Goal: Task Accomplishment & Management: Complete application form

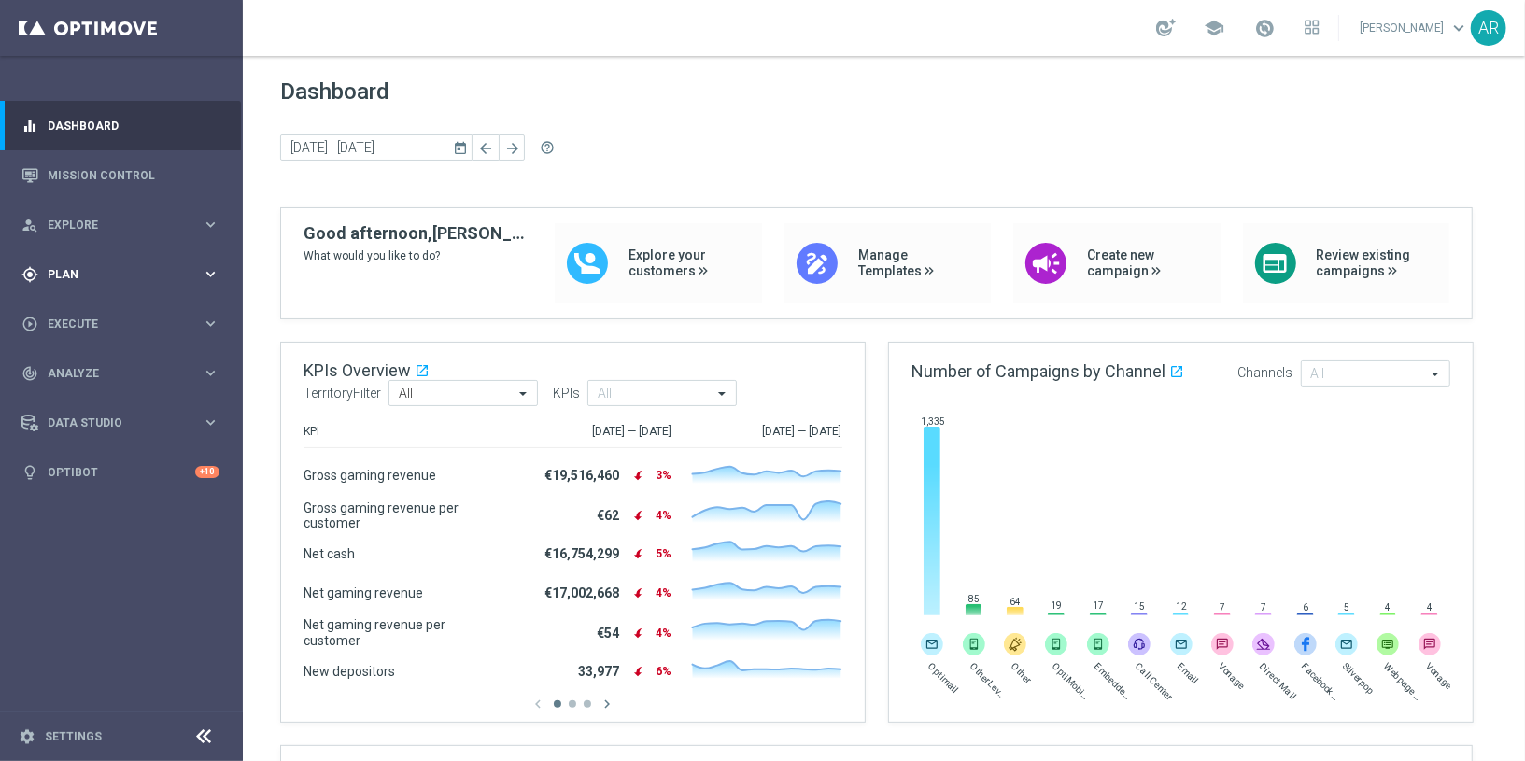
click at [104, 274] on span "Plan" at bounding box center [125, 274] width 154 height 11
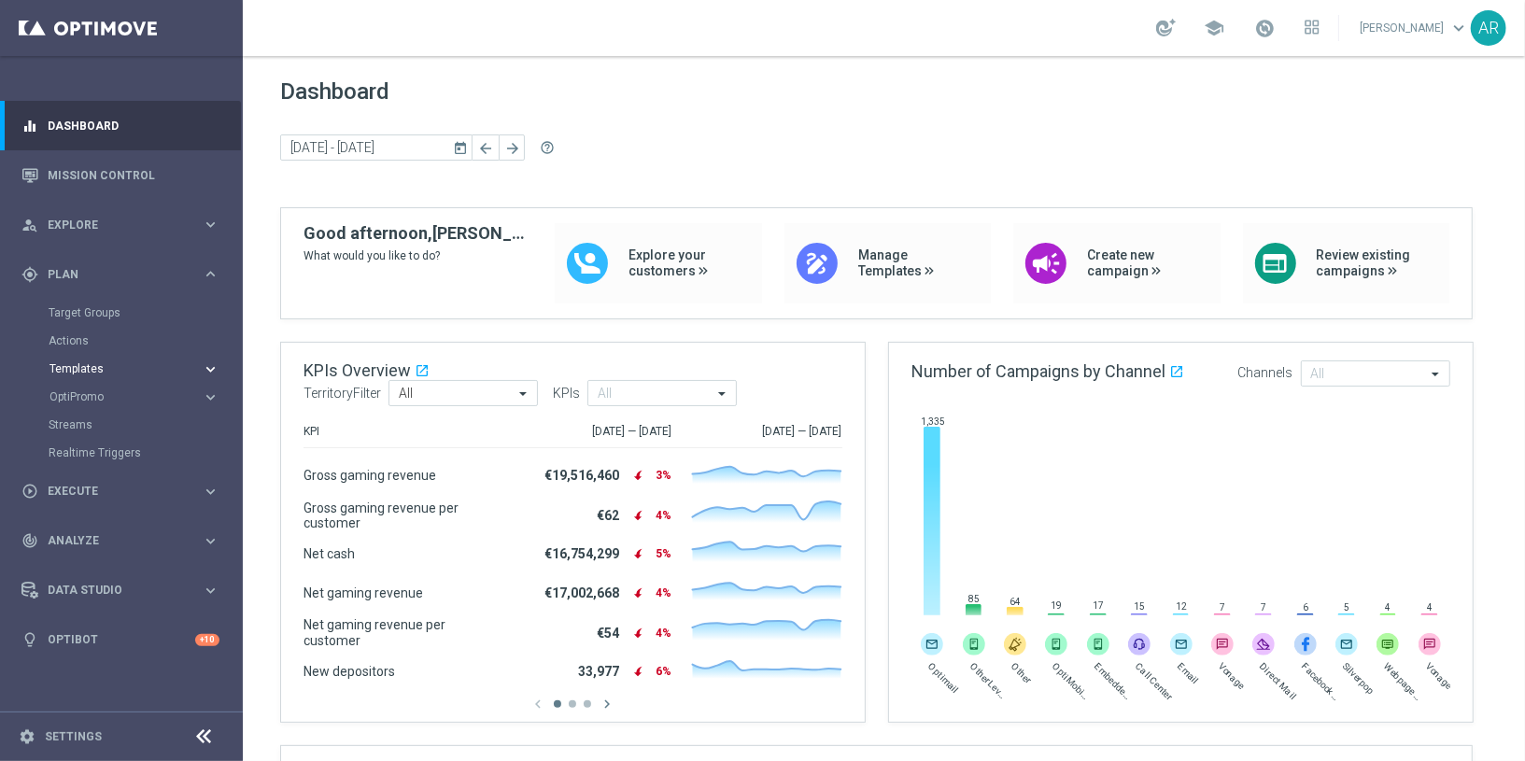
drag, startPoint x: 108, startPoint y: 372, endPoint x: 112, endPoint y: 361, distance: 10.9
click at [108, 371] on span "Templates" at bounding box center [116, 368] width 134 height 11
click at [81, 396] on link "Optimail" at bounding box center [126, 396] width 136 height 15
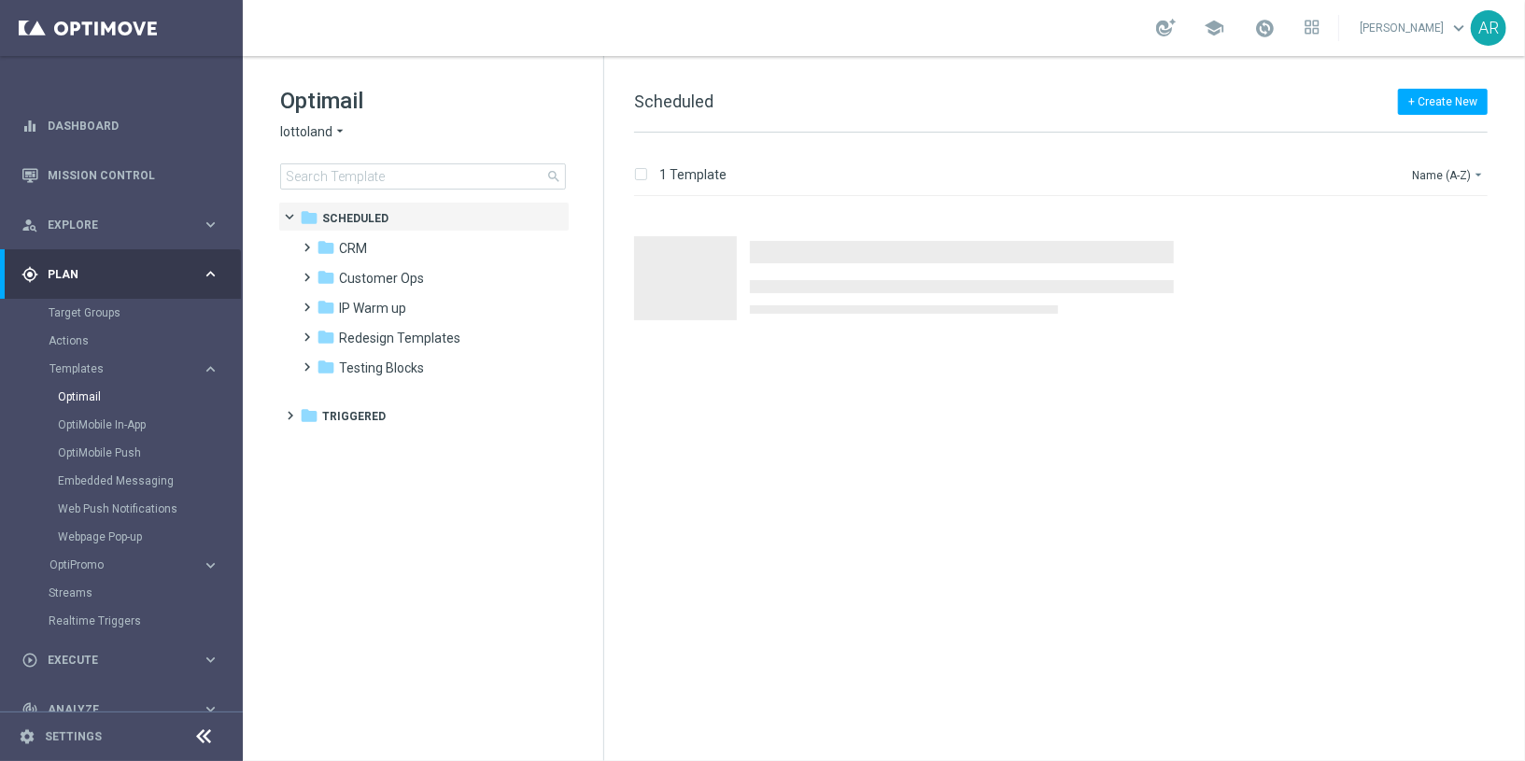
click at [305, 133] on span "lottoland" at bounding box center [306, 132] width 52 height 18
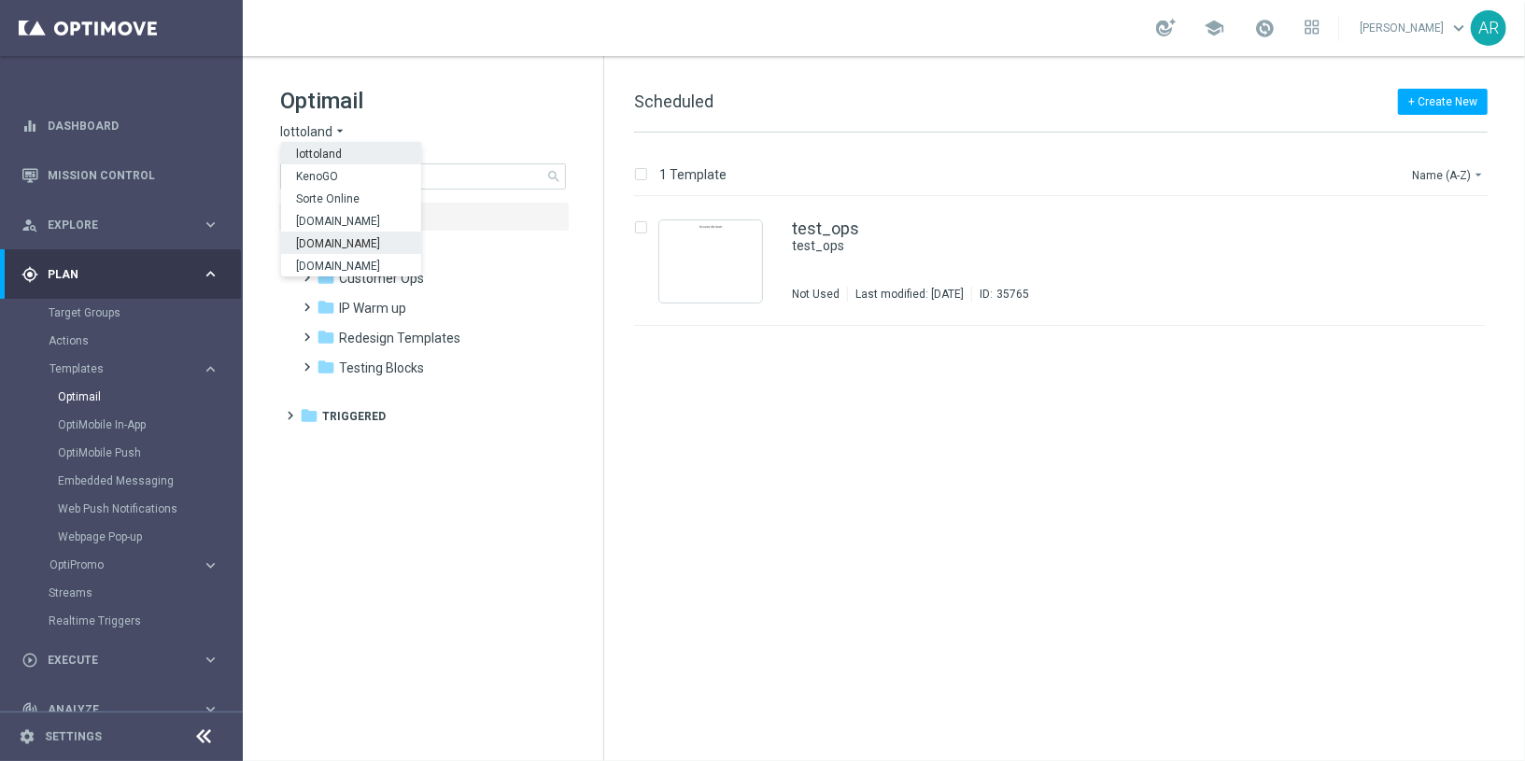
click at [0, 0] on span "Lottoland.bet.br" at bounding box center [0, 0] width 0 height 0
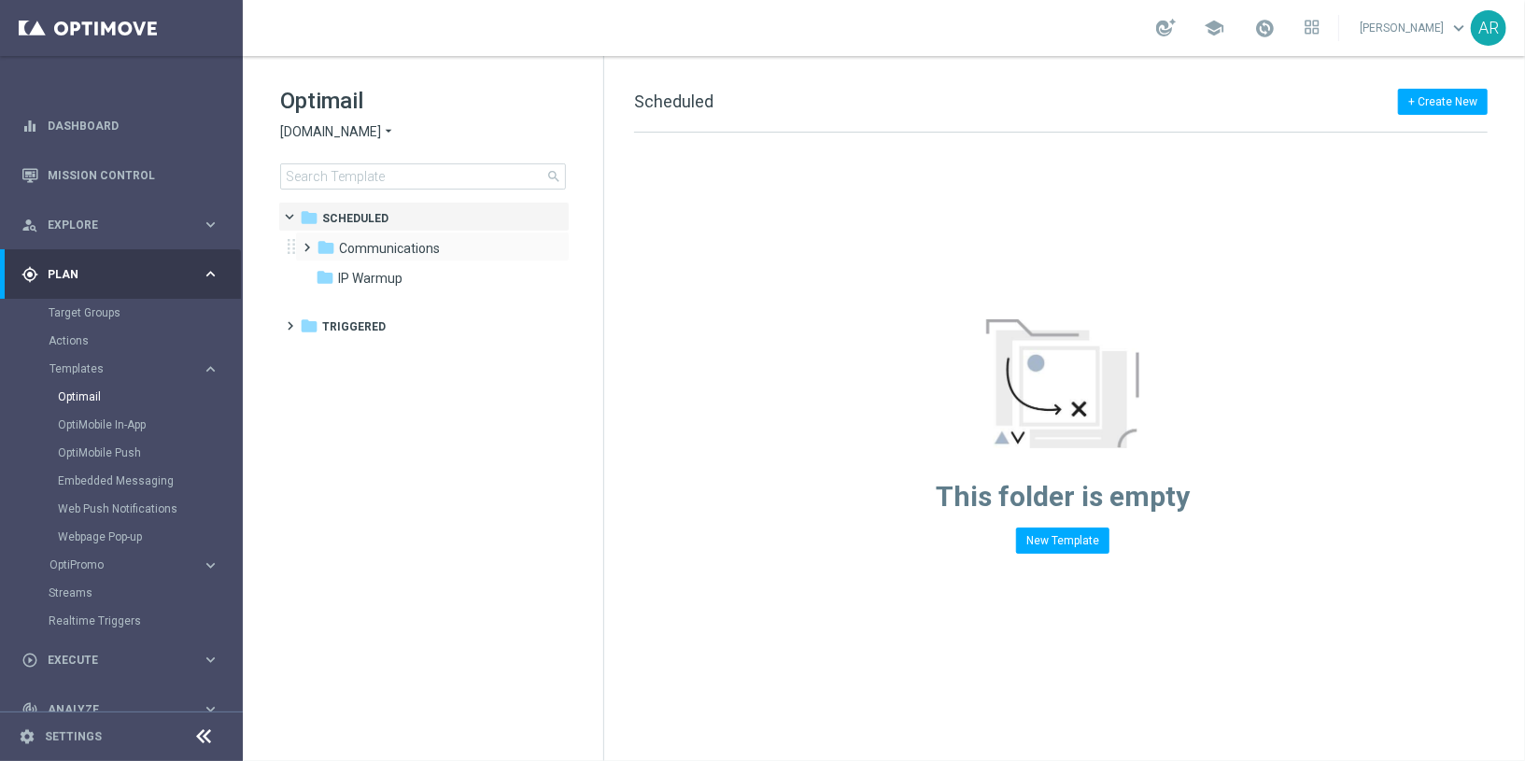
click at [306, 243] on span at bounding box center [304, 238] width 8 height 7
click at [374, 304] on span "VIP" at bounding box center [367, 308] width 20 height 17
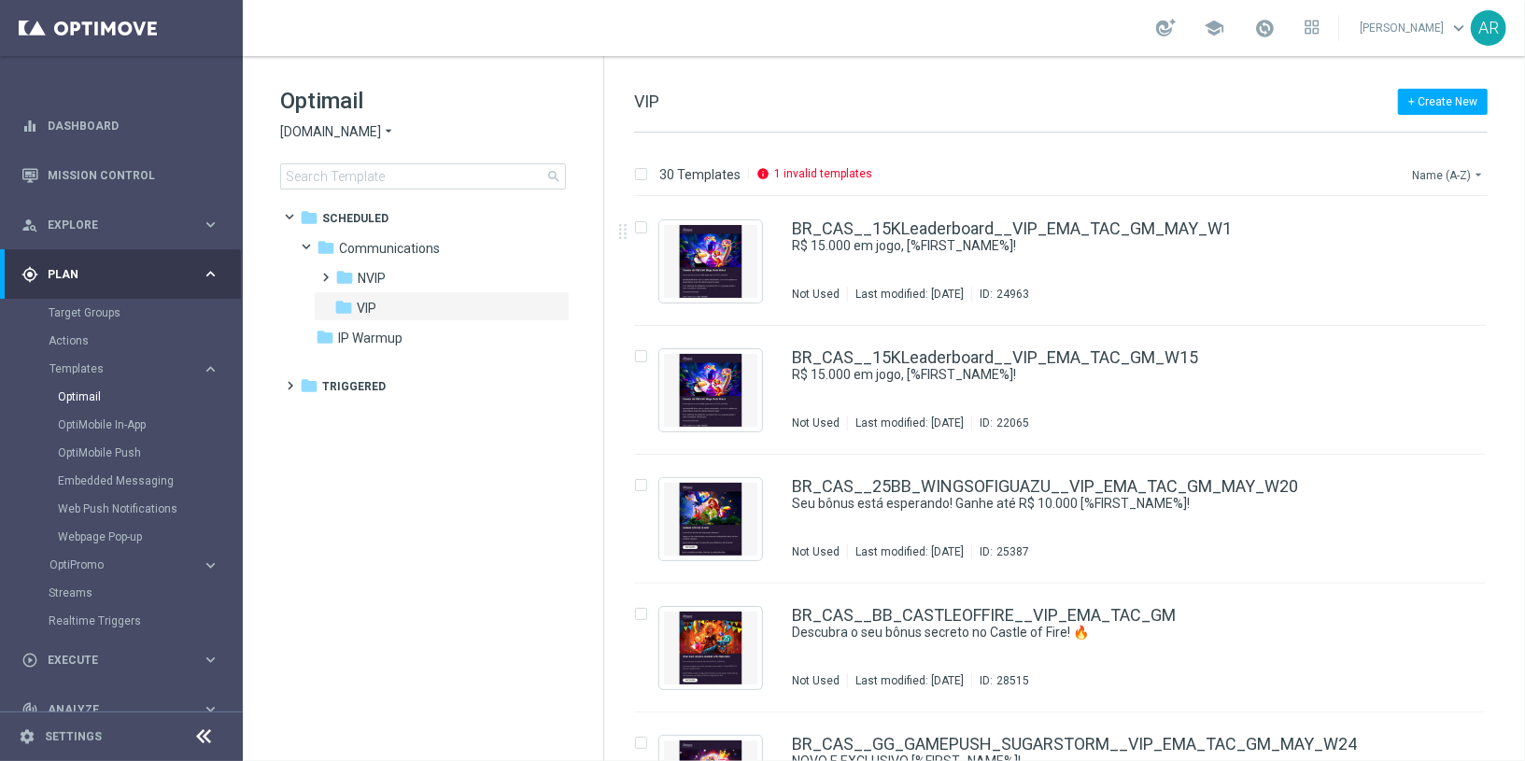
click at [1372, 174] on button "Name (A-Z) arrow_drop_down" at bounding box center [1449, 174] width 78 height 22
click at [1372, 261] on span "Date Modified (Newest)" at bounding box center [1415, 257] width 125 height 13
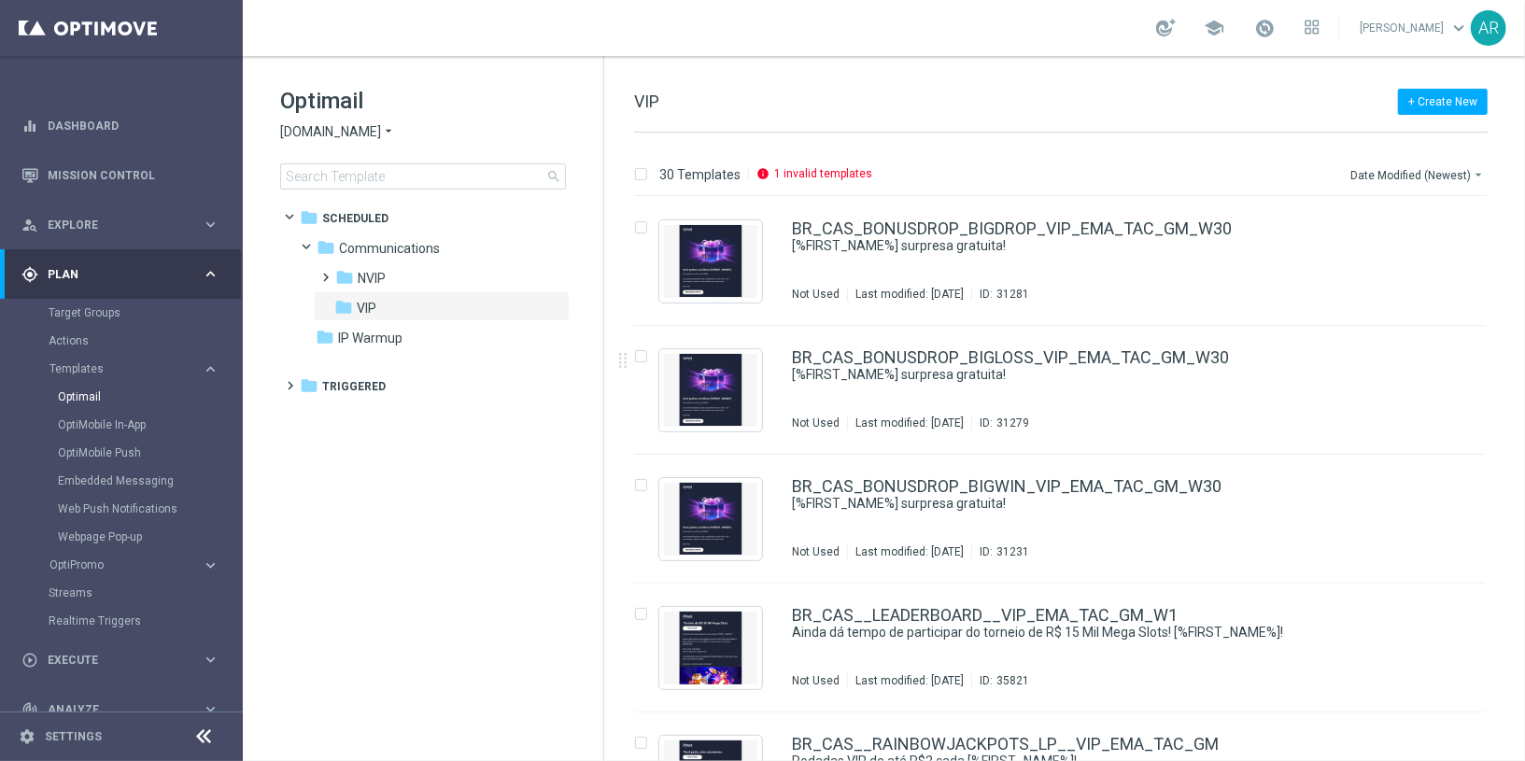
click at [435, 526] on tree-viewport "folder Scheduled more_vert folder Communications more_vert" at bounding box center [439, 480] width 323 height 556
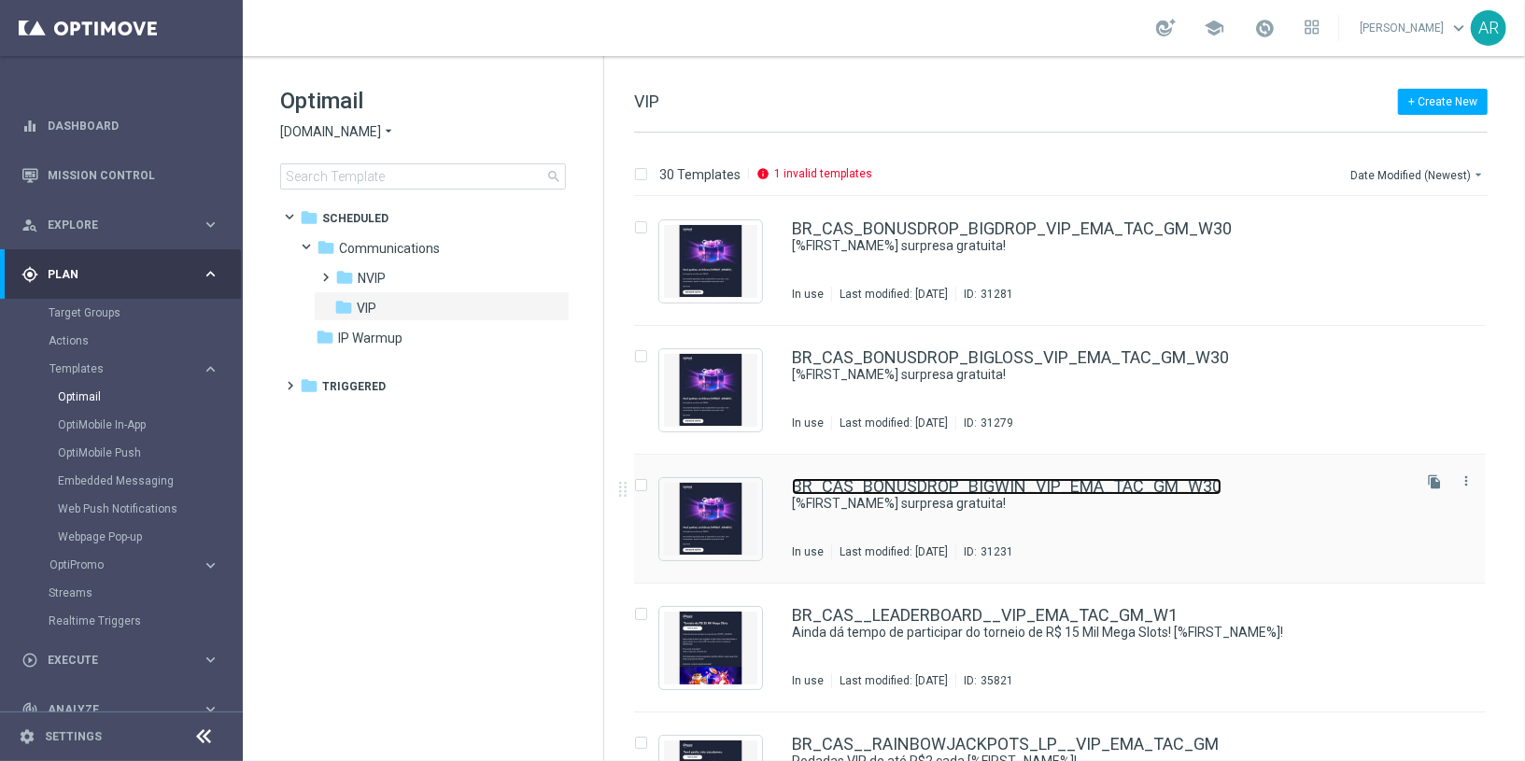
click at [922, 486] on link "BR_CAS_BONUSDROP_BIGWIN_VIP_EMA_TAC_GM_W30" at bounding box center [1007, 486] width 430 height 17
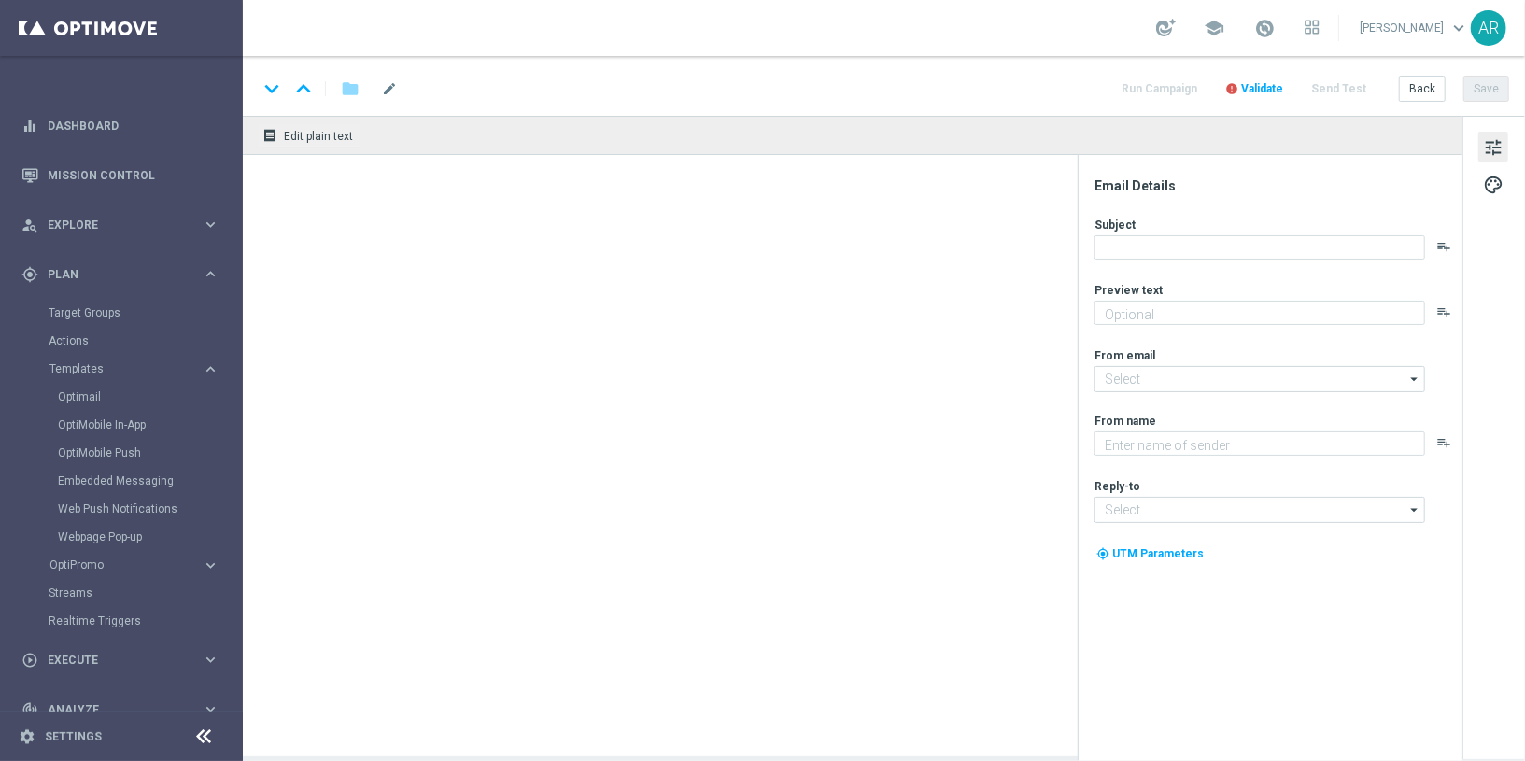
type textarea "Aproveite um R$100 por nossa conta!"
type input "mail@crm.lottoland.bet.br"
type textarea "Lottoland"
type input "contato@lottoland.bet.br"
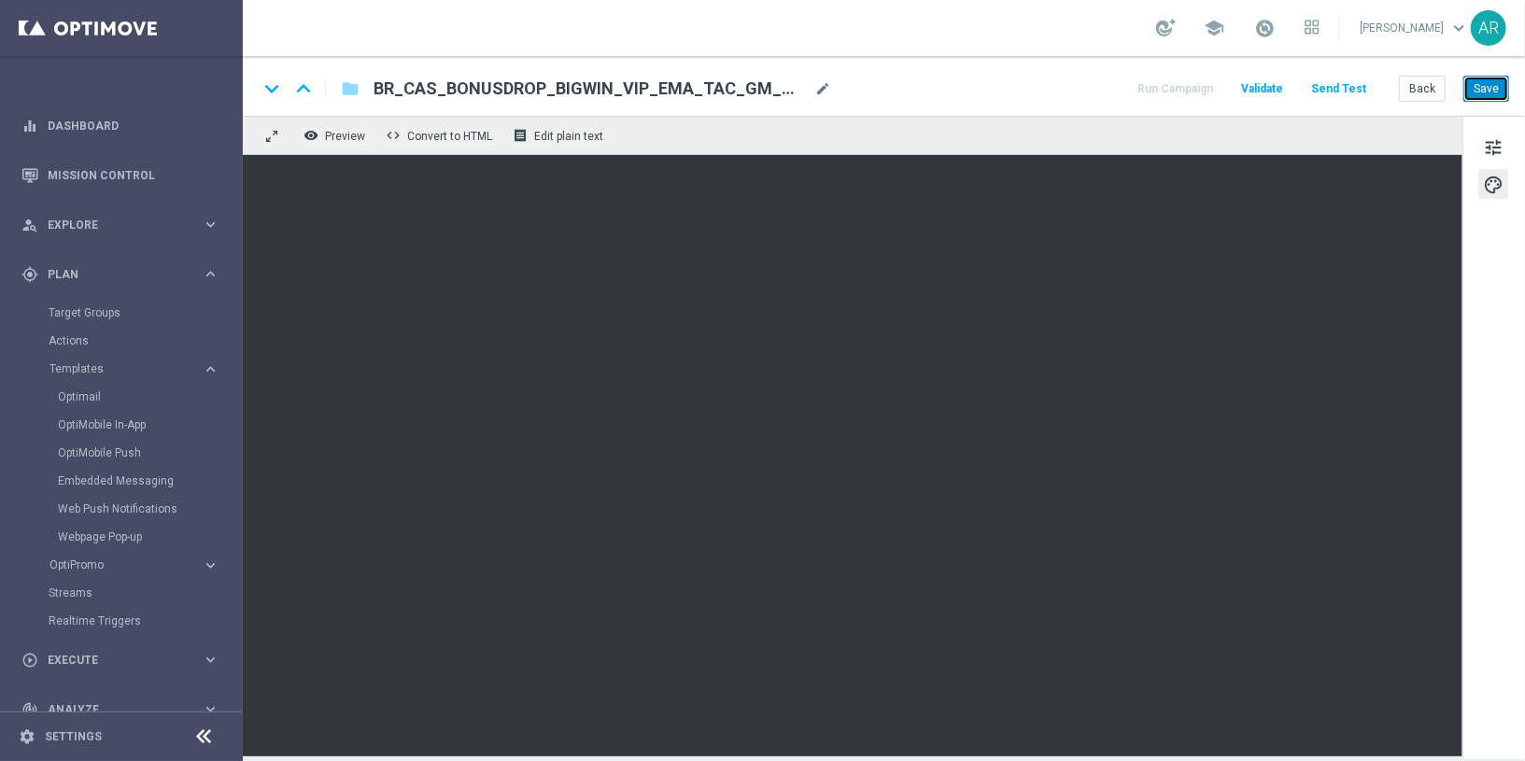
click at [1372, 88] on button "Save" at bounding box center [1486, 89] width 46 height 26
click at [1372, 87] on button "Save" at bounding box center [1486, 89] width 46 height 26
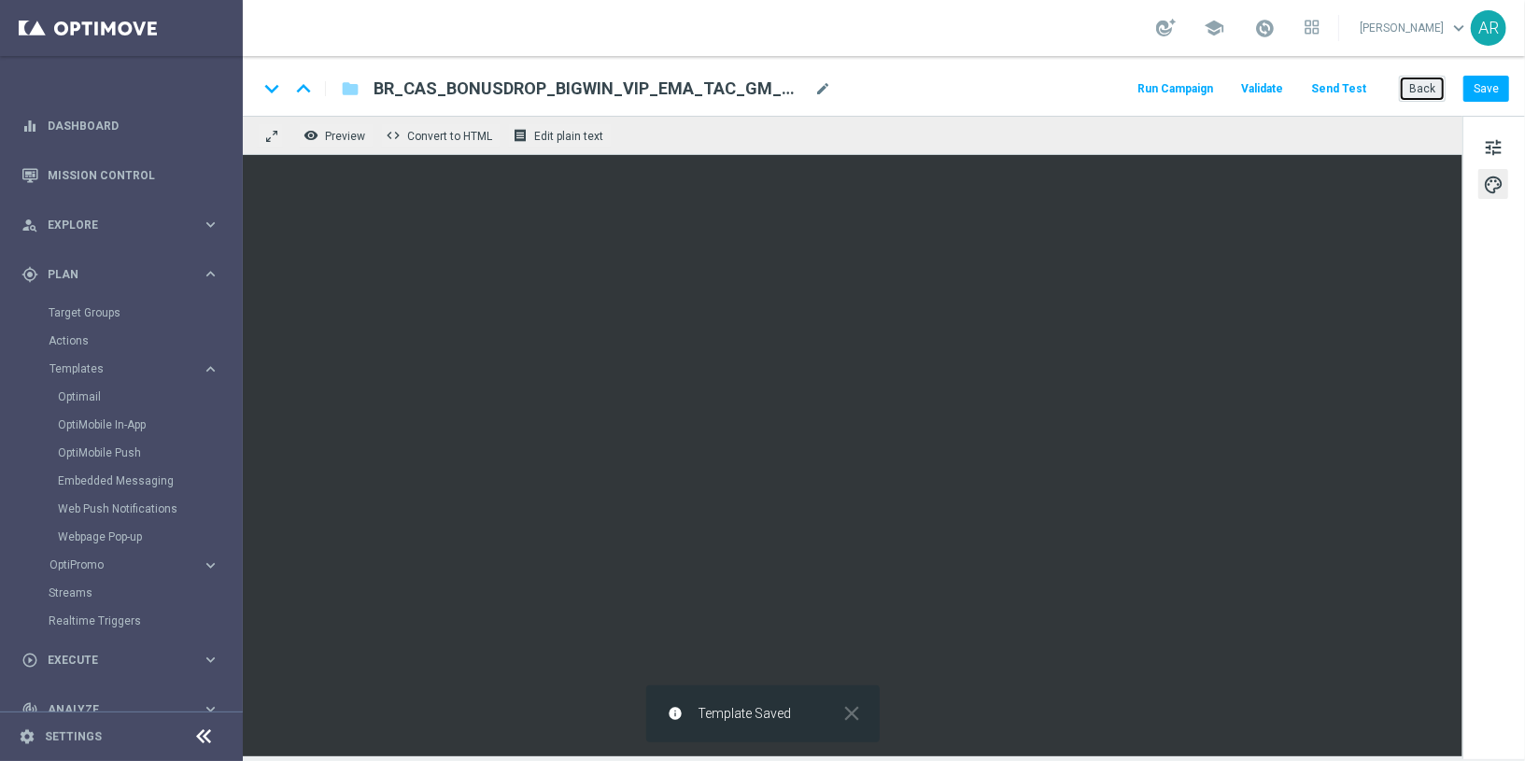
click at [1372, 89] on button "Back" at bounding box center [1422, 89] width 47 height 26
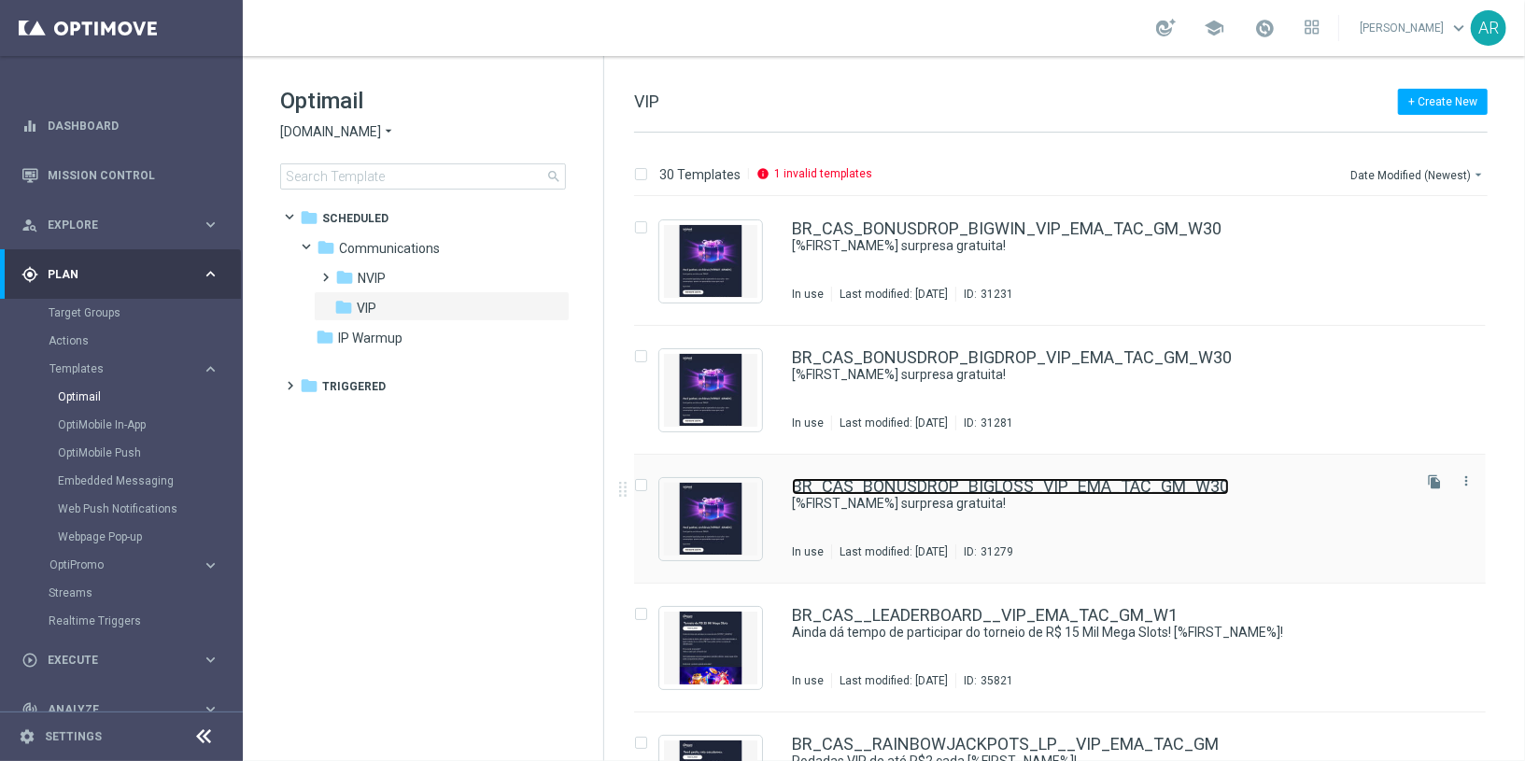
click at [1011, 480] on link "BR_CAS_BONUSDROP_BIGLOSS_VIP_EMA_TAC_GM_W30" at bounding box center [1010, 486] width 437 height 17
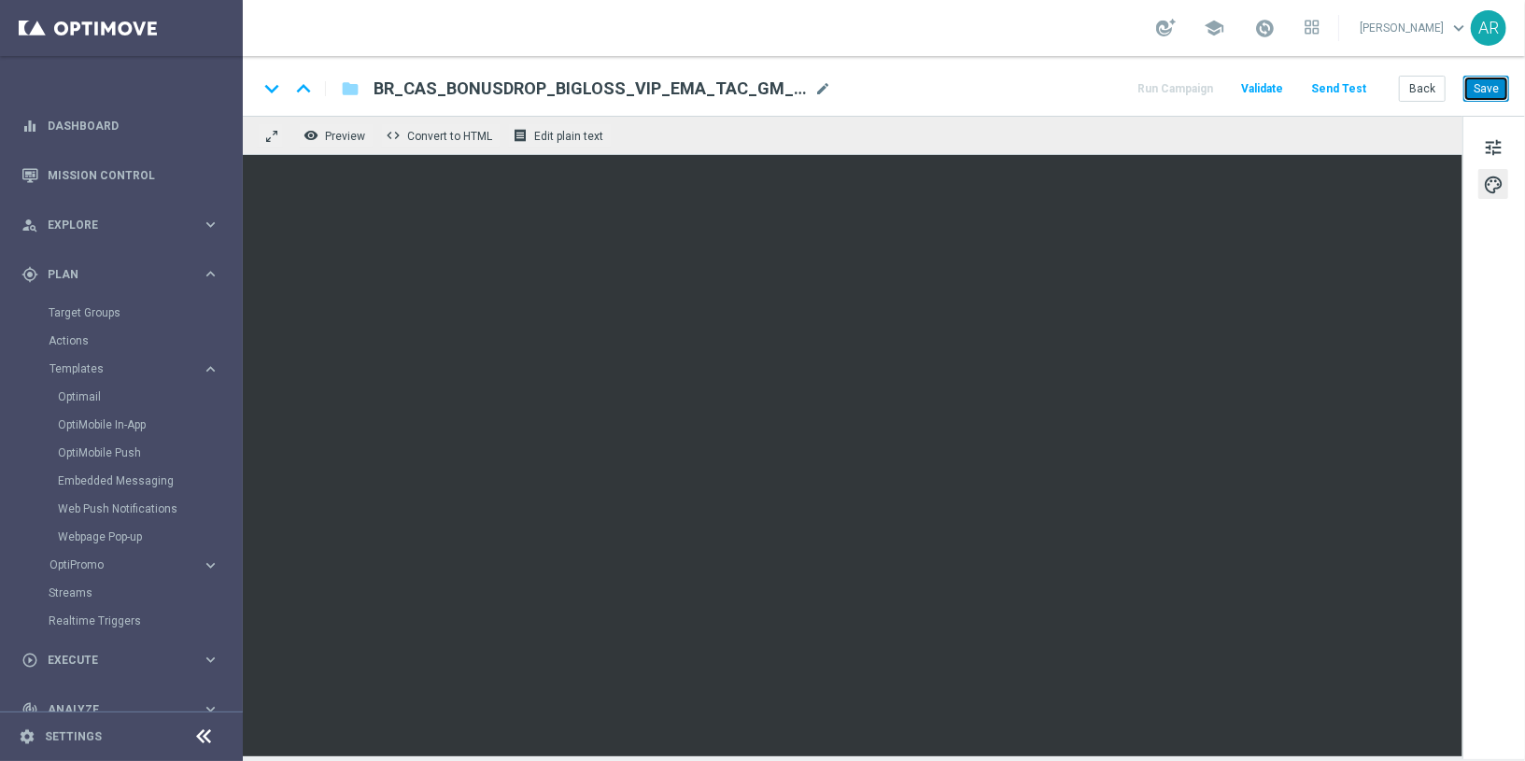
click at [1372, 83] on button "Save" at bounding box center [1486, 89] width 46 height 26
click at [1372, 88] on button "Save" at bounding box center [1486, 89] width 46 height 26
click at [1372, 92] on button "Back" at bounding box center [1422, 89] width 47 height 26
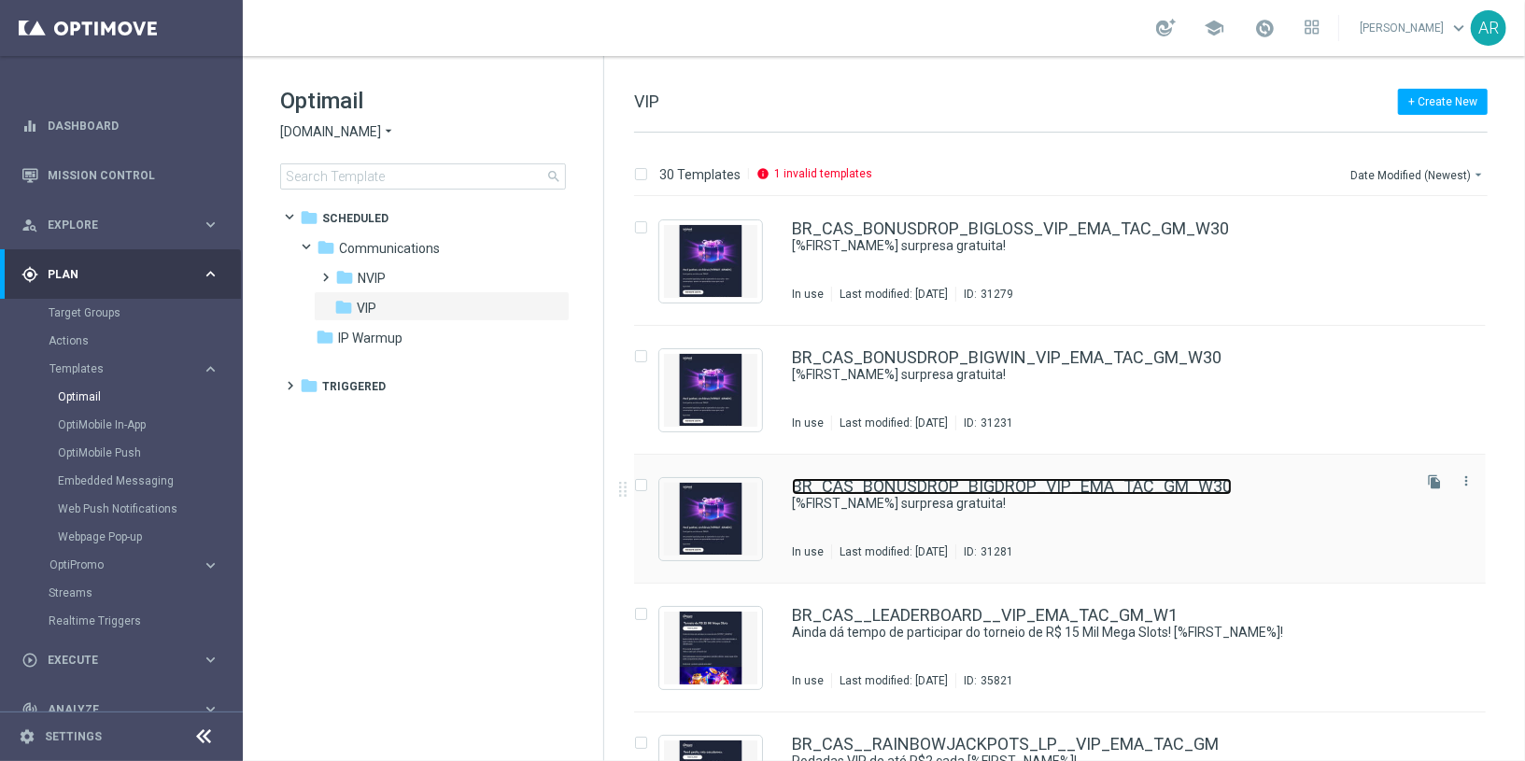
click at [1033, 488] on link "BR_CAS_BONUSDROP_BIGDROP_VIP_EMA_TAC_GM_W30" at bounding box center [1012, 486] width 440 height 17
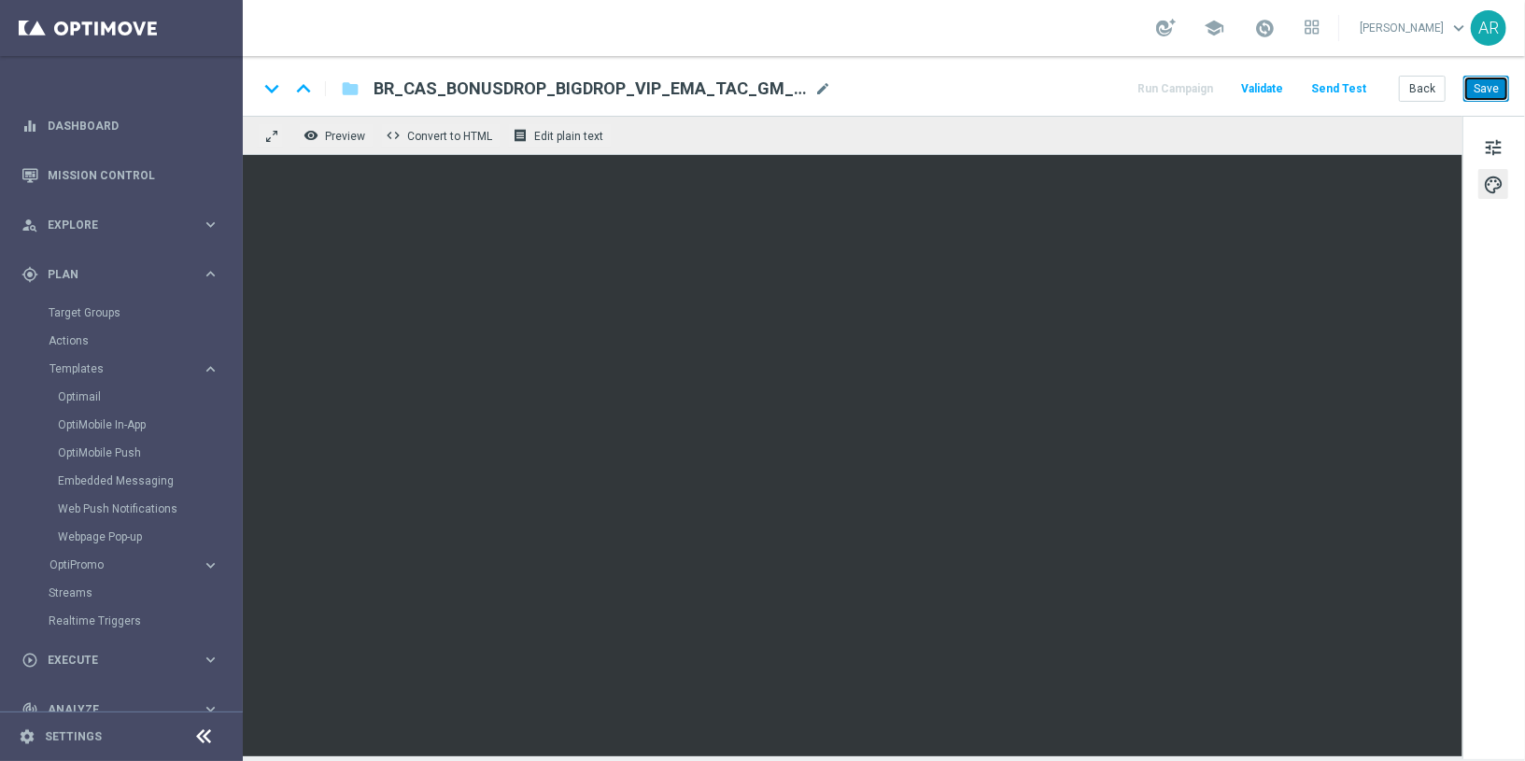
click at [1372, 90] on button "Save" at bounding box center [1486, 89] width 46 height 26
click at [1372, 88] on button "Save" at bounding box center [1486, 89] width 46 height 26
click at [1372, 84] on button "Back" at bounding box center [1422, 89] width 47 height 26
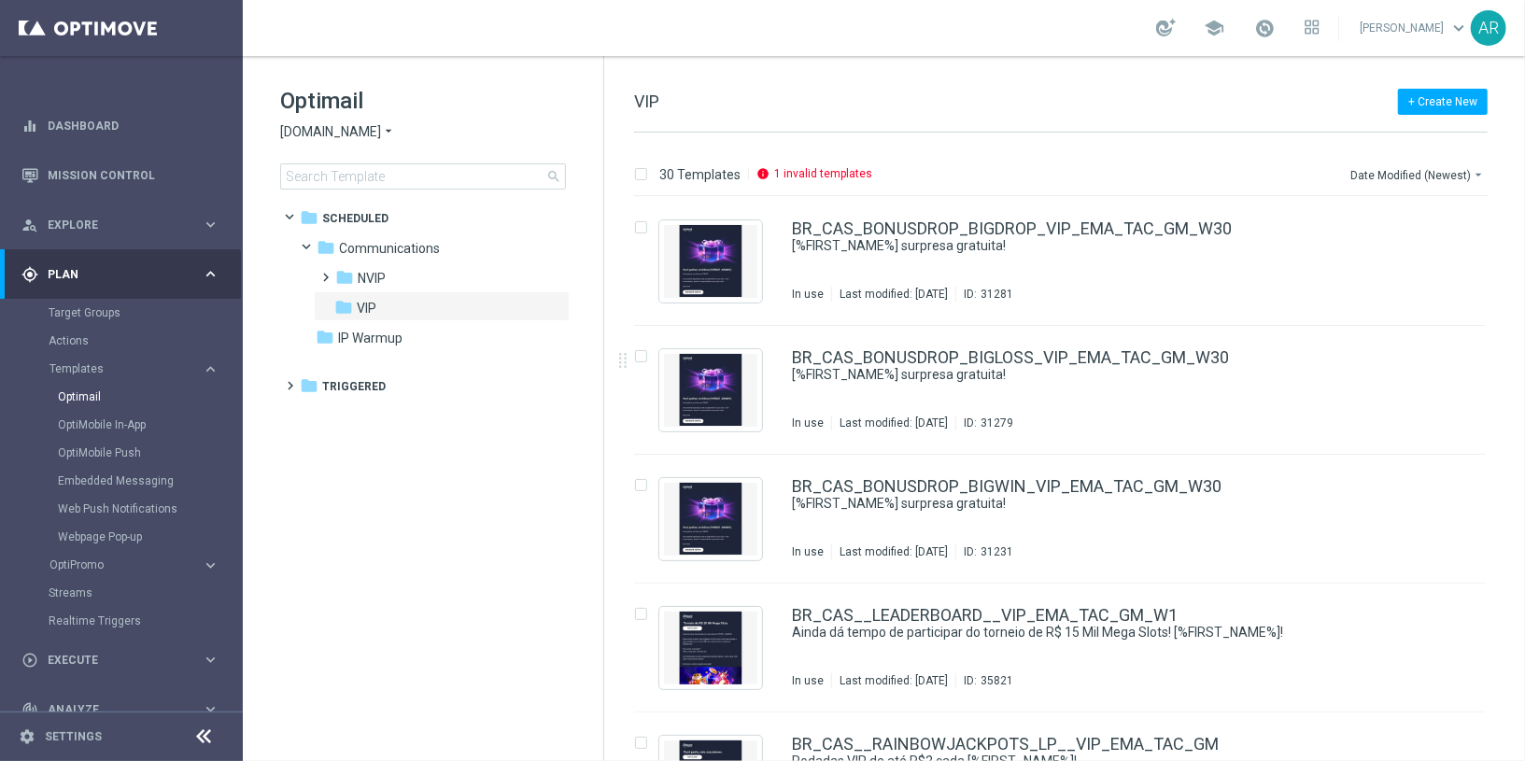
click at [474, 472] on tree-viewport "folder Scheduled more_vert folder Communications more_vert" at bounding box center [439, 480] width 323 height 556
click at [423, 524] on tree-viewport "folder Scheduled more_vert folder Communications more_vert" at bounding box center [439, 480] width 323 height 556
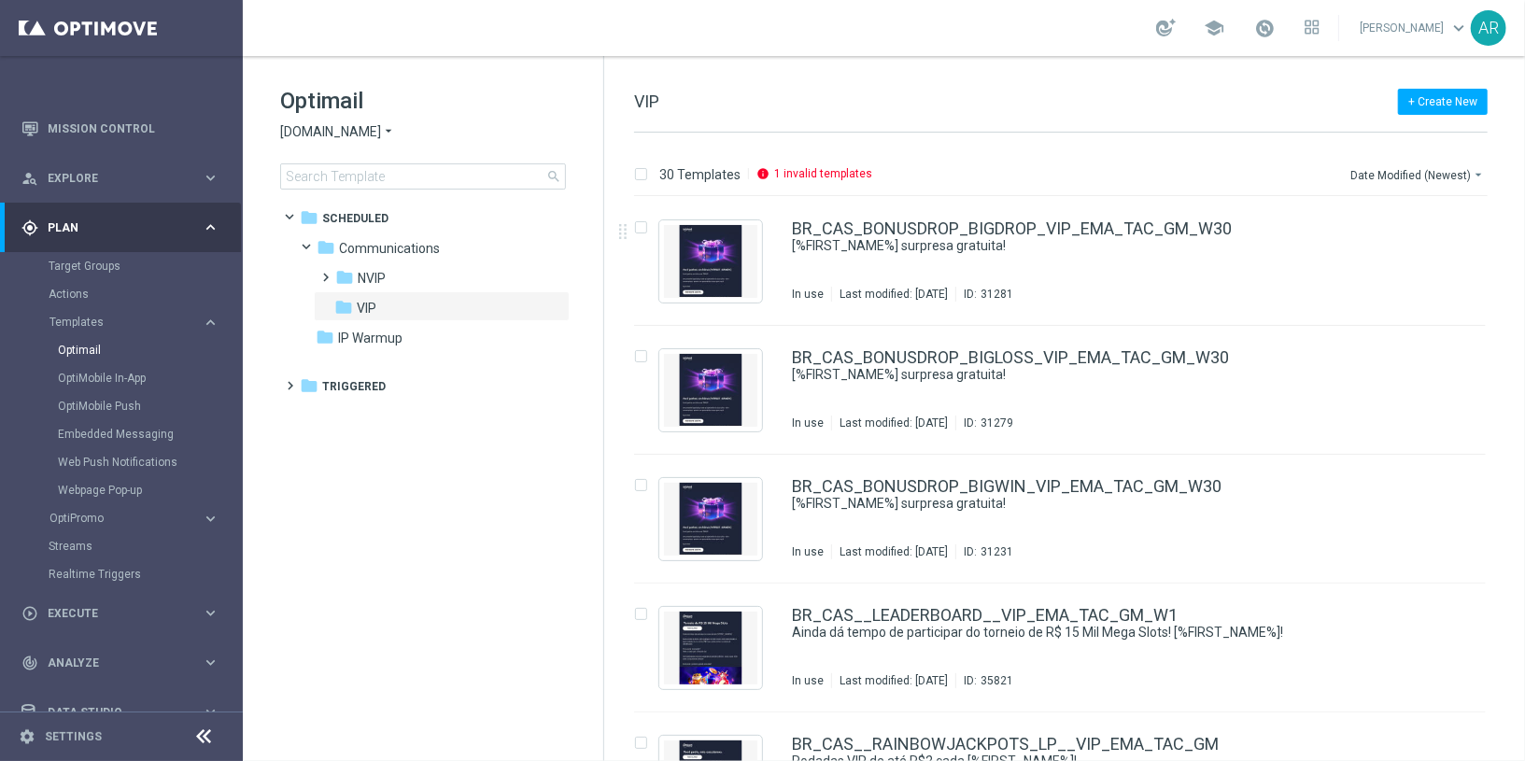
scroll to position [124, 0]
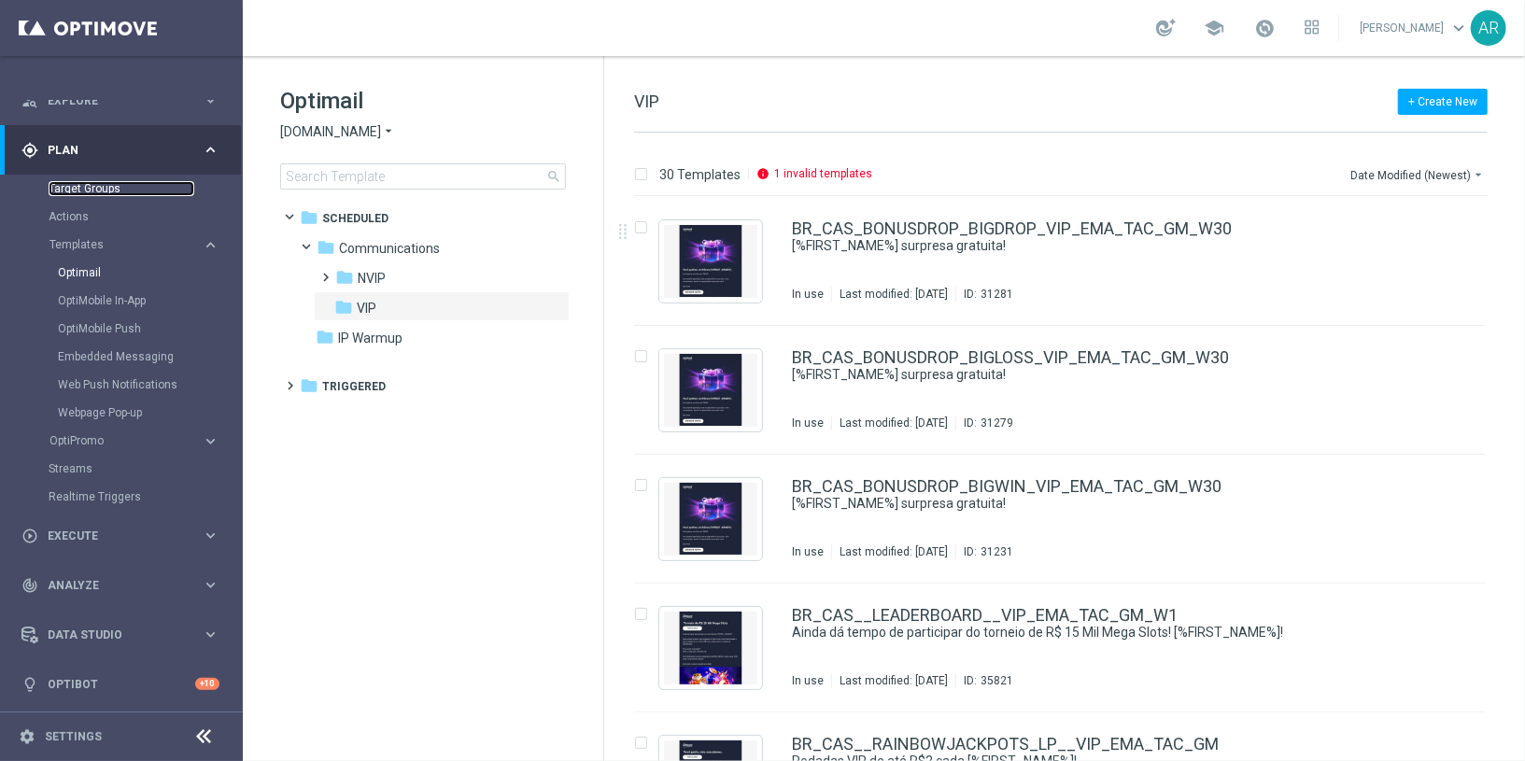
click at [83, 187] on link "Target Groups" at bounding box center [122, 188] width 146 height 15
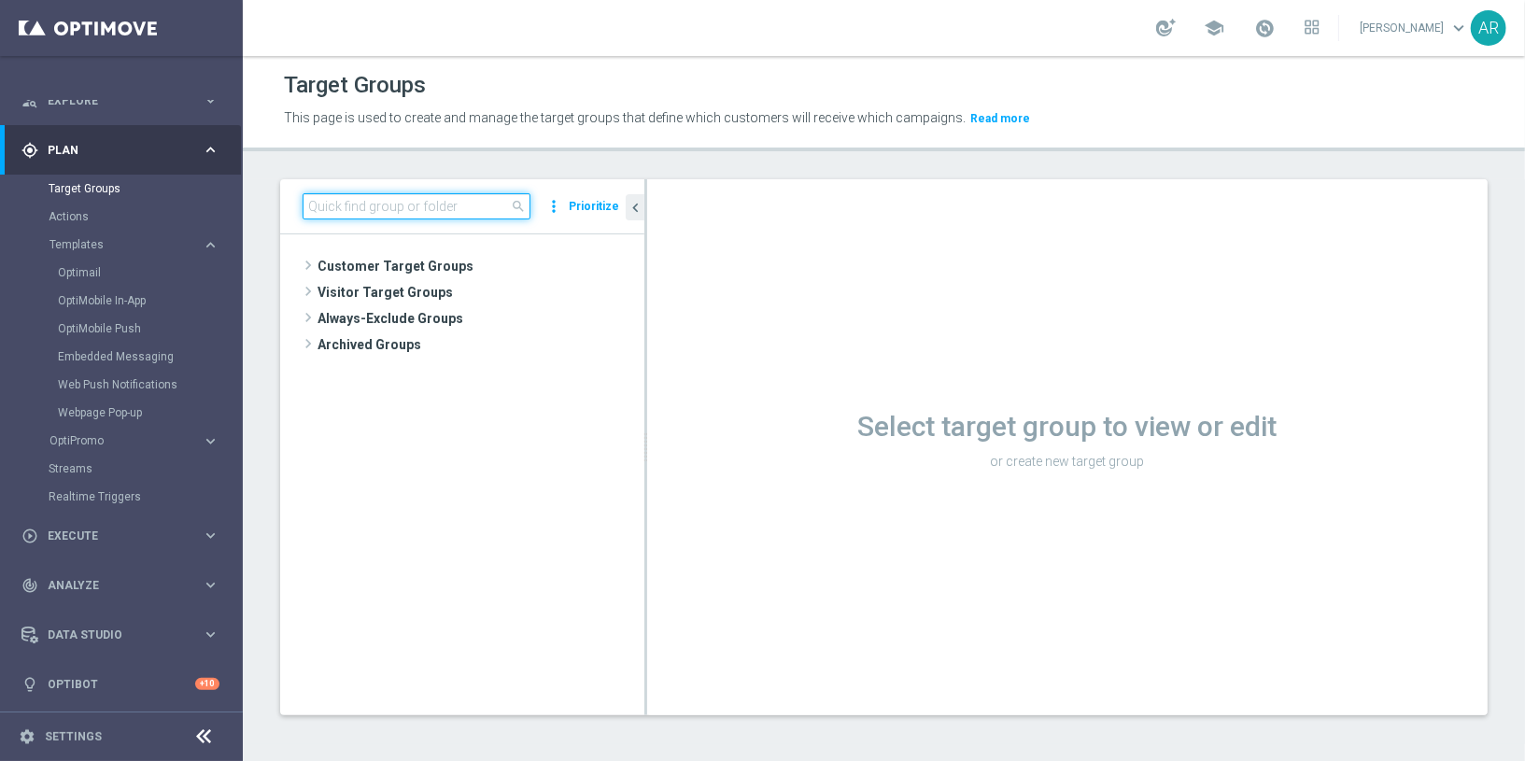
click at [413, 212] on input at bounding box center [417, 206] width 228 height 26
paste input "BR_CAS_VIP_HVC_PlayerIdentification_BigWin_TARGET"
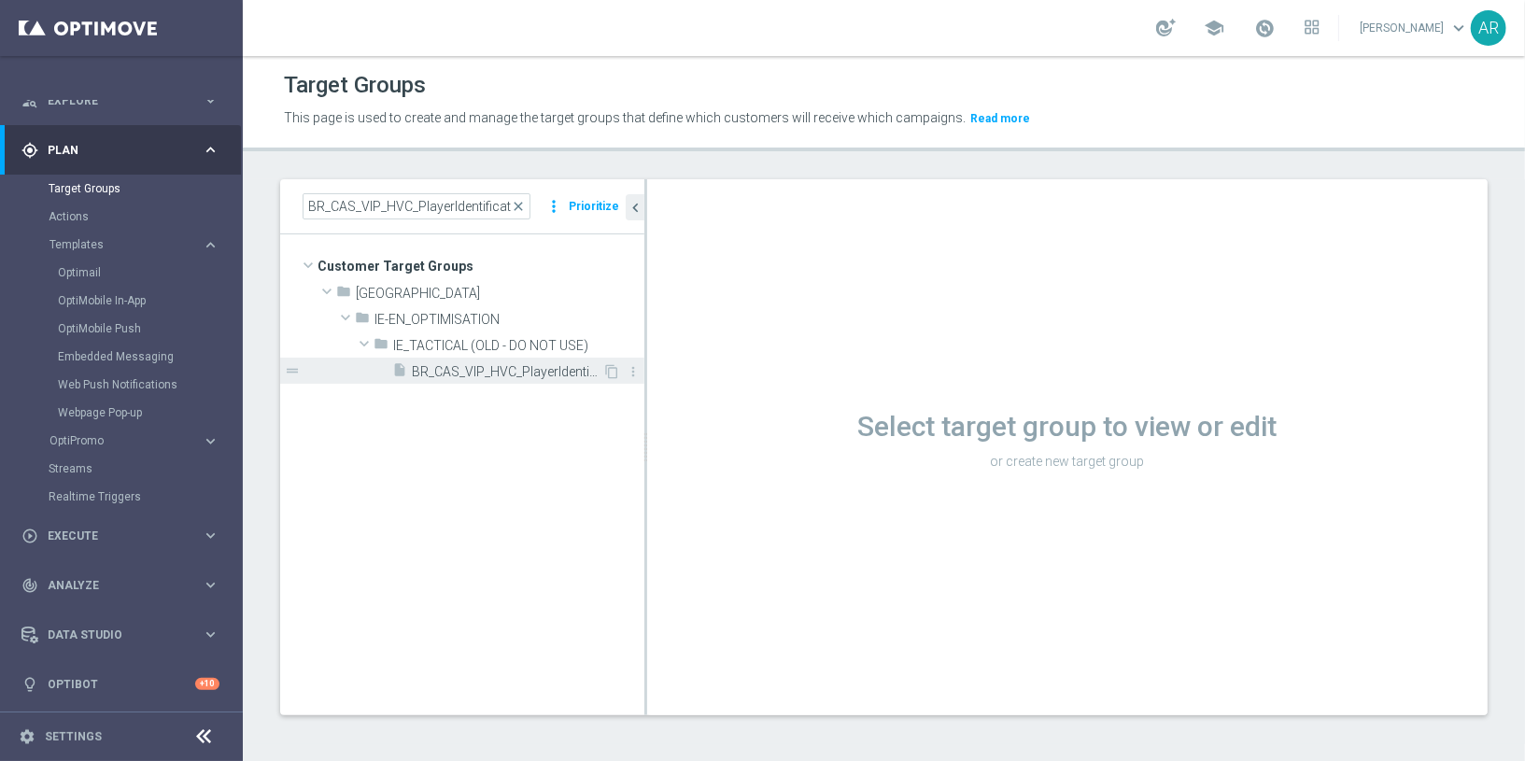
click at [502, 370] on span "BR_CAS_VIP_HVC_PlayerIdentification_BigWin_TARGET" at bounding box center [507, 372] width 190 height 16
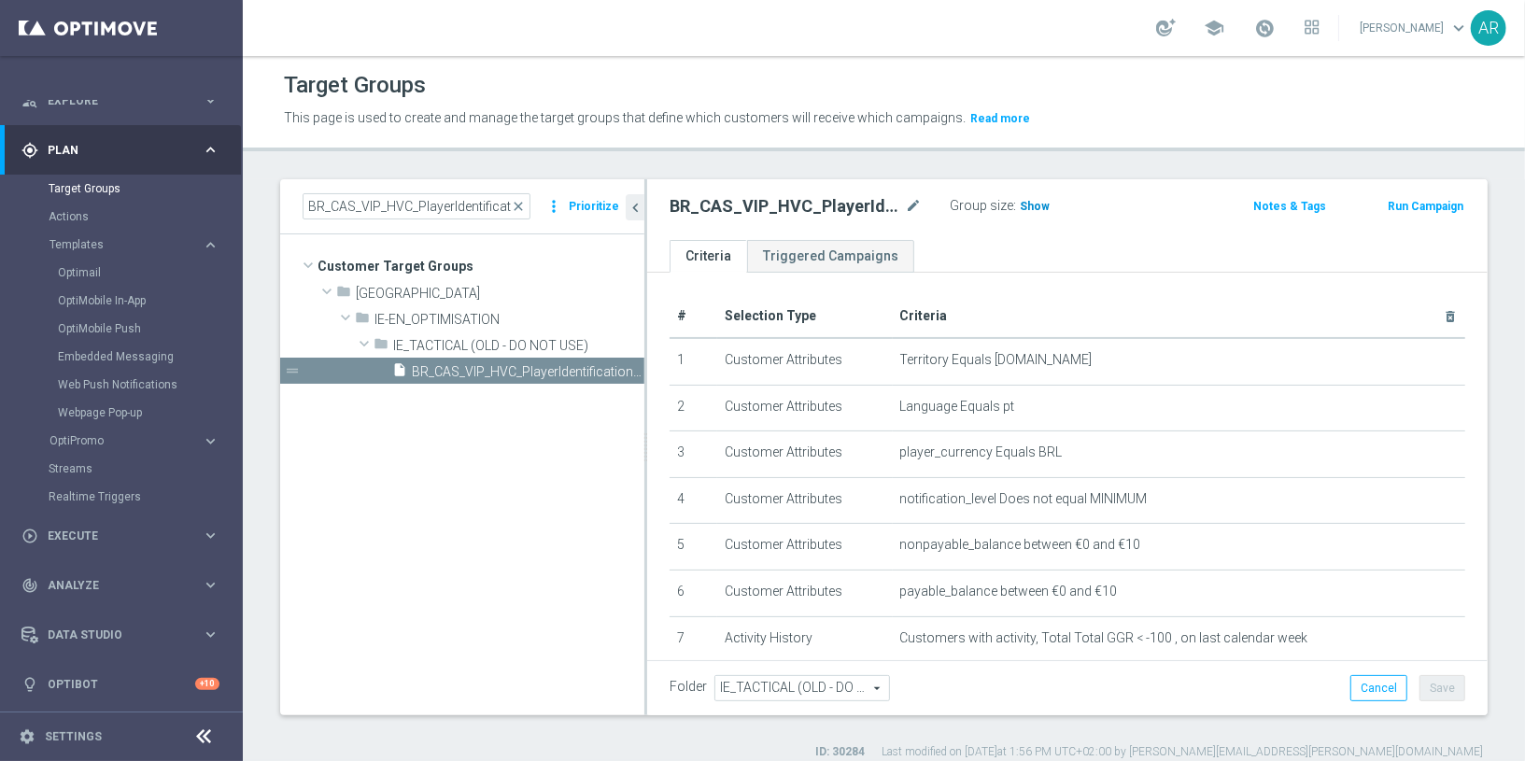
click at [1030, 201] on span "Show" at bounding box center [1035, 206] width 30 height 13
click at [962, 249] on ul "Criteria Triggered Campaigns" at bounding box center [1067, 256] width 840 height 33
click at [1022, 202] on span "11" at bounding box center [1029, 209] width 17 height 18
click at [453, 199] on input "BR_CAS_VIP_HVC_PlayerIdentification_BigWin_TARGET" at bounding box center [417, 206] width 228 height 26
click at [453, 198] on input "BR_CAS_VIP_HVC_PlayerIdentification_BigWin_TARGET" at bounding box center [417, 206] width 228 height 26
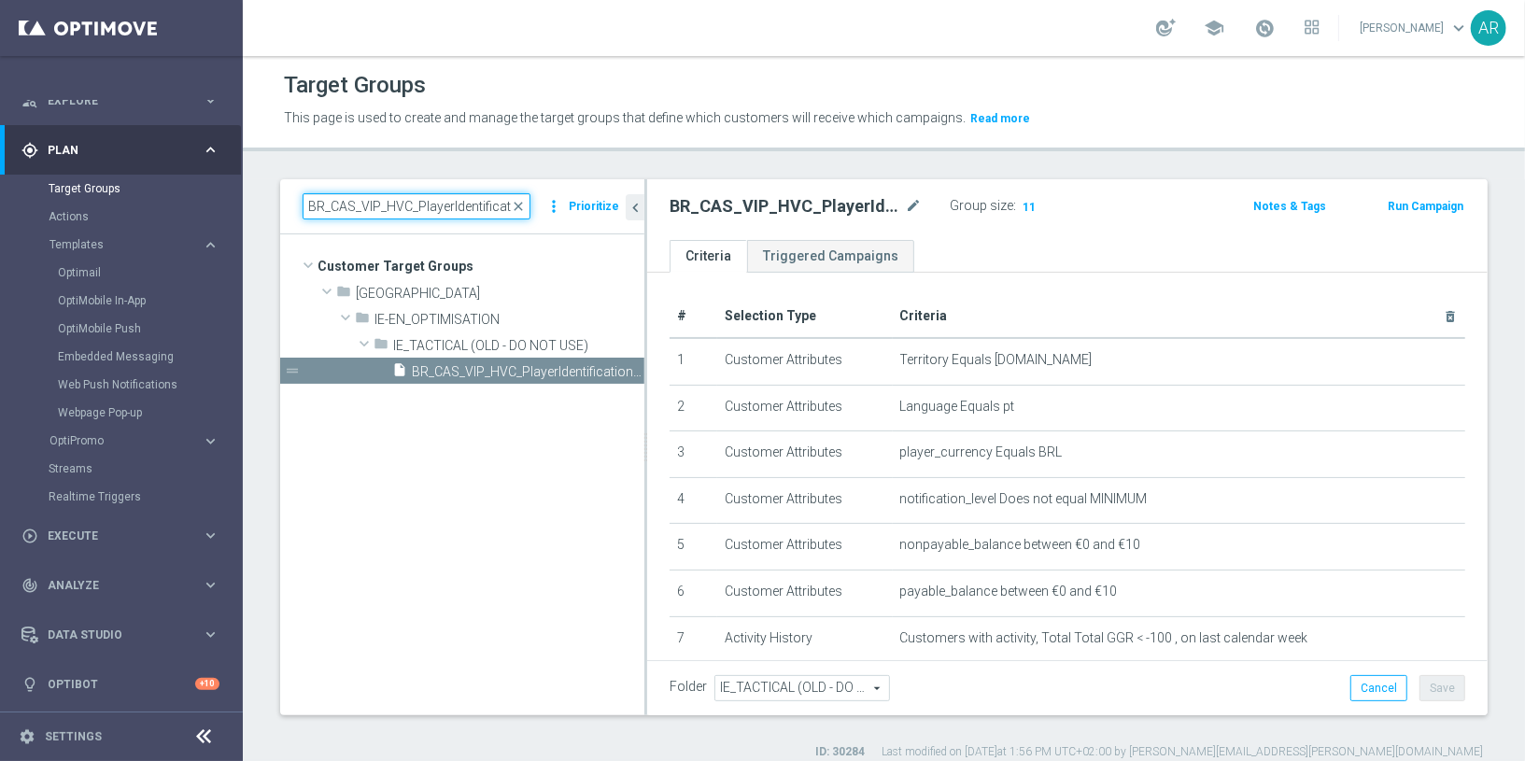
click at [453, 198] on input "BR_CAS_VIP_HVC_PlayerIdentification_BigWin_TARGET" at bounding box center [417, 206] width 228 height 26
paste input "Loss_BigDeps"
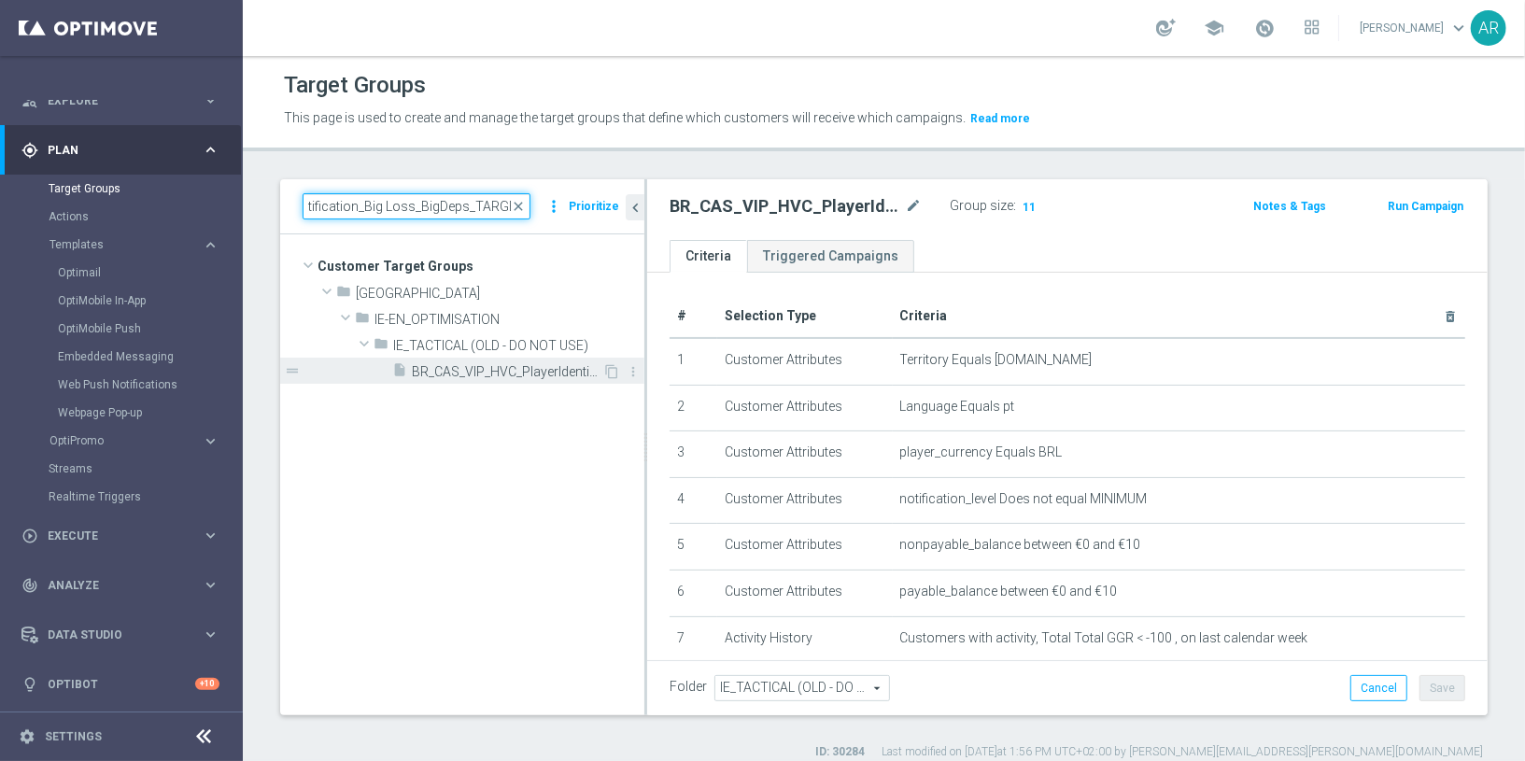
type input "BR_CAS_VIP_HVC_PlayerIdentification_Big Loss_BigDeps_TARGET"
click at [494, 371] on span "BR_CAS_VIP_HVC_PlayerIdentification_Big Loss_BigDeps_TARGET" at bounding box center [507, 372] width 190 height 16
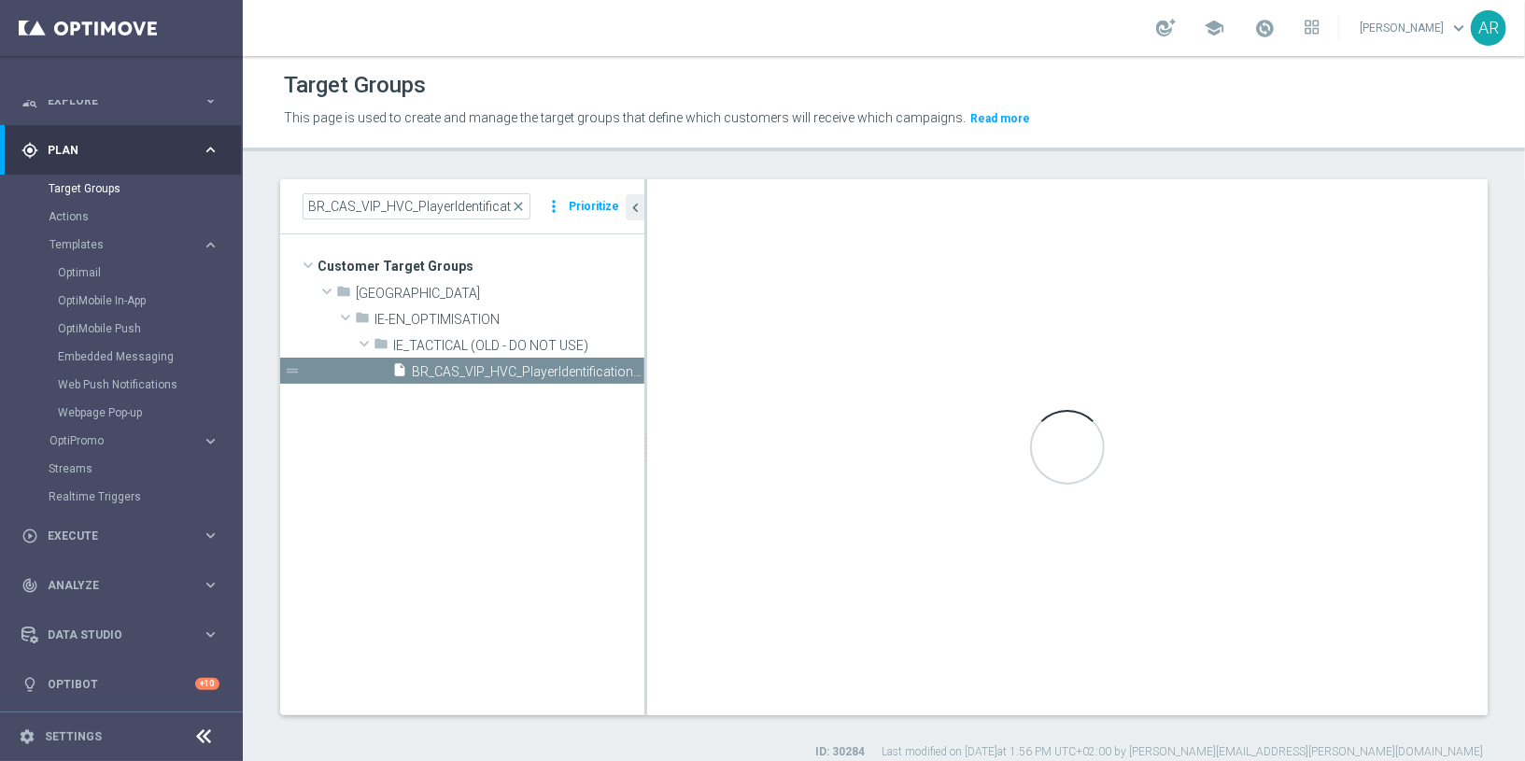
checkbox input "true"
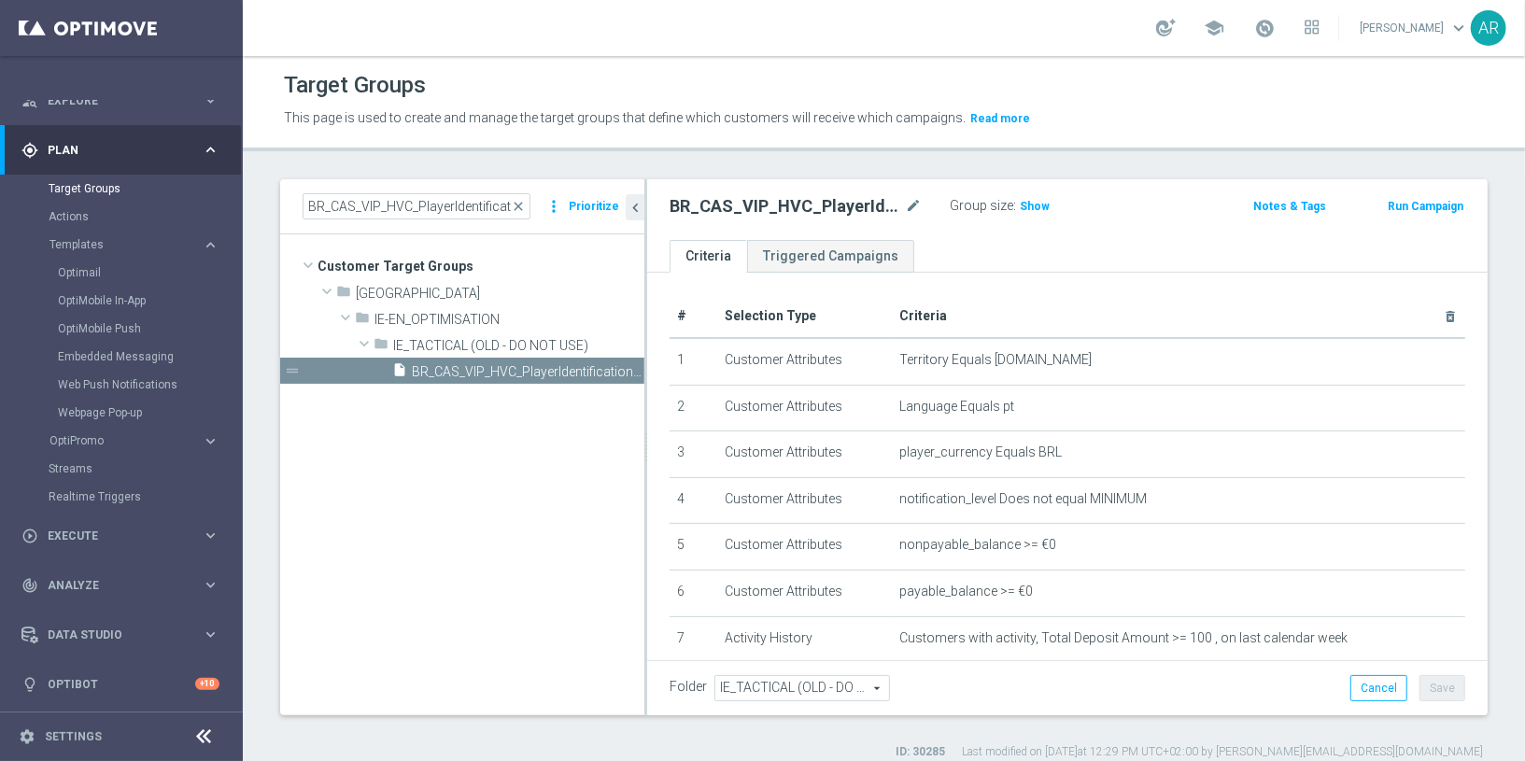
click at [508, 492] on tree-viewport "Customer Target Groups library_add create_new_folder folder" at bounding box center [462, 474] width 364 height 480
click at [1037, 202] on span "Show" at bounding box center [1035, 206] width 30 height 13
click at [501, 495] on tree-viewport "Customer Target Groups library_add create_new_folder folder" at bounding box center [462, 474] width 364 height 480
click at [1024, 204] on span "87" at bounding box center [1029, 209] width 17 height 18
click at [454, 205] on input "BR_CAS_VIP_HVC_PlayerIdentification_Big Loss_BigDeps_TARGET" at bounding box center [417, 206] width 228 height 26
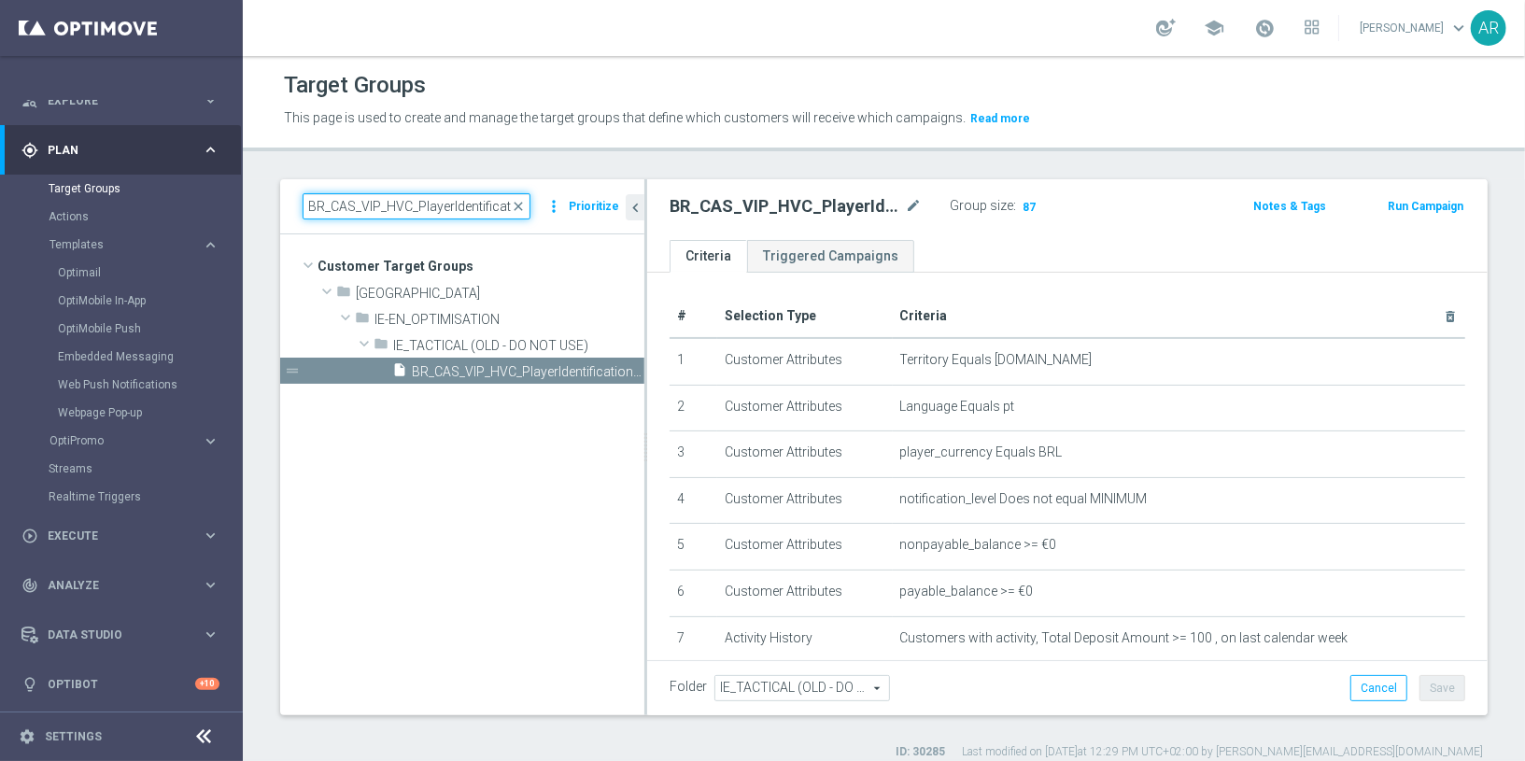
click at [454, 205] on input "BR_CAS_VIP_HVC_PlayerIdentification_Big Loss_BigDeps_TARGET" at bounding box center [417, 206] width 228 height 26
click at [454, 204] on input "BR_CAS_VIP_HVC_PlayerIdentification_Big Loss_BigDeps_TARGET" at bounding box center [417, 206] width 228 height 26
paste input "Drop"
type input "BR_CAS_VIP_HVC_PlayerIdentification_BigDrop_TARGET"
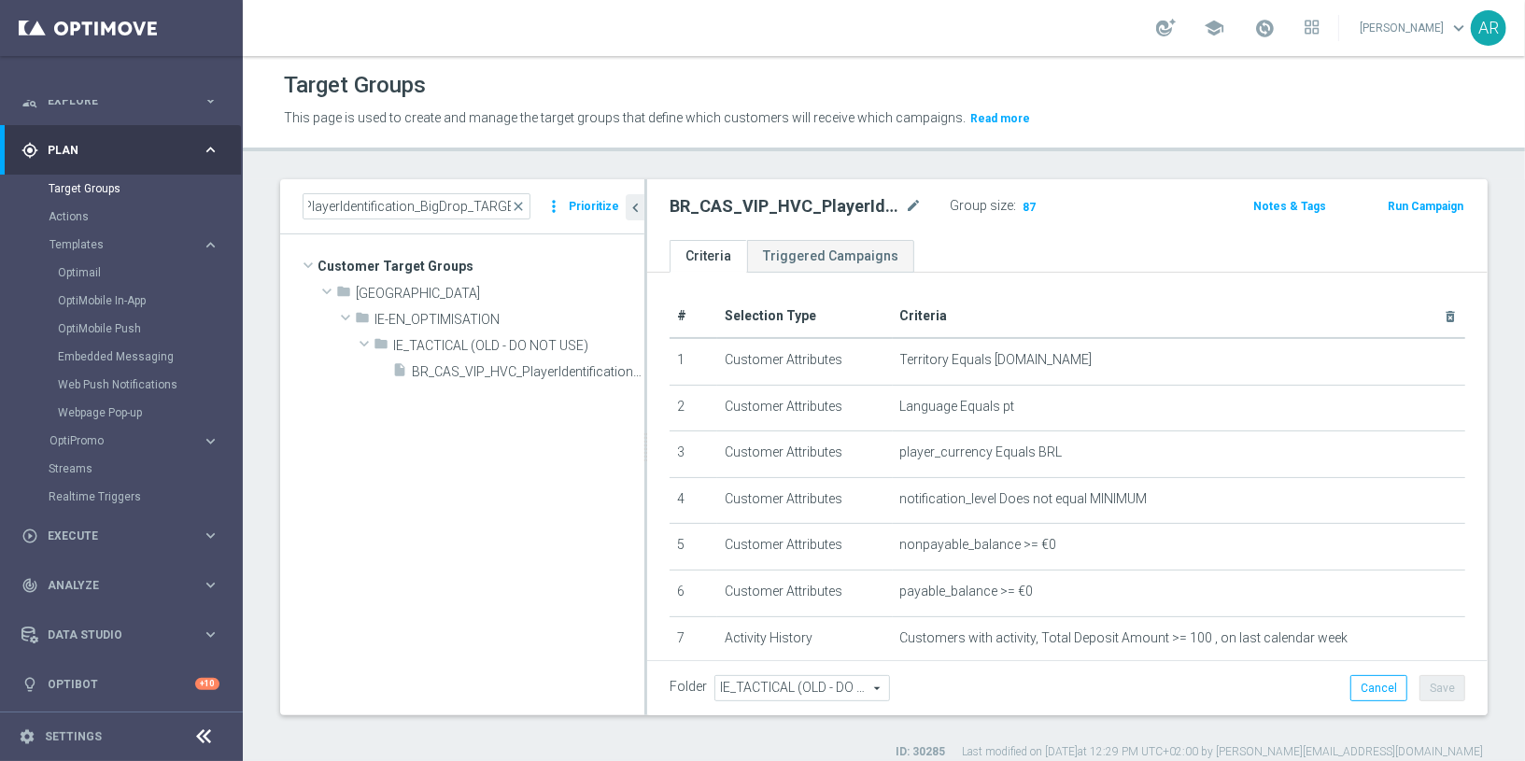
click at [520, 466] on tree-viewport "Customer Target Groups library_add create_new_folder folder" at bounding box center [462, 474] width 364 height 480
click at [538, 374] on span "BR_CAS_VIP_HVC_PlayerIdentification_BigDrop_TARGET" at bounding box center [507, 372] width 190 height 16
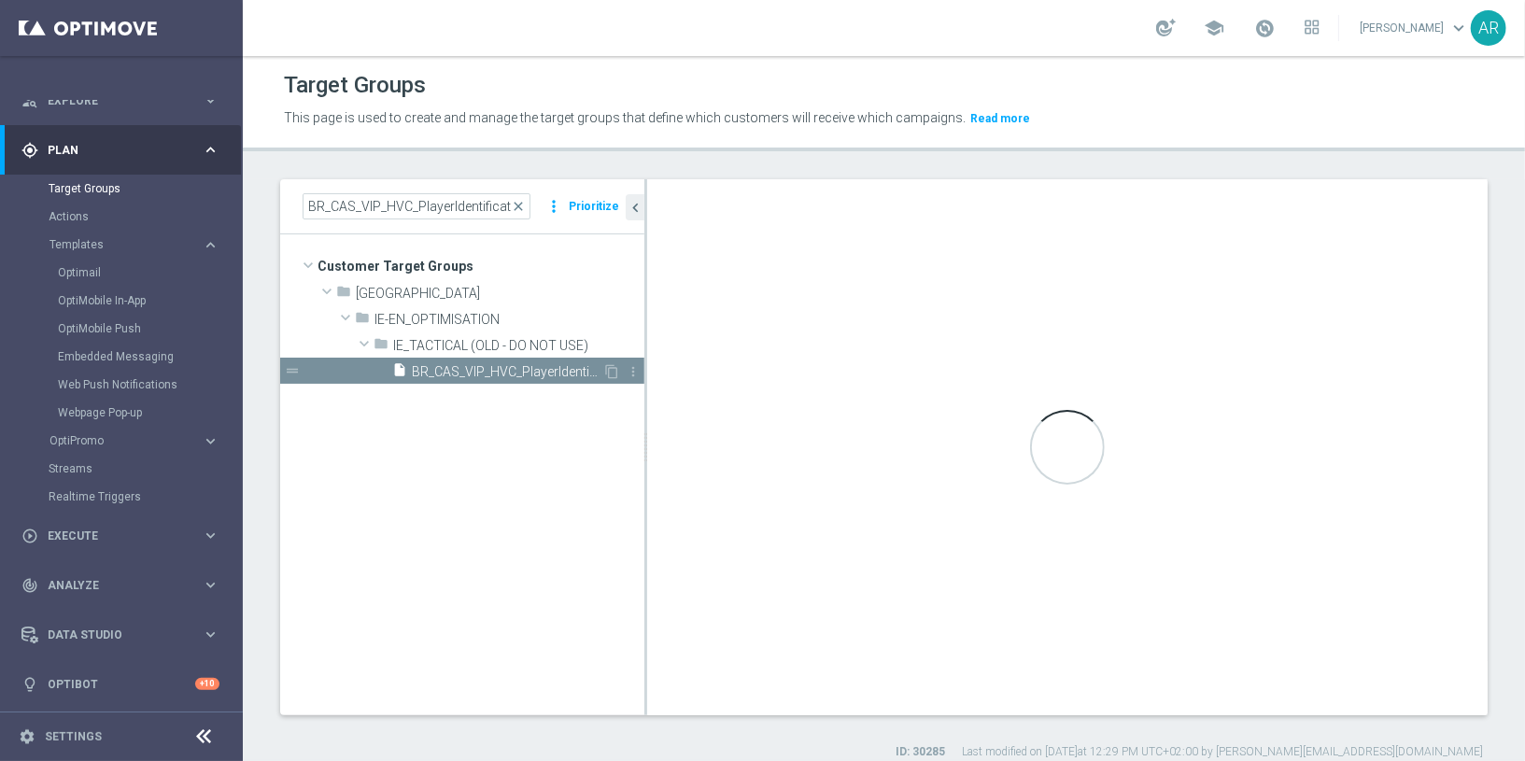
checkbox input "false"
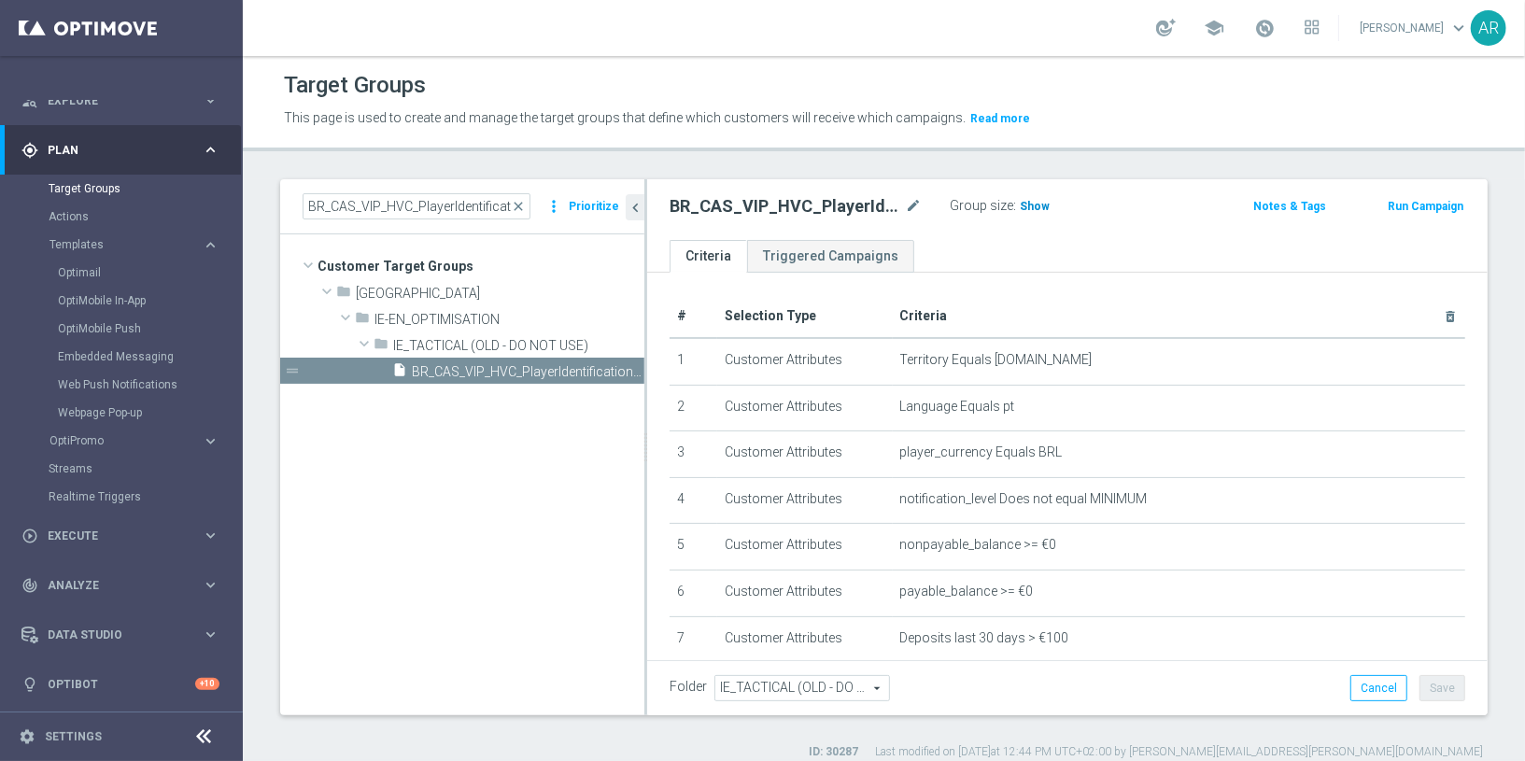
click at [1030, 200] on span "Show" at bounding box center [1035, 206] width 30 height 13
click at [996, 251] on ul "Criteria Triggered Campaigns" at bounding box center [1067, 256] width 840 height 33
click at [436, 502] on tree-viewport "Customer Target Groups library_add create_new_folder folder" at bounding box center [462, 474] width 364 height 480
click at [1026, 202] on span "24" at bounding box center [1029, 209] width 17 height 18
click at [72, 530] on span "Execute" at bounding box center [125, 535] width 154 height 11
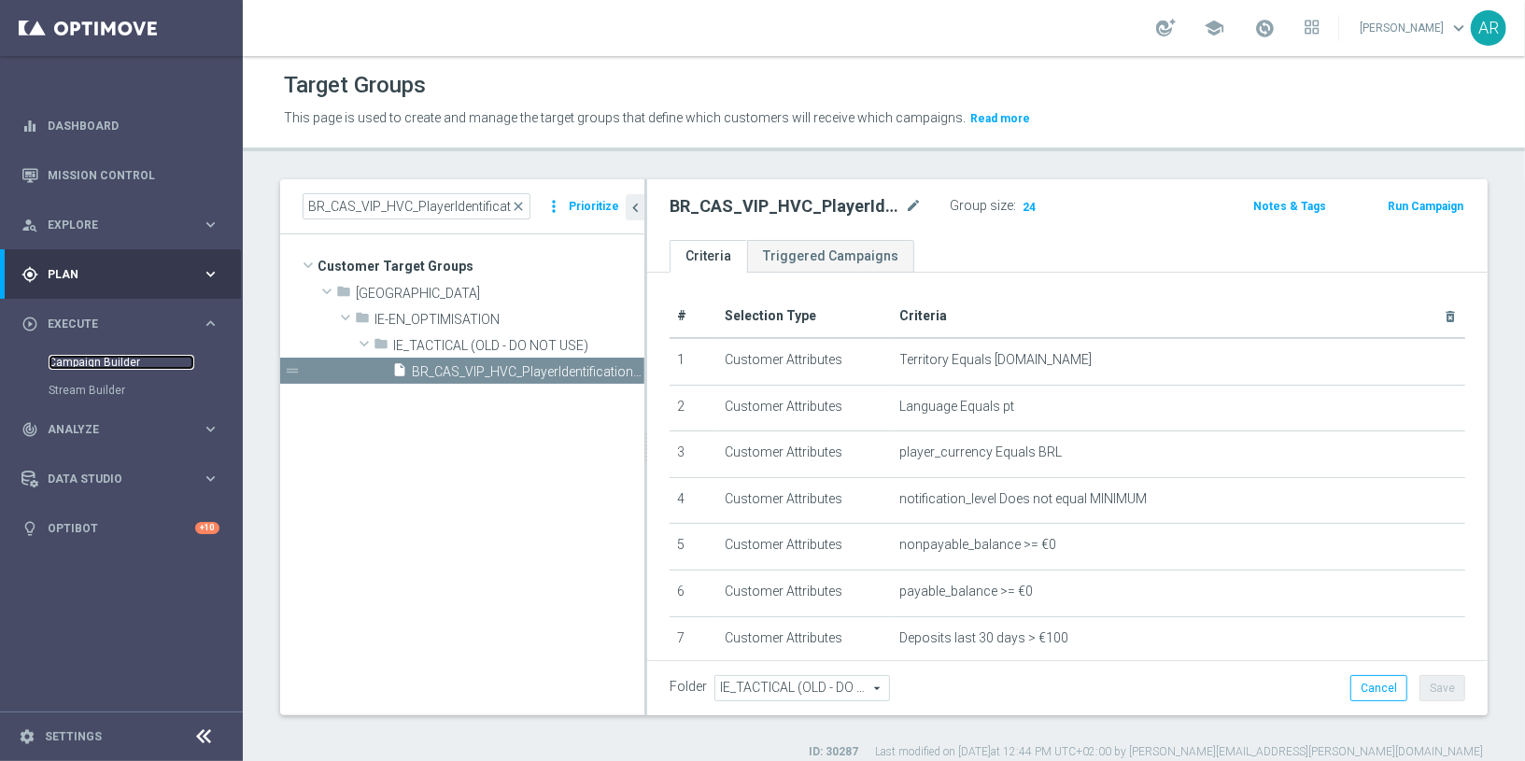
click at [89, 363] on link "Campaign Builder" at bounding box center [122, 362] width 146 height 15
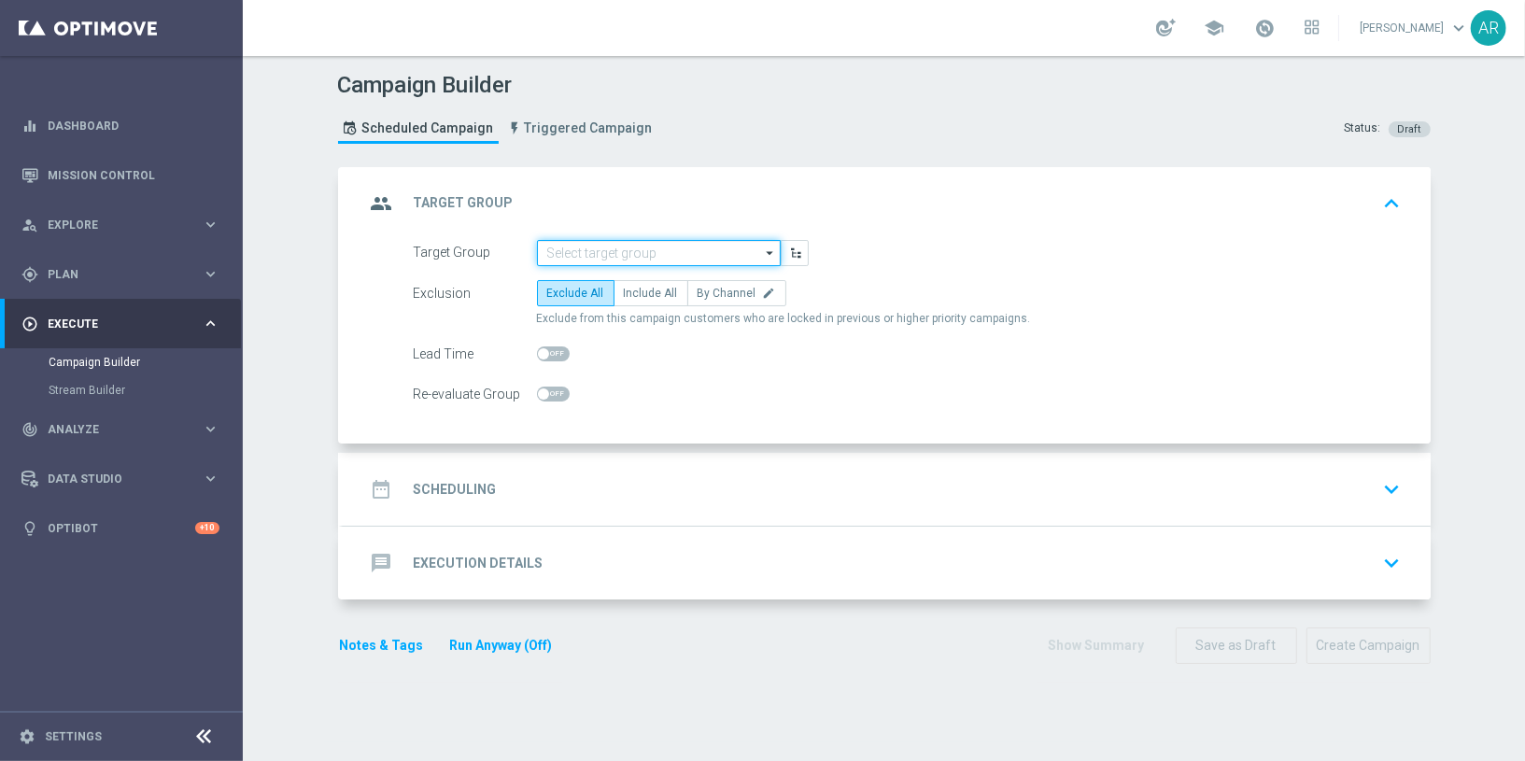
click at [585, 252] on input at bounding box center [659, 253] width 244 height 26
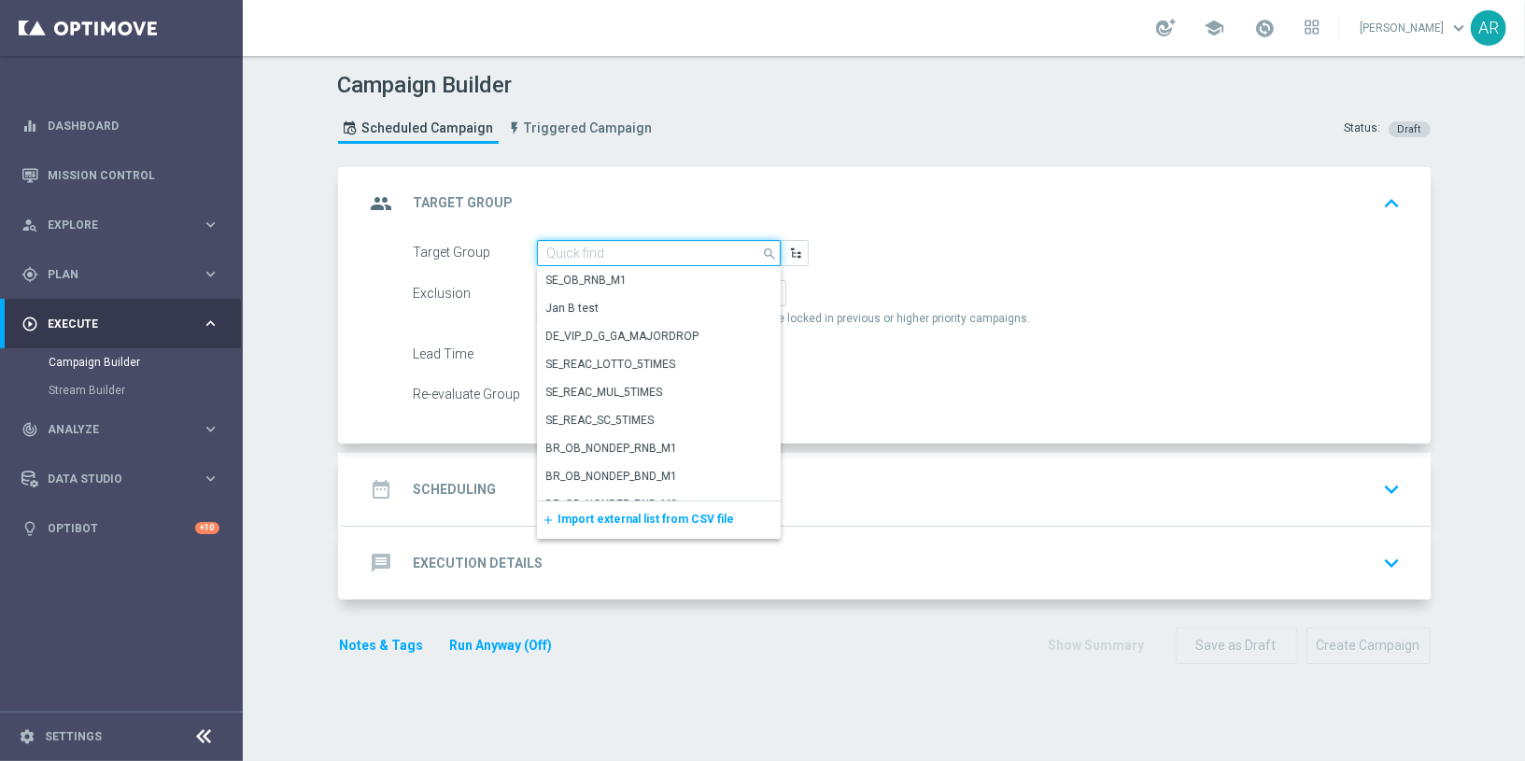
paste input "BR_CAS_VIP_HVC_PlayerIdentification_BigWin_TARGET"
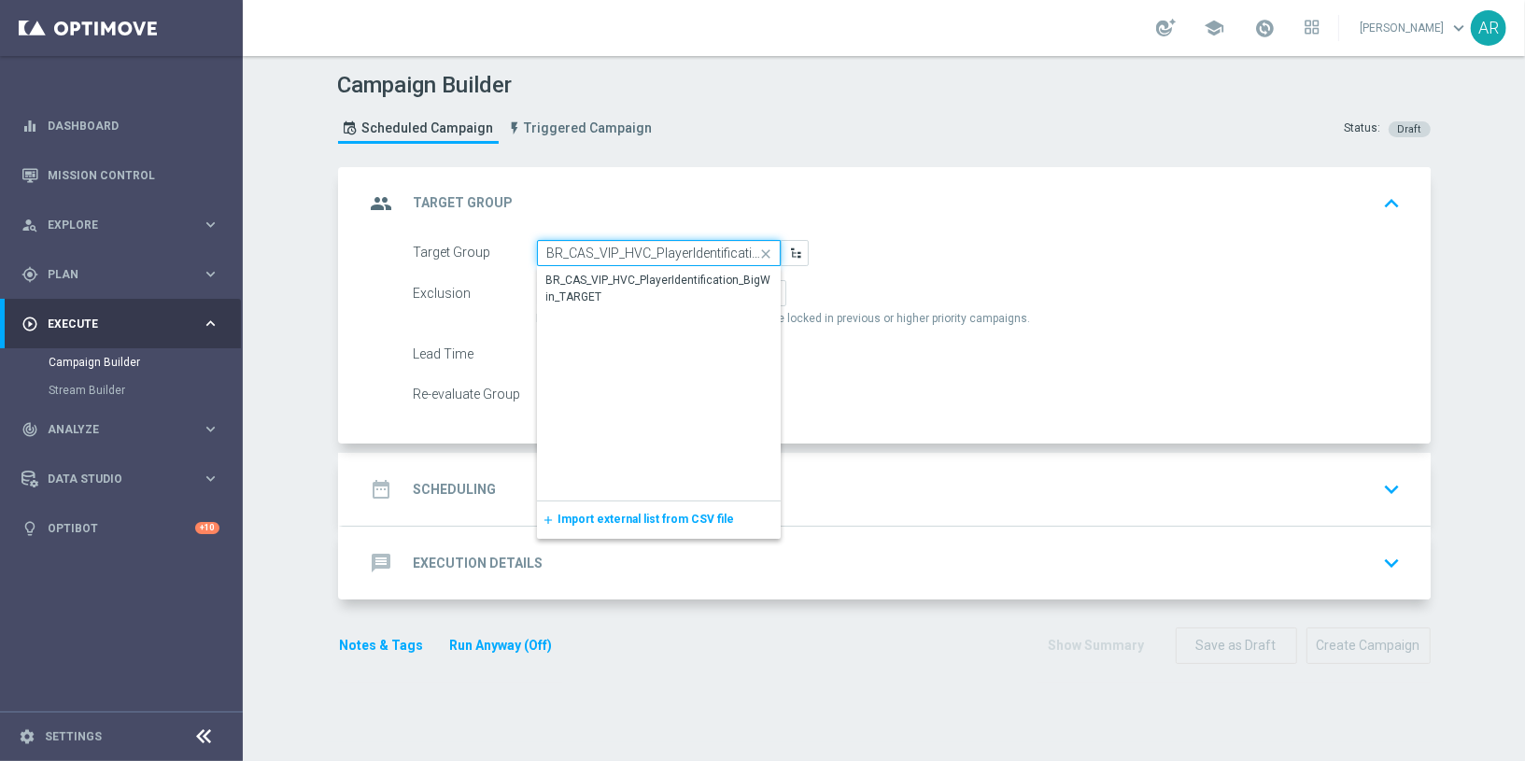
scroll to position [0, 103]
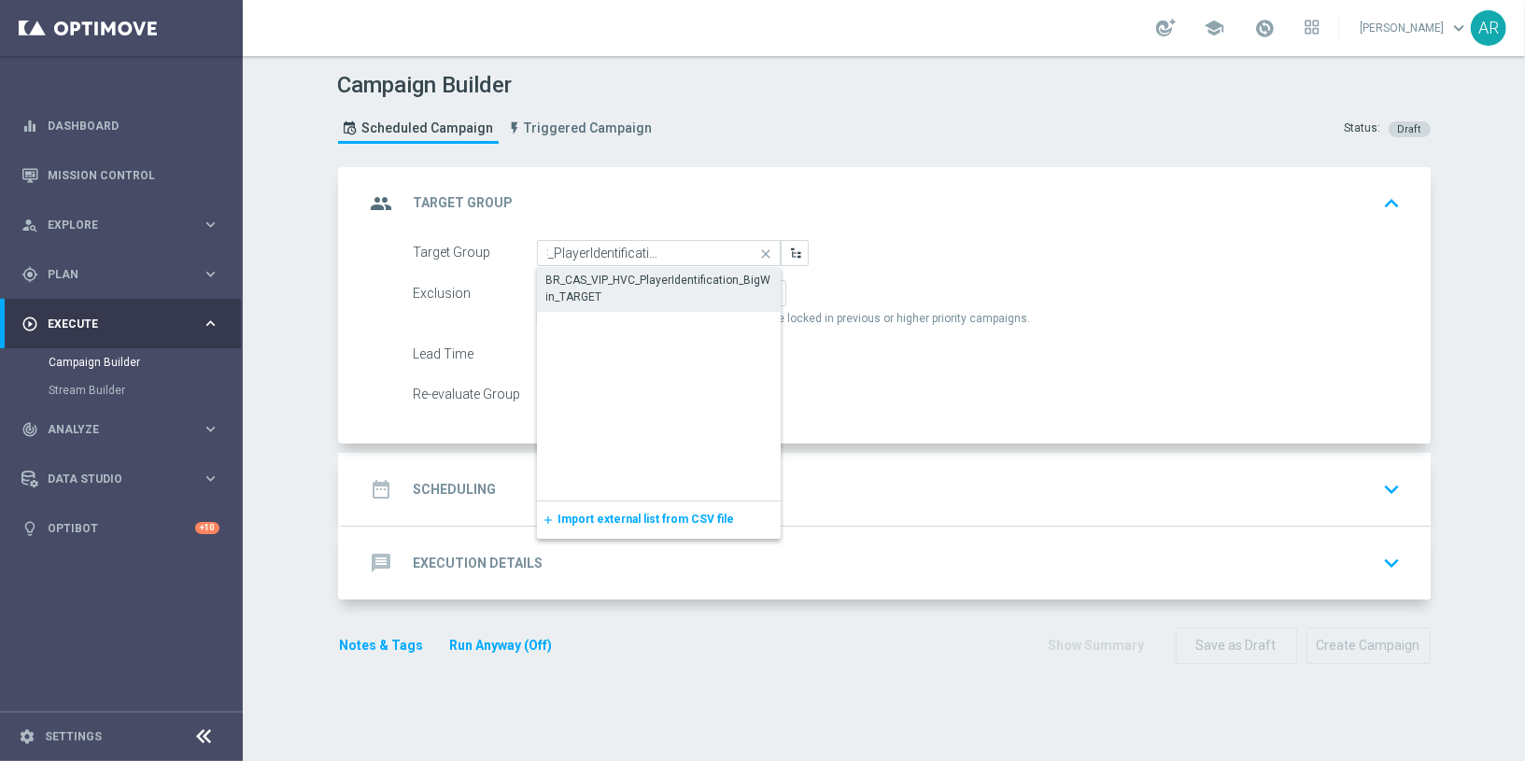
click at [595, 276] on div "BR_CAS_VIP_HVC_PlayerIdentification_BigWin_TARGET" at bounding box center [658, 289] width 225 height 34
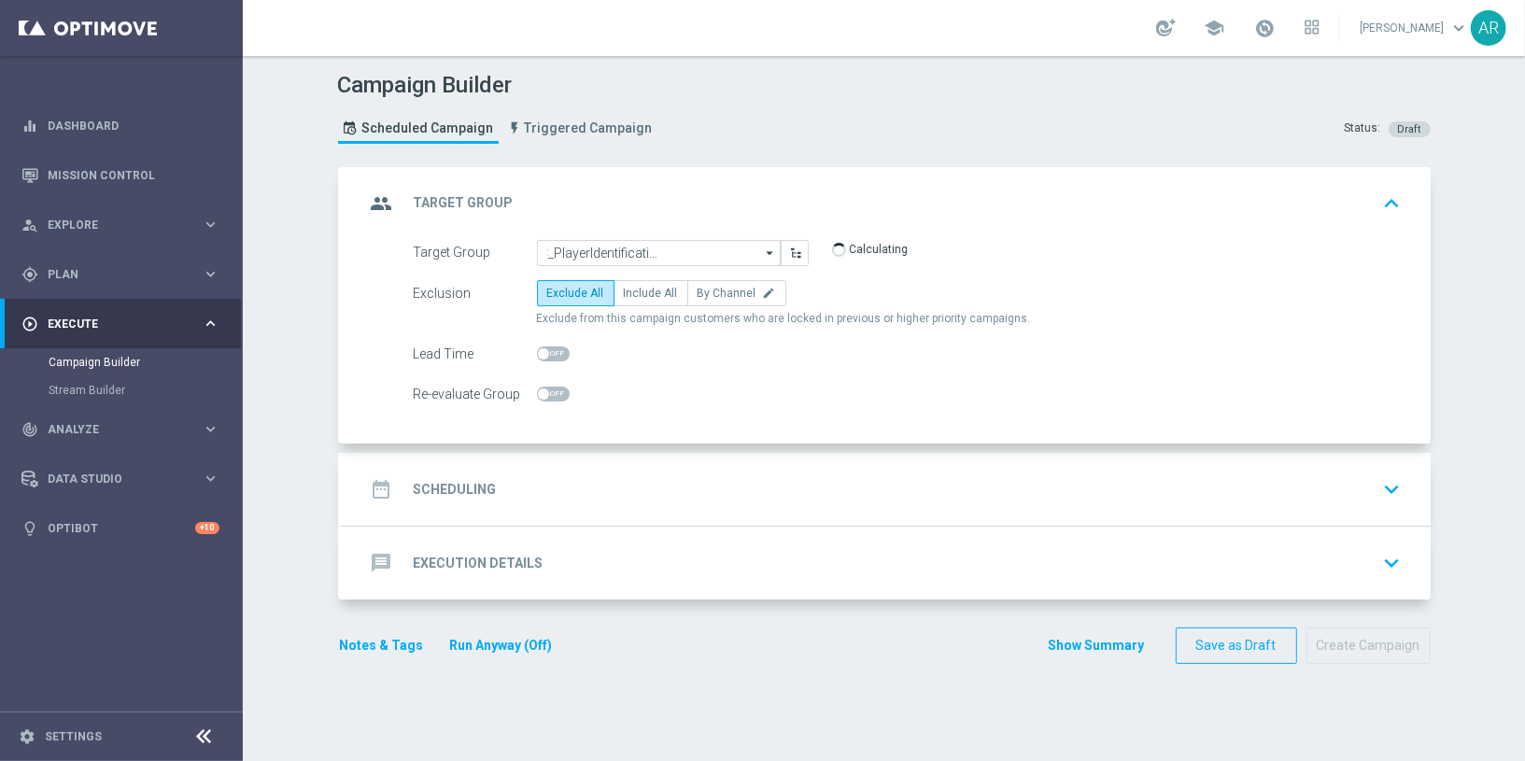
type input "BR_CAS_VIP_HVC_PlayerIdentification_BigWin_TARGET"
click at [638, 287] on span "Include All" at bounding box center [651, 293] width 54 height 13
click at [636, 290] on input "Include All" at bounding box center [630, 296] width 12 height 12
radio input "true"
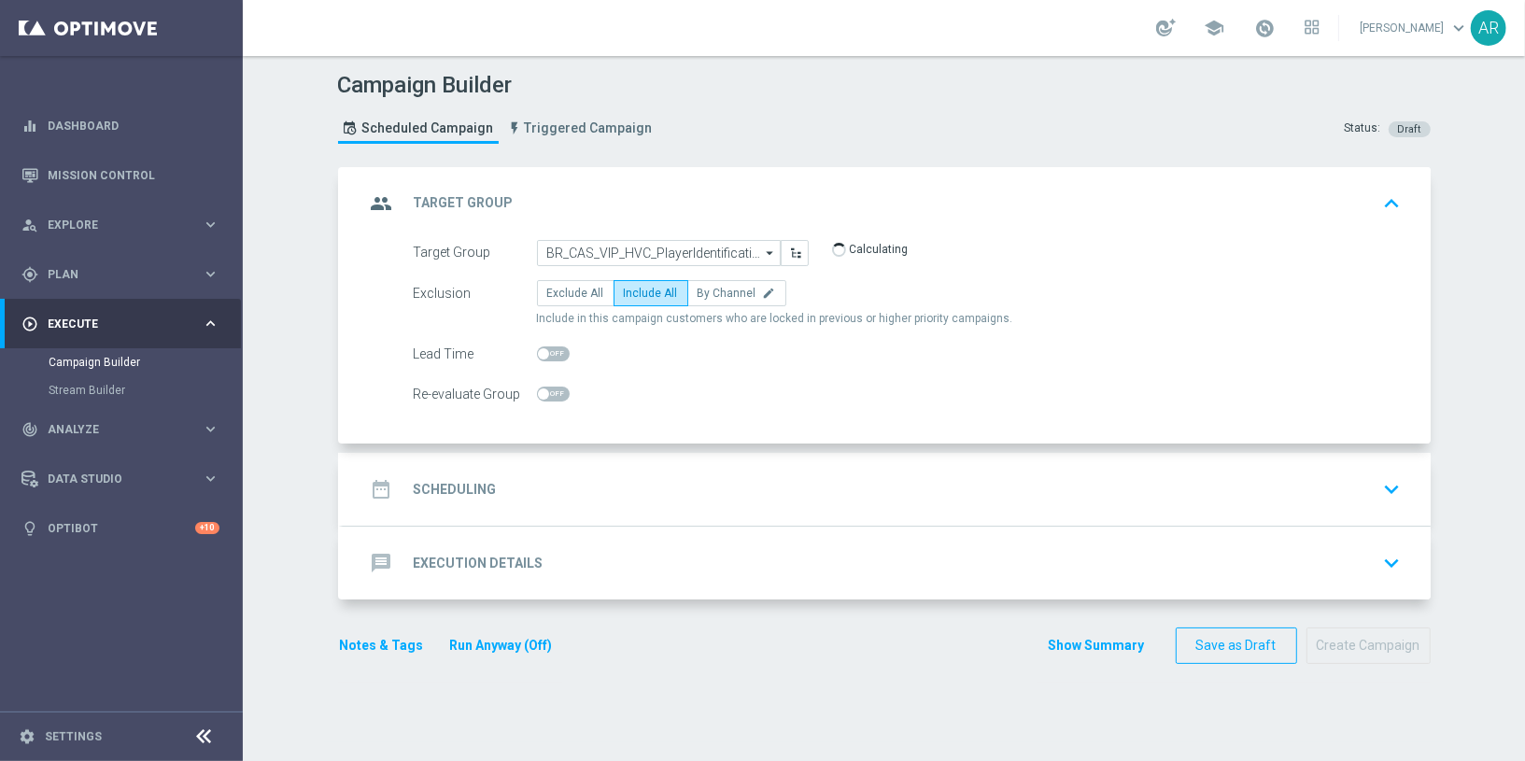
click at [551, 478] on div "date_range Scheduling keyboard_arrow_down" at bounding box center [886, 489] width 1043 height 35
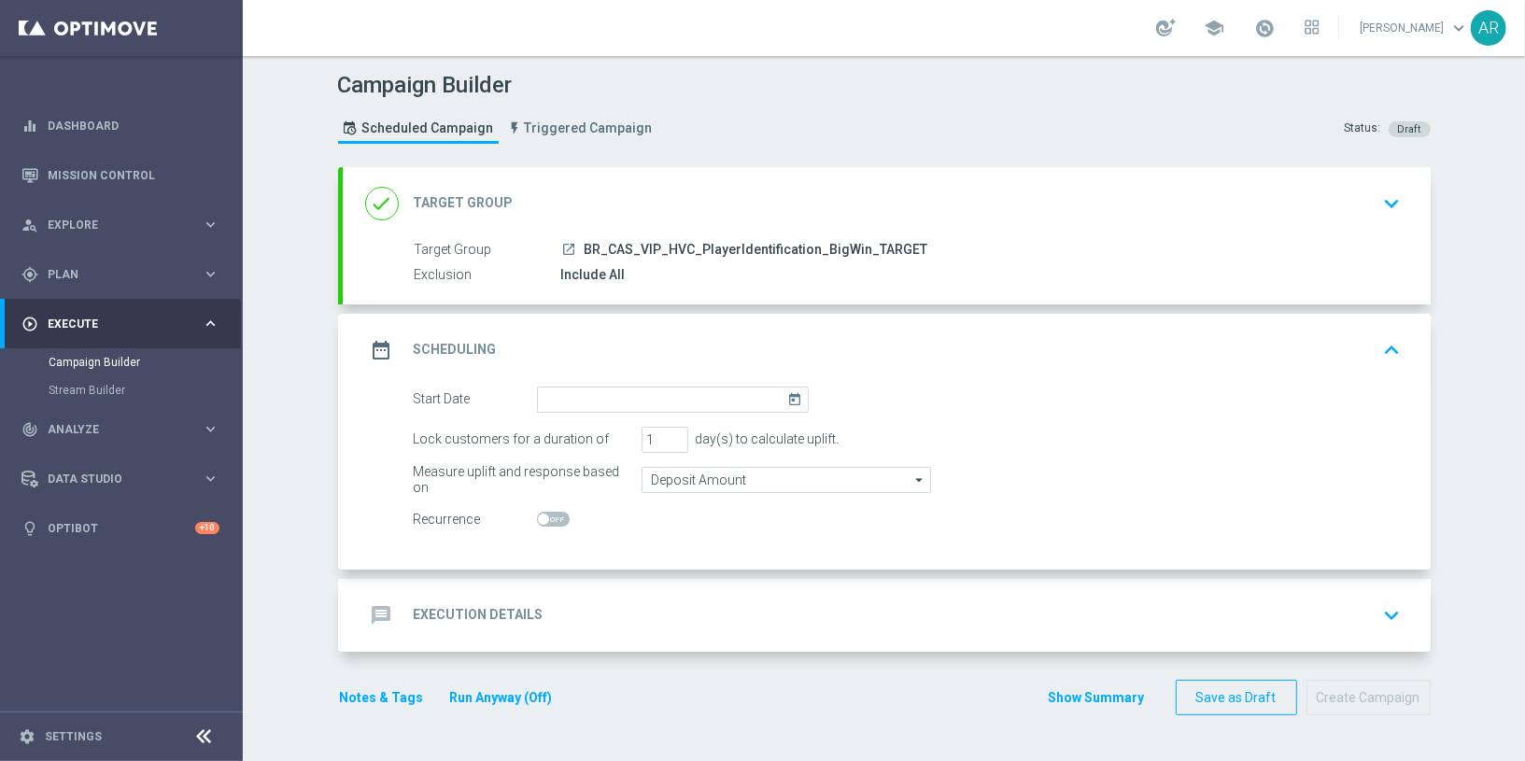
click at [790, 397] on icon "today" at bounding box center [797, 397] width 21 height 21
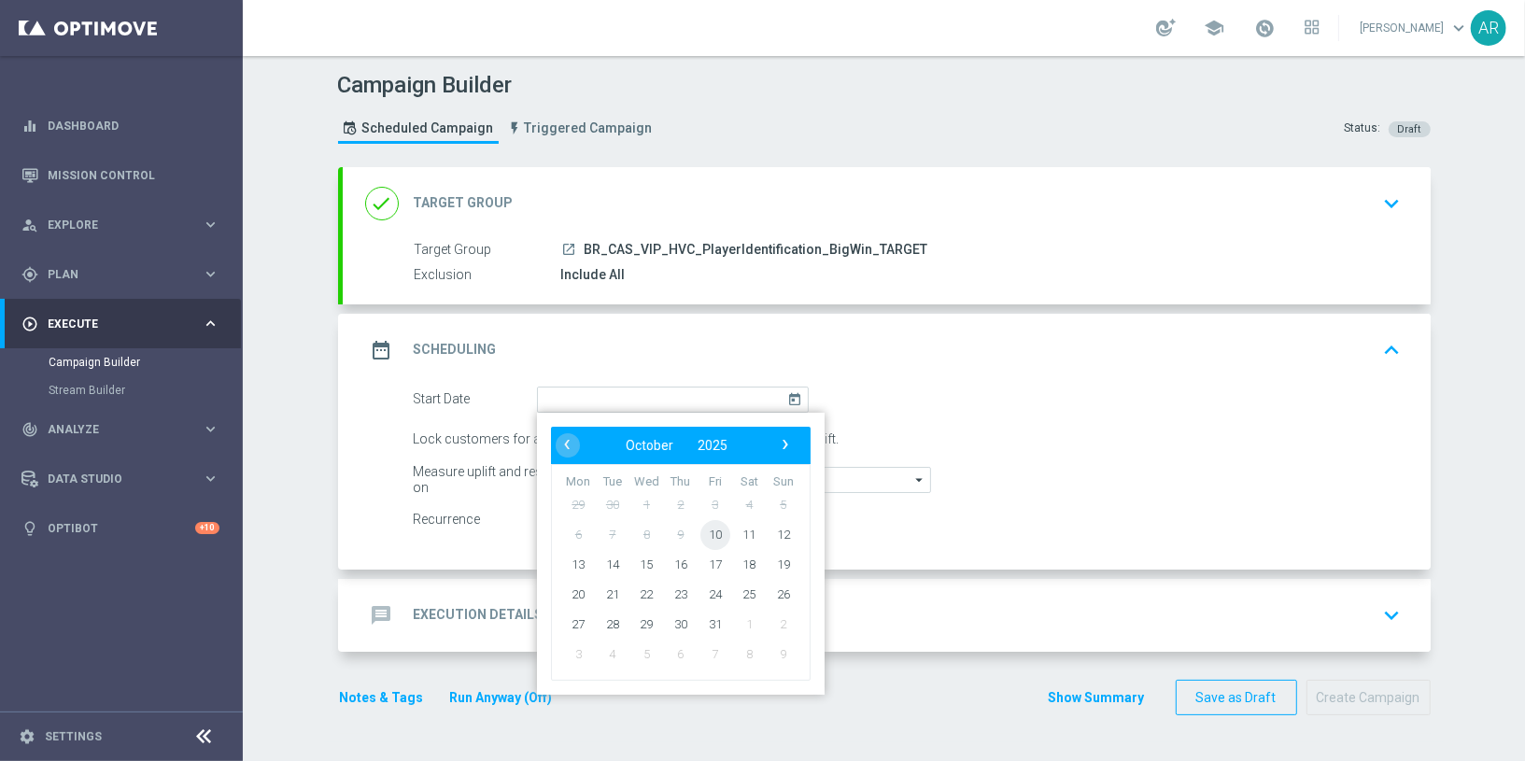
click at [703, 527] on span "10" at bounding box center [714, 534] width 30 height 30
type input "10 Oct 2025"
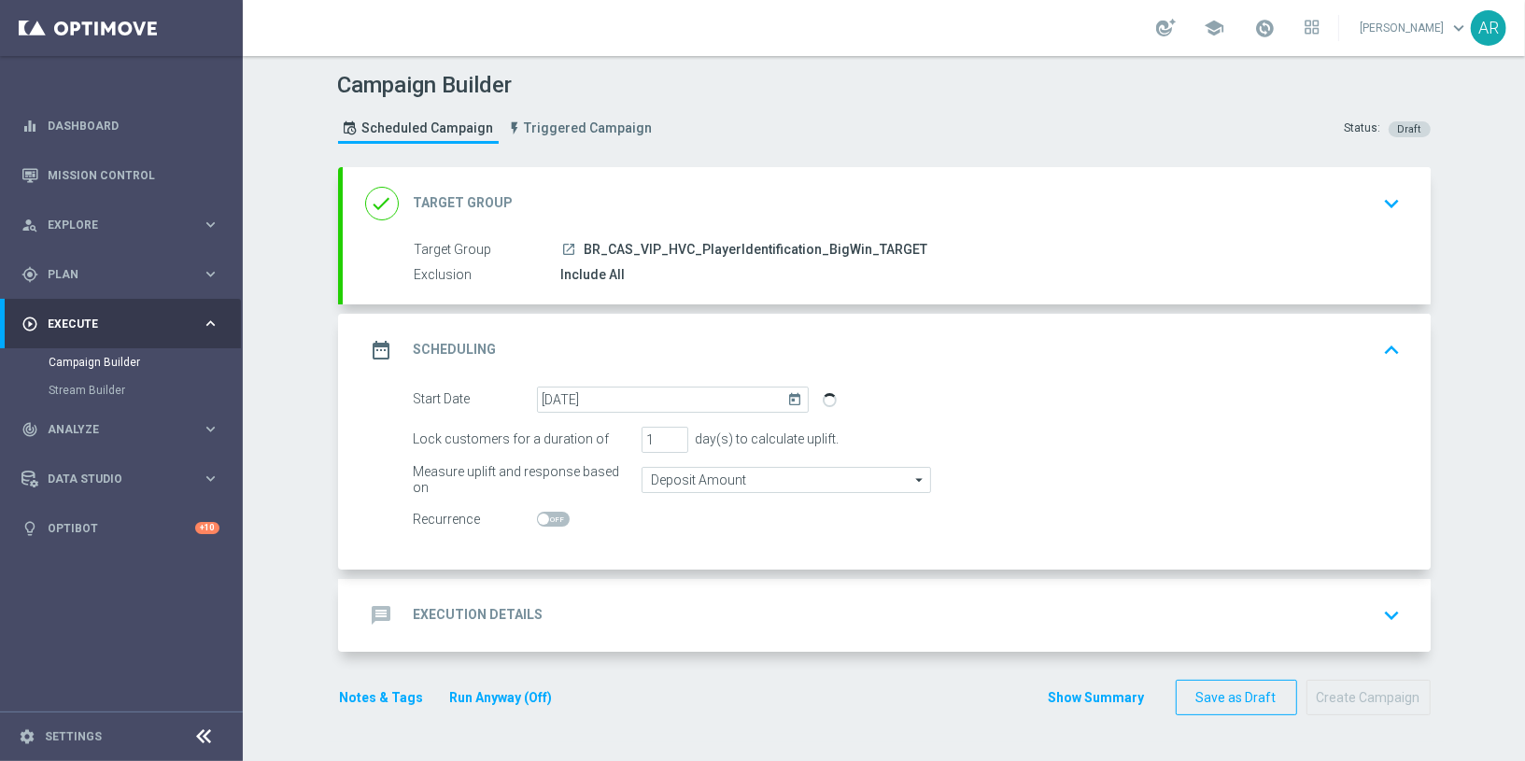
click at [560, 604] on div "message Execution Details keyboard_arrow_down" at bounding box center [886, 615] width 1043 height 35
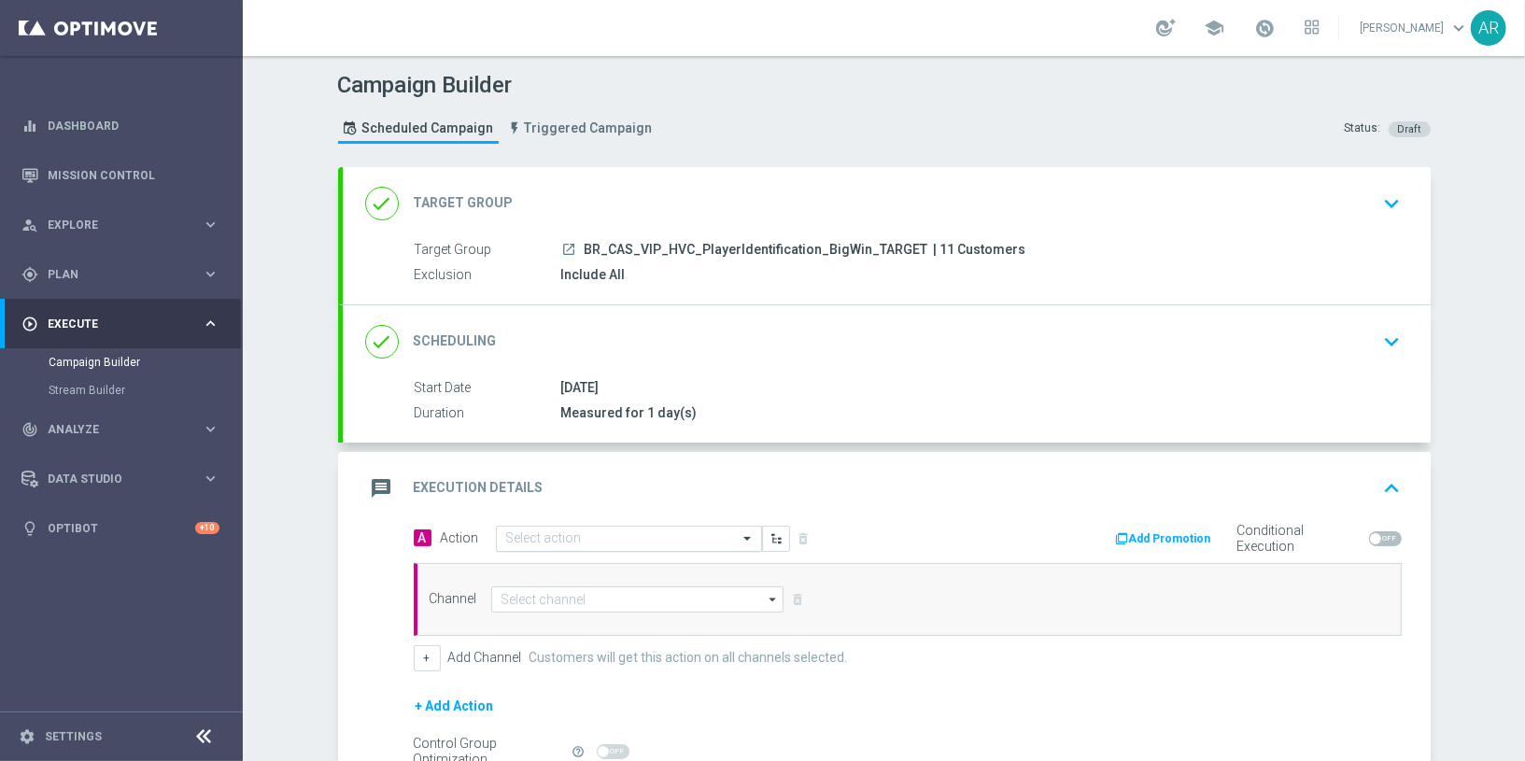
click at [534, 536] on input "text" at bounding box center [610, 539] width 208 height 16
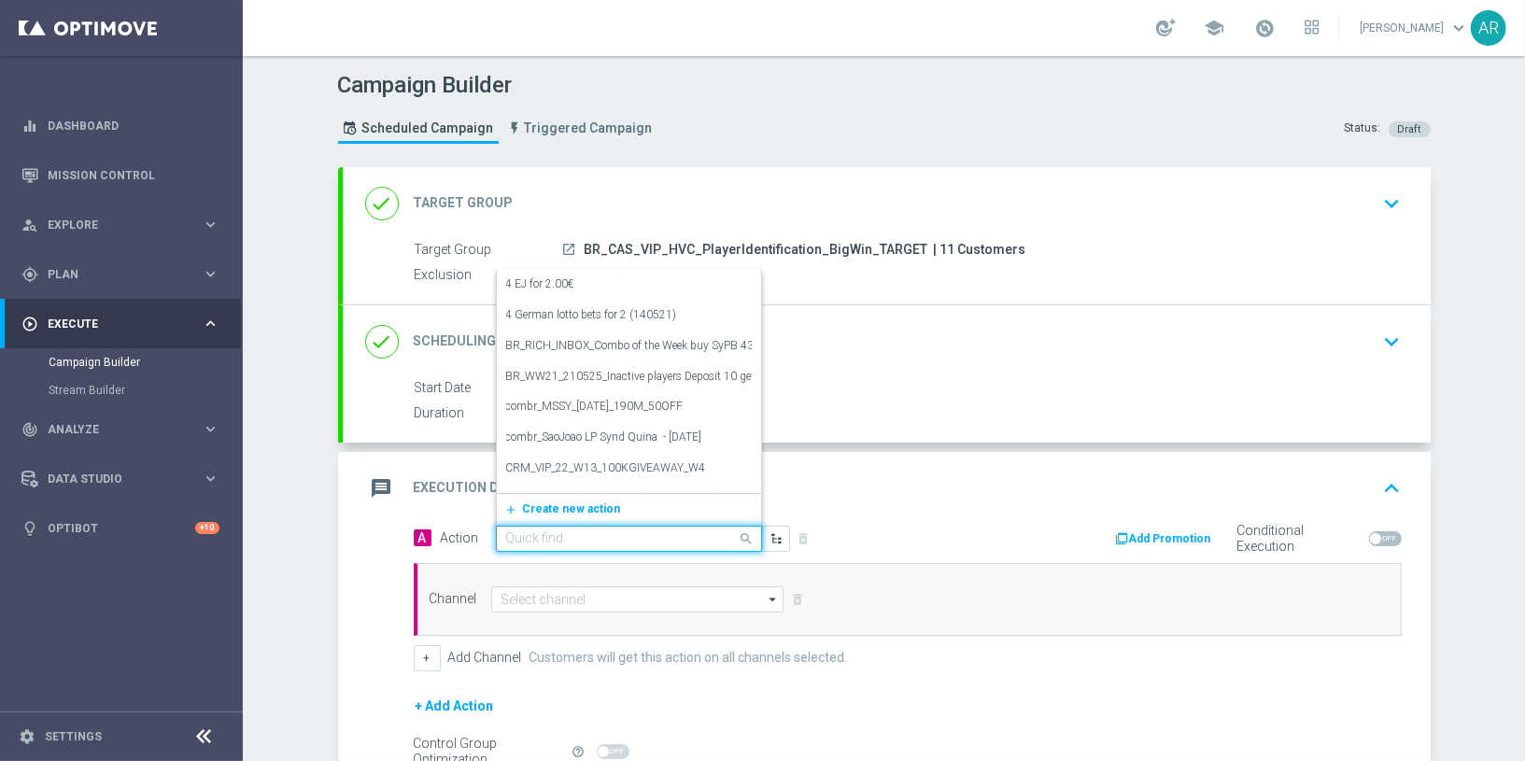
paste input "BR_CAS_BONUSDROP_BIGWIN_VIP_EMA_TAC_GM_W30"
type input "BR_CAS_BONUSDROP_BIGWIN_VIP_EMA_TAC_GM_W30"
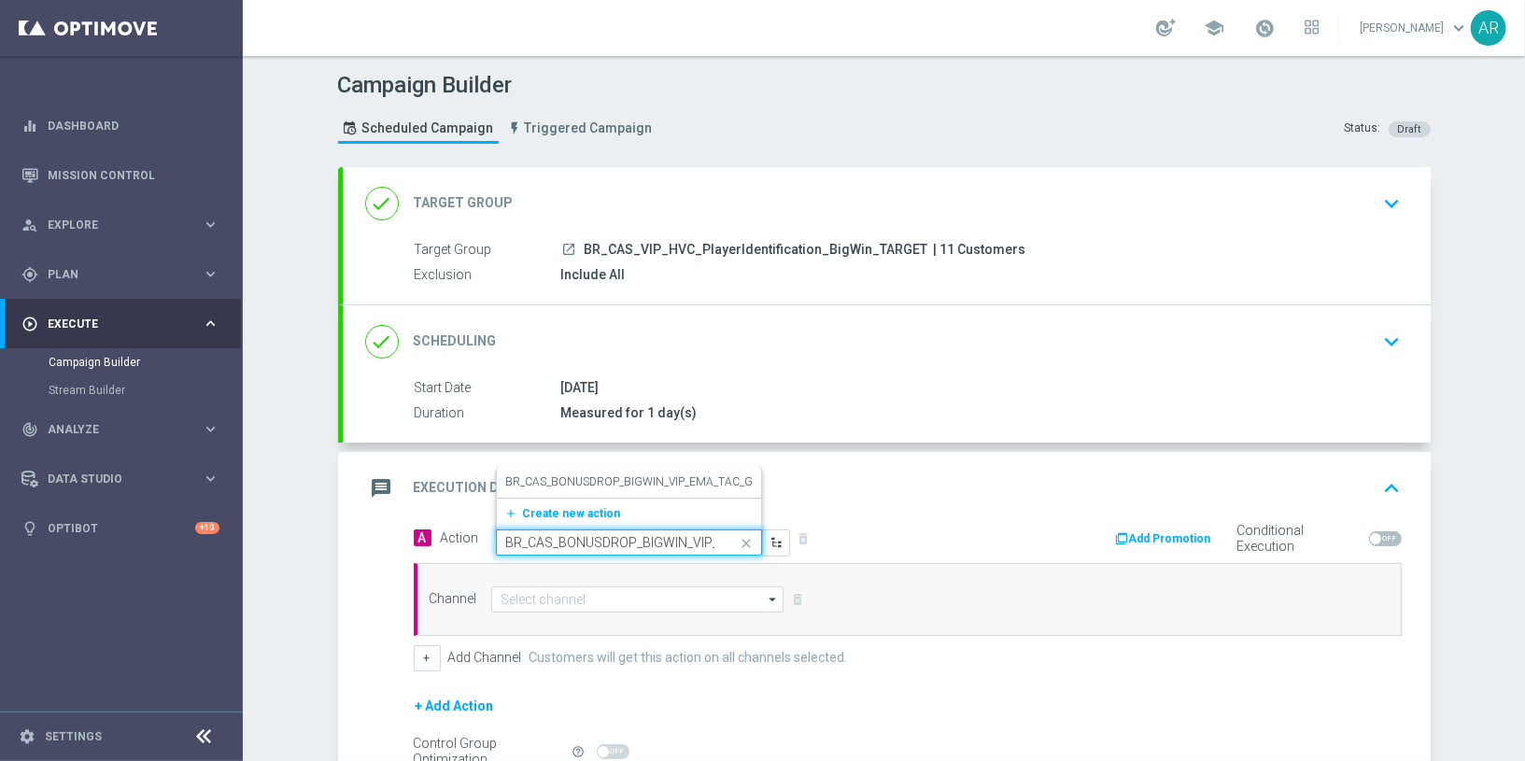
scroll to position [0, 115]
click at [581, 470] on div "BR_CAS_BONUSDROP_BIGWIN_VIP_EMA_TAC_GM_W30 edit" at bounding box center [629, 482] width 246 height 31
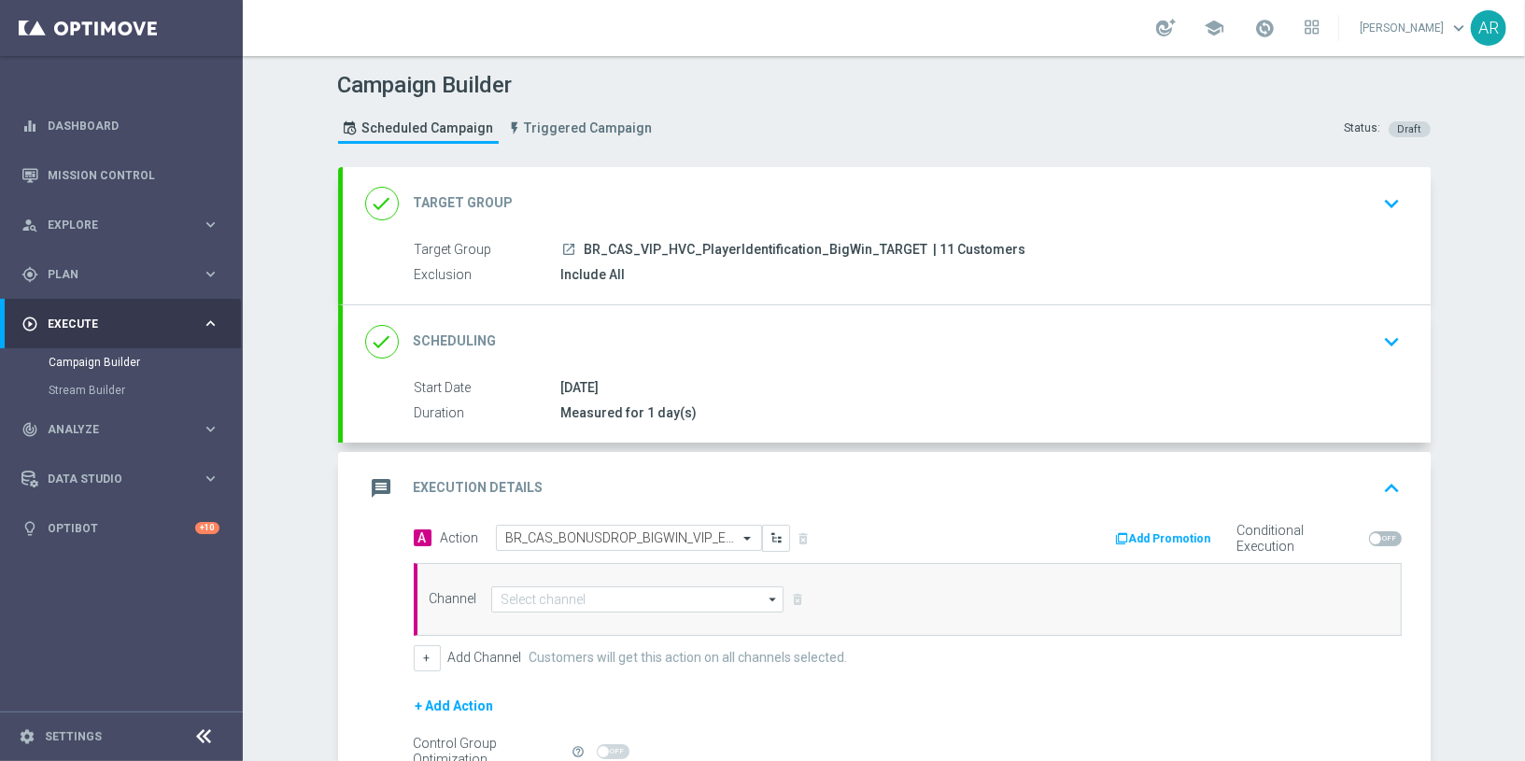
scroll to position [0, 0]
click at [541, 597] on input at bounding box center [637, 599] width 293 height 26
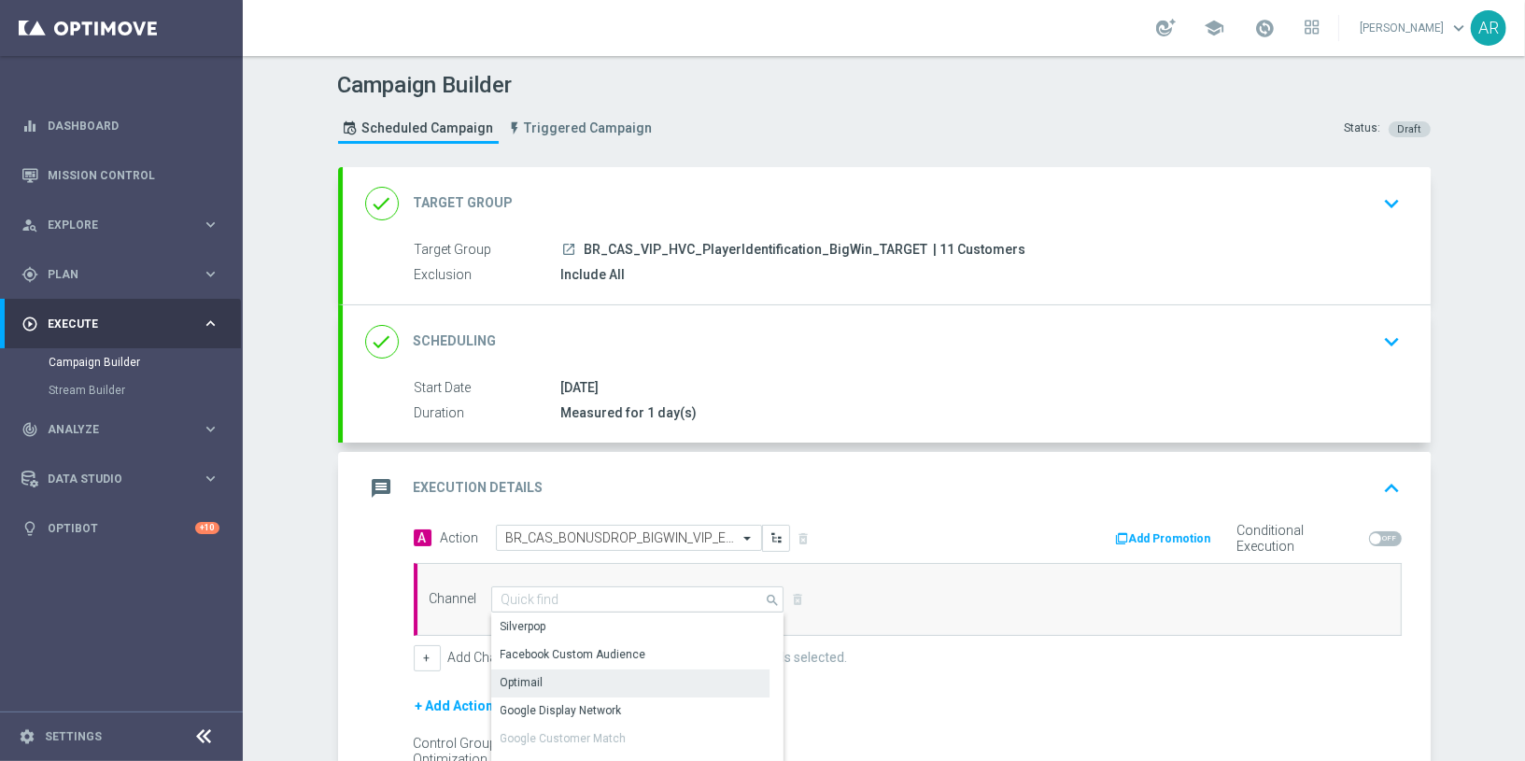
click at [551, 676] on div "Optimail" at bounding box center [630, 683] width 279 height 26
type input "Optimail"
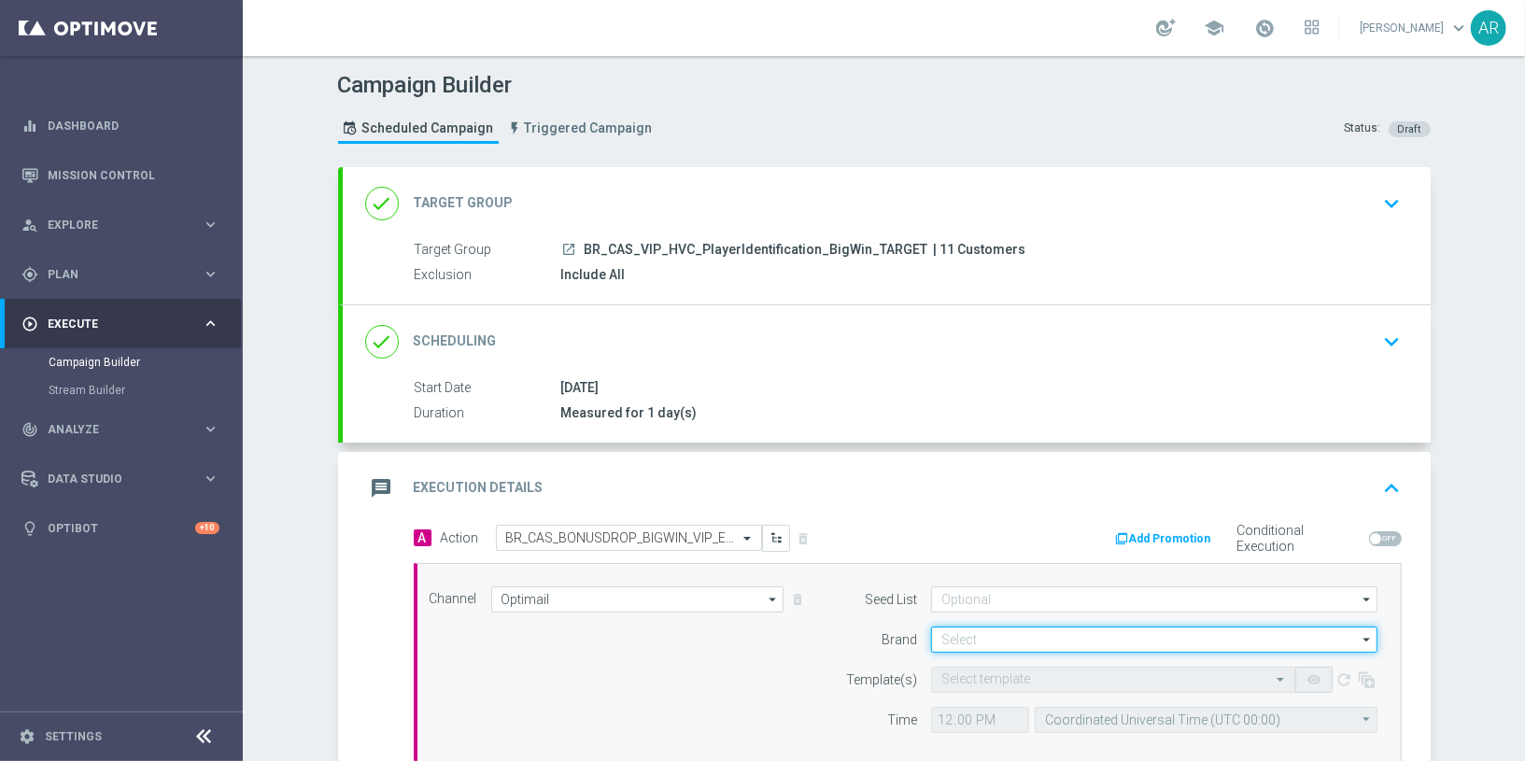
click at [967, 637] on input at bounding box center [1154, 640] width 446 height 26
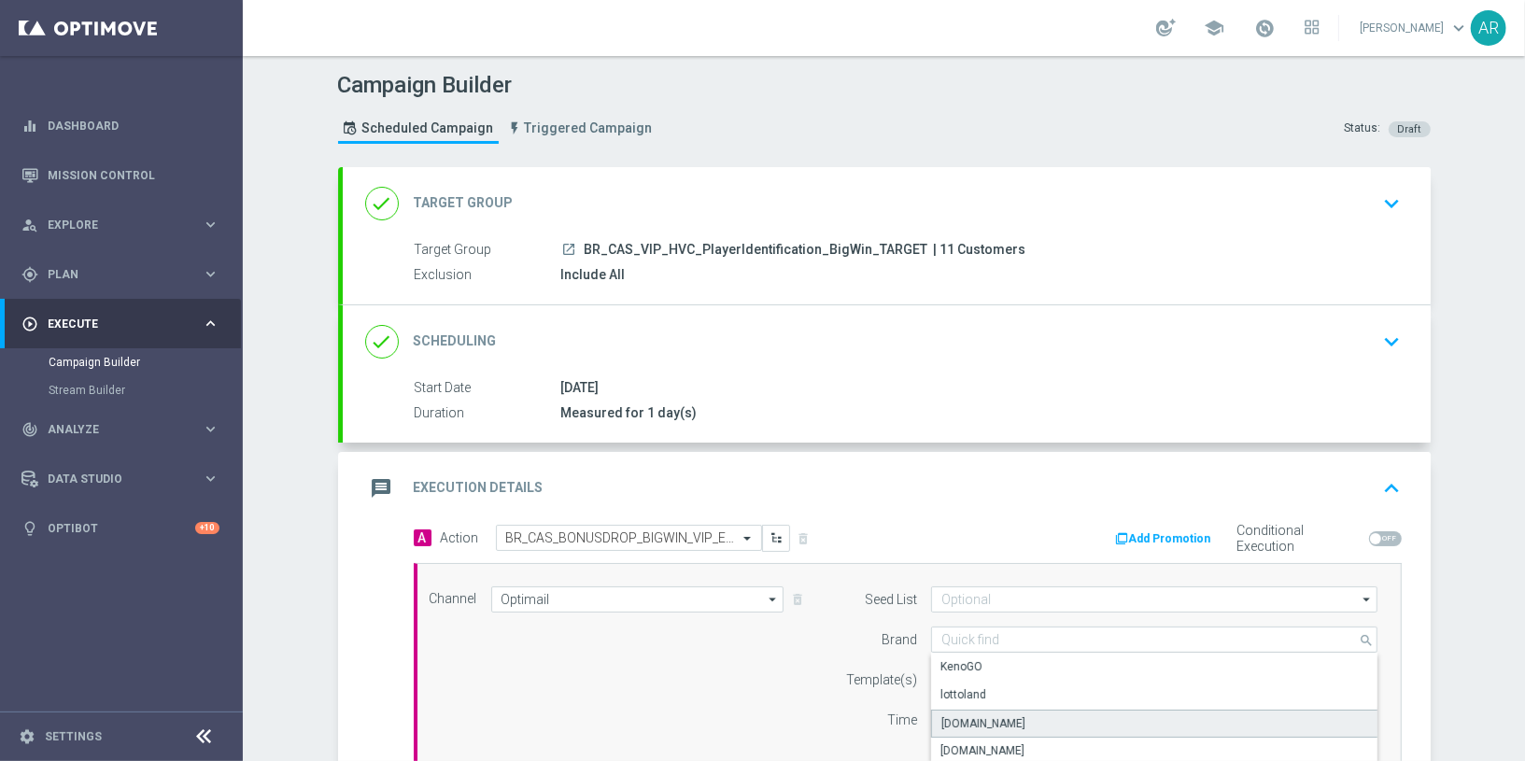
click at [1036, 684] on div "Lottoland.bet.br" at bounding box center [1154, 724] width 447 height 28
type input "Lottoland.bet.br"
click at [966, 678] on input "text" at bounding box center [1094, 680] width 306 height 16
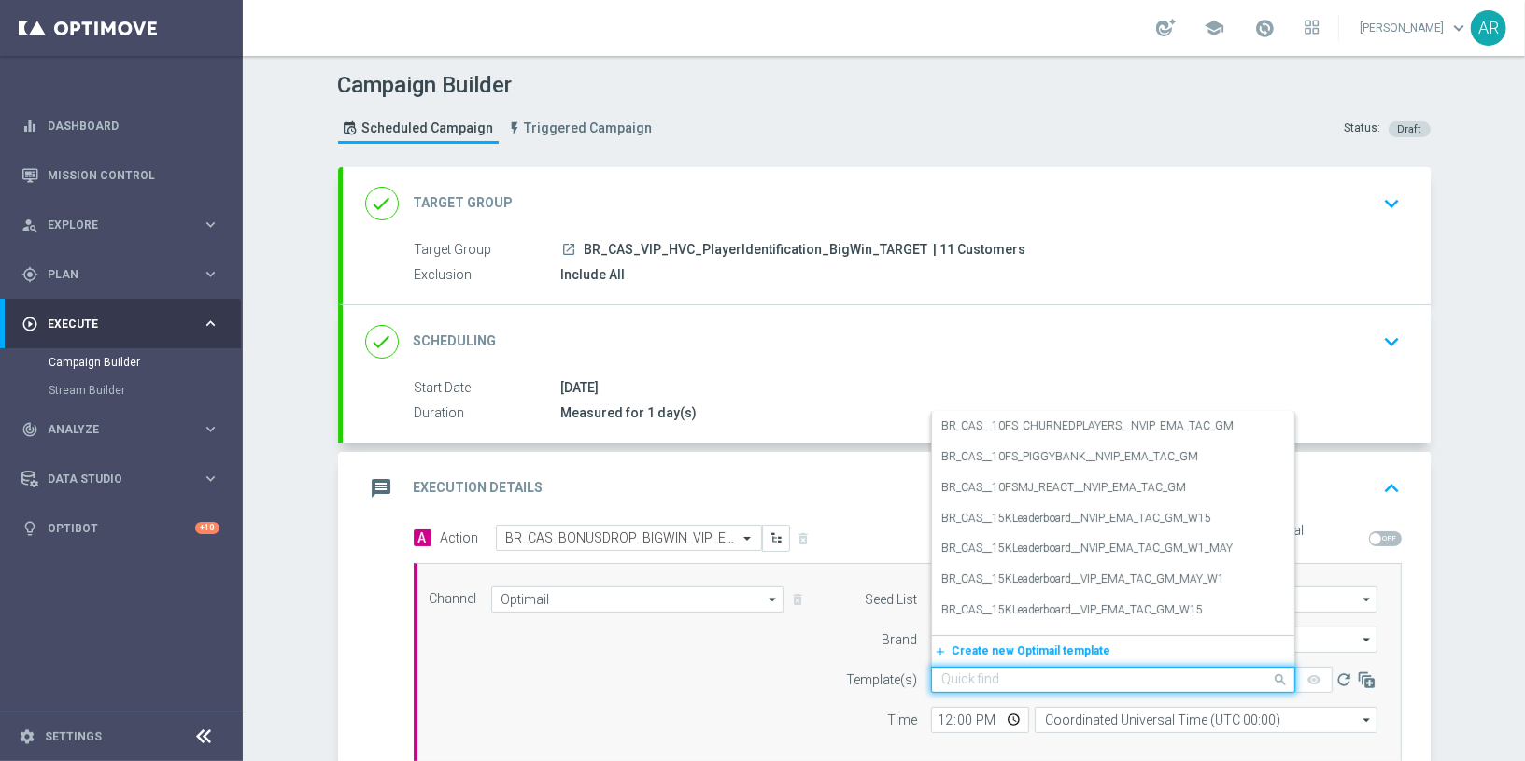
paste input "BR_CAS_BONUSDROP_BIGWIN_VIP_EMA_TAC_GM_W30"
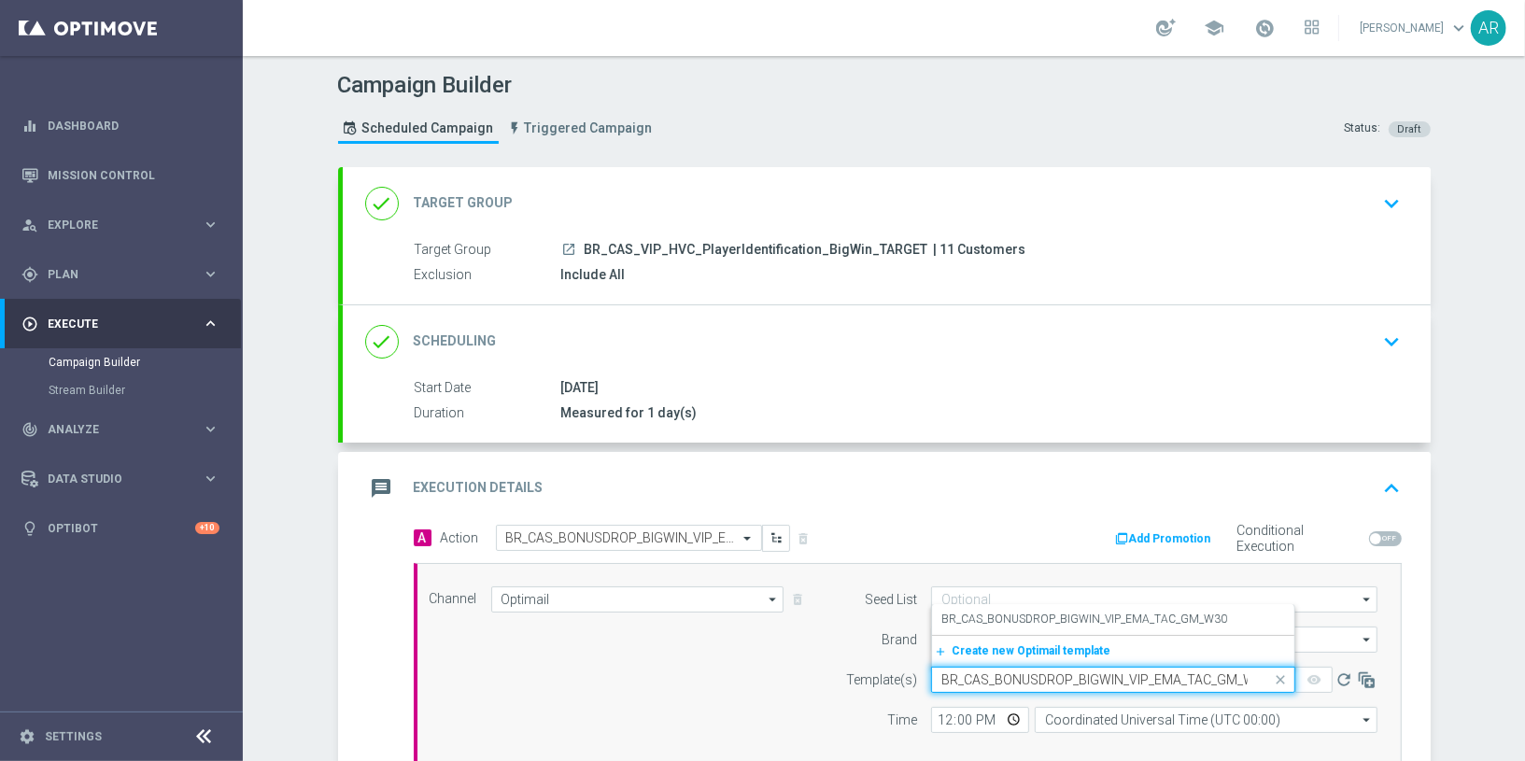
scroll to position [0, 14]
click at [1047, 619] on label "BR_CAS_BONUSDROP_BIGWIN_VIP_EMA_TAC_GM_W30" at bounding box center [1084, 620] width 286 height 16
type input "BR_CAS_BONUSDROP_BIGWIN_VIP_EMA_TAC_GM_W30"
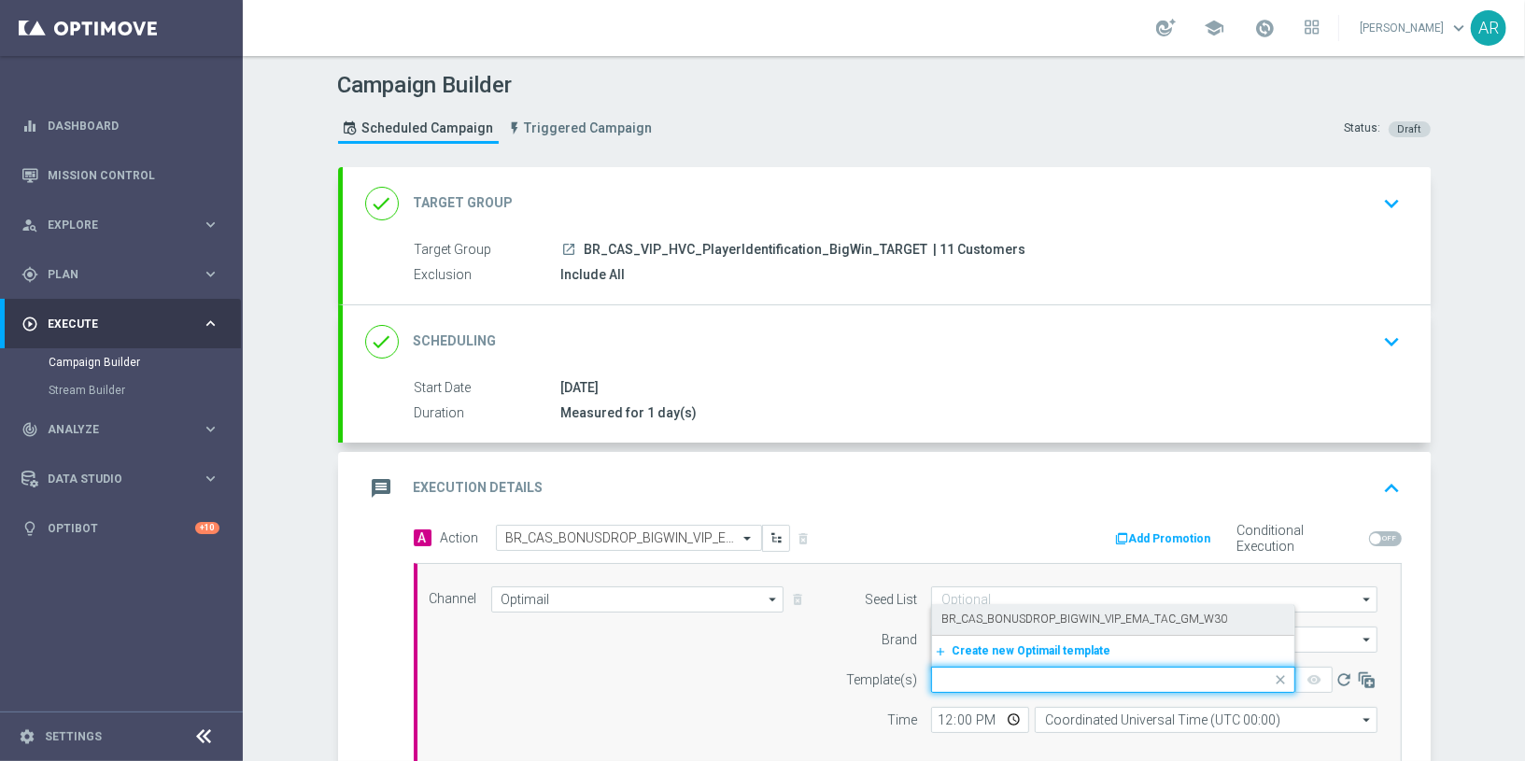
scroll to position [0, 0]
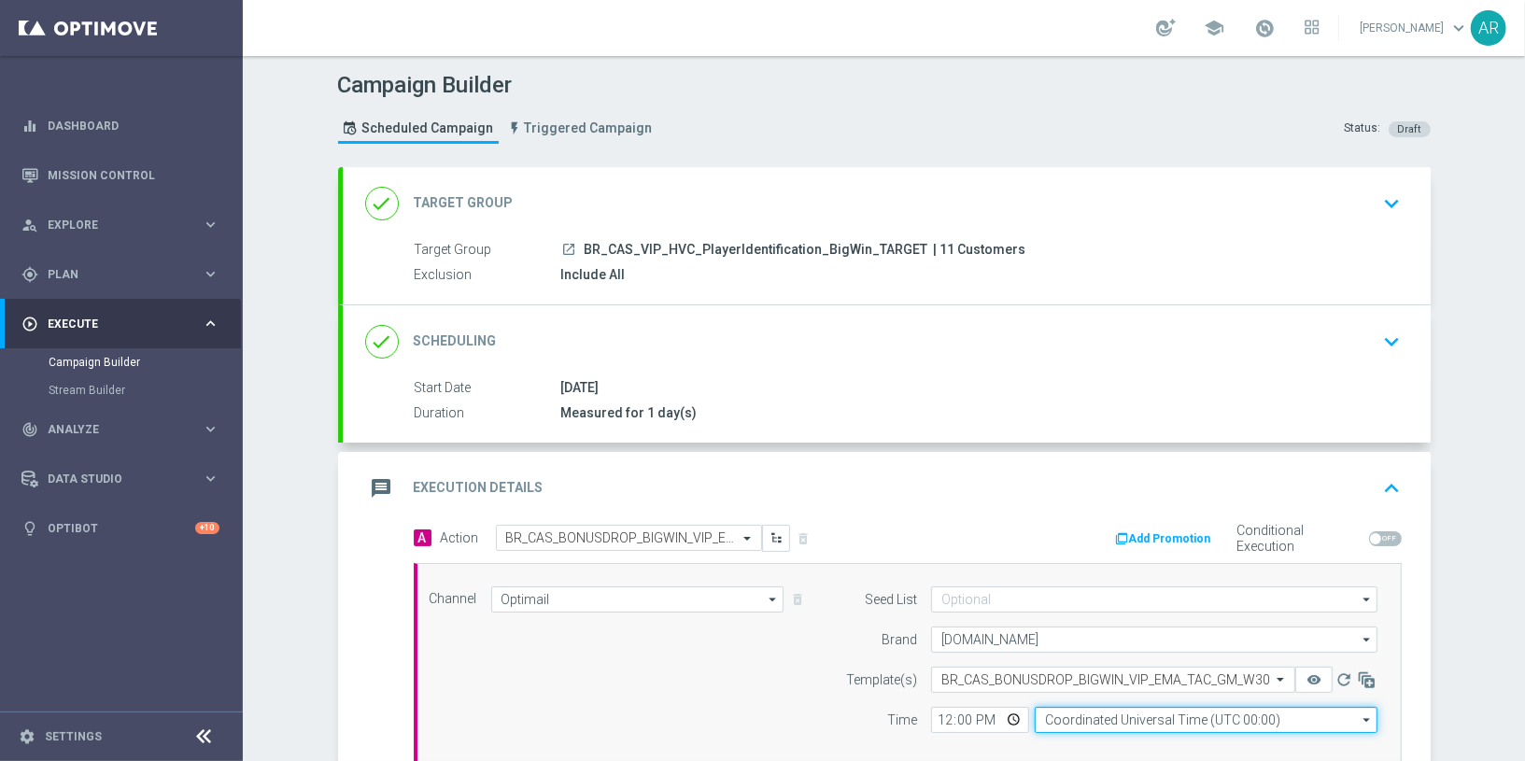
click at [1084, 684] on input "Coordinated Universal Time (UTC 00:00)" at bounding box center [1206, 720] width 343 height 26
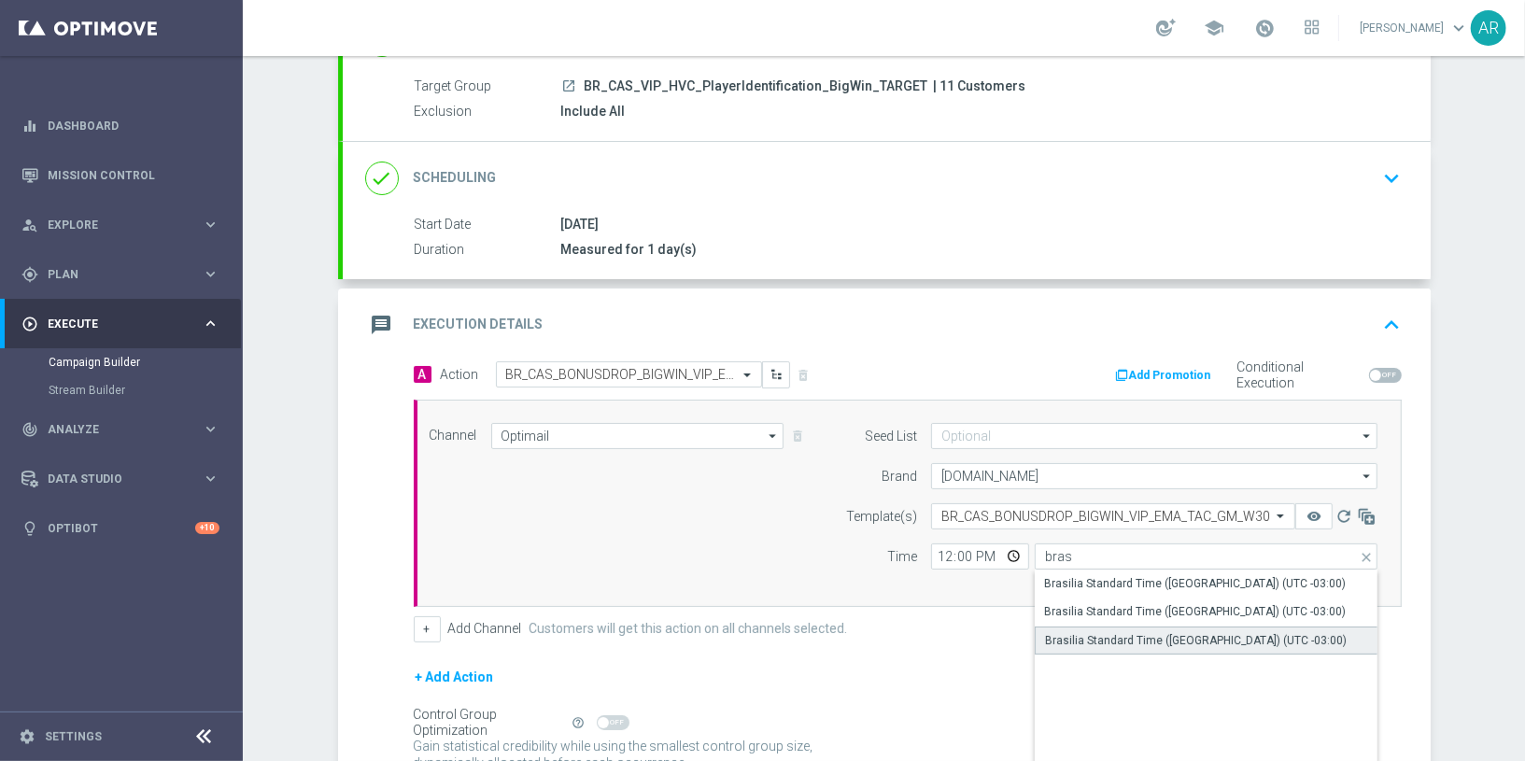
click at [1165, 633] on div "Brasilia Standard Time (Sao Paulo) (UTC -03:00)" at bounding box center [1196, 640] width 302 height 17
type input "Brasilia Standard Time (Sao Paulo) (UTC -03:00)"
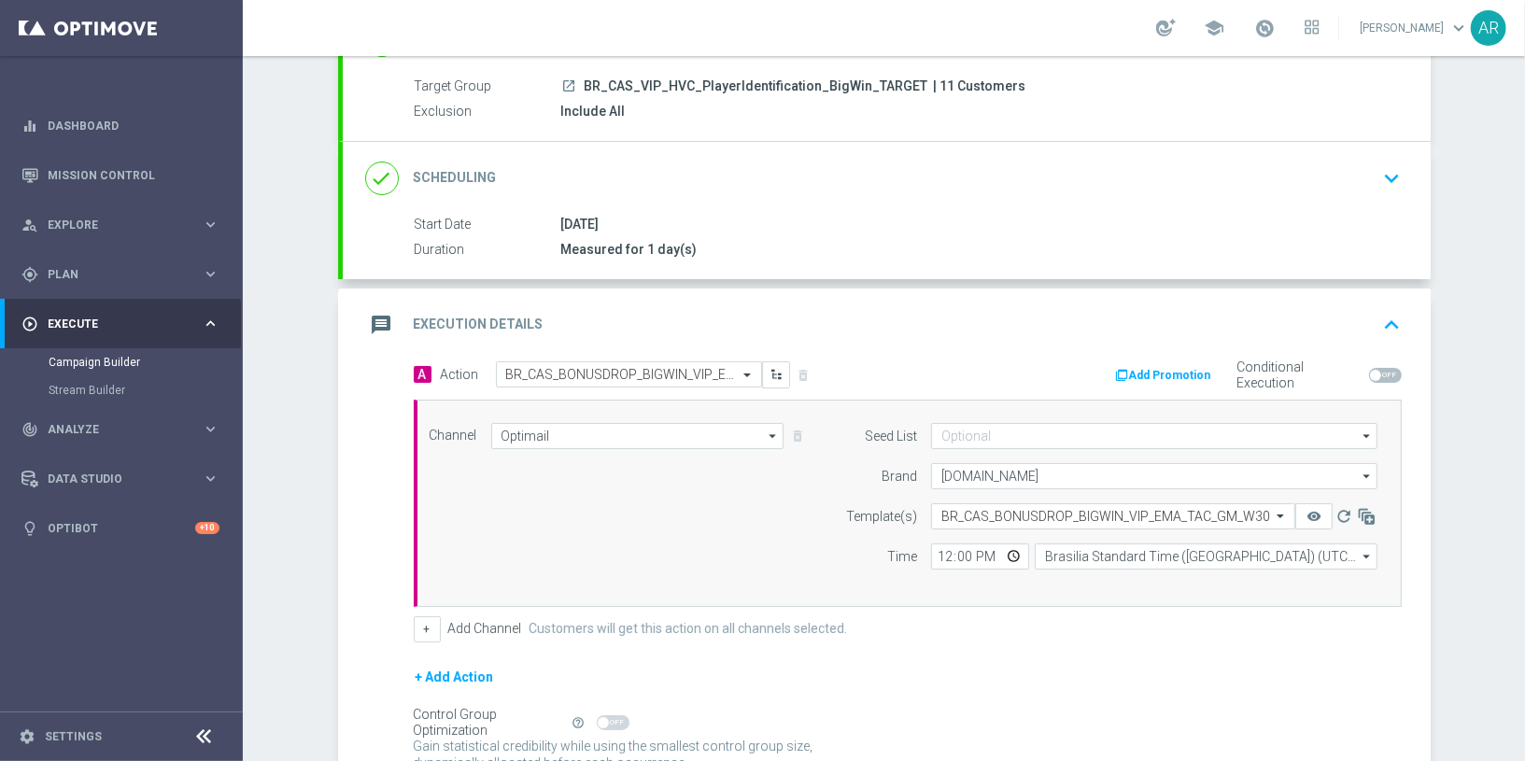
click at [992, 616] on div "+ Add Channel Customers will get this action on all channels selected." at bounding box center [908, 629] width 988 height 26
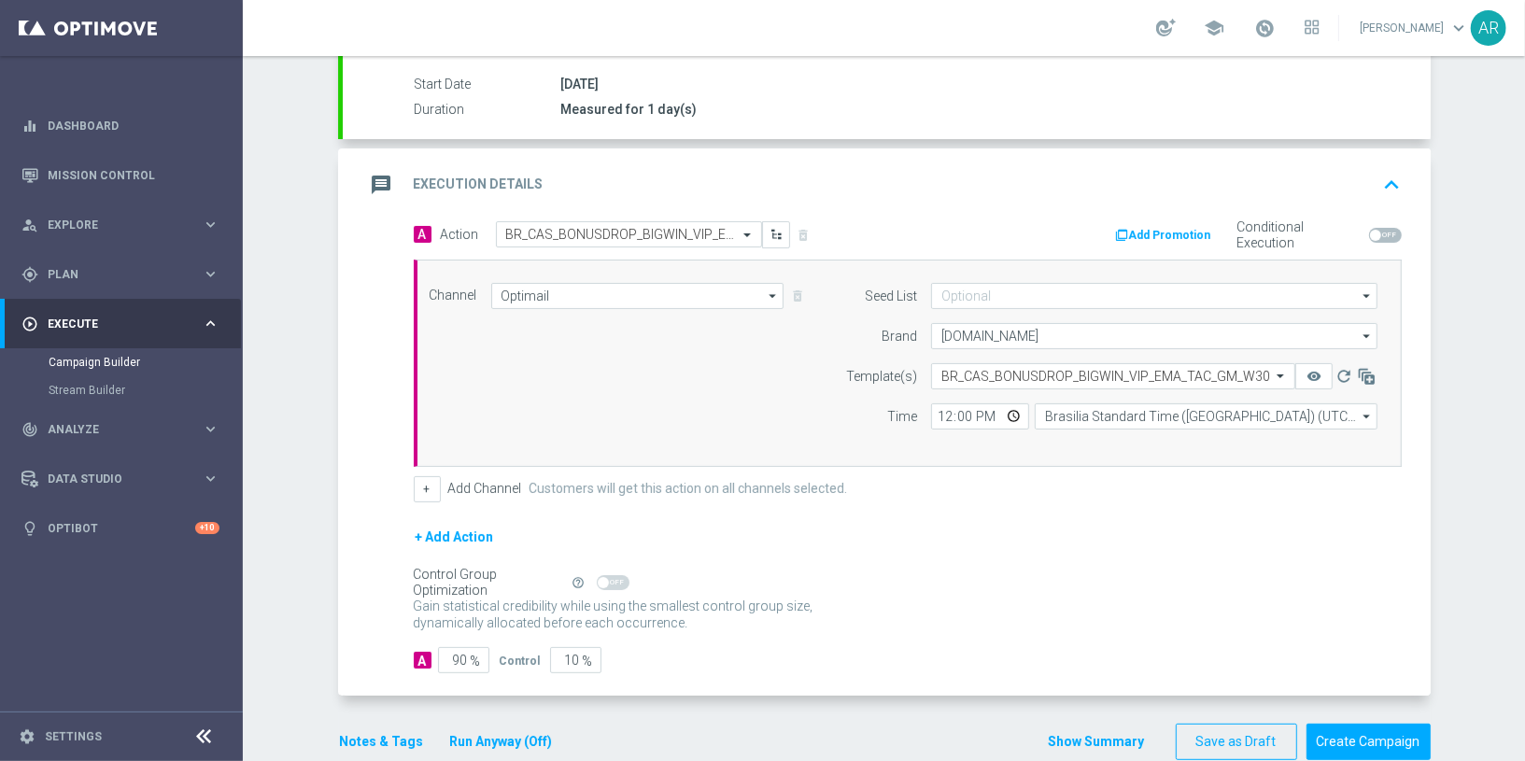
scroll to position [331, 0]
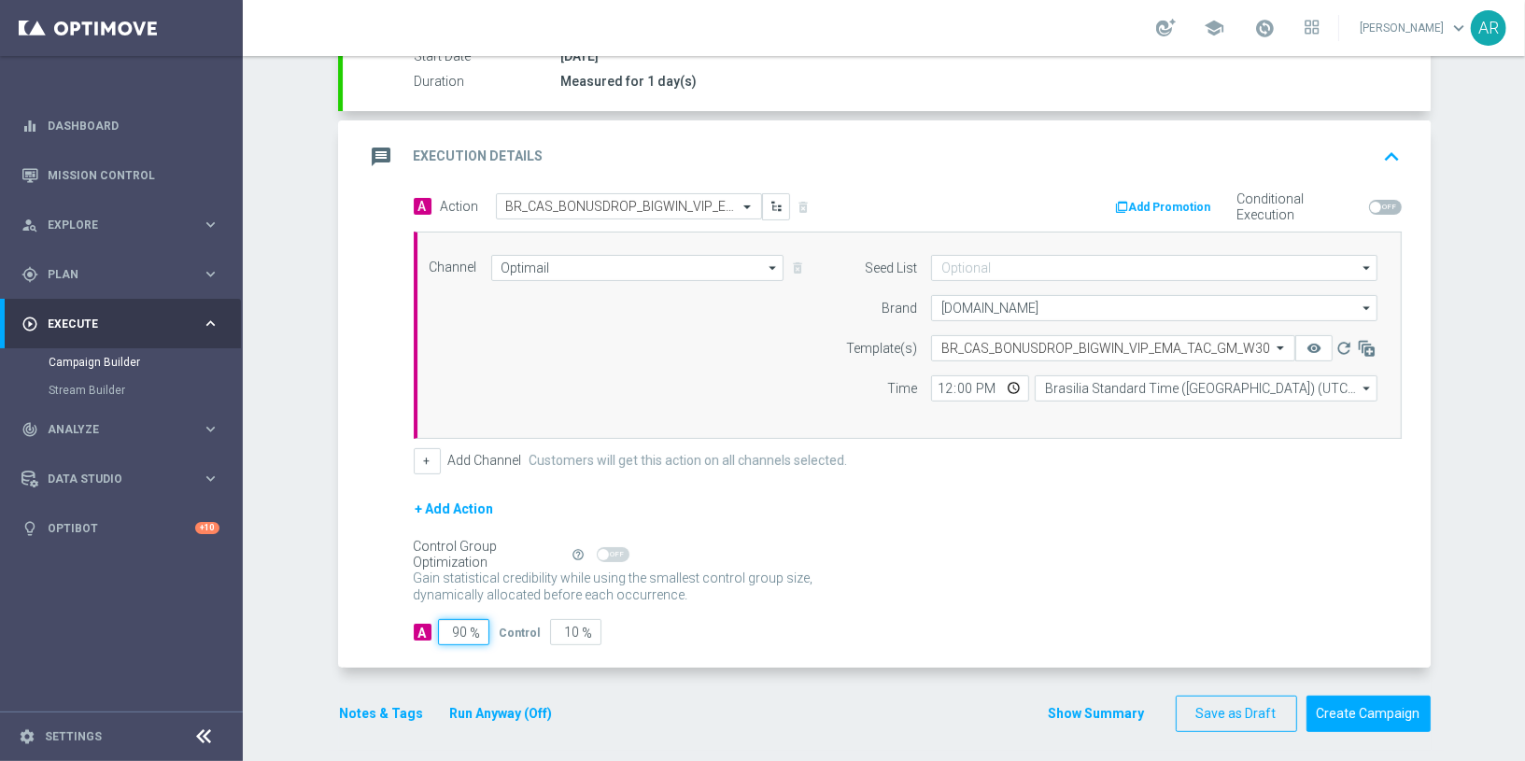
click at [456, 621] on input "90" at bounding box center [463, 632] width 51 height 26
type input "1"
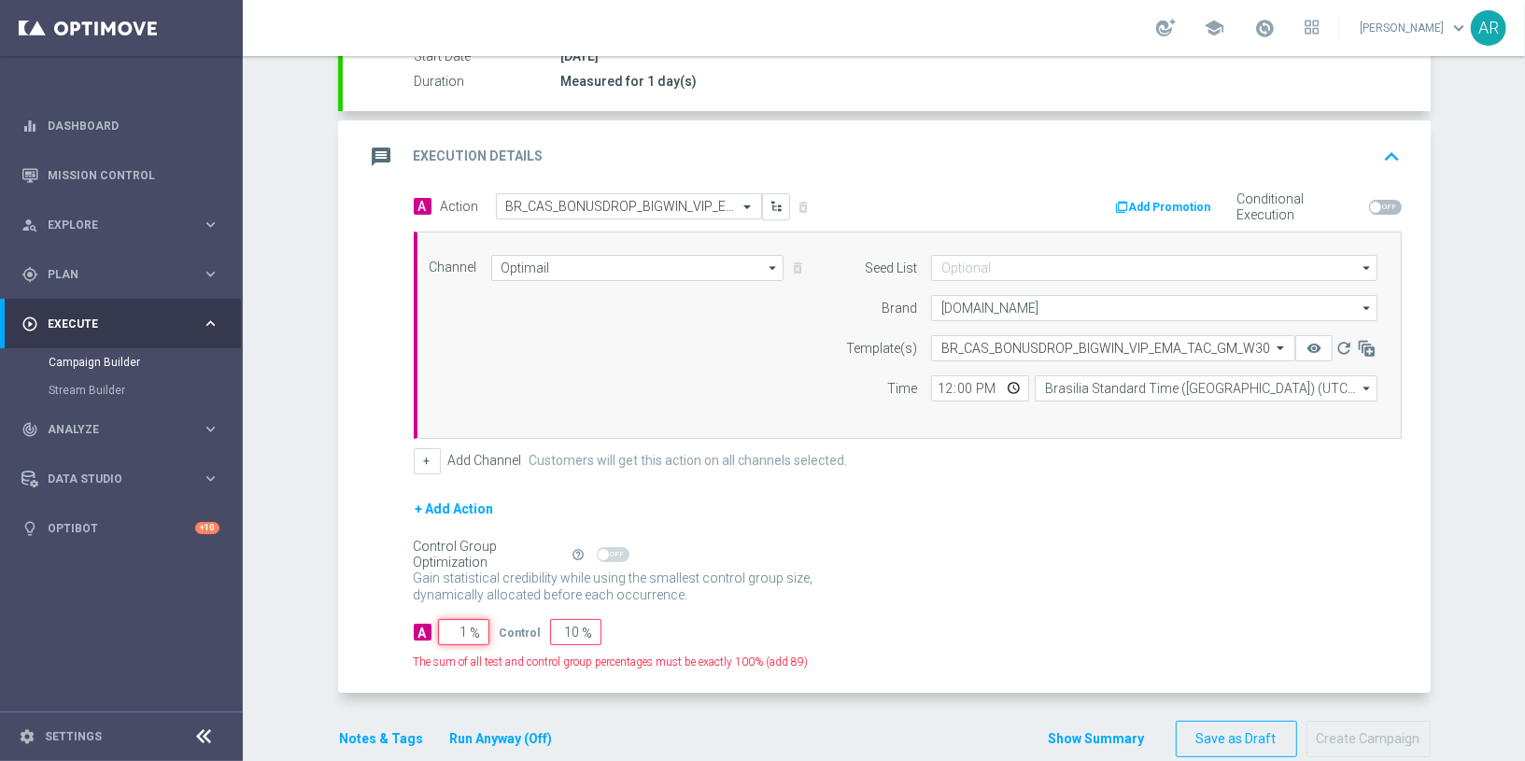
type input "99"
type input "10"
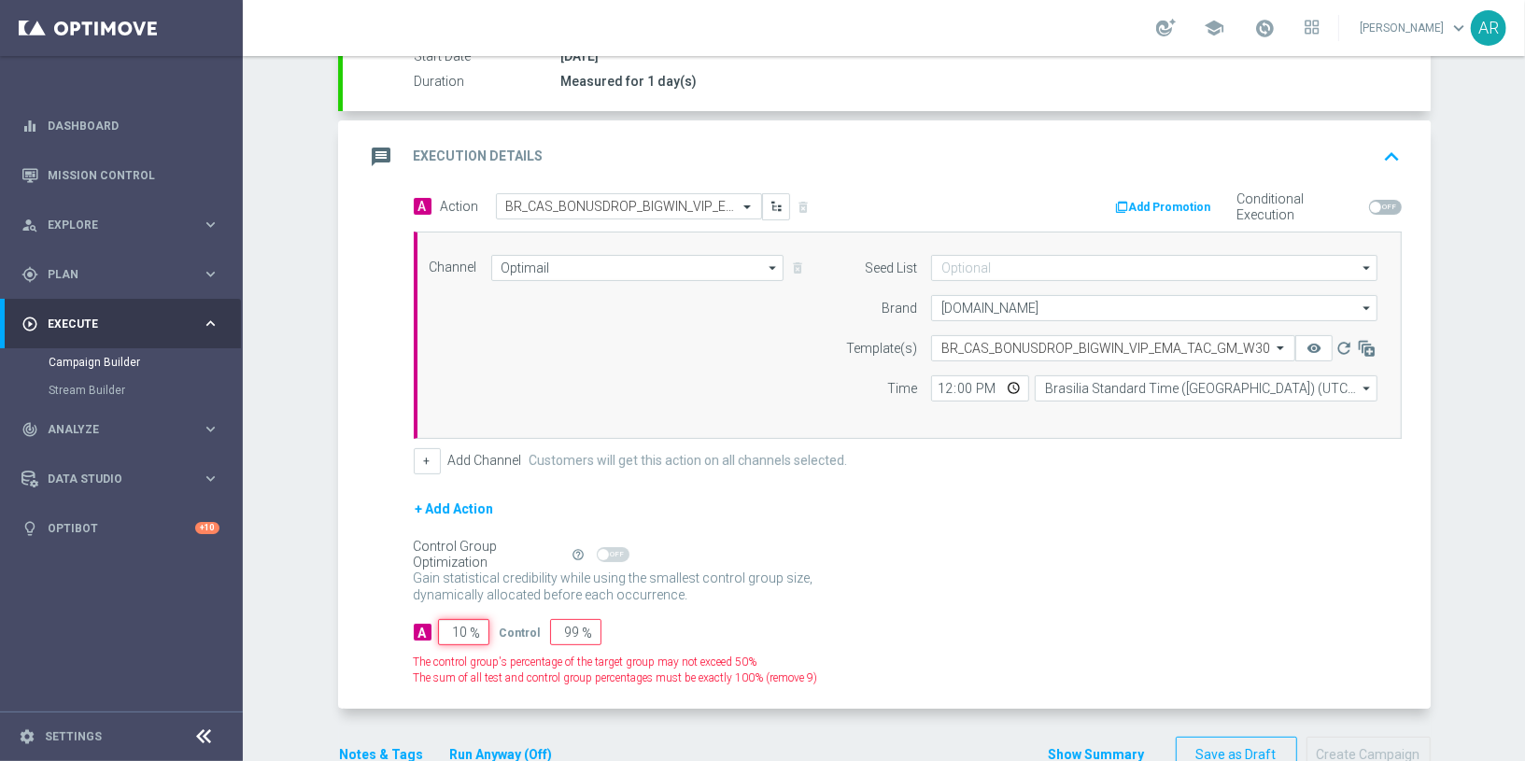
type input "90"
type input "100"
type input "0"
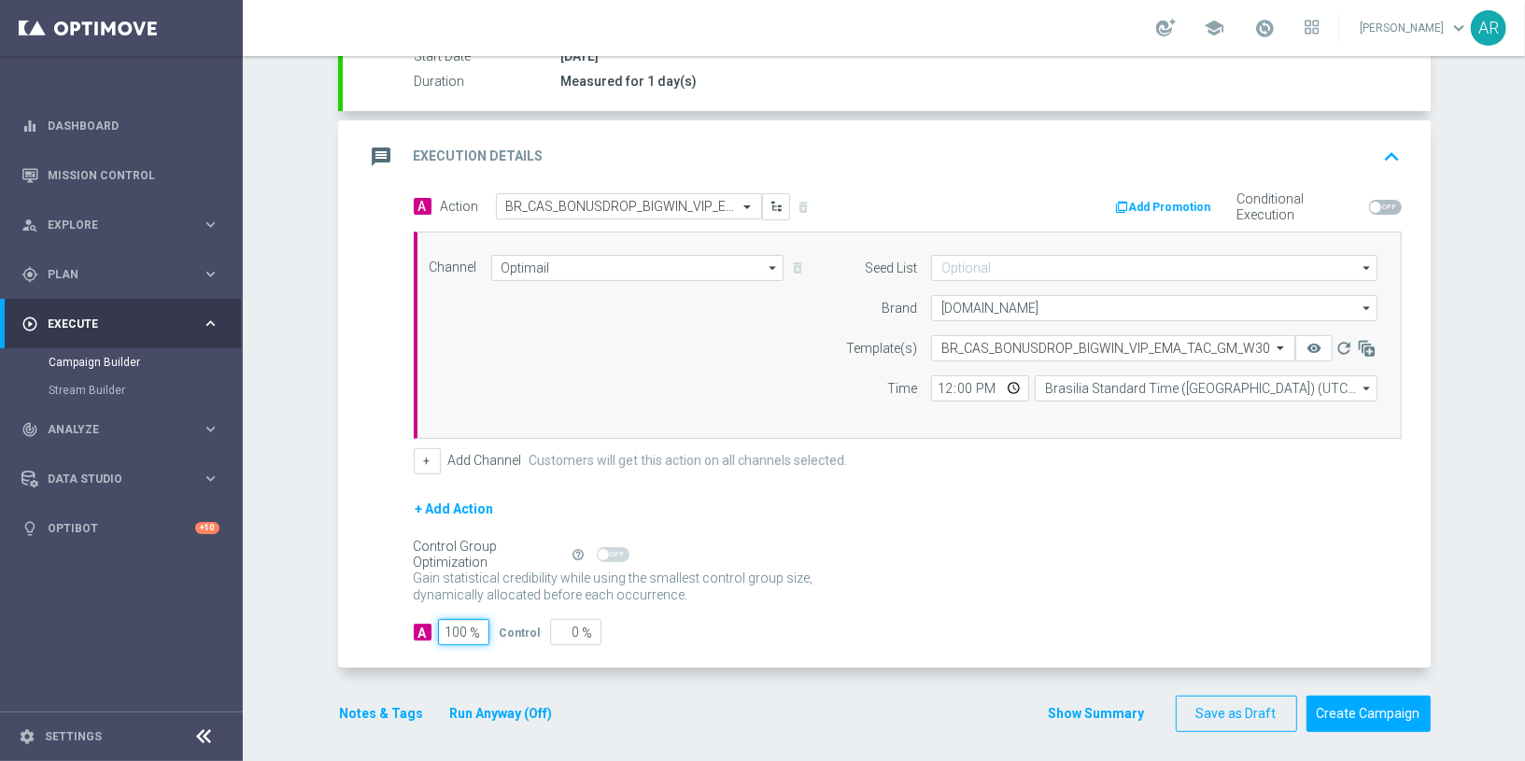
type input "100"
click at [1129, 565] on div "Gain statistical credibility while using the smallest control group size, dynam…" at bounding box center [908, 587] width 988 height 45
click at [1346, 684] on button "Create Campaign" at bounding box center [1368, 714] width 124 height 36
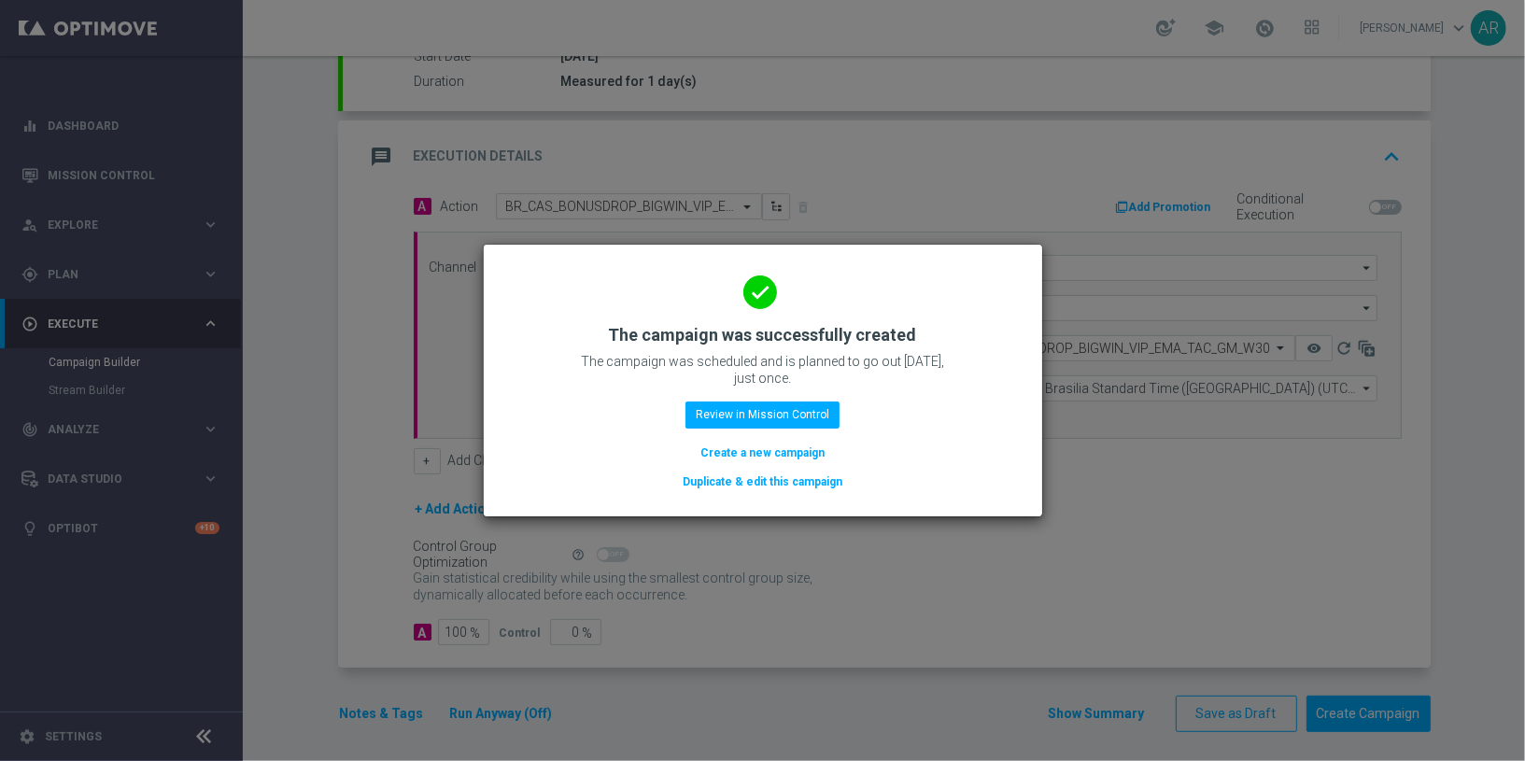
click at [765, 455] on button "Create a new campaign" at bounding box center [762, 453] width 128 height 21
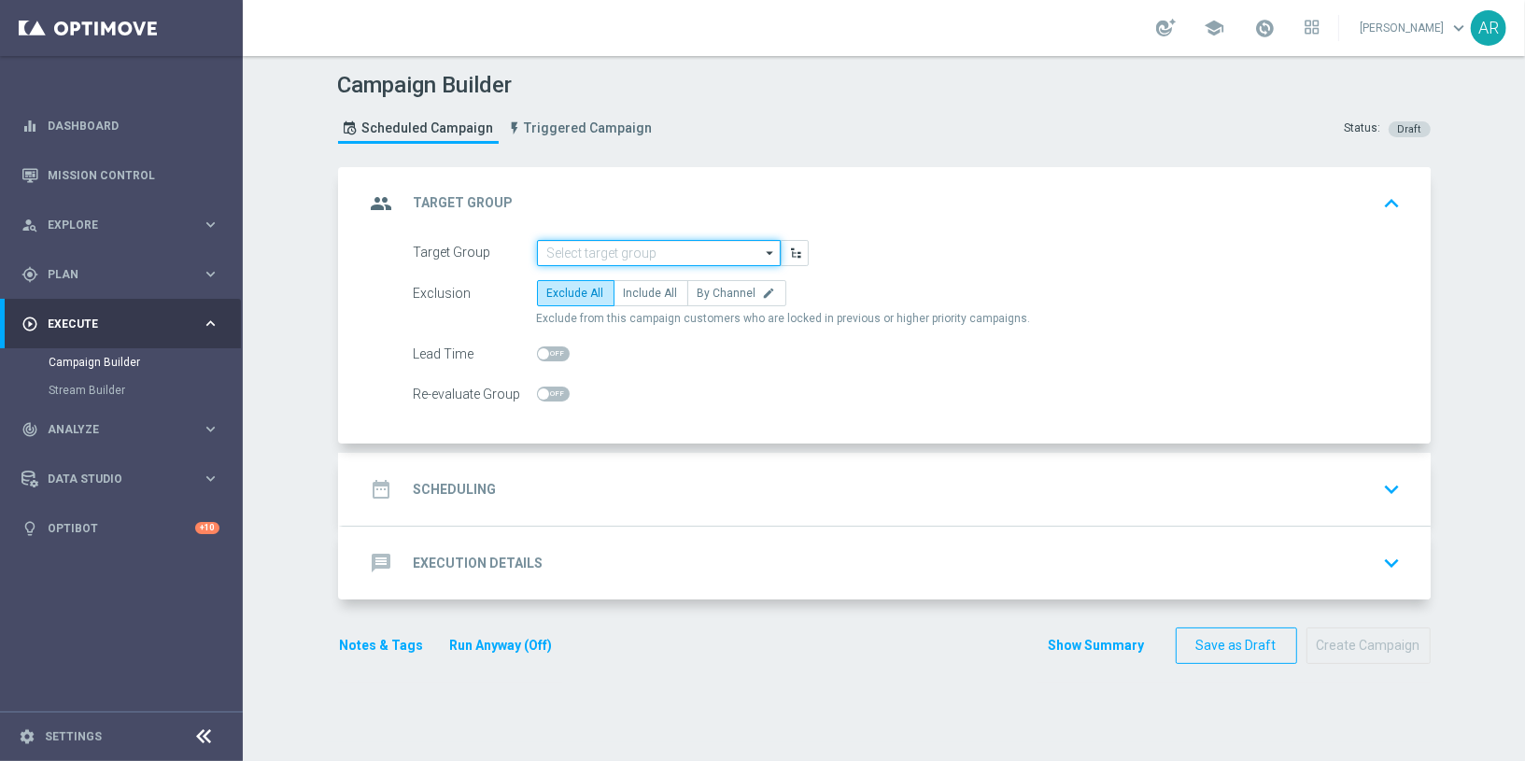
click at [673, 247] on input at bounding box center [659, 253] width 244 height 26
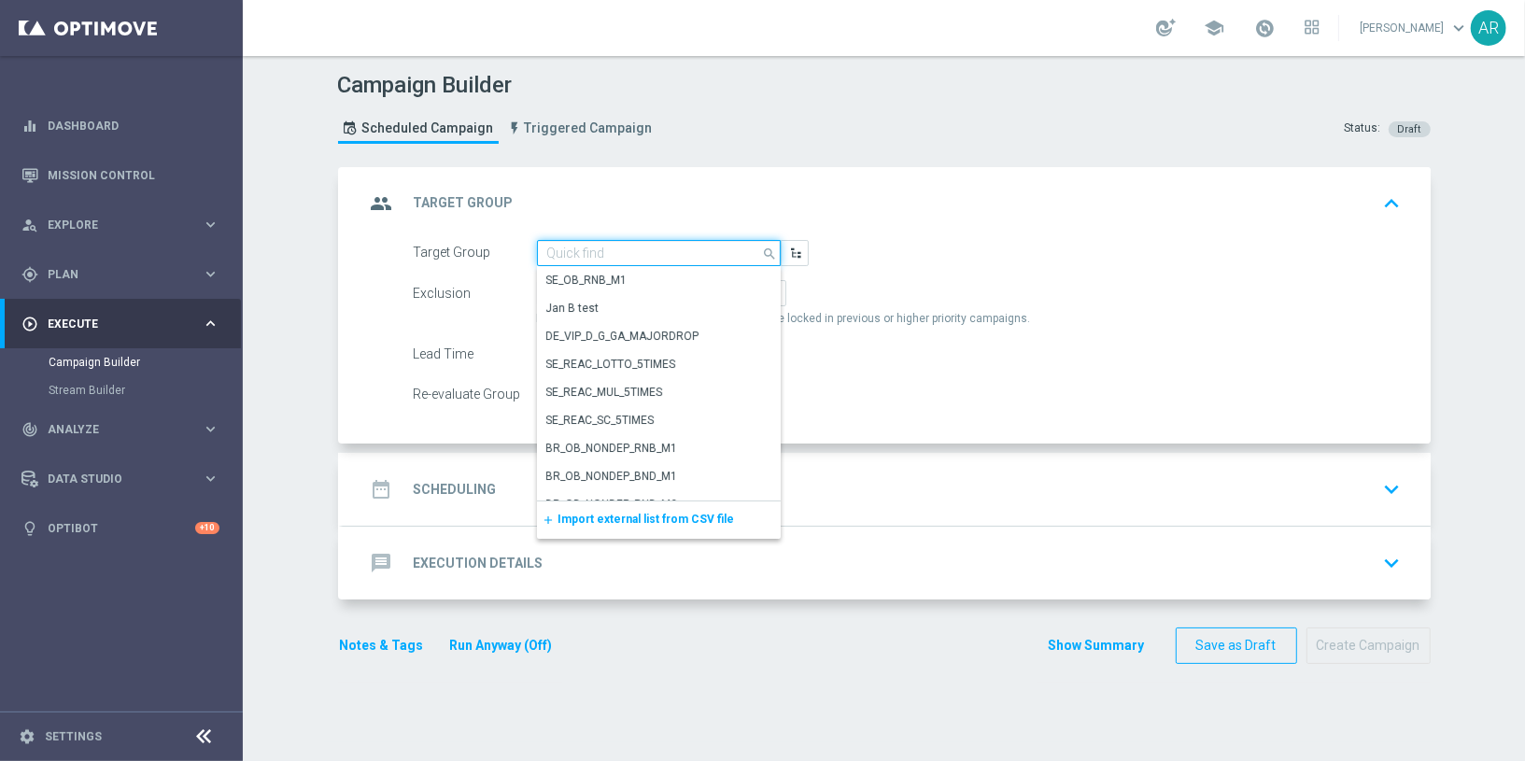
paste input "BR_CAS_VIP_HVC_PlayerIdentification_Big Loss_BigDeps_TARGET"
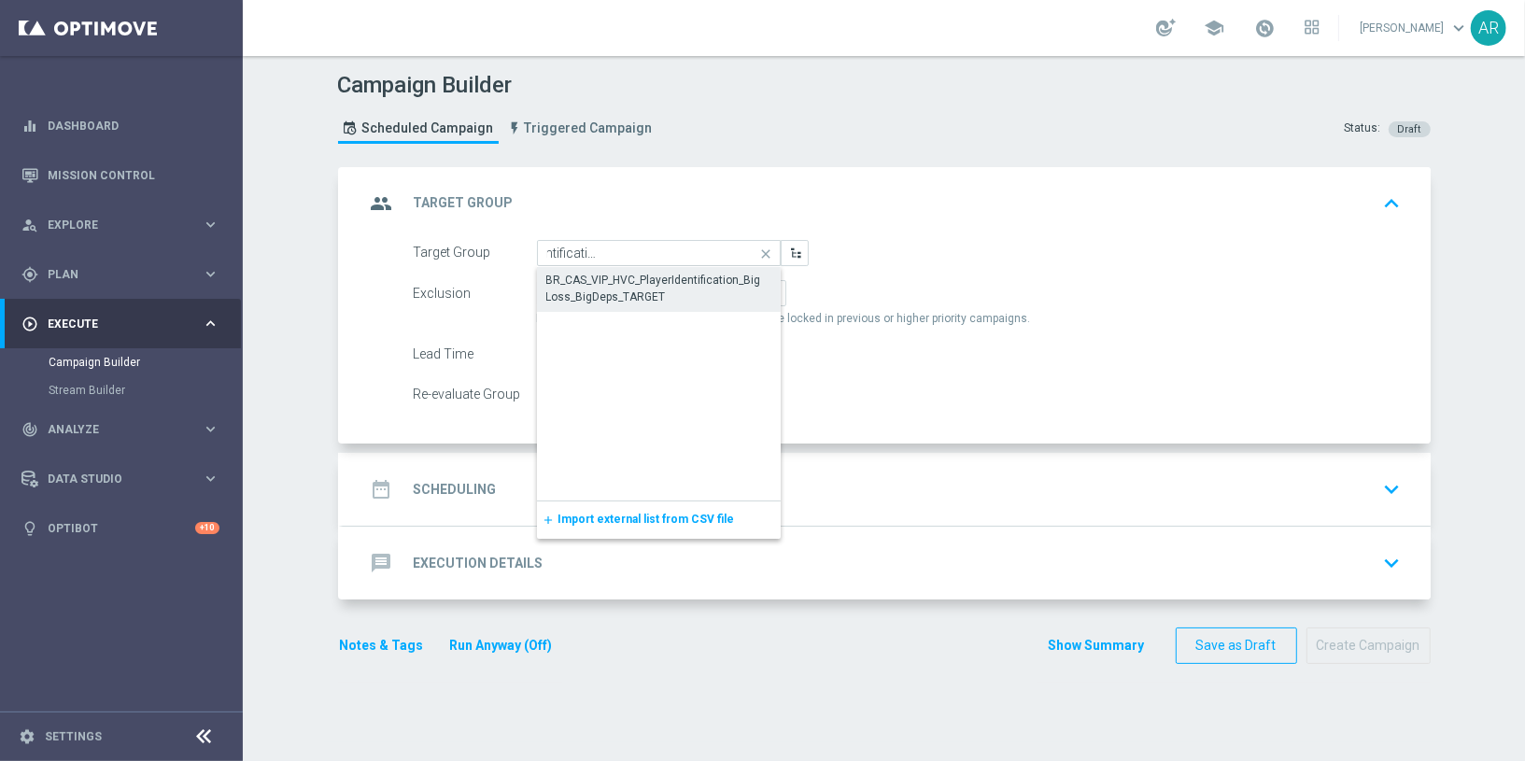
click at [634, 280] on div "BR_CAS_VIP_HVC_PlayerIdentification_Big Loss_BigDeps_TARGET" at bounding box center [658, 289] width 225 height 34
type input "BR_CAS_VIP_HVC_PlayerIdentification_Big Loss_BigDeps_TARGET"
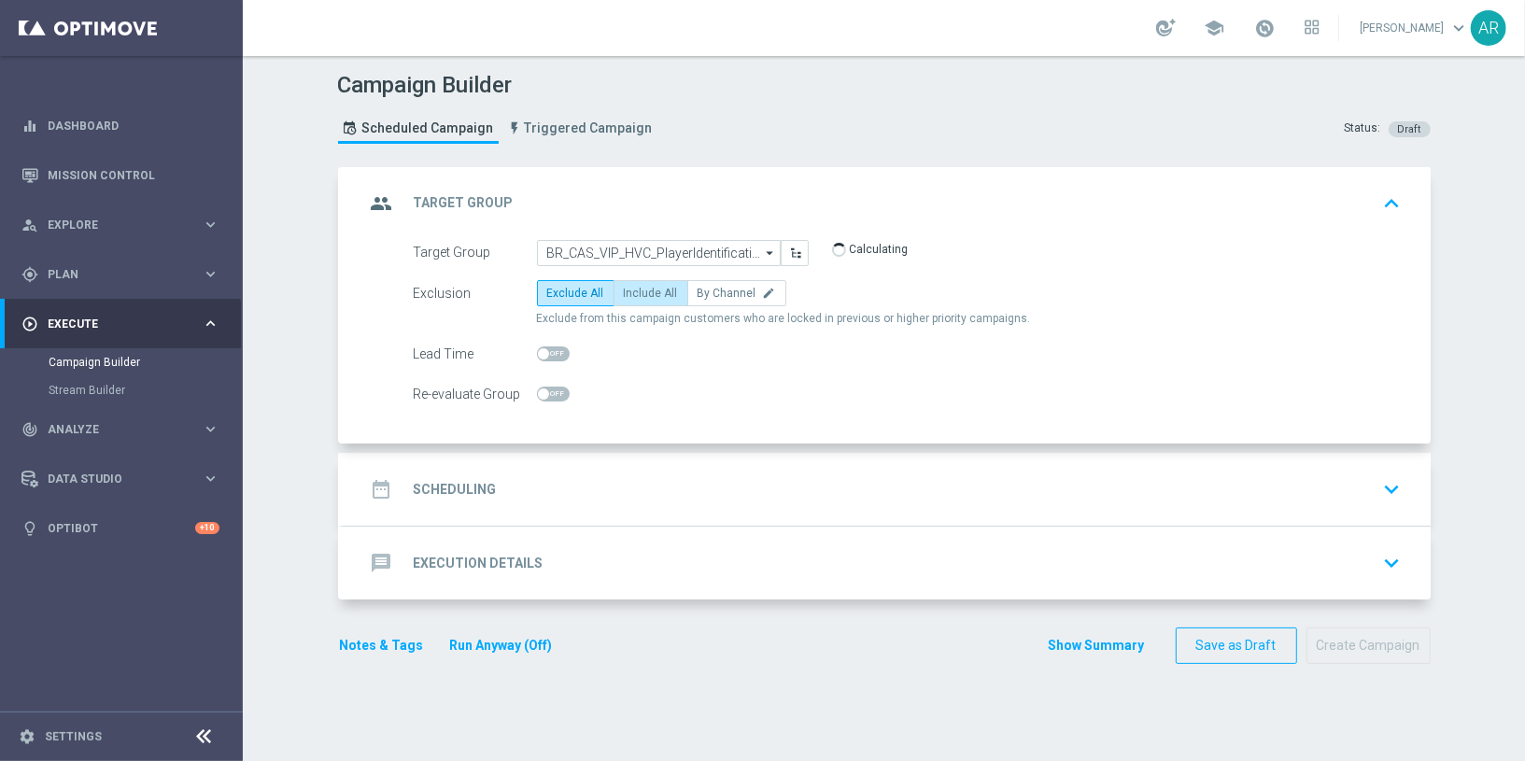
click at [636, 289] on span "Include All" at bounding box center [651, 293] width 54 height 13
click at [636, 290] on input "Include All" at bounding box center [630, 296] width 12 height 12
radio input "true"
click at [528, 468] on div "date_range Scheduling keyboard_arrow_down" at bounding box center [887, 489] width 1088 height 73
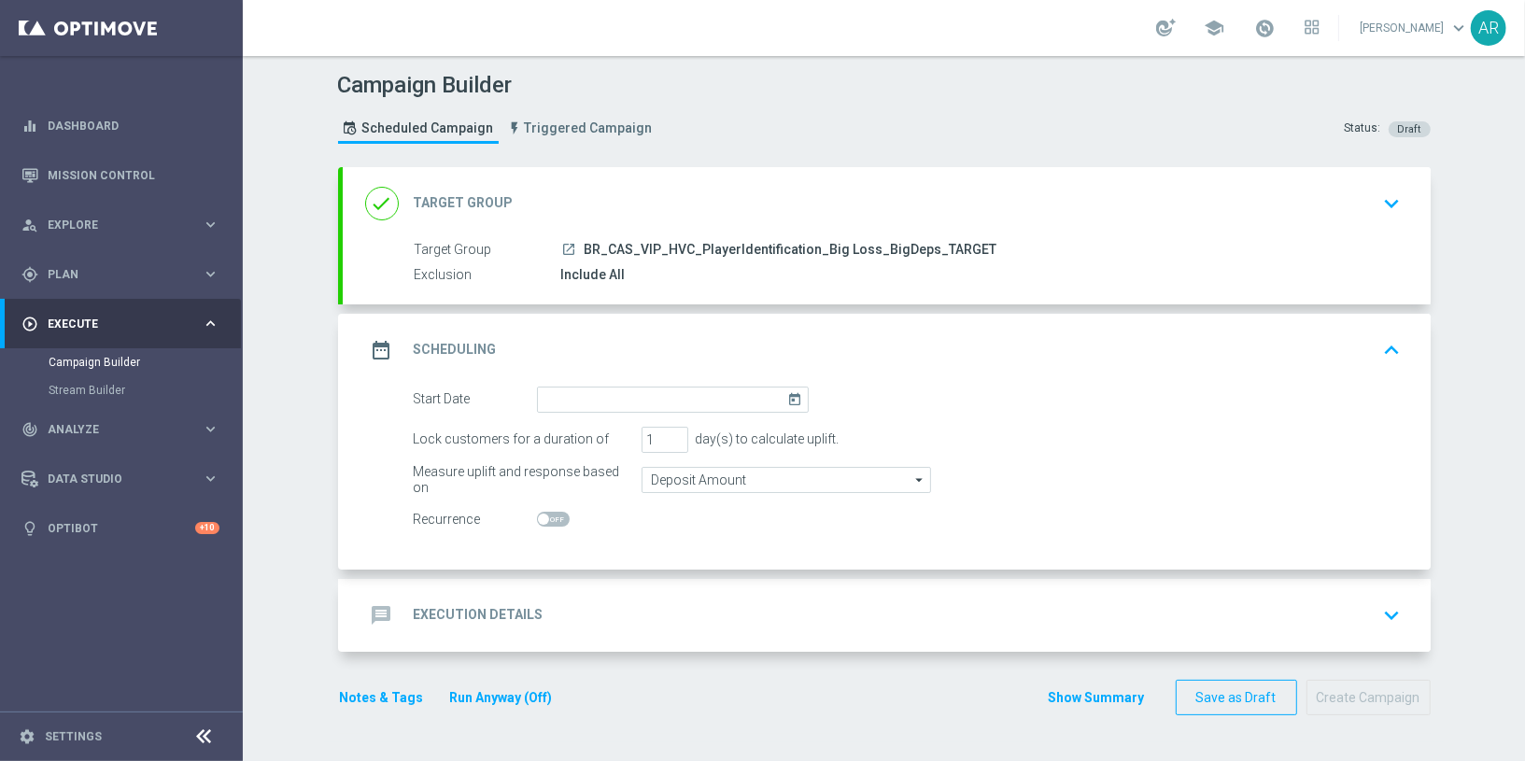
click at [787, 394] on icon "today" at bounding box center [797, 397] width 21 height 21
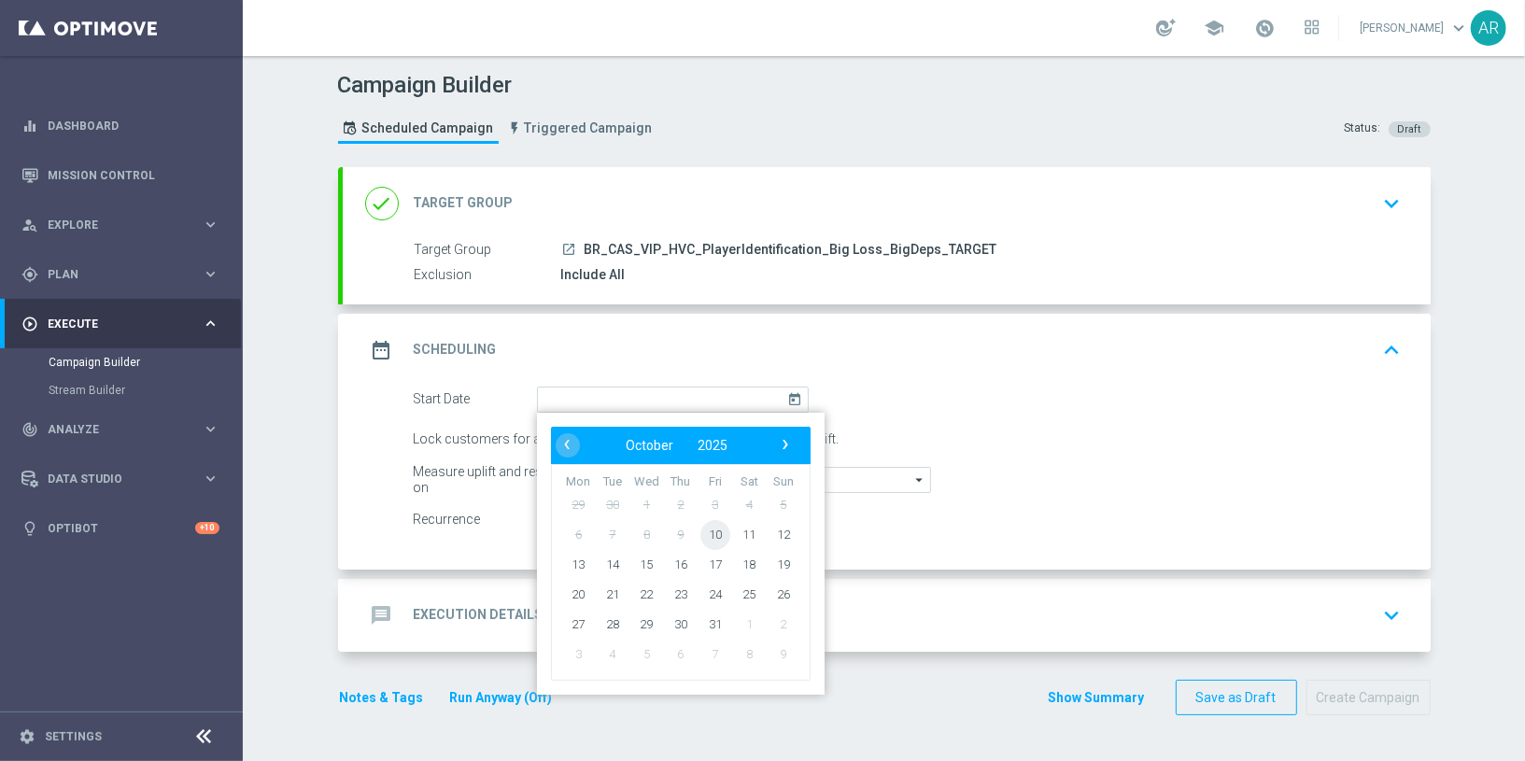
click at [705, 525] on span "10" at bounding box center [714, 534] width 30 height 30
type input "10 Oct 2025"
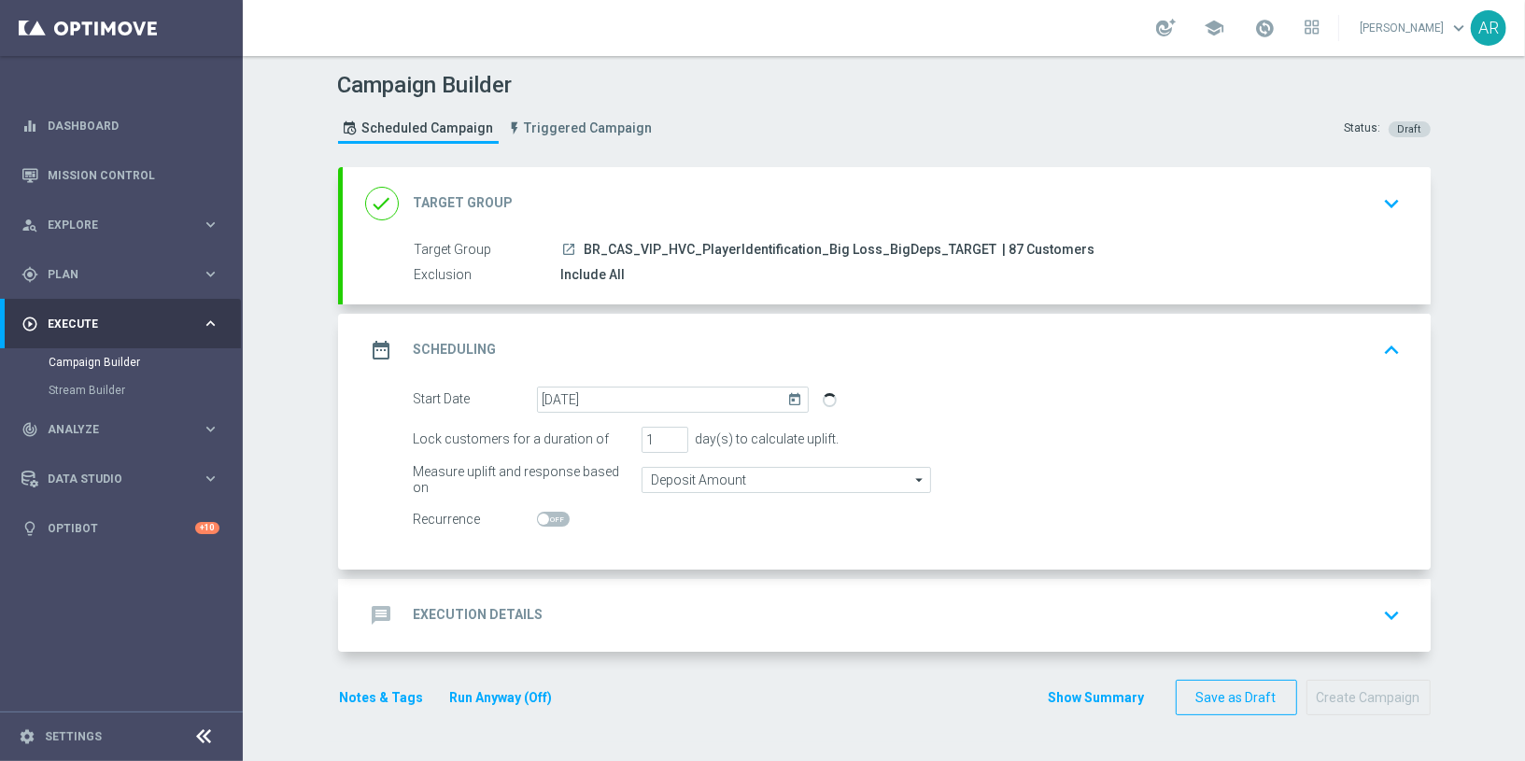
click at [609, 598] on div "message Execution Details keyboard_arrow_down" at bounding box center [886, 615] width 1043 height 35
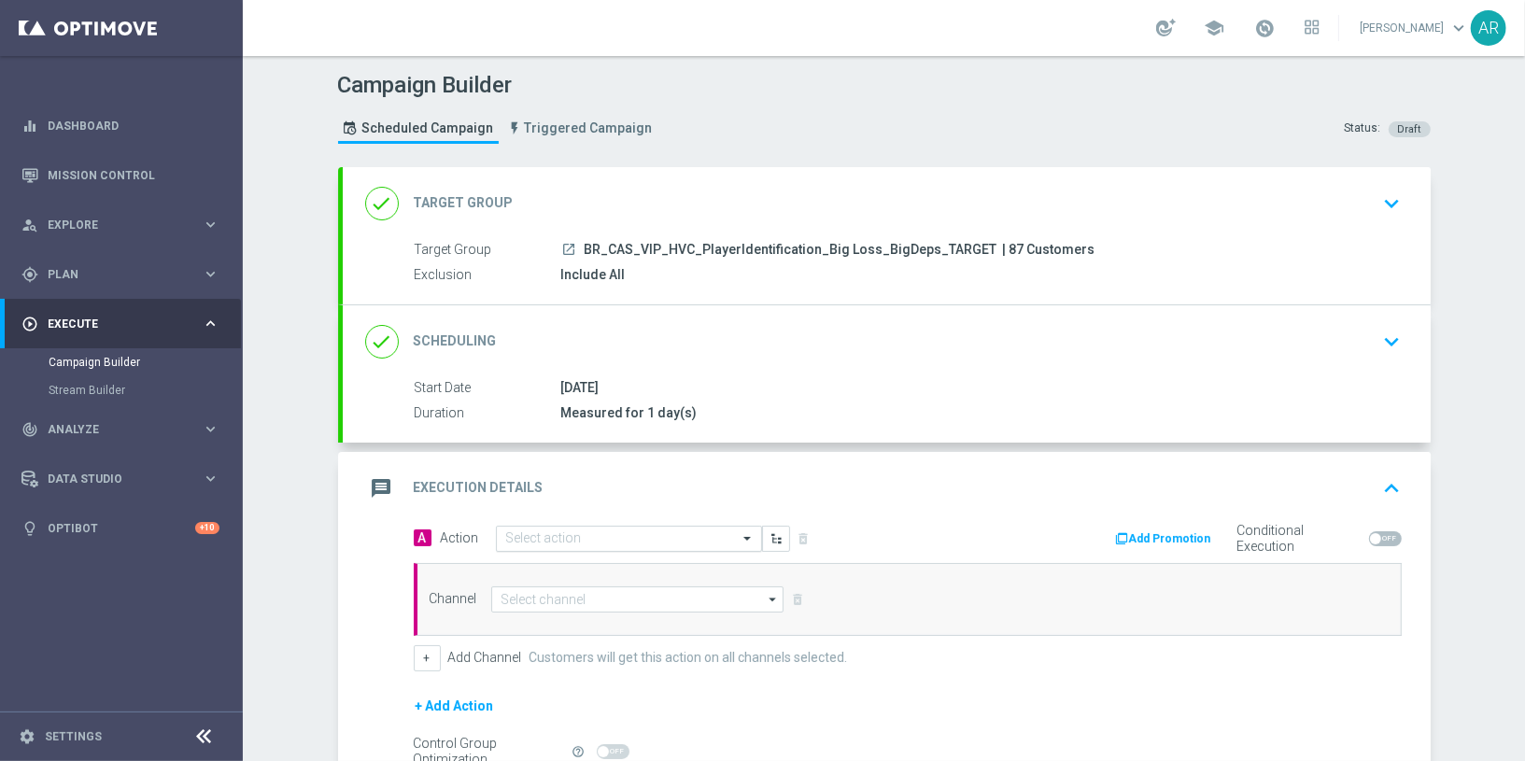
click at [559, 531] on input "text" at bounding box center [610, 539] width 208 height 16
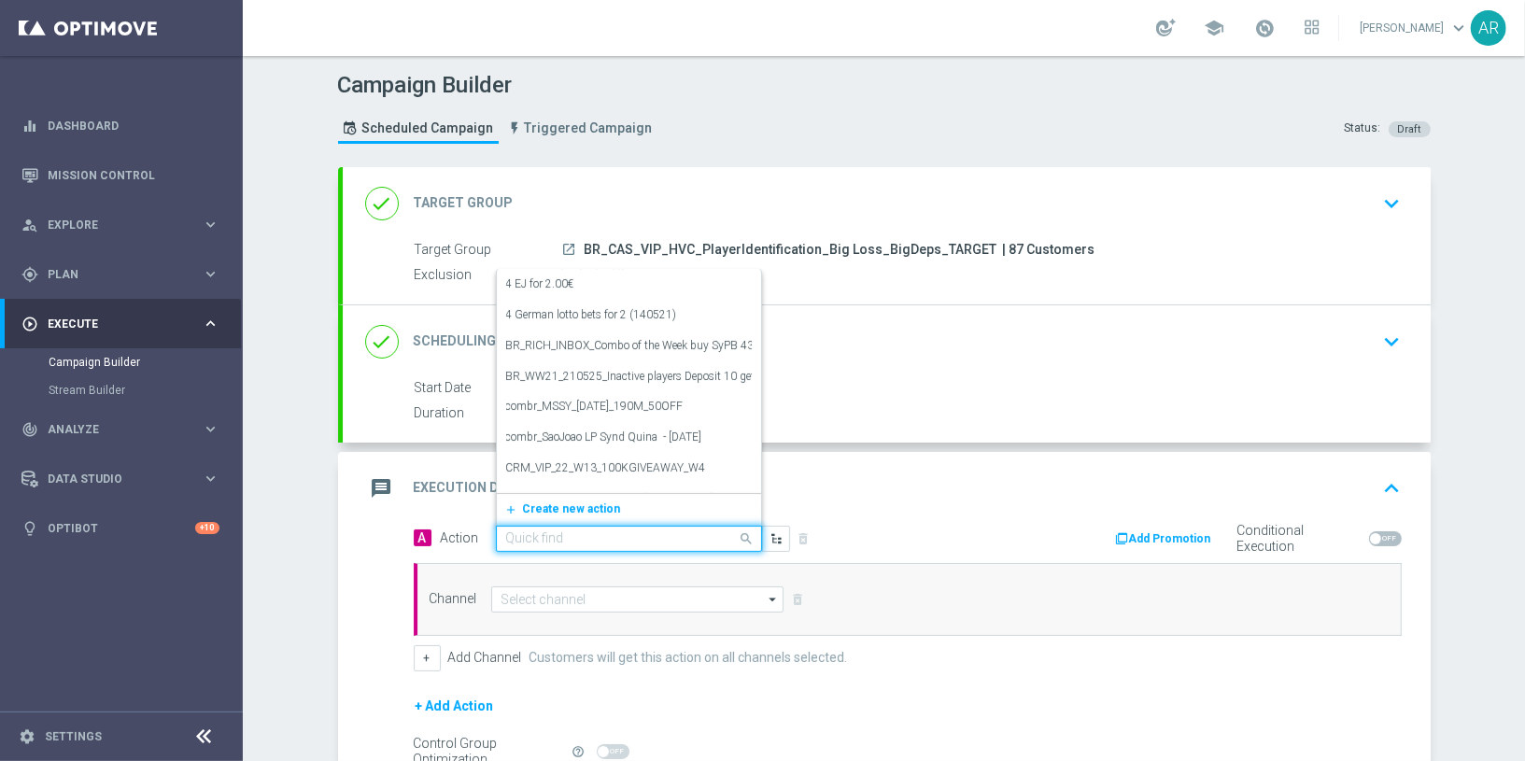
click at [559, 531] on input "text" at bounding box center [610, 539] width 208 height 16
paste input "BR_CAS_BONUSDROP_BIGLOSS_VIP_EMA_TAC_GM_W30"
type input "BR_CAS_BONUSDROP_BIGLOSS_VIP_EMA_TAC_GM_W30"
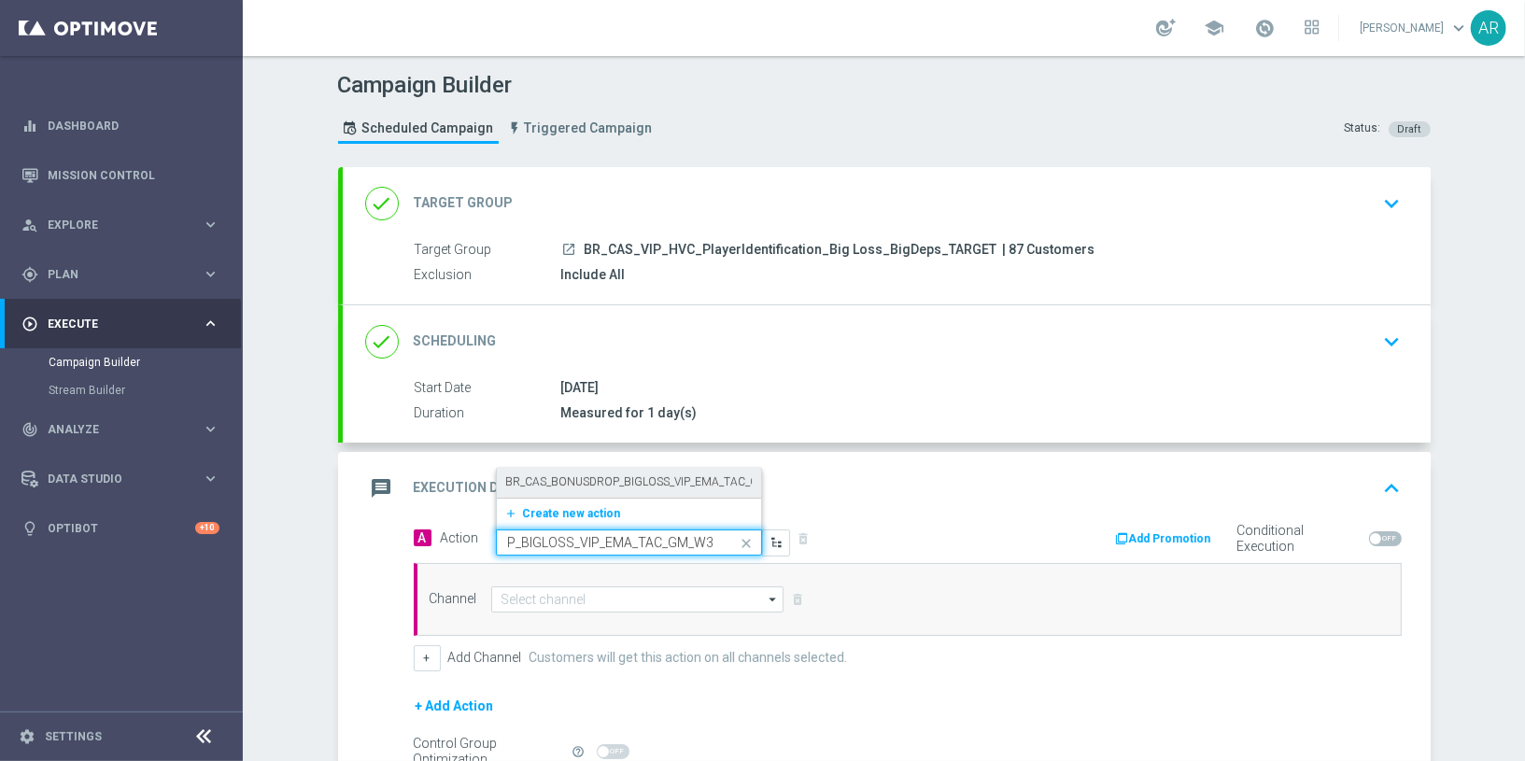
click at [571, 477] on label "BR_CAS_BONUSDROP_BIGLOSS_VIP_EMA_TAC_GM_W30" at bounding box center [651, 482] width 291 height 16
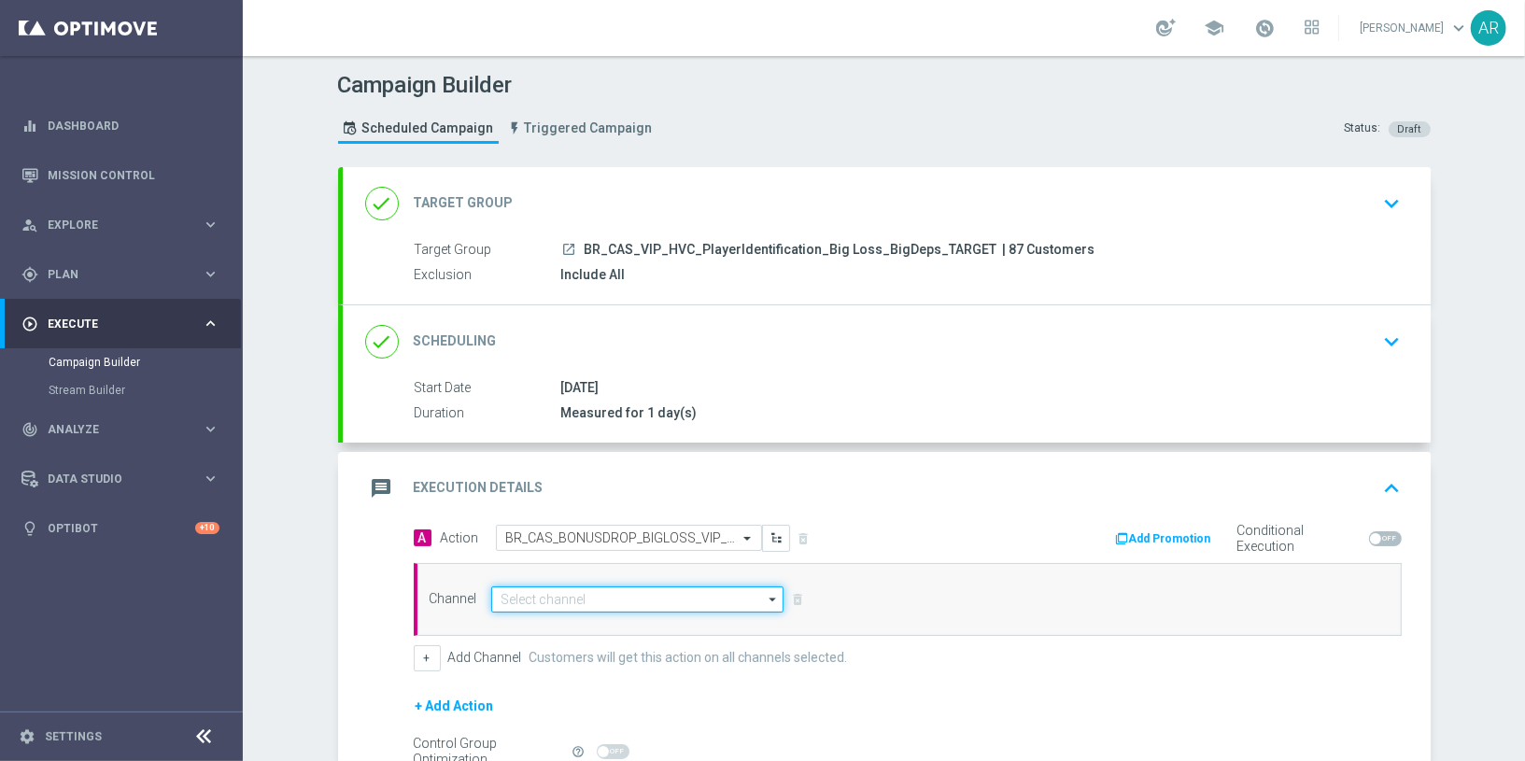
click at [557, 601] on input at bounding box center [637, 599] width 293 height 26
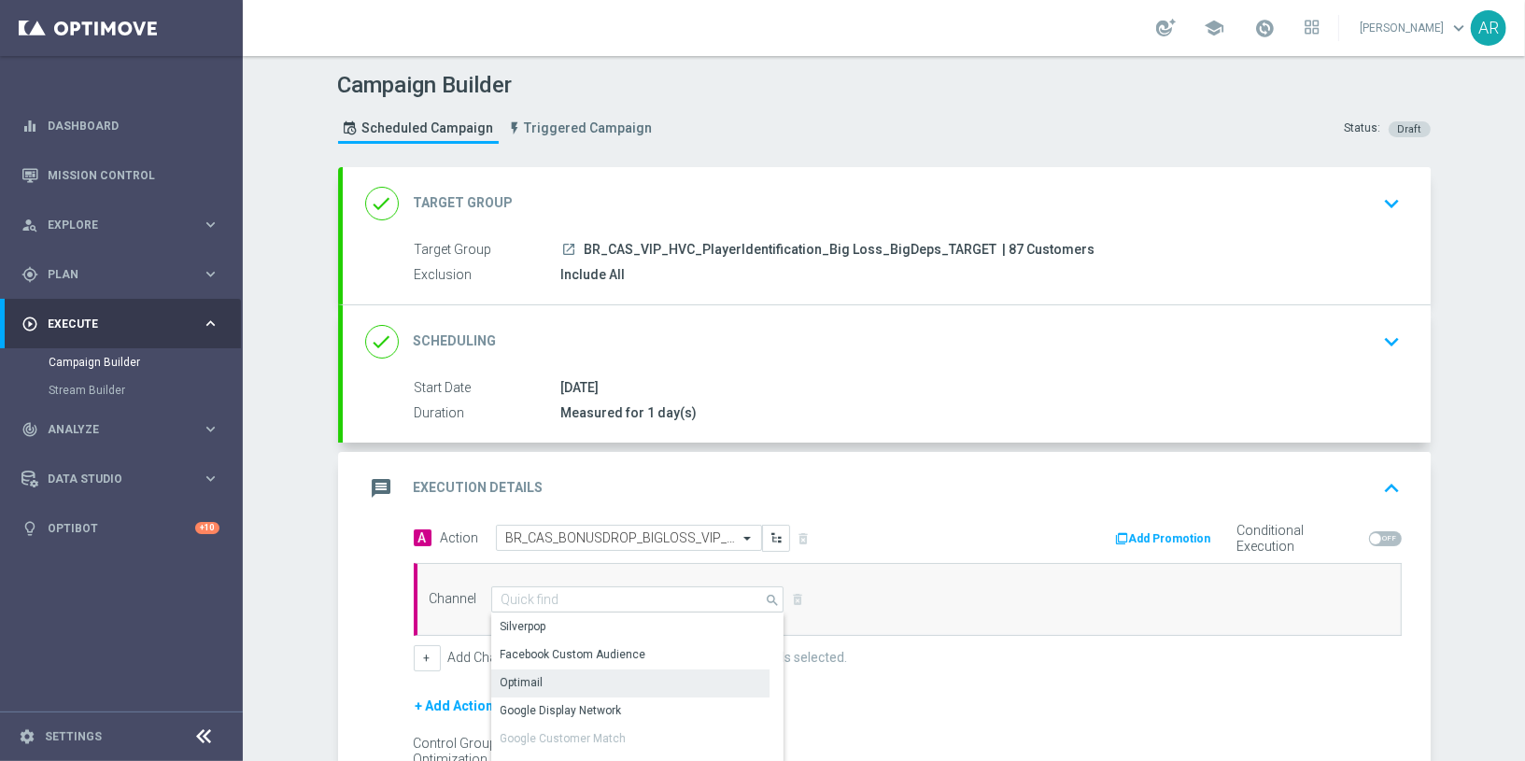
click at [562, 684] on div "Optimail" at bounding box center [630, 683] width 279 height 26
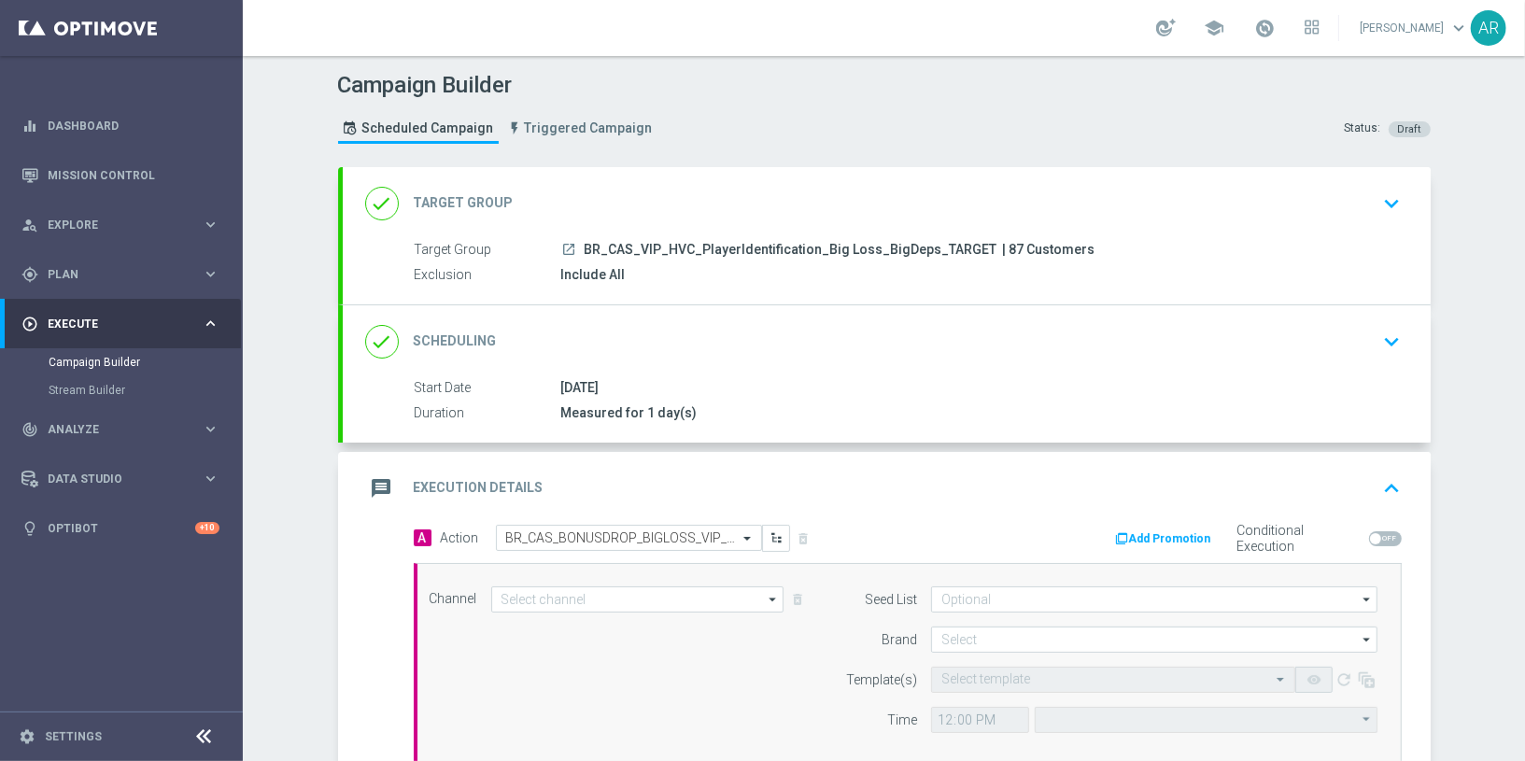
type input "Optimail"
type input "Coordinated Universal Time (UTC 00:00)"
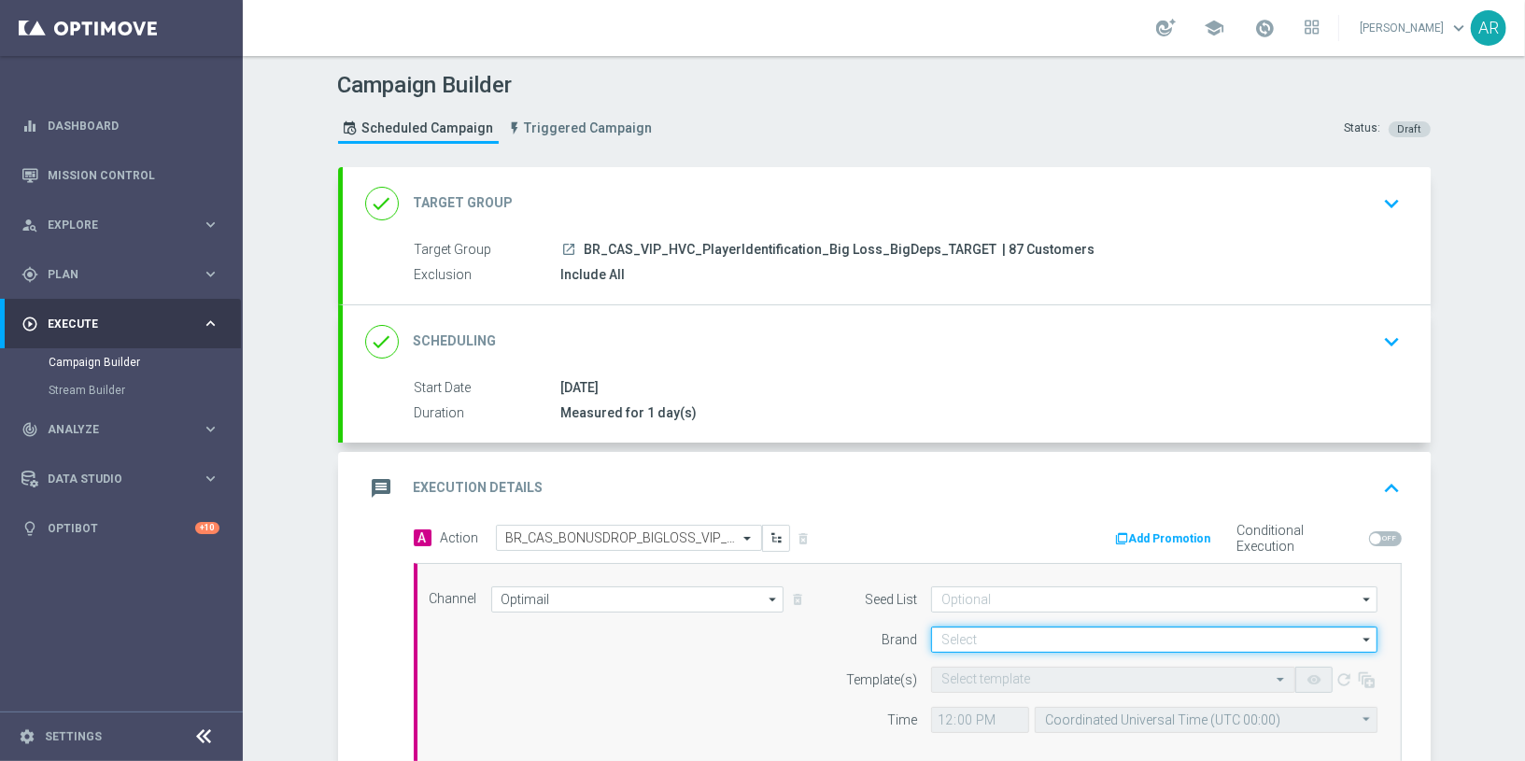
click at [990, 636] on input at bounding box center [1154, 640] width 446 height 26
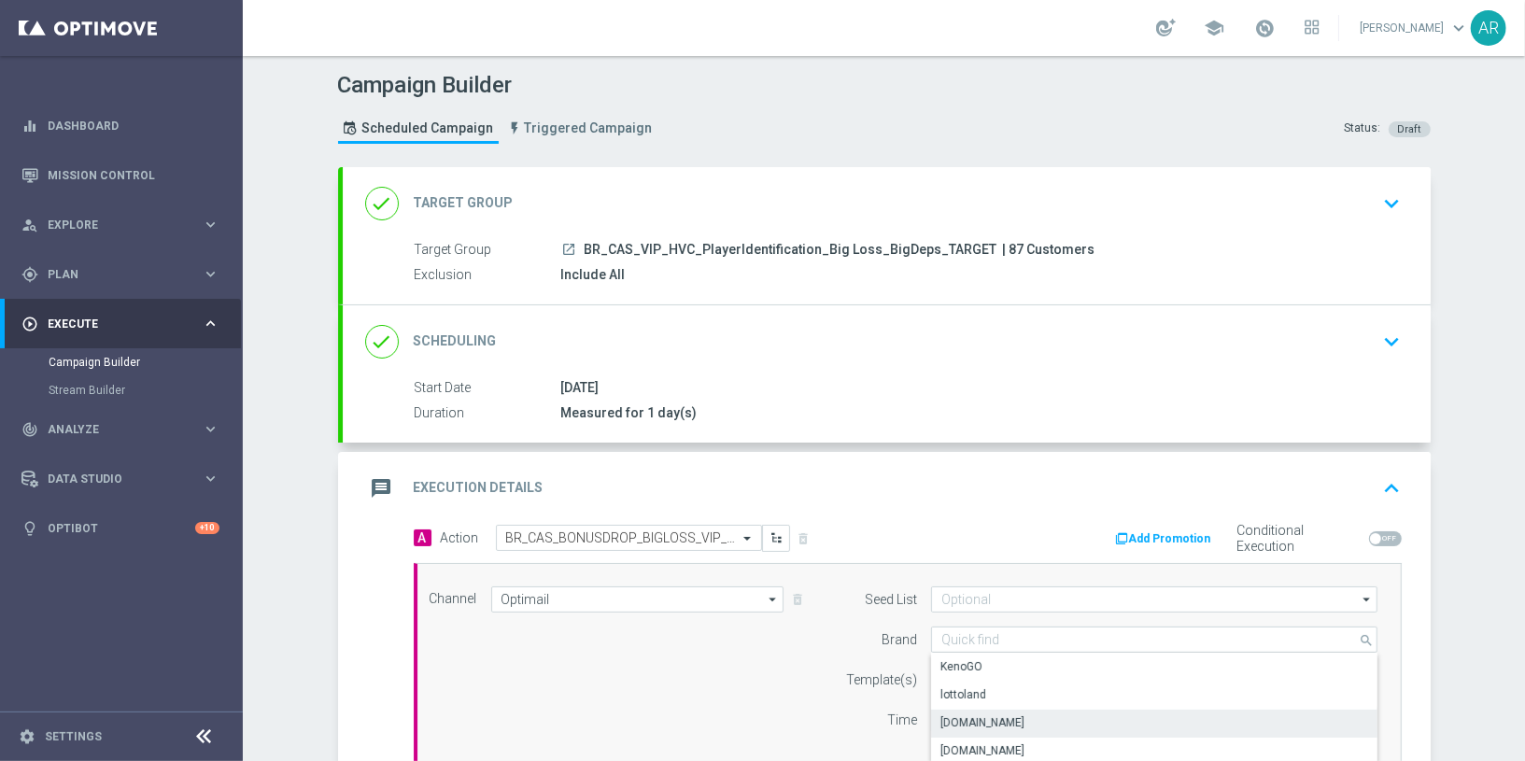
drag, startPoint x: 1023, startPoint y: 724, endPoint x: 1016, endPoint y: 709, distance: 16.7
click at [1023, 684] on div "Lottoland.bet.br" at bounding box center [1154, 723] width 447 height 26
type input "Lottoland.bet.br"
click at [1004, 672] on input "text" at bounding box center [1094, 680] width 306 height 16
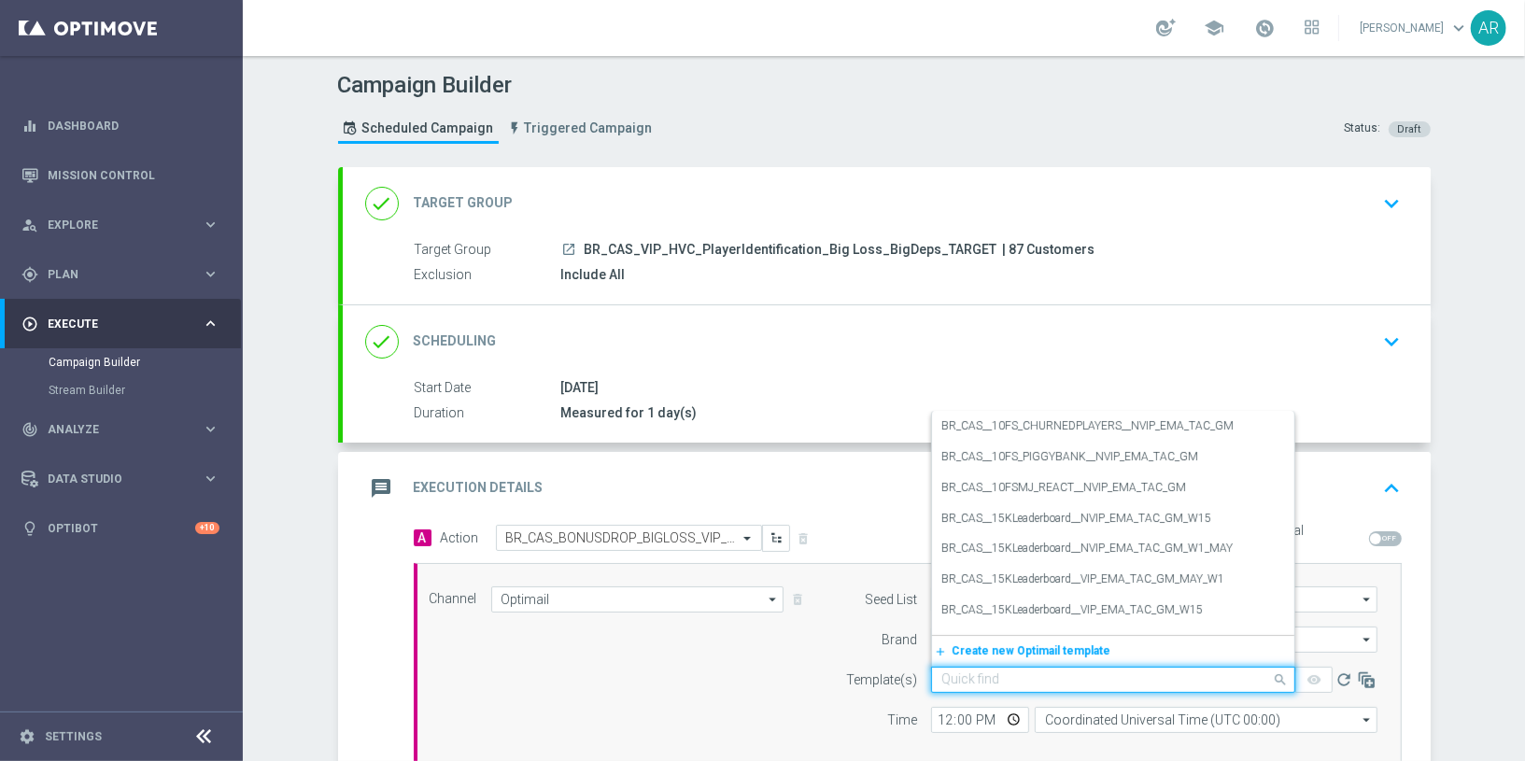
paste input "BR_CAS_BONUSDROP_BIGLOSS_VIP_EMA_TAC_GM_W30"
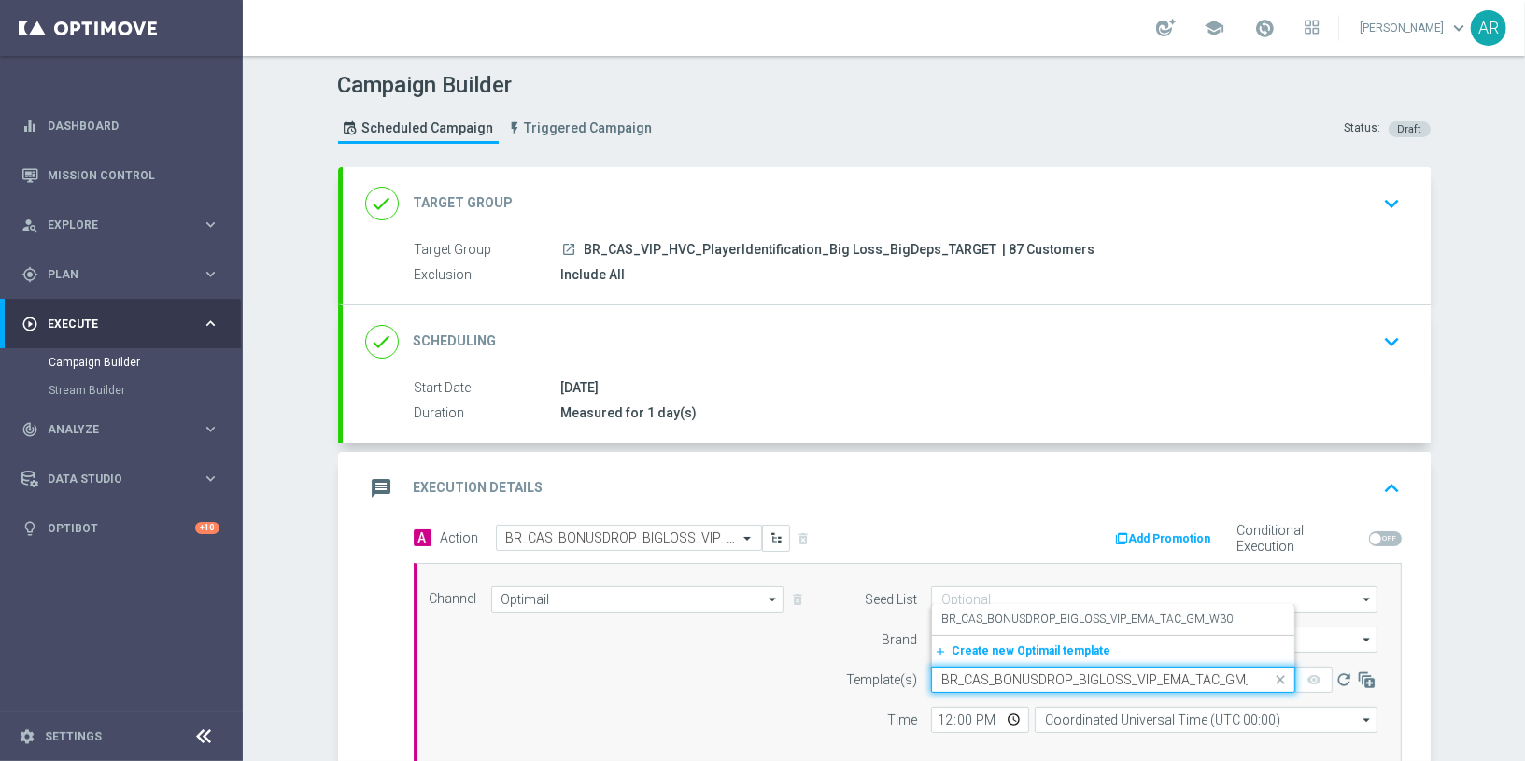
scroll to position [0, 21]
click at [1093, 612] on label "BR_CAS_BONUSDROP_BIGLOSS_VIP_EMA_TAC_GM_W30" at bounding box center [1086, 620] width 291 height 16
type input "BR_CAS_BONUSDROP_BIGLOSS_VIP_EMA_TAC_GM_W30"
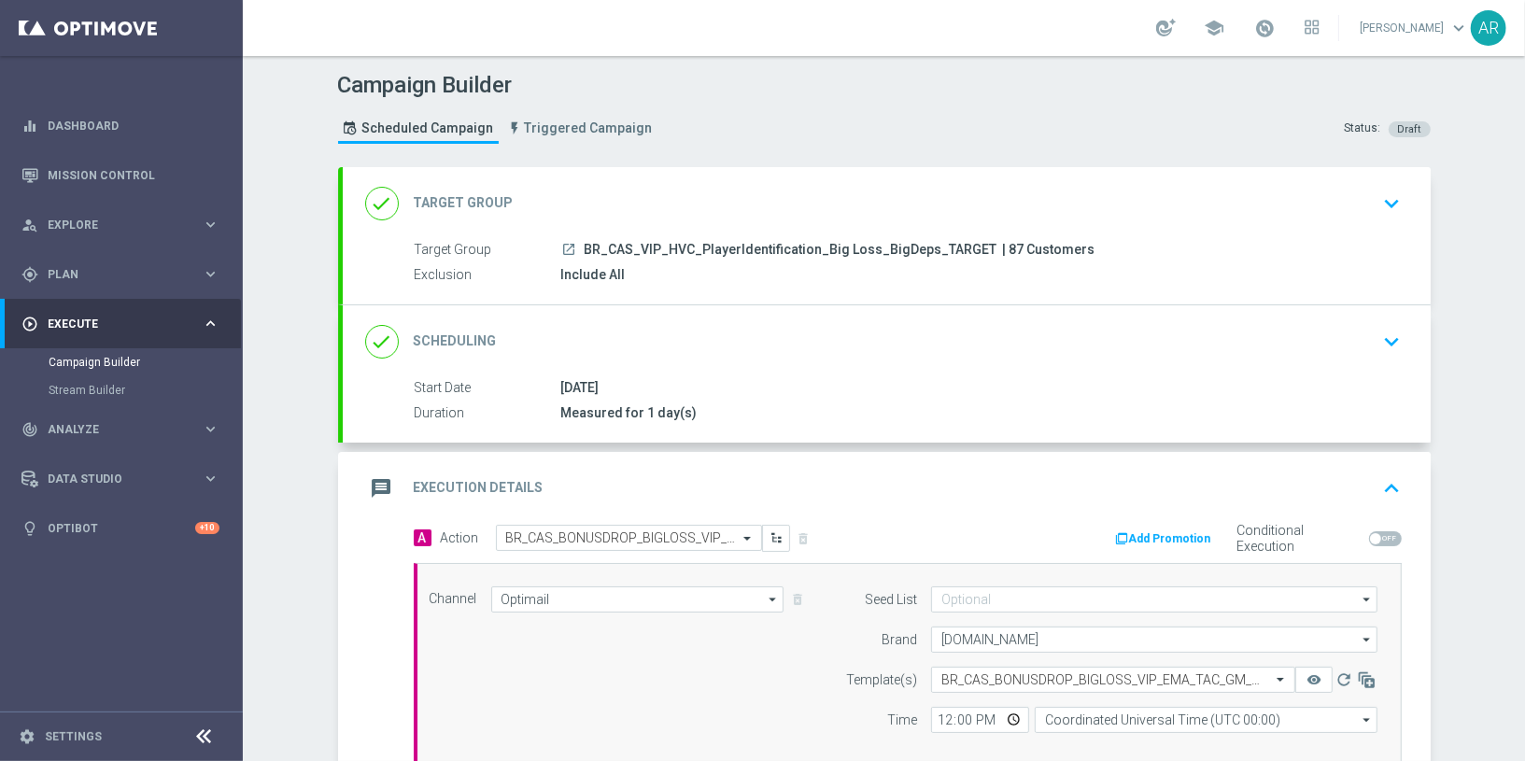
scroll to position [152, 0]
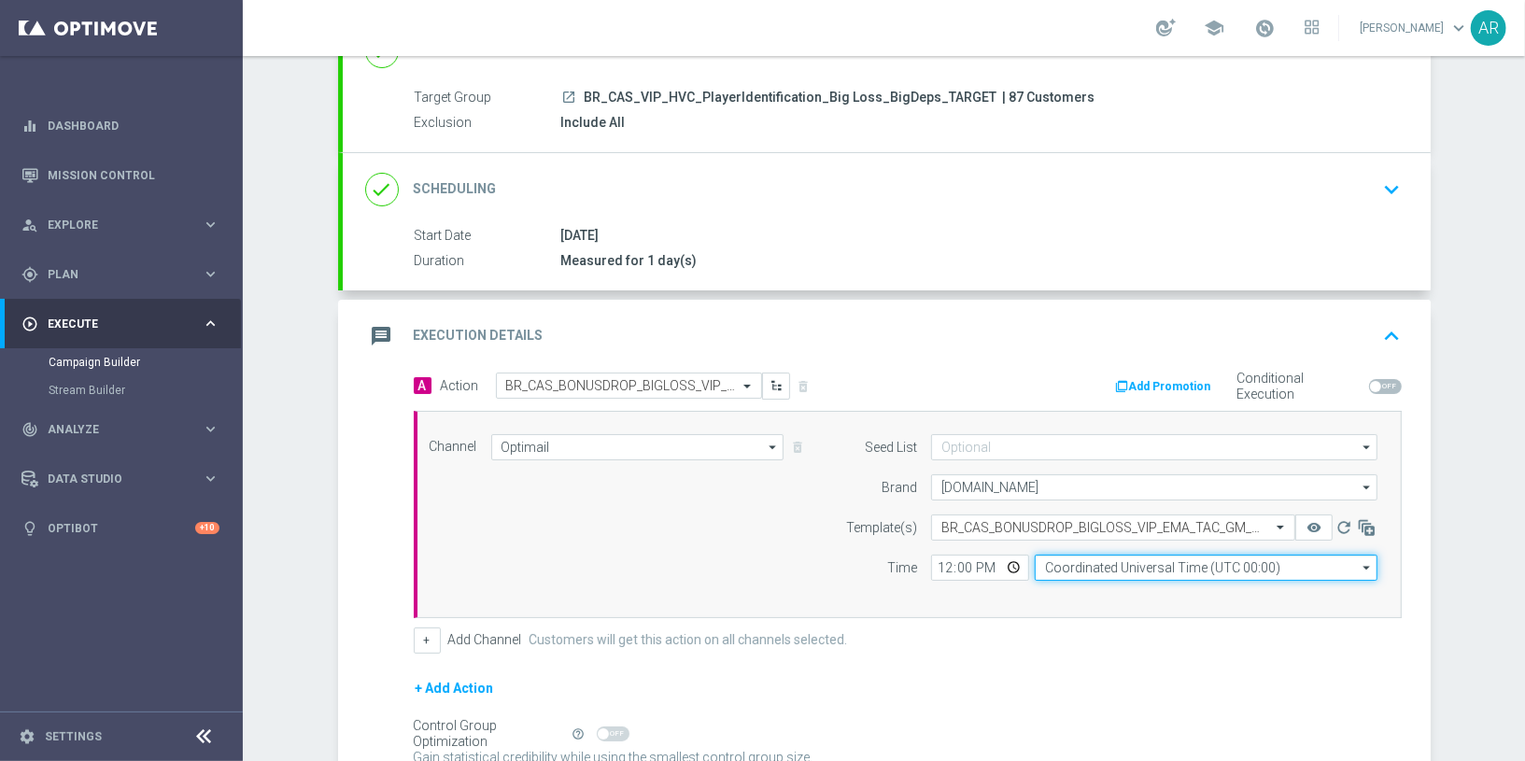
click at [1071, 555] on input "Coordinated Universal Time (UTC 00:00)" at bounding box center [1206, 568] width 343 height 26
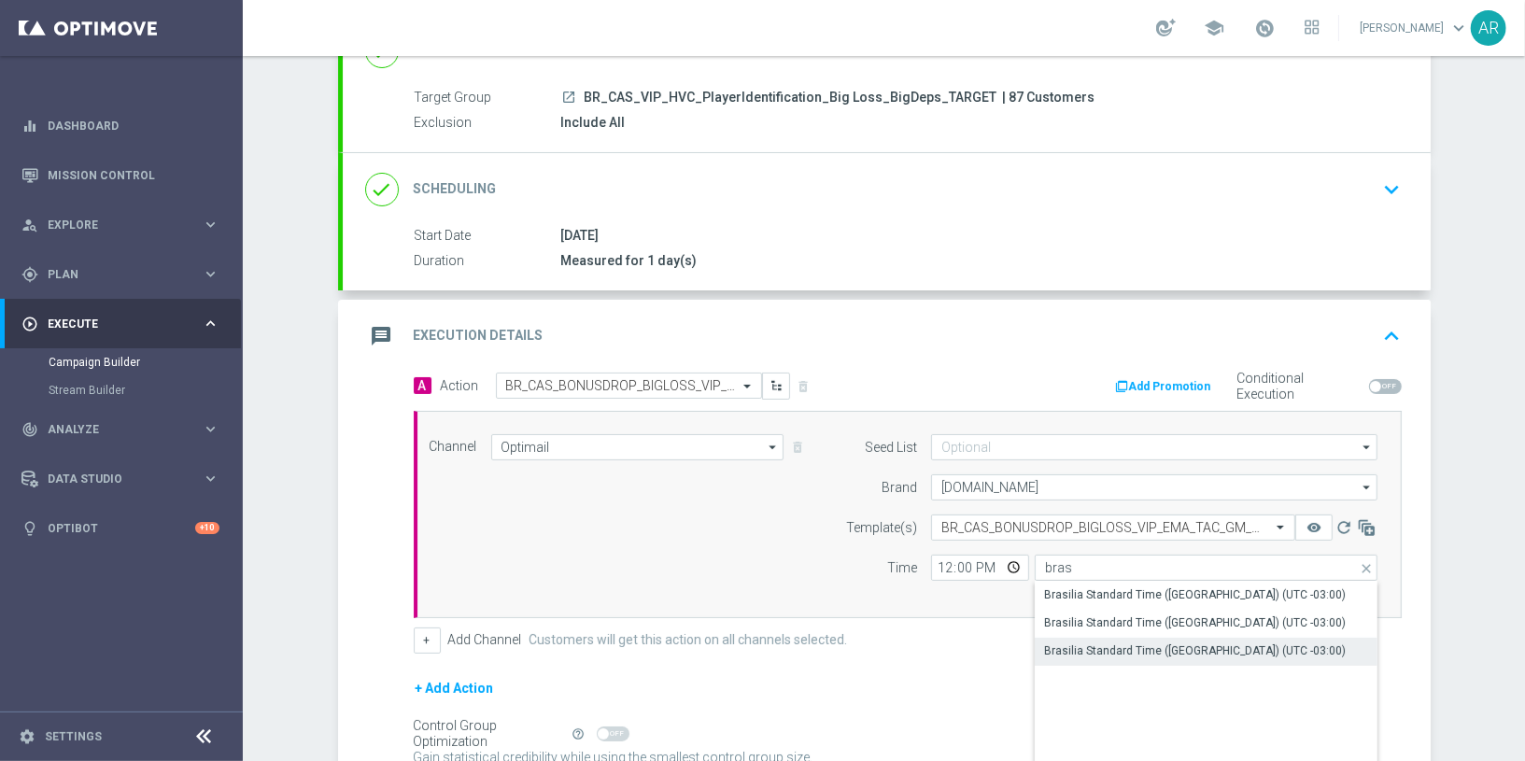
click at [1200, 651] on div "Brasilia Standard Time (Sao Paulo) (UTC -03:00)" at bounding box center [1195, 650] width 302 height 17
type input "Brasilia Standard Time (Sao Paulo) (UTC -03:00)"
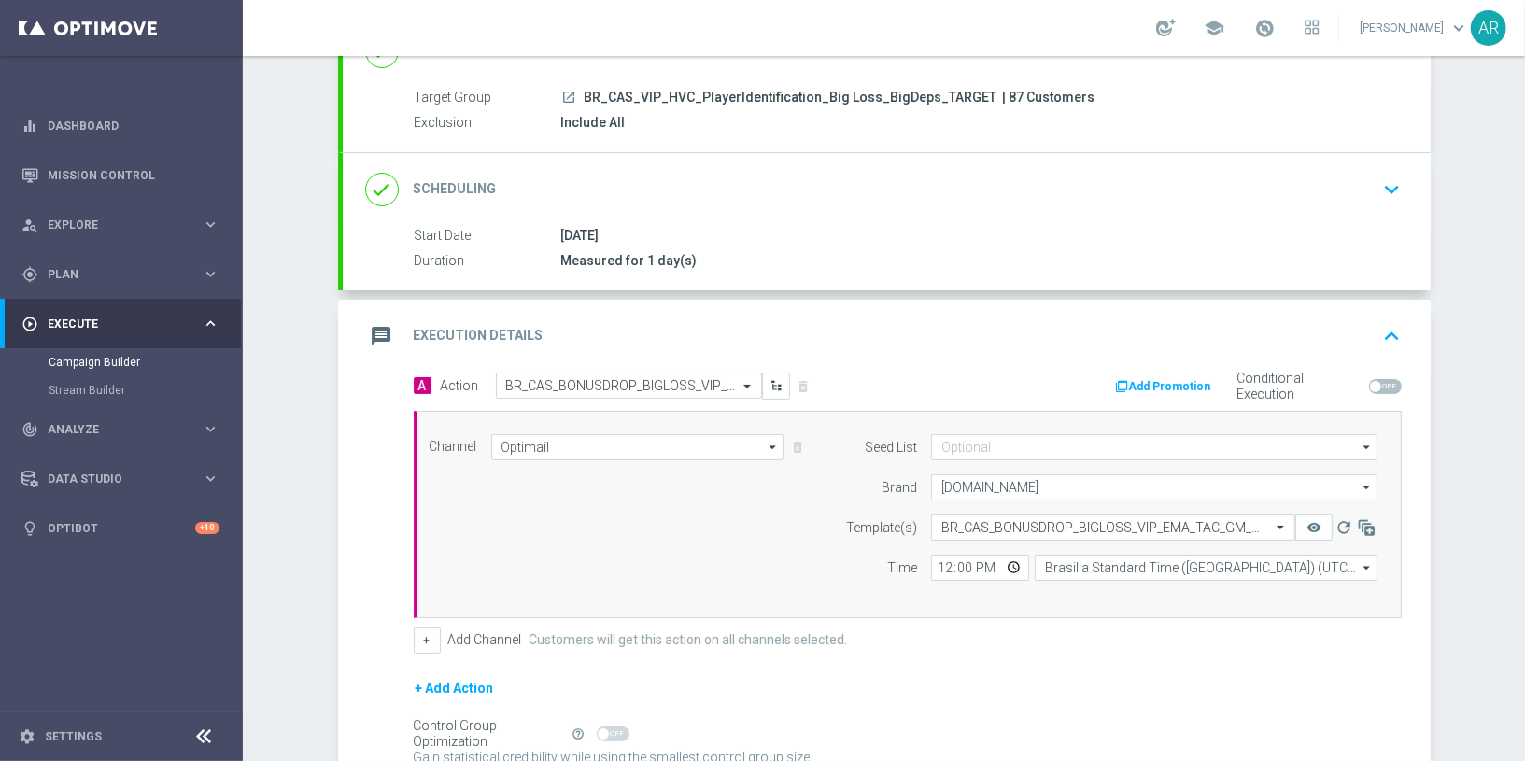
click at [963, 664] on form "A Action Select action BR_CAS_BONUSDROP_BIGLOSS_VIP_EMA_TAC_GM_W30 delete_forev…" at bounding box center [908, 599] width 988 height 453
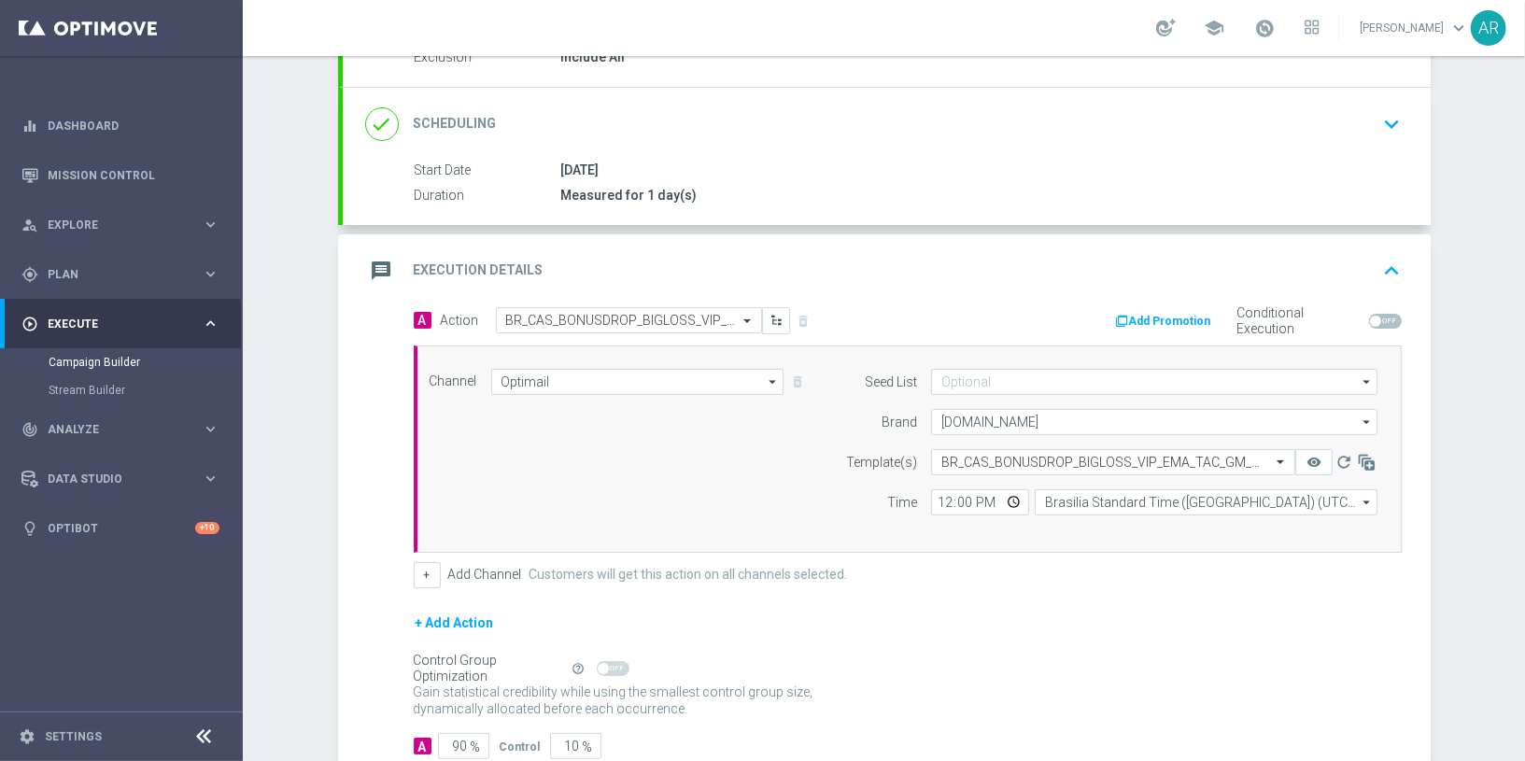
scroll to position [331, 0]
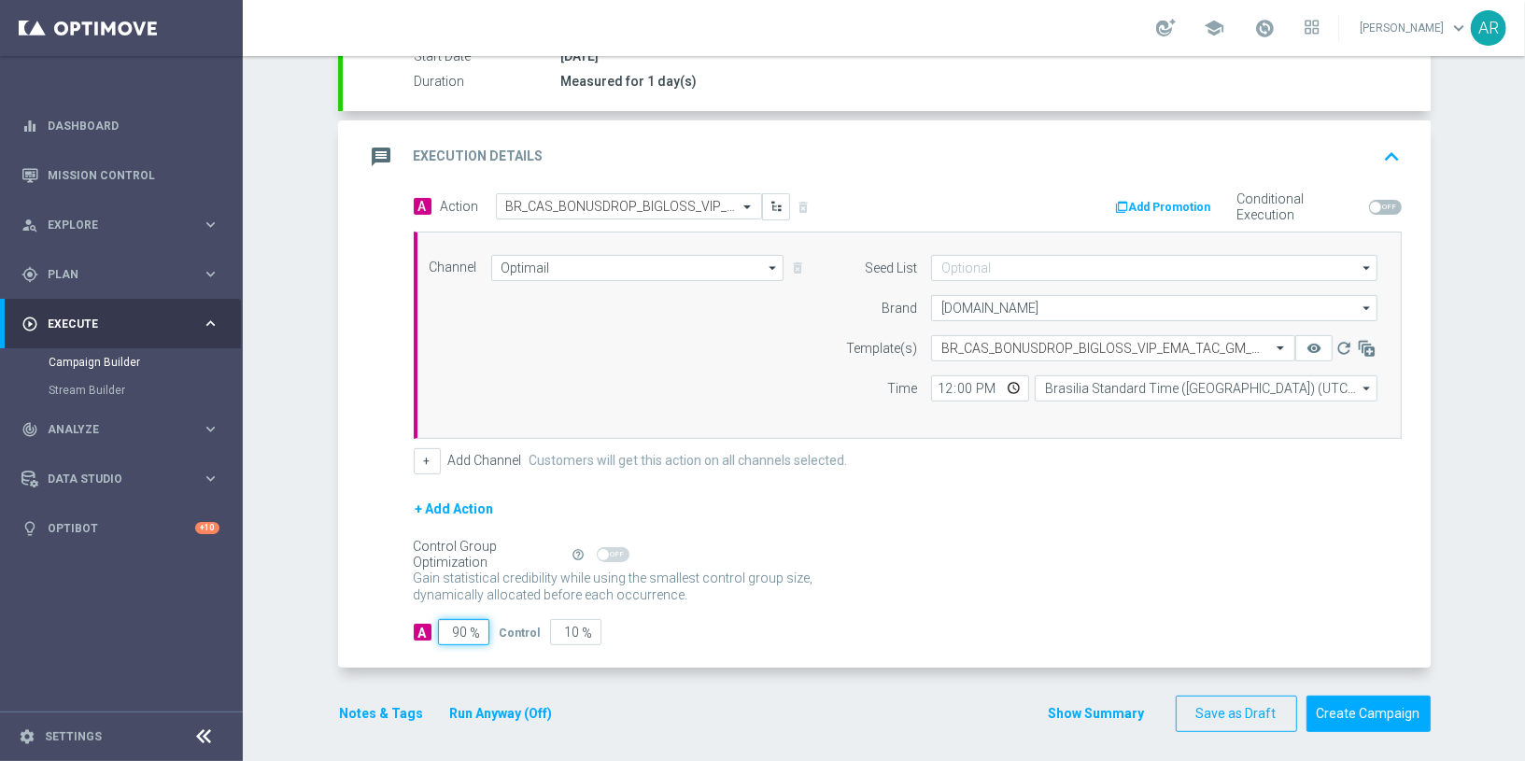
click at [459, 619] on input "90" at bounding box center [463, 632] width 51 height 26
type input "1"
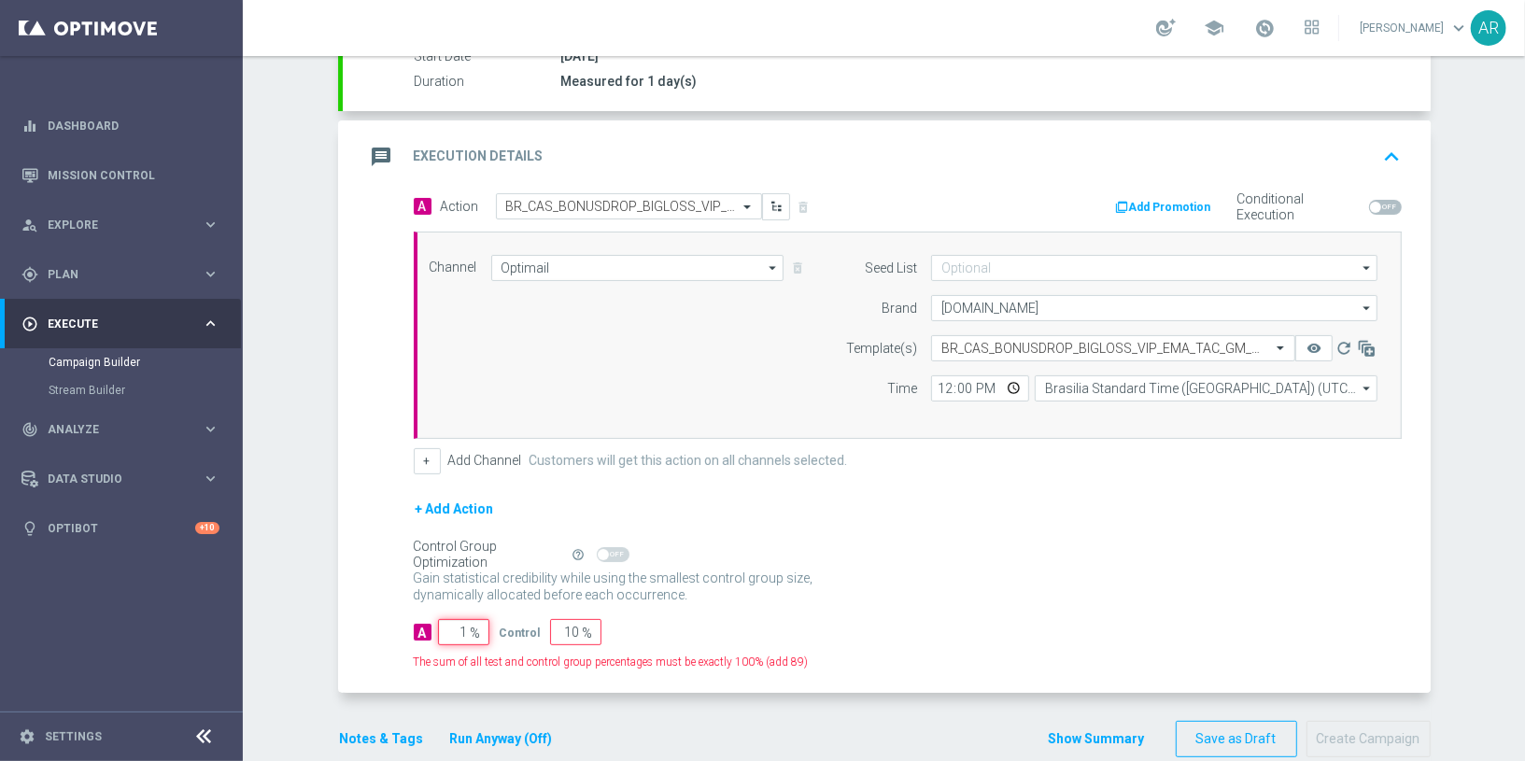
type input "99"
type input "10"
type input "90"
type input "100"
type input "0"
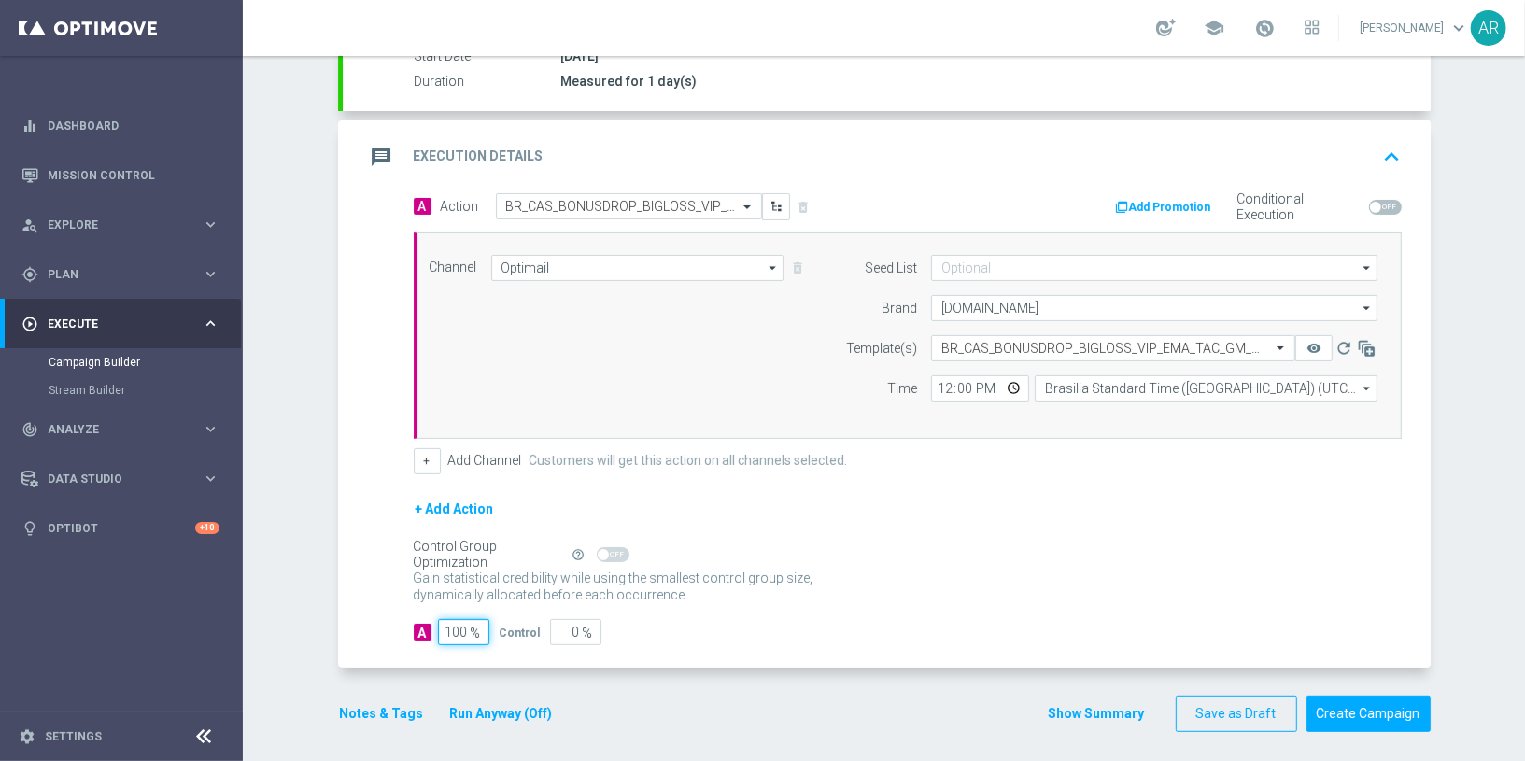
type input "100"
click at [826, 619] on div "A 100 % Control 0 %" at bounding box center [908, 632] width 988 height 26
click at [1372, 684] on button "Create Campaign" at bounding box center [1368, 714] width 124 height 36
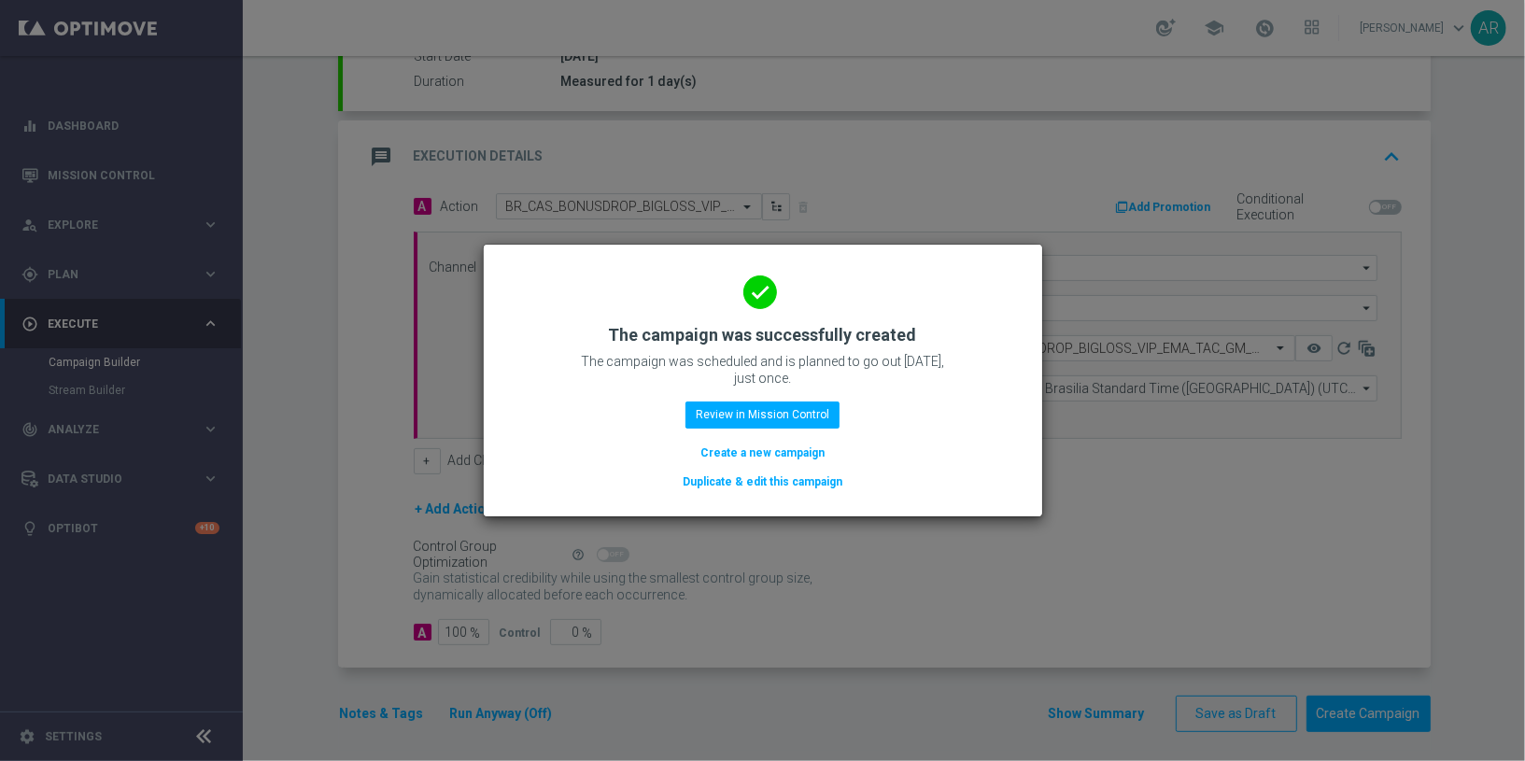
click at [792, 457] on button "Create a new campaign" at bounding box center [762, 453] width 128 height 21
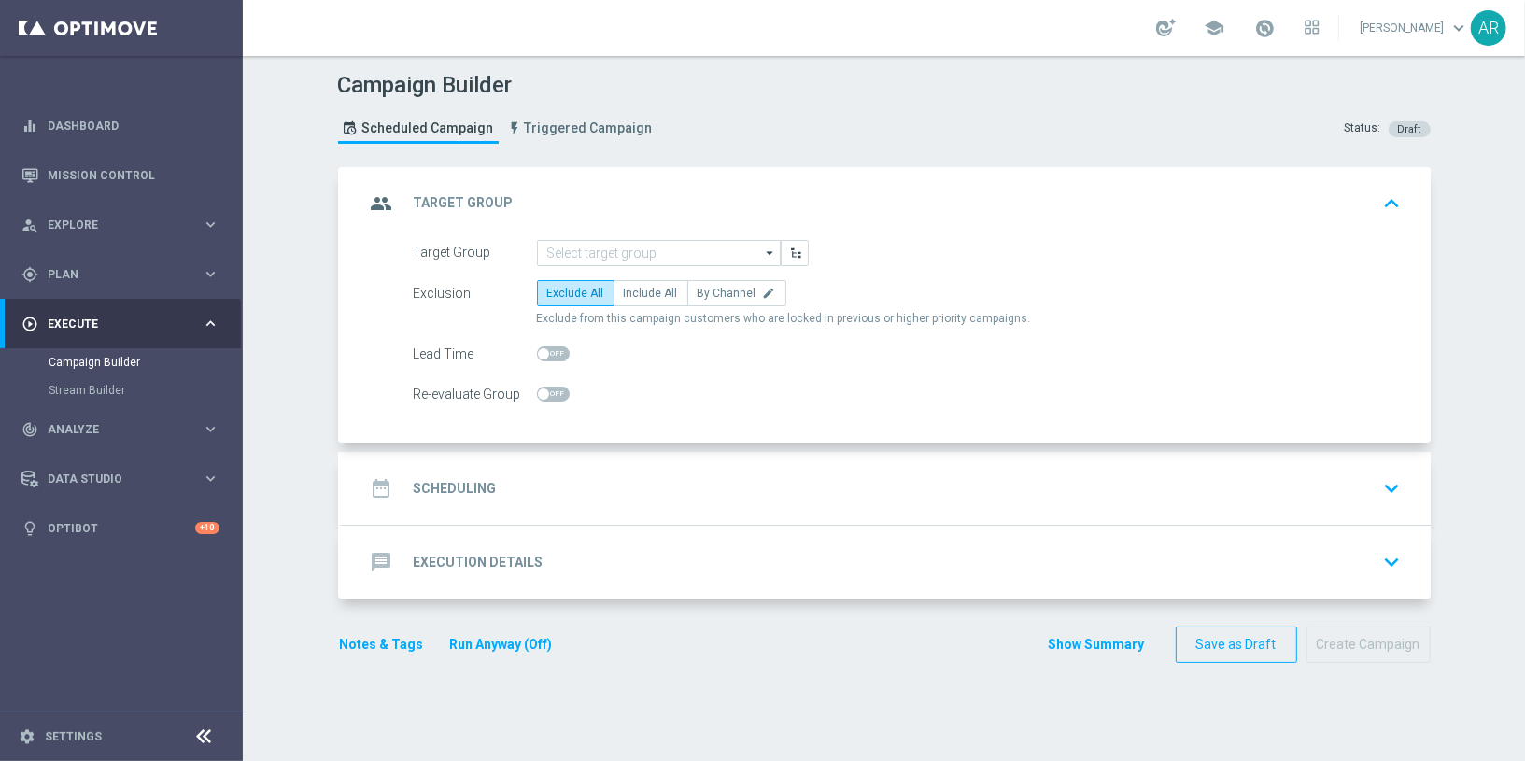
scroll to position [0, 0]
click at [609, 249] on input at bounding box center [659, 253] width 244 height 26
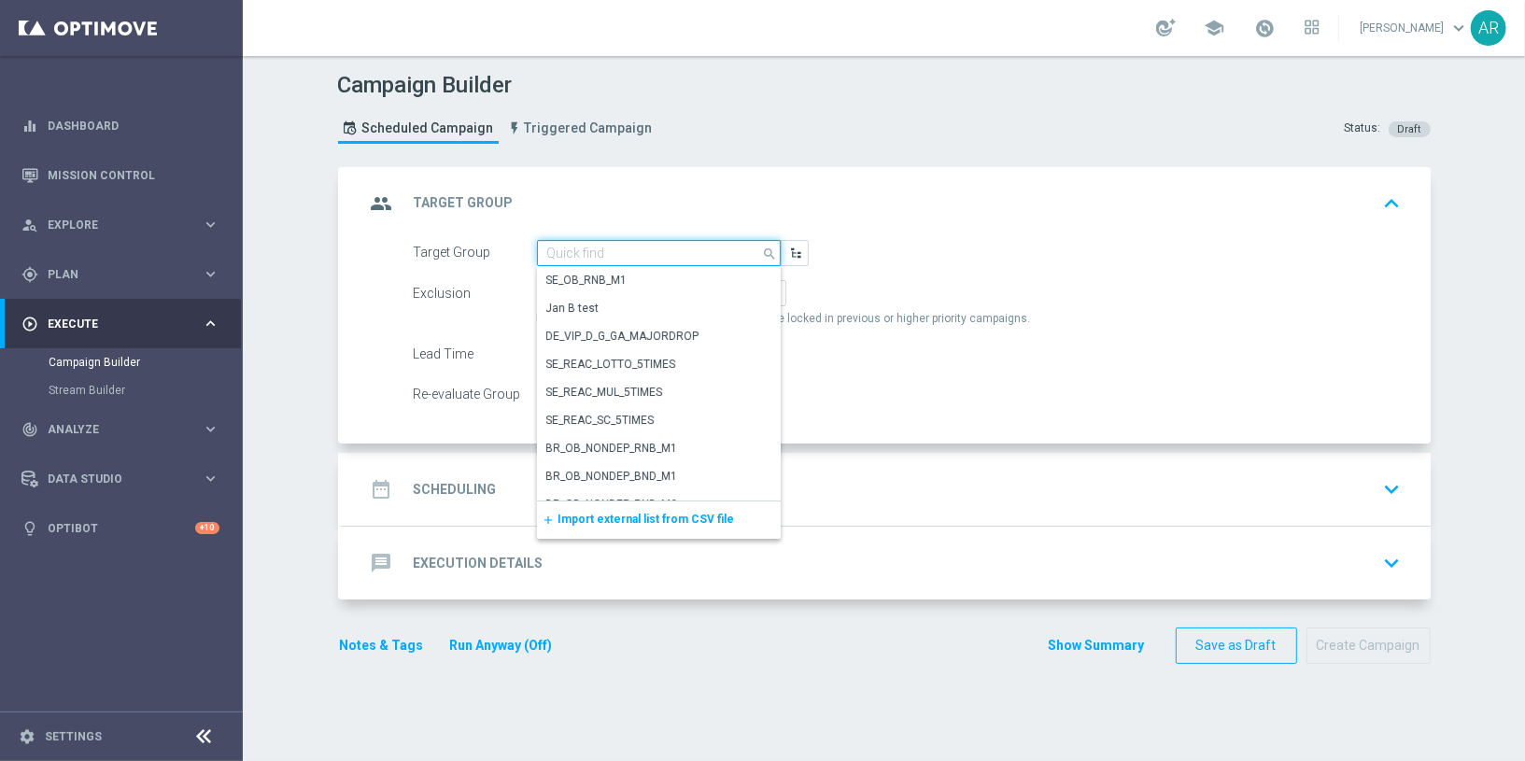
paste input "BR_CAS_VIP_HVC_PlayerIdentification_BigDrop_TARGET"
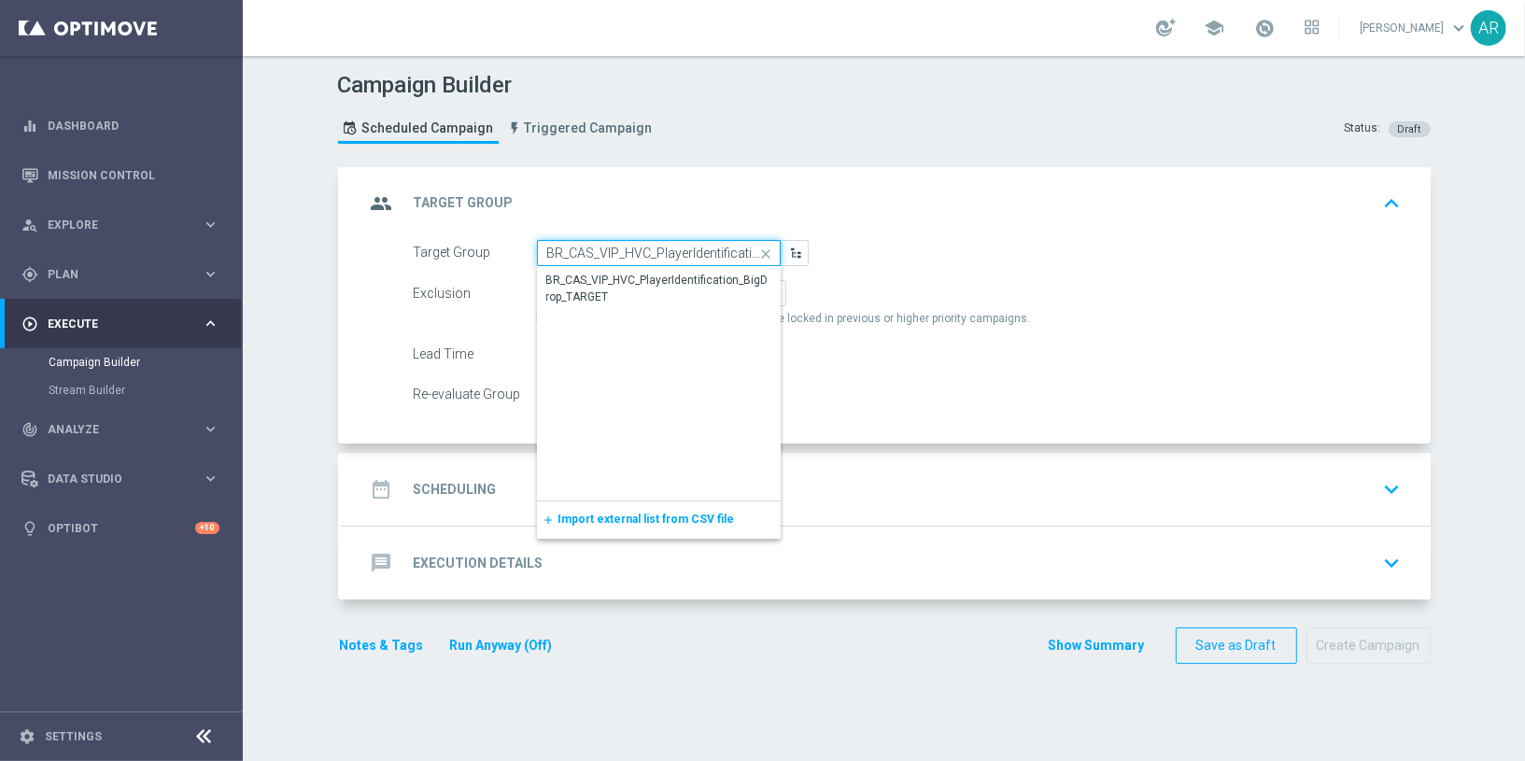
scroll to position [0, 107]
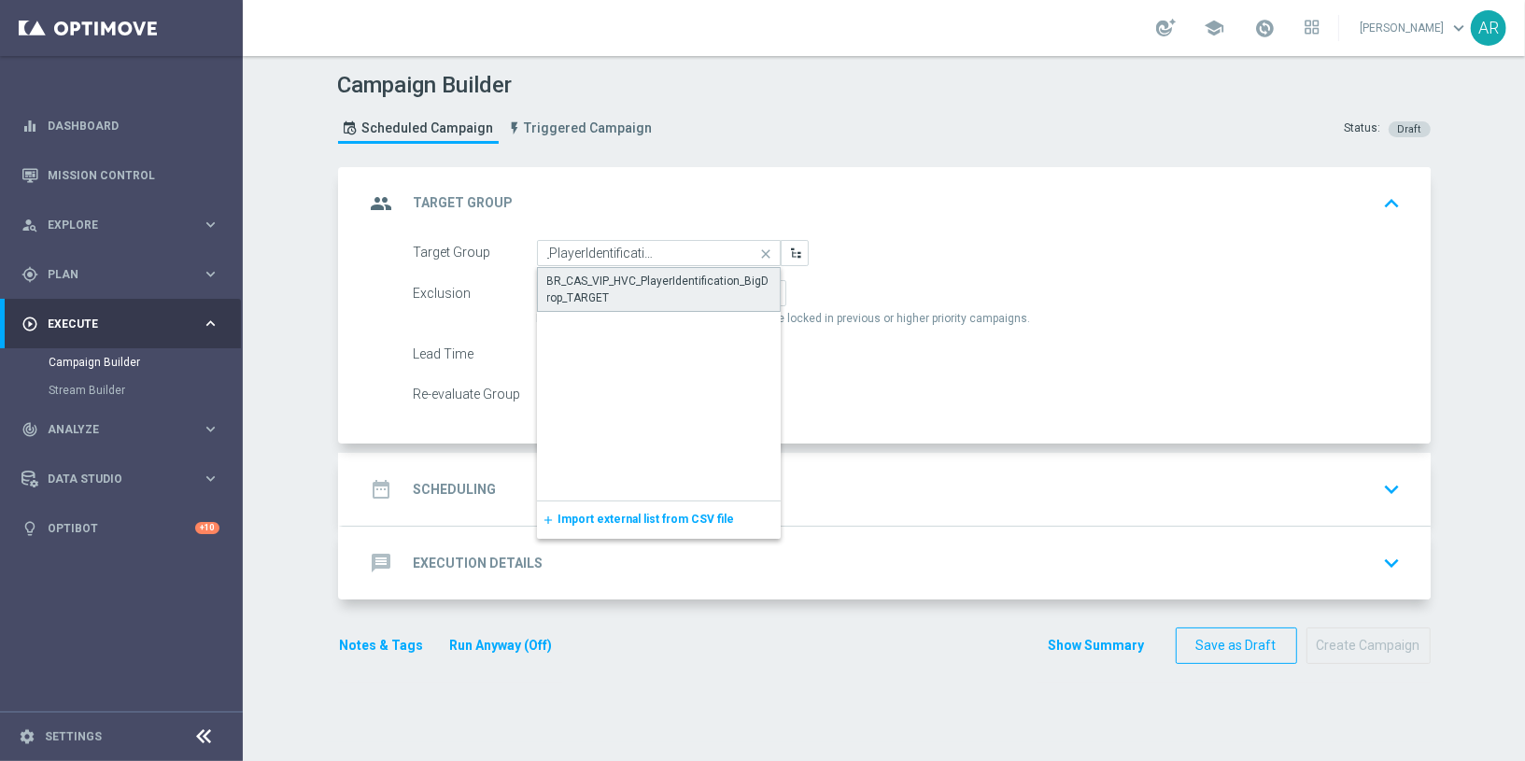
click at [642, 281] on div "BR_CAS_VIP_HVC_PlayerIdentification_BigDrop_TARGET" at bounding box center [658, 290] width 223 height 34
type input "BR_CAS_VIP_HVC_PlayerIdentification_BigDrop_TARGET"
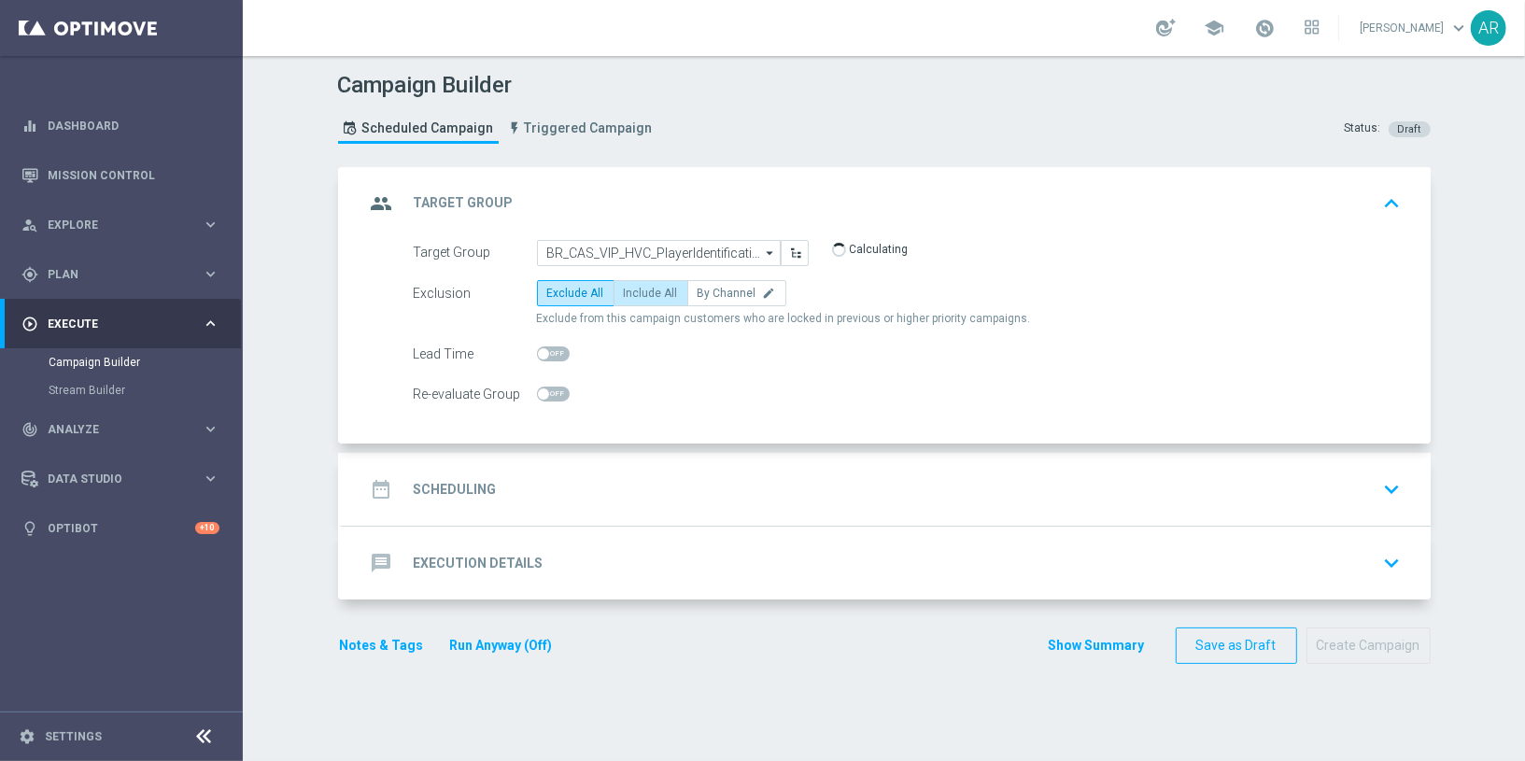
click at [641, 288] on span "Include All" at bounding box center [651, 293] width 54 height 13
click at [636, 290] on input "Include All" at bounding box center [630, 296] width 12 height 12
radio input "true"
click at [590, 484] on div "date_range Scheduling keyboard_arrow_down" at bounding box center [886, 489] width 1043 height 35
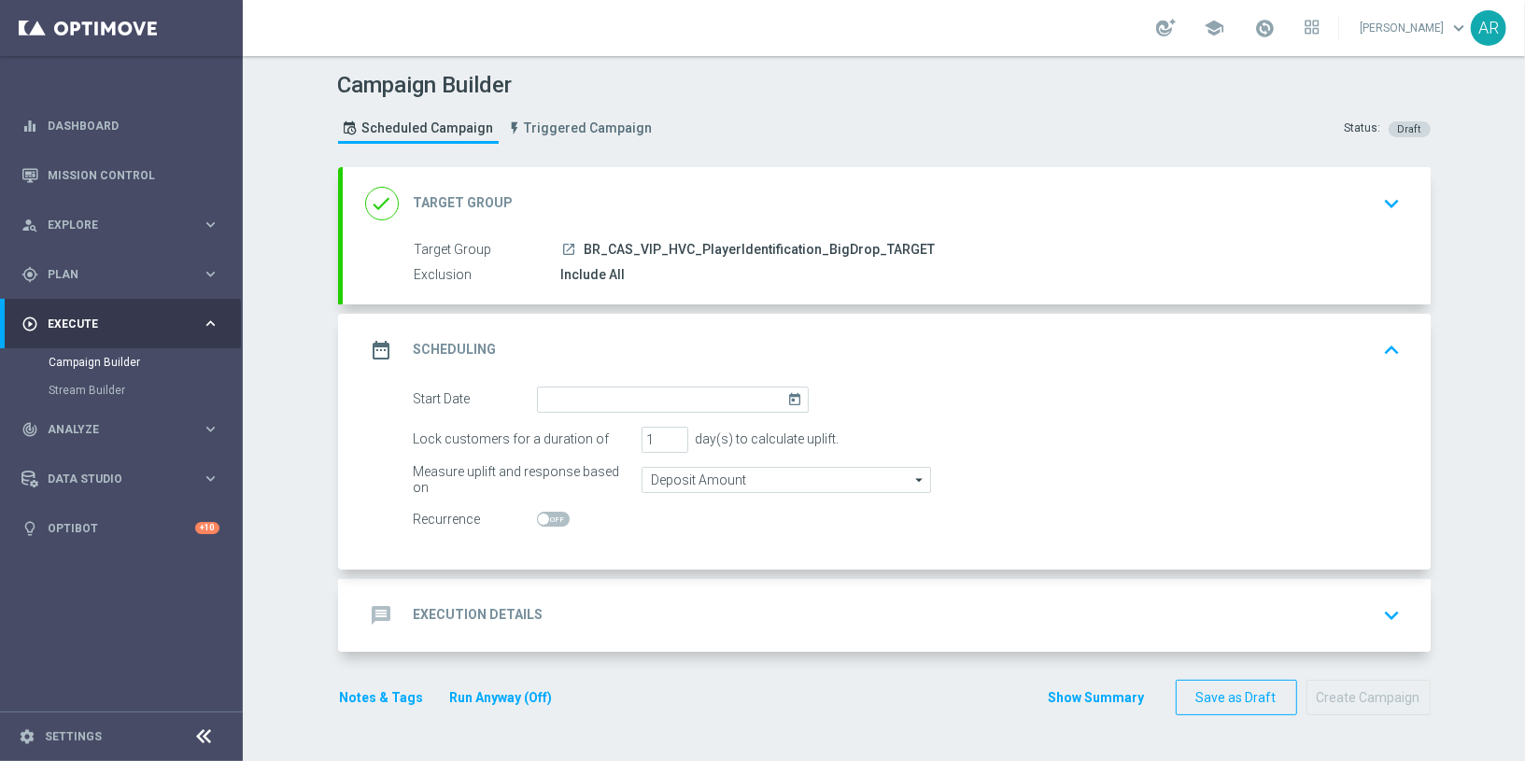
click at [787, 391] on icon "today" at bounding box center [797, 397] width 21 height 21
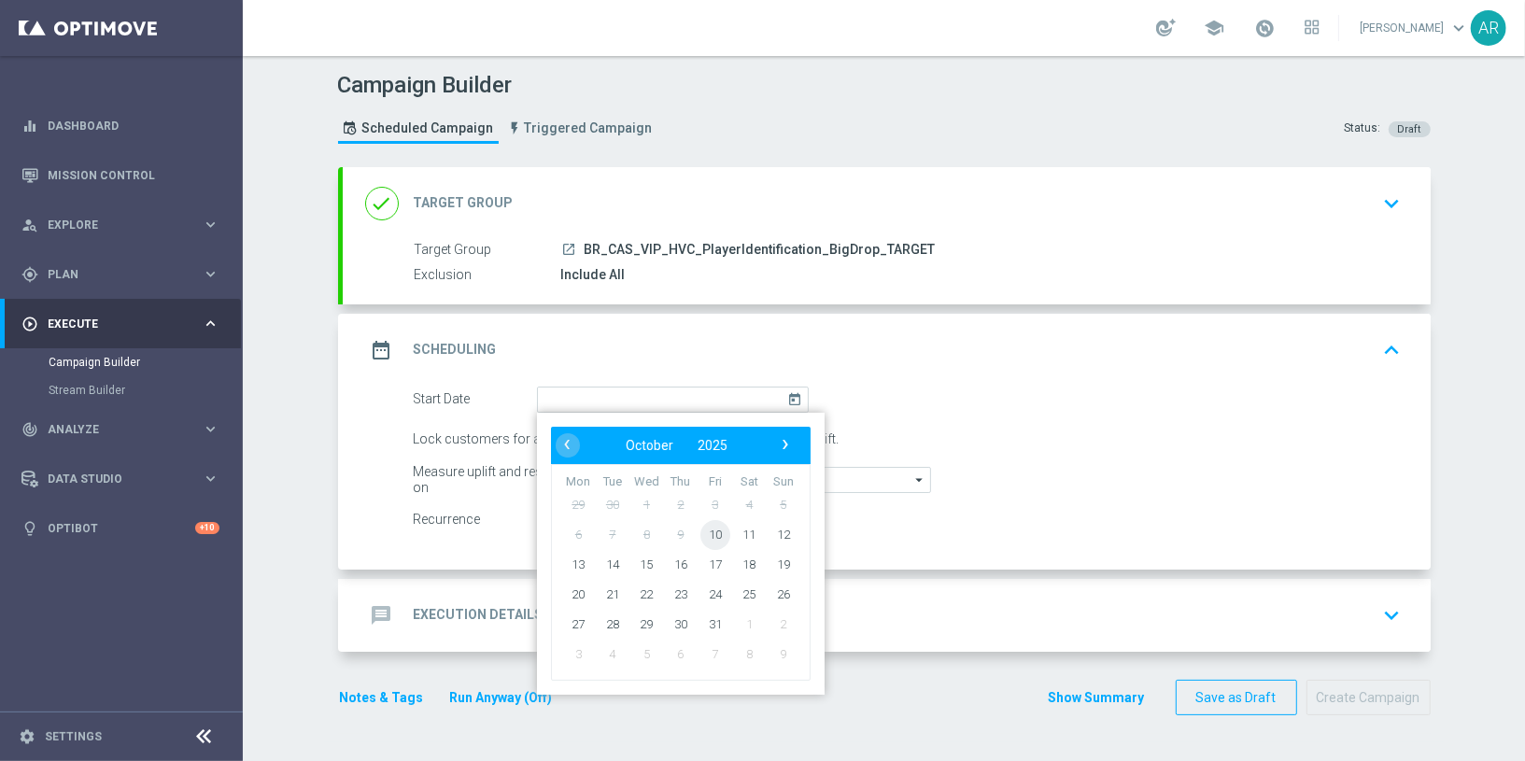
click at [707, 525] on span "10" at bounding box center [714, 534] width 30 height 30
type input "10 Oct 2025"
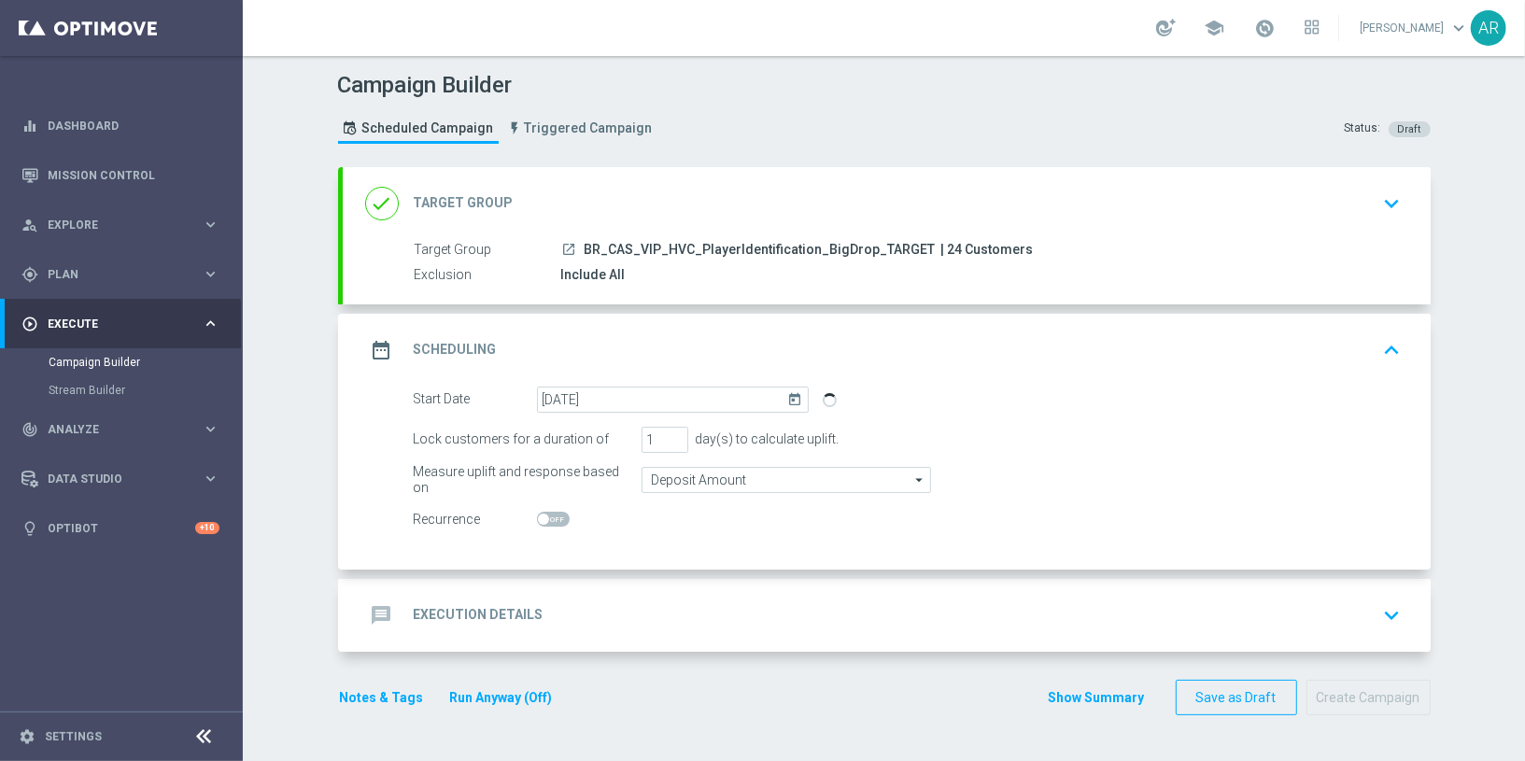
click at [635, 602] on div "message Execution Details keyboard_arrow_down" at bounding box center [886, 615] width 1043 height 35
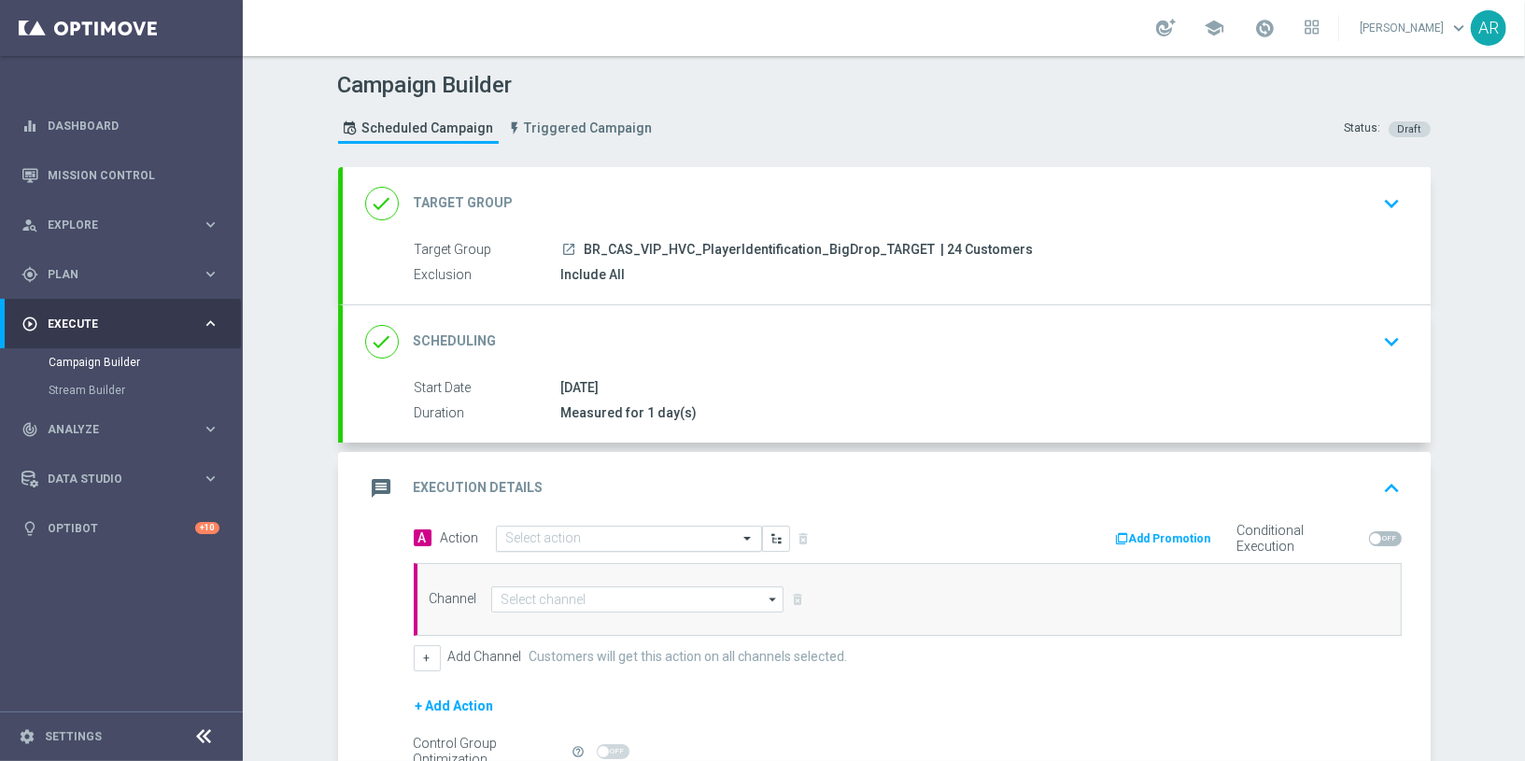
click at [546, 533] on input "text" at bounding box center [610, 539] width 208 height 16
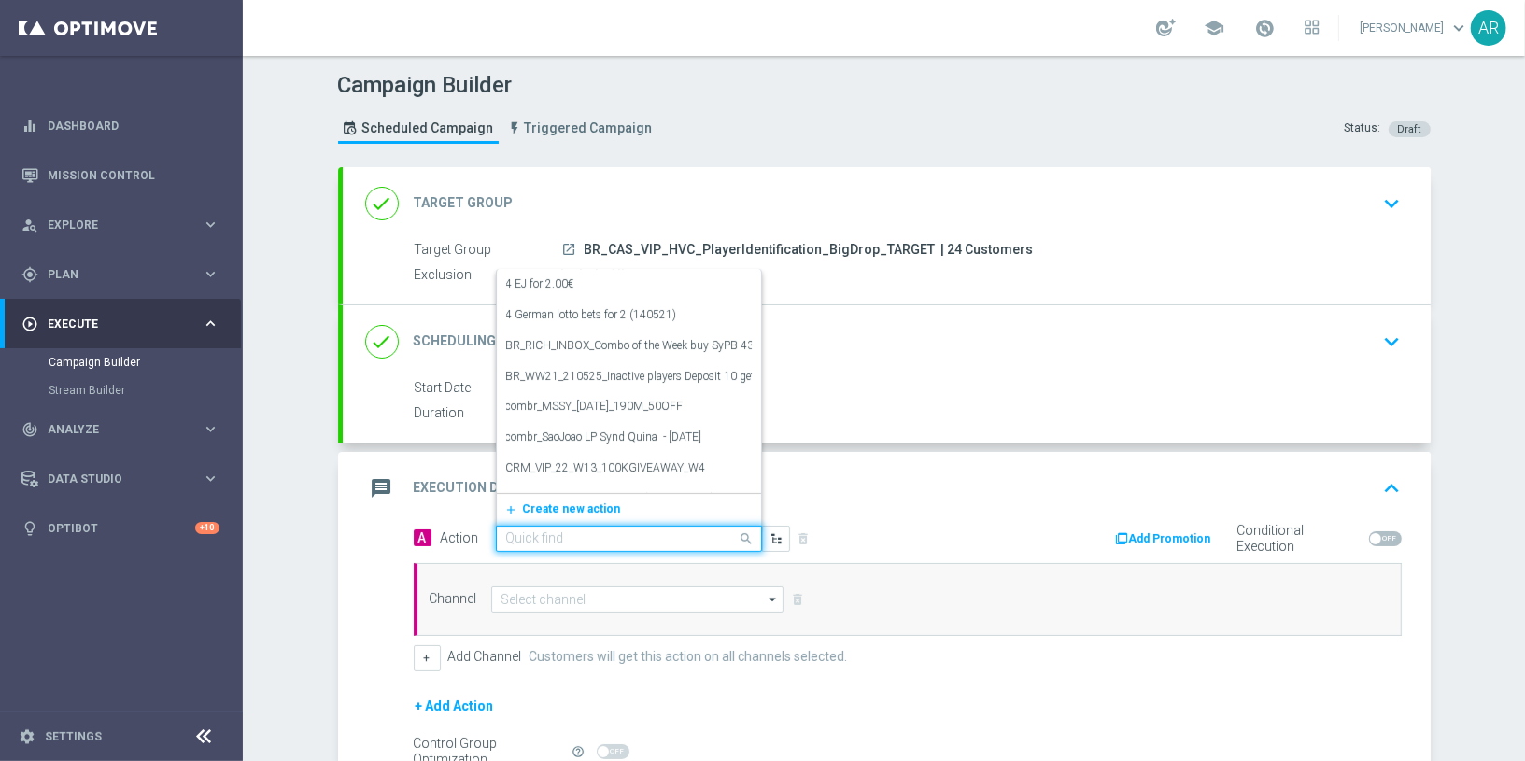
paste input "BR_CAS_BONUSDROP_BIGDROP_VIP_EMA_TAC_GM_W30"
type input "BR_CAS_BONUSDROP_BIGDROP_VIP_EMA_TAC_GM_W30"
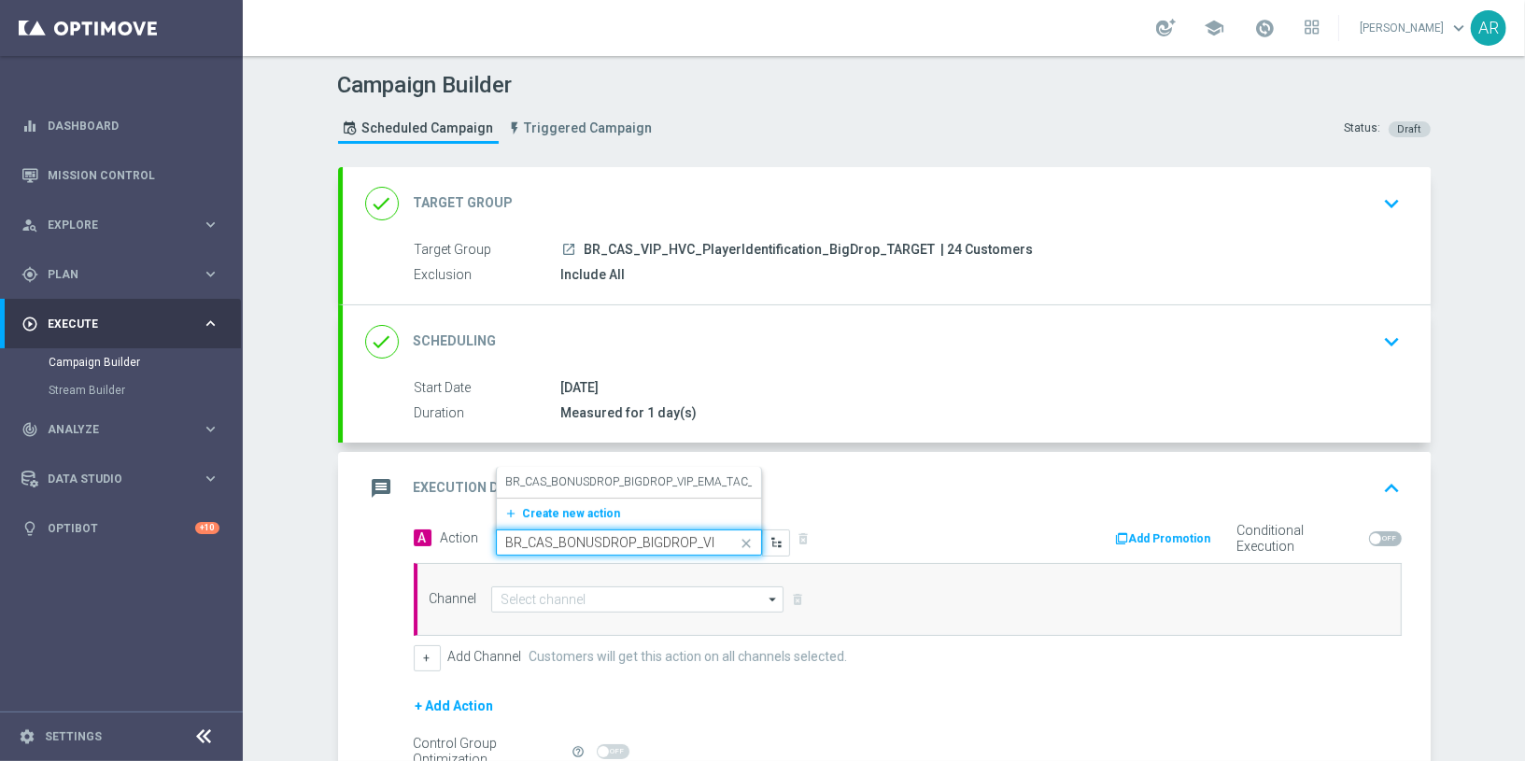
scroll to position [0, 124]
click at [588, 470] on div "BR_CAS_BONUSDROP_BIGDROP_VIP_EMA_TAC_GM_W30 edit" at bounding box center [629, 482] width 246 height 31
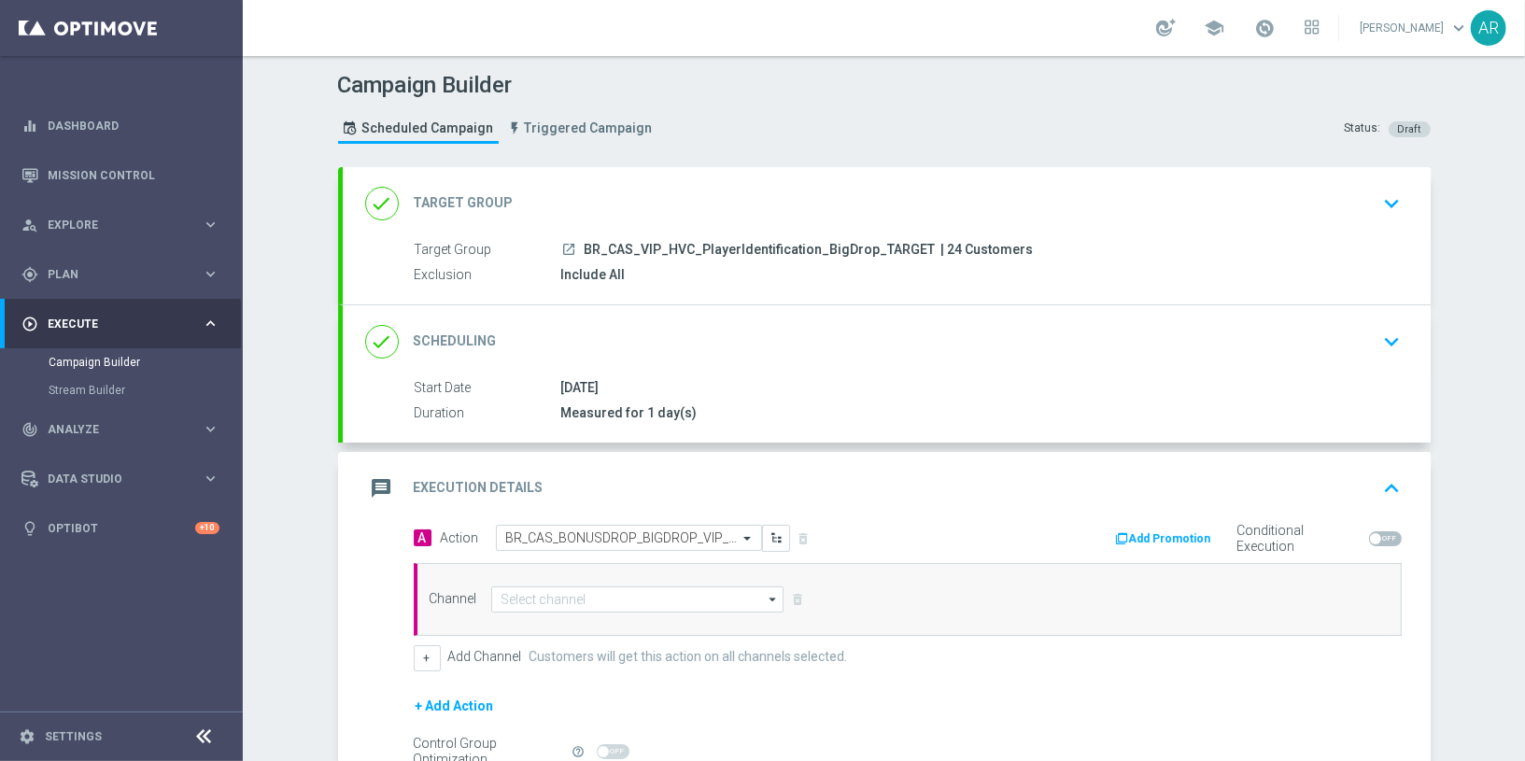
scroll to position [0, 0]
click at [557, 608] on div "Channel arrow_drop_down Drag here to set row groups Drag here to set column lab…" at bounding box center [908, 599] width 988 height 73
click at [546, 596] on input at bounding box center [637, 599] width 293 height 26
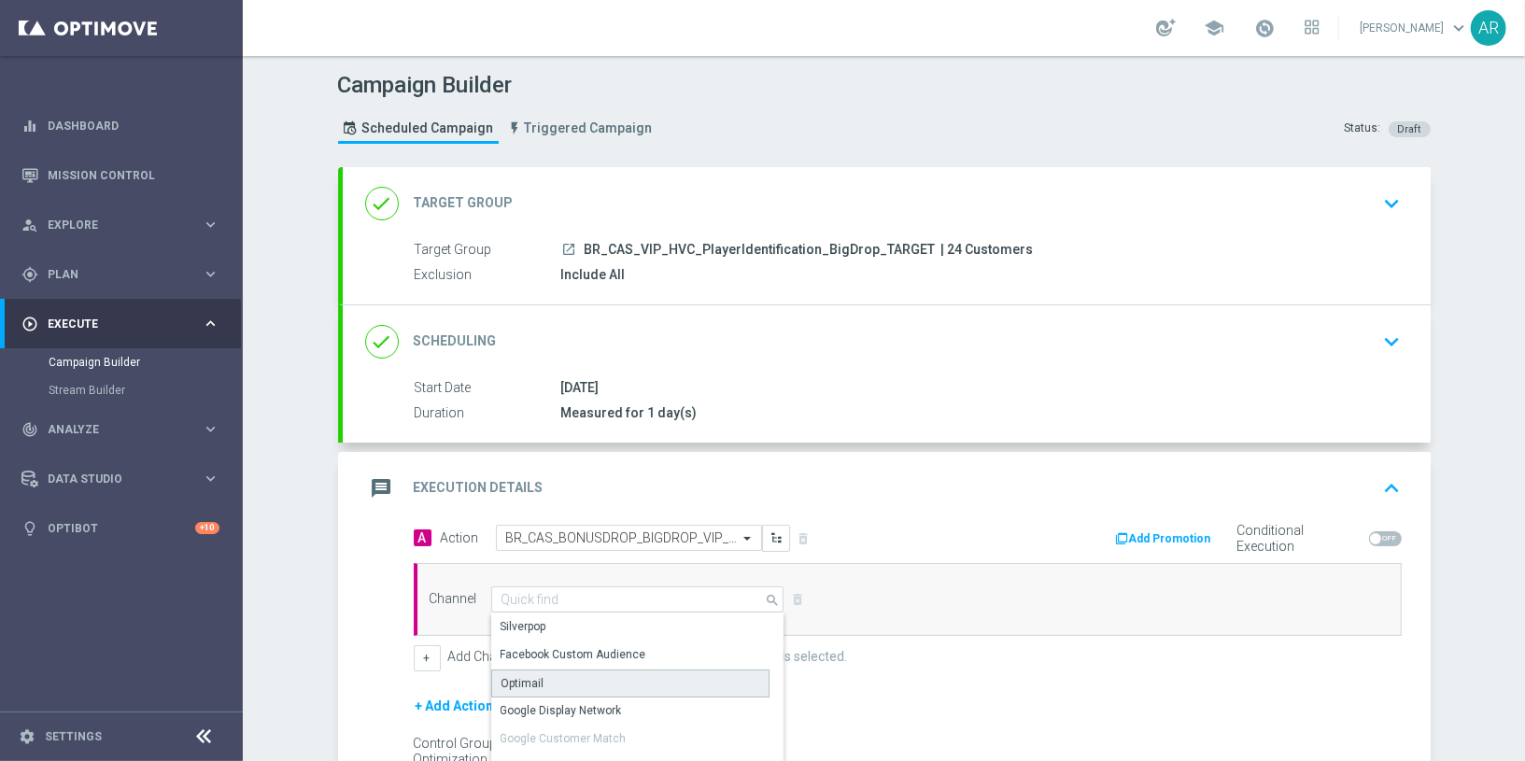
click at [551, 676] on div "Optimail" at bounding box center [630, 684] width 279 height 28
type input "Optimail"
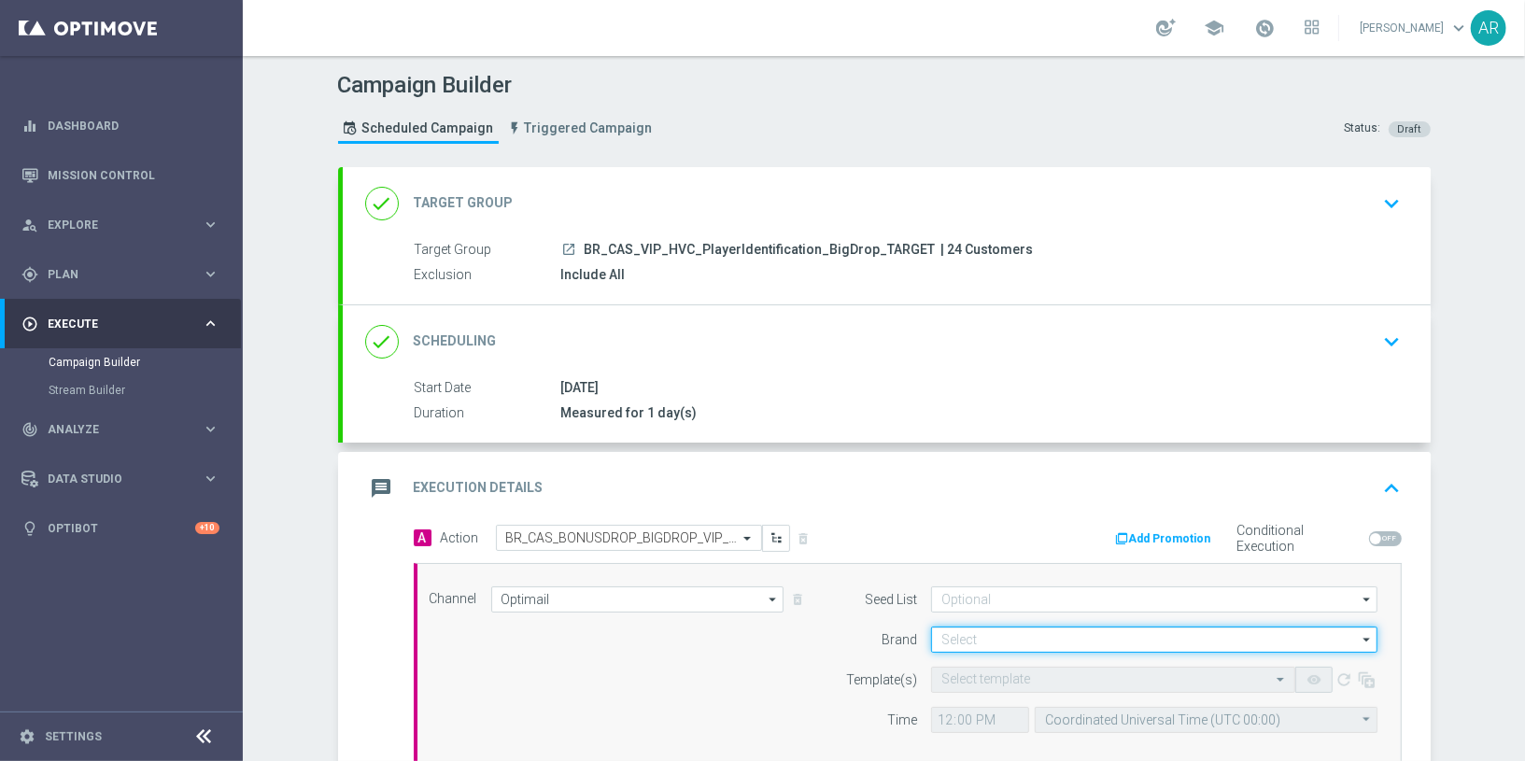
click at [962, 627] on input at bounding box center [1154, 640] width 446 height 26
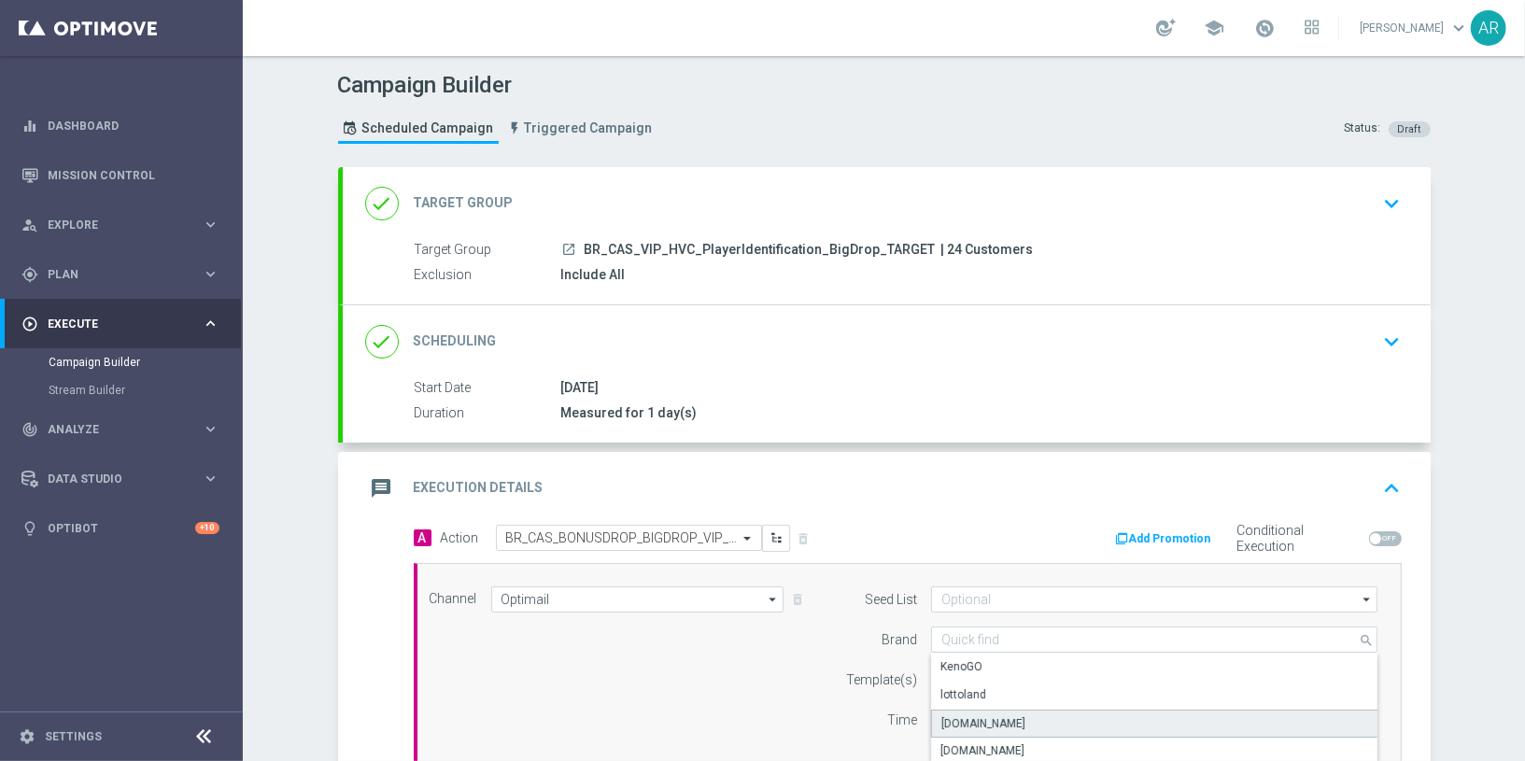
click at [1008, 684] on div "Lottoland.bet.br" at bounding box center [983, 723] width 84 height 17
type input "Lottoland.bet.br"
click at [970, 681] on input "text" at bounding box center [1094, 680] width 306 height 16
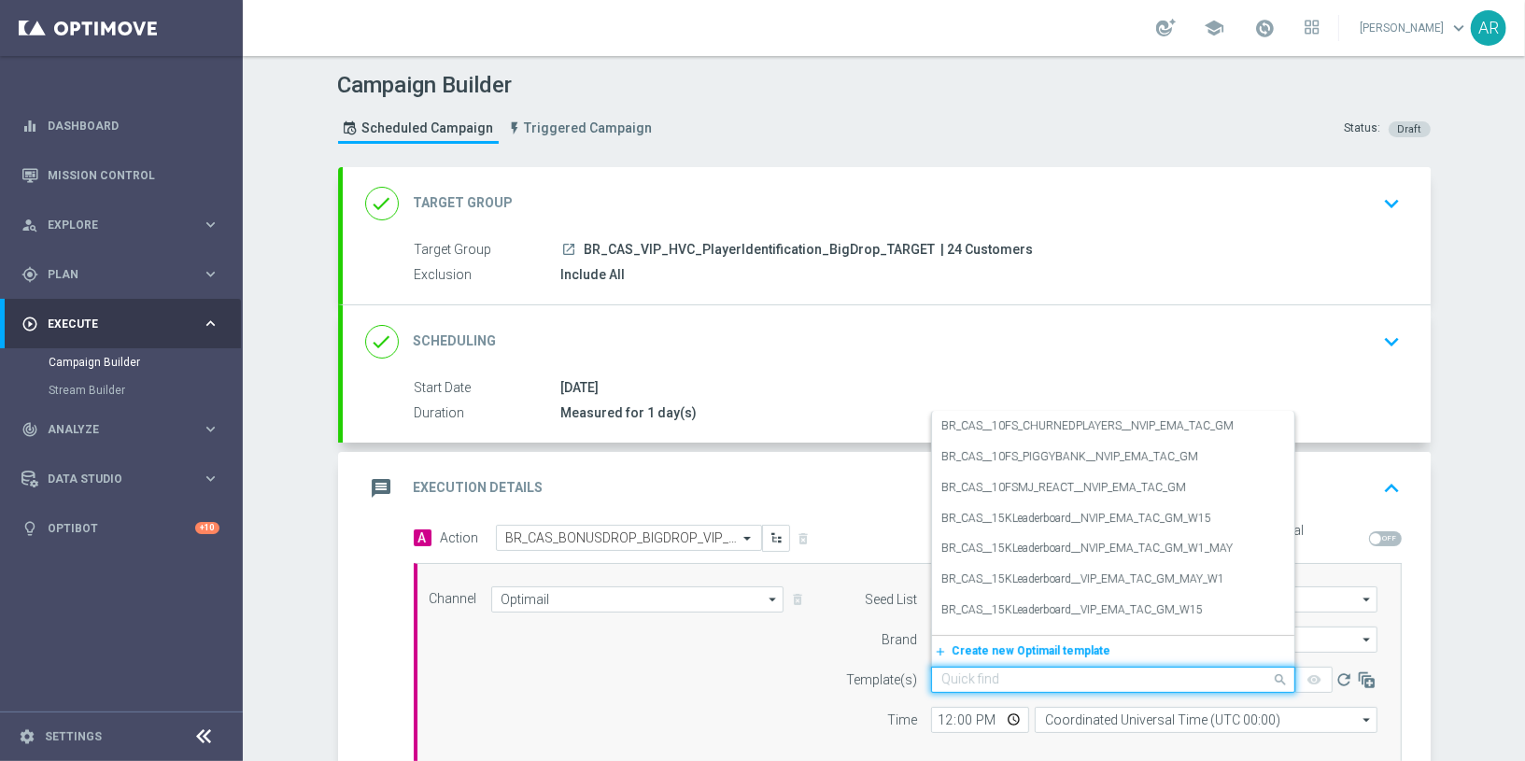
paste input "BR_CAS_BONUSDROP_BIGDROP_VIP_EMA_TAC_GM_W30"
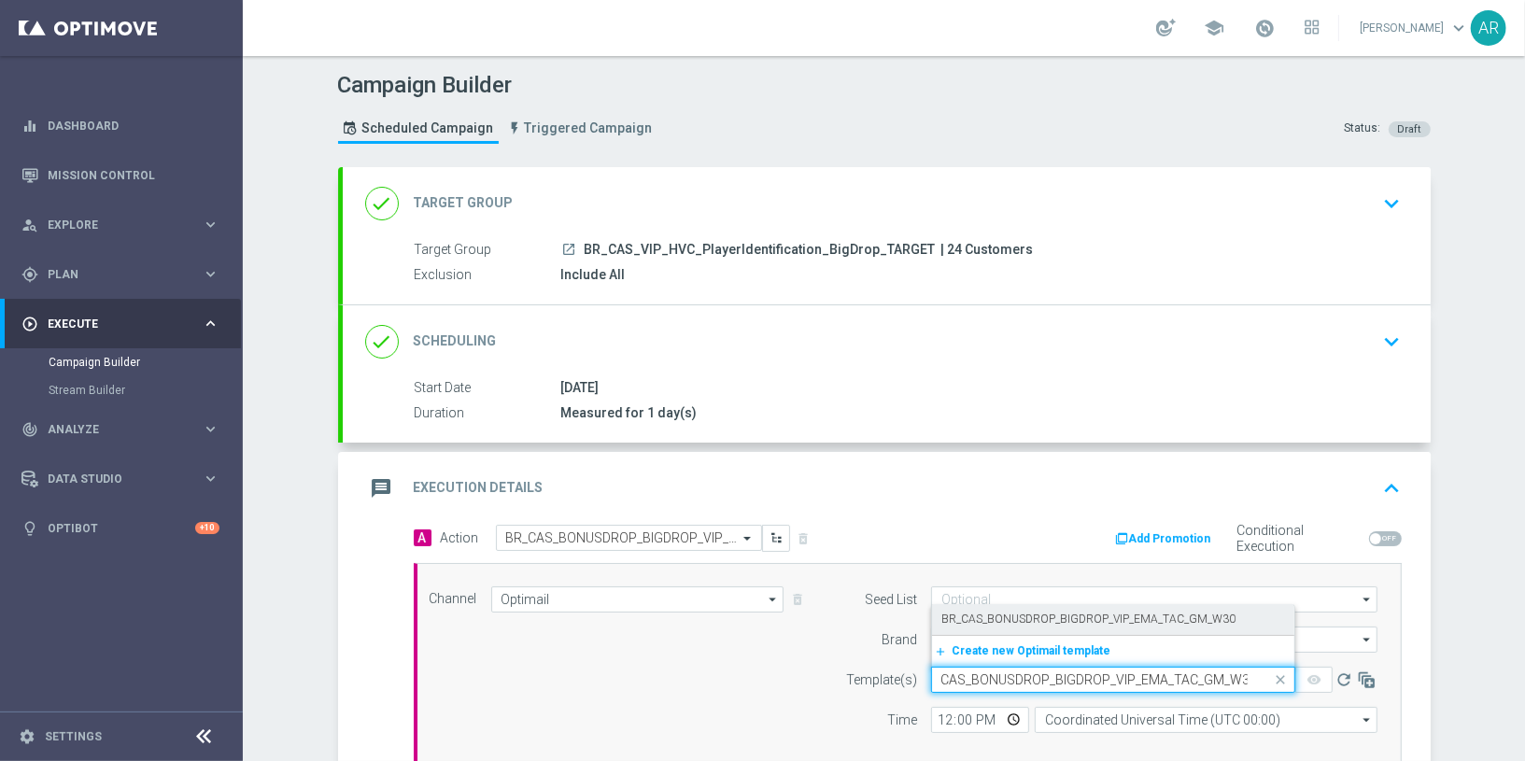
click at [1063, 613] on label "BR_CAS_BONUSDROP_BIGDROP_VIP_EMA_TAC_GM_W30" at bounding box center [1088, 620] width 294 height 16
type input "BR_CAS_BONUSDROP_BIGDROP_VIP_EMA_TAC_GM_W30"
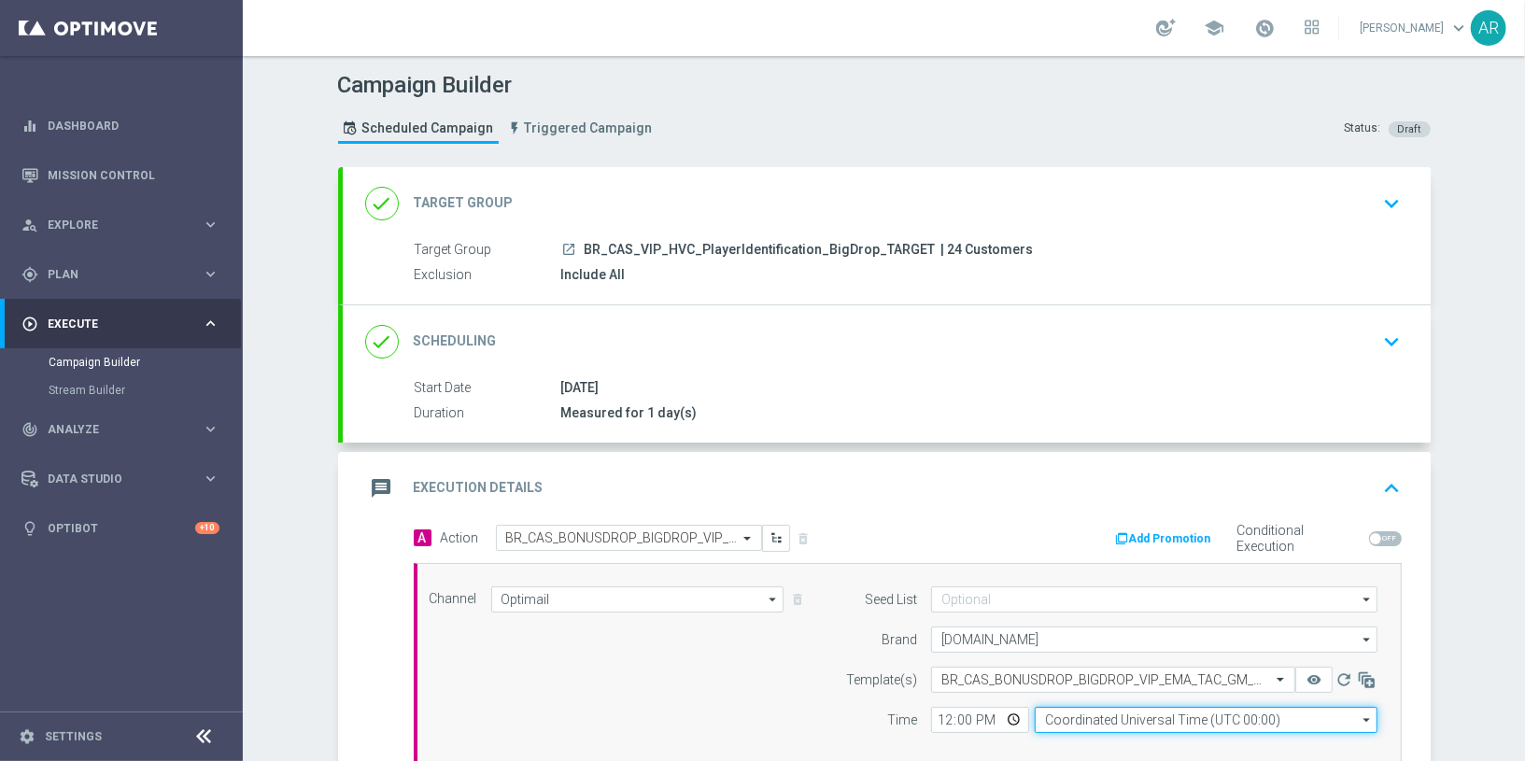
click at [1122, 684] on input "Coordinated Universal Time (UTC 00:00)" at bounding box center [1206, 720] width 343 height 26
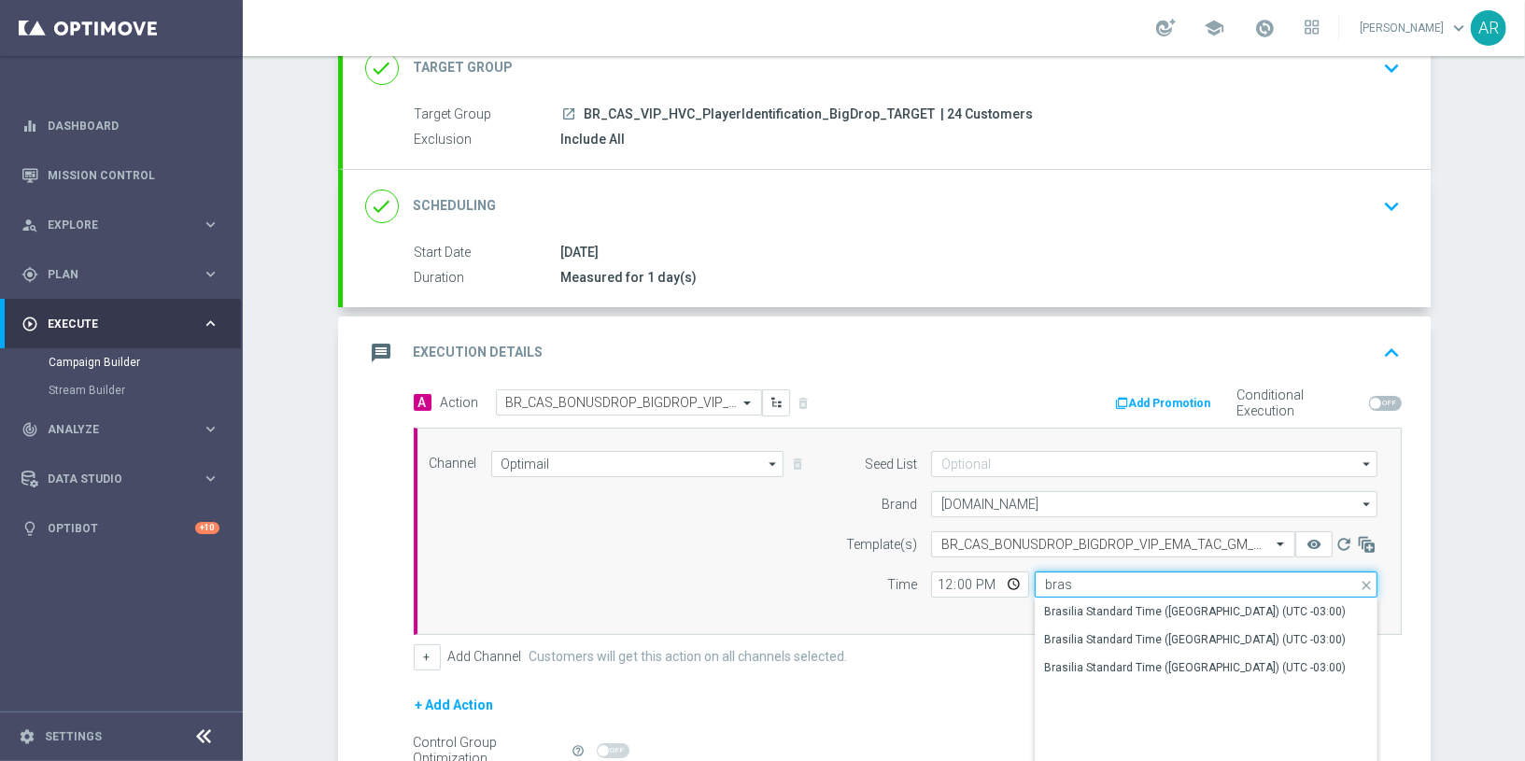
scroll to position [136, 0]
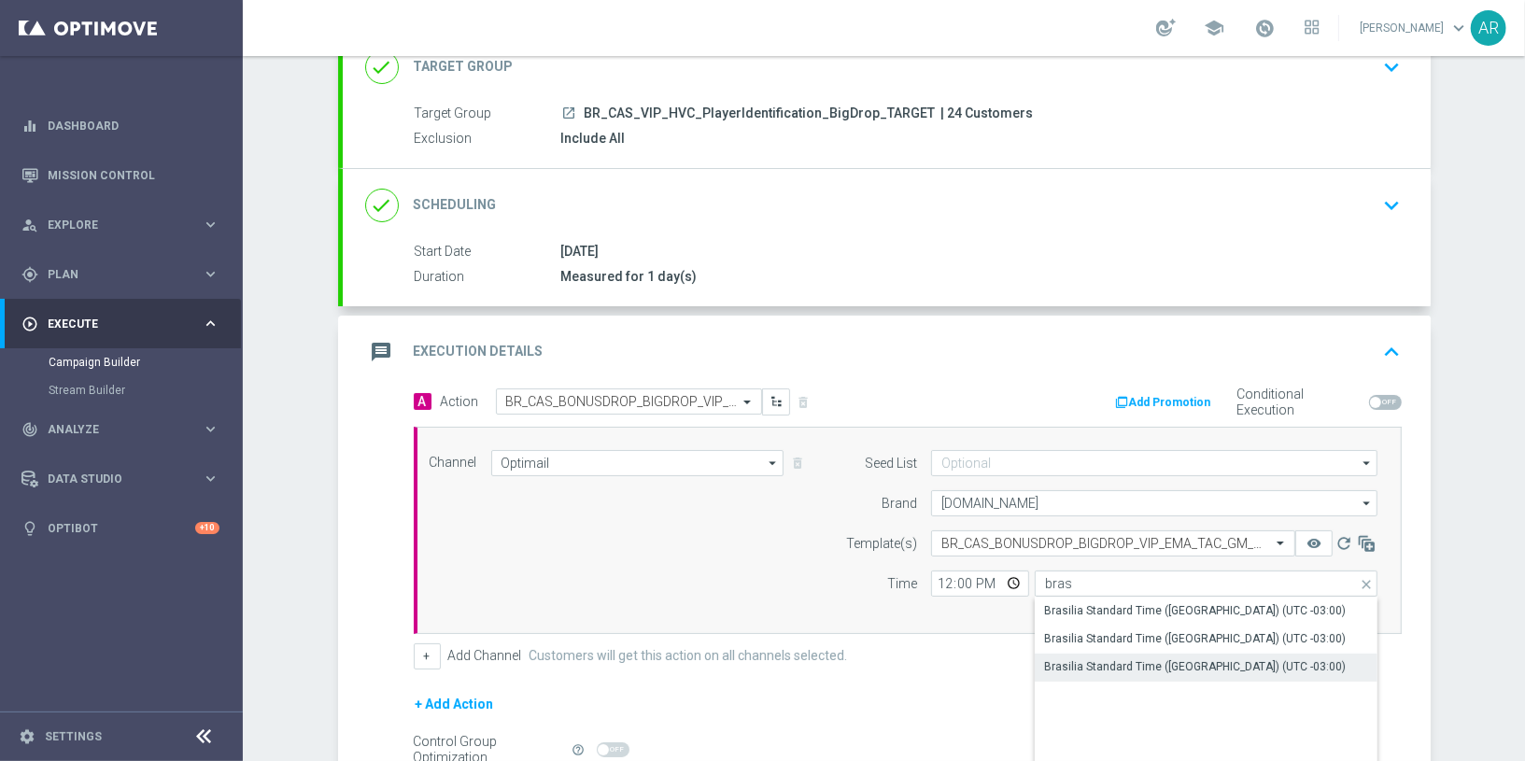
click at [1209, 658] on div "Brasilia Standard Time (Sao Paulo) (UTC -03:00)" at bounding box center [1195, 666] width 302 height 17
type input "Brasilia Standard Time (Sao Paulo) (UTC -03:00)"
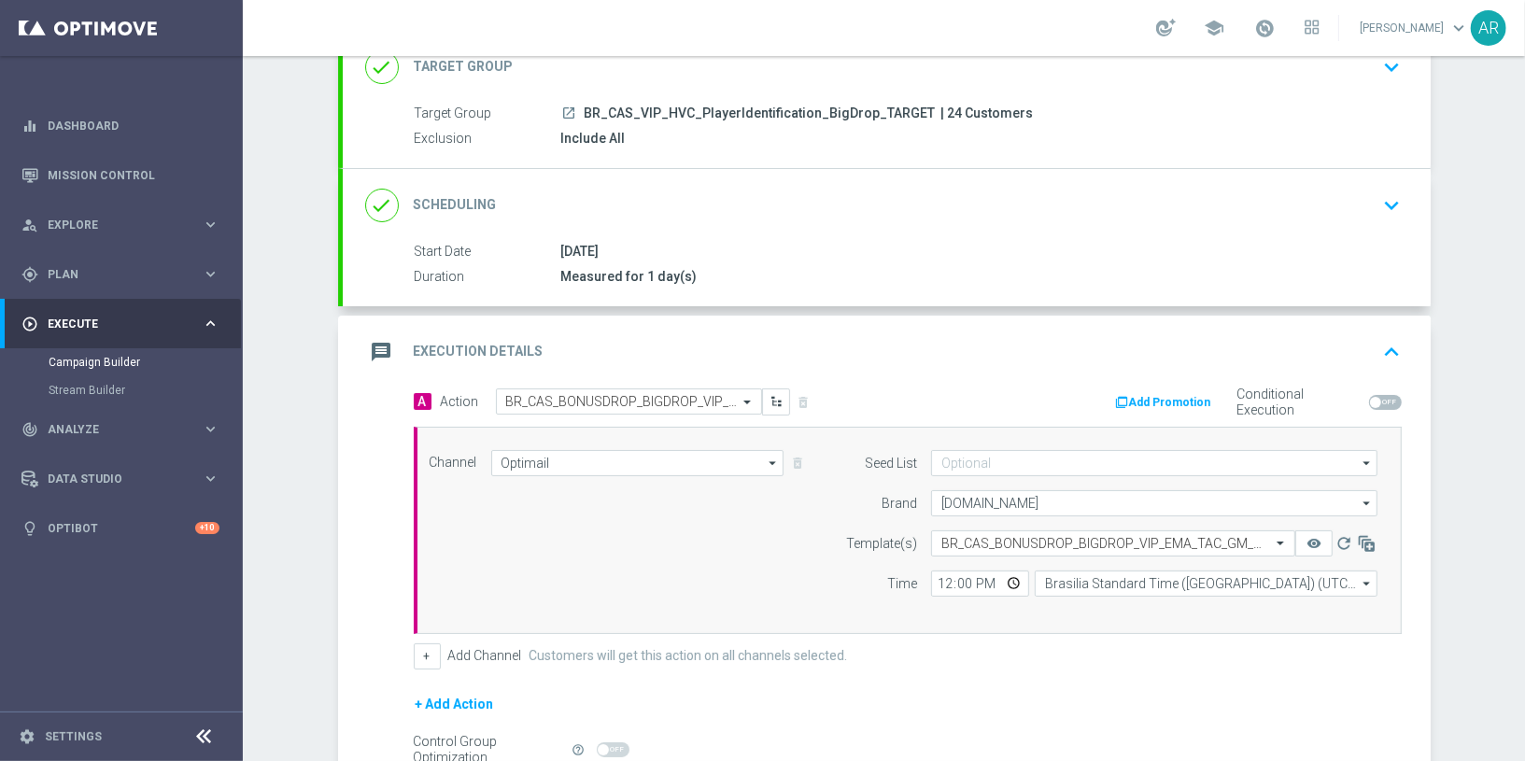
click at [861, 648] on div "+ Add Channel Customers will get this action on all channels selected." at bounding box center [908, 656] width 988 height 26
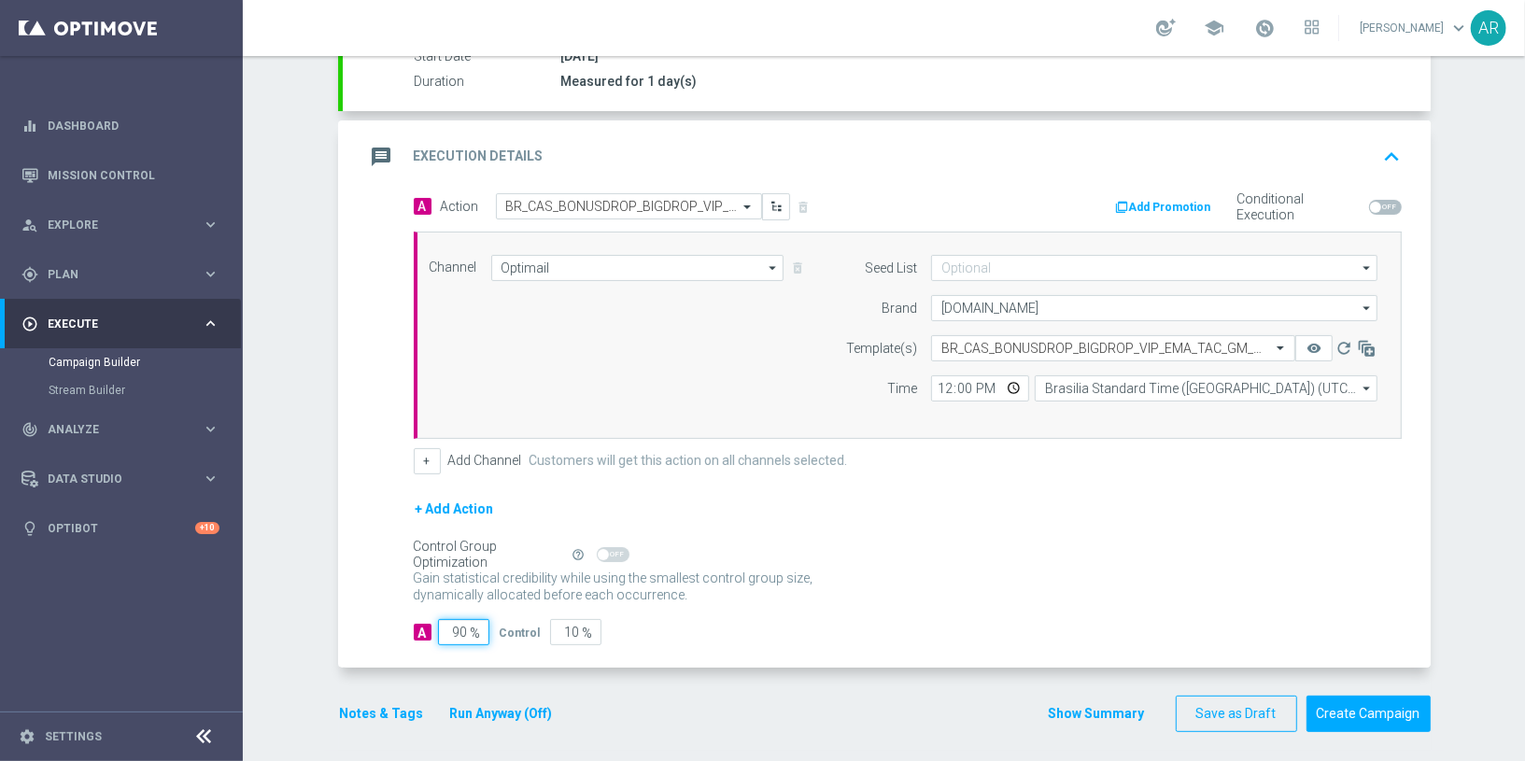
click at [455, 622] on input "90" at bounding box center [463, 632] width 51 height 26
type input "1"
type input "99"
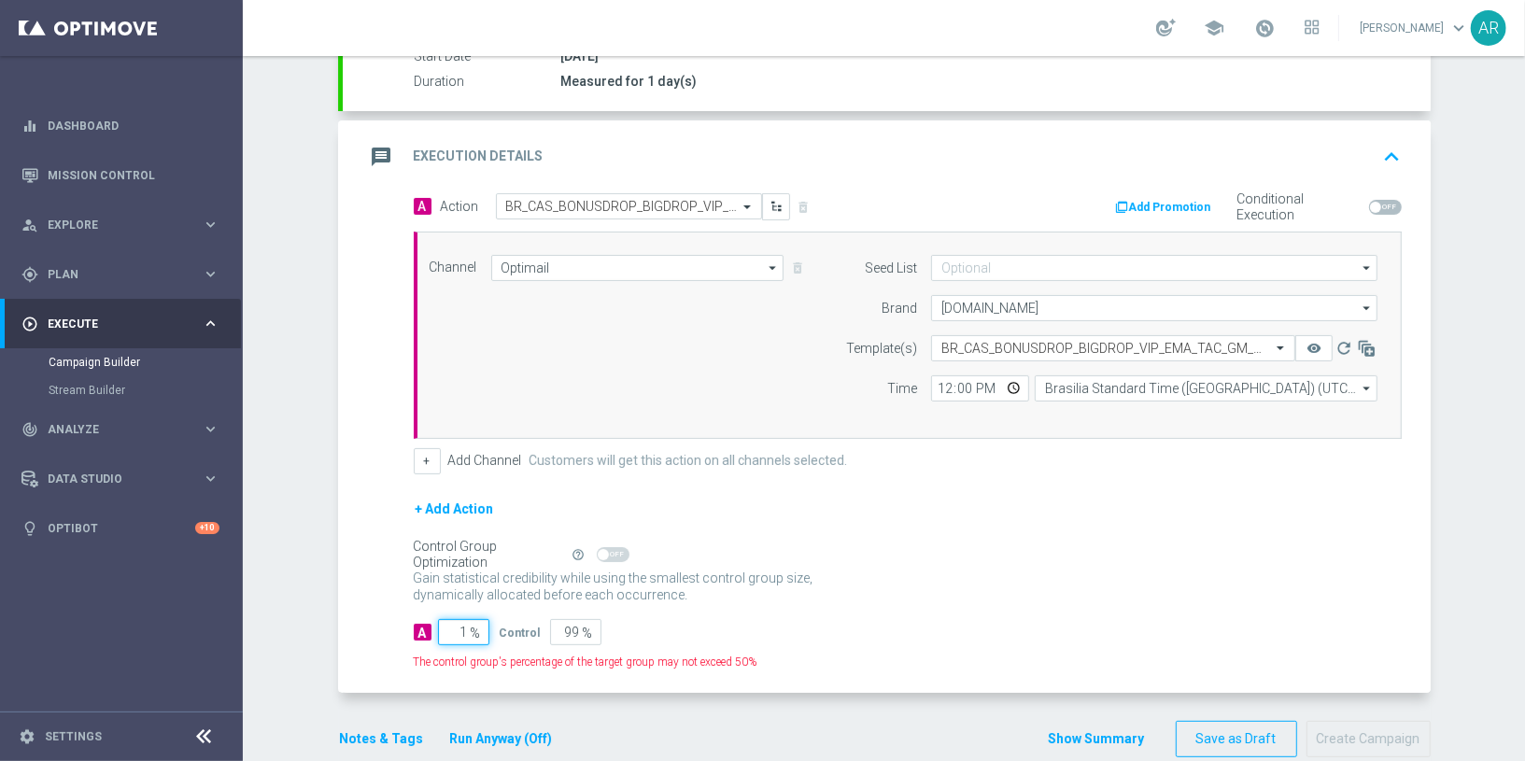
type input "10"
type input "90"
type input "100"
type input "0"
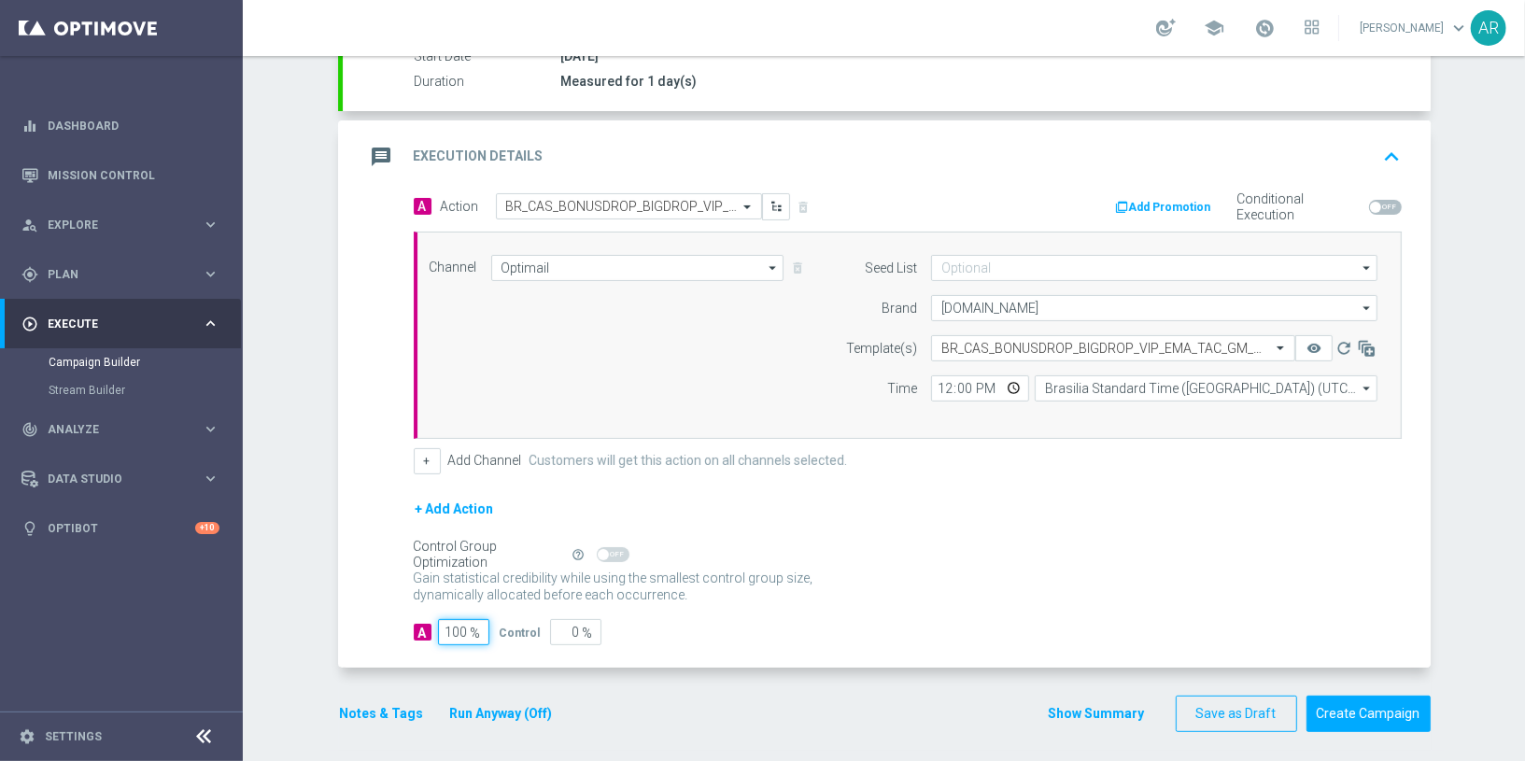
type input "100"
click at [1122, 627] on div "A 100 % Control 0 %" at bounding box center [908, 632] width 988 height 26
click at [1346, 684] on button "Create Campaign" at bounding box center [1368, 714] width 124 height 36
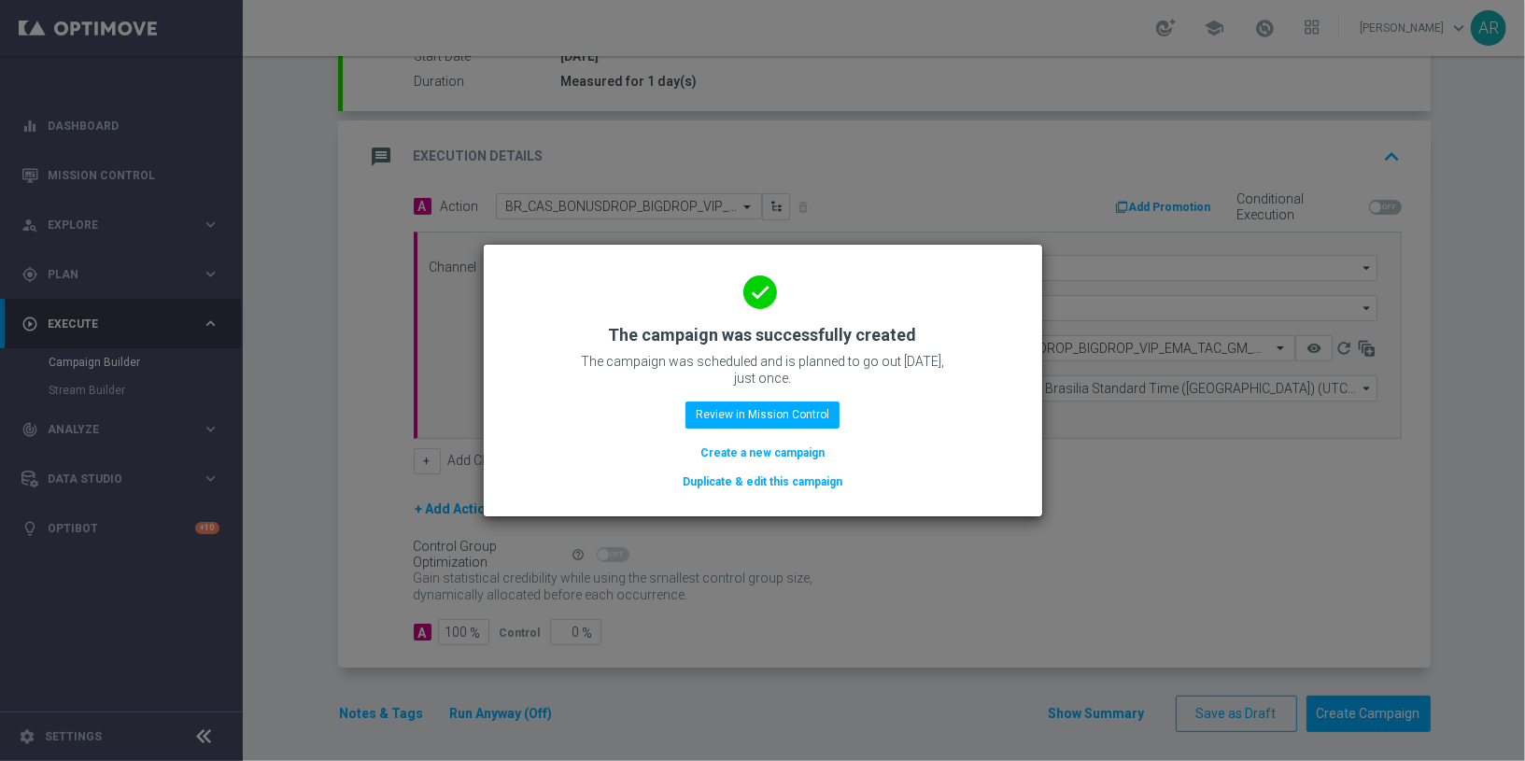
click at [784, 453] on button "Create a new campaign" at bounding box center [762, 453] width 128 height 21
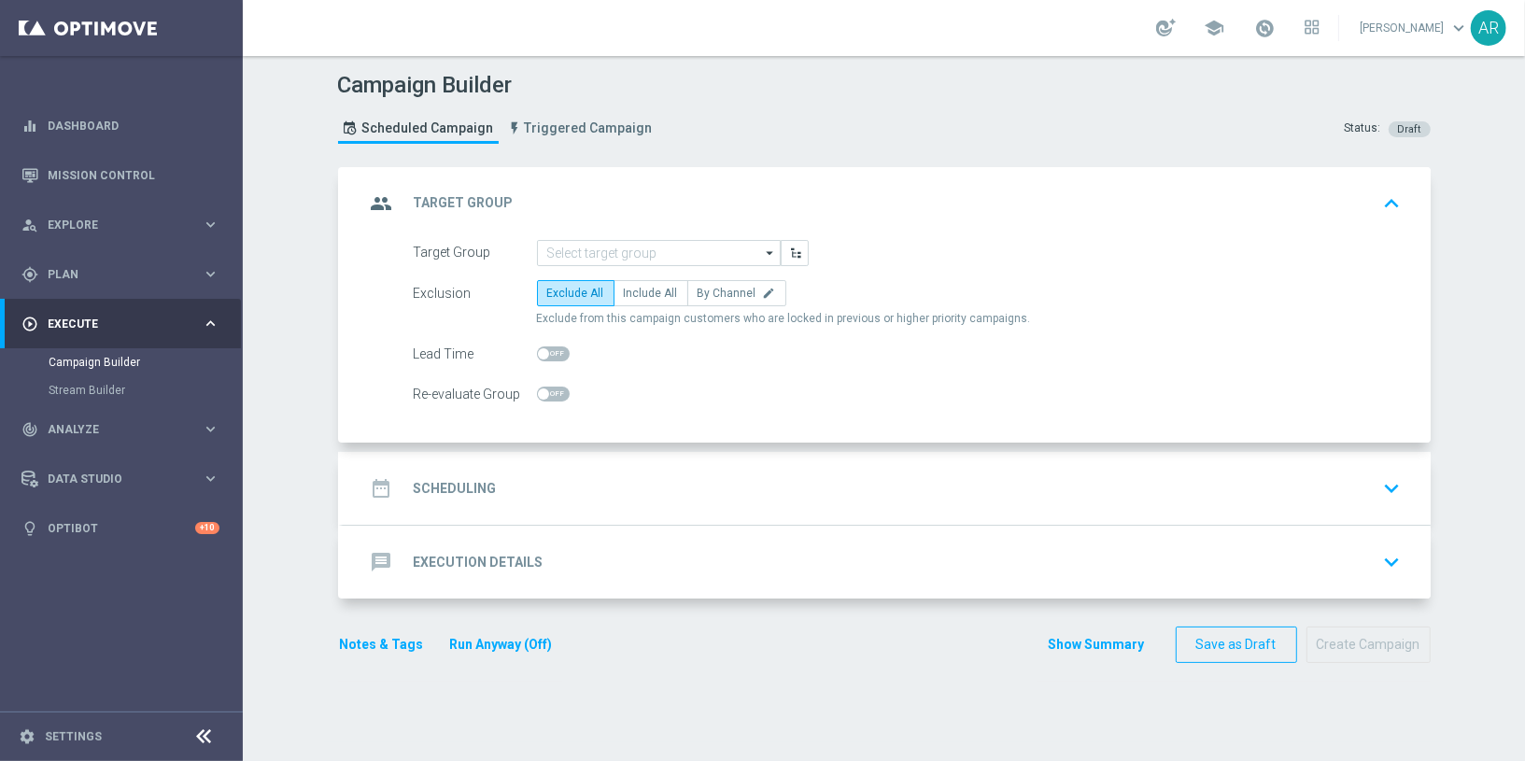
scroll to position [0, 0]
click at [571, 250] on input at bounding box center [659, 253] width 244 height 26
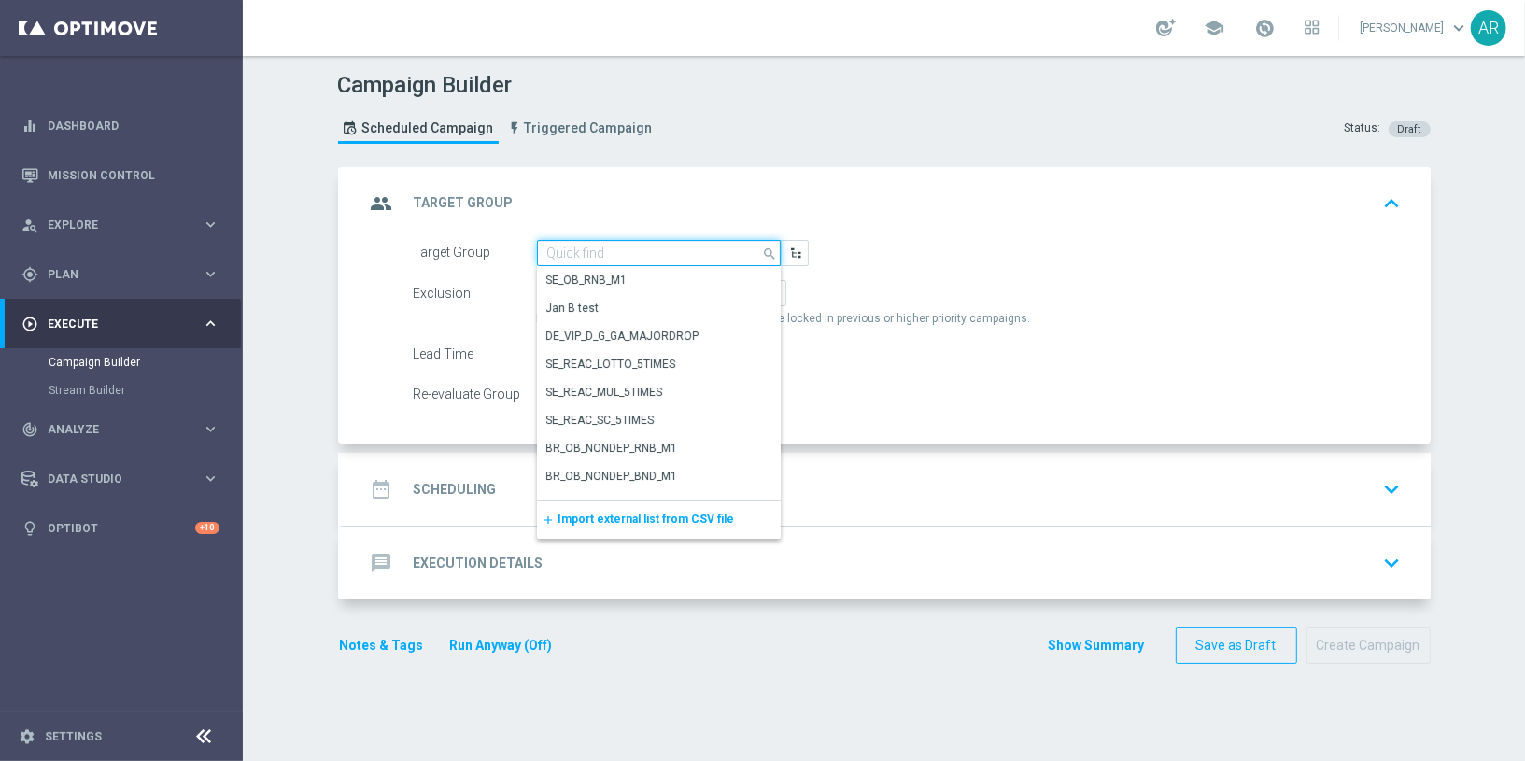
paste input "BR_CAS__GLOBALG_DEPOSITERS__NVIP_EMA_TAC_GM"
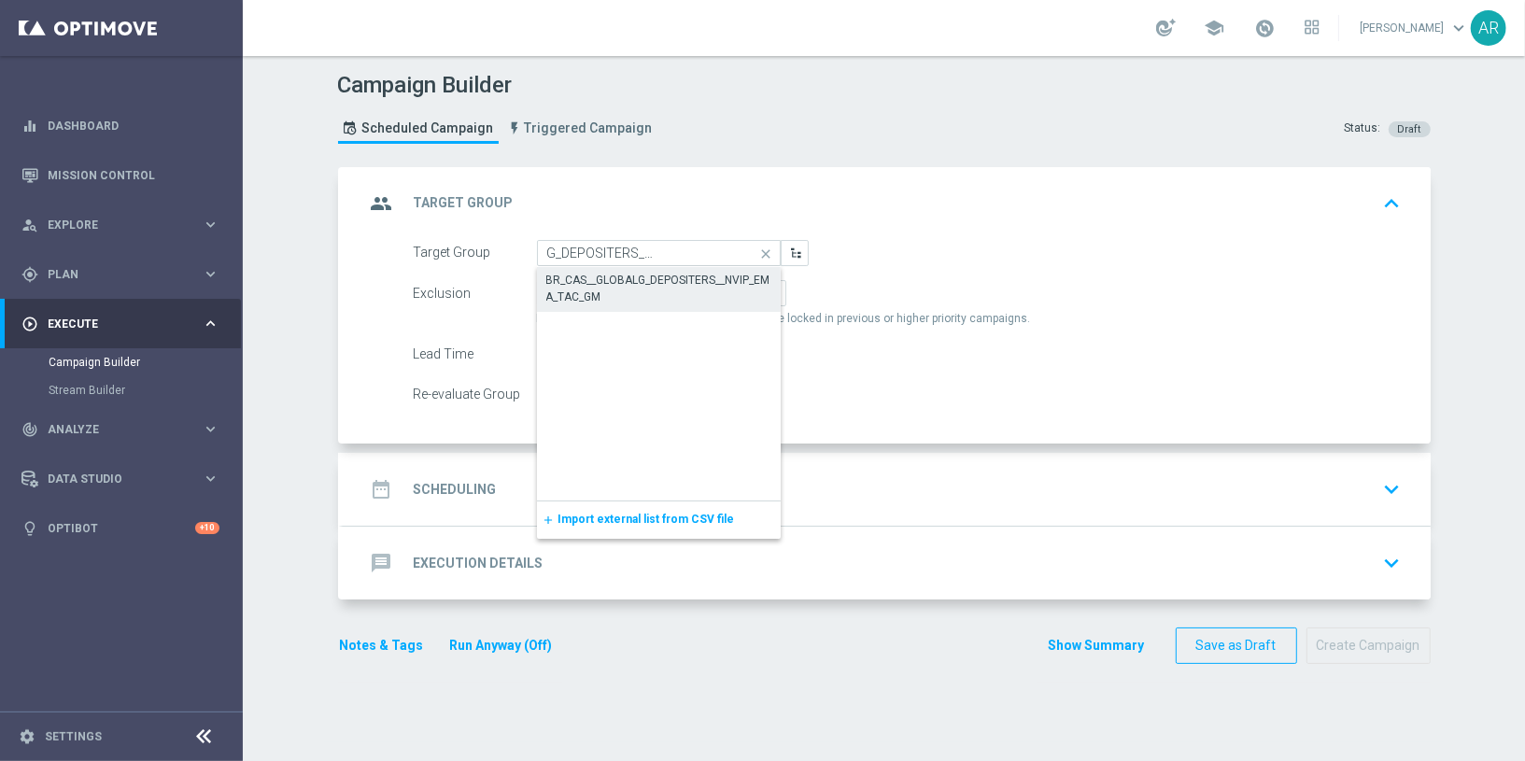
click at [616, 275] on div "BR_CAS__GLOBALG_DEPOSITERS__NVIP_EMA_TAC_GM" at bounding box center [658, 289] width 225 height 34
type input "BR_CAS__GLOBALG_DEPOSITERS__NVIP_EMA_TAC_GM"
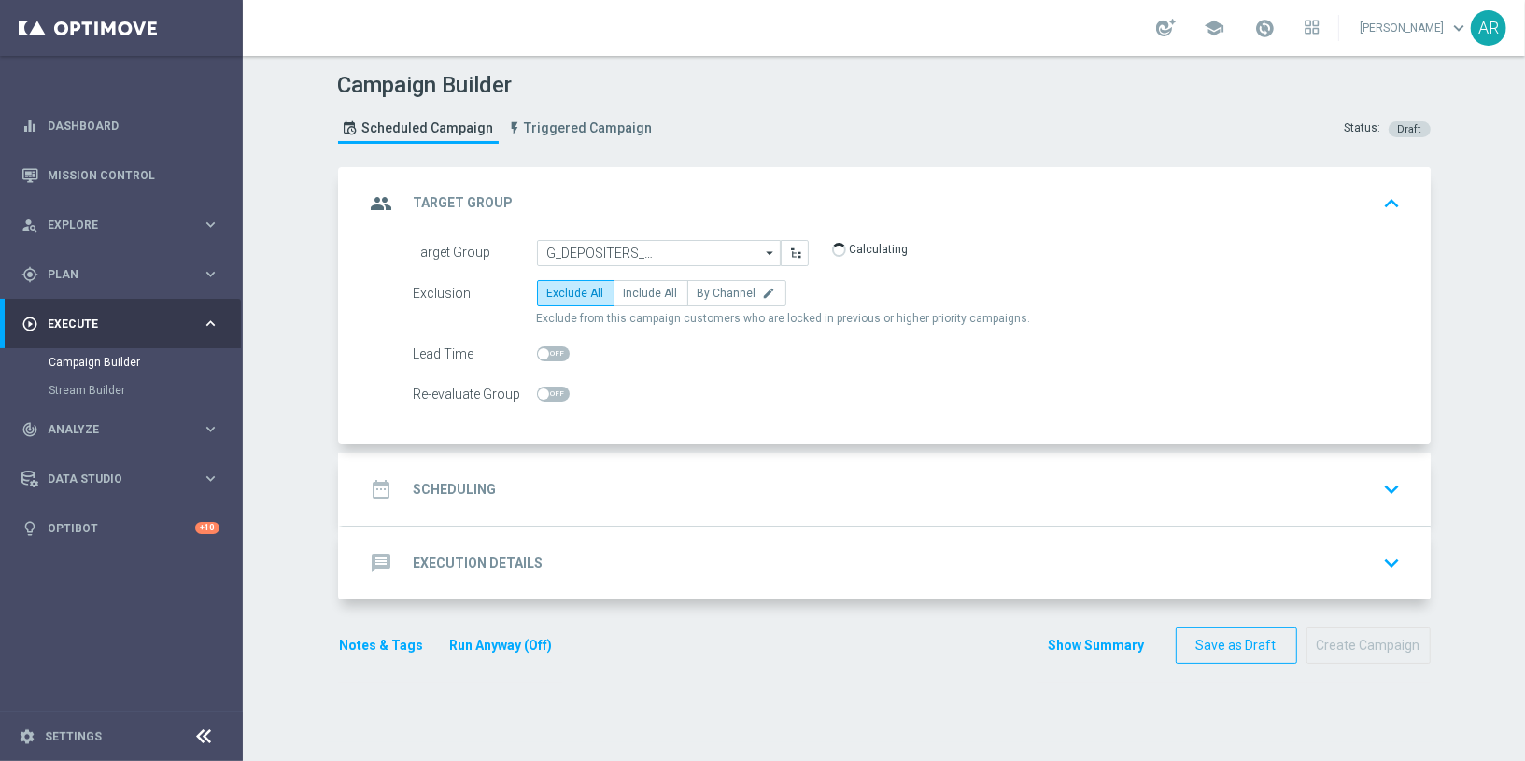
scroll to position [0, 0]
click at [624, 287] on span "Include All" at bounding box center [651, 293] width 54 height 13
click at [624, 290] on input "Include All" at bounding box center [630, 296] width 12 height 12
radio input "true"
click at [576, 495] on div "date_range Scheduling keyboard_arrow_down" at bounding box center [886, 489] width 1043 height 35
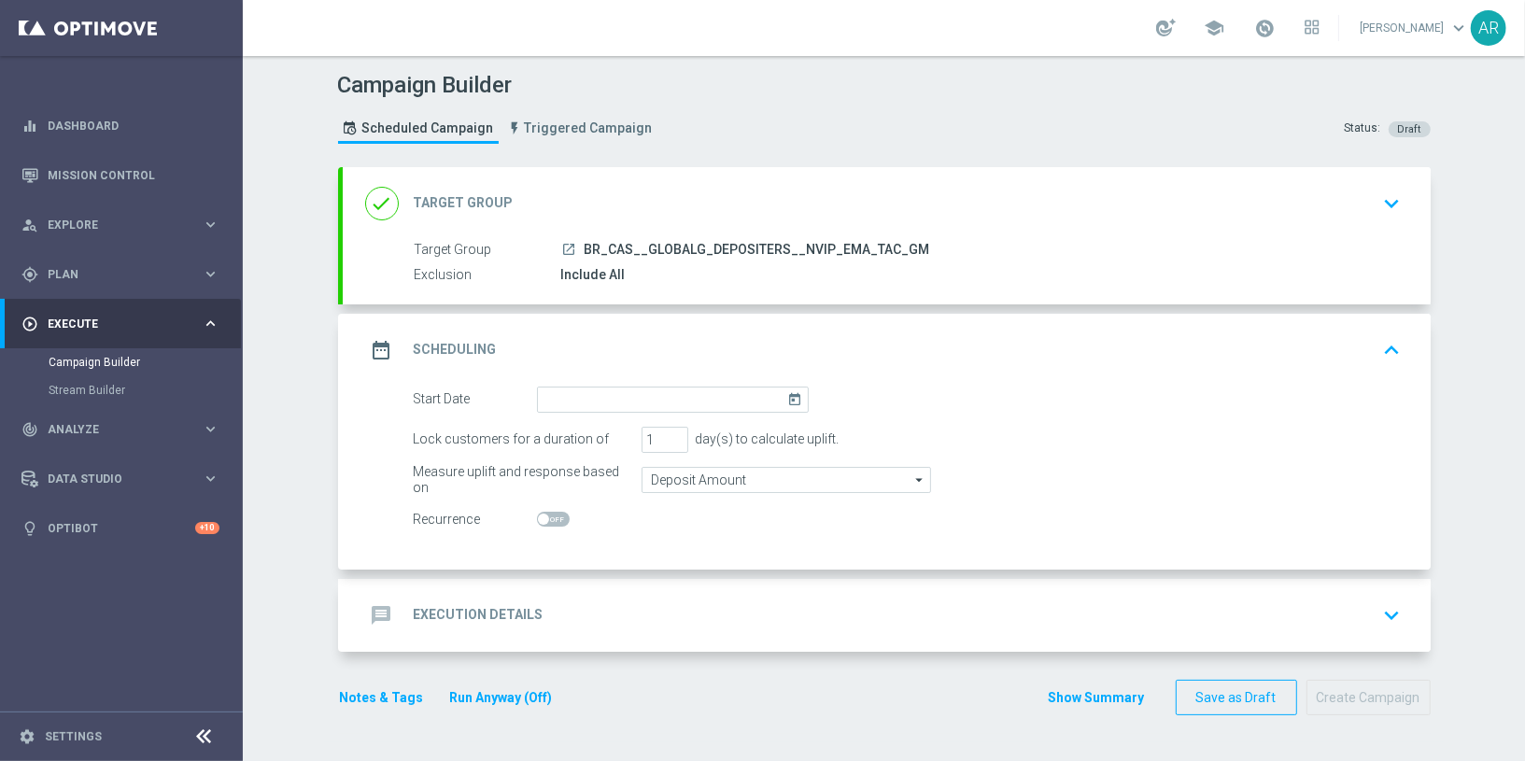
click at [787, 393] on icon "today" at bounding box center [797, 397] width 21 height 21
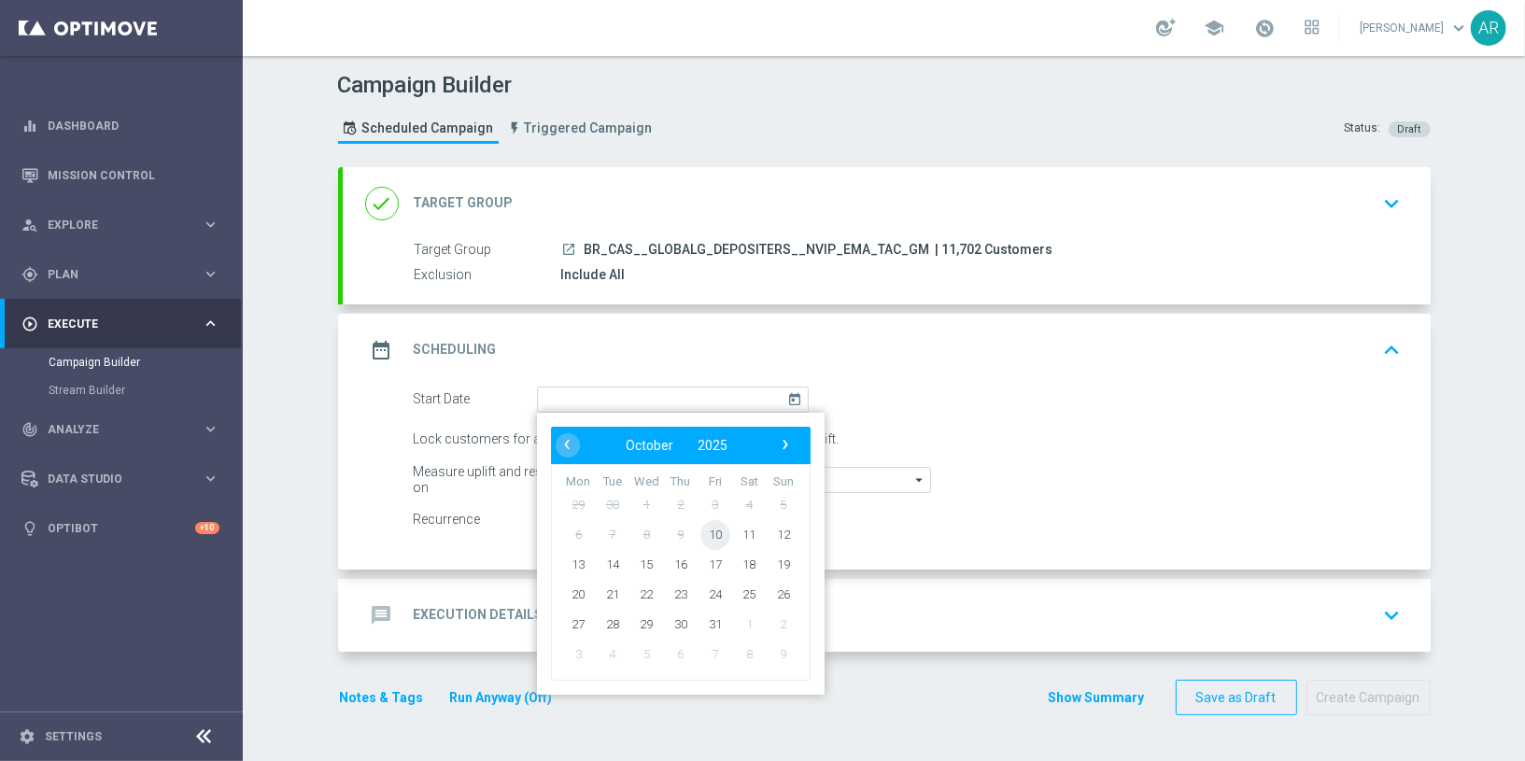
click at [711, 519] on span "10" at bounding box center [714, 534] width 30 height 30
type input "10 Oct 2025"
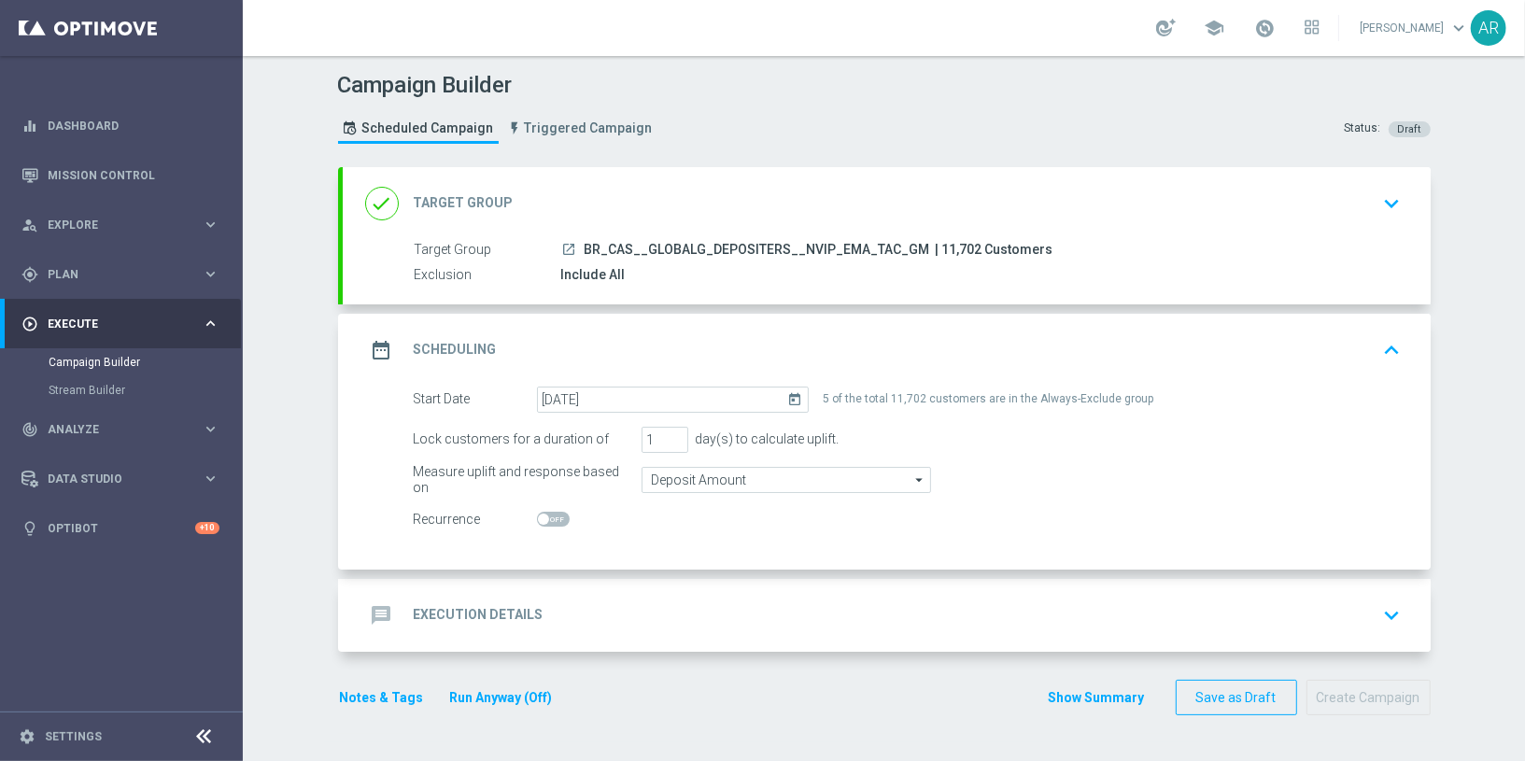
click at [610, 605] on div "message Execution Details keyboard_arrow_down" at bounding box center [886, 615] width 1043 height 35
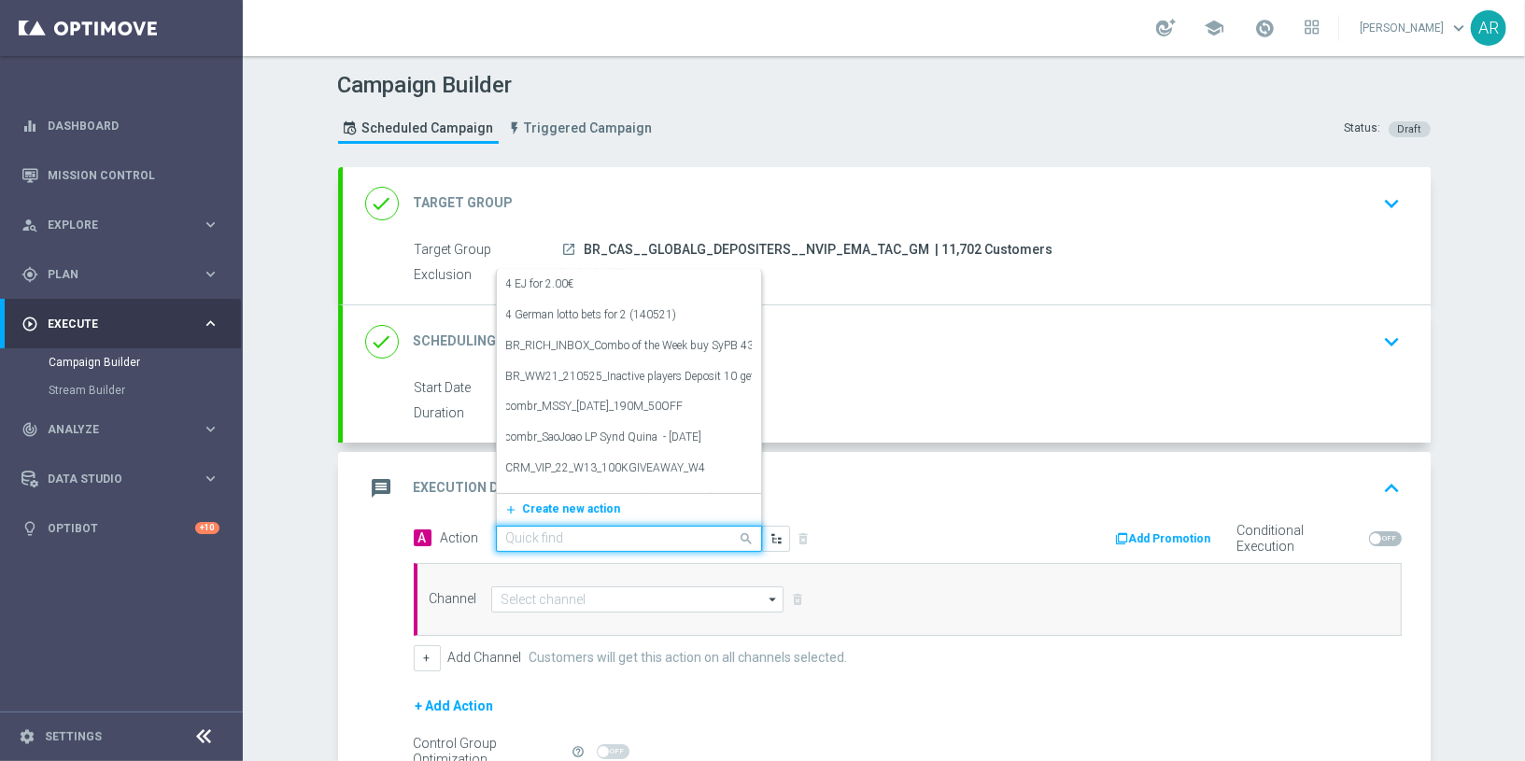
click at [560, 531] on input "text" at bounding box center [610, 539] width 208 height 16
paste input "BR_CAS__GG_LUCKY6ROULETTE_OCT25__NVIP_EMA_TAC_GM"
type input "BR_CAS__GG_LUCKY6ROULETTE_OCT25__NVIP_EMA_TAC_GM"
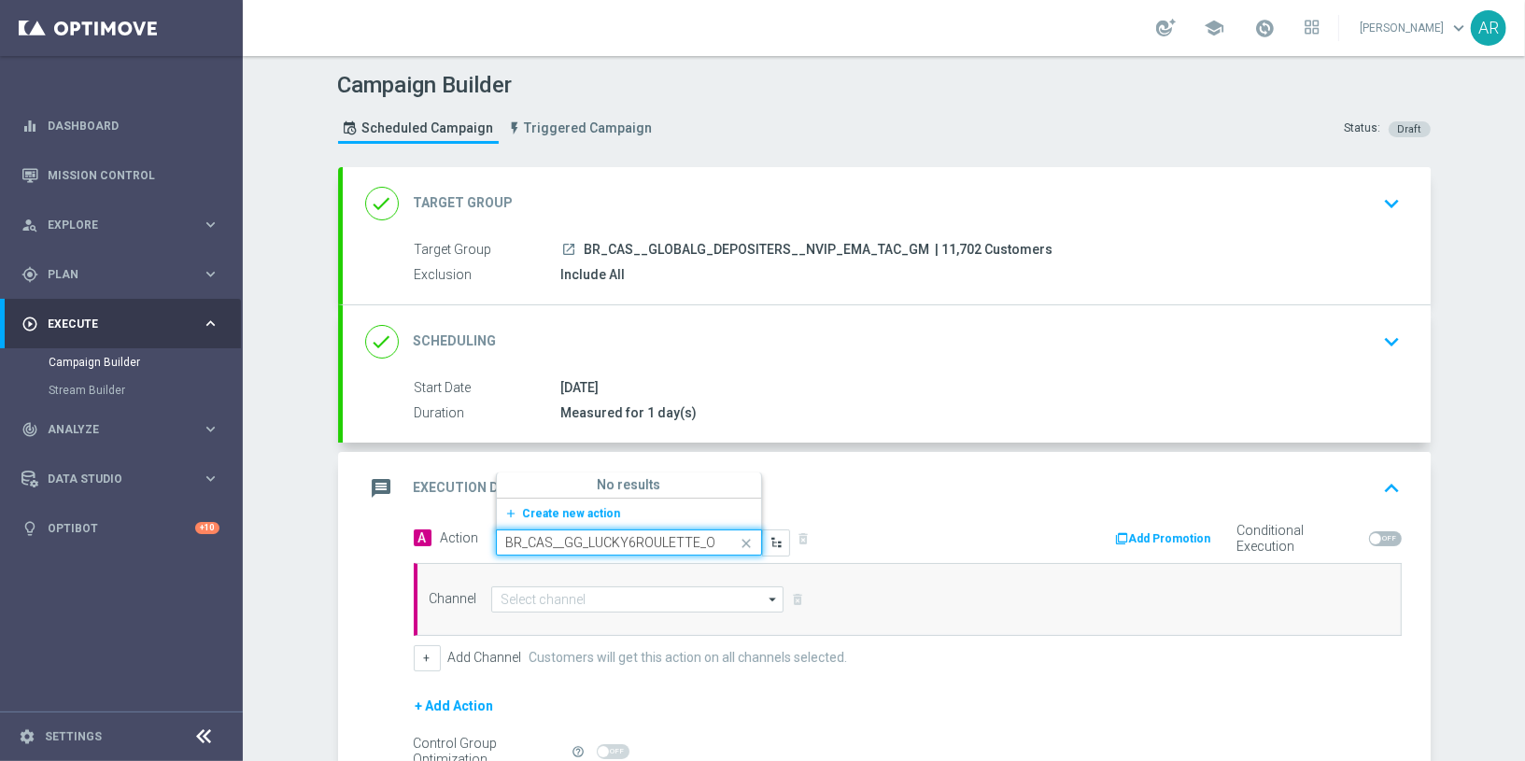
scroll to position [0, 155]
click at [581, 507] on span "Create new action" at bounding box center [572, 513] width 98 height 13
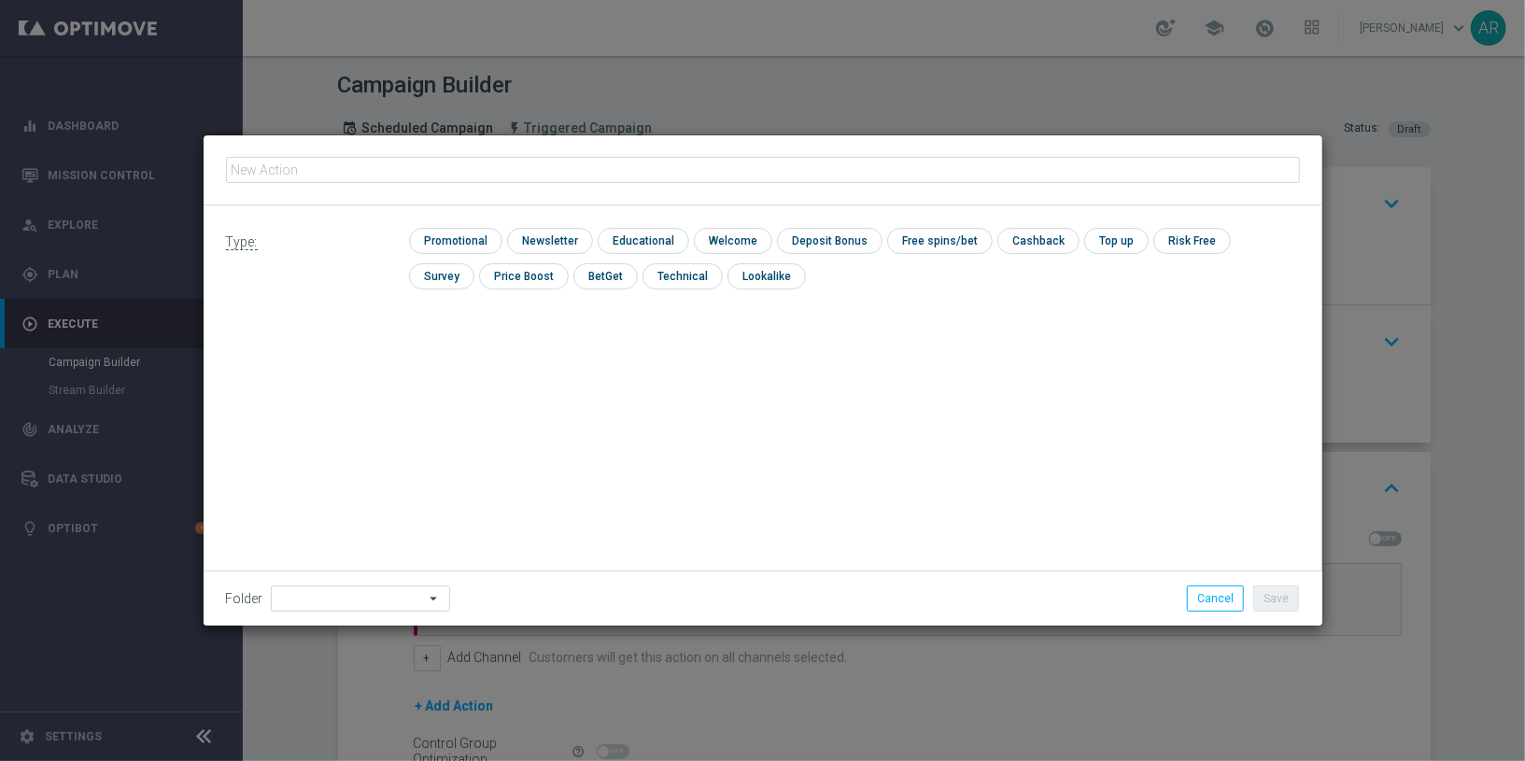
click at [454, 169] on input "text" at bounding box center [763, 170] width 1074 height 26
type input "BR_CAS__GG_LUCKY6ROULETTE_OCT25__NVIP_EMA_TAC_GM"
click at [448, 234] on input "checkbox" at bounding box center [453, 240] width 89 height 25
checkbox input "true"
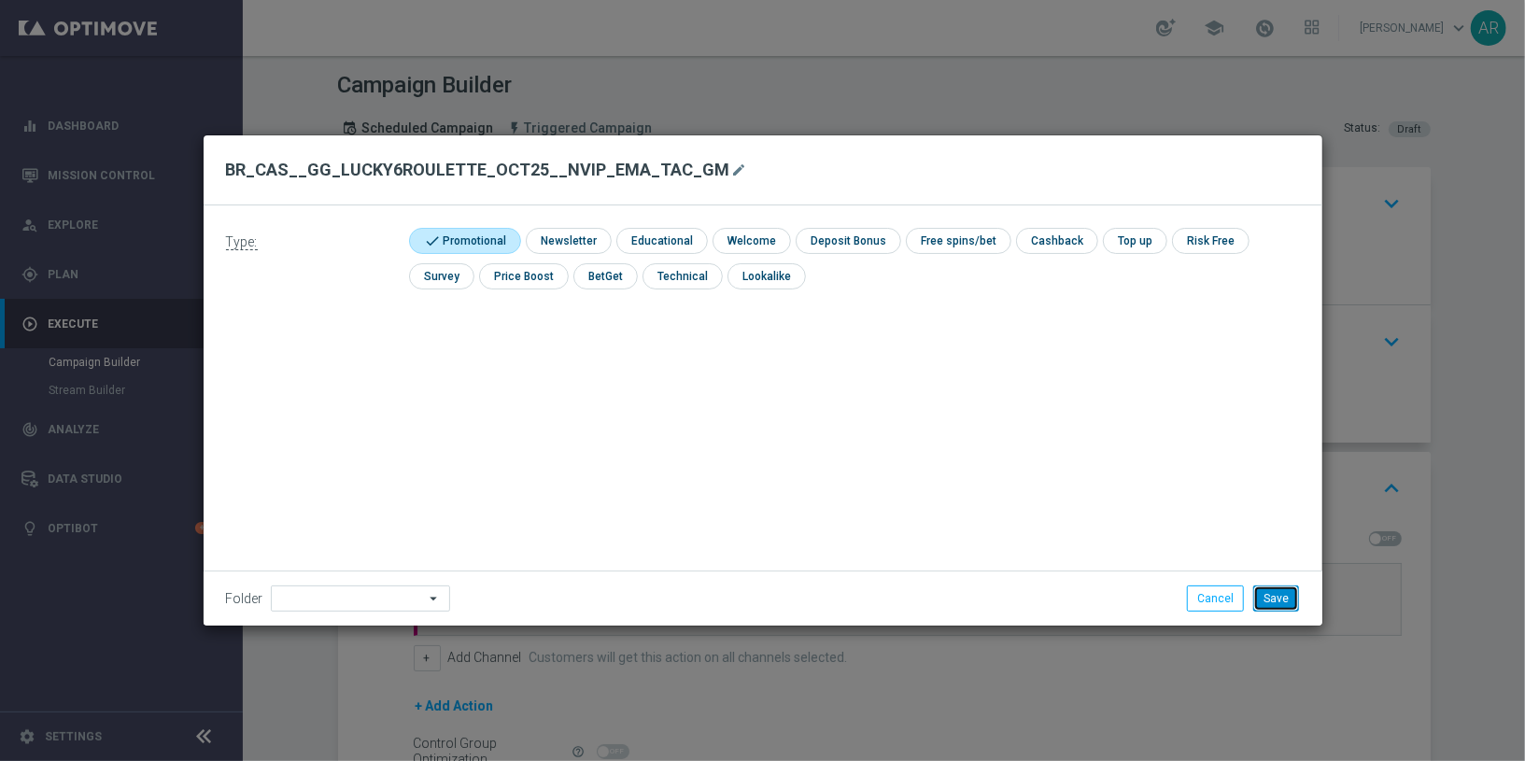
click at [1290, 599] on button "Save" at bounding box center [1276, 598] width 46 height 26
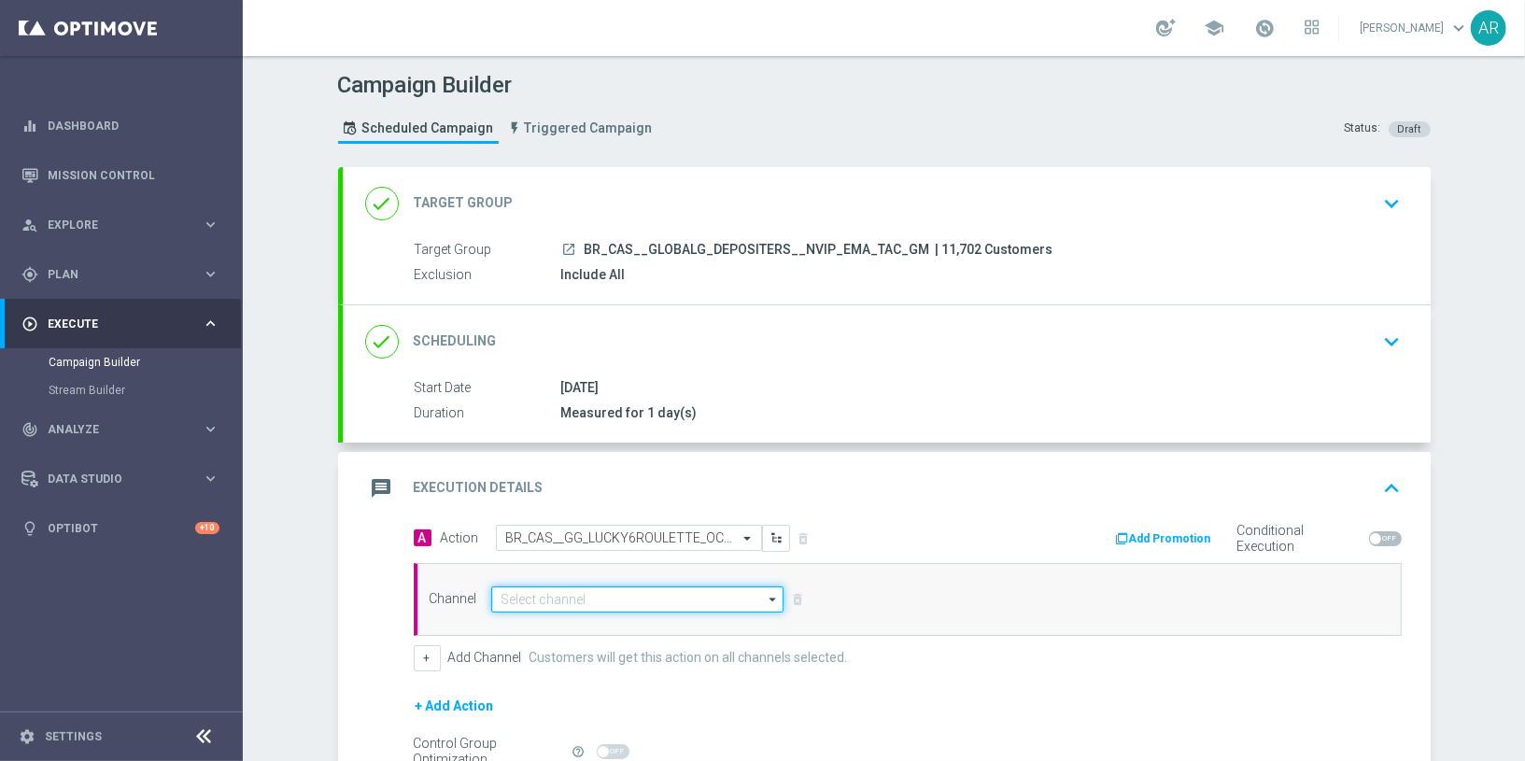
drag, startPoint x: 573, startPoint y: 597, endPoint x: 557, endPoint y: 596, distance: 16.8
click at [572, 597] on input at bounding box center [637, 599] width 293 height 26
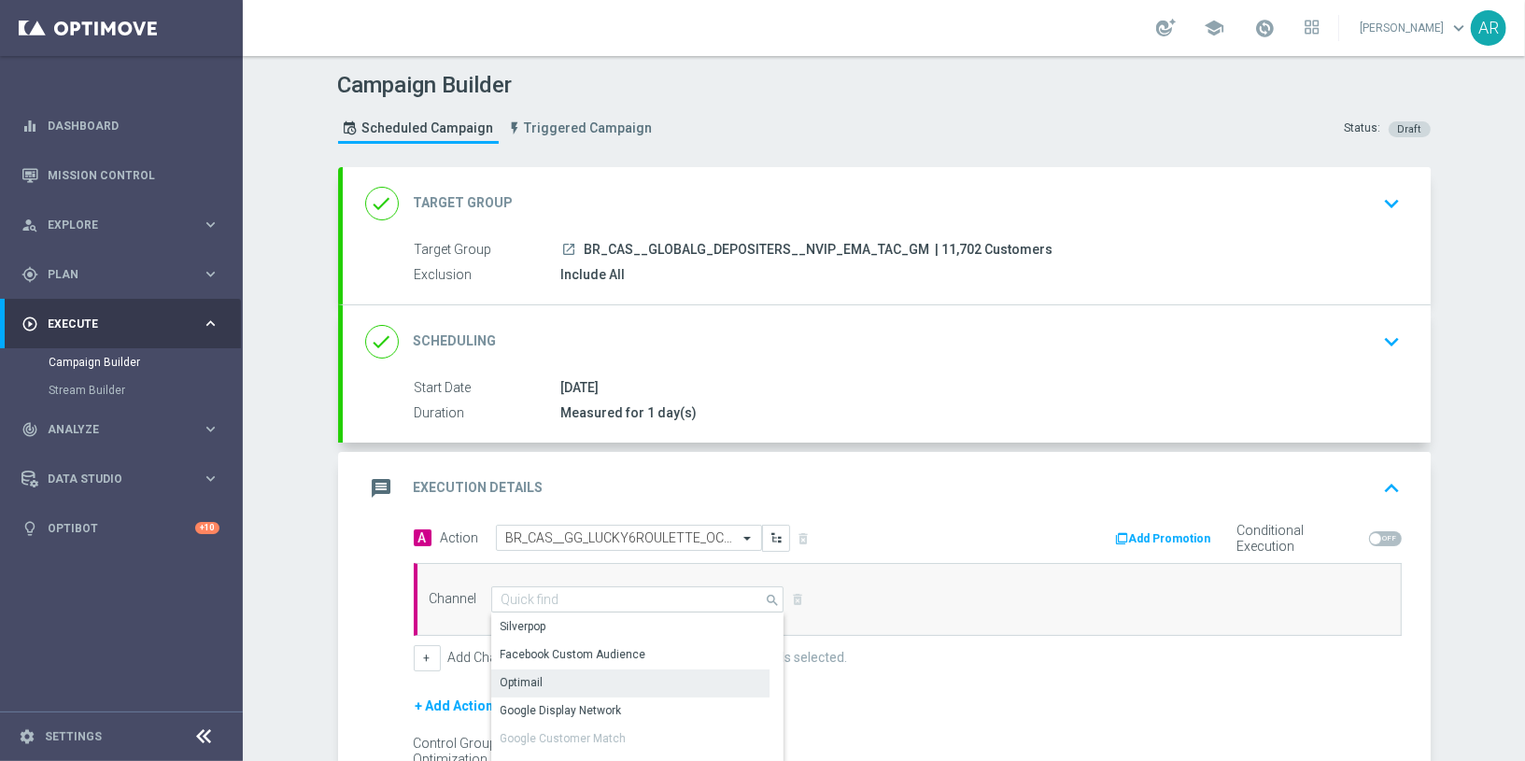
click at [573, 674] on div "Optimail" at bounding box center [630, 683] width 279 height 26
type input "Optimail"
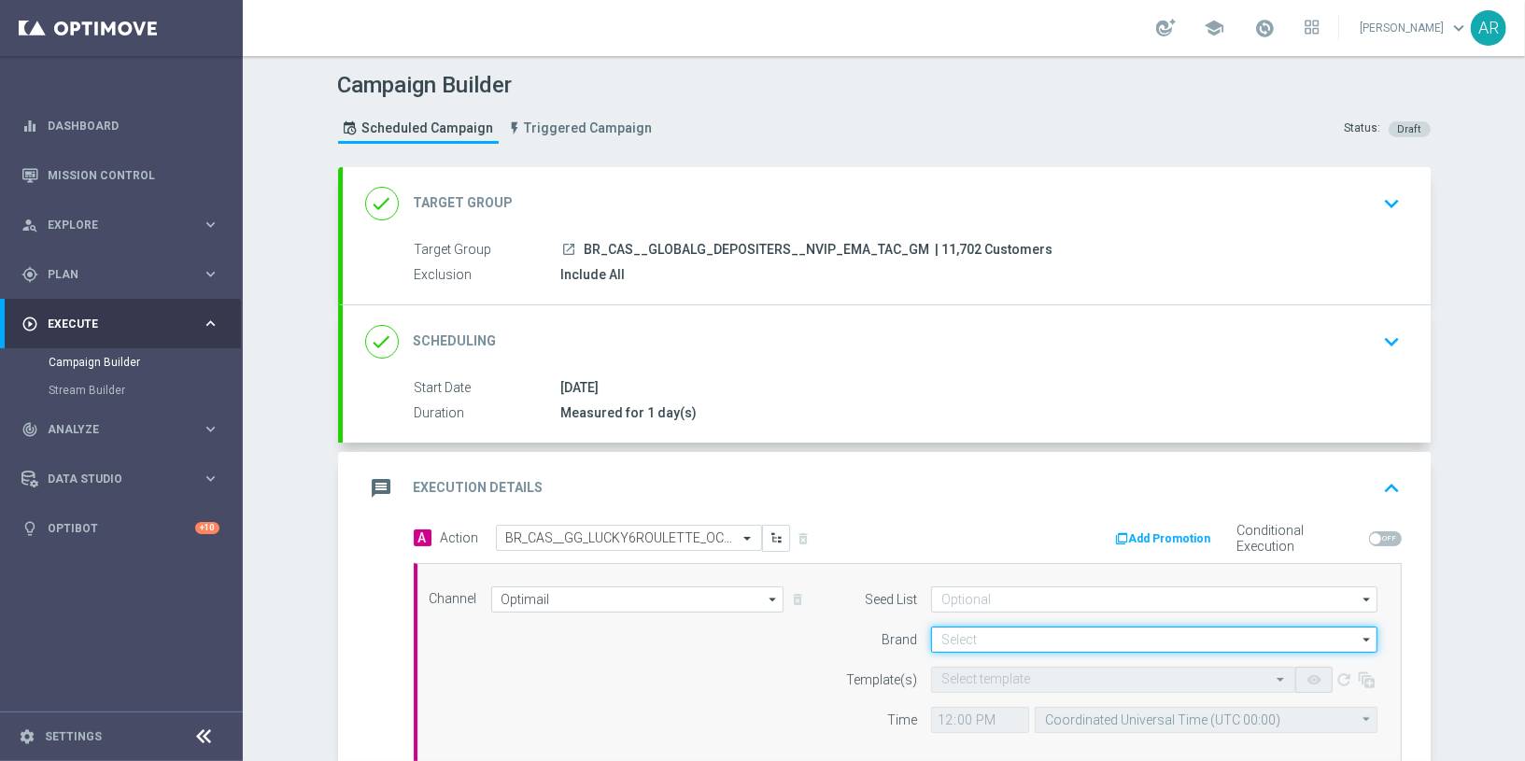
click at [983, 637] on input at bounding box center [1154, 640] width 446 height 26
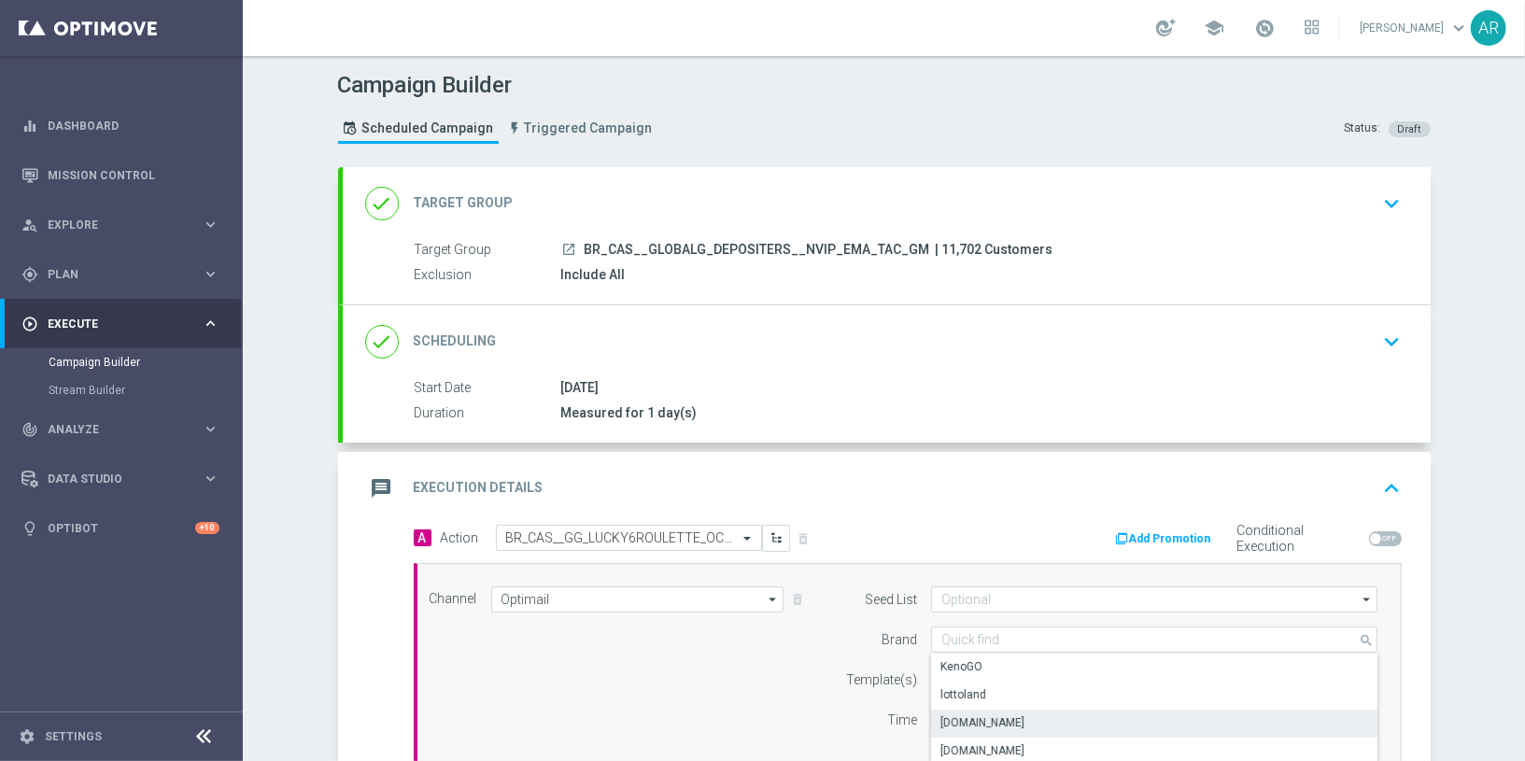
click at [1048, 684] on div "Lottoland.bet.br" at bounding box center [1154, 723] width 447 height 26
type input "Lottoland.bet.br"
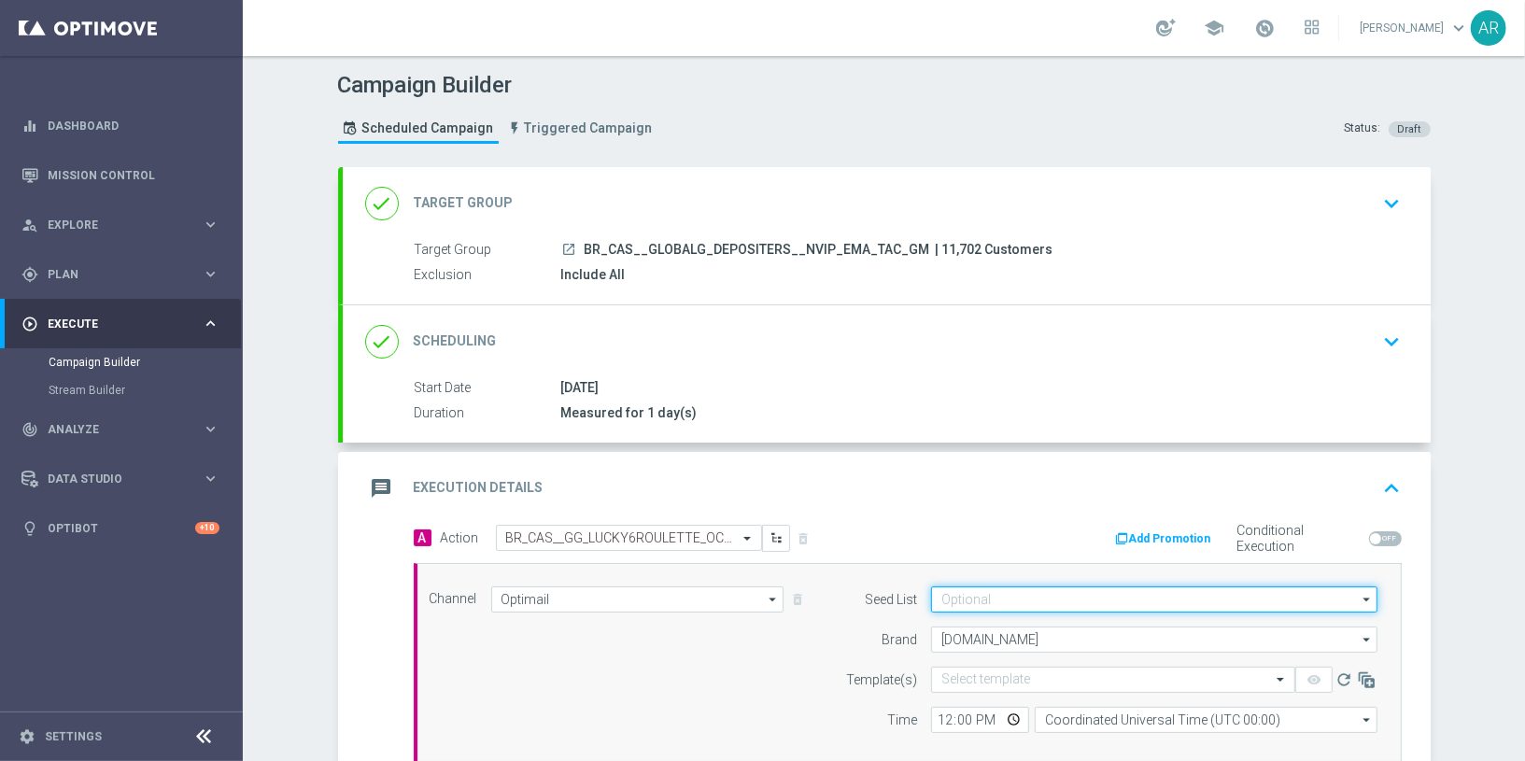
click at [973, 593] on input at bounding box center [1154, 599] width 446 height 26
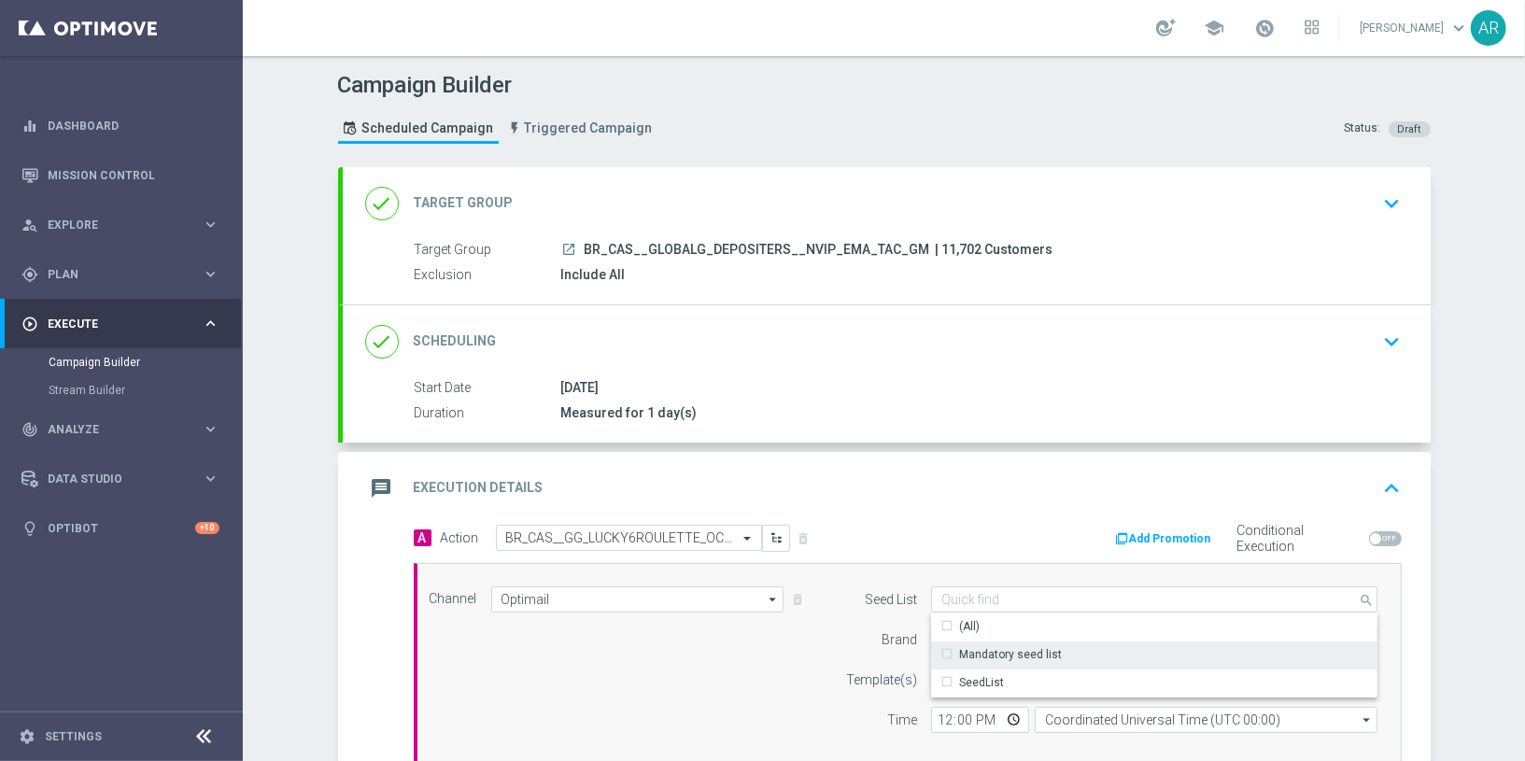
click at [1023, 649] on div "Mandatory seed list" at bounding box center [1010, 654] width 103 height 17
click at [699, 650] on div "Channel Optimail Optimail arrow_drop_down Drag here to set row groups Drag here…" at bounding box center [904, 666] width 977 height 161
type input "Mandatory seed list"
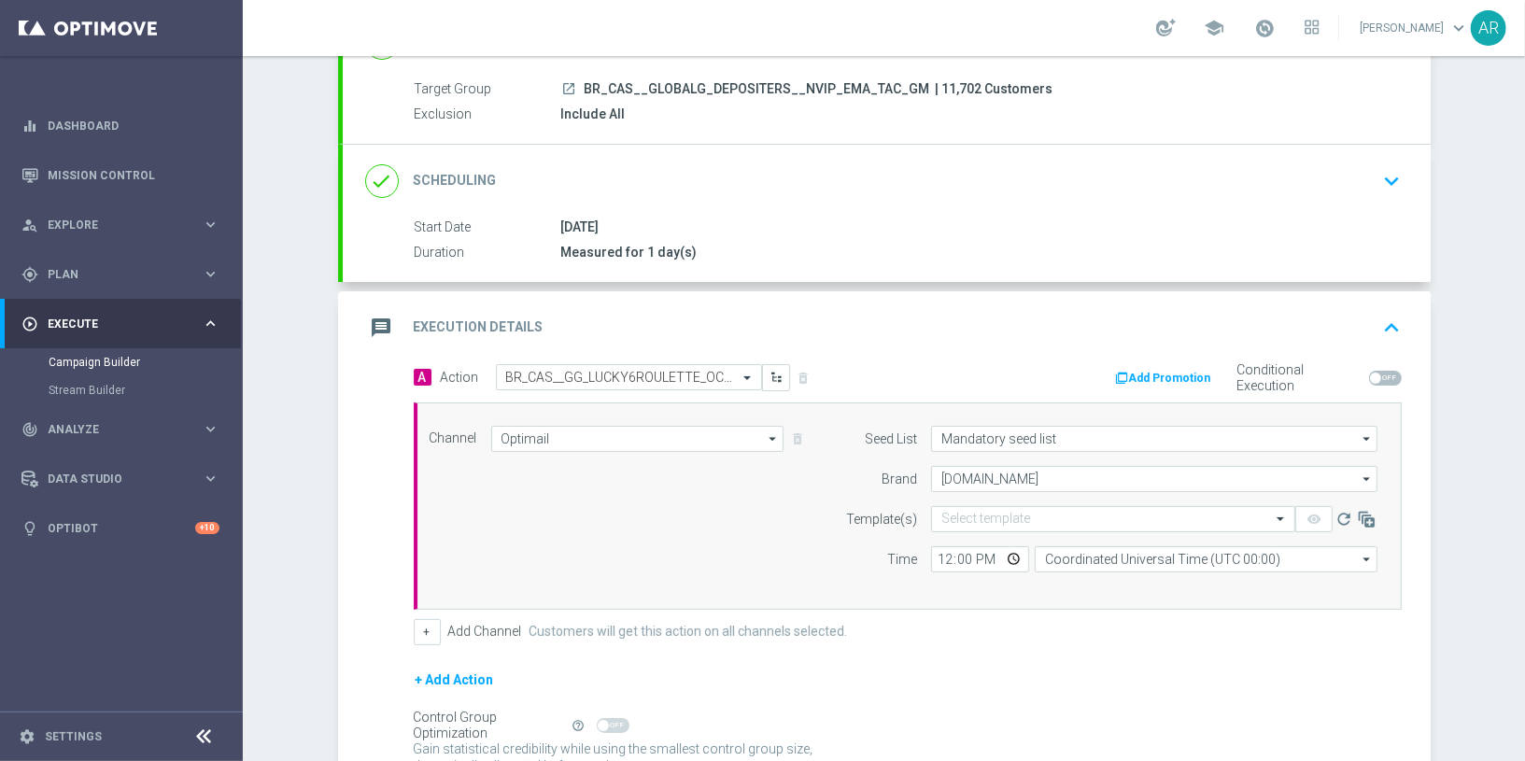
scroll to position [163, 0]
click at [999, 514] on input "text" at bounding box center [1094, 517] width 306 height 16
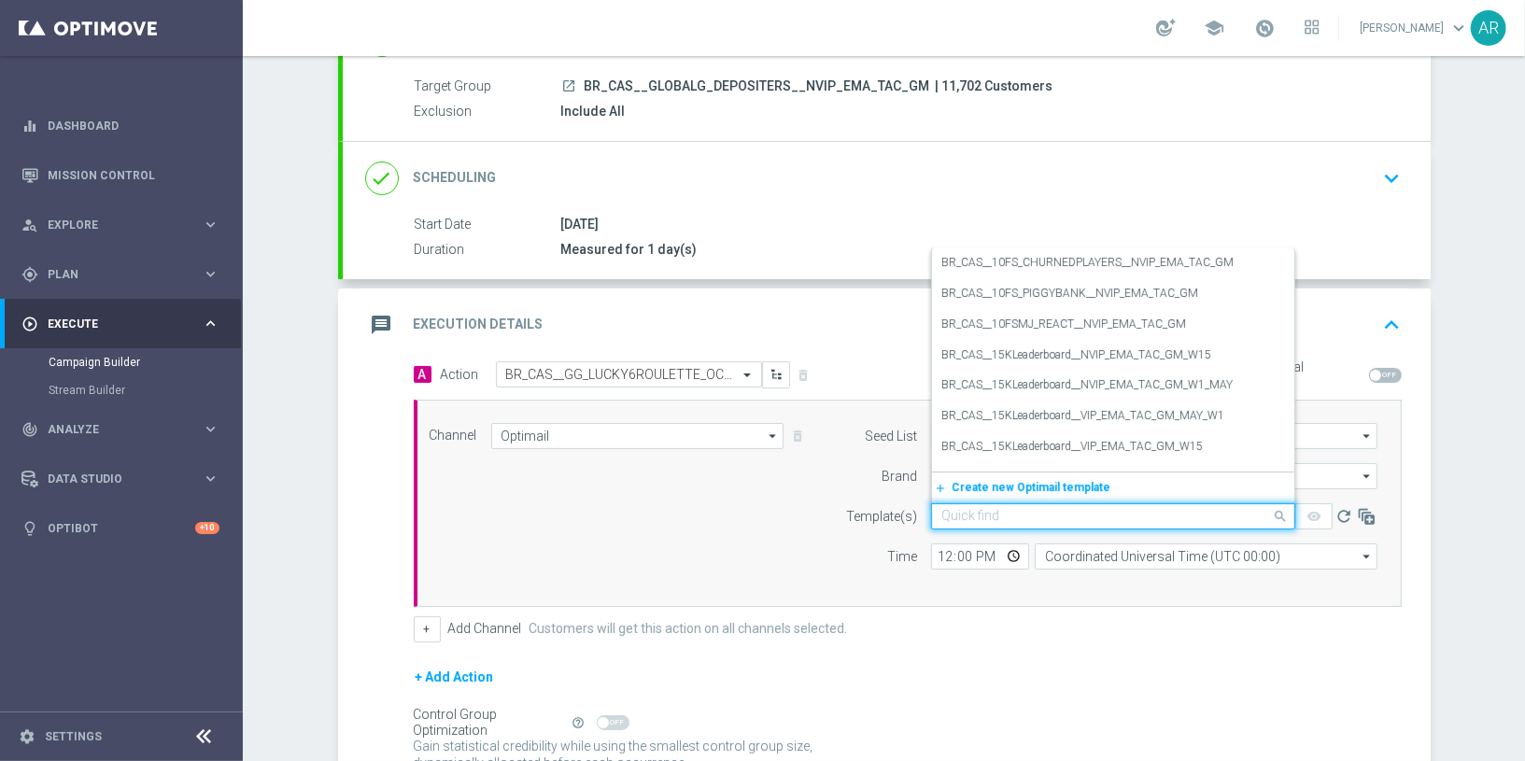
paste input "BR_CAS__GG_LUCKY6ROULETTE_OCT25__NVIP_EMA_TAC_GM"
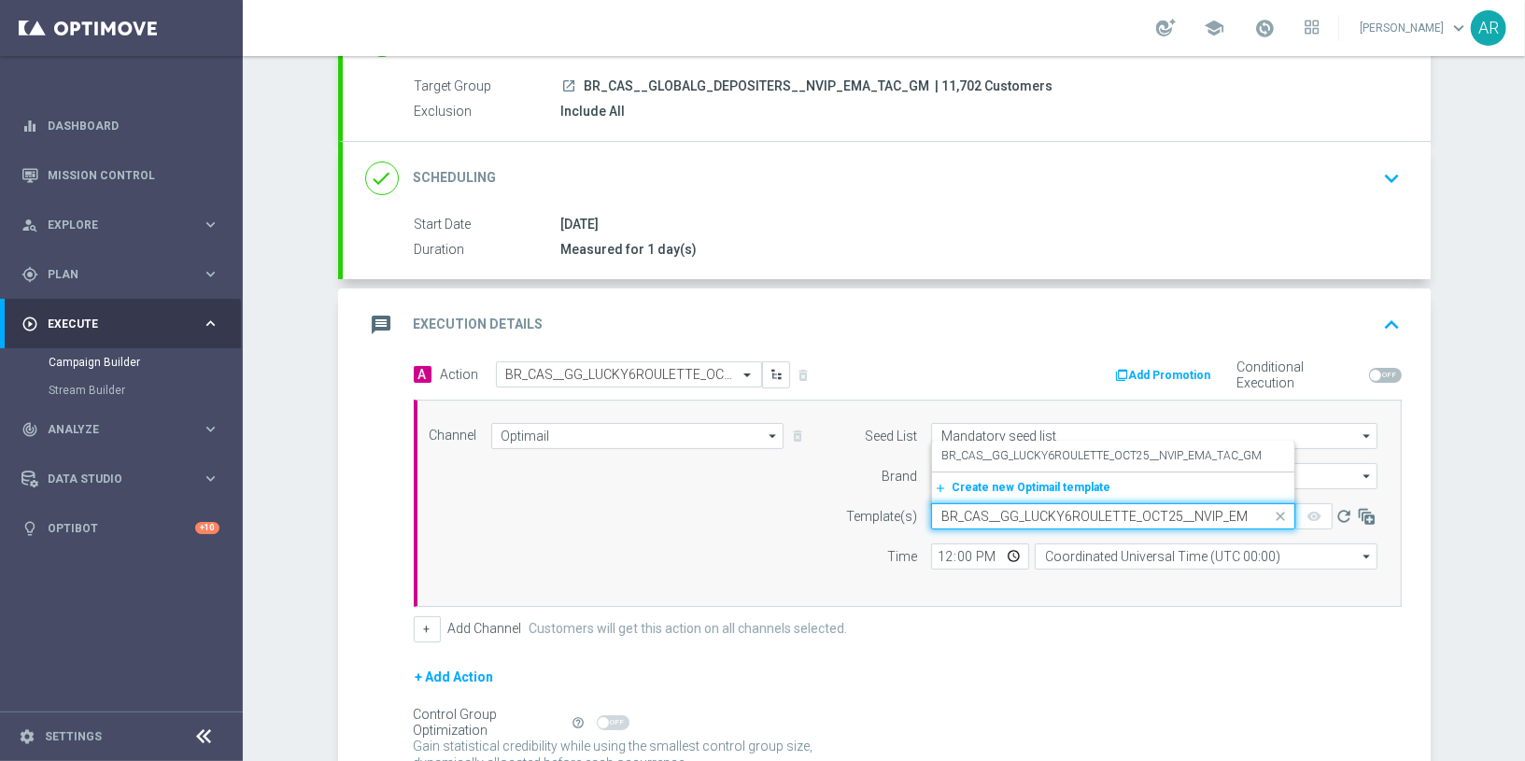
scroll to position [0, 54]
click at [1092, 458] on label "BR_CAS__GG_LUCKY6ROULETTE_OCT25__NVIP_EMA_TAC_GM" at bounding box center [1101, 456] width 320 height 16
type input "BR_CAS__GG_LUCKY6ROULETTE_OCT25__NVIP_EMA_TAC_GM"
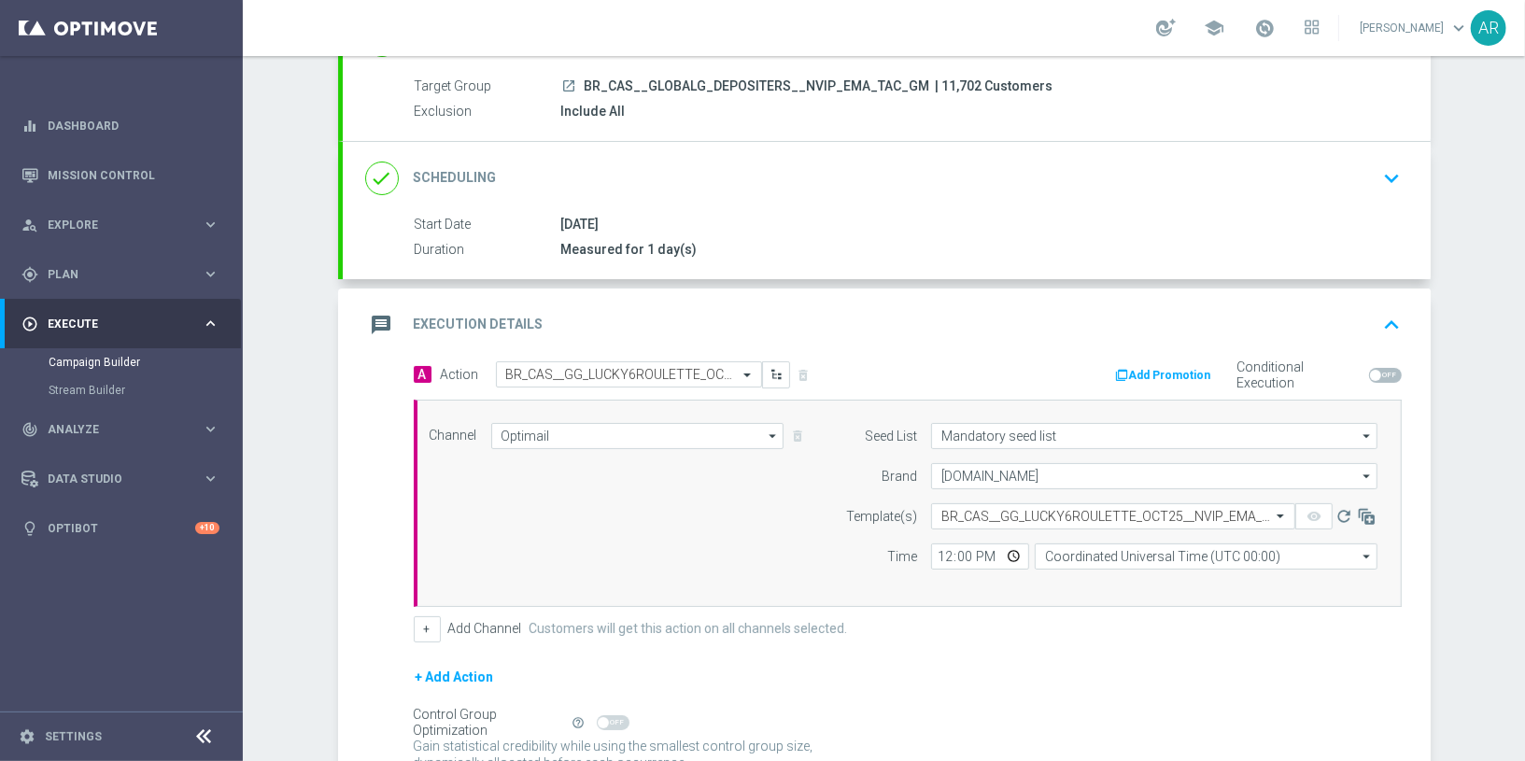
scroll to position [0, 0]
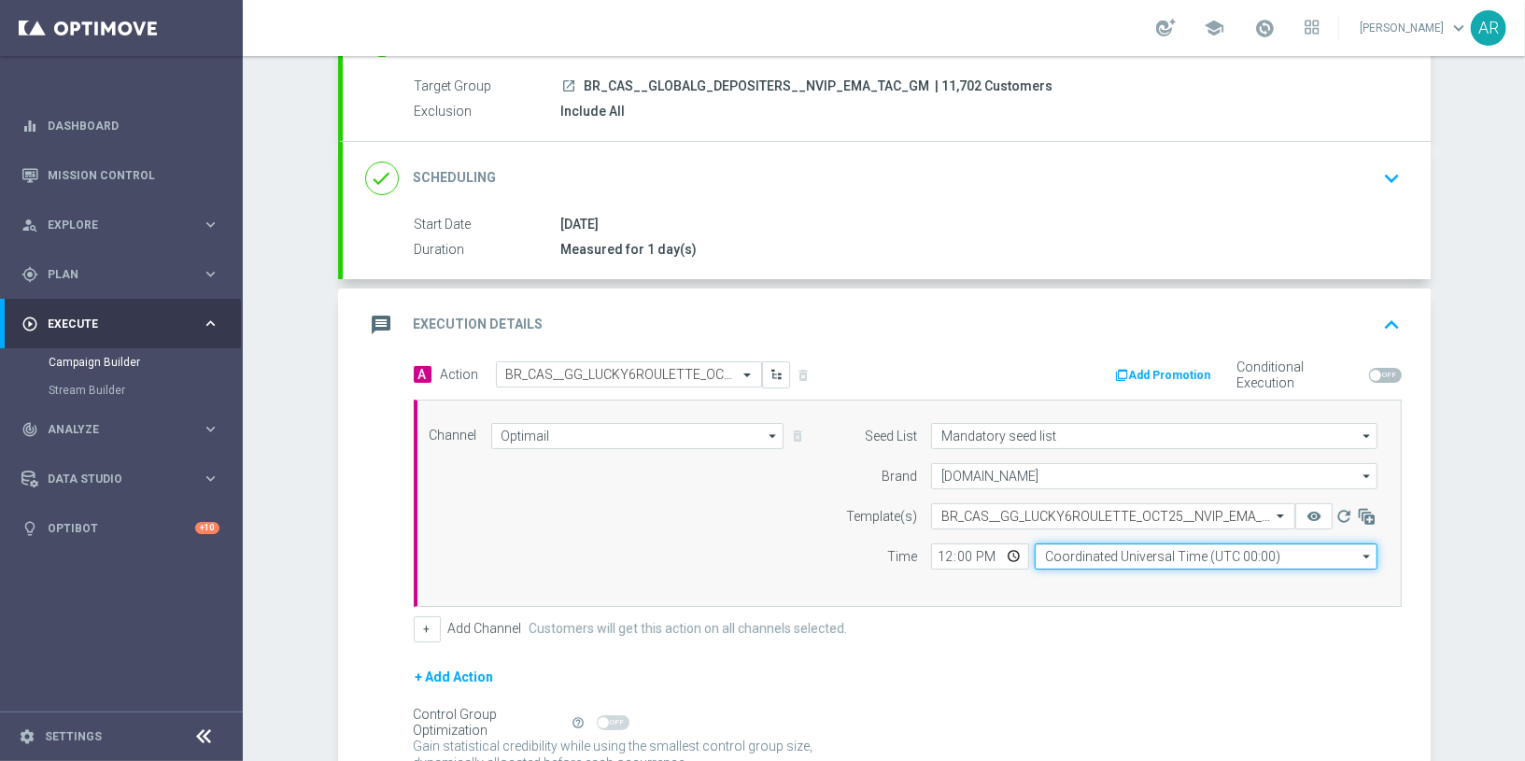
click at [1121, 557] on input "Coordinated Universal Time (UTC 00:00)" at bounding box center [1206, 556] width 343 height 26
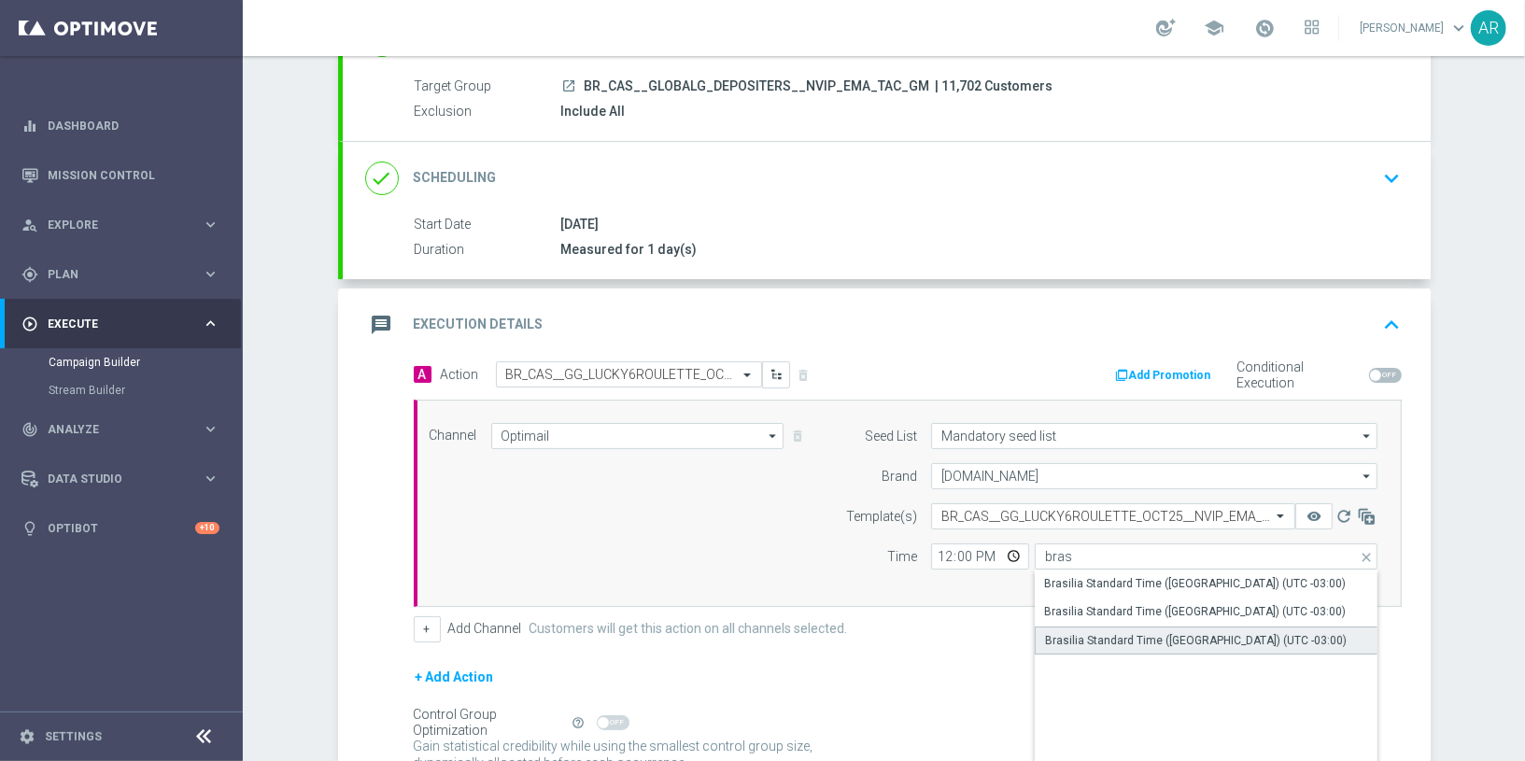
click at [1193, 634] on div "Brasilia Standard Time (Sao Paulo) (UTC -03:00)" at bounding box center [1196, 640] width 302 height 17
type input "Brasilia Standard Time (Sao Paulo) (UTC -03:00)"
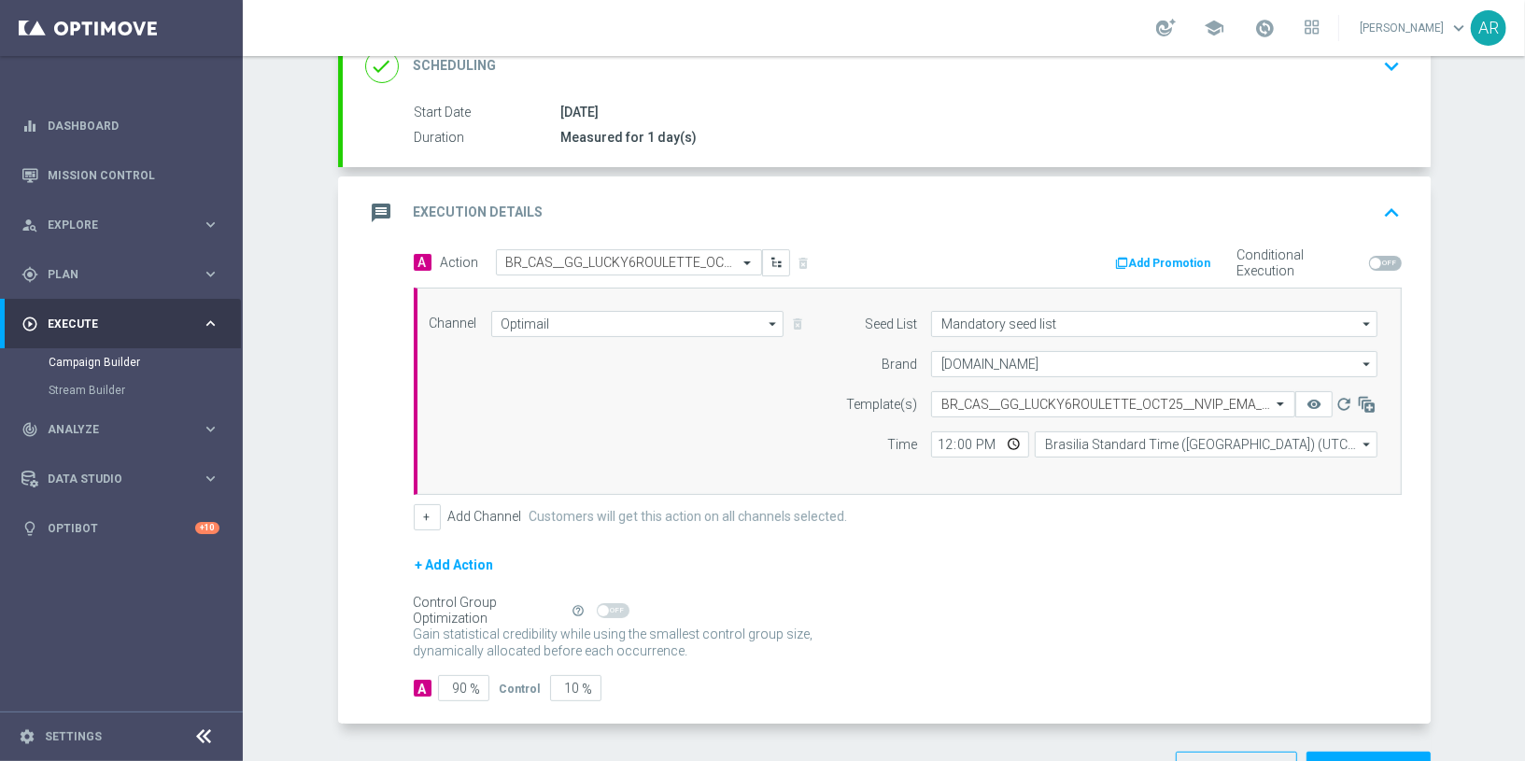
scroll to position [311, 0]
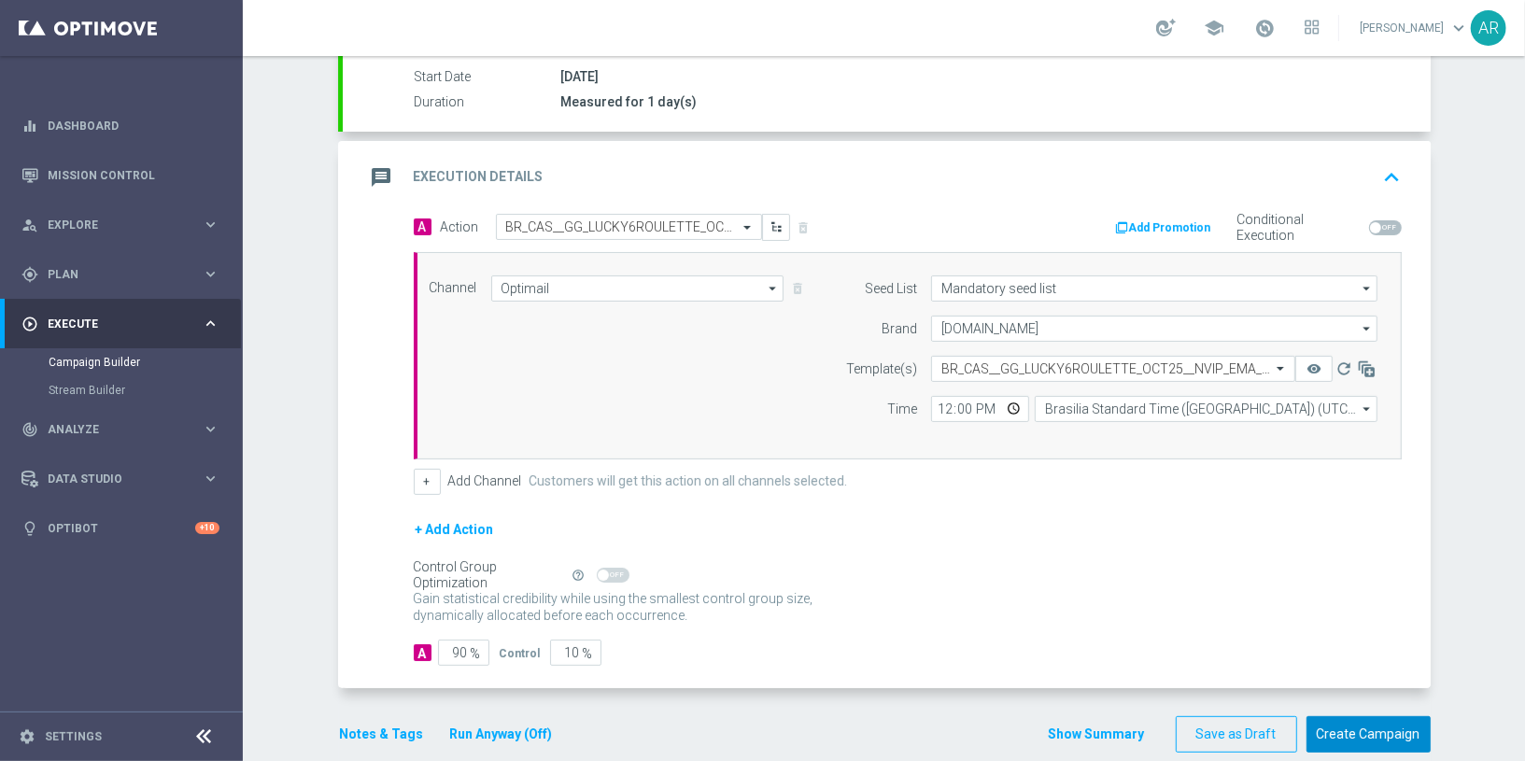
click at [1372, 684] on button "Create Campaign" at bounding box center [1368, 734] width 124 height 36
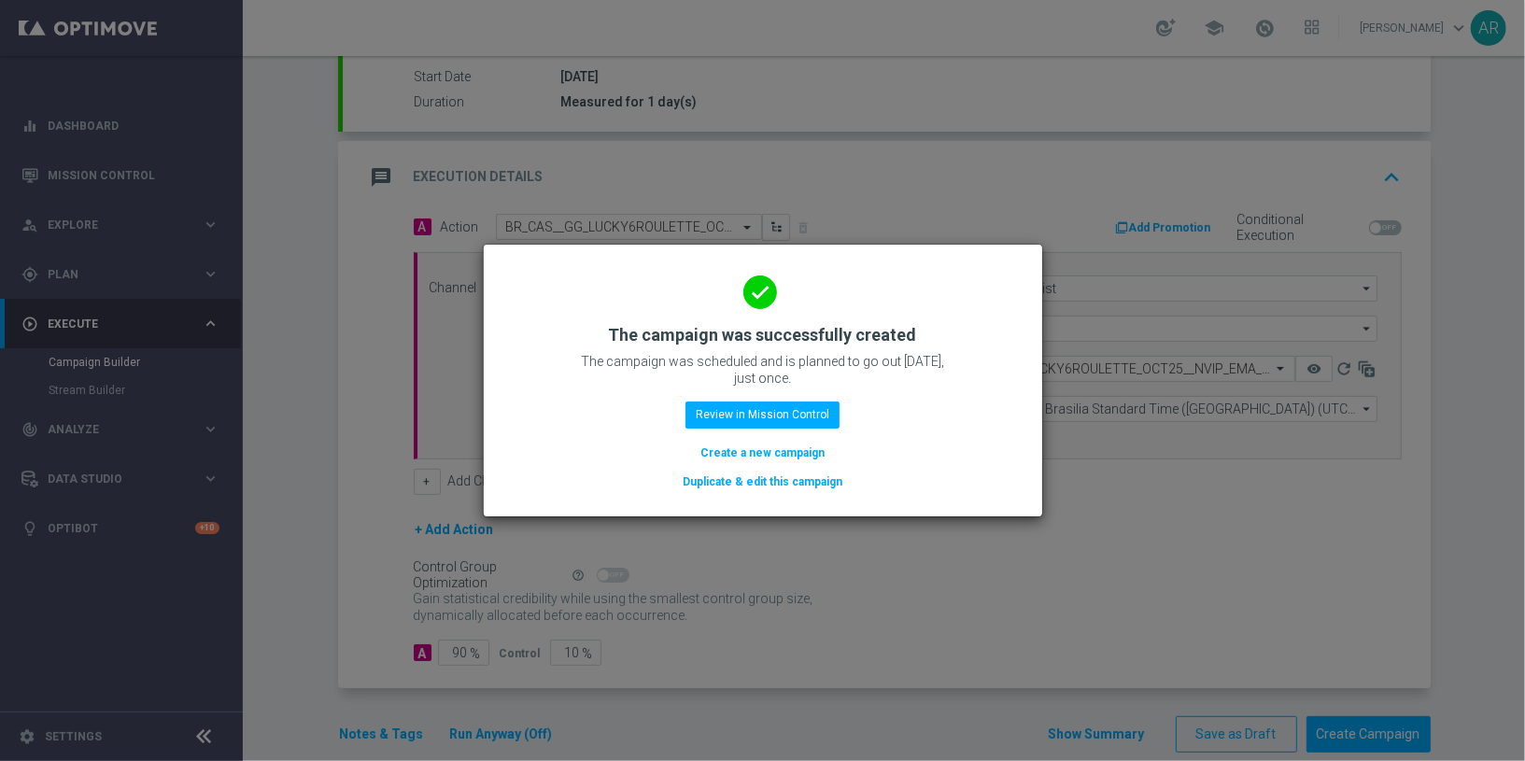
click at [777, 457] on button "Create a new campaign" at bounding box center [762, 453] width 128 height 21
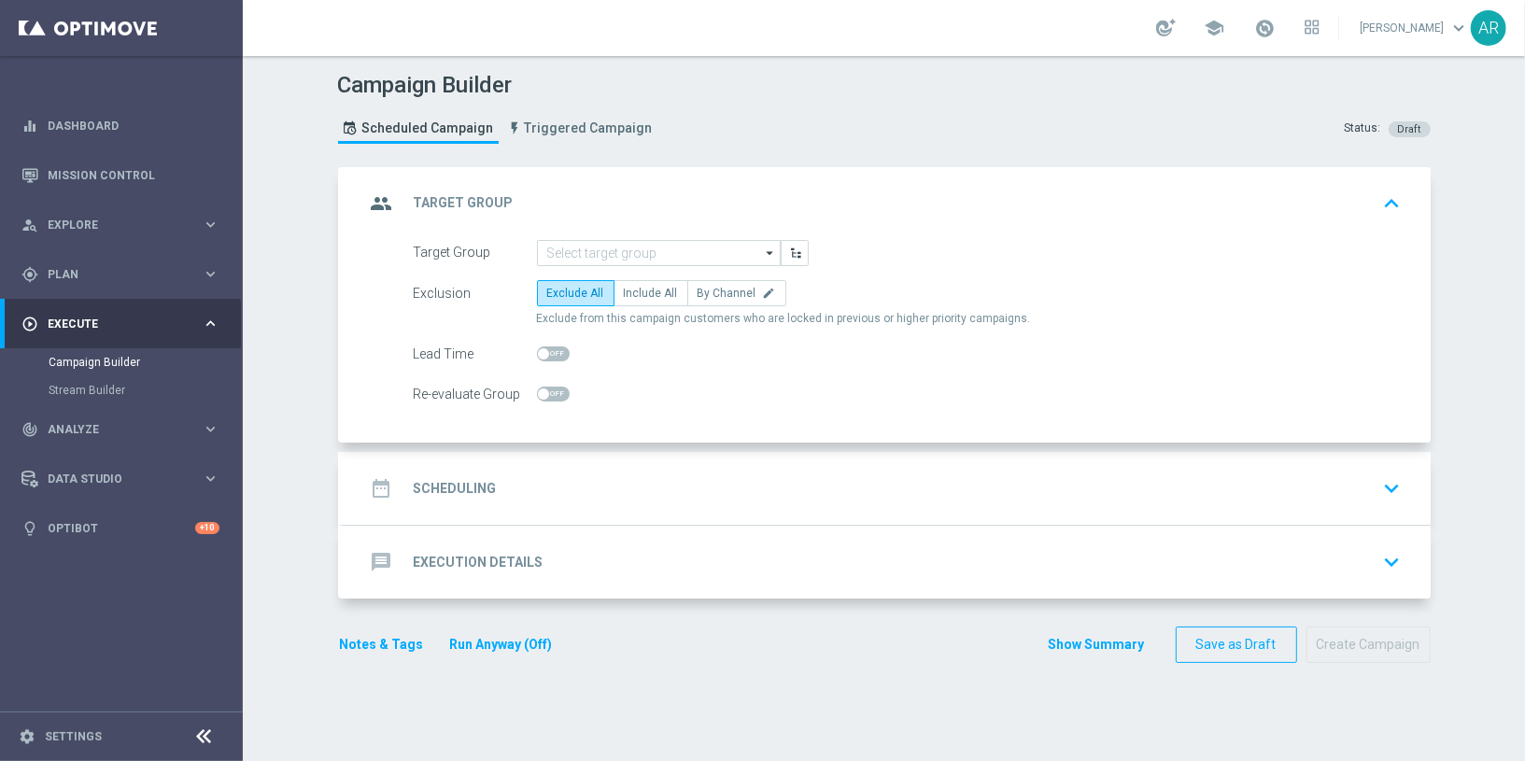
scroll to position [0, 0]
click at [633, 255] on input at bounding box center [659, 253] width 244 height 26
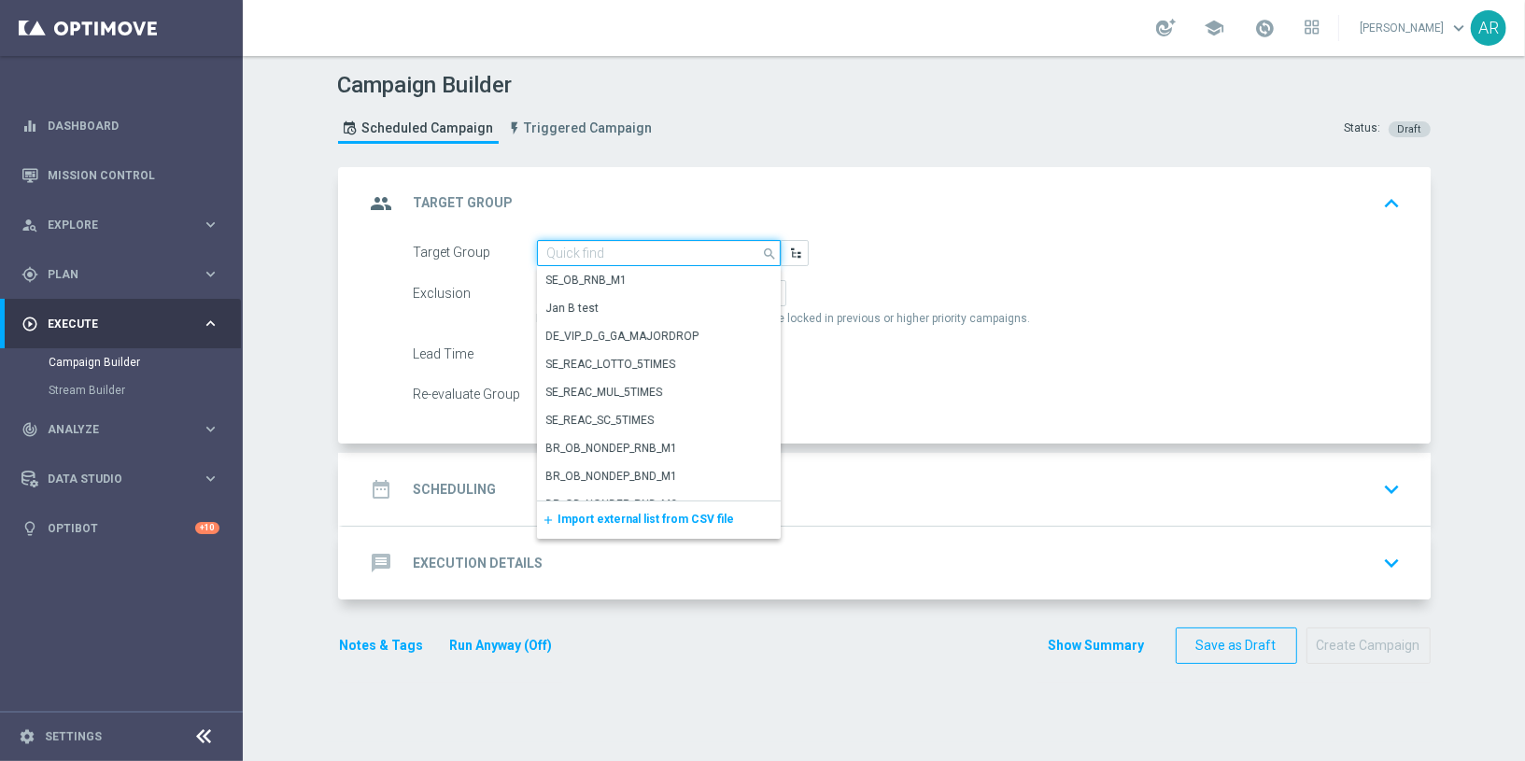
paste input "BR_CAS__GLOBALG_DEPOSITERS__NVIP_RI_TAC_GM"
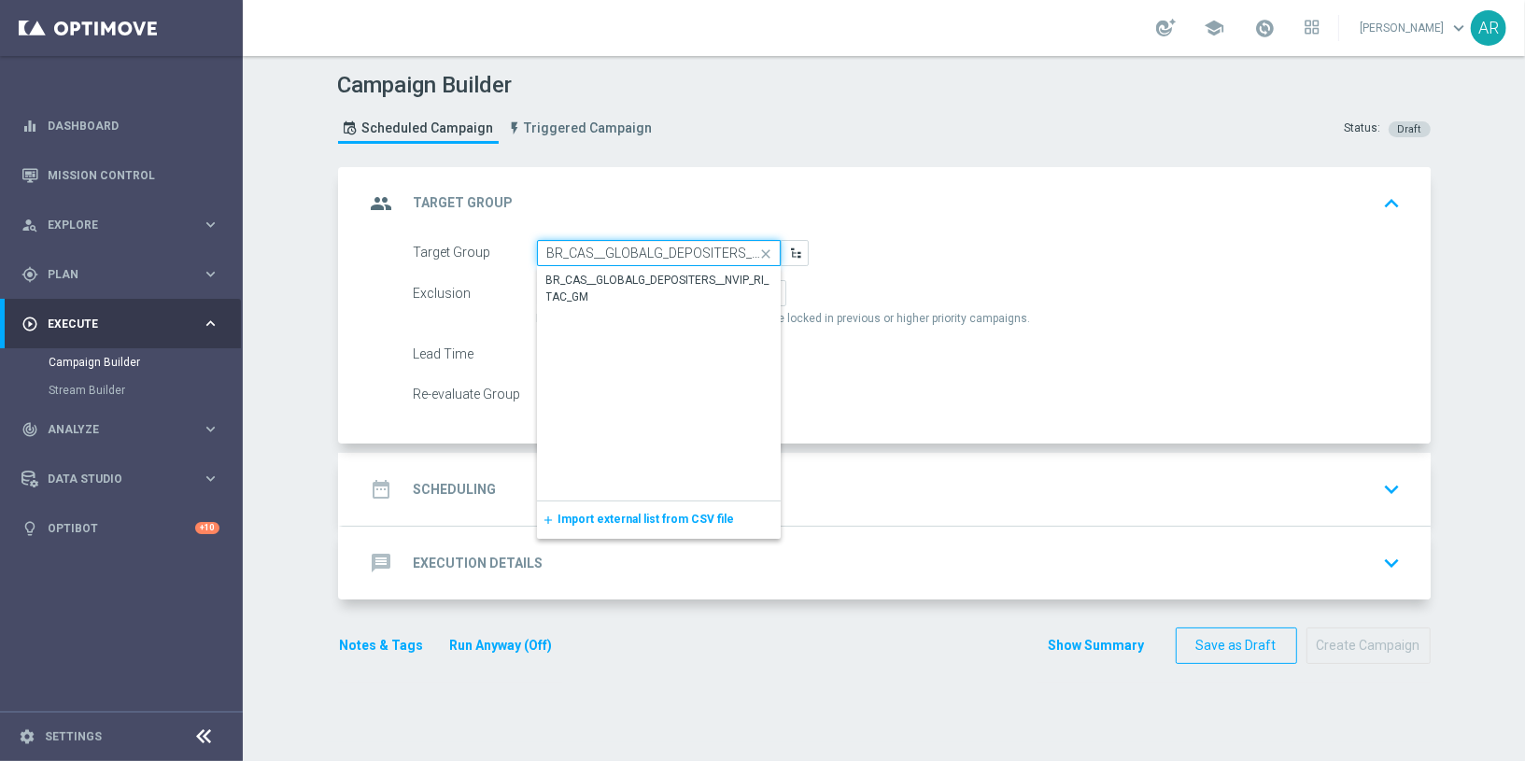
scroll to position [0, 92]
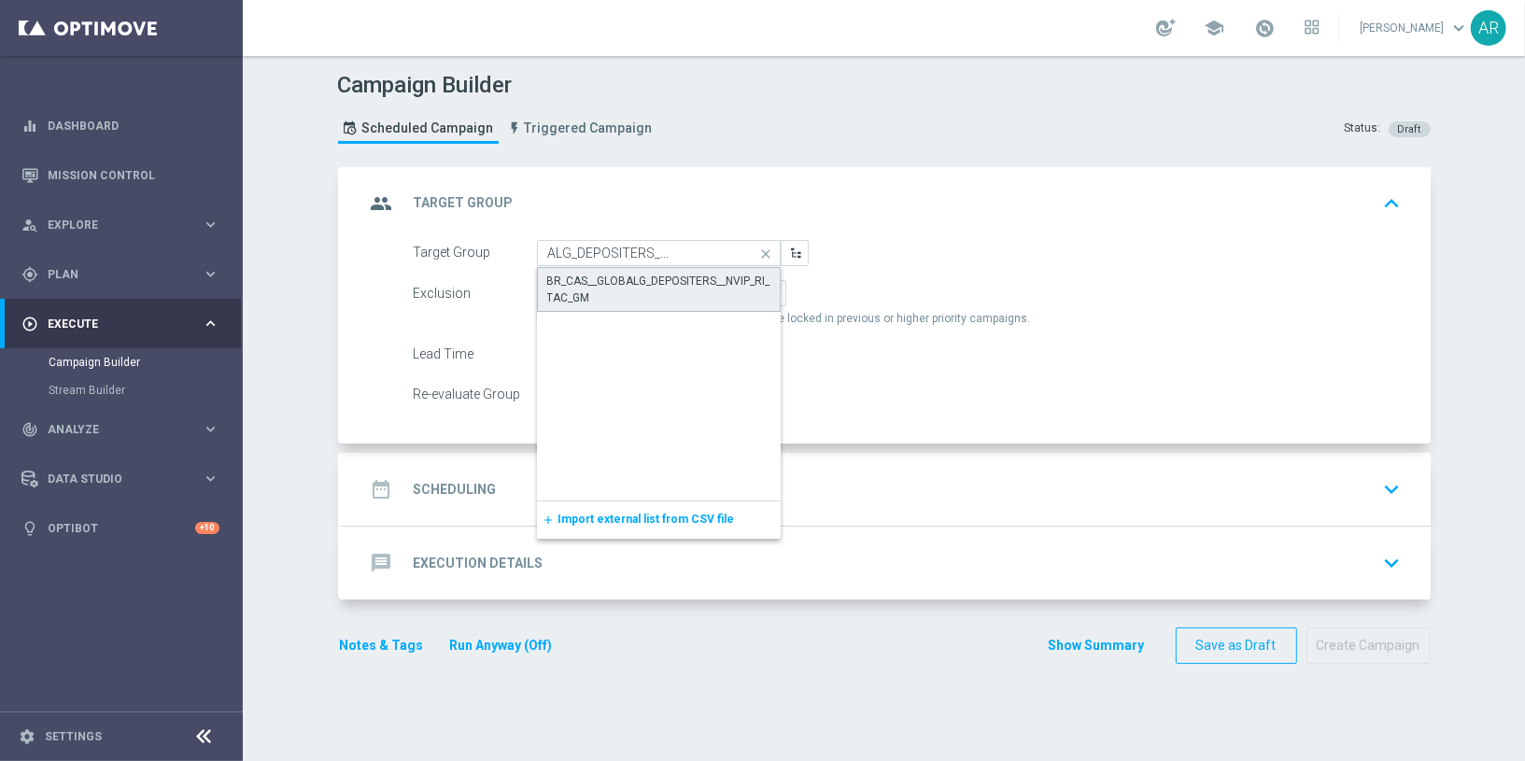
click at [635, 292] on div "BR_CAS__GLOBALG_DEPOSITERS__NVIP_RI_TAC_GM" at bounding box center [658, 290] width 223 height 34
type input "BR_CAS__GLOBALG_DEPOSITERS__NVIP_RI_TAC_GM"
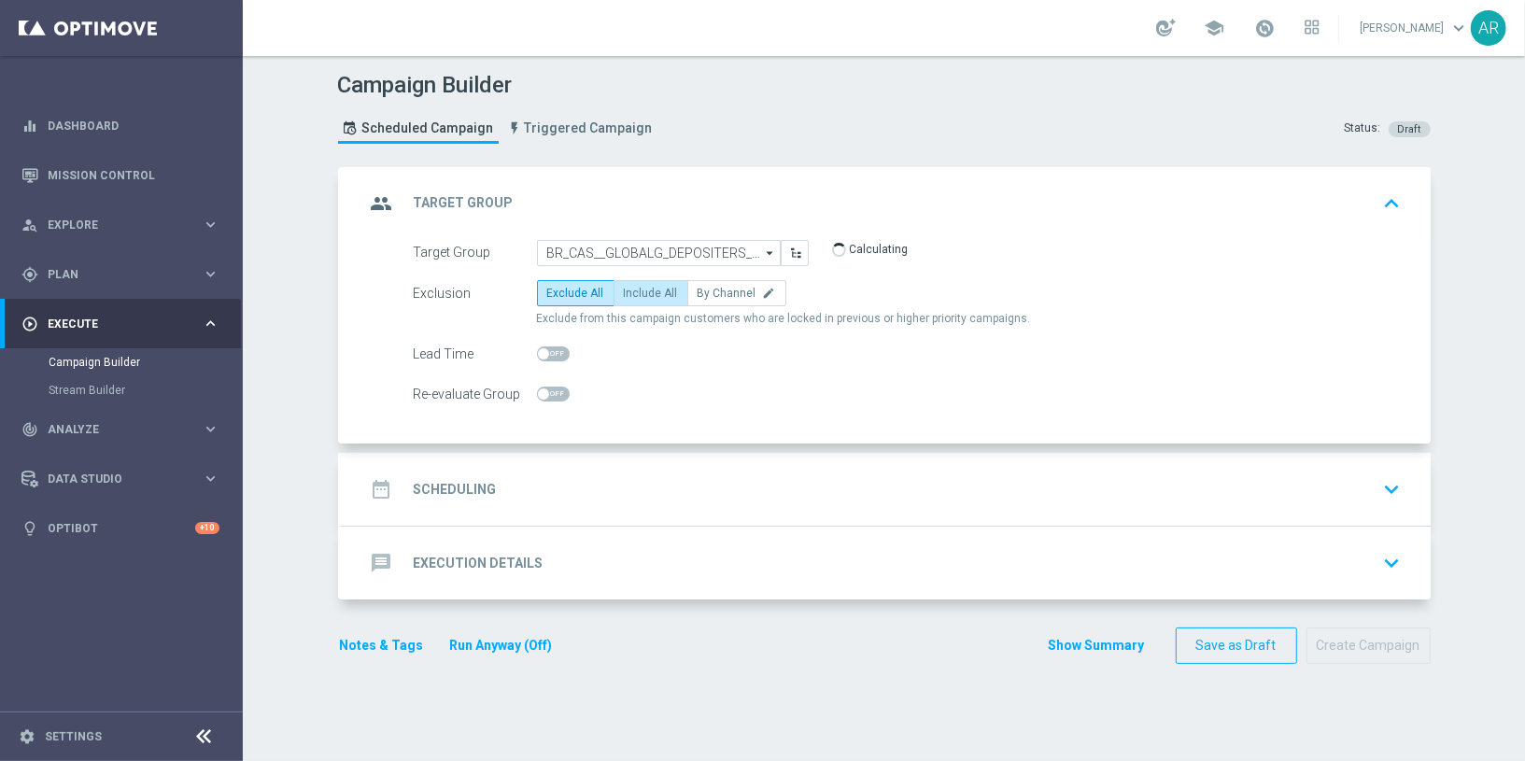
click at [636, 294] on span "Include All" at bounding box center [651, 293] width 54 height 13
click at [636, 294] on input "Include All" at bounding box center [630, 296] width 12 height 12
radio input "true"
click at [525, 459] on div "date_range Scheduling keyboard_arrow_down" at bounding box center [887, 489] width 1088 height 73
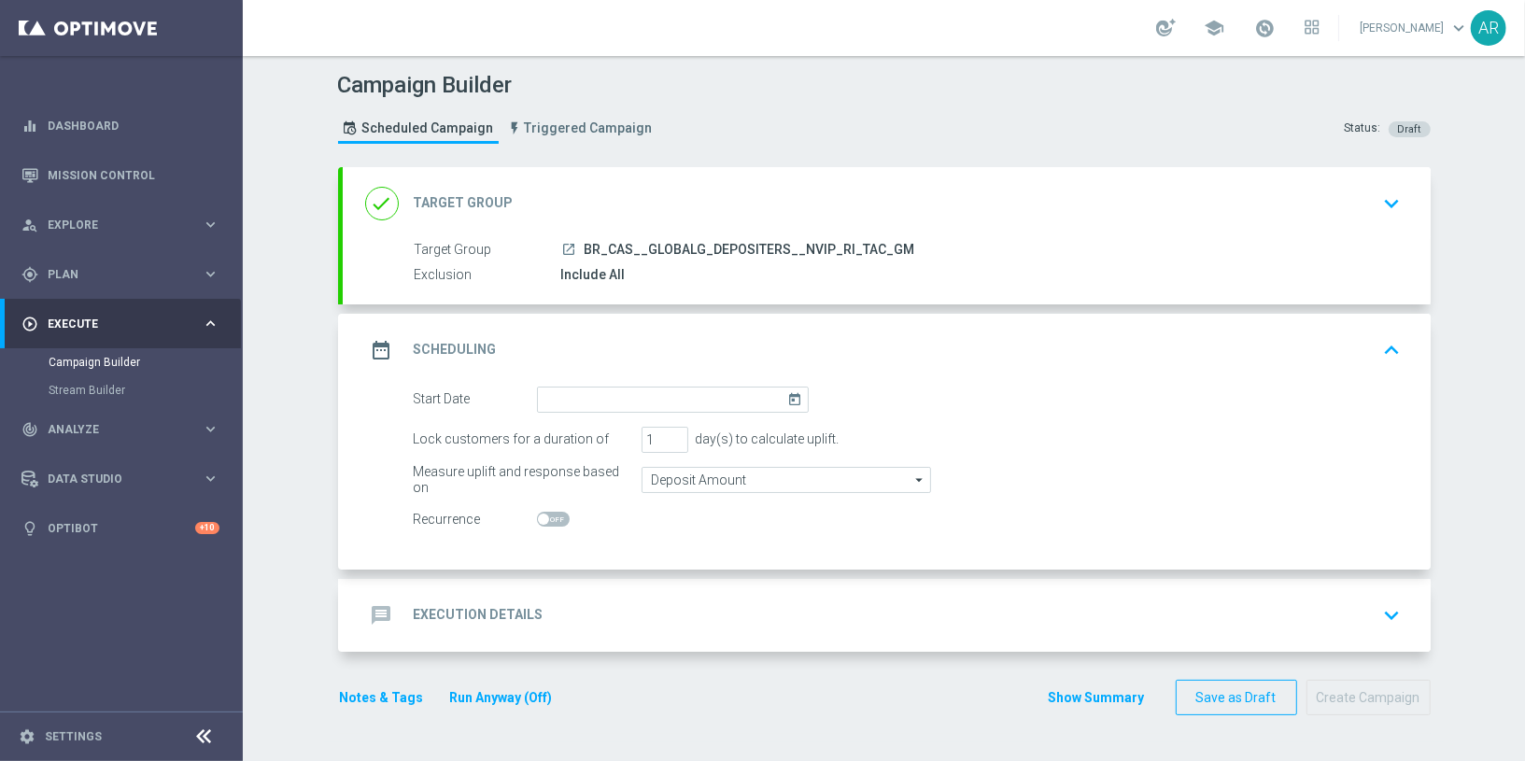
click at [787, 388] on icon "today" at bounding box center [797, 397] width 21 height 21
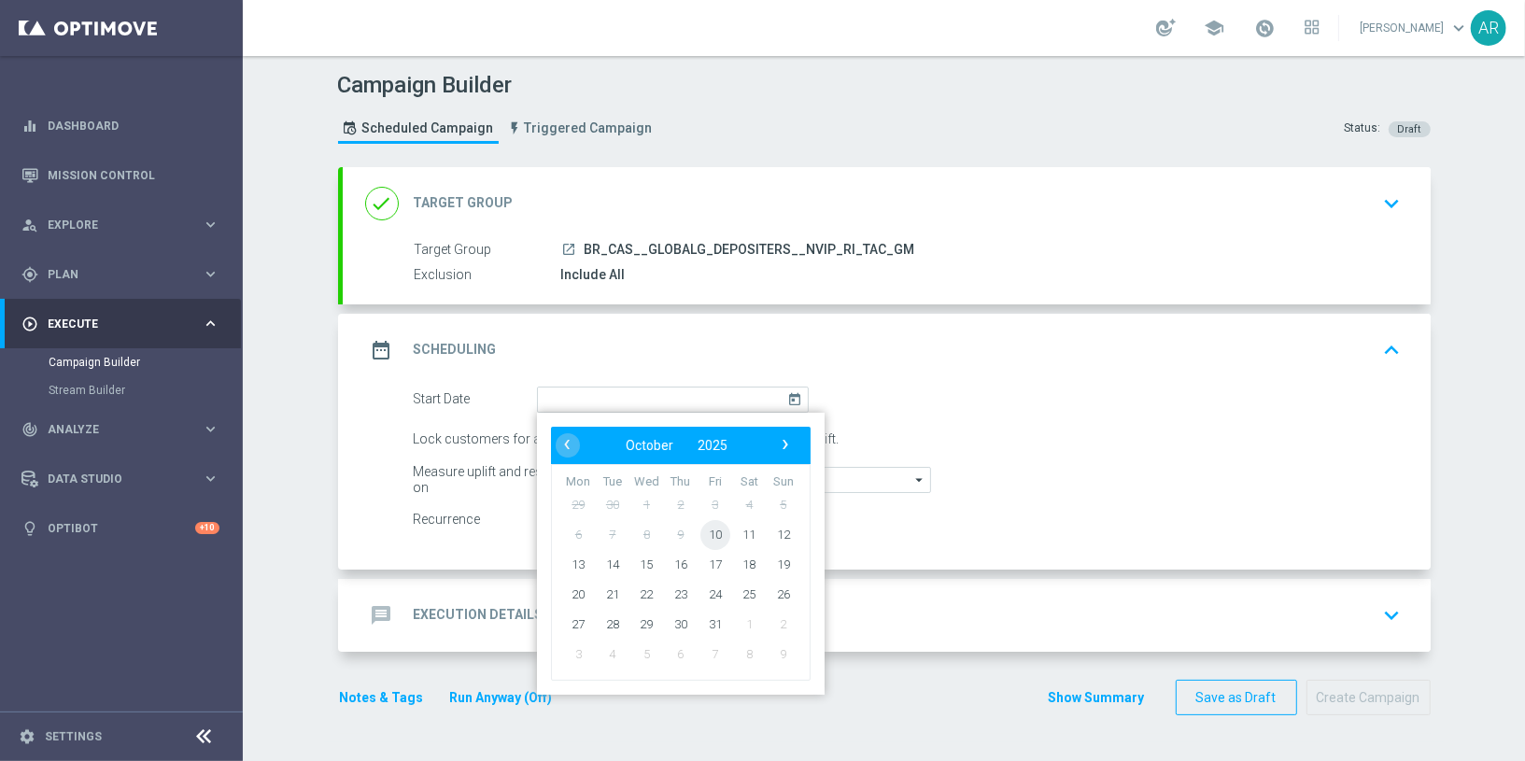
click at [709, 529] on span "10" at bounding box center [714, 534] width 30 height 30
type input "10 Oct 2025"
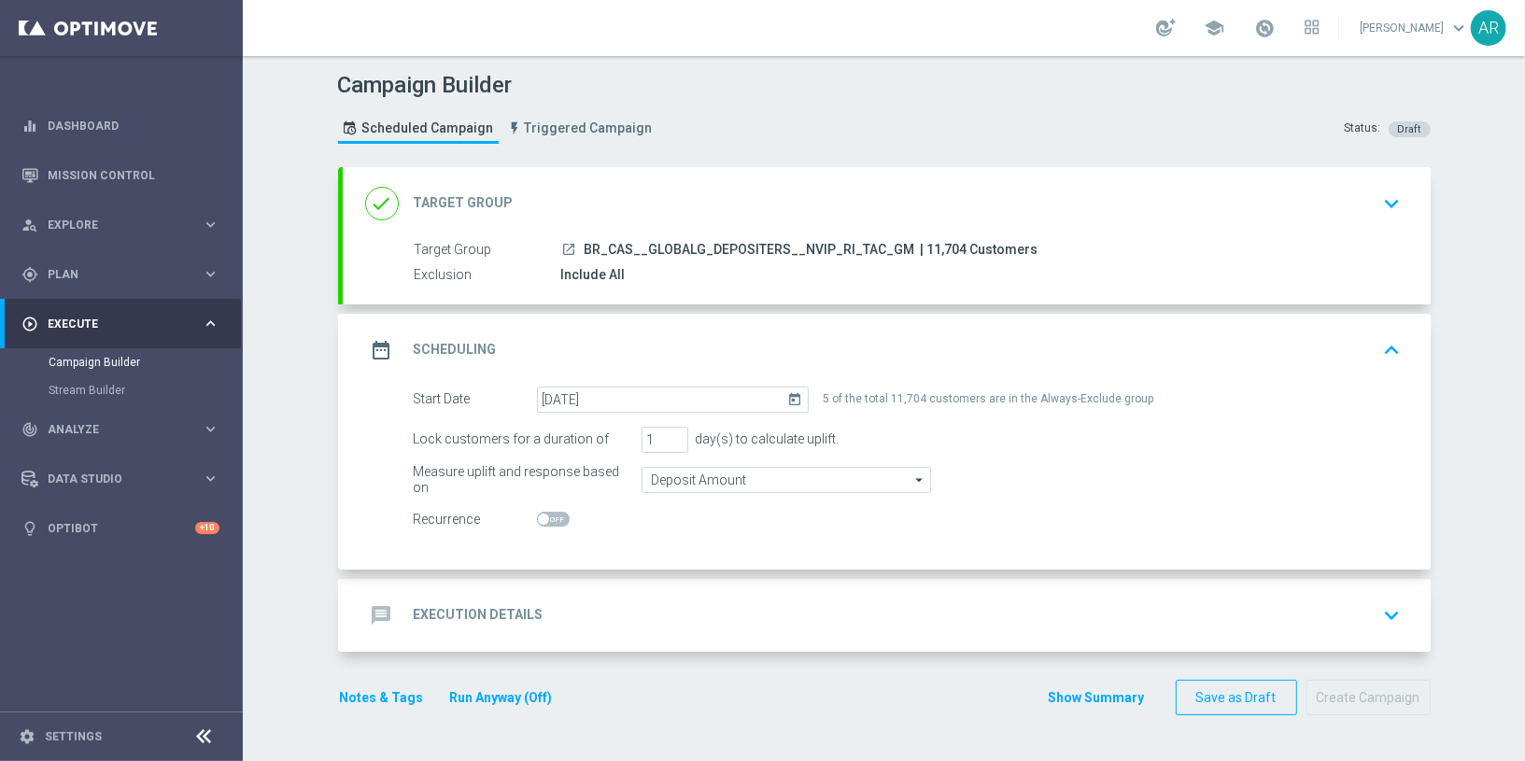
click at [585, 612] on div "message Execution Details keyboard_arrow_down" at bounding box center [886, 615] width 1043 height 35
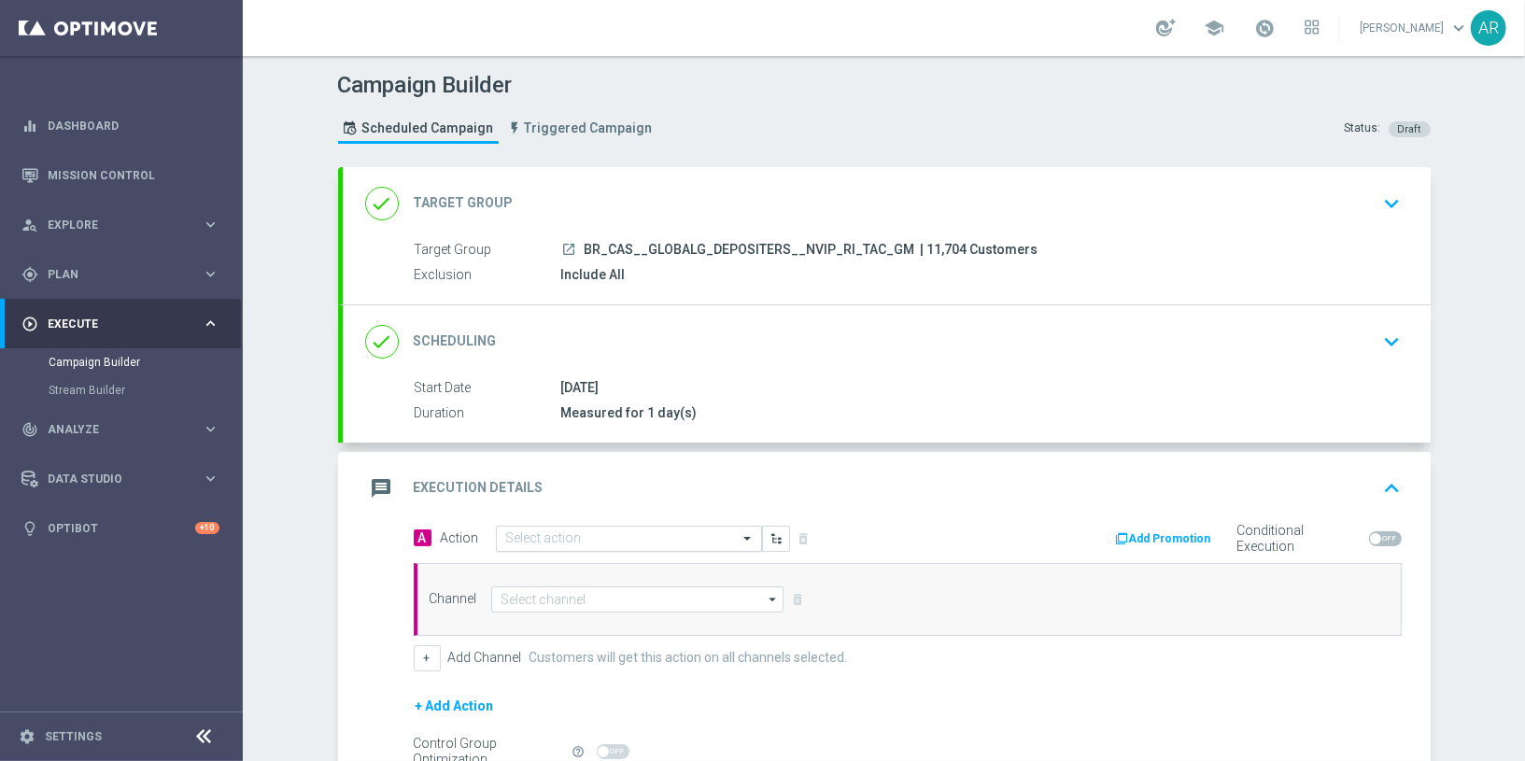
click at [542, 543] on div "Select action" at bounding box center [629, 539] width 266 height 26
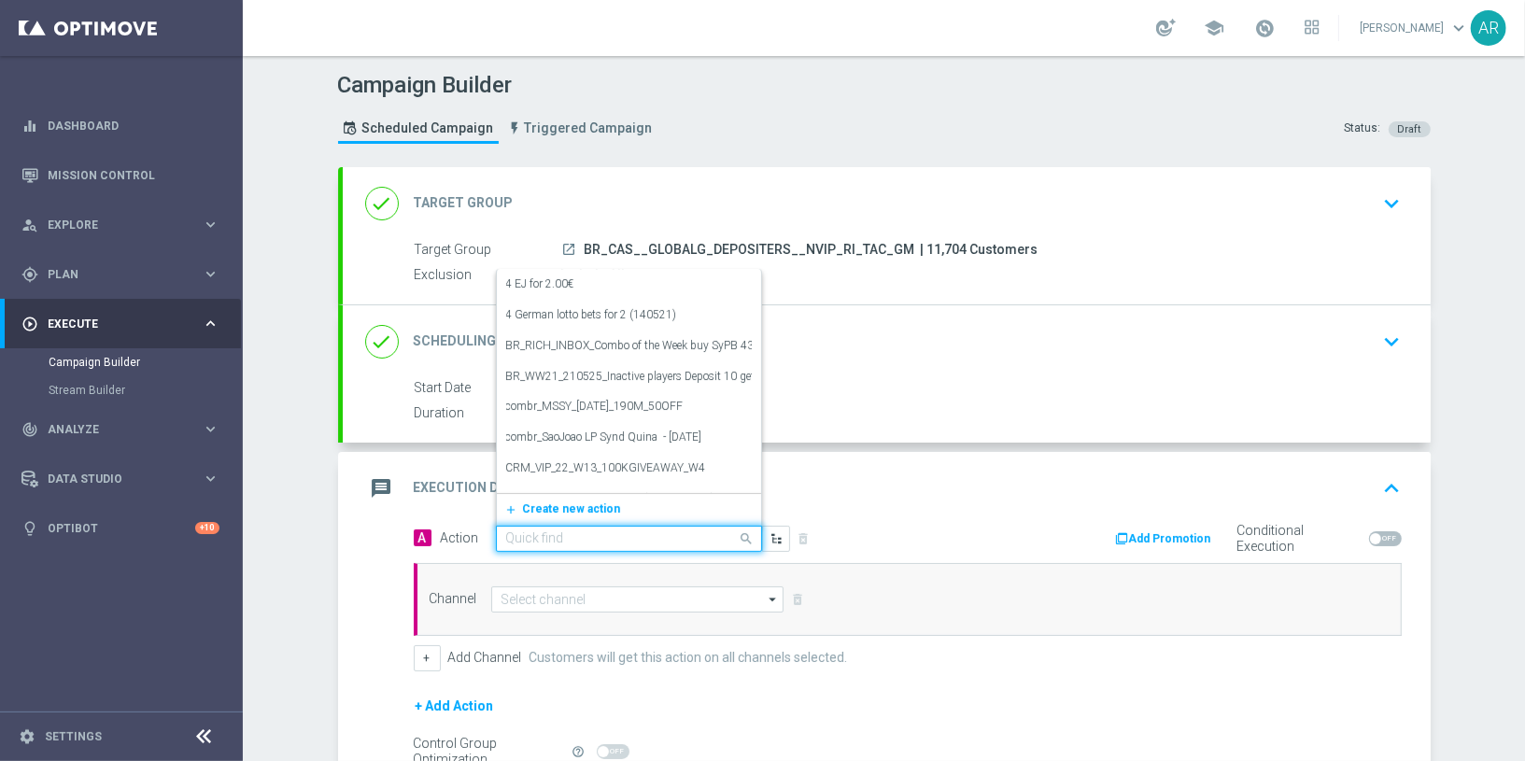
paste input "BR_CAS__GG_LUCKY6ROULETTE_OCT25__NVIP_RI_TAC_GM"
type input "BR_CAS__GG_LUCKY6ROULETTE_OCT25__NVIP_RI_TAC_GM"
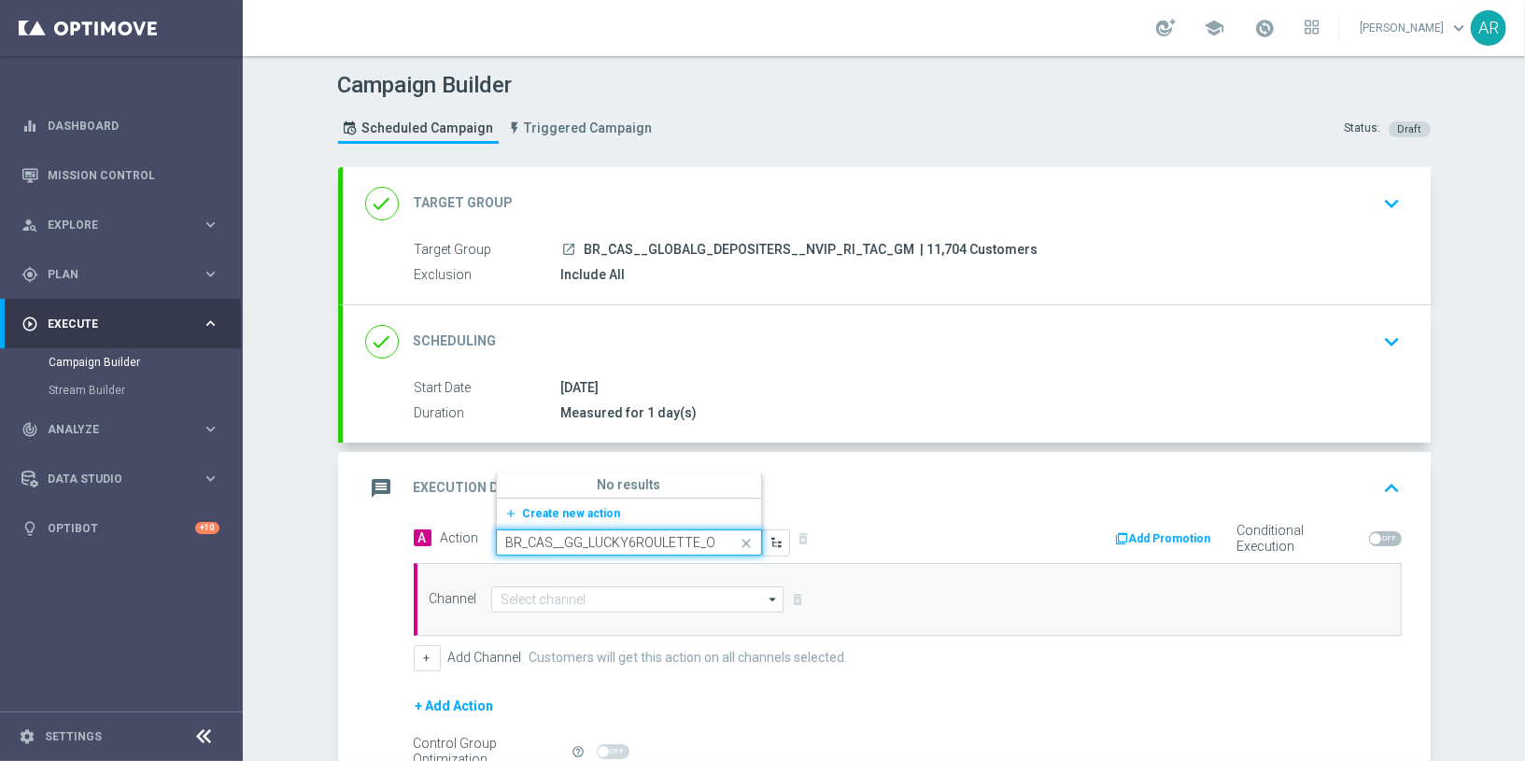
scroll to position [0, 140]
click at [589, 503] on button "add_new Create new action" at bounding box center [626, 513] width 258 height 21
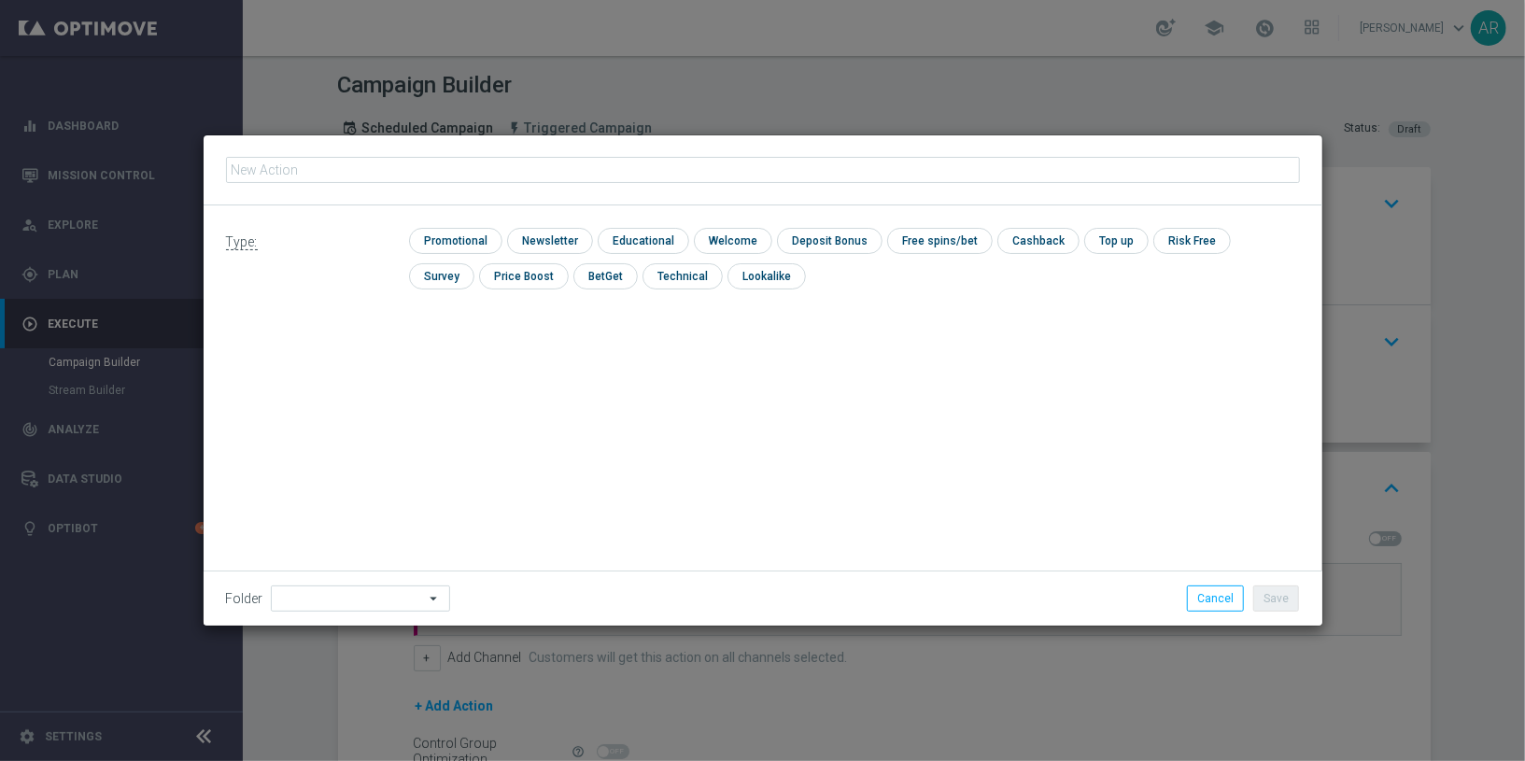
click at [403, 171] on input "text" at bounding box center [763, 170] width 1074 height 26
type input "BR_CAS__GG_LUCKY6ROULETTE_OCT25__NVIP_RI_TAC_GM"
click at [449, 237] on input "checkbox" at bounding box center [453, 240] width 89 height 25
checkbox input "true"
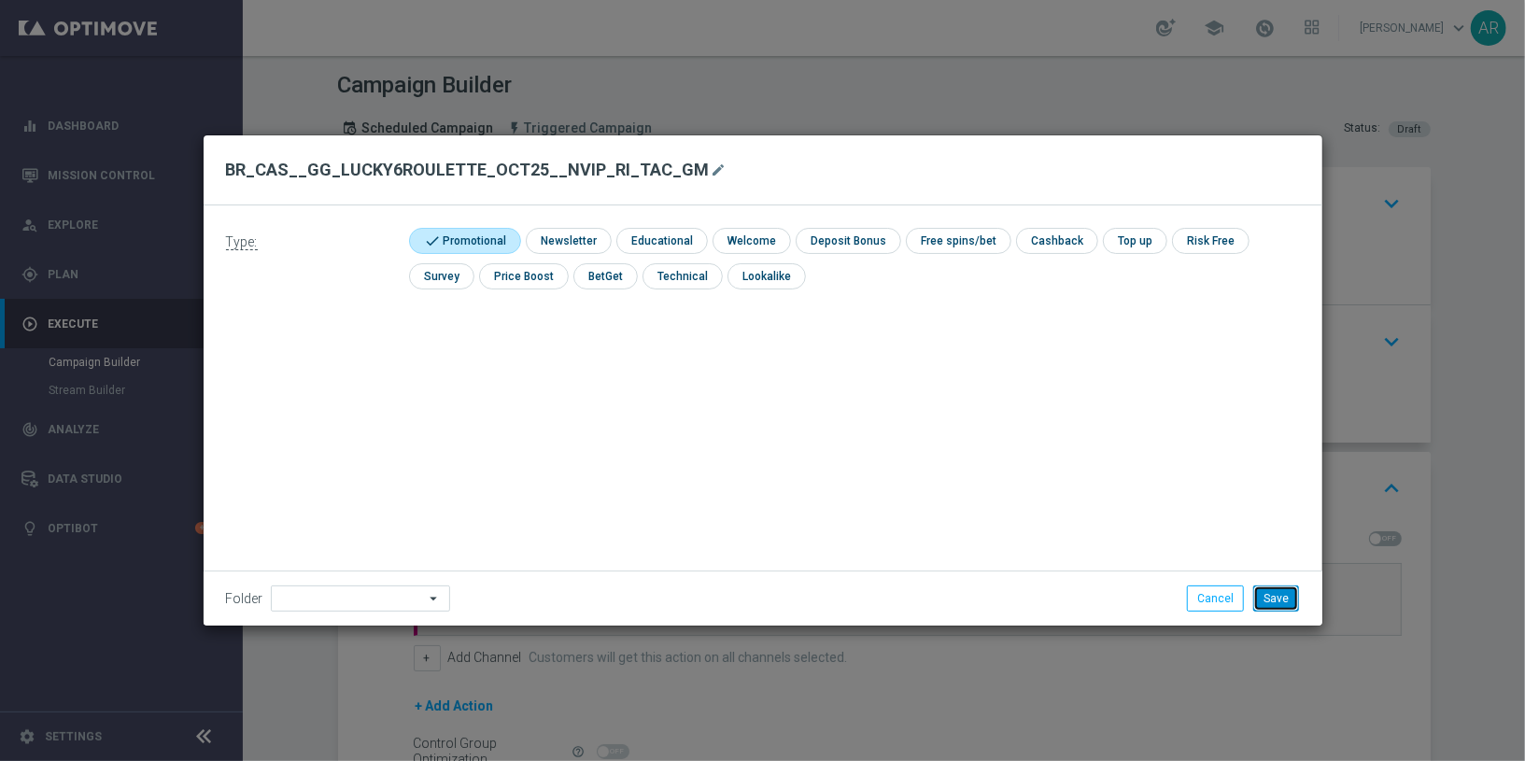
click at [1273, 596] on button "Save" at bounding box center [1276, 598] width 46 height 26
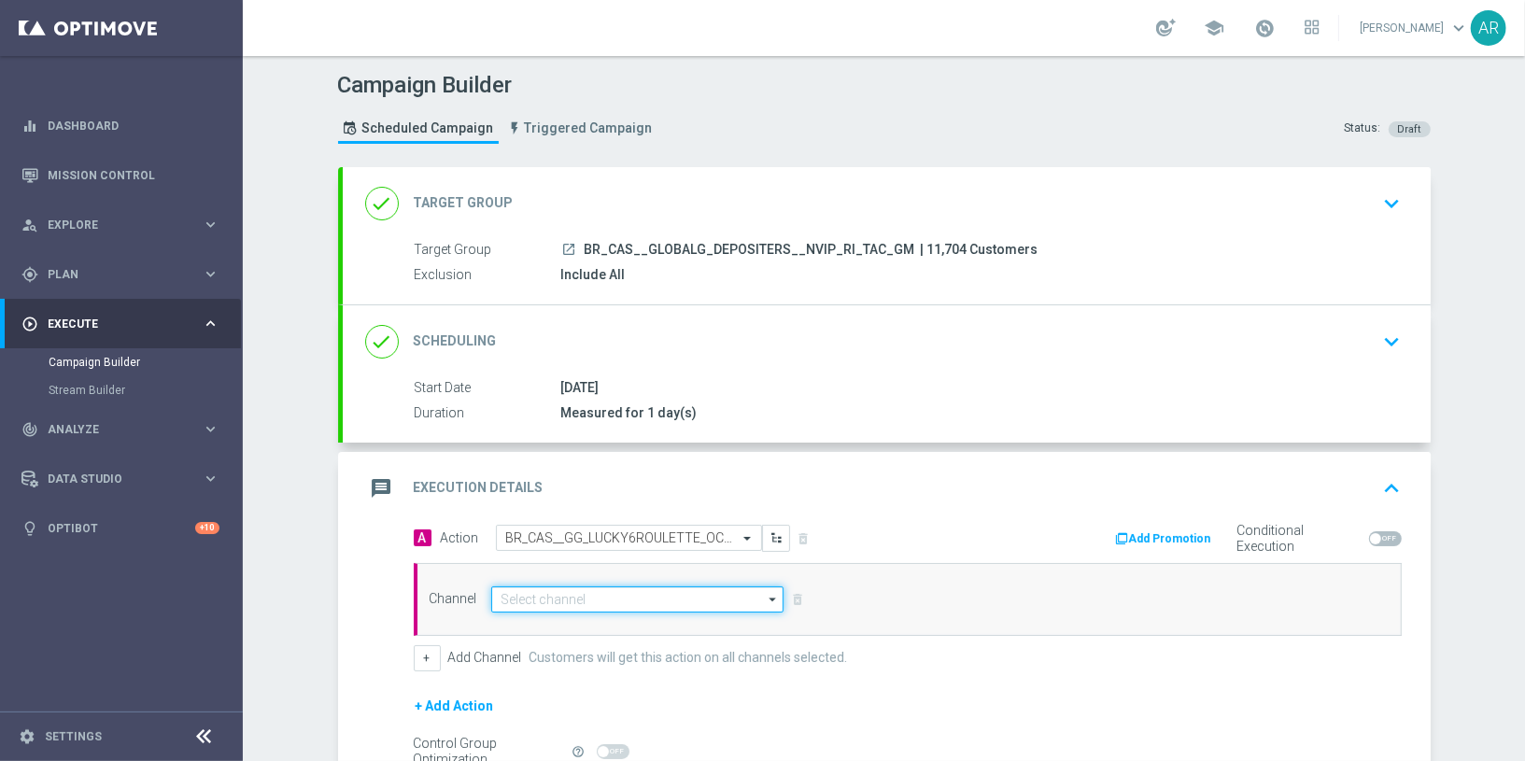
click at [589, 593] on input at bounding box center [637, 599] width 293 height 26
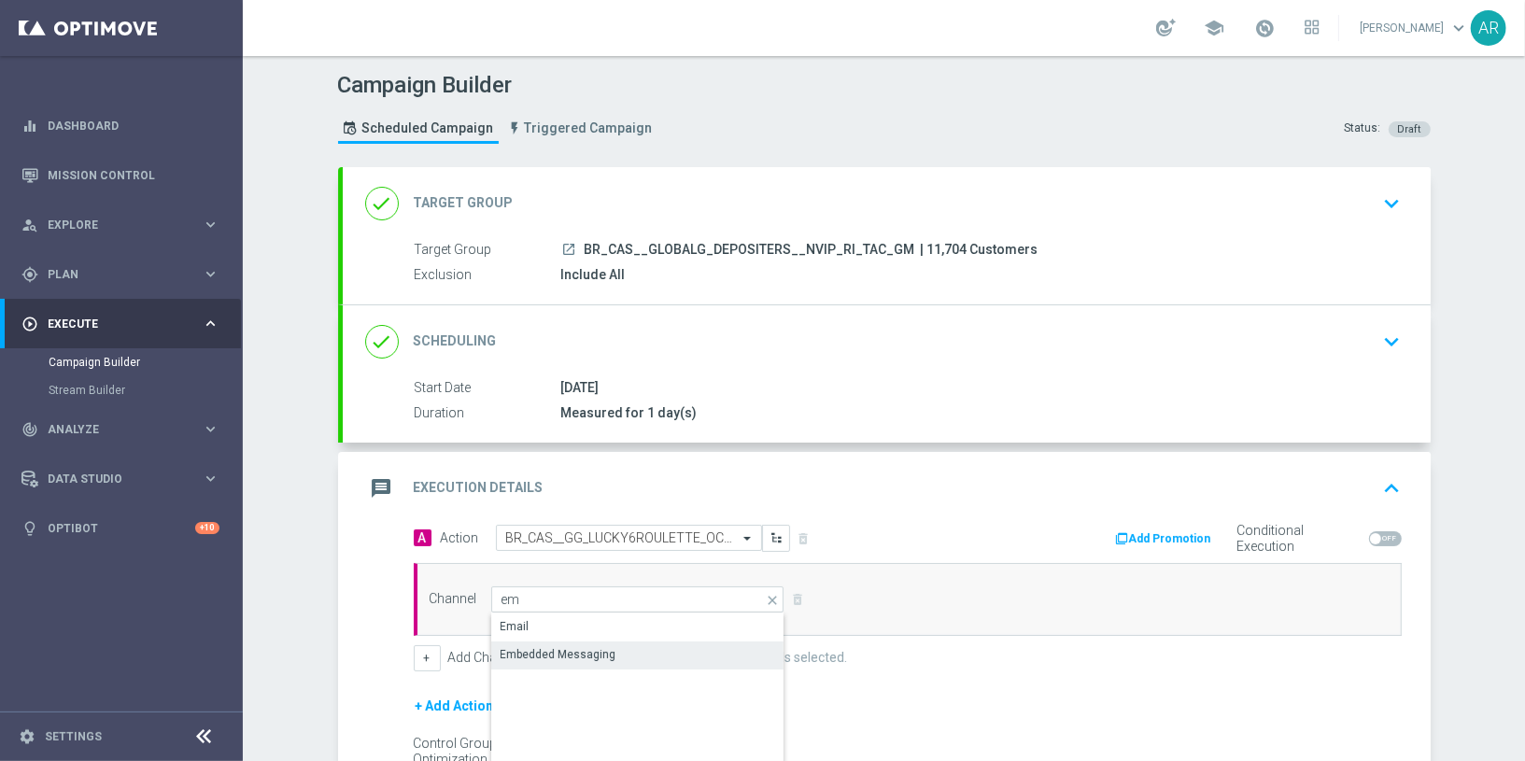
click at [599, 642] on div "Embedded Messaging" at bounding box center [638, 655] width 295 height 26
type input "Embedded Messaging"
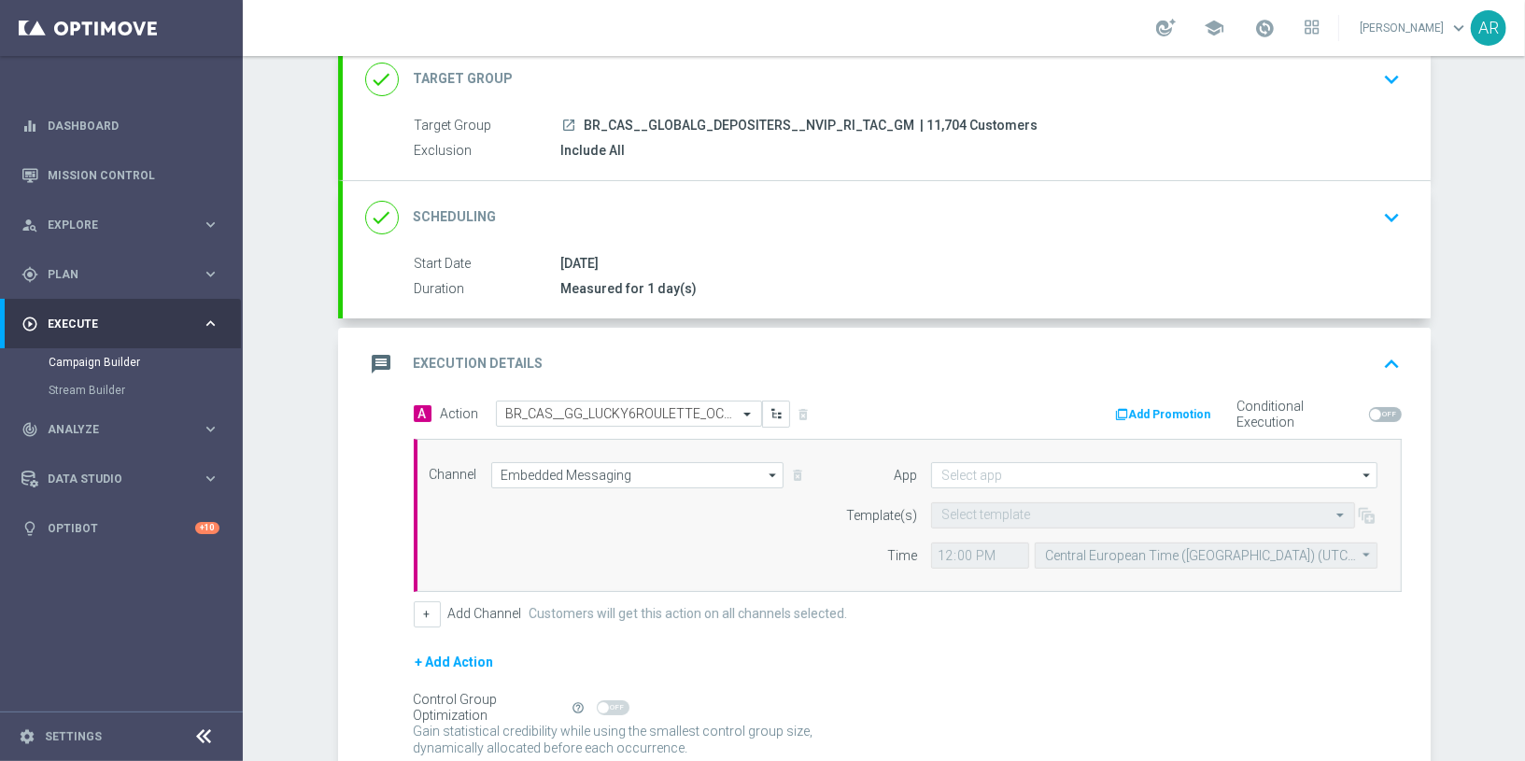
scroll to position [129, 0]
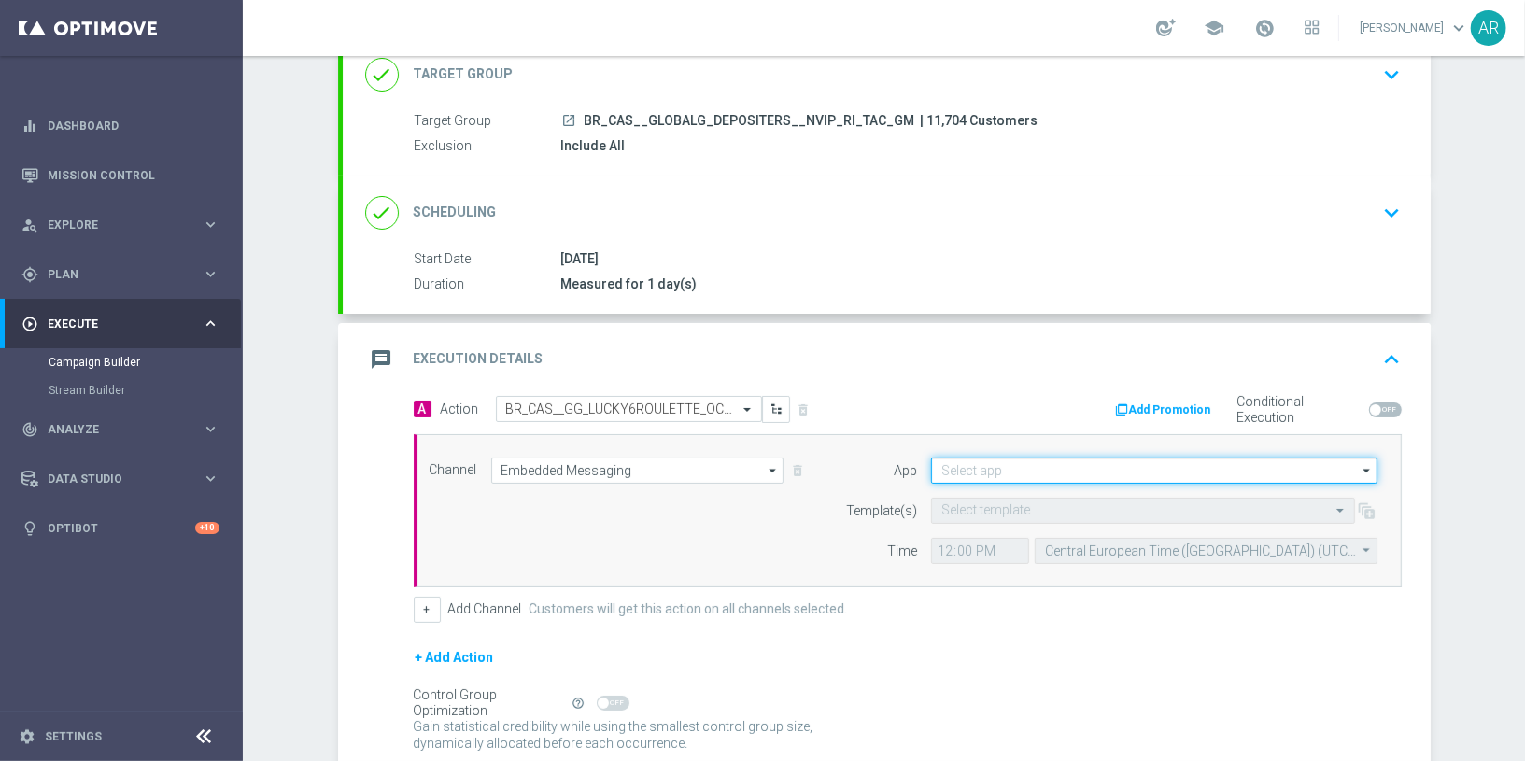
click at [968, 466] on input at bounding box center [1154, 471] width 446 height 26
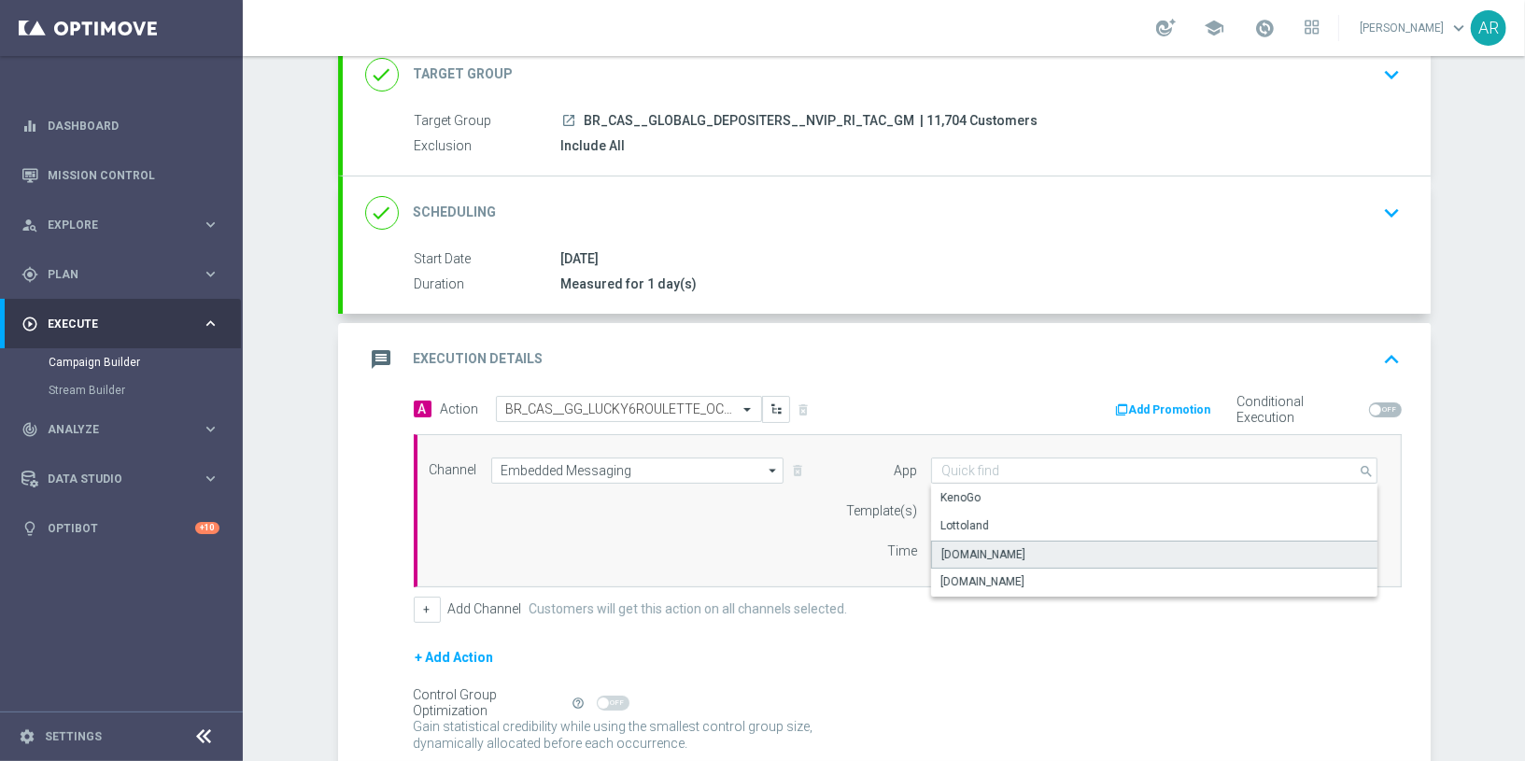
drag, startPoint x: 1031, startPoint y: 546, endPoint x: 995, endPoint y: 517, distance: 45.8
click at [1031, 545] on div "Lottoland.bet.br" at bounding box center [1154, 555] width 447 height 28
type input "Lottoland.bet.br"
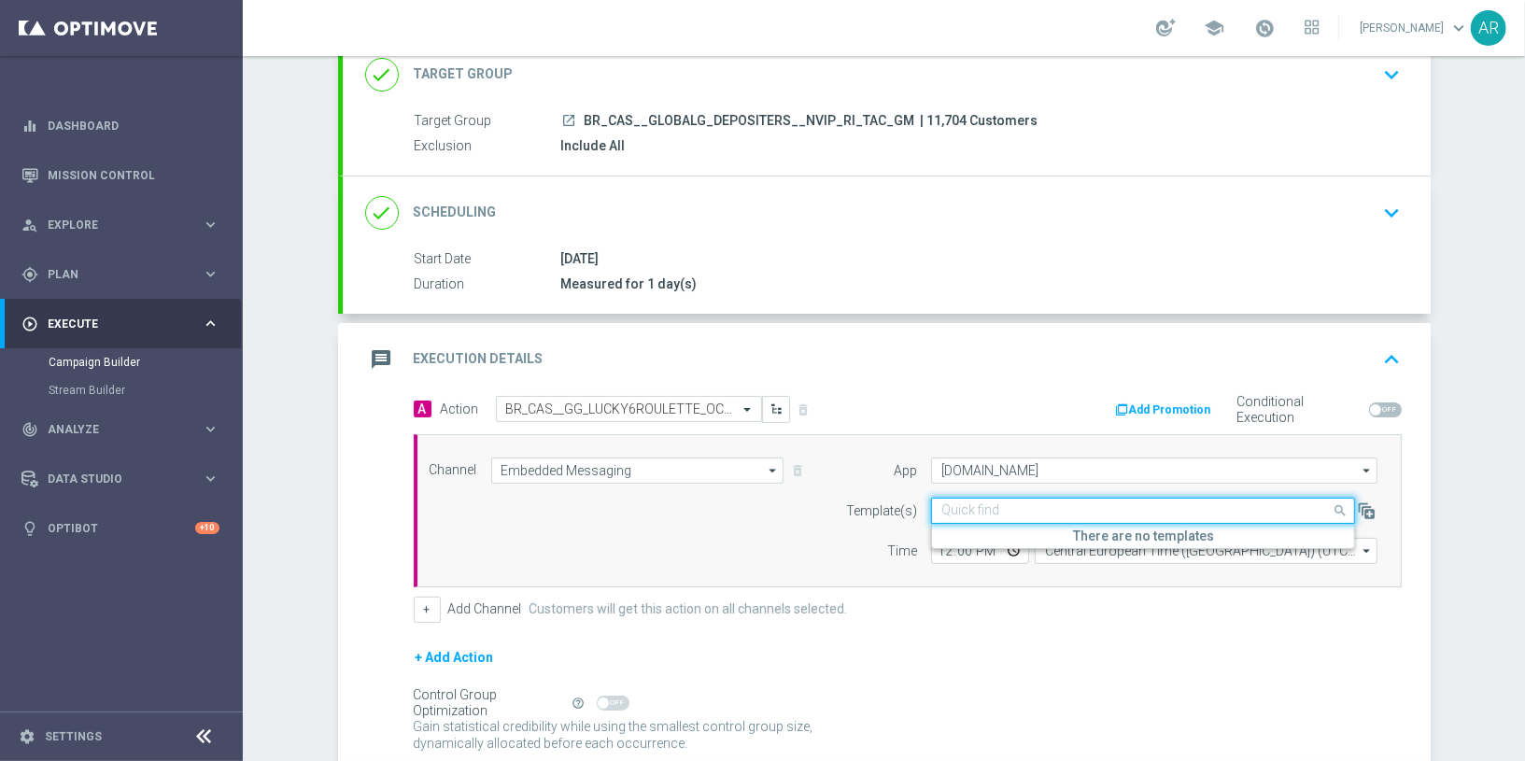
click at [975, 506] on input "text" at bounding box center [1124, 511] width 366 height 16
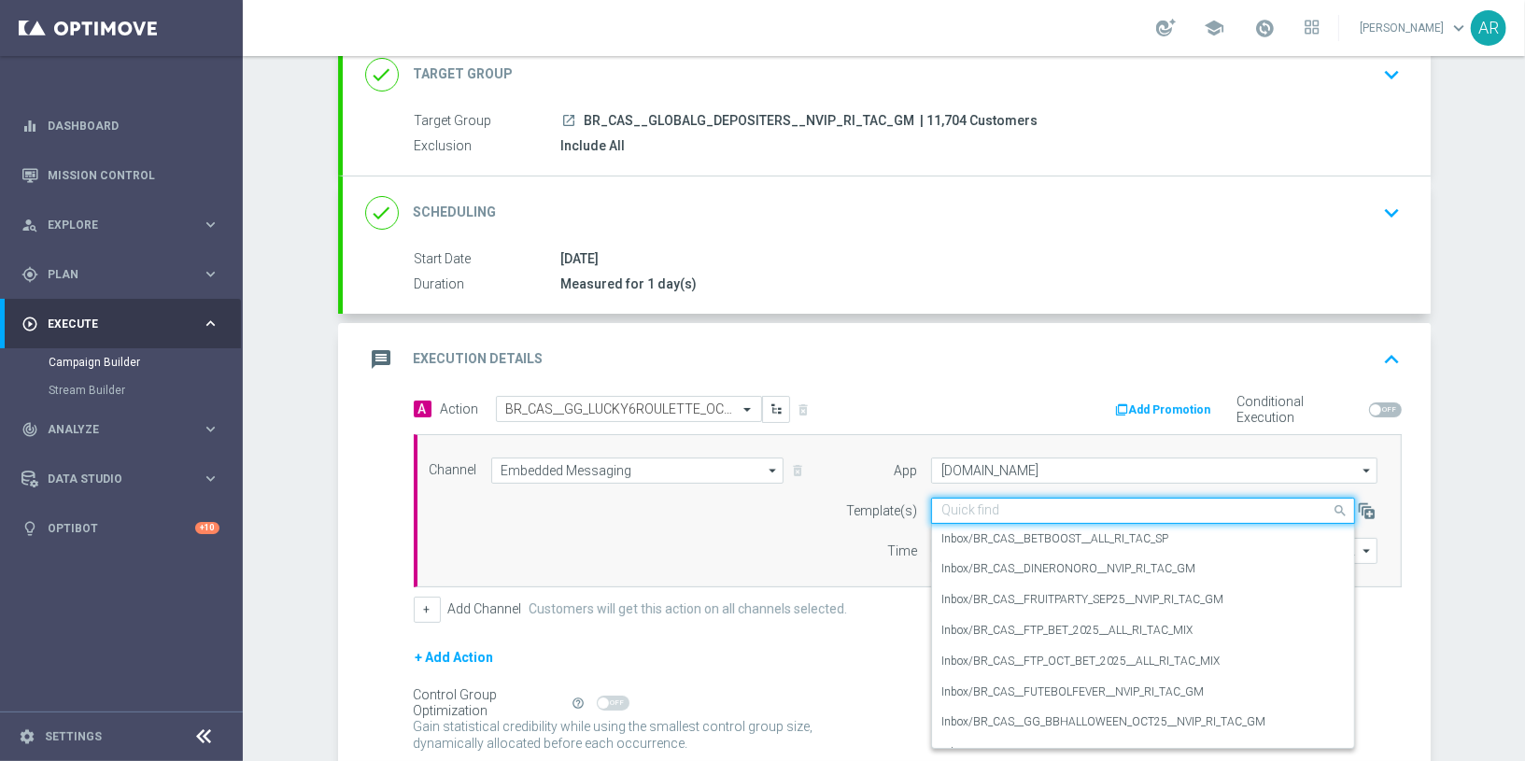
paste input "BR_CAS__GG_LUCKY6ROULETTE_OCT25__NVIP_RI_TAC_GM"
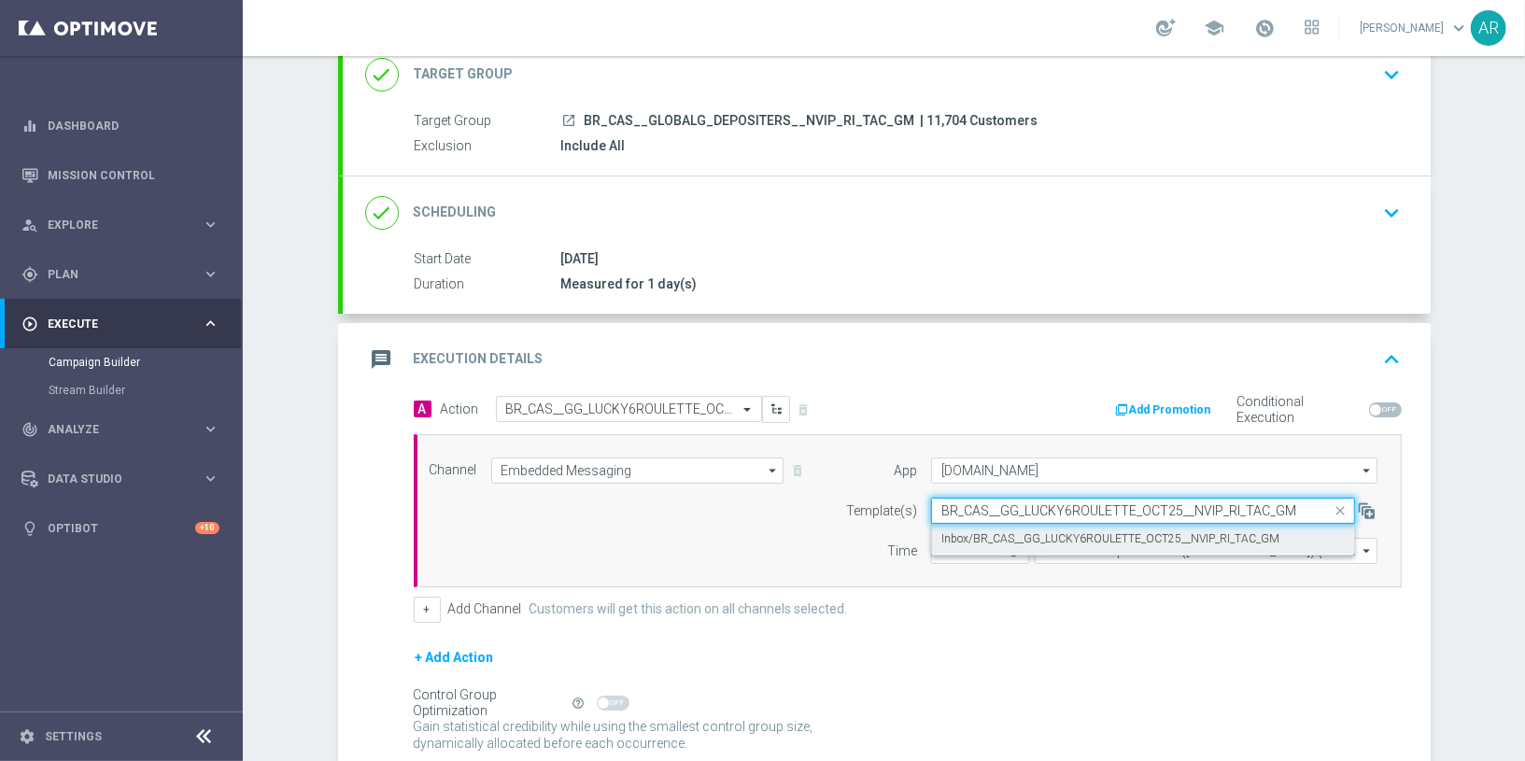
click at [1056, 534] on label "Inbox/BR_CAS__GG_LUCKY6ROULETTE_OCT25__NVIP_RI_TAC_GM" at bounding box center [1110, 539] width 338 height 16
type input "BR_CAS__GG_LUCKY6ROULETTE_OCT25__NVIP_RI_TAC_GM"
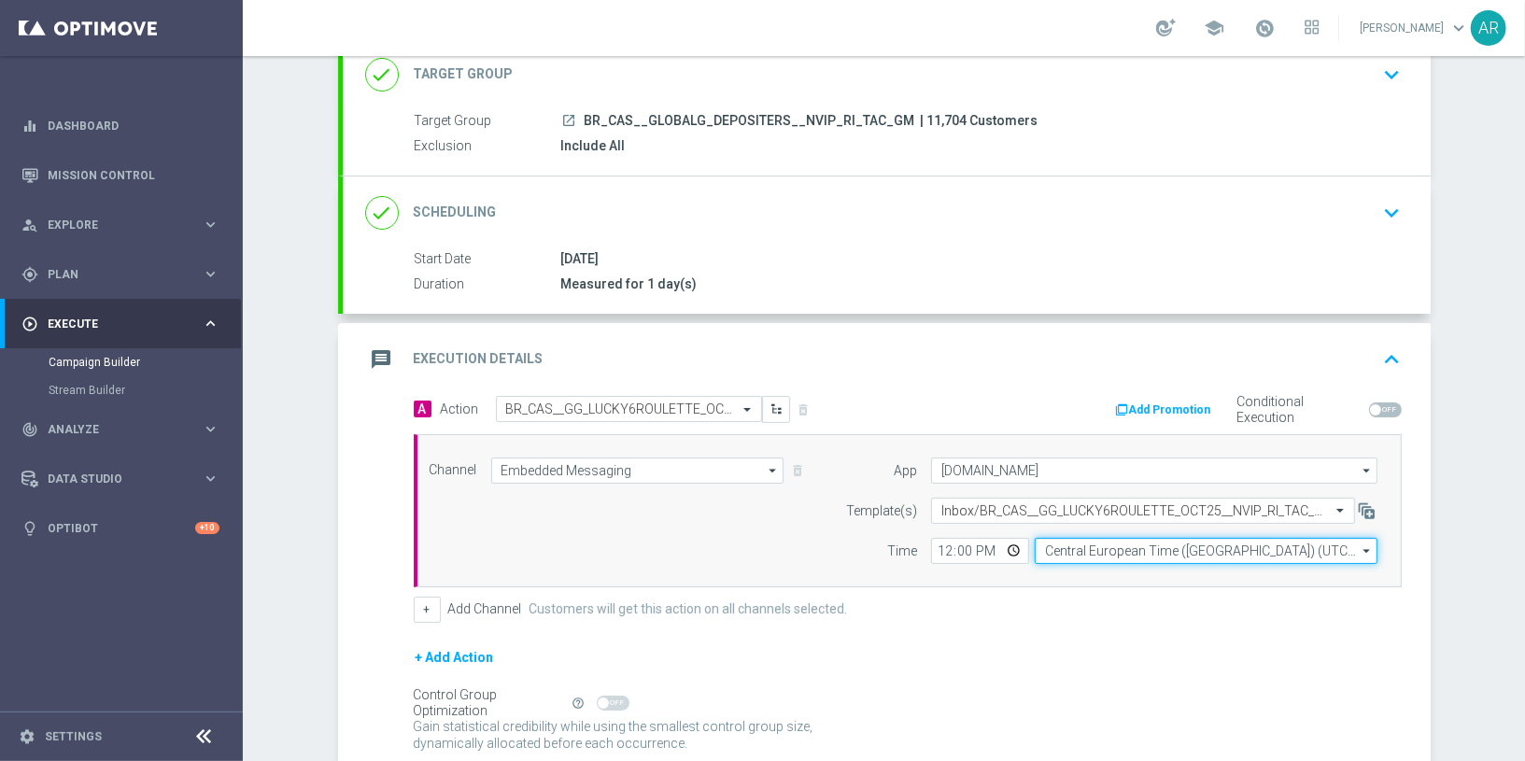
click at [1077, 547] on input "Central European Time (Budapest) (UTC +02:00)" at bounding box center [1206, 551] width 343 height 26
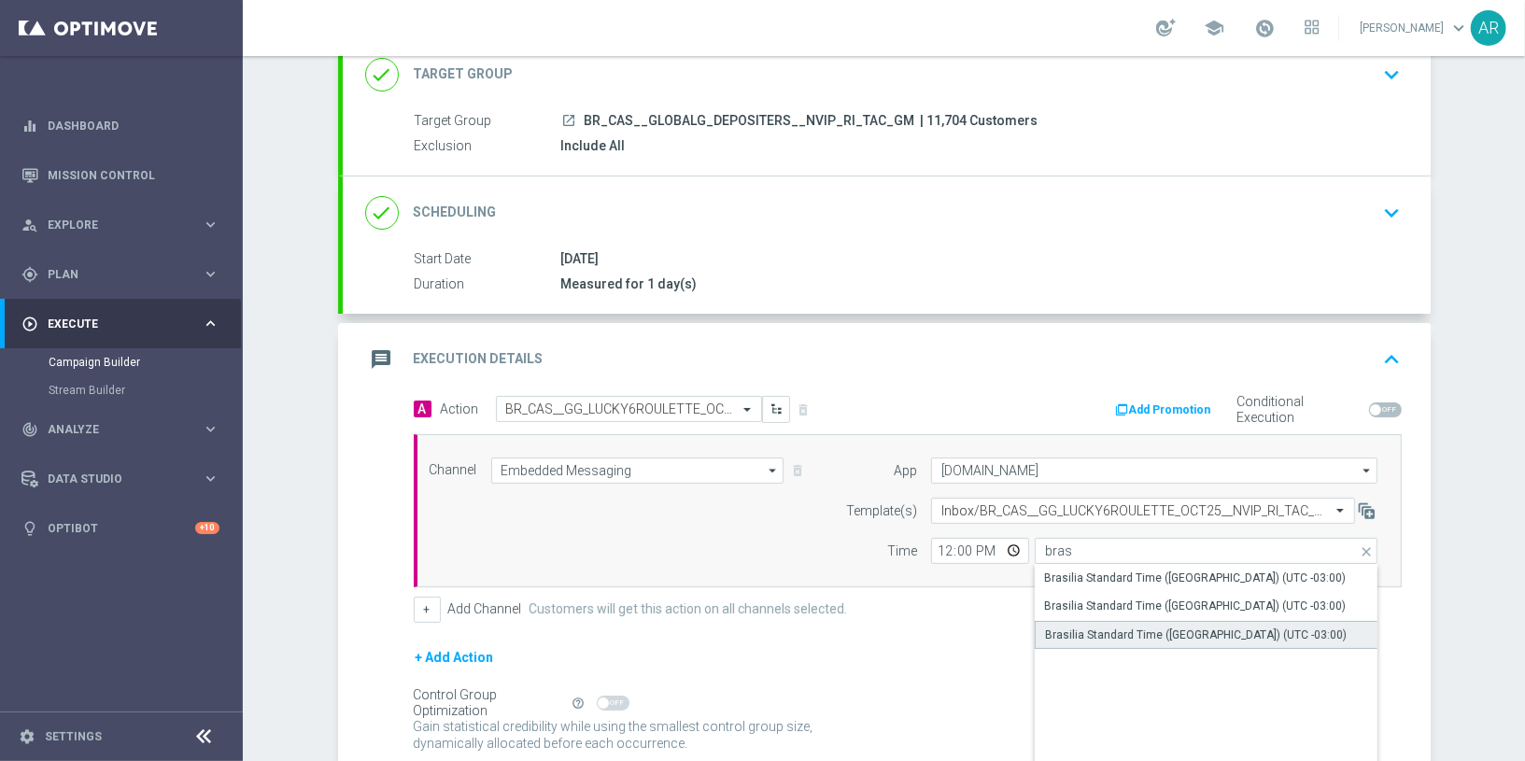
click at [1192, 630] on div "Brasilia Standard Time (Sao Paulo) (UTC -03:00)" at bounding box center [1196, 635] width 302 height 17
type input "Brasilia Standard Time (Sao Paulo) (UTC -03:00)"
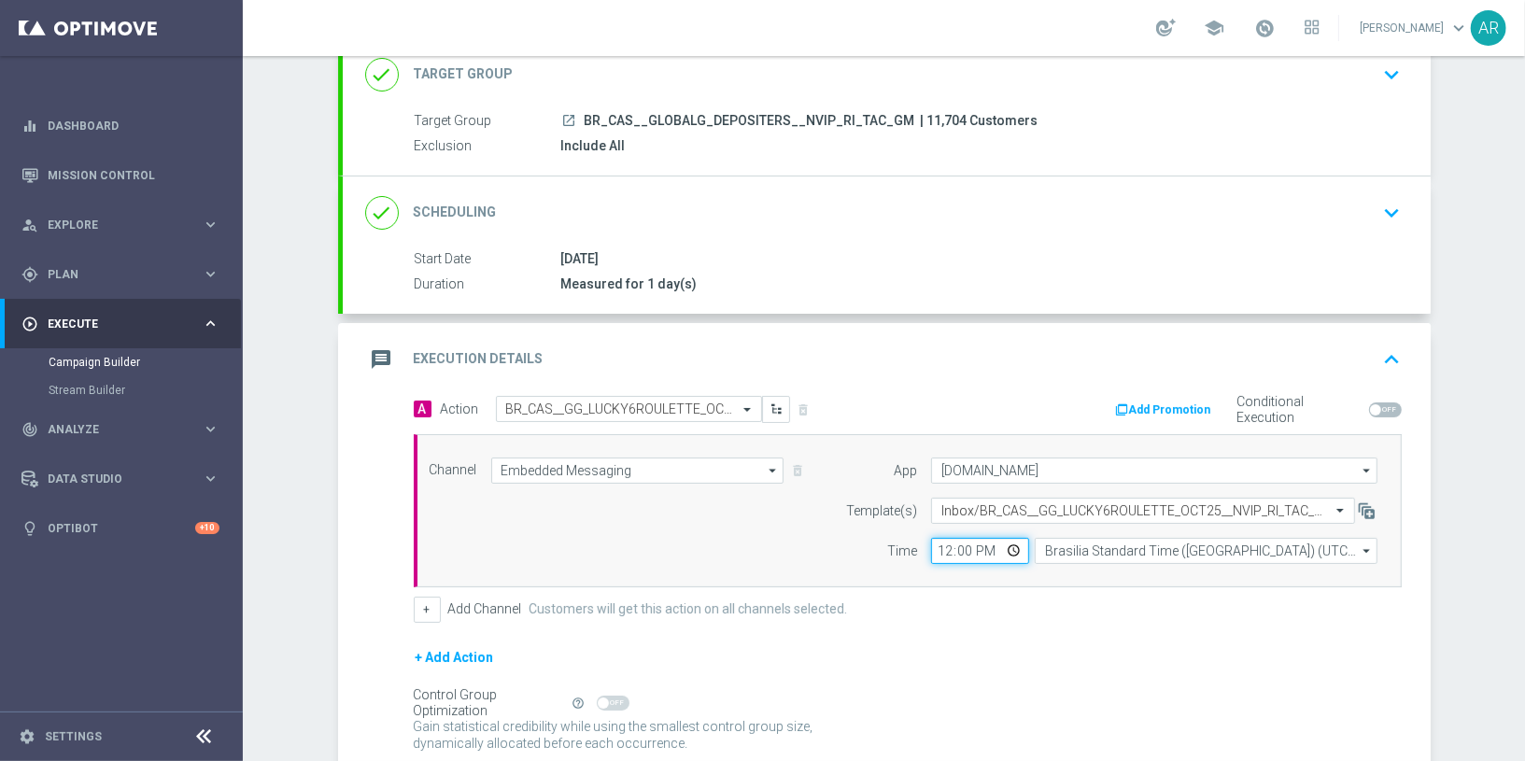
click at [1002, 544] on input "12:00" at bounding box center [980, 551] width 98 height 26
type input "10:00"
click at [728, 534] on div "Channel Embedded Messaging Embedded Messaging arrow_drop_down Drag here to set …" at bounding box center [904, 511] width 977 height 106
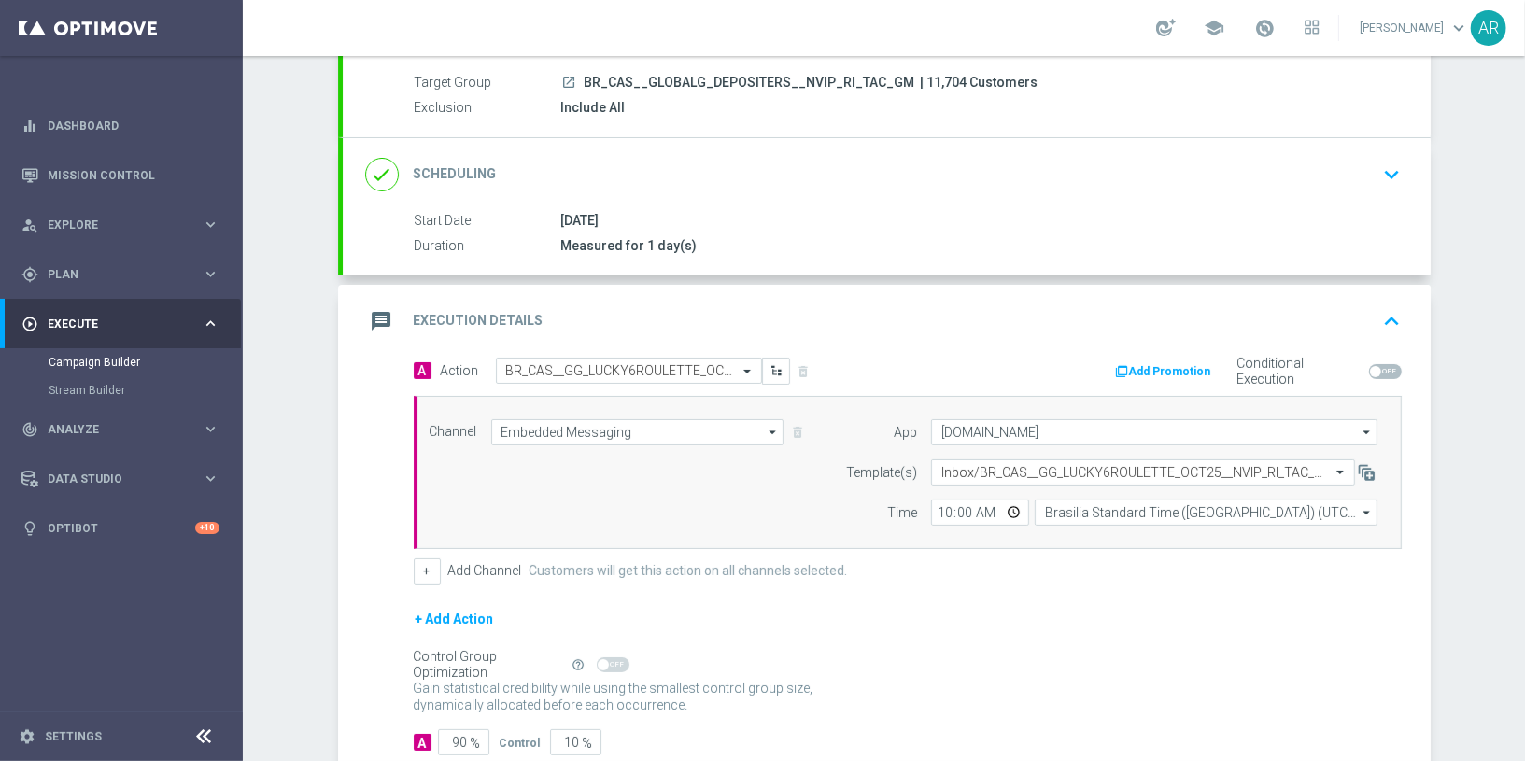
scroll to position [277, 0]
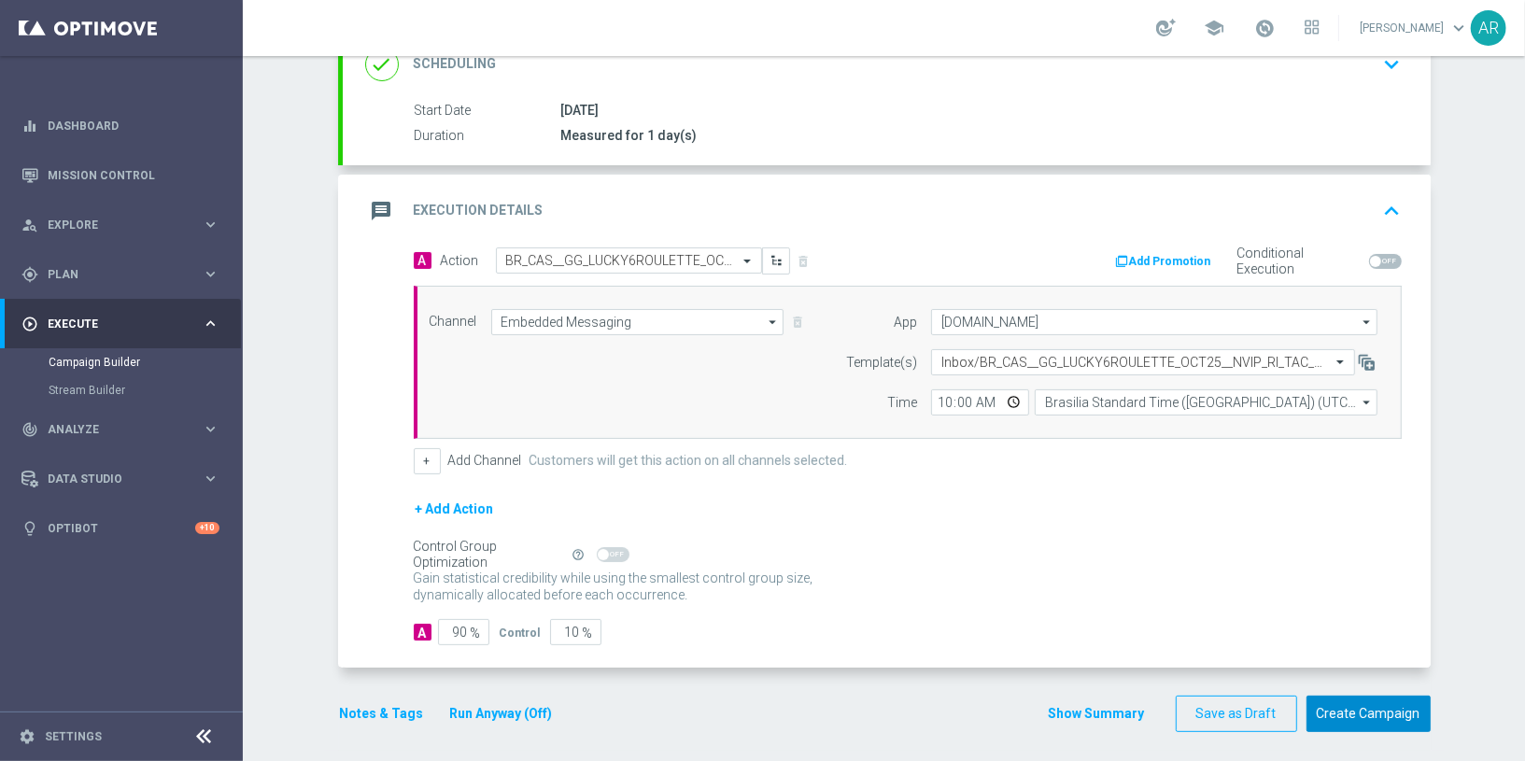
click at [1372, 684] on button "Create Campaign" at bounding box center [1368, 714] width 124 height 36
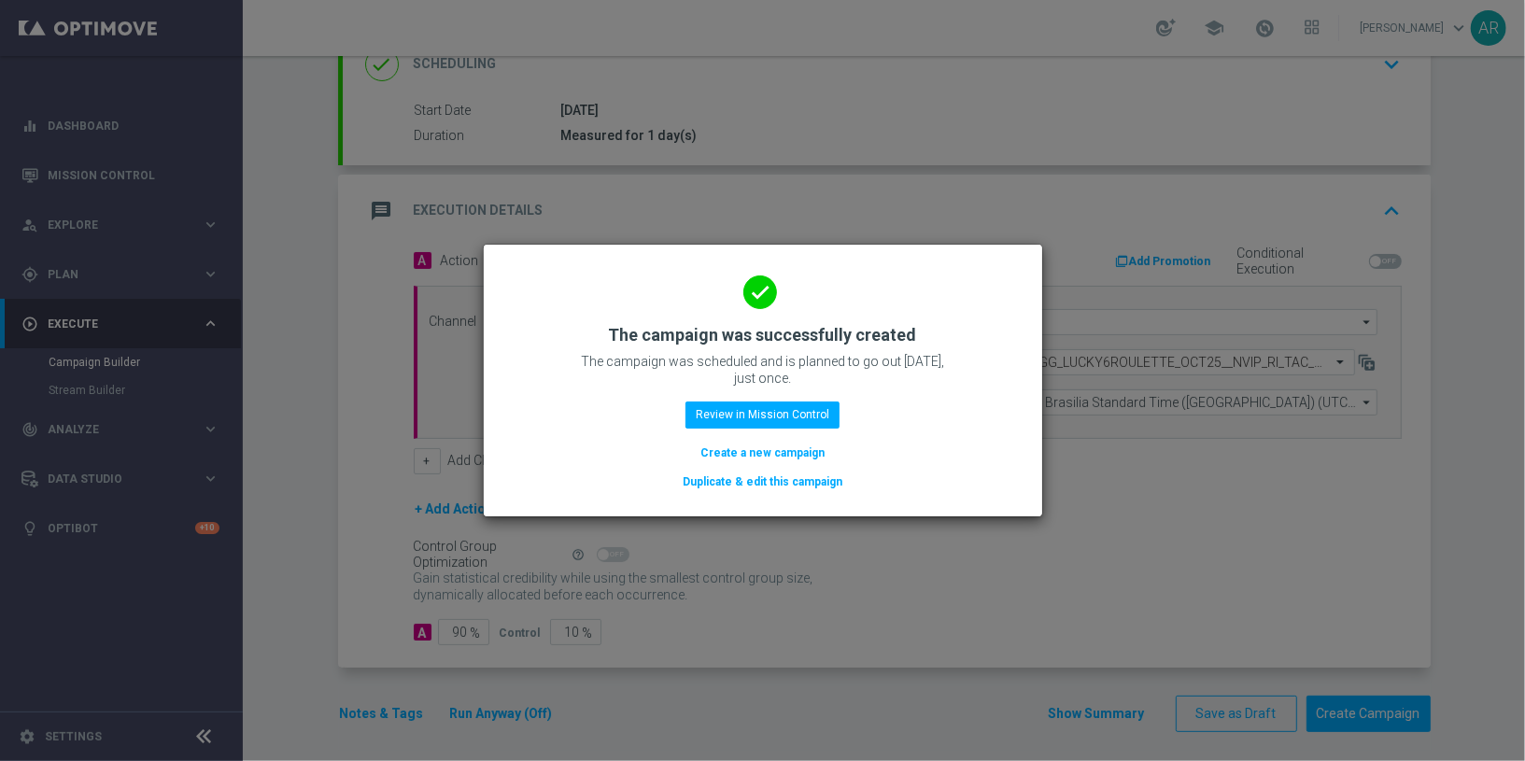
click at [788, 449] on button "Create a new campaign" at bounding box center [762, 453] width 128 height 21
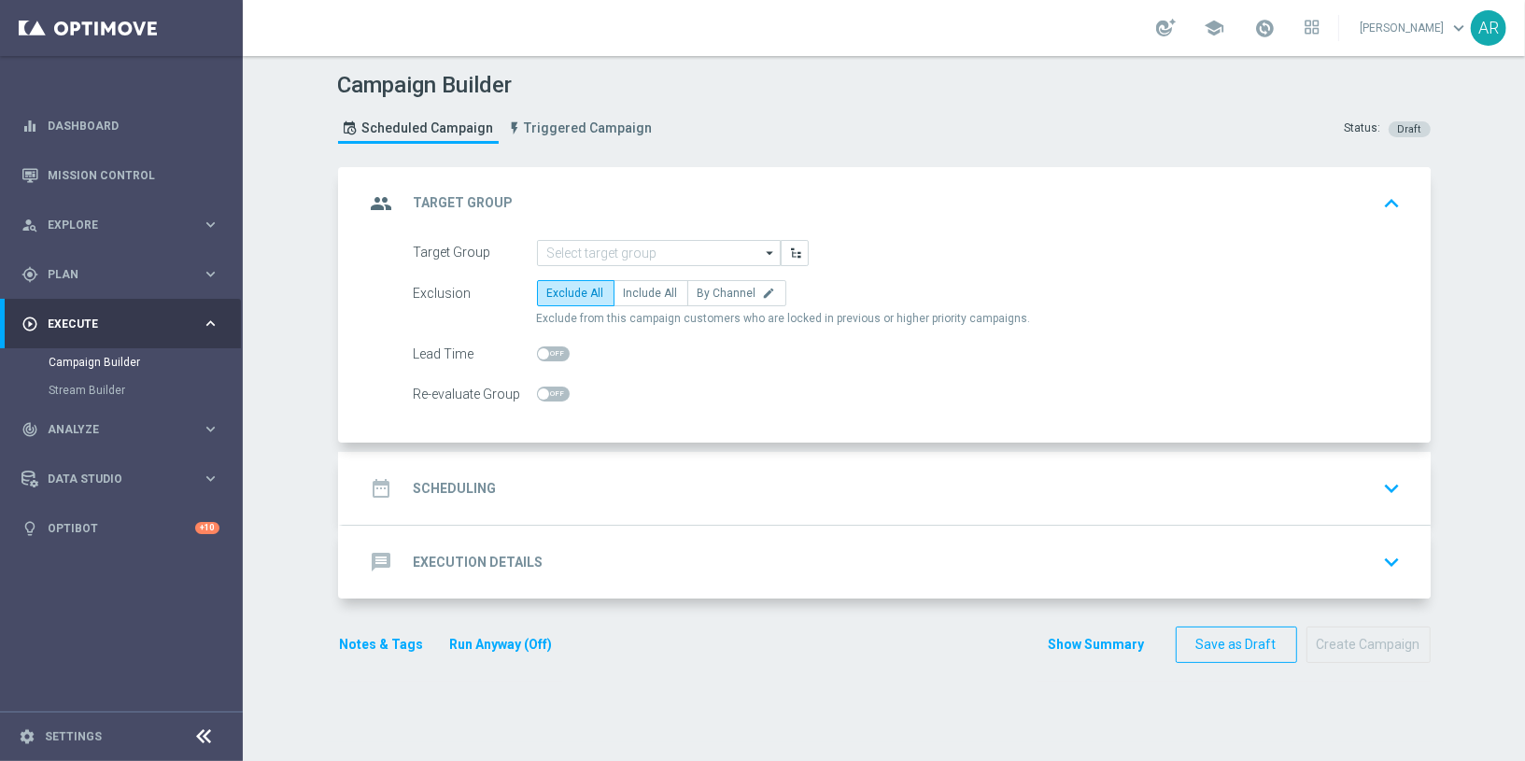
scroll to position [0, 0]
click at [289, 301] on div "Campaign Builder Scheduled Campaign Triggered Campaign Status: Draft group Targ…" at bounding box center [884, 408] width 1282 height 705
click at [265, 297] on div "Campaign Builder Scheduled Campaign Triggered Campaign Status: Draft group Targ…" at bounding box center [884, 408] width 1282 height 705
click at [309, 369] on div "Campaign Builder Scheduled Campaign Triggered Campaign Status: Draft group Targ…" at bounding box center [884, 408] width 1282 height 705
click at [289, 390] on div "Campaign Builder Scheduled Campaign Triggered Campaign Status: Draft group Targ…" at bounding box center [884, 408] width 1282 height 705
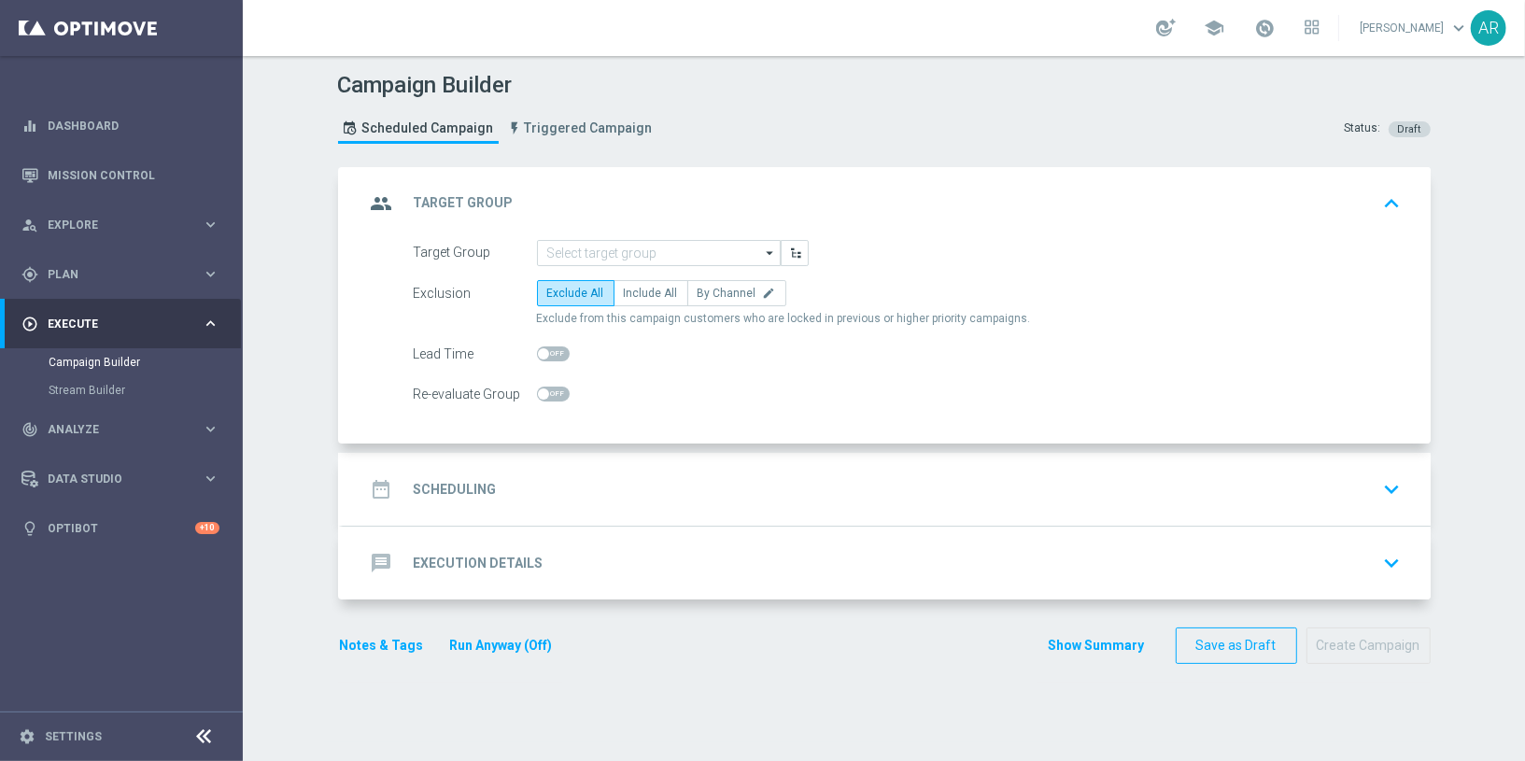
click at [279, 351] on div "Campaign Builder Scheduled Campaign Triggered Campaign Status: Draft group Targ…" at bounding box center [884, 408] width 1282 height 705
click at [290, 380] on div "Campaign Builder Scheduled Campaign Triggered Campaign Status: Draft group Targ…" at bounding box center [884, 408] width 1282 height 705
click at [101, 257] on div "gps_fixed Plan keyboard_arrow_right" at bounding box center [120, 273] width 241 height 49
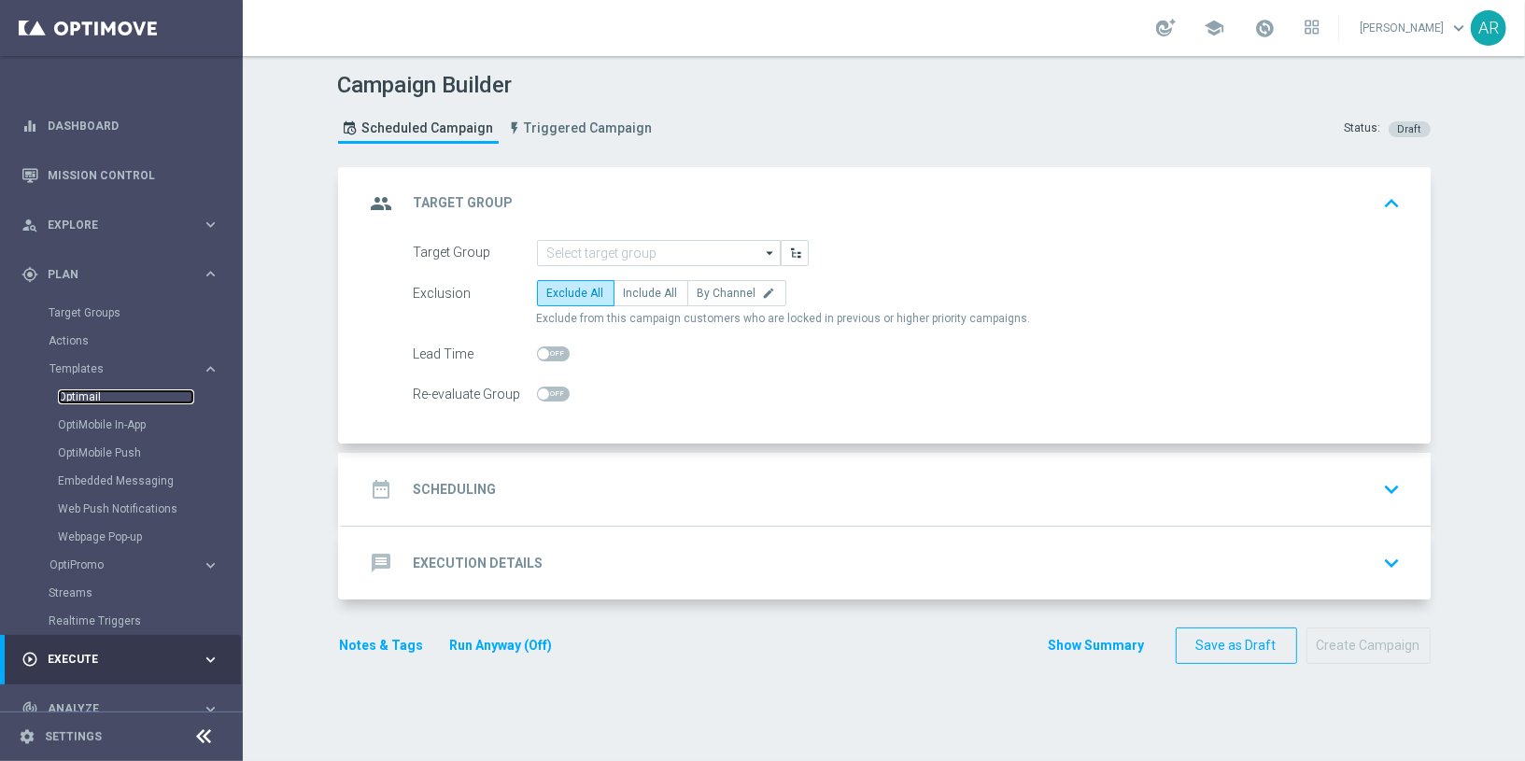
click at [78, 397] on link "Optimail" at bounding box center [126, 396] width 136 height 15
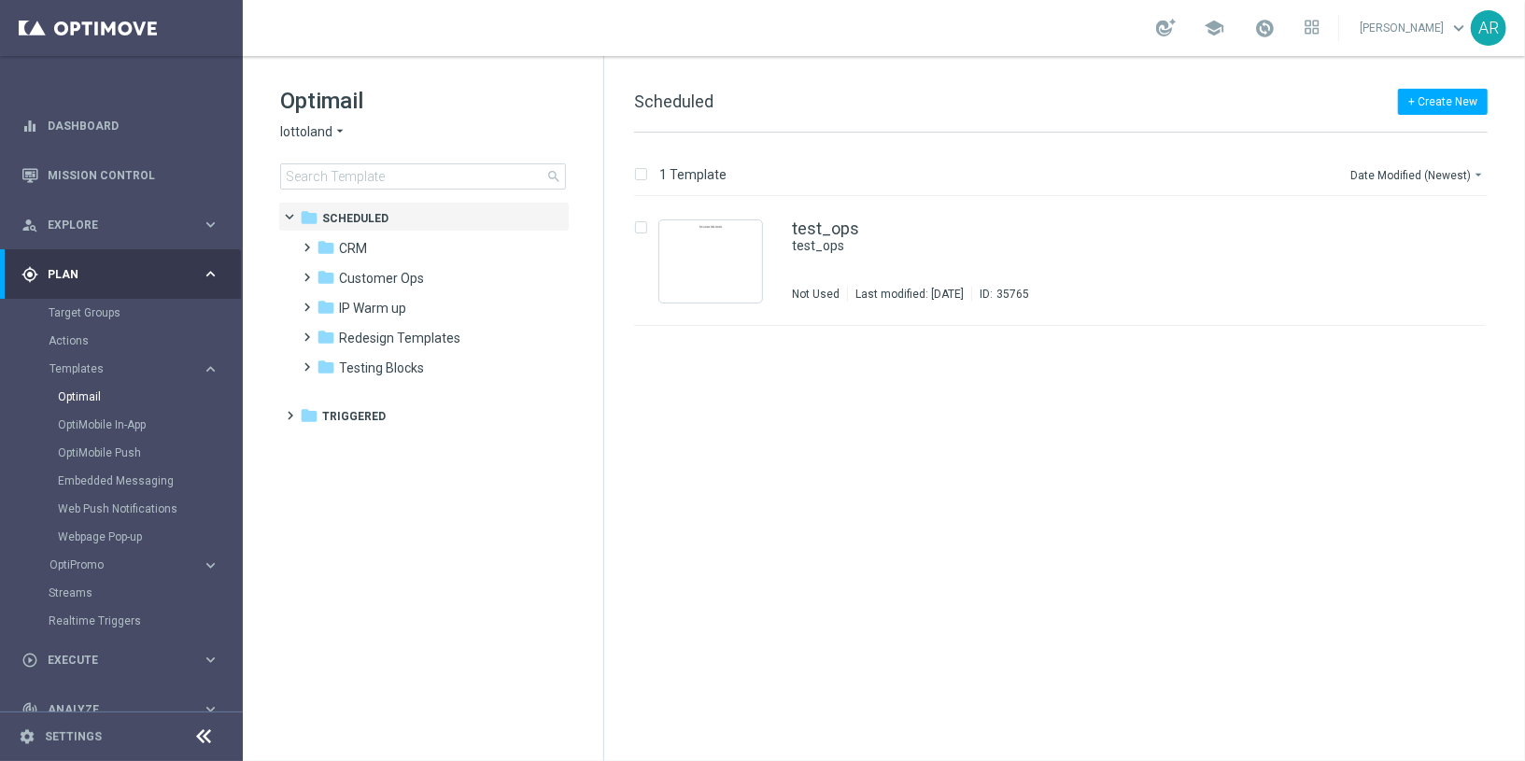
click at [324, 125] on span "lottoland" at bounding box center [306, 132] width 52 height 18
click at [0, 0] on span "Lottoland.bet.br" at bounding box center [0, 0] width 0 height 0
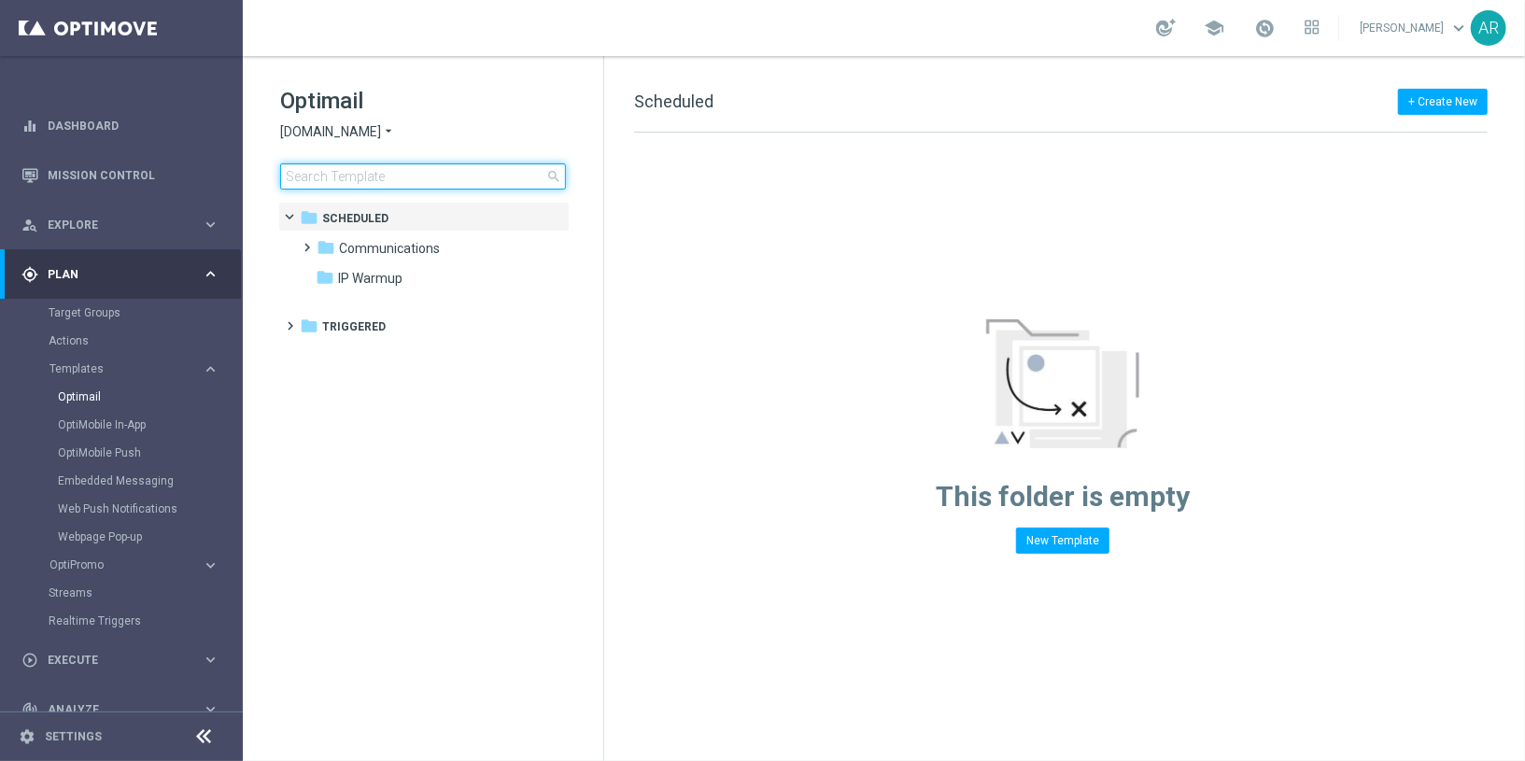
click at [388, 173] on input at bounding box center [423, 176] width 286 height 26
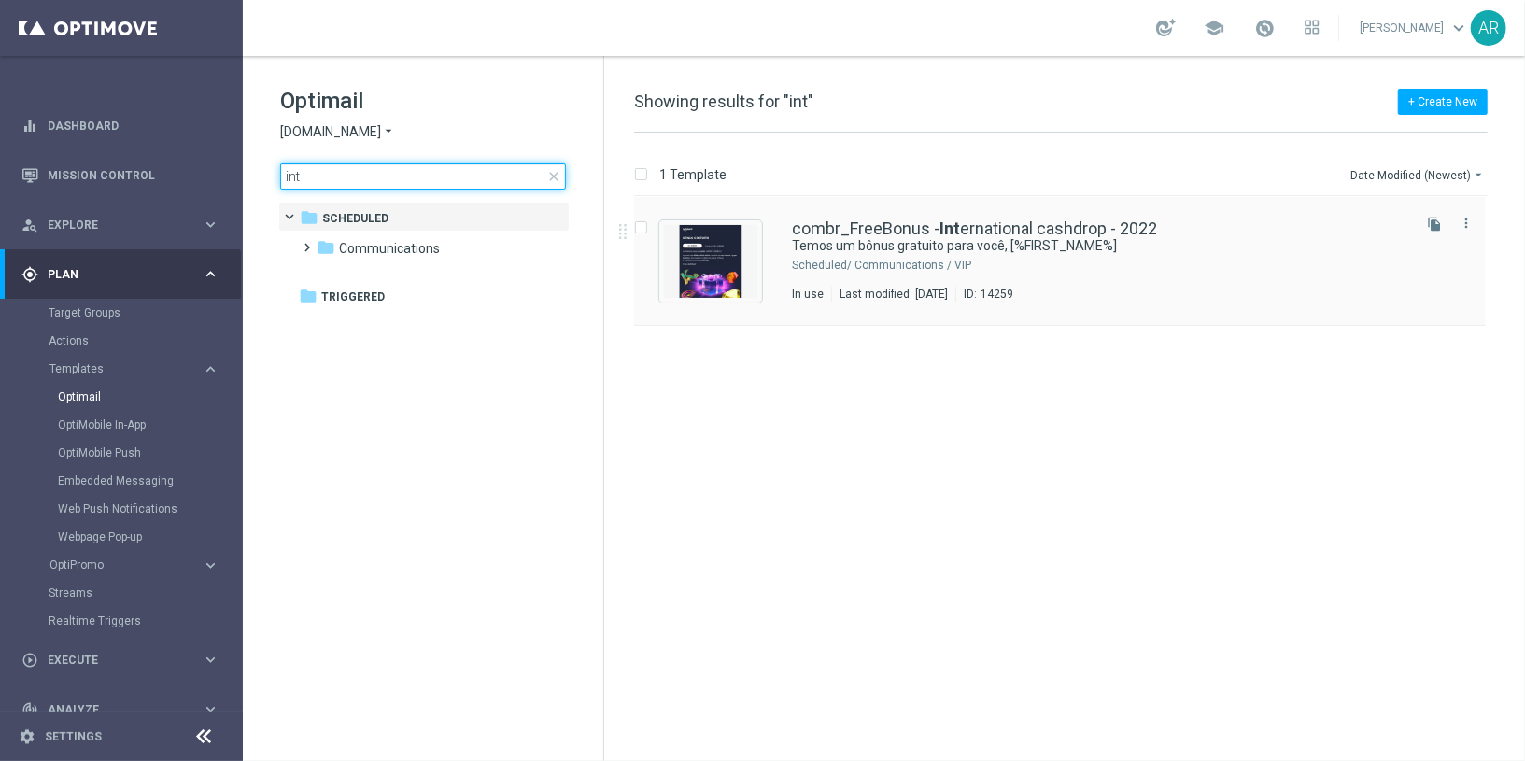
type input "int"
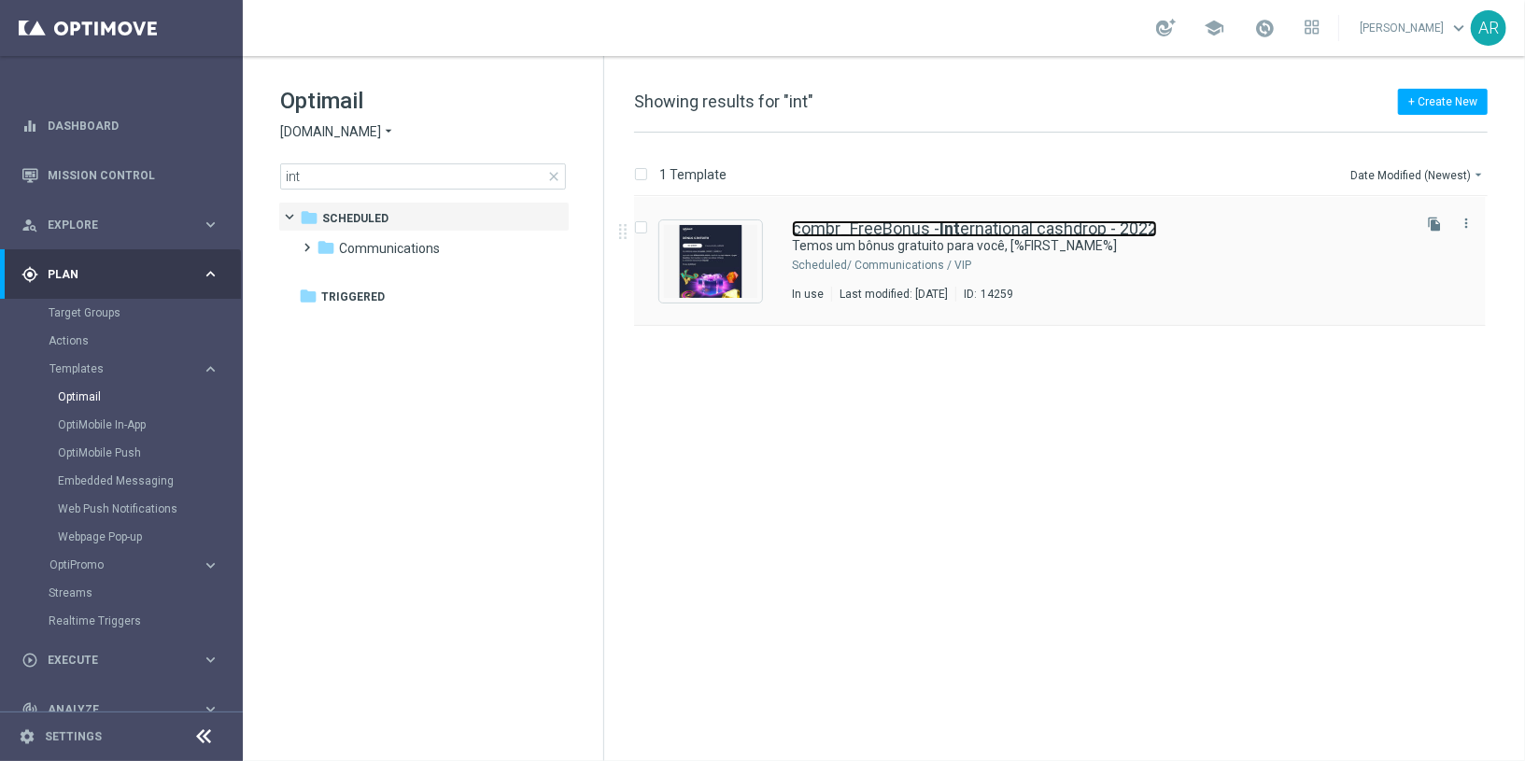
click at [978, 223] on link "combr_FreeBonus - Int ernational cashdrop - 2022" at bounding box center [974, 228] width 365 height 17
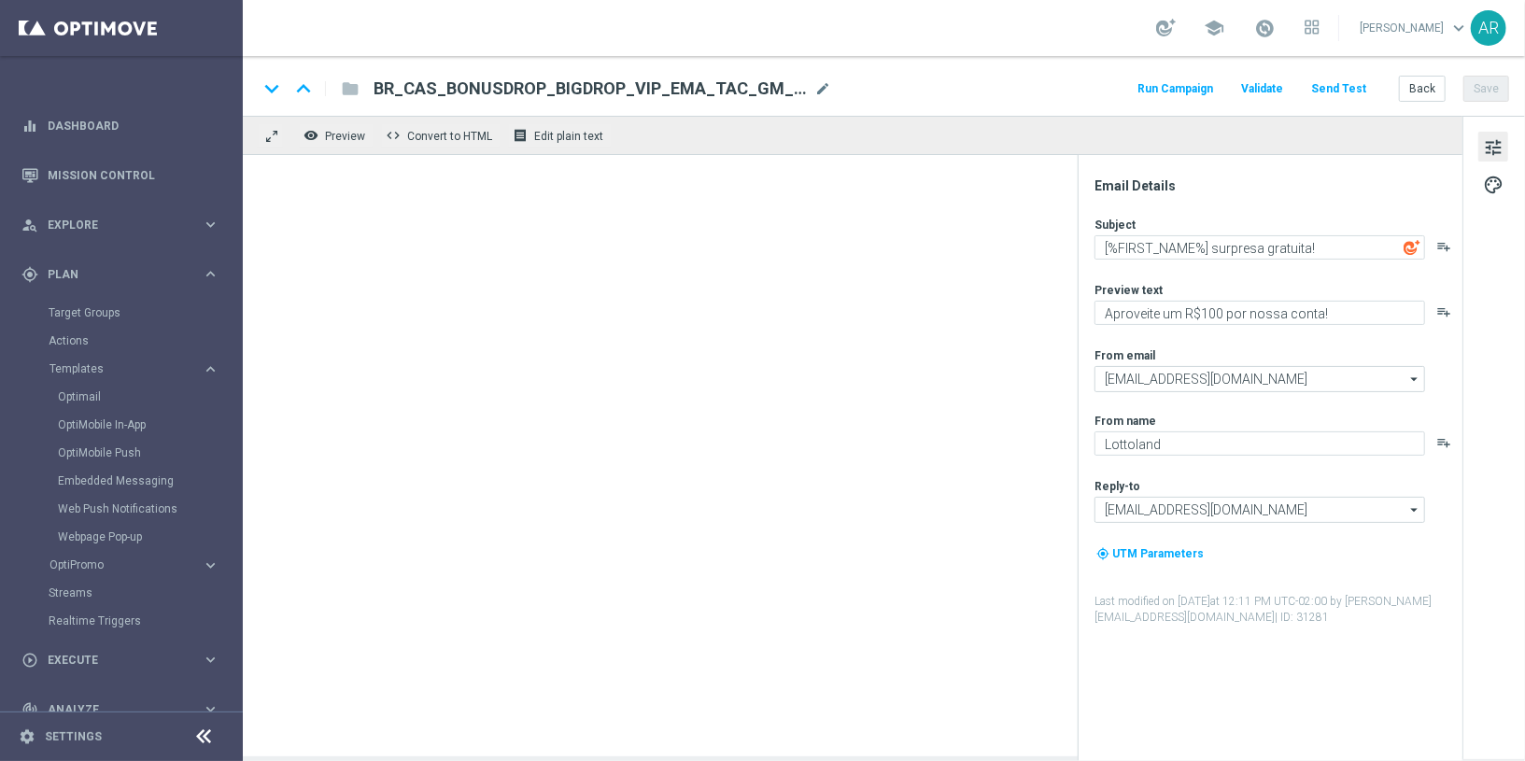
type textarea "Temos um bônus gratuito para você, [%FIRST_NAME%]"
type textarea "Sem pegadinha. Apenas um BÔNUS GRÁTIS para todos os seus jogos e loterias favor…"
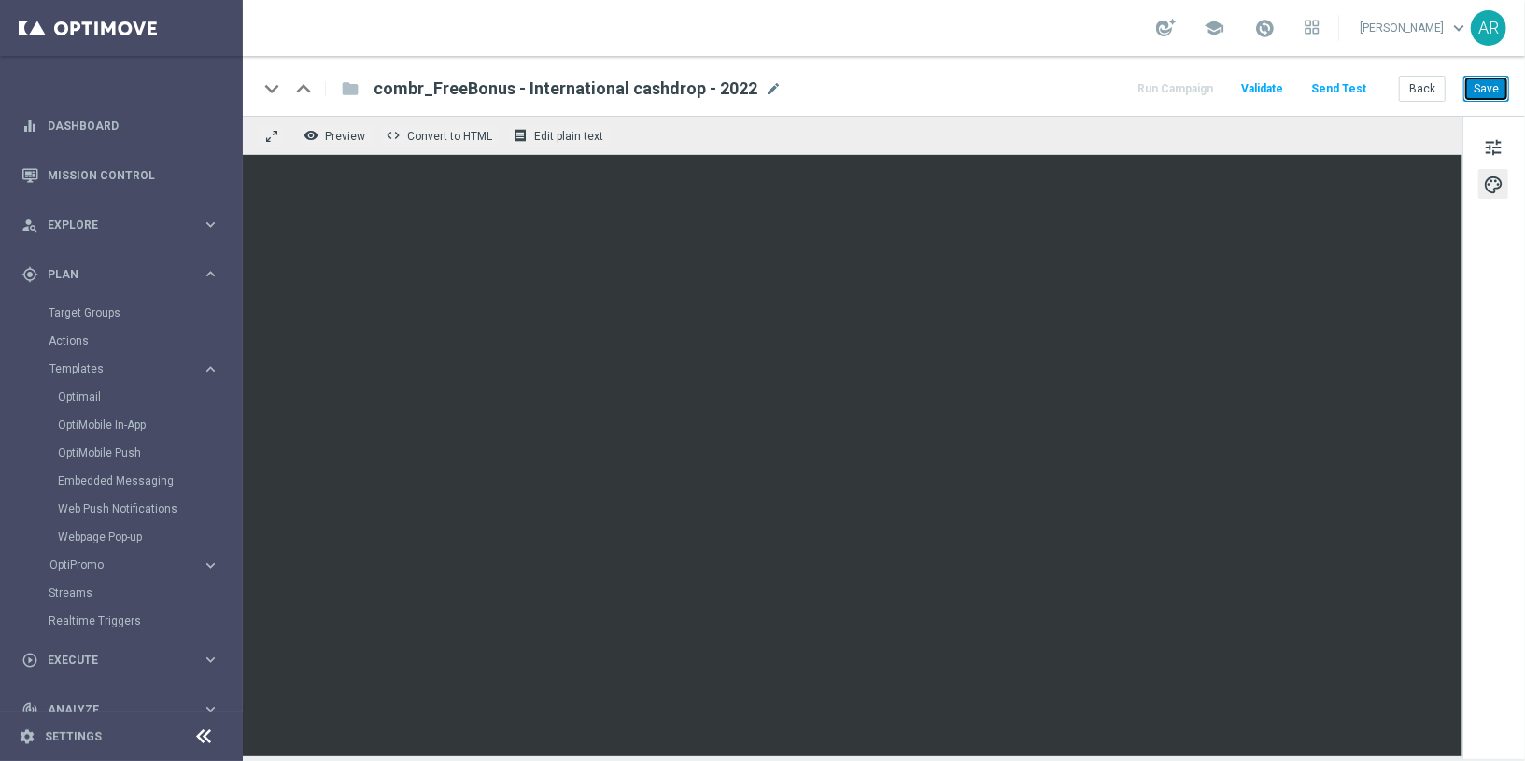
click at [1372, 90] on button "Save" at bounding box center [1486, 89] width 46 height 26
click at [1372, 91] on button "Back" at bounding box center [1422, 89] width 47 height 26
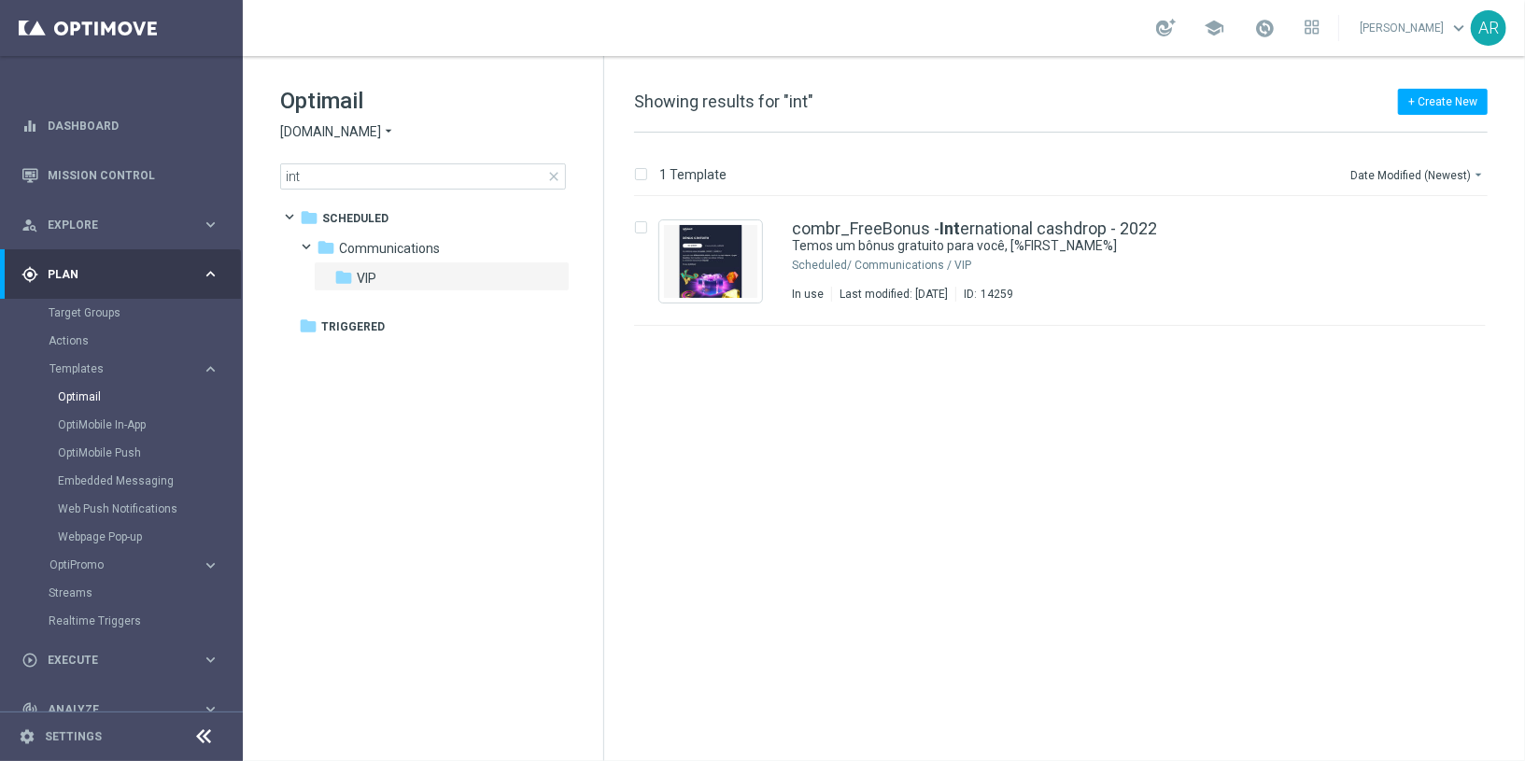
click at [359, 130] on span "Lottoland.bet.br" at bounding box center [330, 132] width 101 height 18
click at [0, 0] on span "Sorteonline.bet.br" at bounding box center [0, 0] width 0 height 0
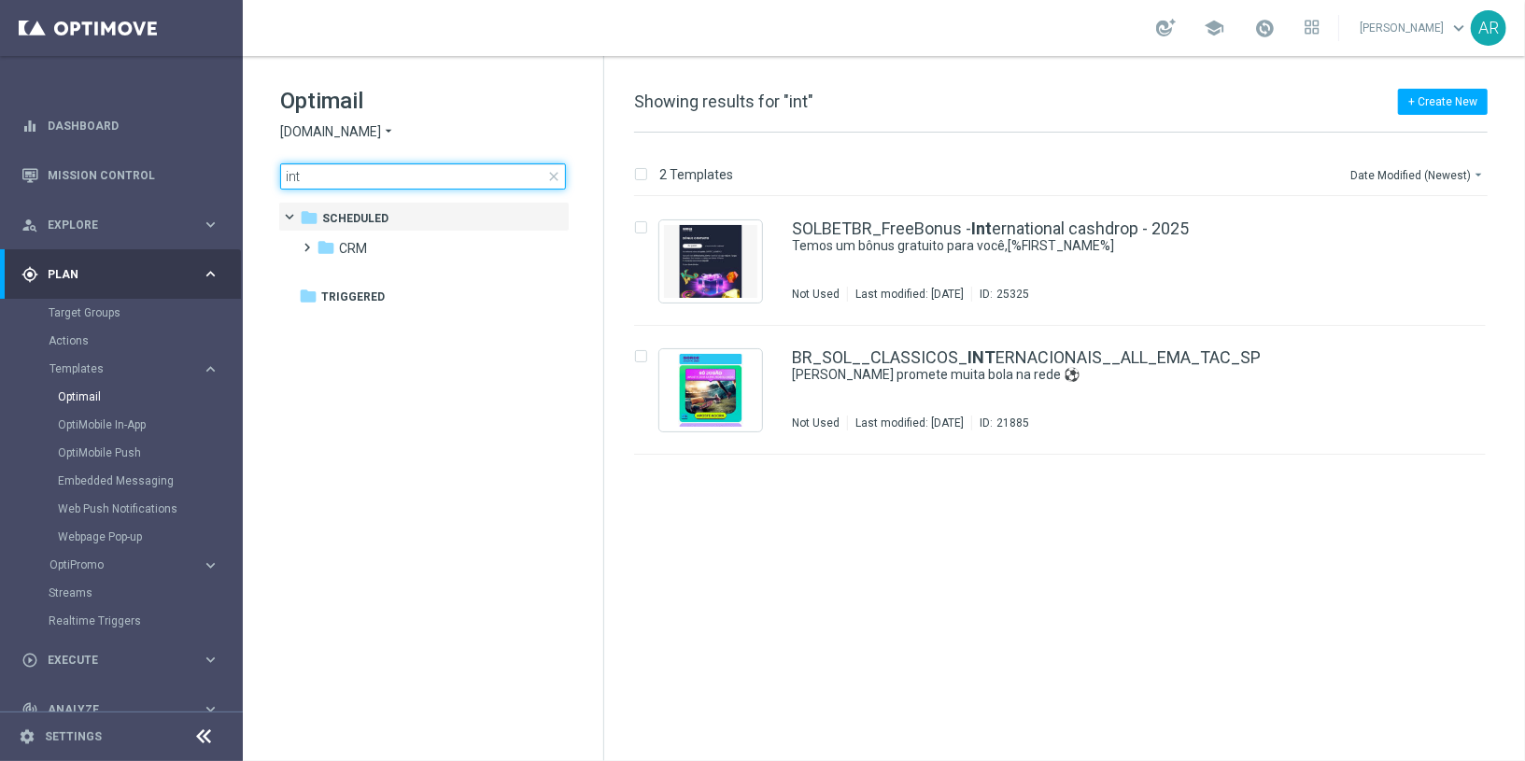
click at [388, 177] on input "int" at bounding box center [423, 176] width 286 height 26
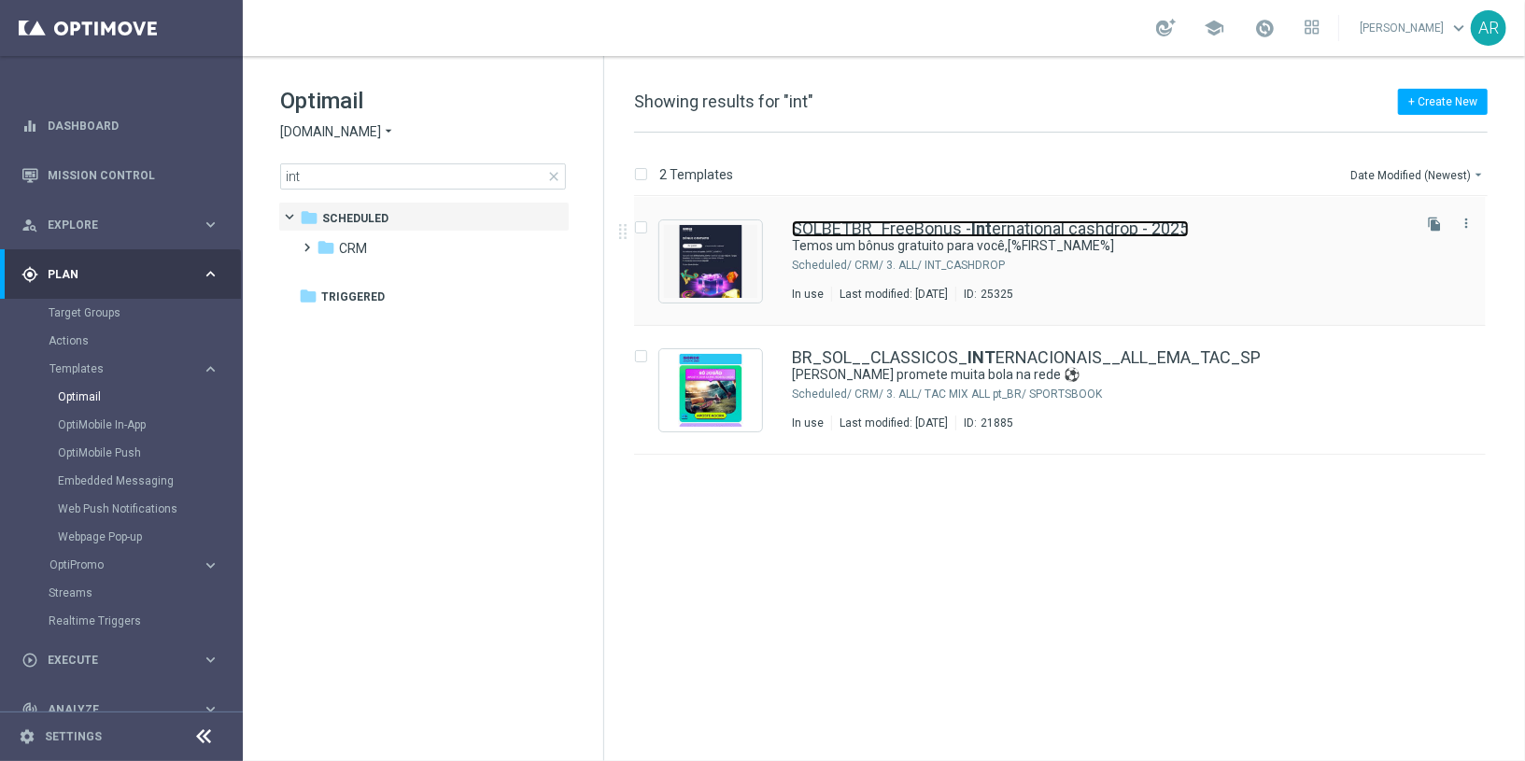
click at [928, 224] on link "SOLBETBR_FreeBonus - Int ernational cashdrop - 2025" at bounding box center [990, 228] width 397 height 17
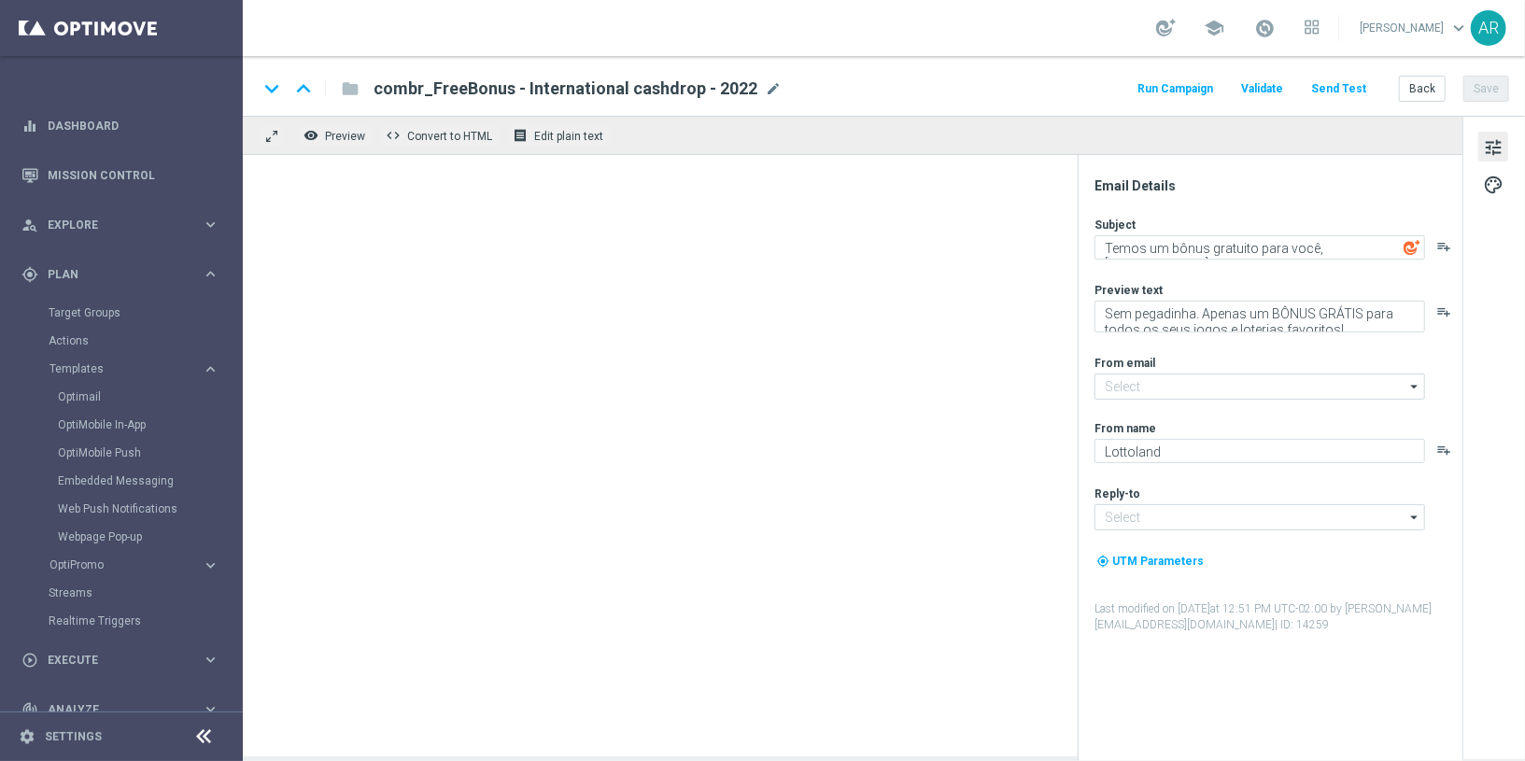
type input "mail@crm.lottoland.bet.br"
type input "contato@lottoland.bet.br"
type textarea "Temos um bônus gratuito para você,[%FIRST_NAME%]"
type input "contato@email.sorteonline.bet.br"
type textarea "Sorte Online Betz"
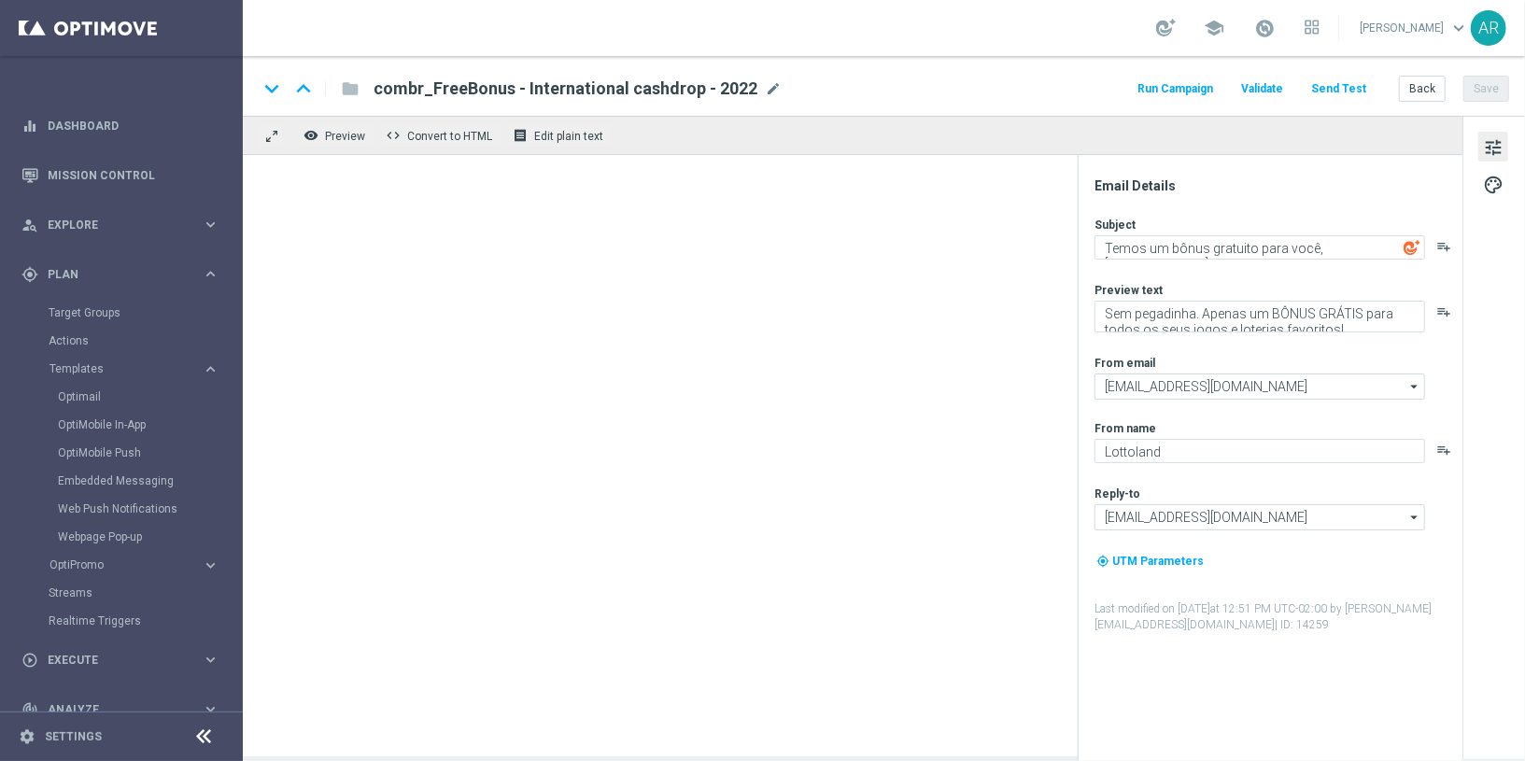
type input "suporte@sorteonline.bet.br"
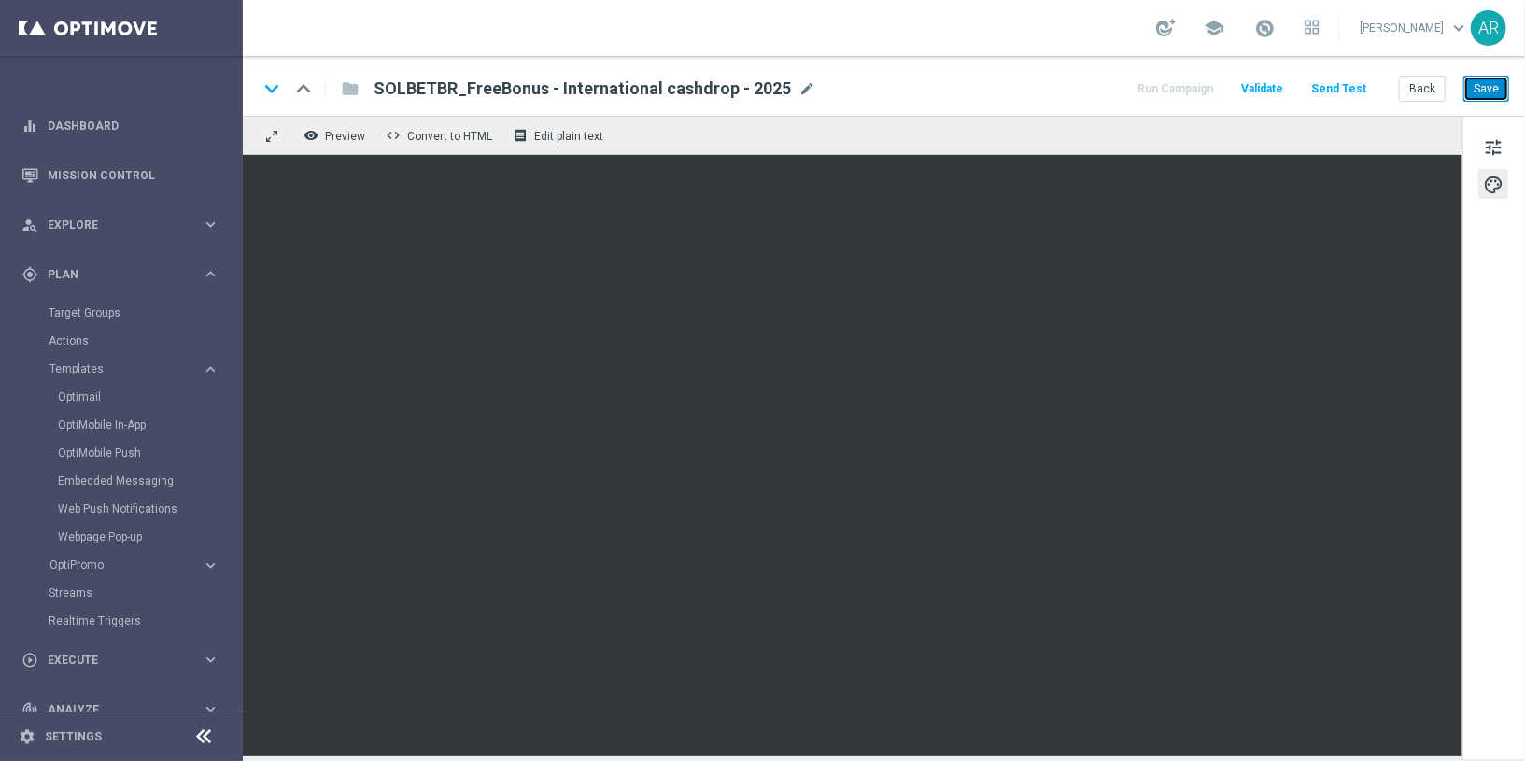
click at [1372, 91] on button "Save" at bounding box center [1486, 89] width 46 height 26
click at [90, 482] on link "Embedded Messaging" at bounding box center [126, 480] width 136 height 15
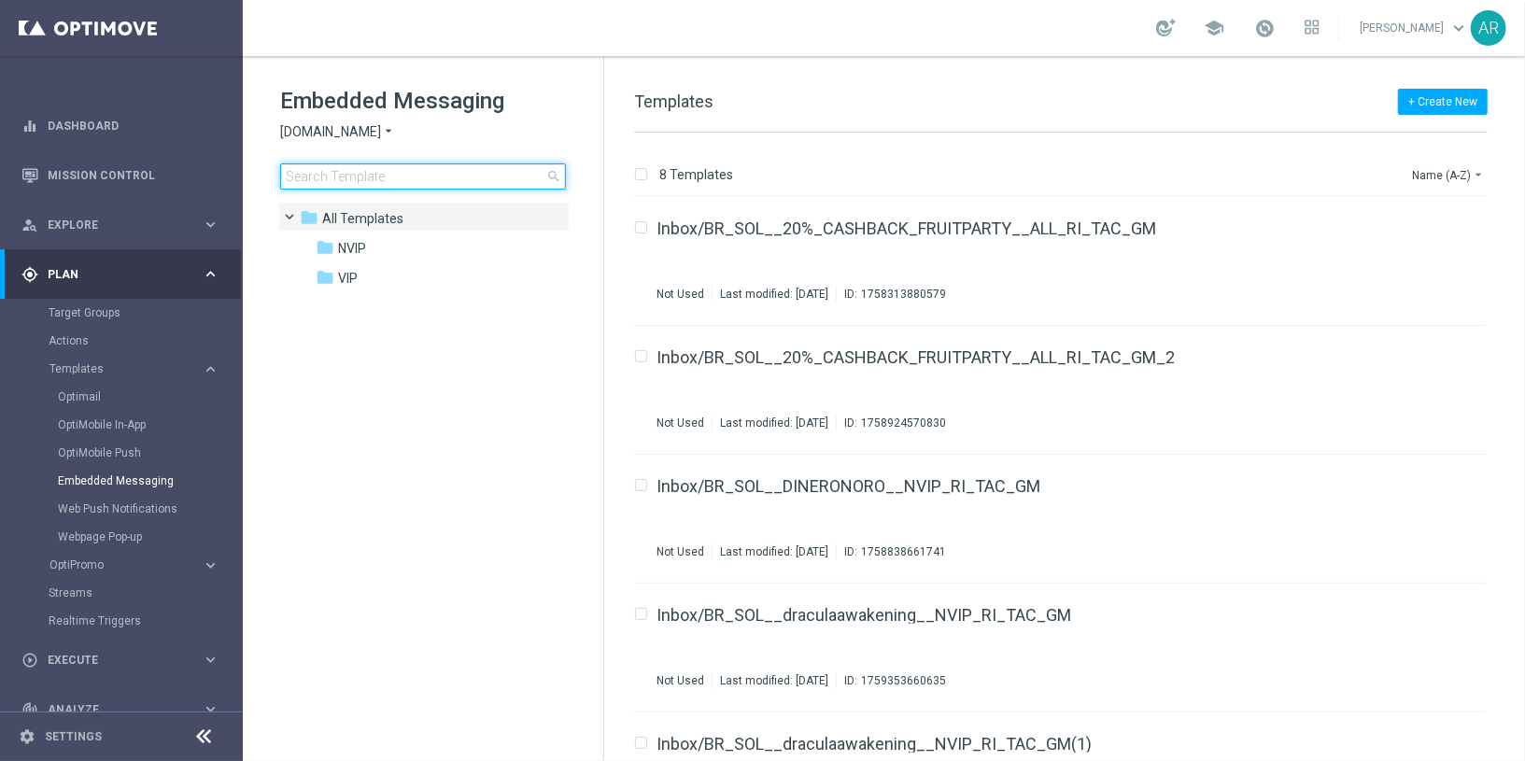
click at [396, 179] on input at bounding box center [423, 176] width 286 height 26
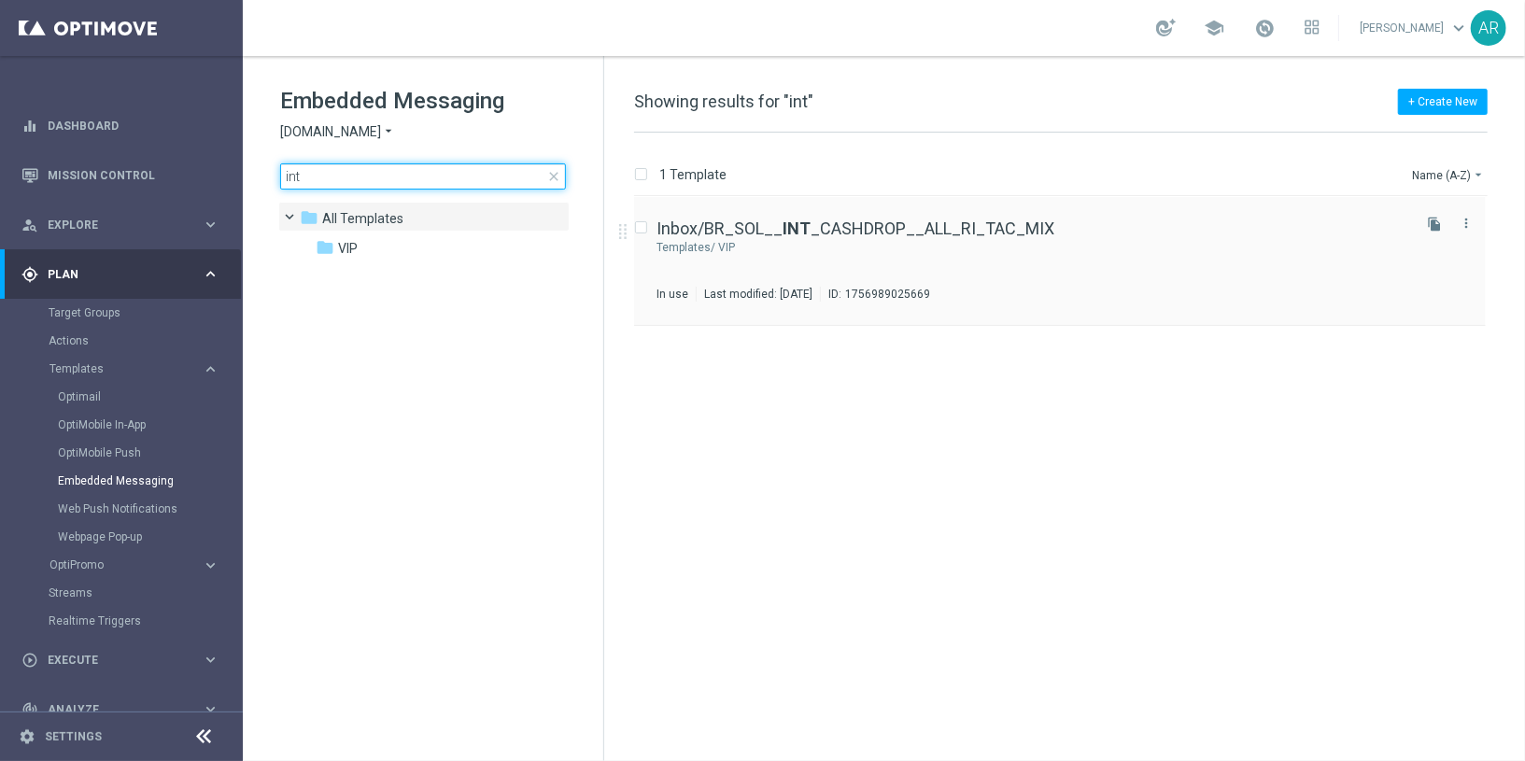
type input "int"
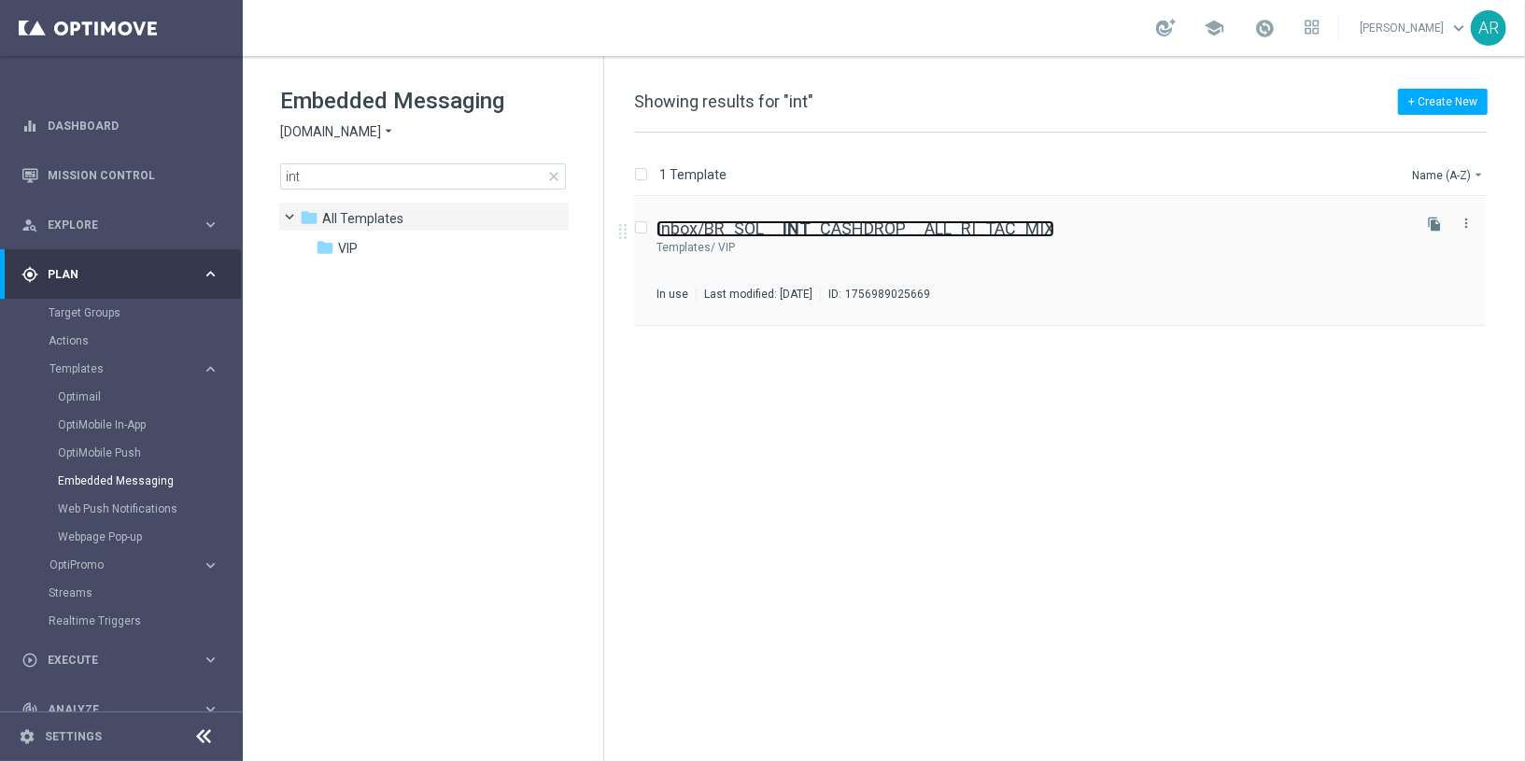
click at [904, 225] on link "Inbox/BR_SOL__ INT _CASHDROP__ALL_RI_TAC_MIX" at bounding box center [855, 228] width 398 height 17
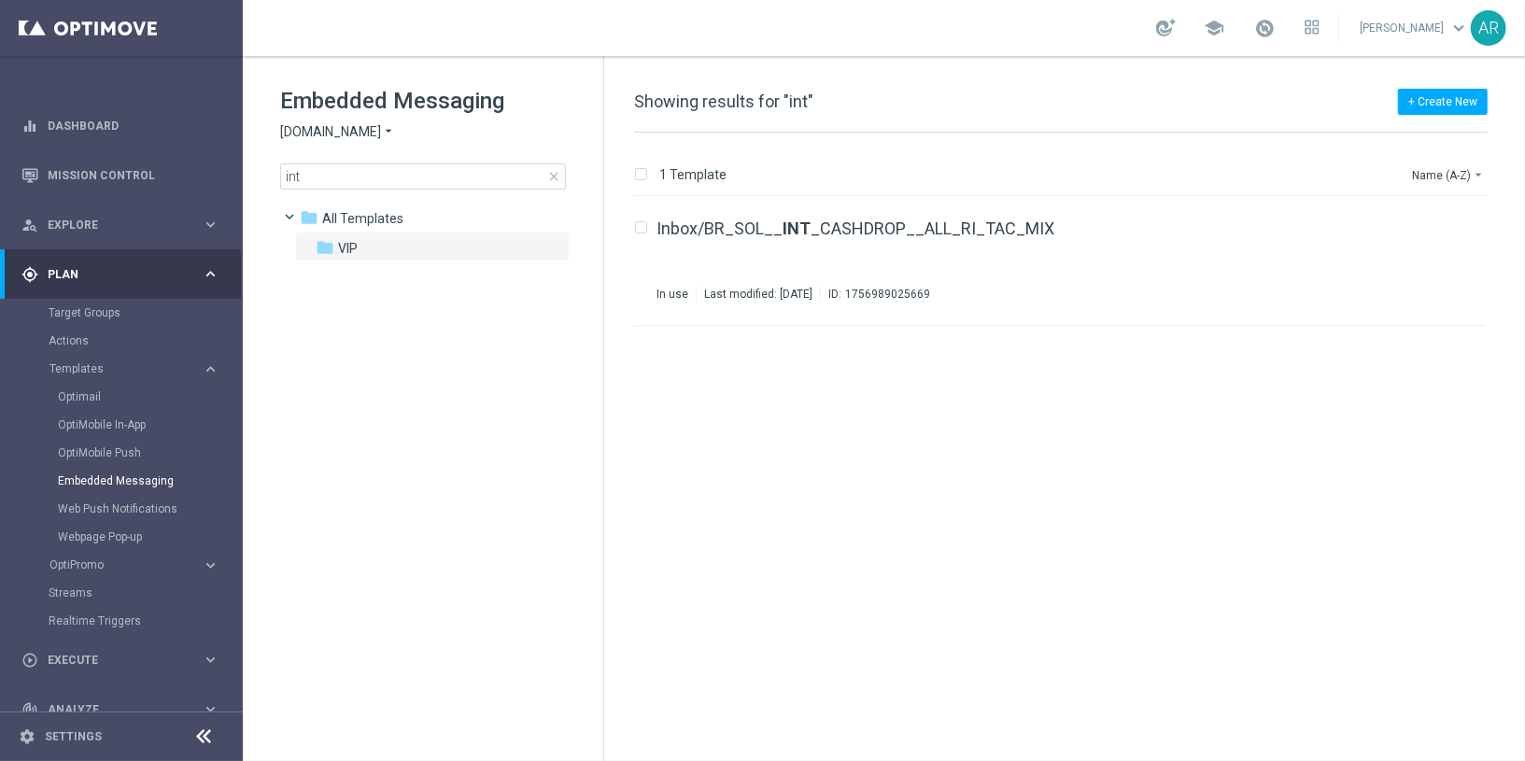
click at [348, 135] on span "Sorteonline.bet.br" at bounding box center [330, 132] width 101 height 18
click at [0, 0] on span "Lottoland.bet.br" at bounding box center [0, 0] width 0 height 0
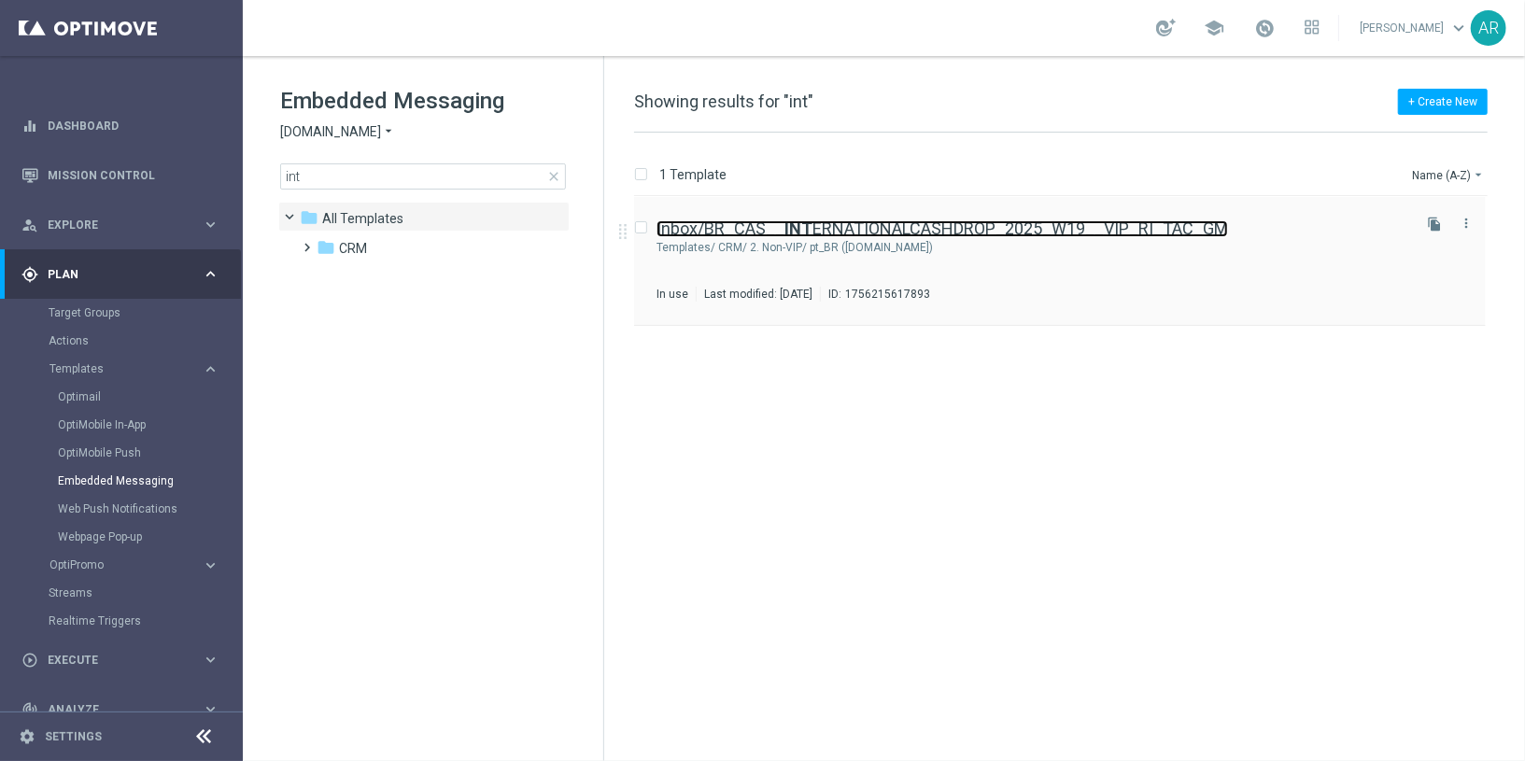
click at [941, 224] on link "Inbox/BR_CAS__ INT ERNATIONALCASHDROP_2025_W19__VIP_RI_TAC_GM" at bounding box center [941, 228] width 571 height 17
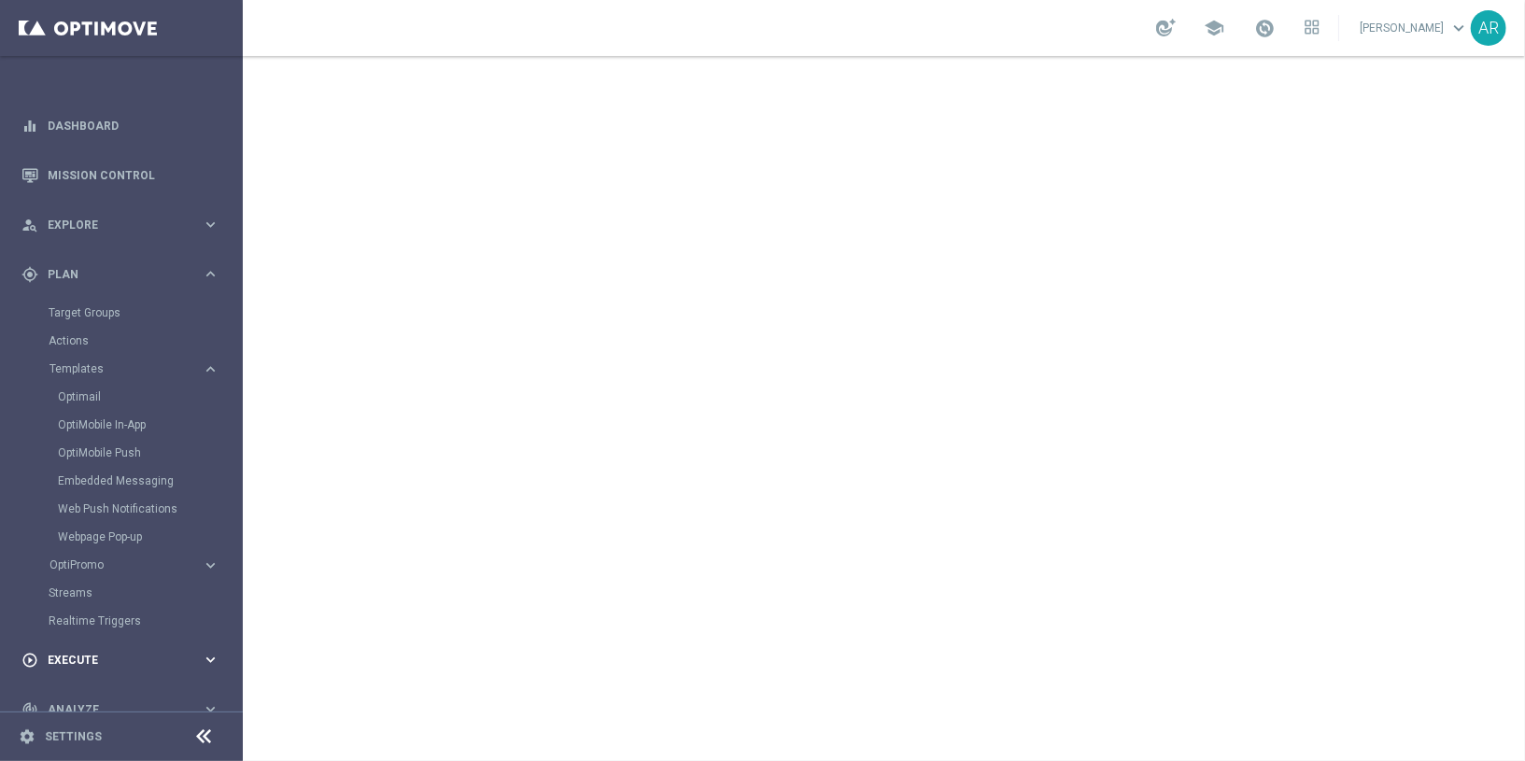
click at [87, 660] on span "Execute" at bounding box center [125, 660] width 154 height 11
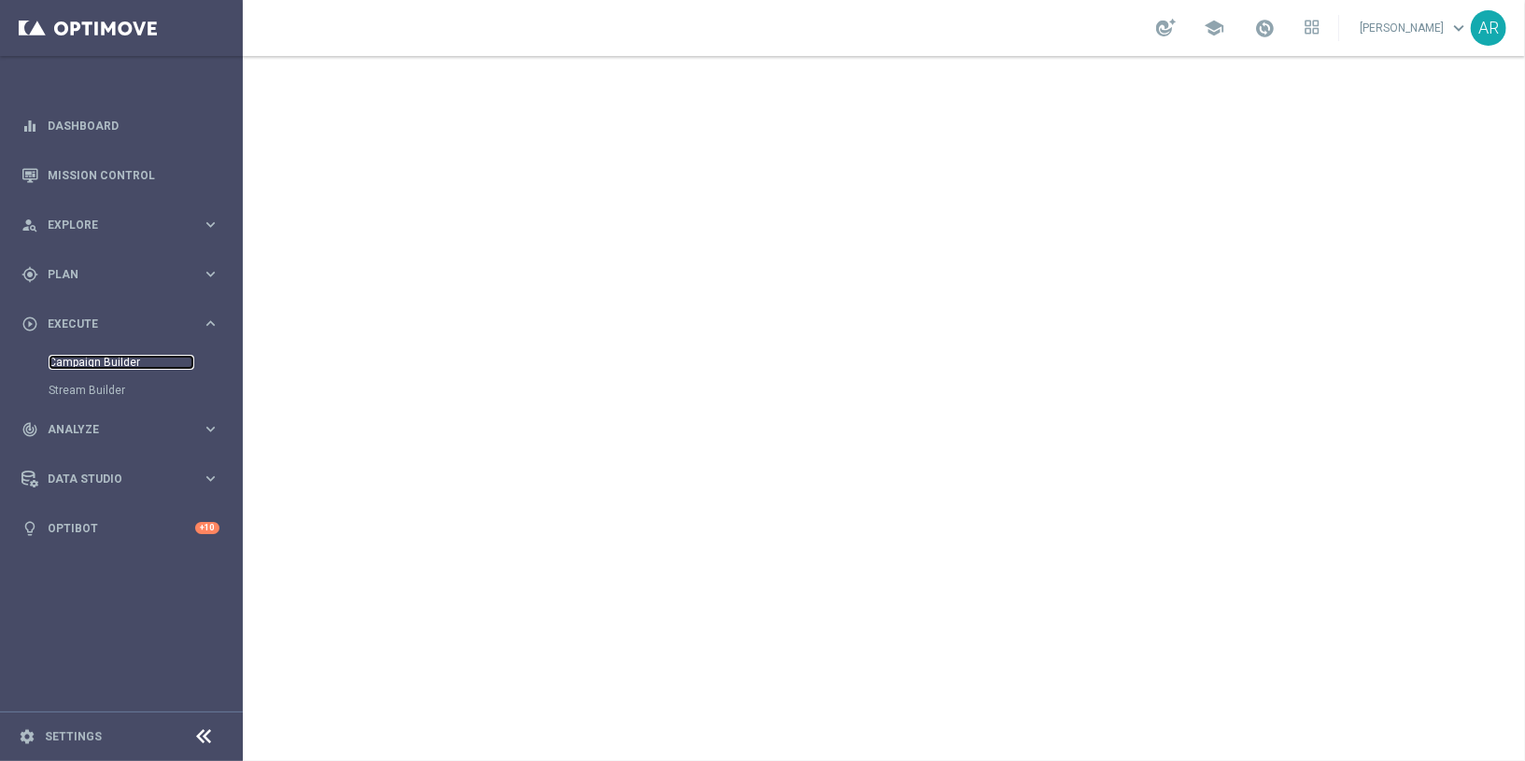
click at [120, 360] on link "Campaign Builder" at bounding box center [122, 362] width 146 height 15
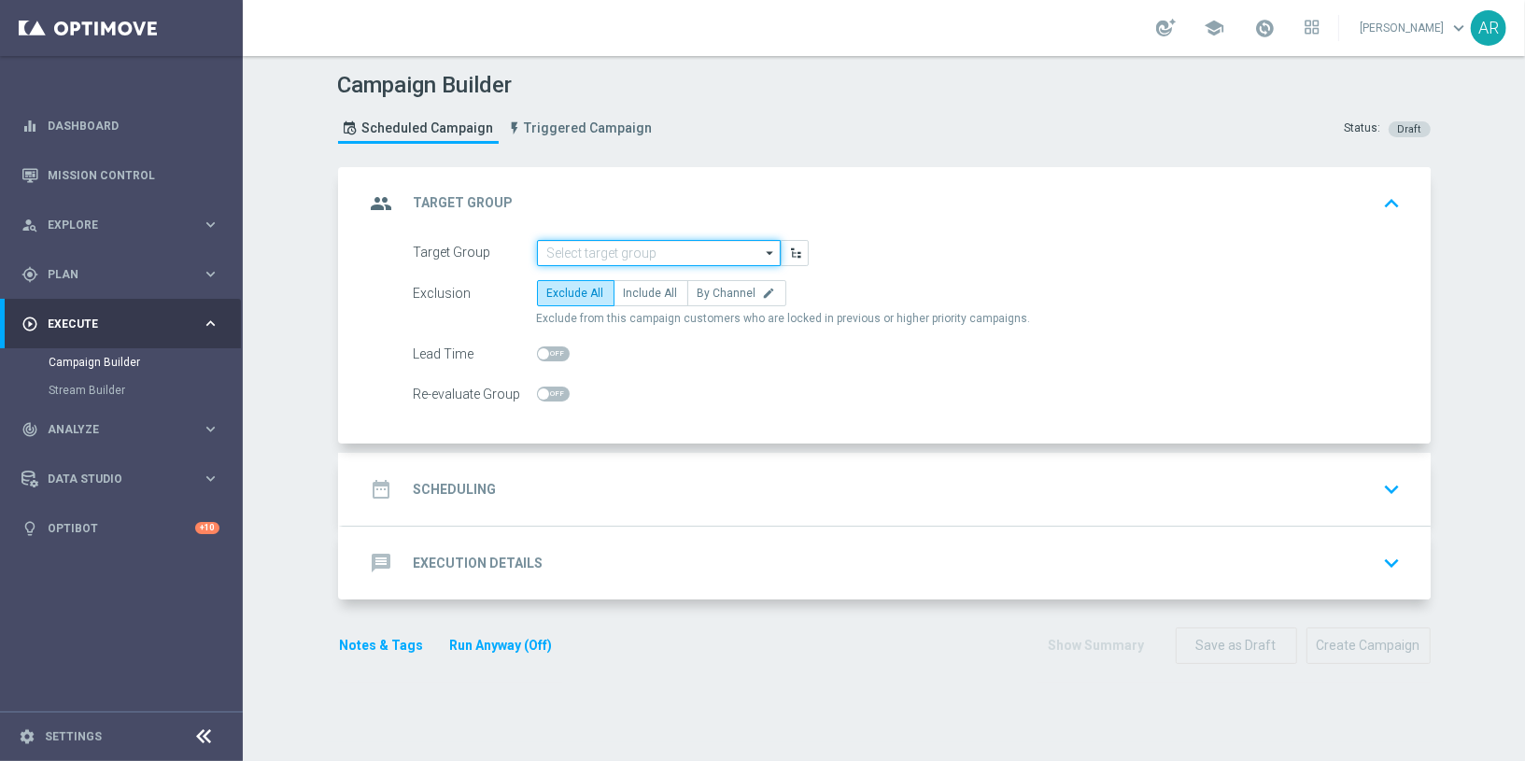
click at [568, 260] on input at bounding box center [659, 253] width 244 height 26
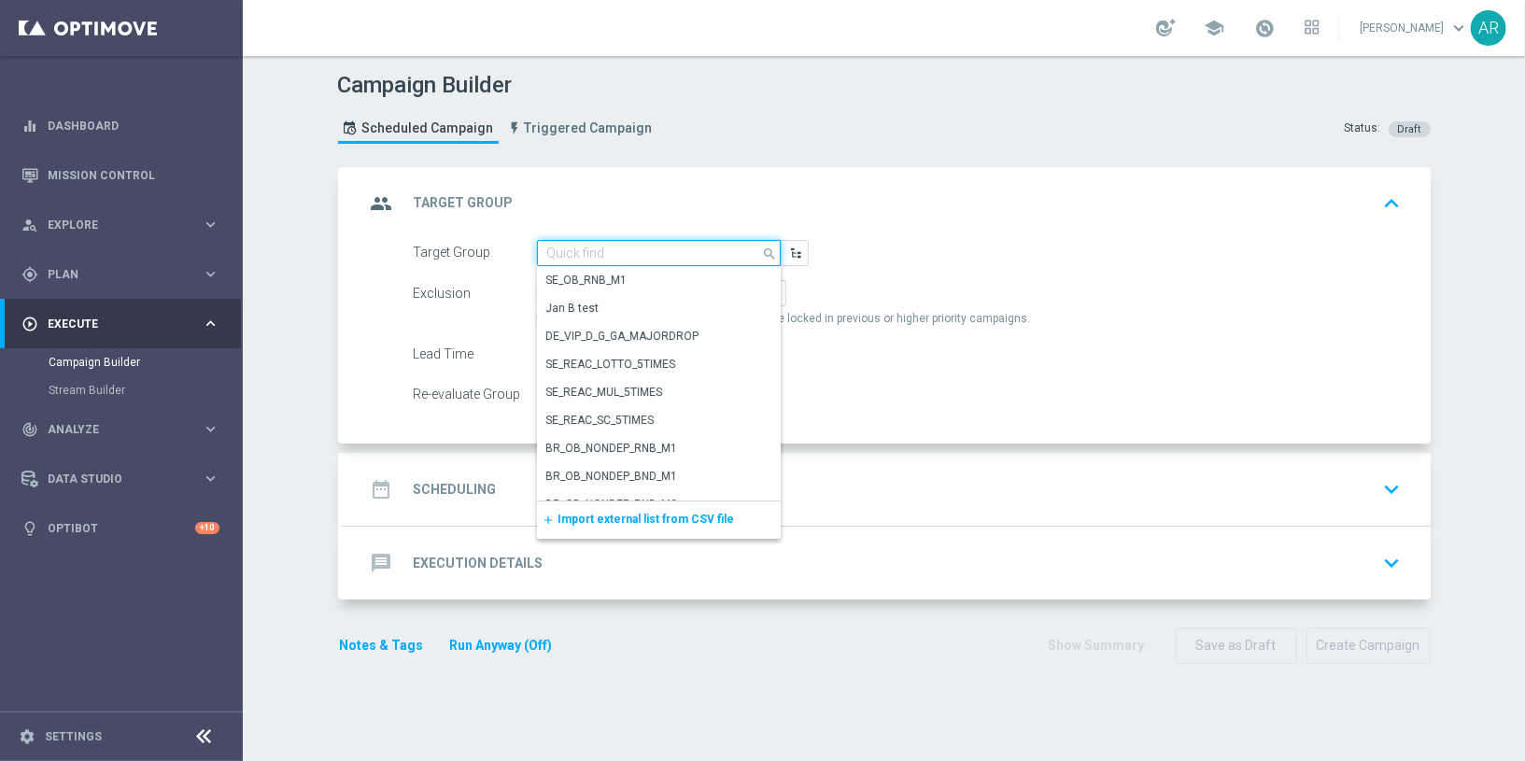
paste input "pt_BR_SX_TGT_ALL_EM_TAC_MIX__INT_CASHDROP_BETBR"
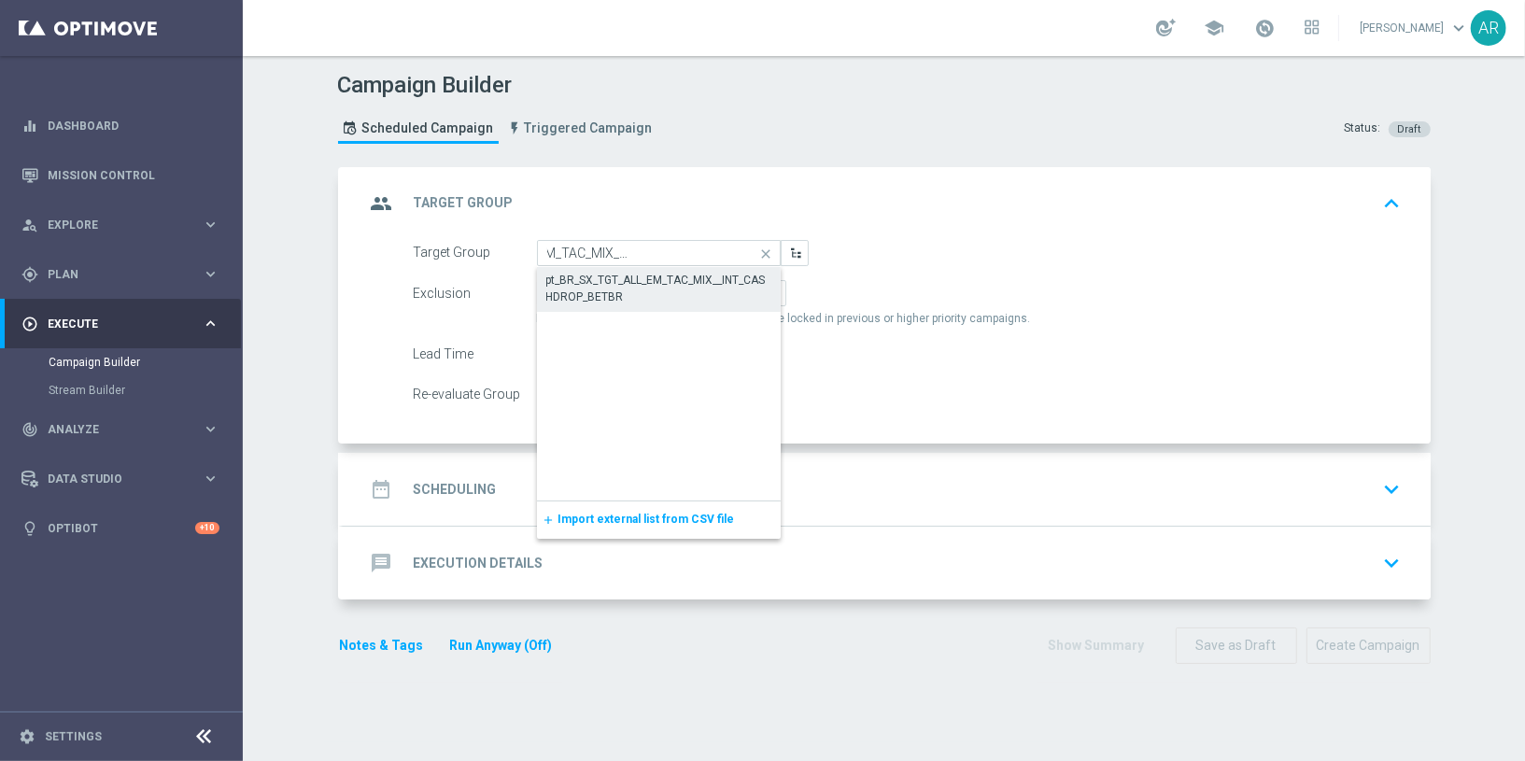
click at [637, 286] on div "pt_BR_SX_TGT_ALL_EM_TAC_MIX__INT_CASHDROP_BETBR" at bounding box center [658, 289] width 225 height 34
type input "pt_BR_SX_TGT_ALL_EM_TAC_MIX__INT_CASHDROP_BETBR"
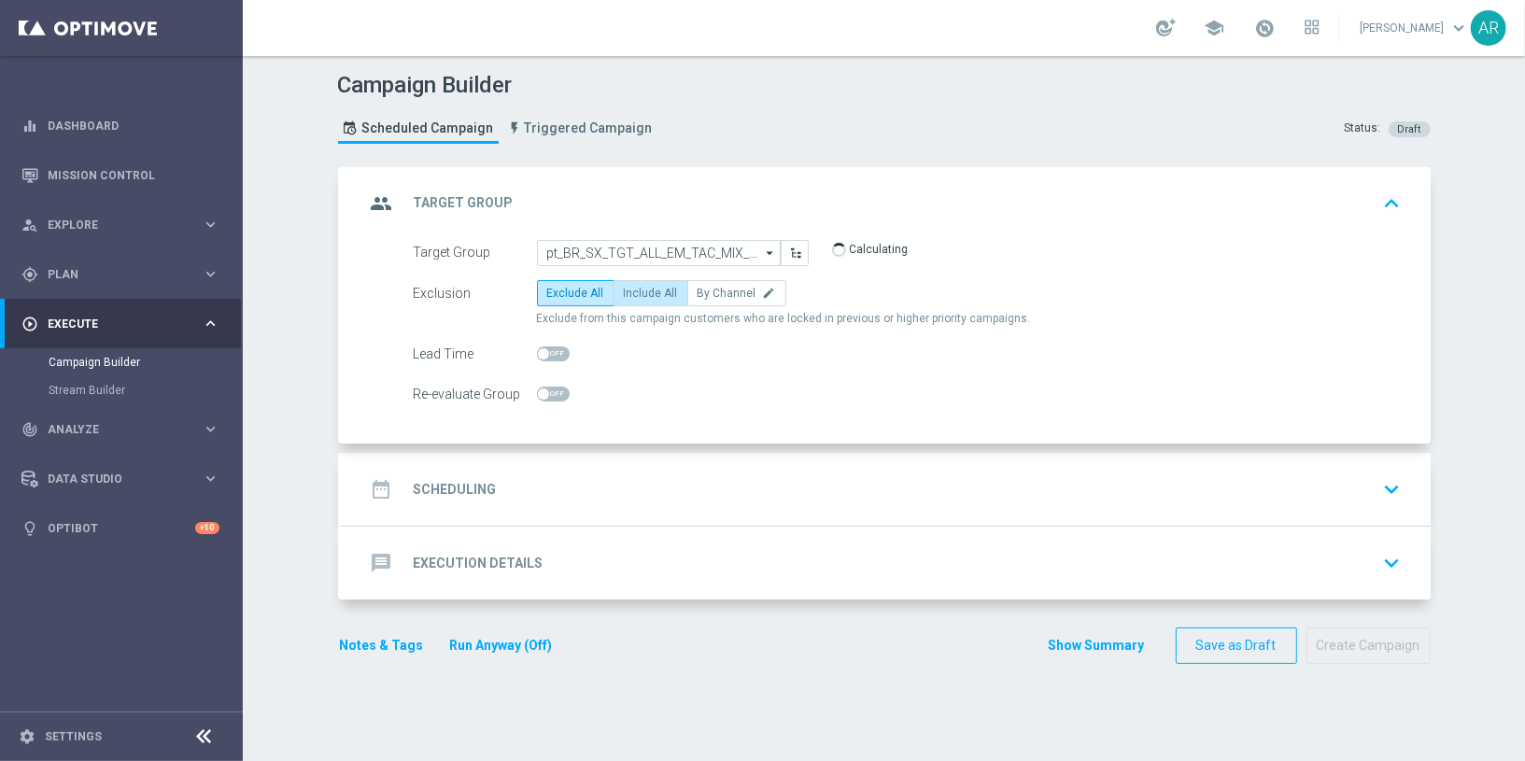
click at [624, 294] on span "Include All" at bounding box center [651, 293] width 54 height 13
click at [624, 294] on input "Include All" at bounding box center [630, 296] width 12 height 12
radio input "true"
click at [543, 462] on div "date_range Scheduling keyboard_arrow_down" at bounding box center [887, 489] width 1088 height 73
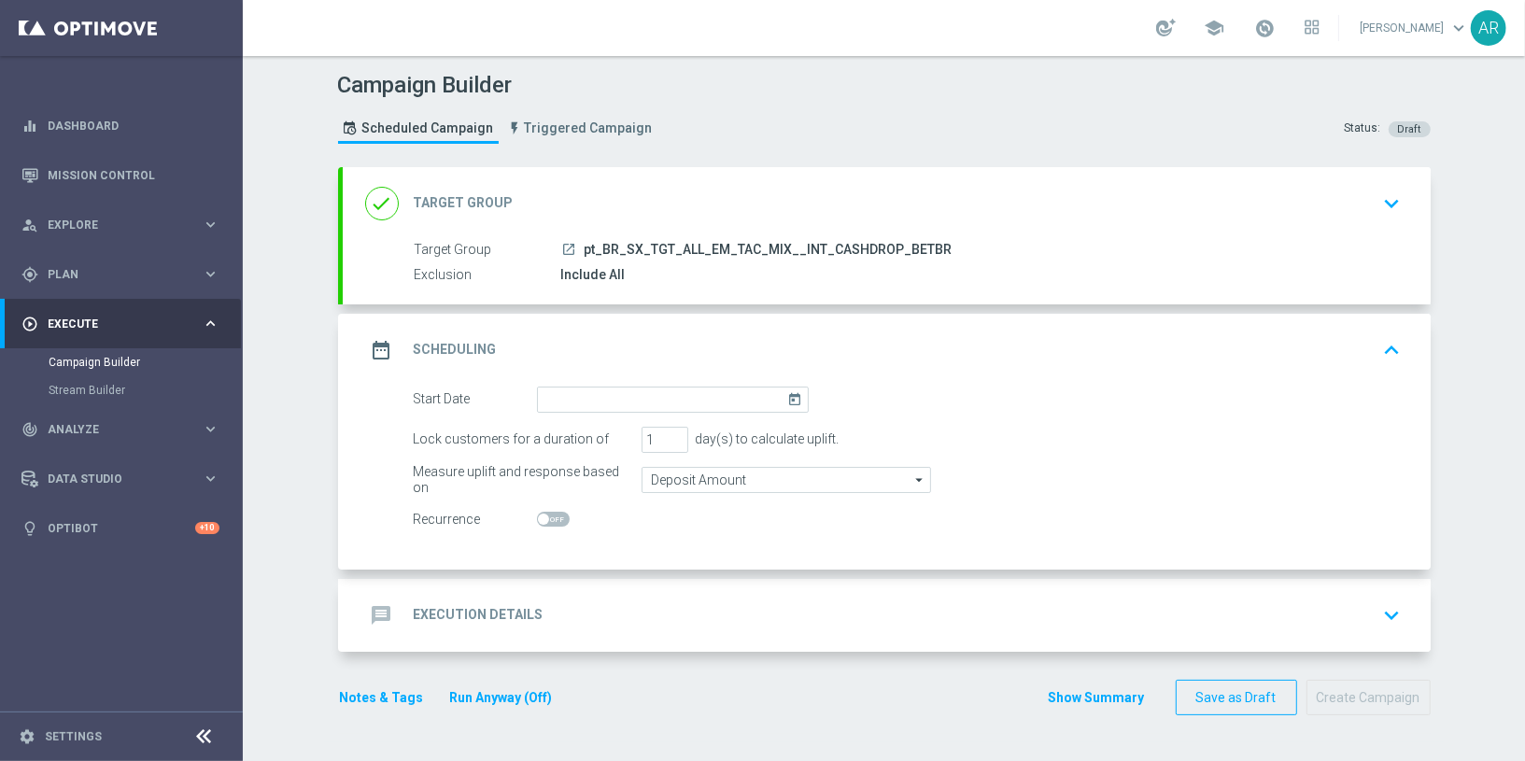
drag, startPoint x: 782, startPoint y: 398, endPoint x: 787, endPoint y: 388, distance: 10.9
click at [787, 396] on icon "today" at bounding box center [797, 397] width 21 height 21
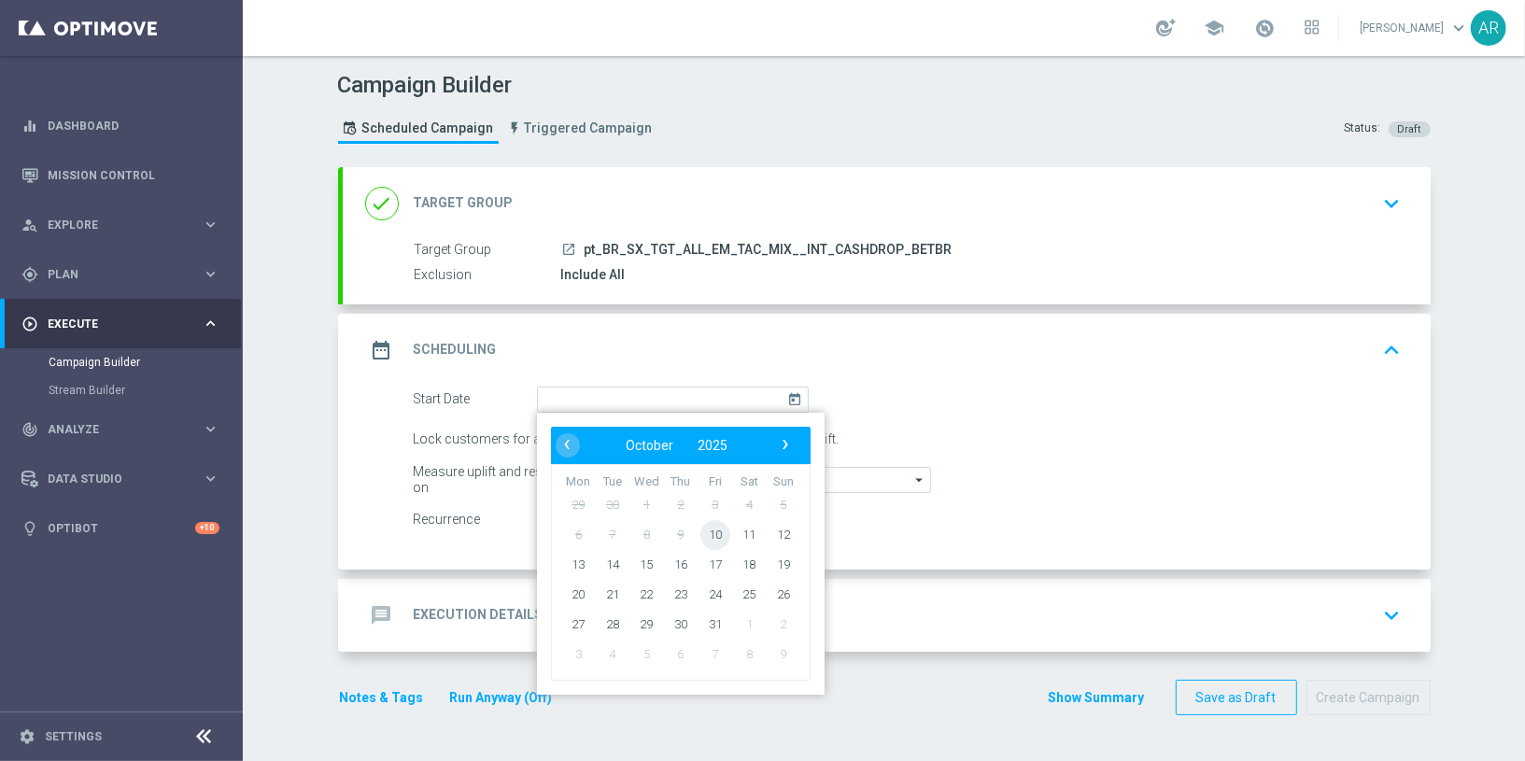
click at [704, 528] on span "10" at bounding box center [714, 534] width 30 height 30
type input "10 Oct 2025"
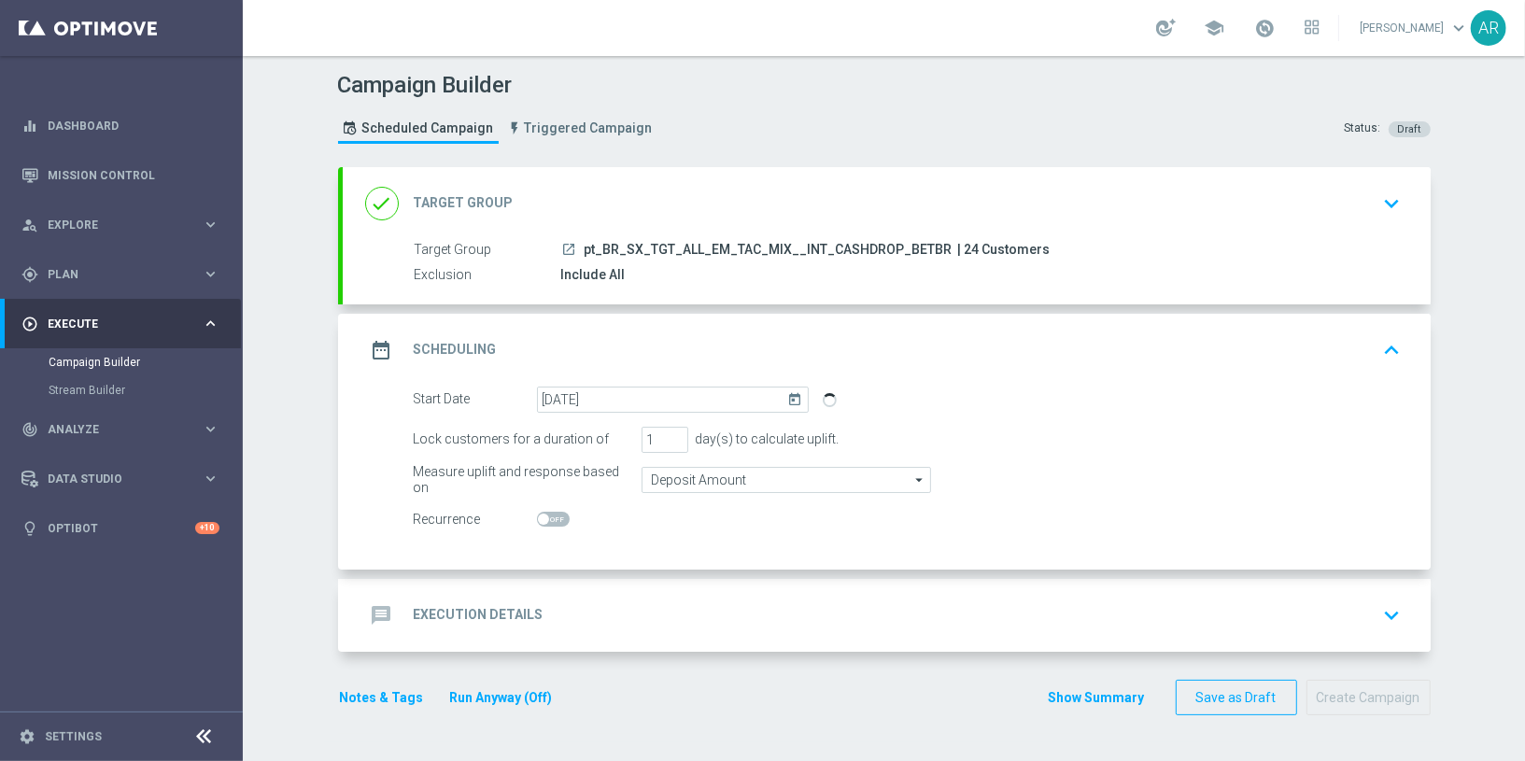
click at [597, 615] on div "message Execution Details keyboard_arrow_down" at bounding box center [886, 615] width 1043 height 35
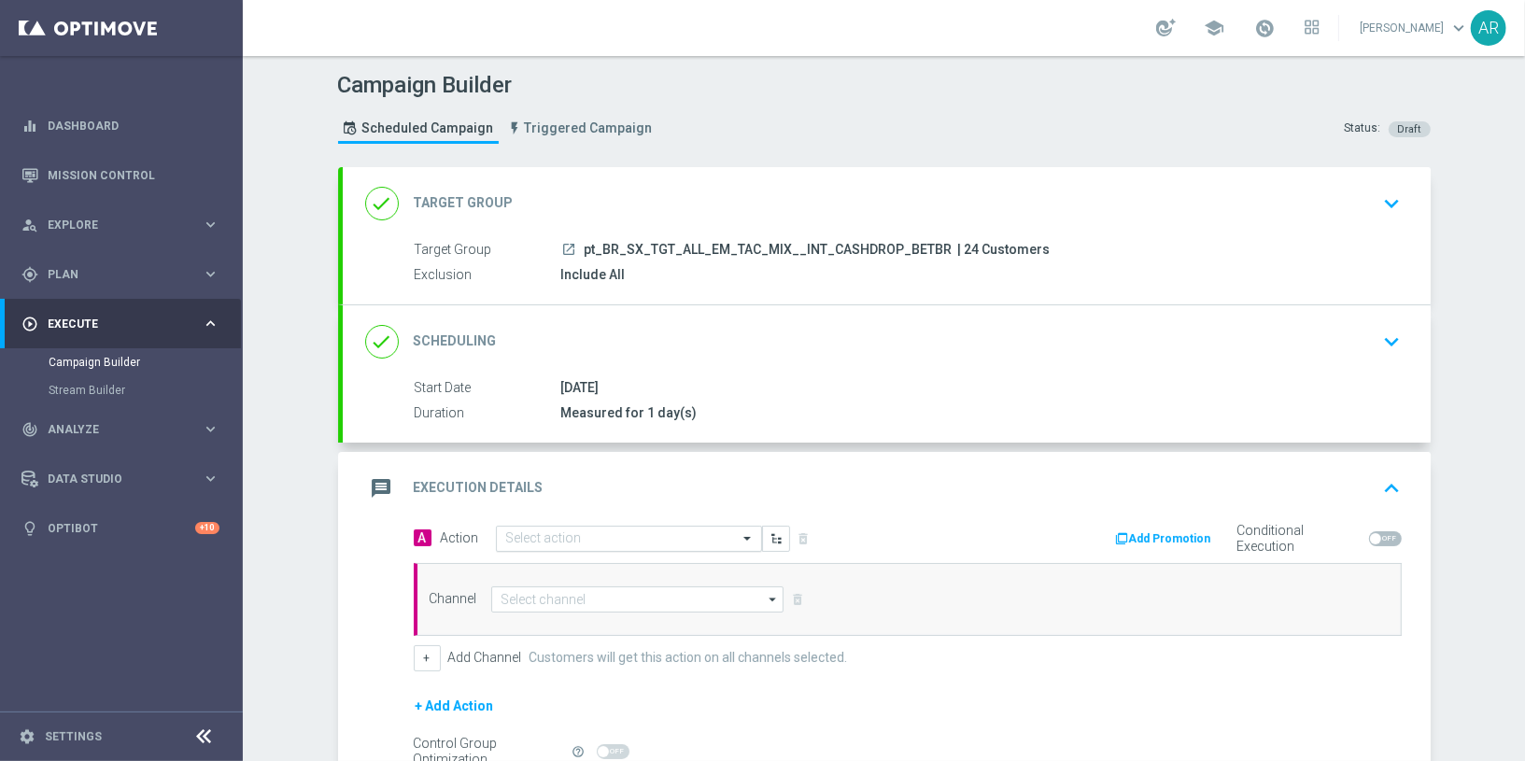
click at [552, 533] on input "text" at bounding box center [610, 539] width 208 height 16
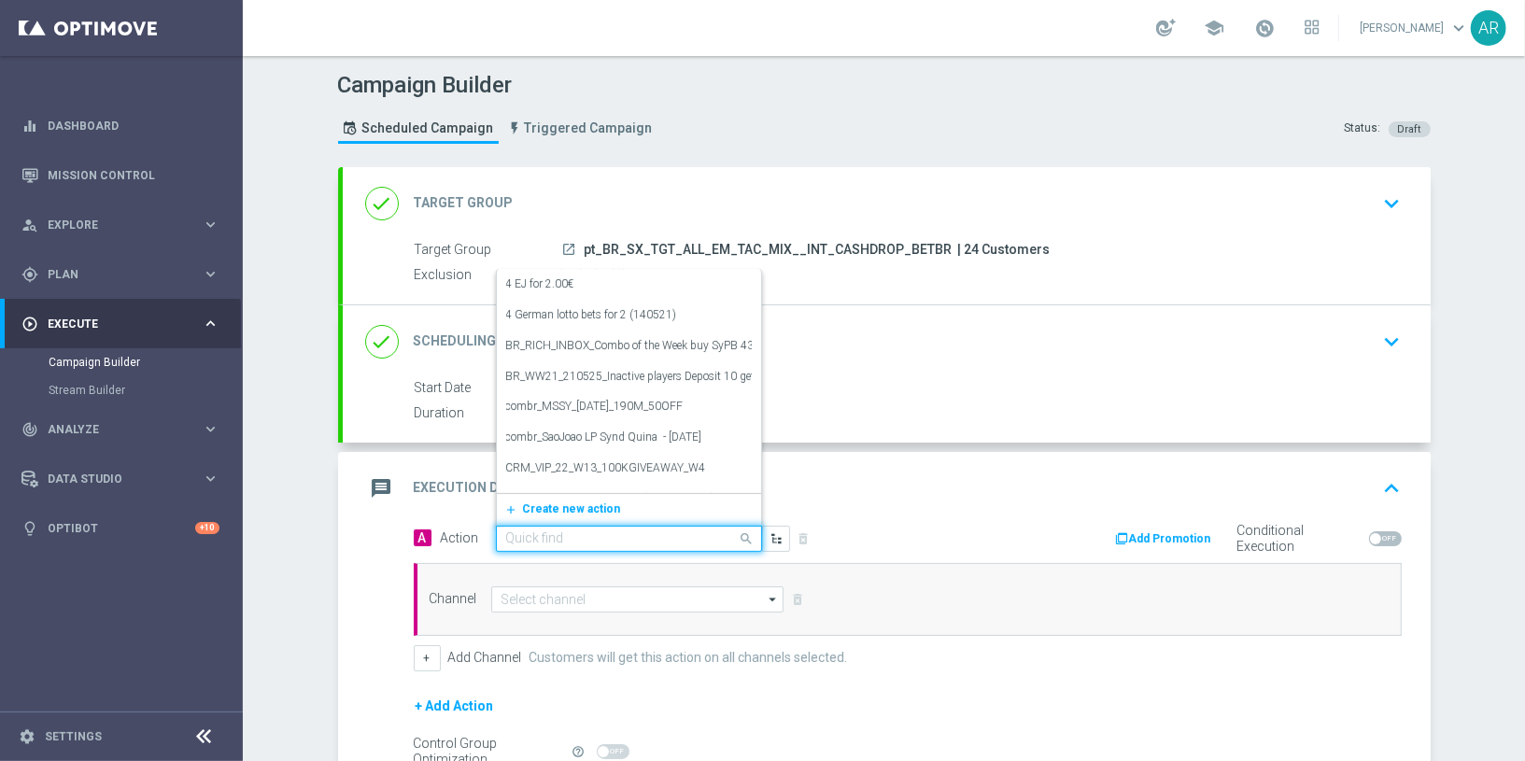
paste input "combr_FreeBonus - International cashdrop - 2024"
type input "combr_FreeBonus - International cashdrop - 2024"
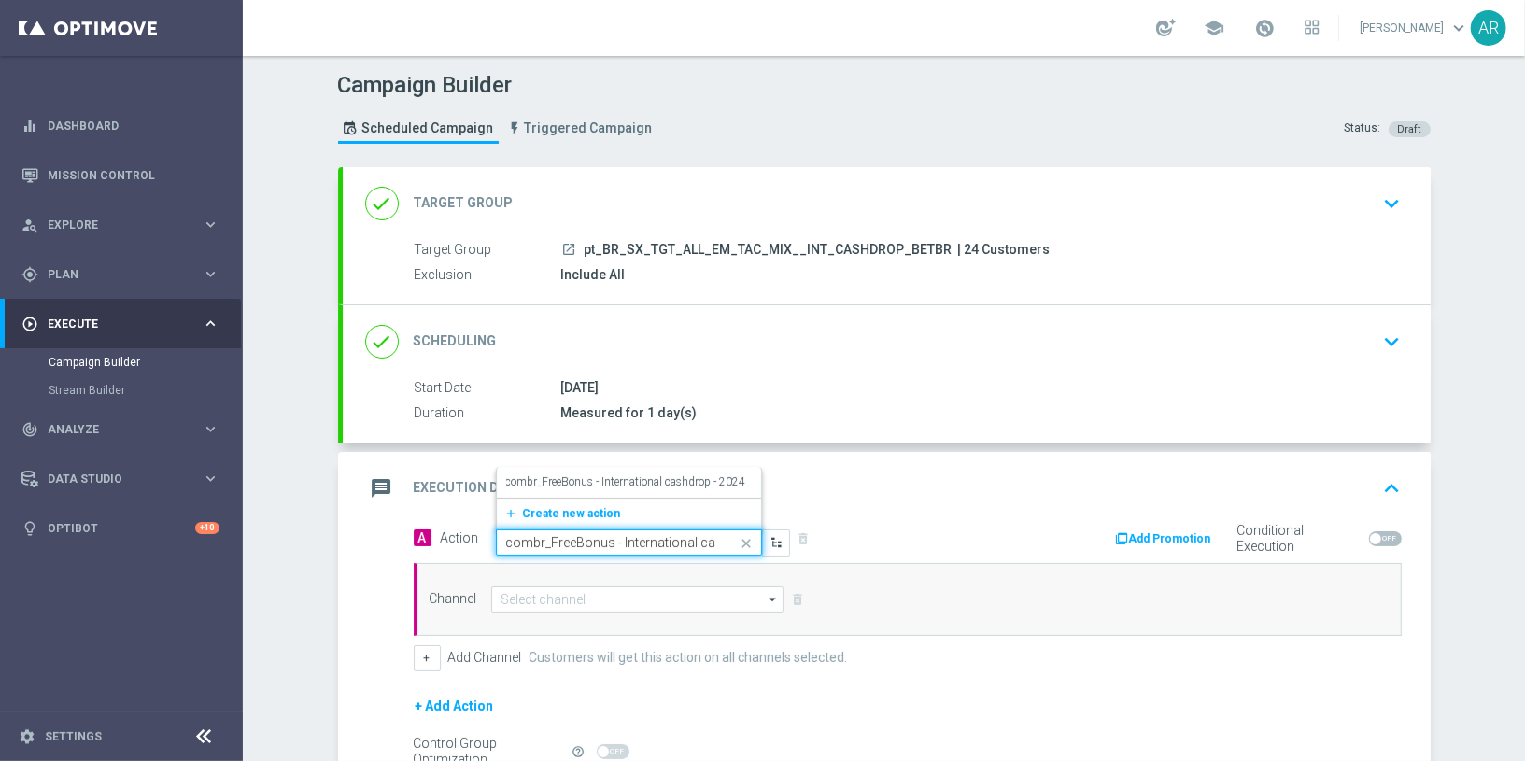
scroll to position [0, 73]
click at [573, 469] on div "combr_FreeBonus - International cashdrop - 2024 edit" at bounding box center [629, 482] width 246 height 31
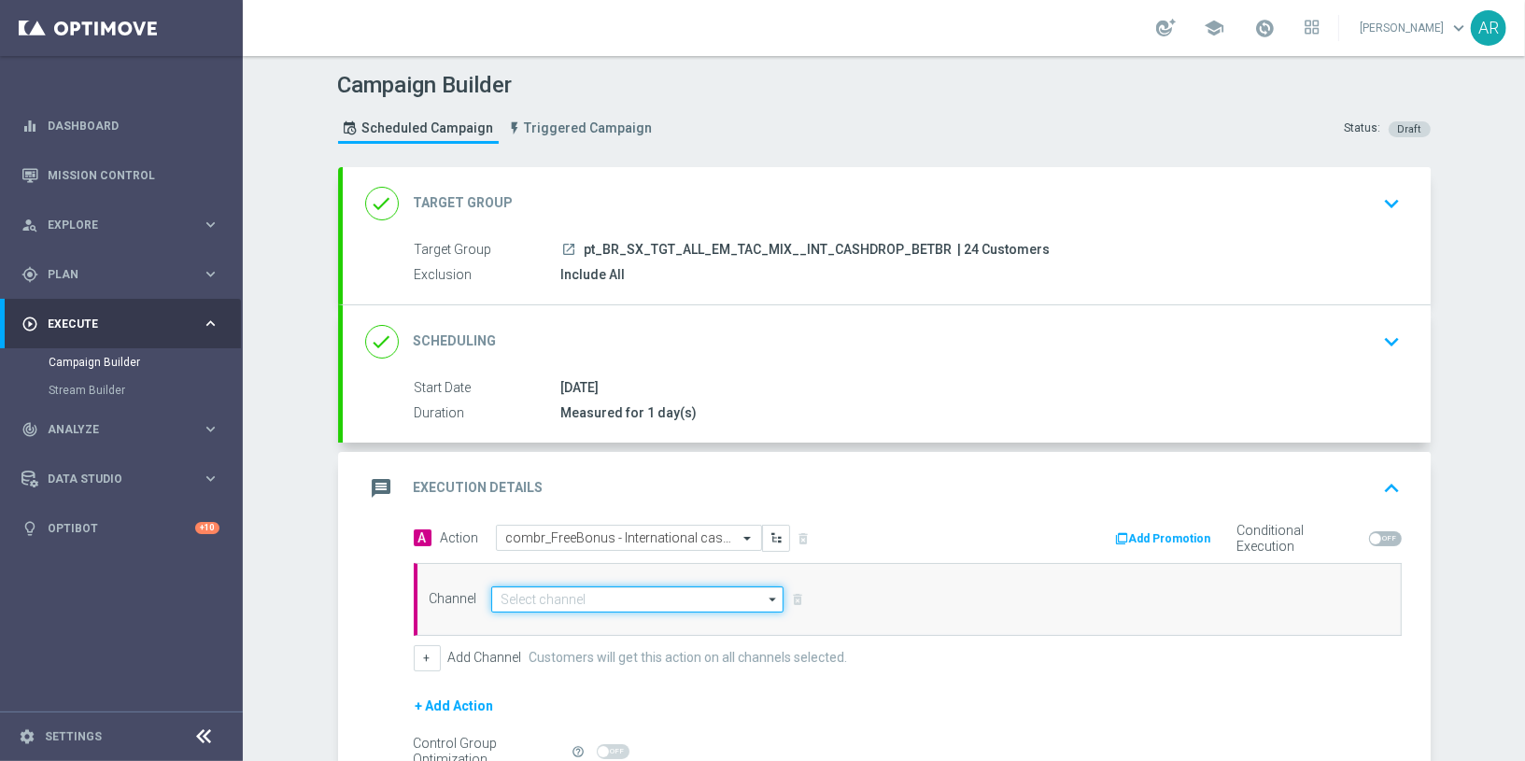
drag, startPoint x: 580, startPoint y: 594, endPoint x: 568, endPoint y: 582, distance: 17.2
click at [580, 594] on input at bounding box center [637, 599] width 293 height 26
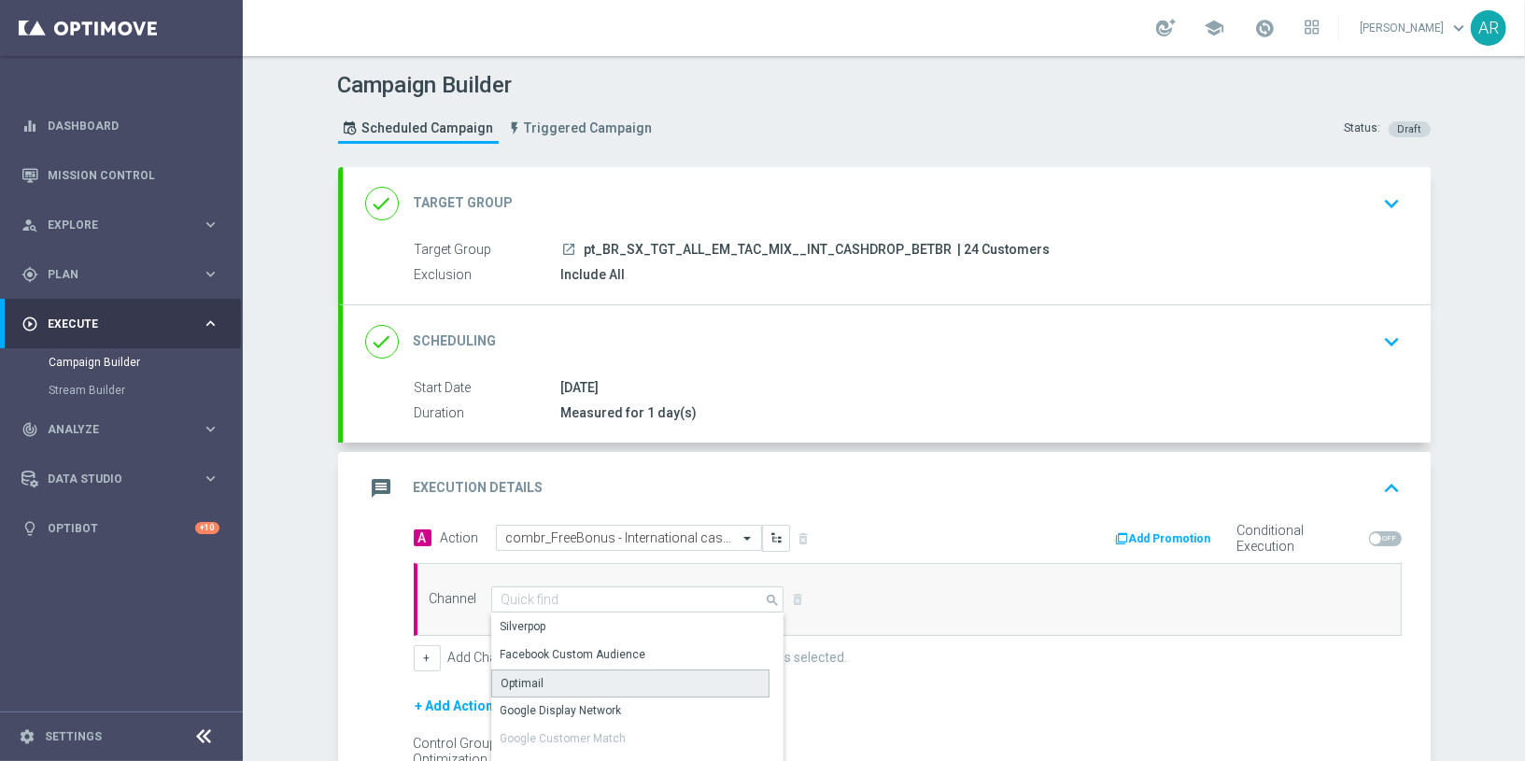
drag, startPoint x: 551, startPoint y: 680, endPoint x: 552, endPoint y: 665, distance: 15.0
click at [551, 679] on div "Optimail" at bounding box center [630, 684] width 279 height 28
type input "Optimail"
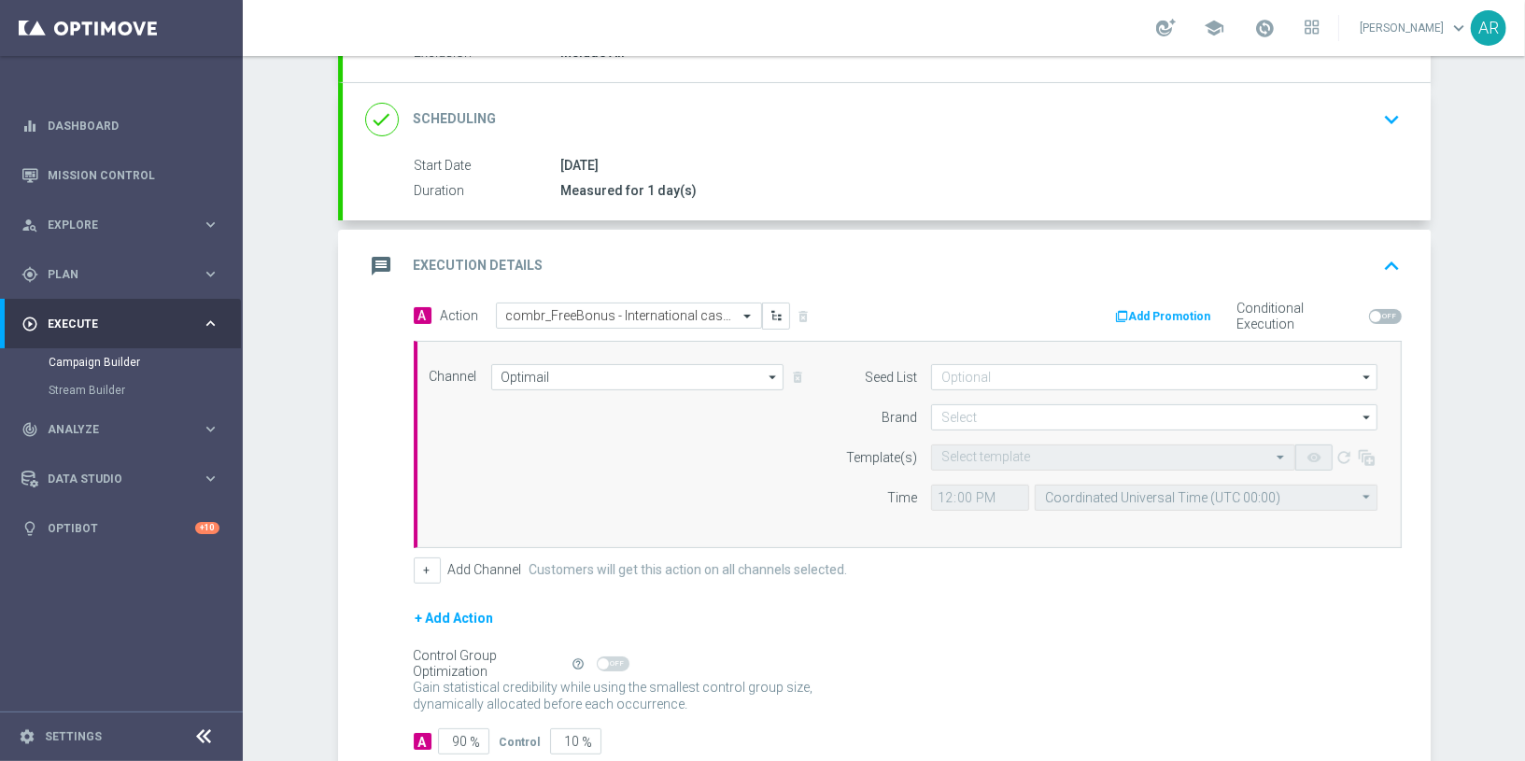
scroll to position [260, 0]
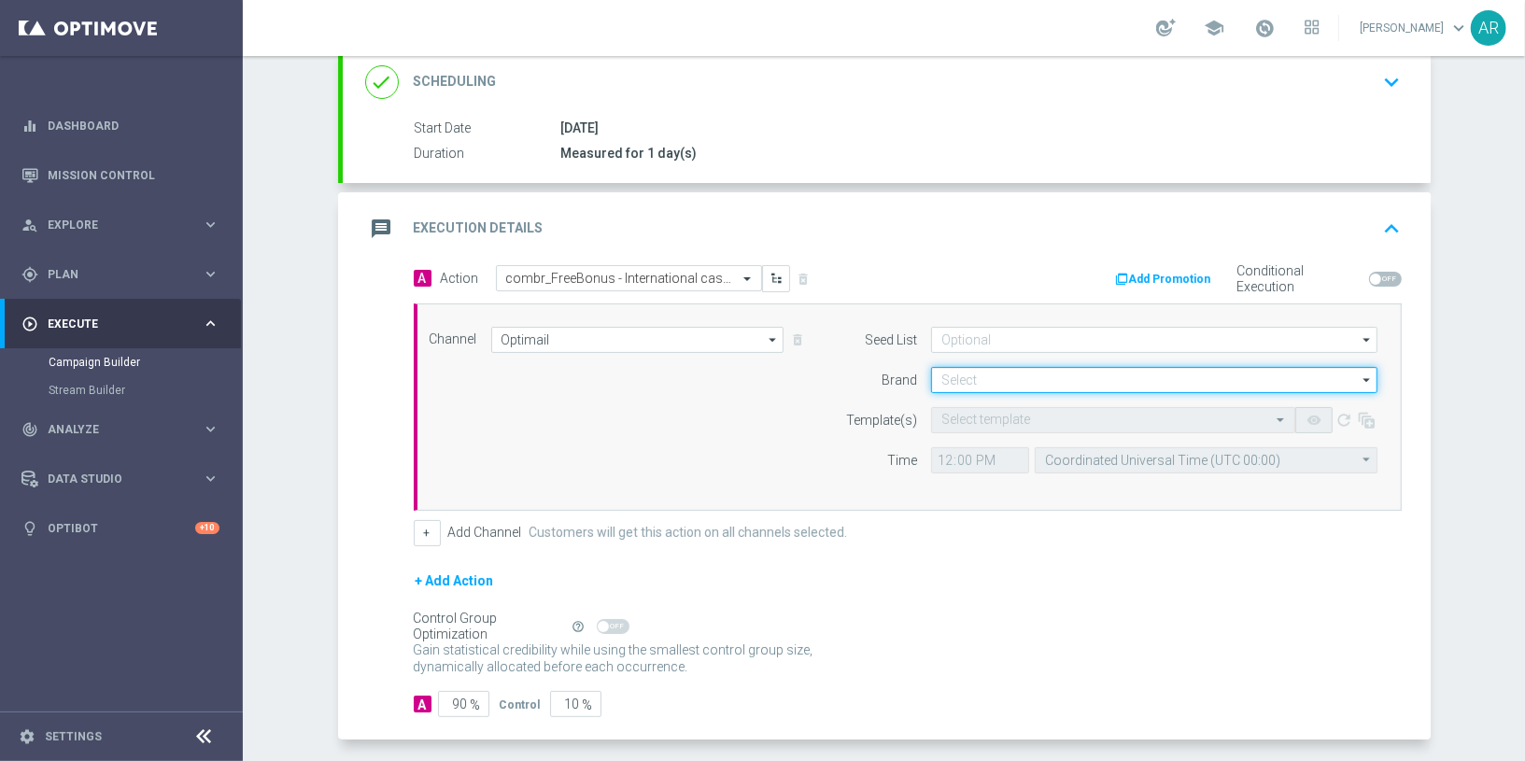
click at [959, 378] on input at bounding box center [1154, 380] width 446 height 26
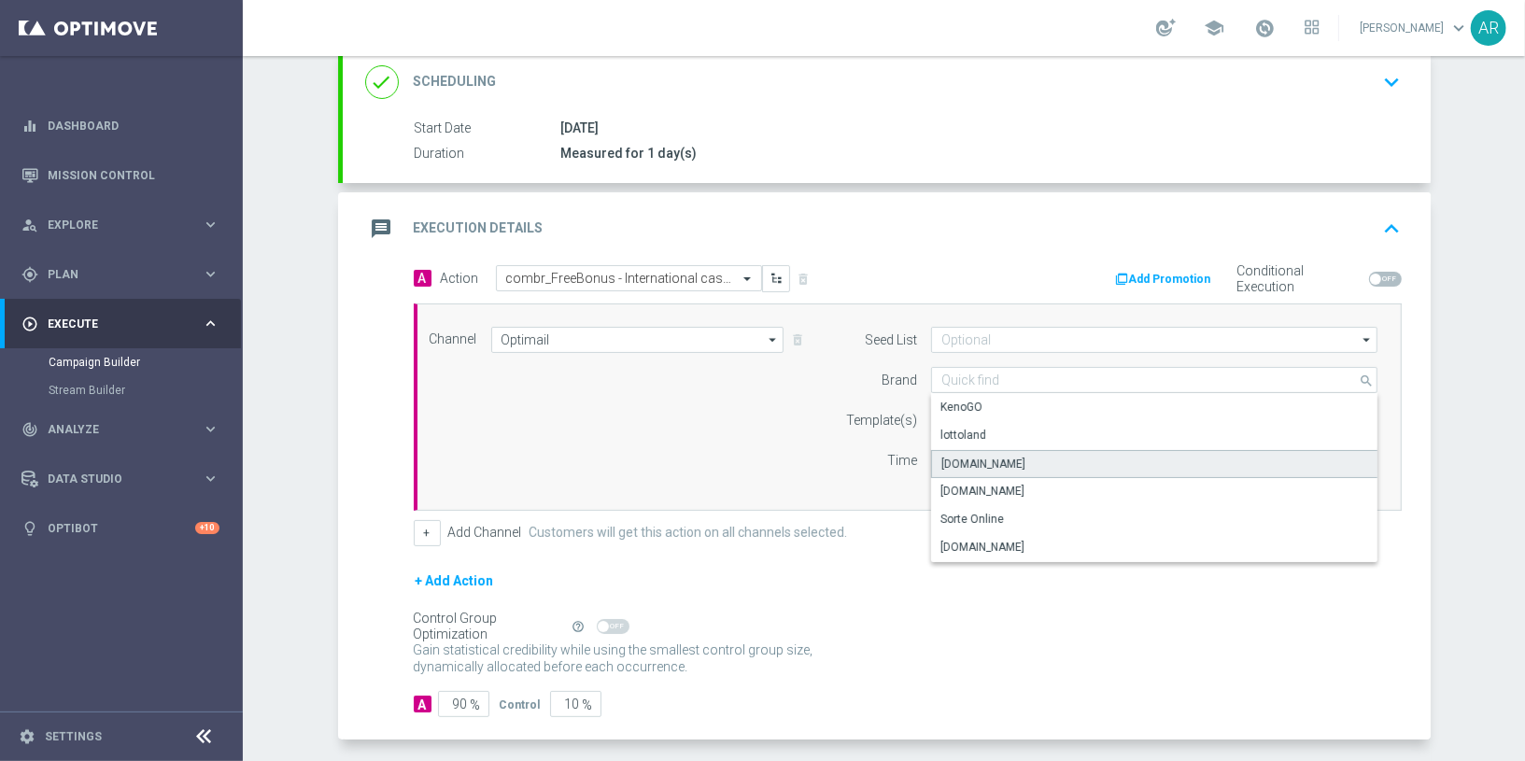
click at [1017, 454] on div "Lottoland.bet.br" at bounding box center [1154, 464] width 447 height 28
type input "Lottoland.bet.br"
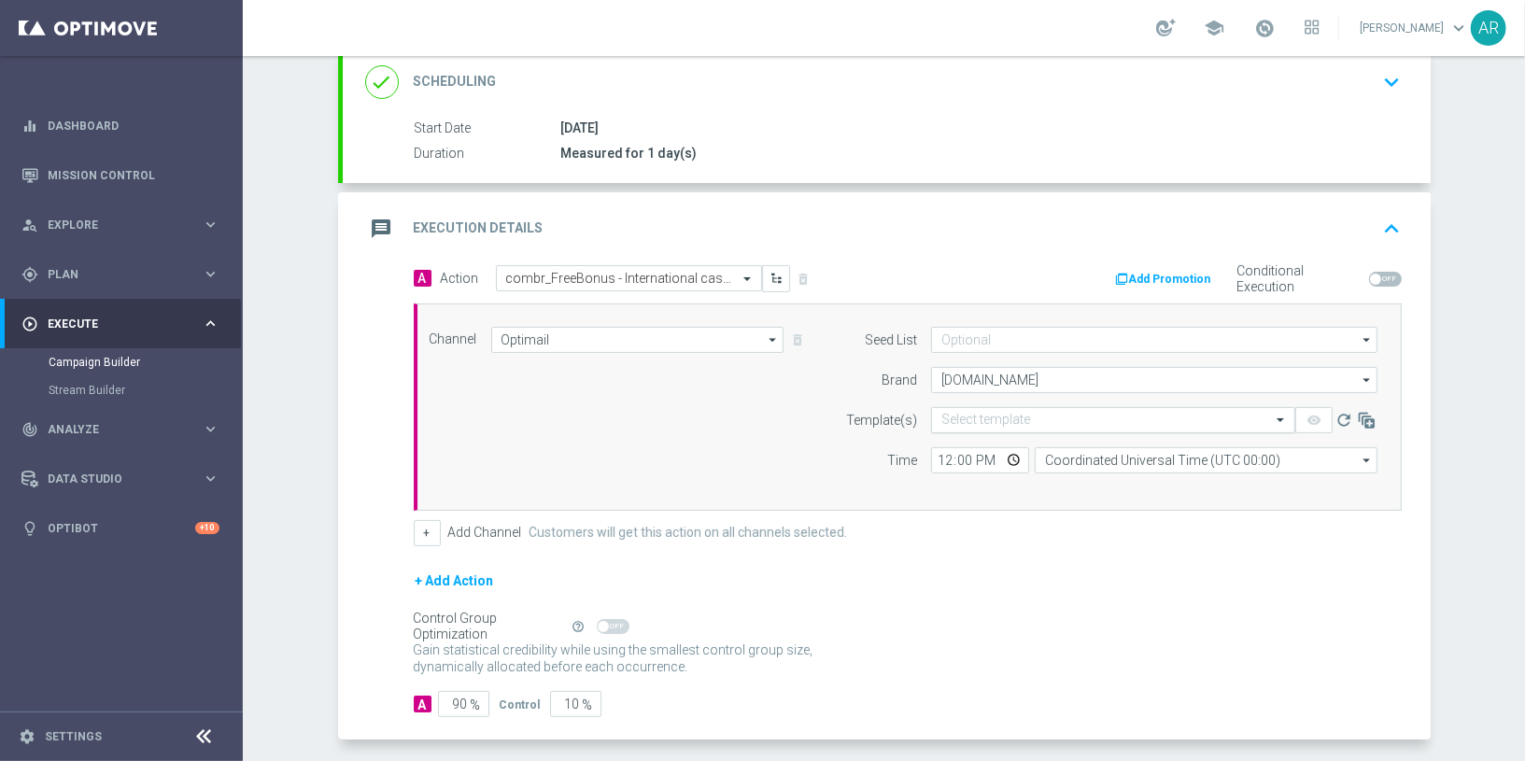
click at [953, 417] on input "text" at bounding box center [1094, 421] width 306 height 16
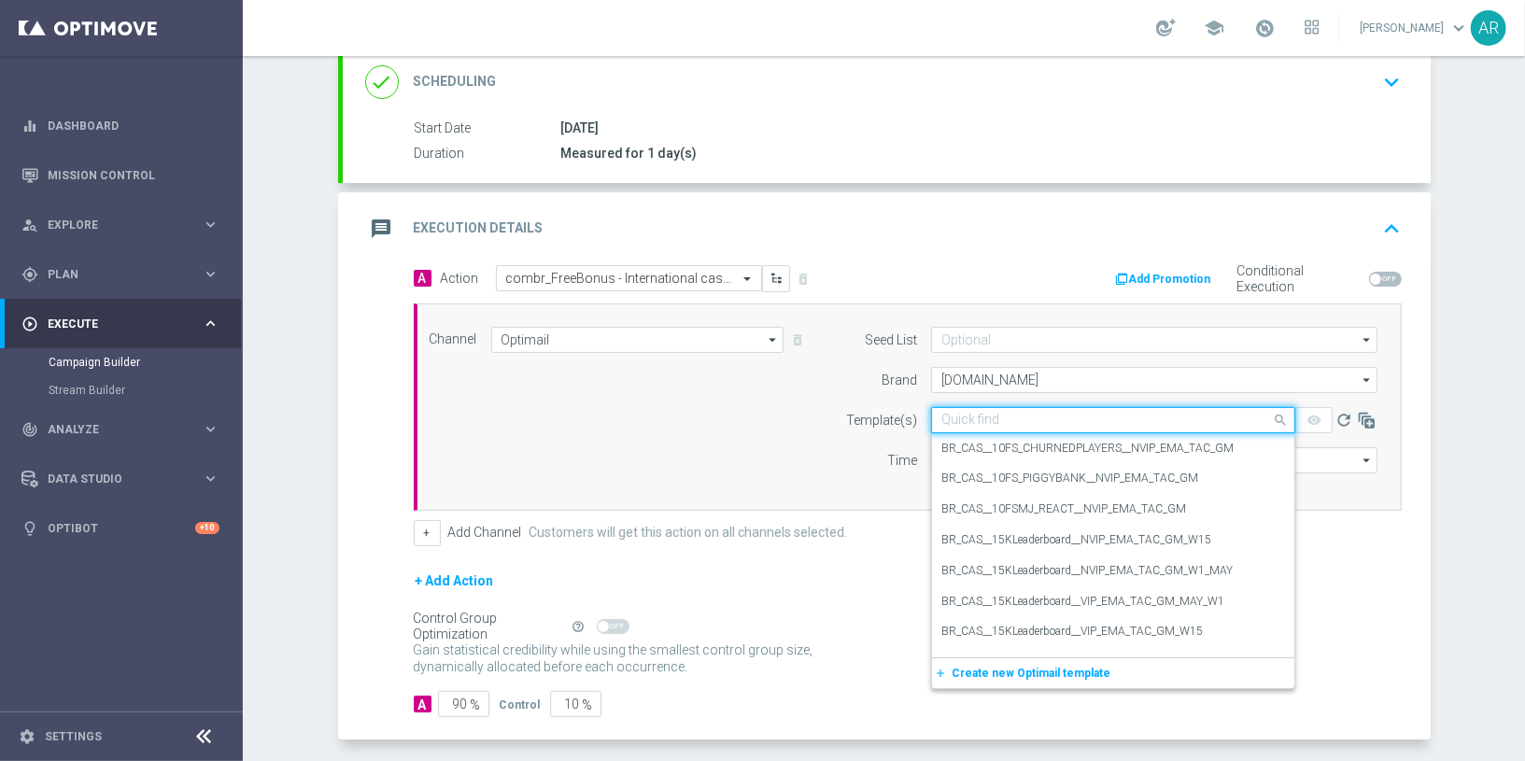
paste input "combr_FreeBonus - International cashdrop - 2024"
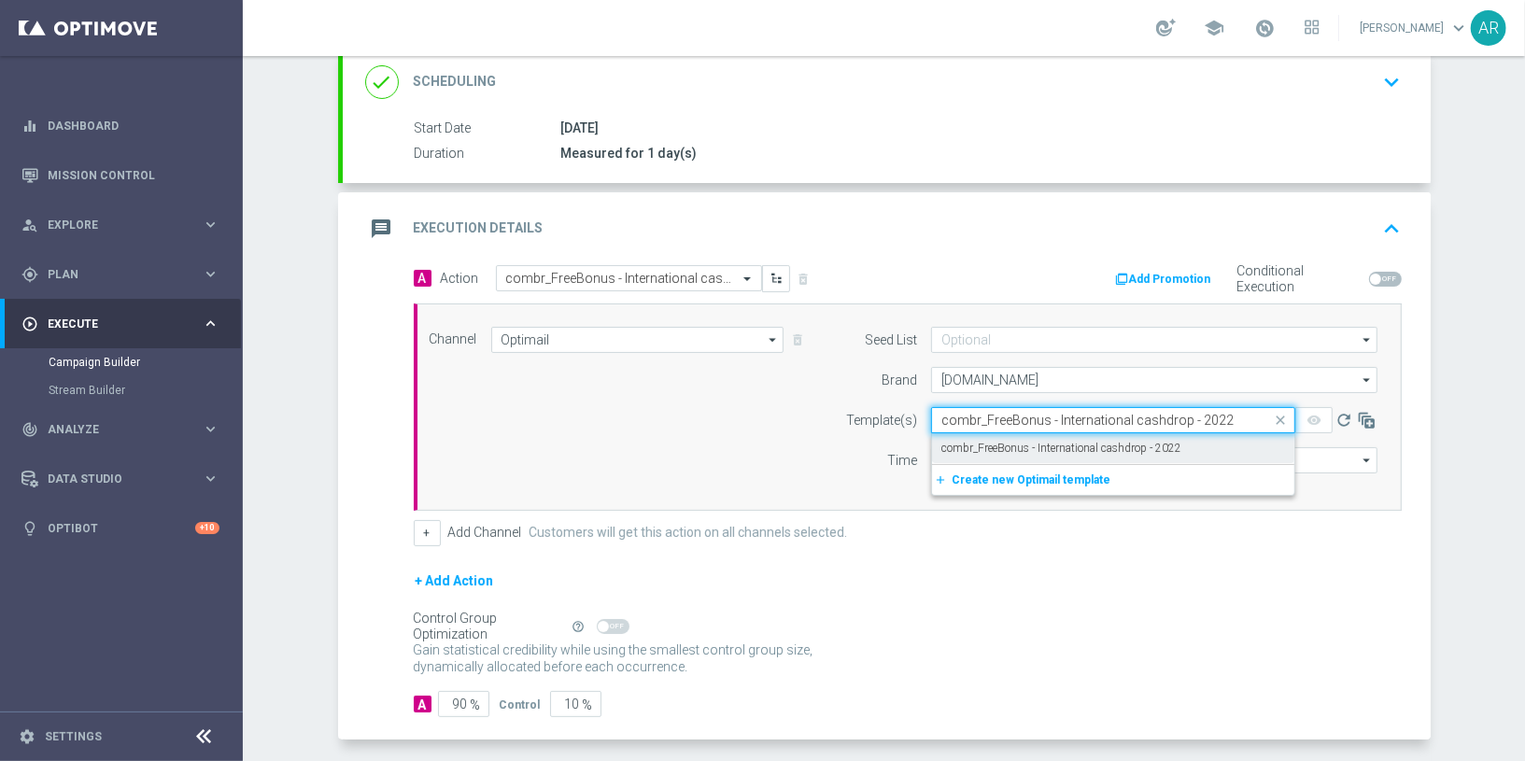
click at [1002, 448] on label "combr_FreeBonus - International cashdrop - 2022" at bounding box center [1061, 449] width 240 height 16
type input "combr_FreeBonus - International cashdrop - 2022"
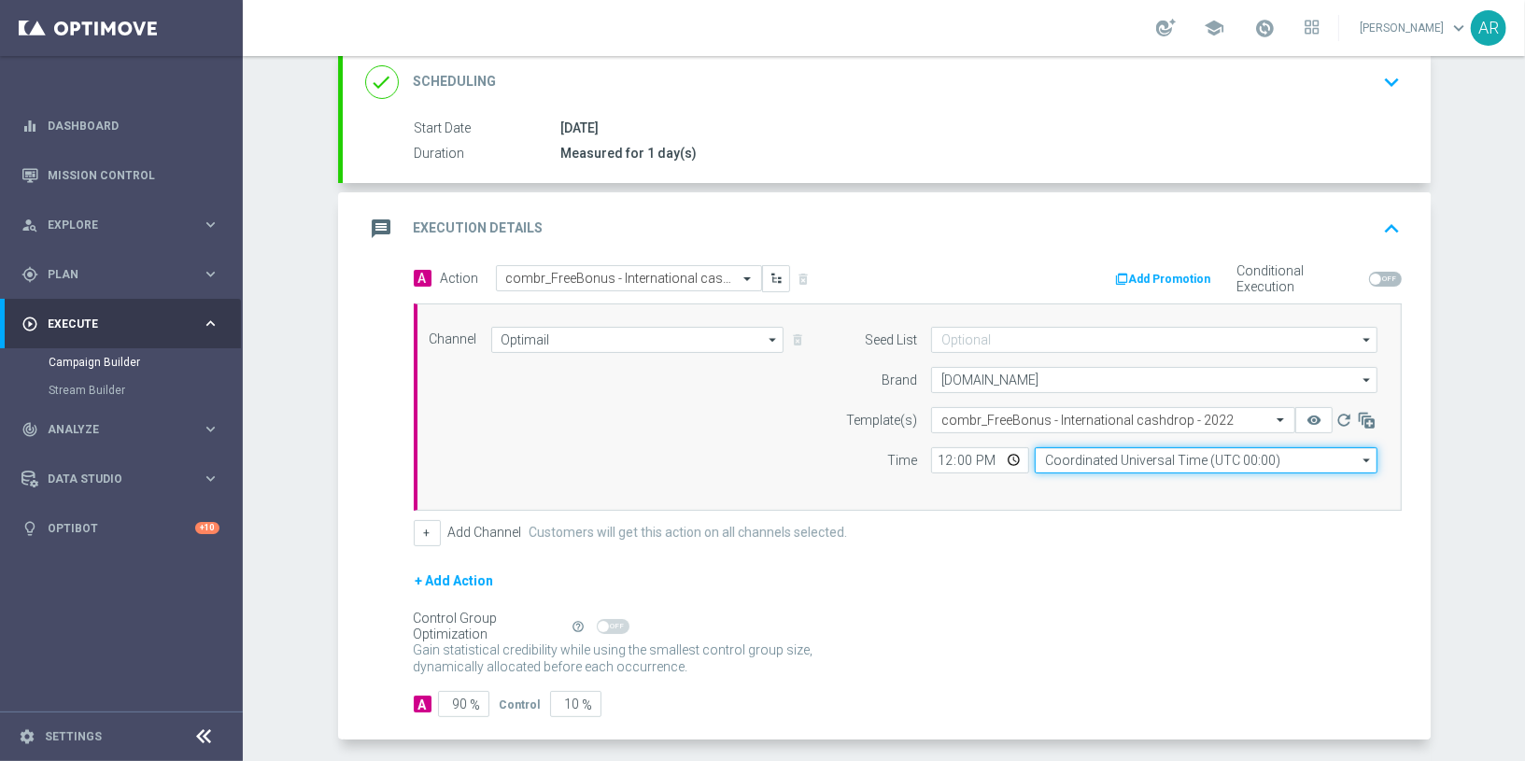
click at [1104, 458] on input "Coordinated Universal Time (UTC 00:00)" at bounding box center [1206, 460] width 343 height 26
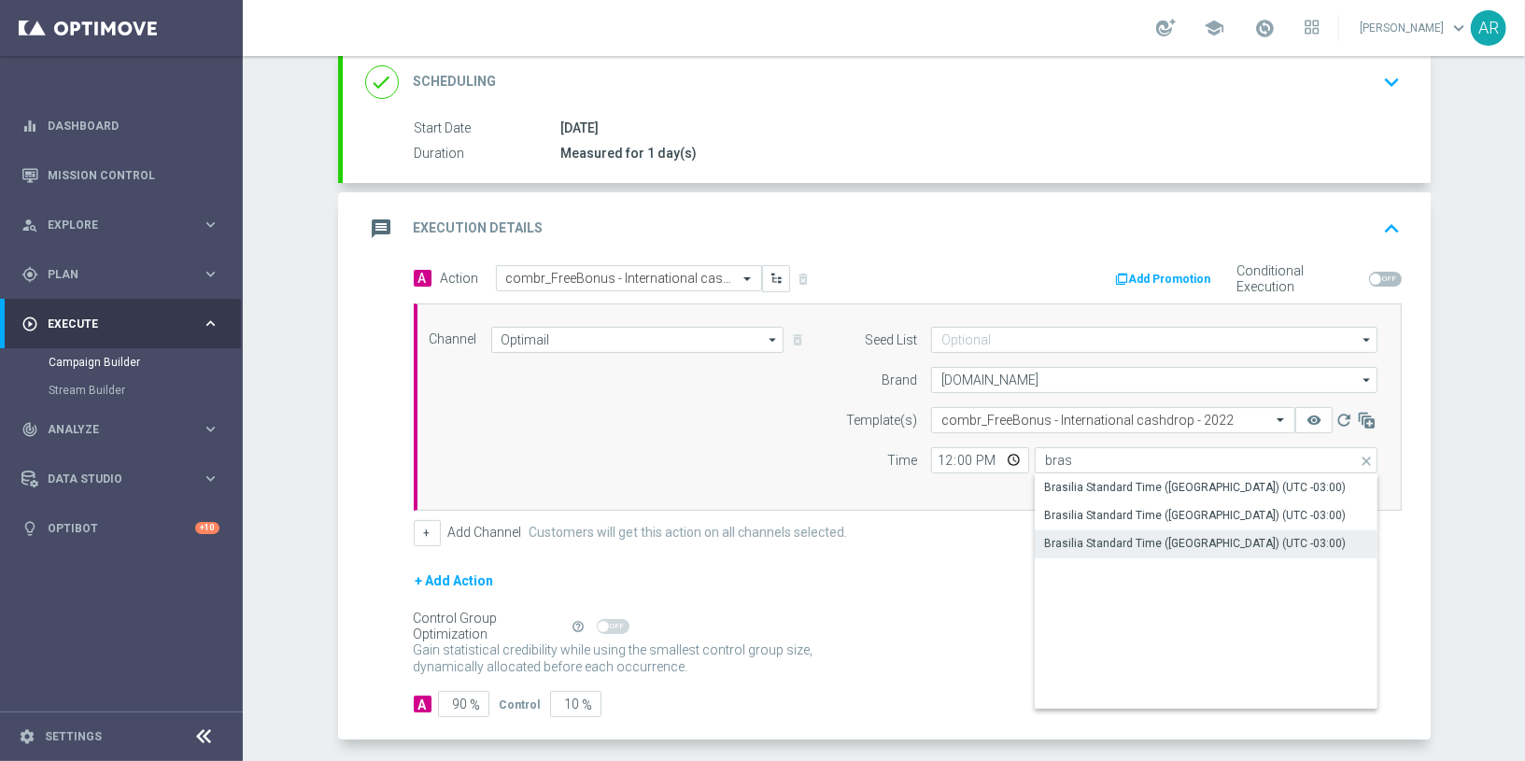
click at [1196, 535] on div "Brasilia Standard Time (Sao Paulo) (UTC -03:00)" at bounding box center [1195, 543] width 302 height 17
type input "Brasilia Standard Time (Sao Paulo) (UTC -03:00)"
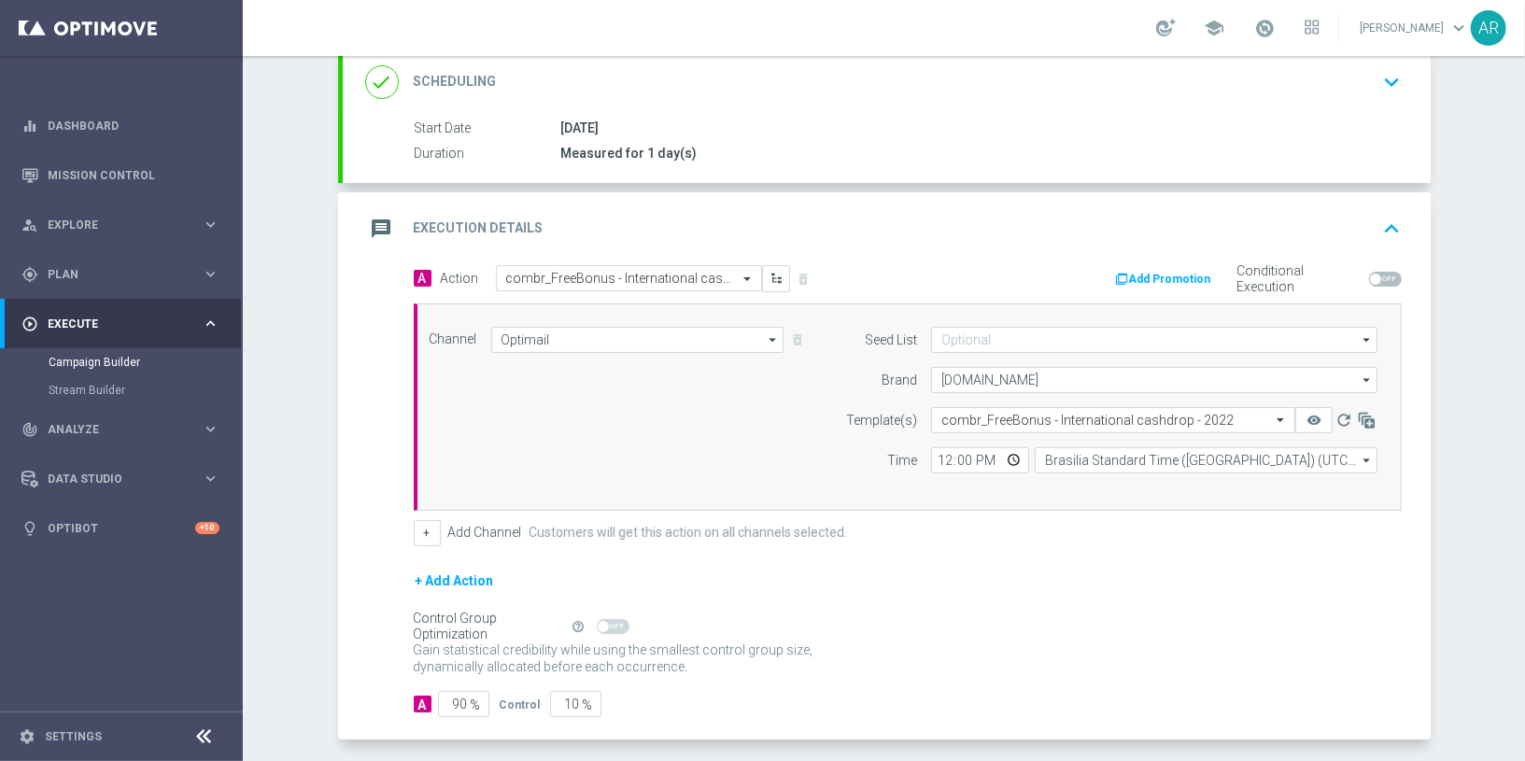
click at [916, 574] on div "+ Add Action" at bounding box center [908, 593] width 988 height 47
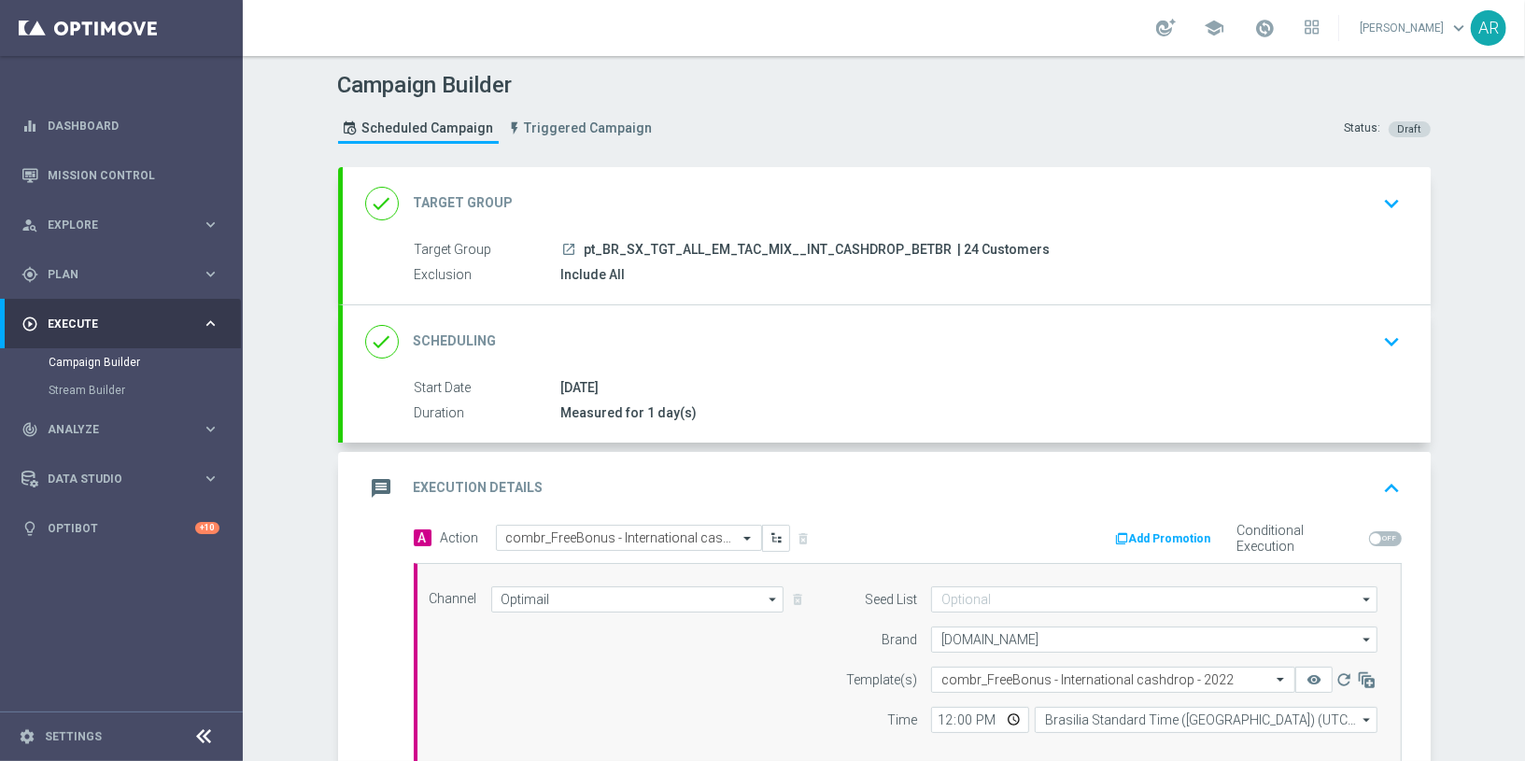
scroll to position [331, 0]
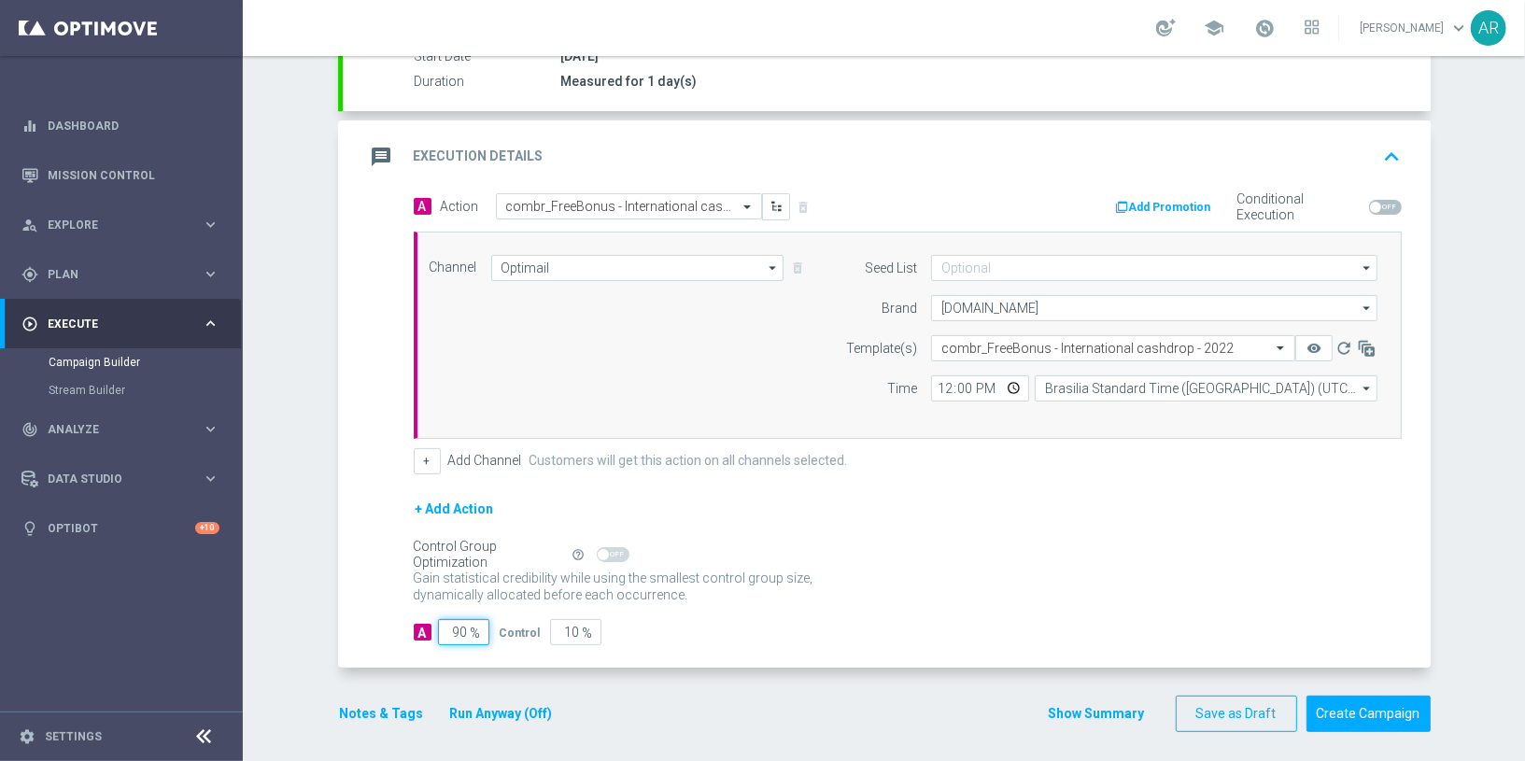
click at [453, 623] on input "90" at bounding box center [463, 632] width 51 height 26
type input "1"
type input "99"
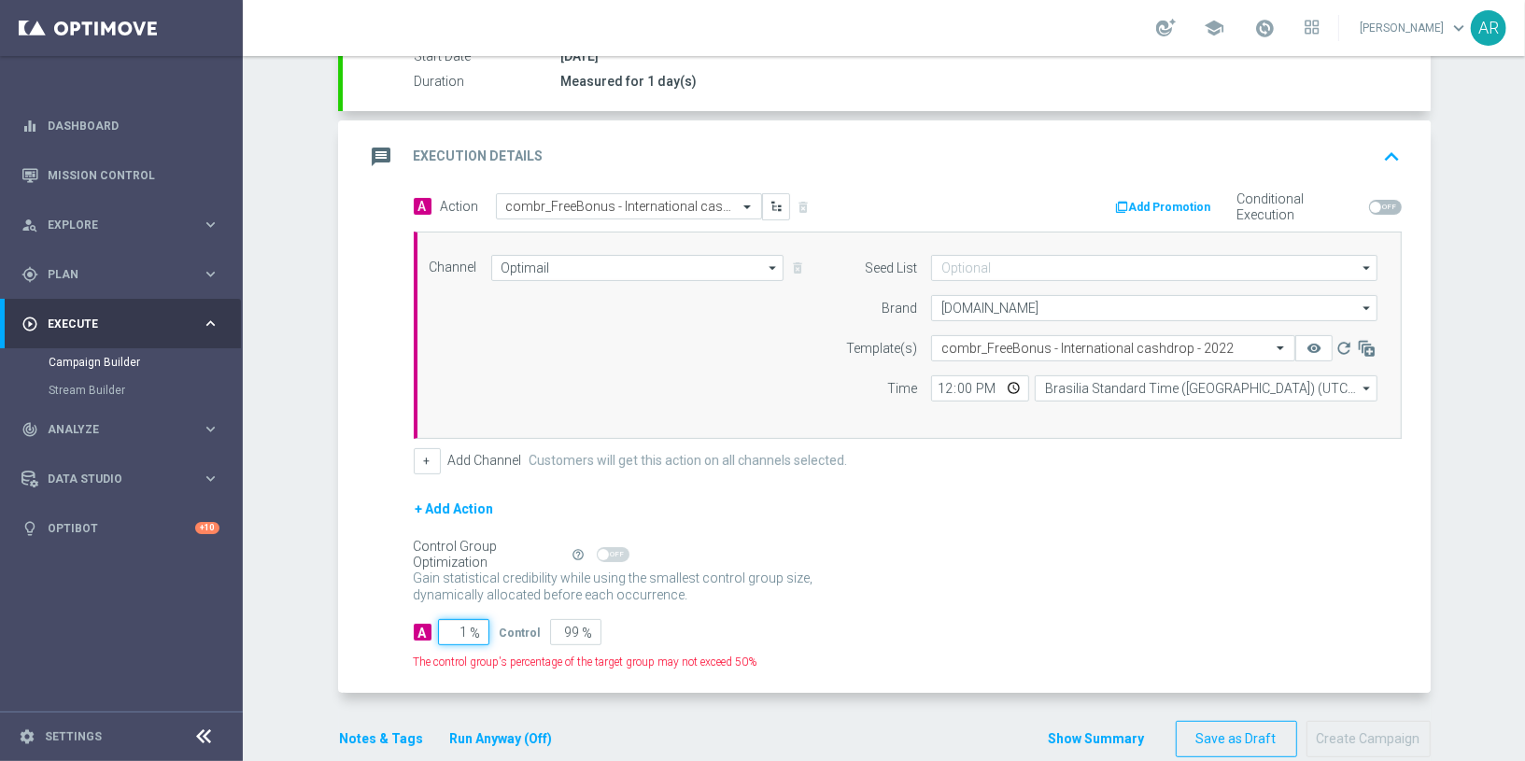
type input "10"
type input "90"
type input "100"
type input "0"
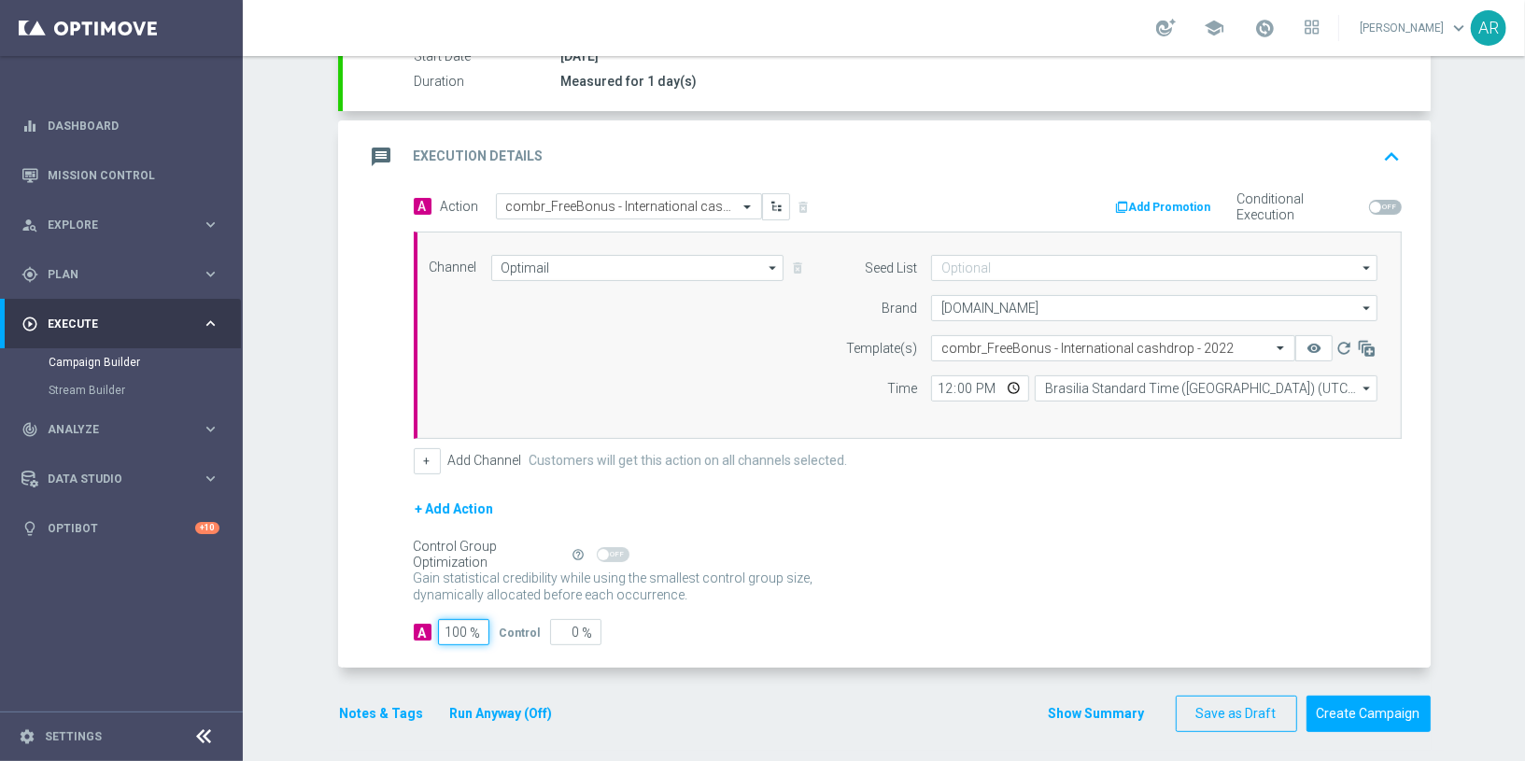
type input "100"
click at [1118, 634] on div "A 100 % Control 0 %" at bounding box center [908, 632] width 988 height 26
click at [417, 457] on button "+" at bounding box center [427, 461] width 27 height 26
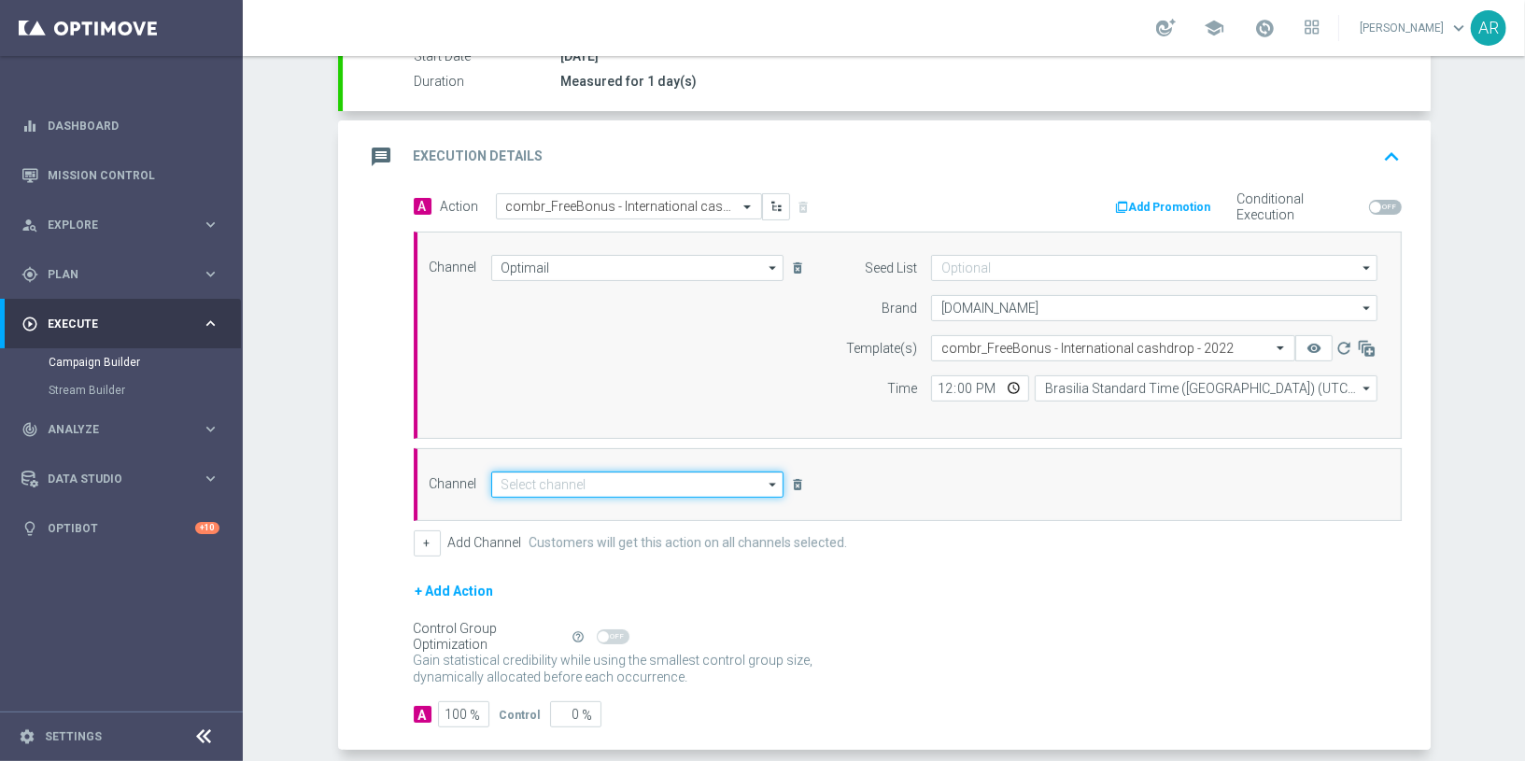
click at [578, 477] on input at bounding box center [637, 485] width 293 height 26
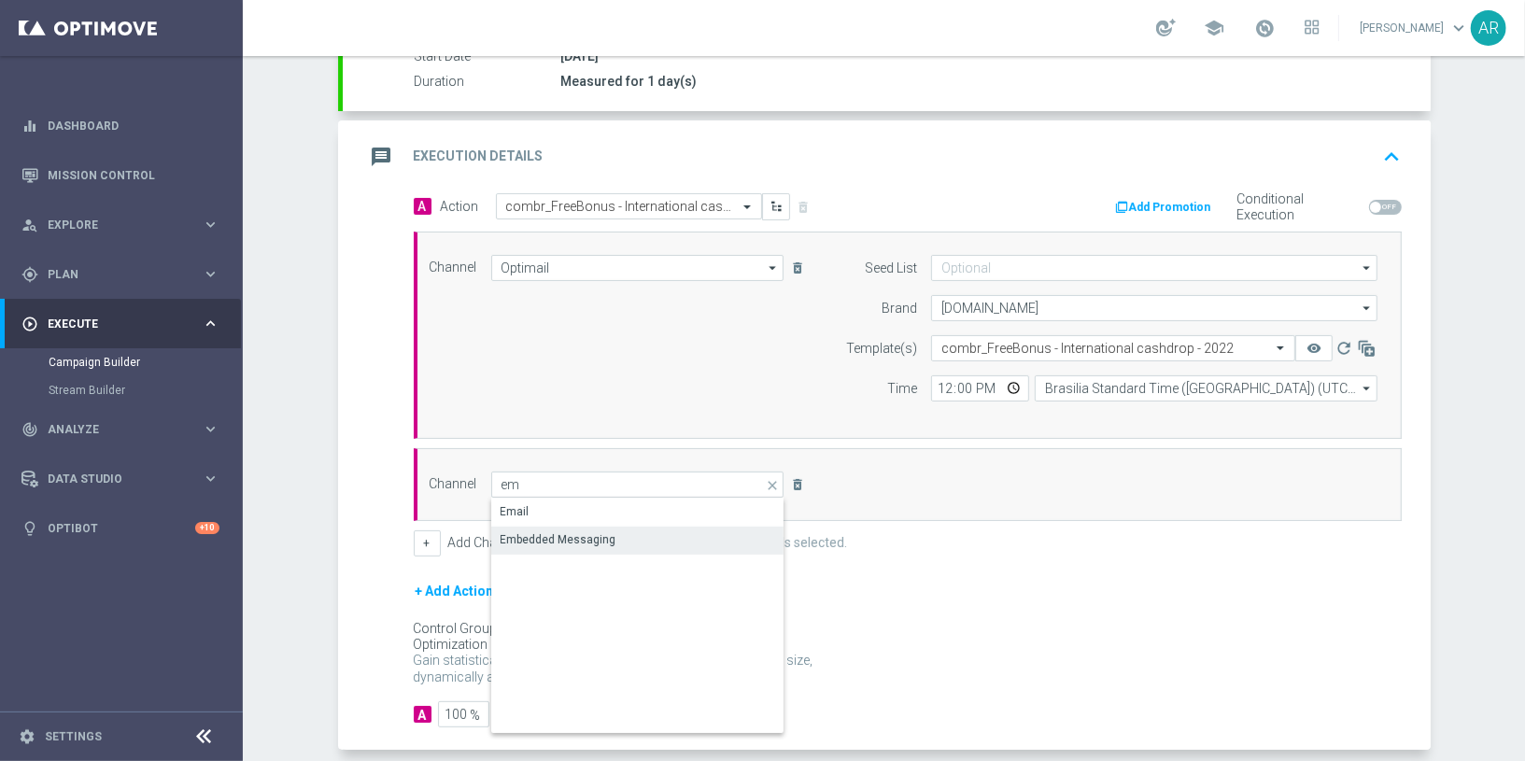
click at [574, 527] on div "Embedded Messaging" at bounding box center [638, 540] width 295 height 26
type input "Embedded Messaging"
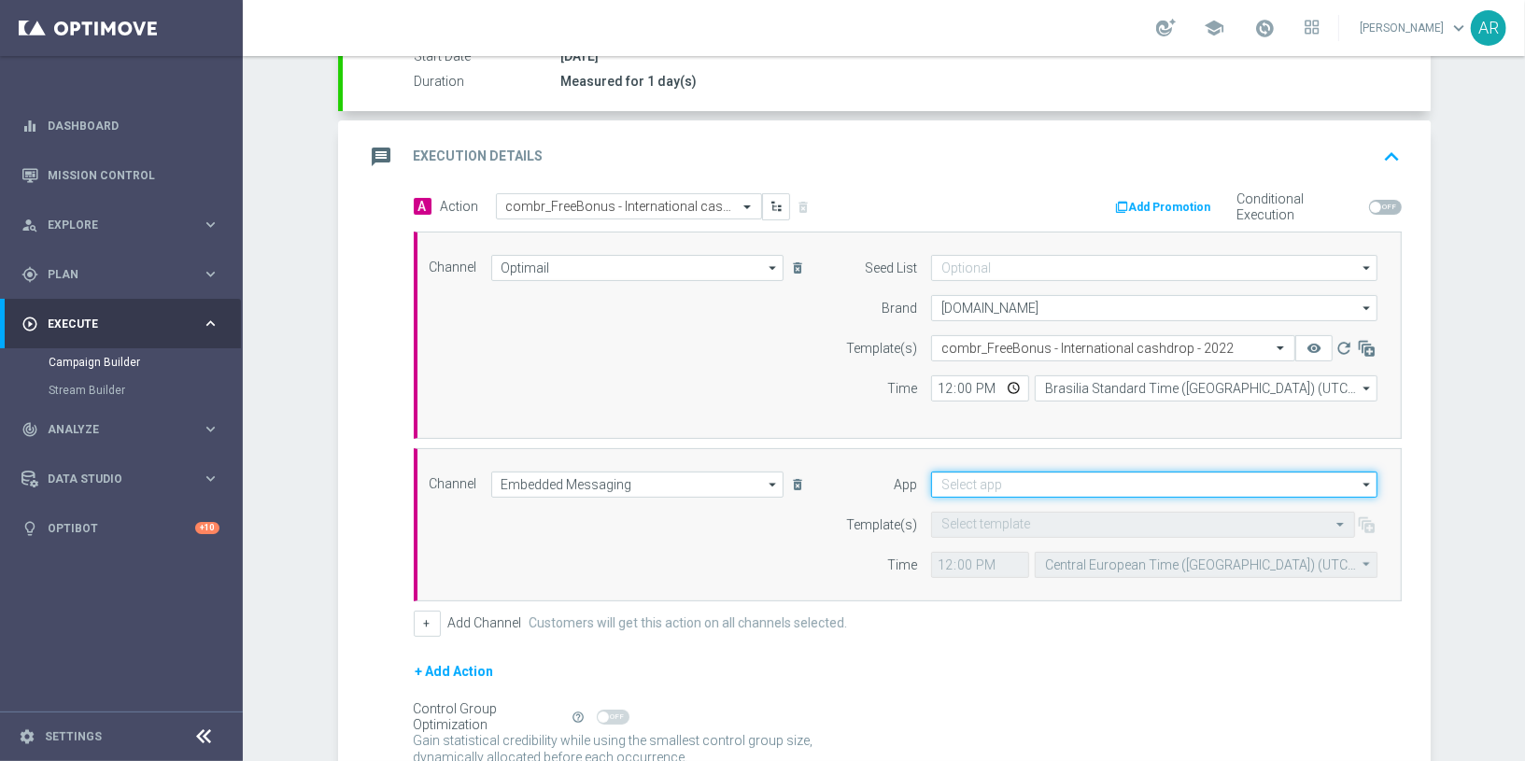
click at [948, 481] on input at bounding box center [1154, 485] width 446 height 26
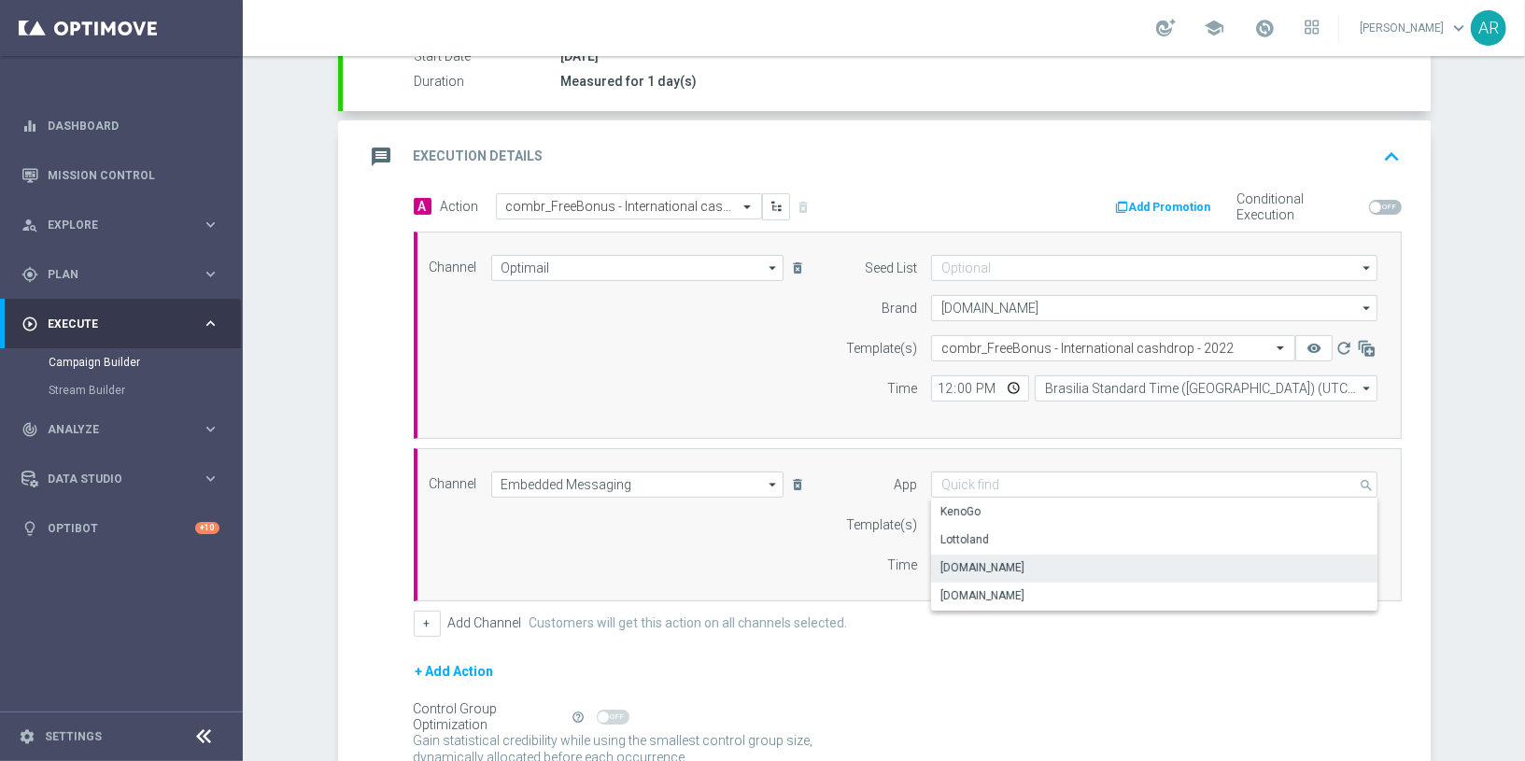
drag, startPoint x: 1022, startPoint y: 563, endPoint x: 988, endPoint y: 543, distance: 38.9
click at [1022, 562] on div "Lottoland.bet.br" at bounding box center [1154, 568] width 447 height 26
type input "Lottoland.bet.br"
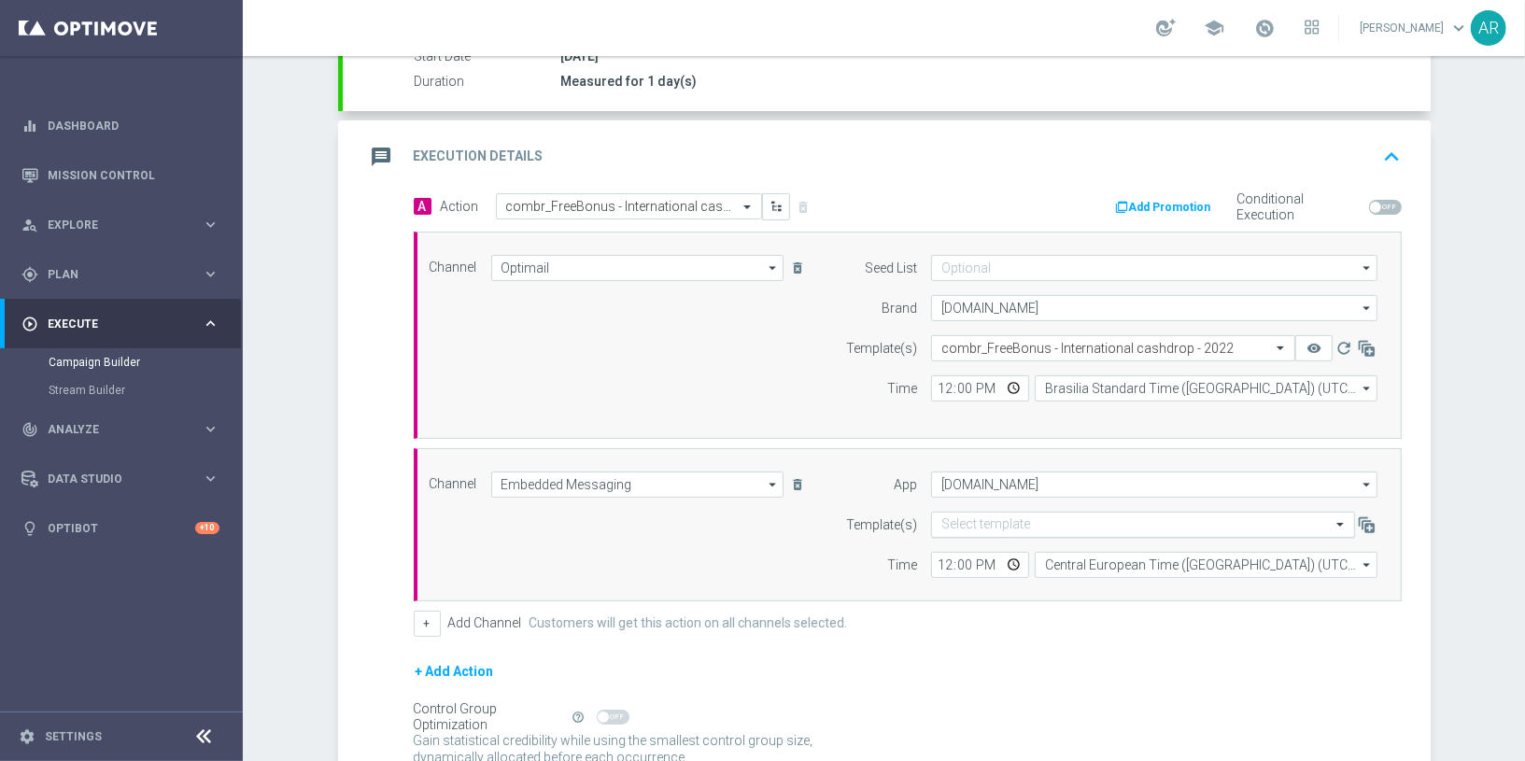
click at [970, 517] on input "text" at bounding box center [1124, 525] width 366 height 16
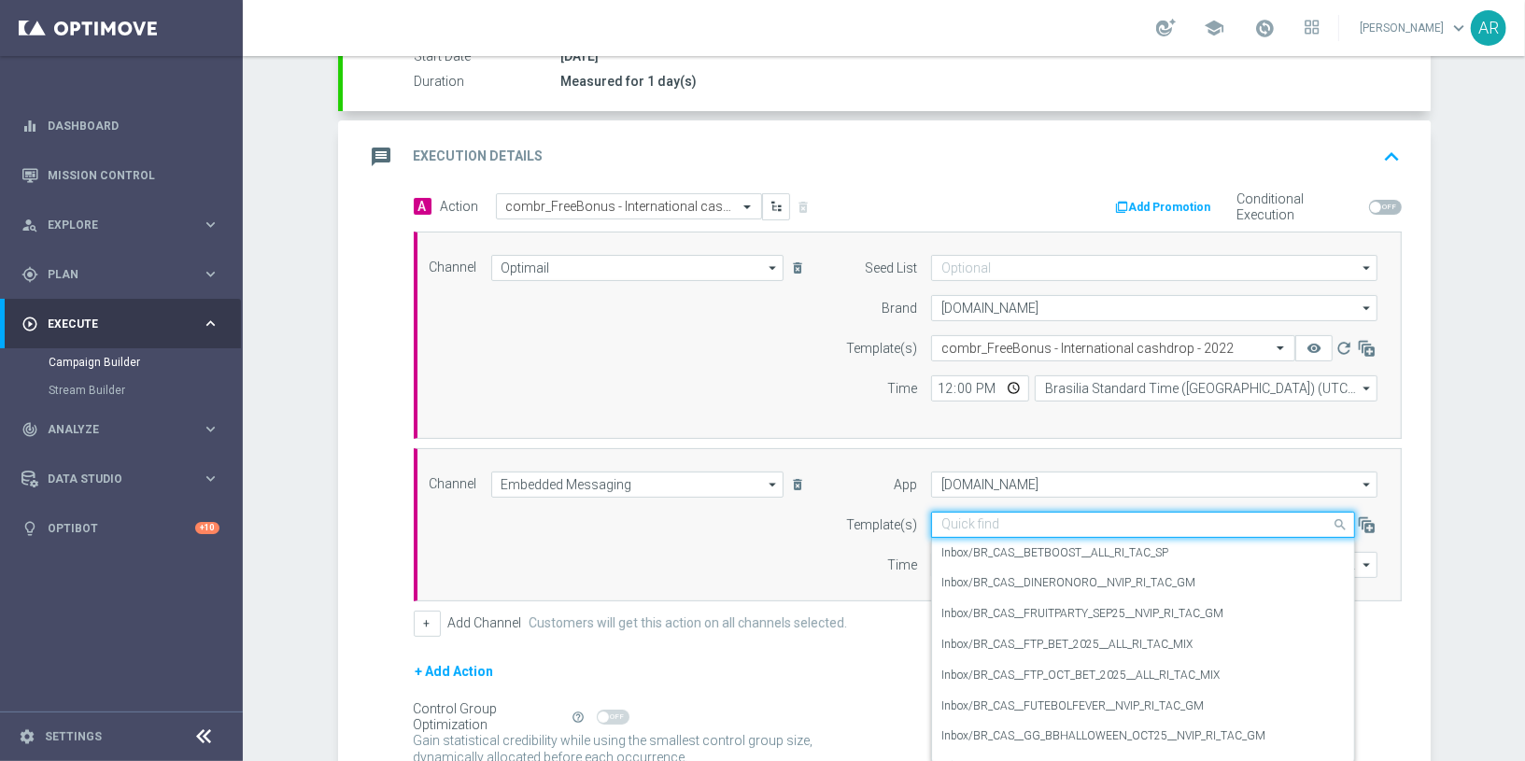
paste input "BR_CAS__INTERNATIONALCASHDROP_2025_W19__VIP_RI_TAC_GM"
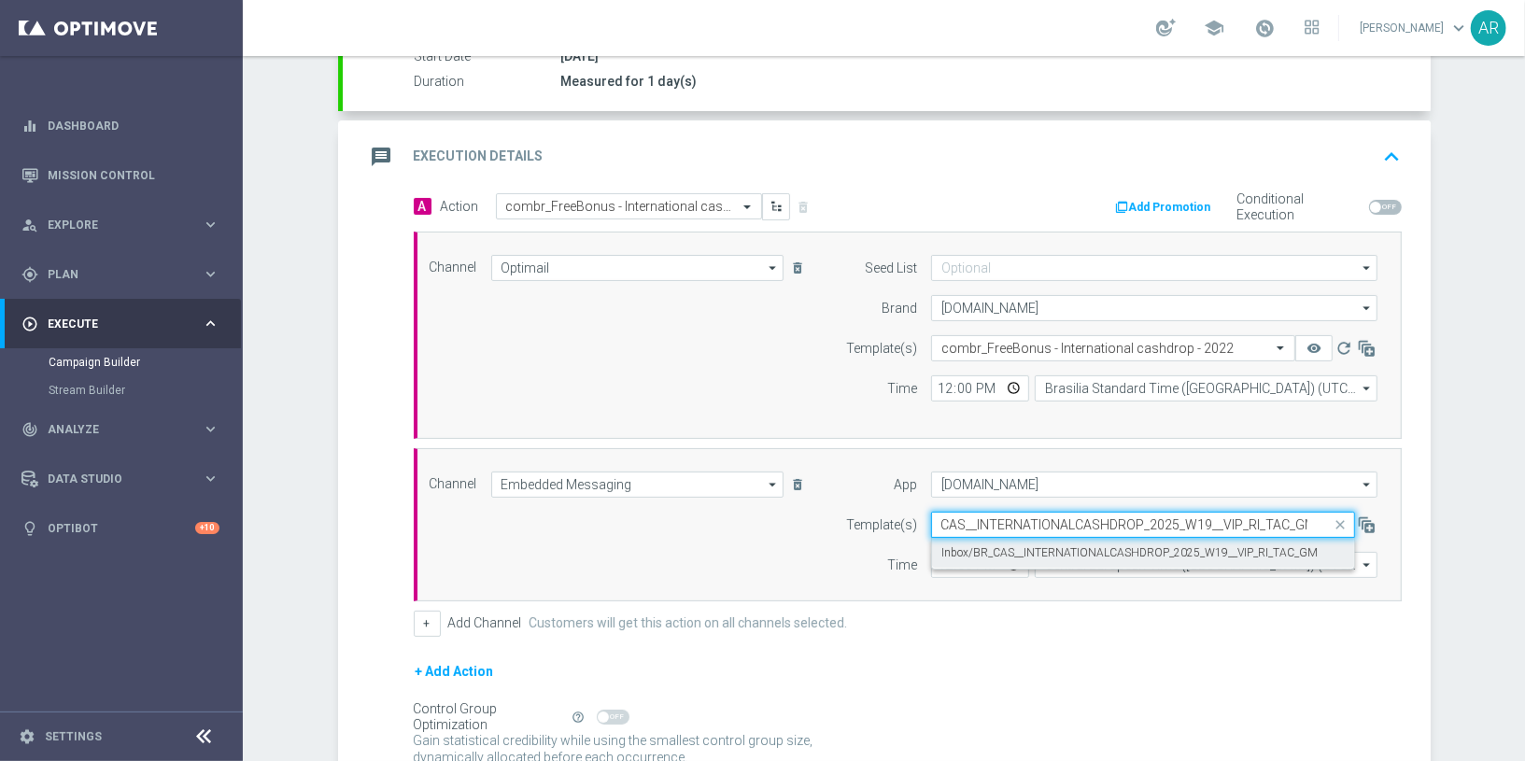
click at [1012, 545] on label "Inbox/BR_CAS__INTERNATIONALCASHDROP_2025_W19__VIP_RI_TAC_GM" at bounding box center [1129, 553] width 376 height 16
type input "BR_CAS__INTERNATIONALCASHDROP_2025_W19__VIP_RI_TAC_GM"
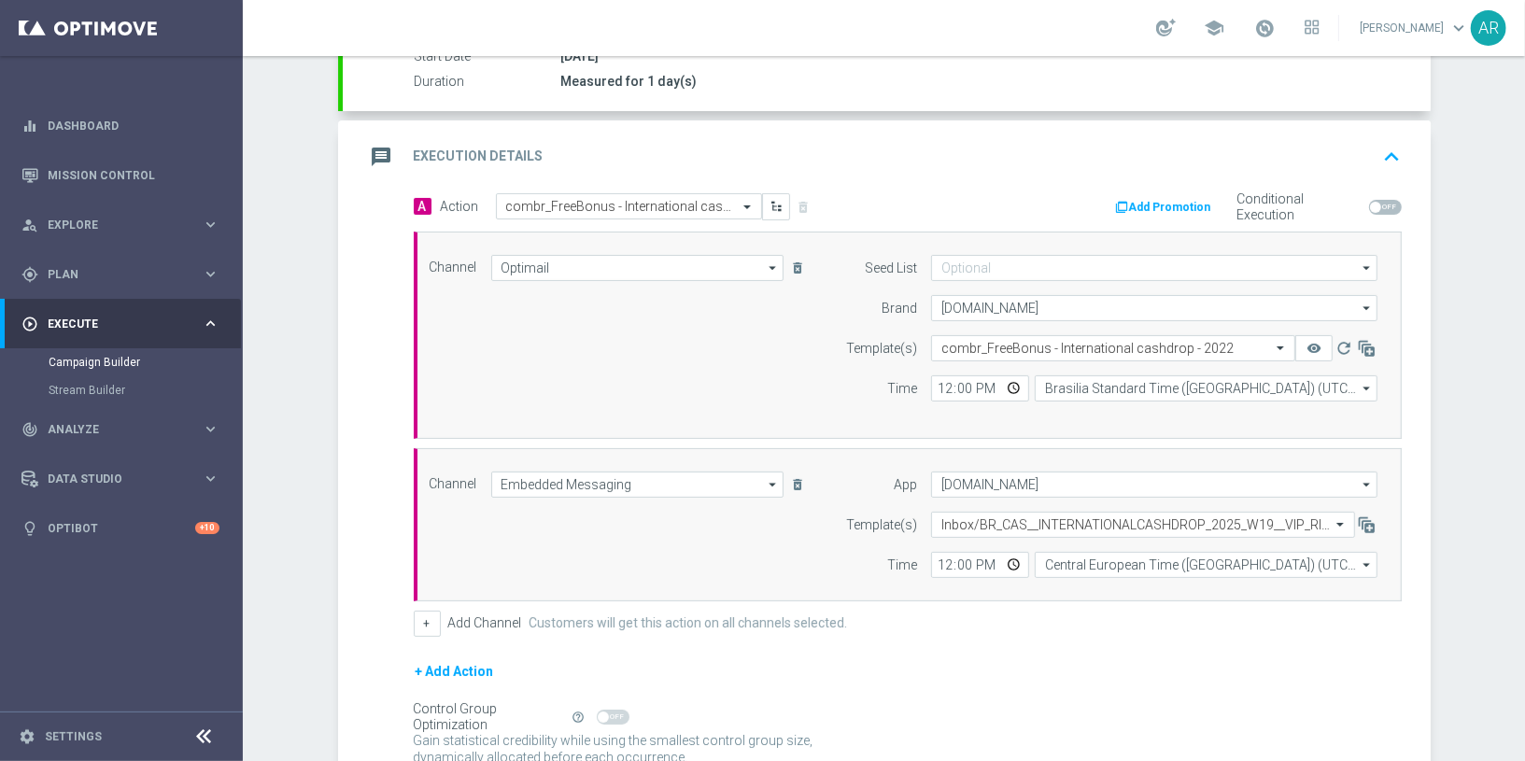
scroll to position [0, 0]
click at [1087, 554] on input "Central European Time (Budapest) (UTC +02:00)" at bounding box center [1206, 565] width 343 height 26
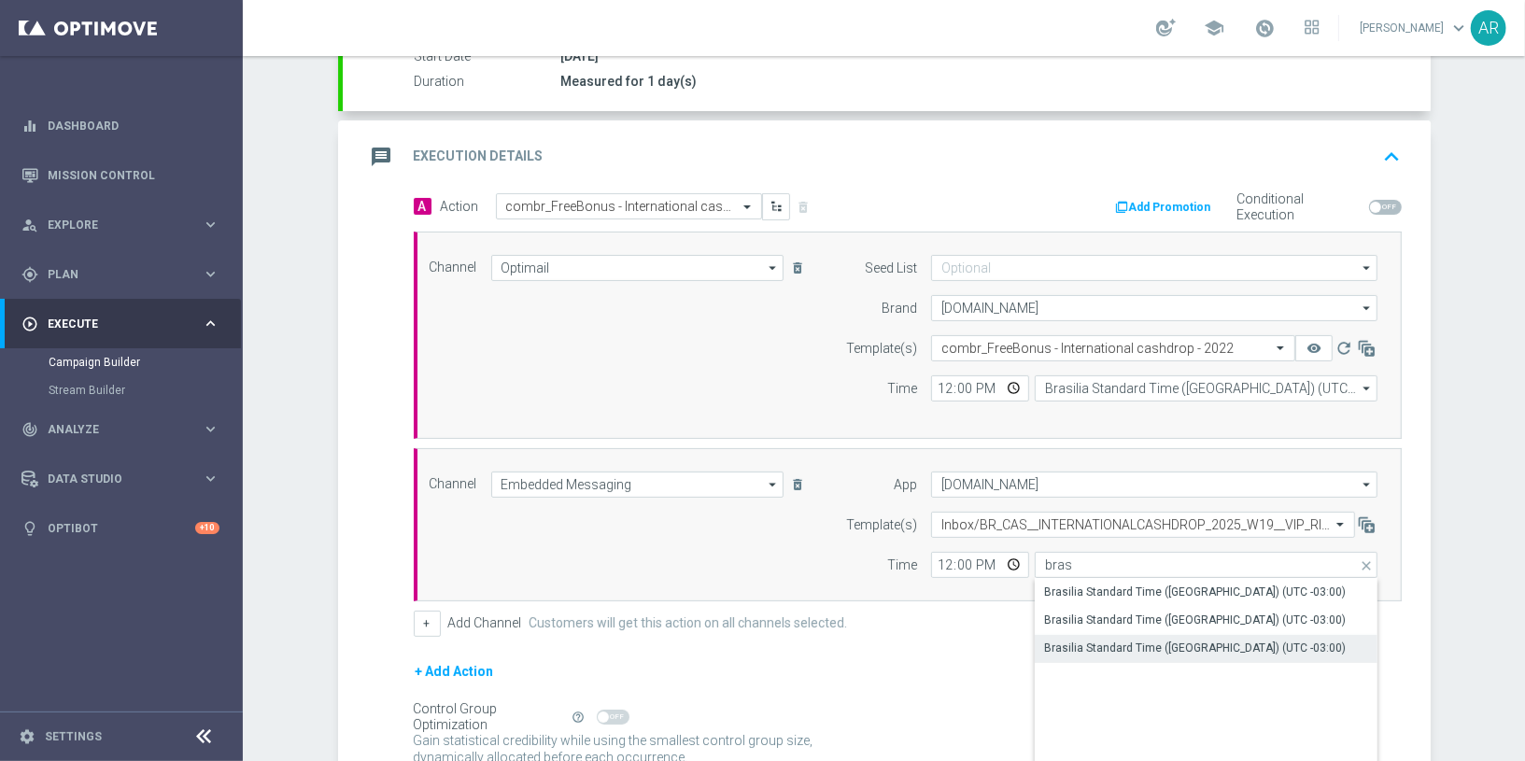
drag, startPoint x: 1219, startPoint y: 645, endPoint x: 1103, endPoint y: 603, distance: 123.2
click at [1217, 643] on div "Brasilia Standard Time (Sao Paulo) (UTC -03:00)" at bounding box center [1195, 648] width 302 height 17
type input "Brasilia Standard Time (Sao Paulo) (UTC -03:00)"
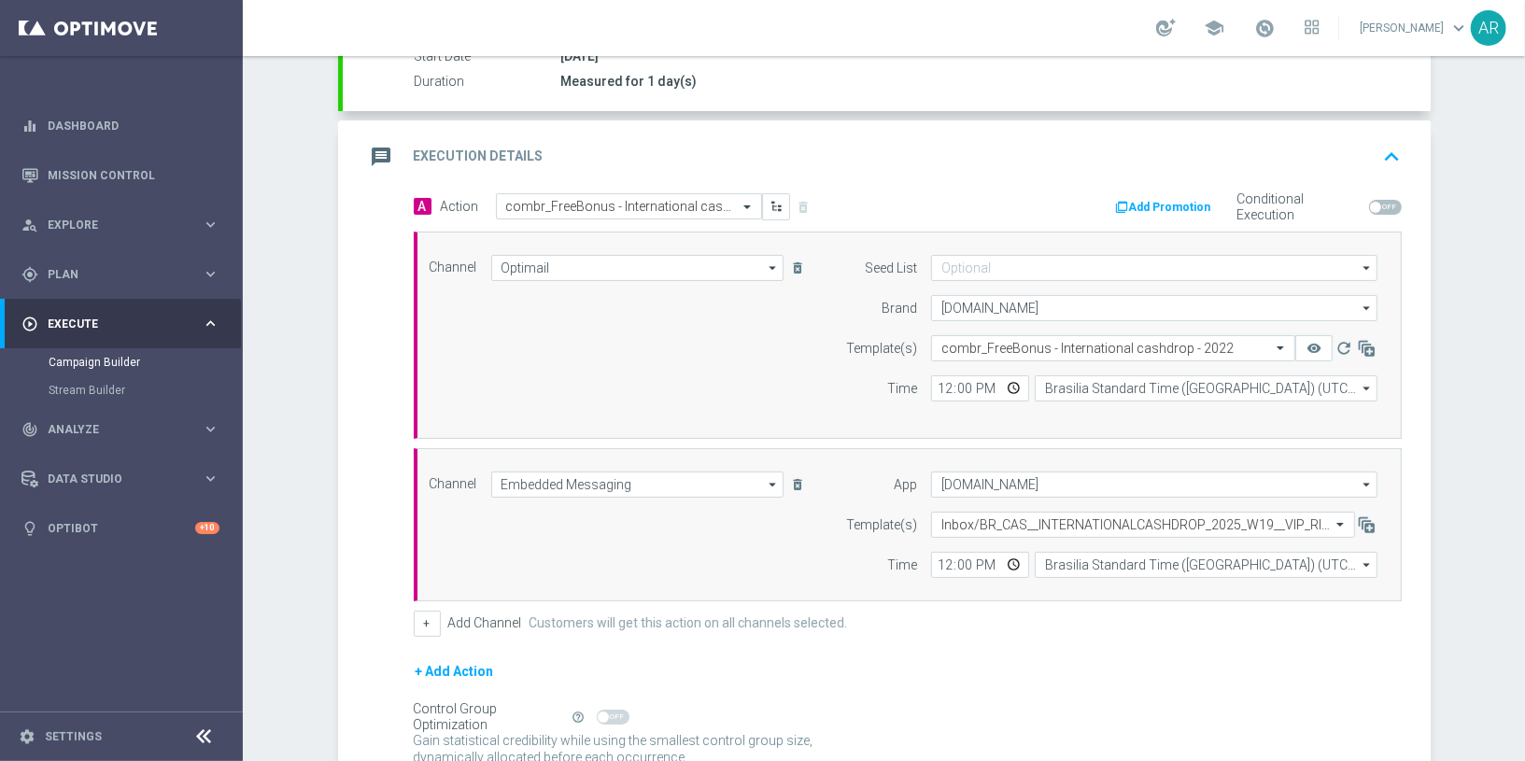
click at [1020, 632] on form "A Action Select action combr_FreeBonus - International cashdrop - 2024 delete_f…" at bounding box center [908, 500] width 988 height 615
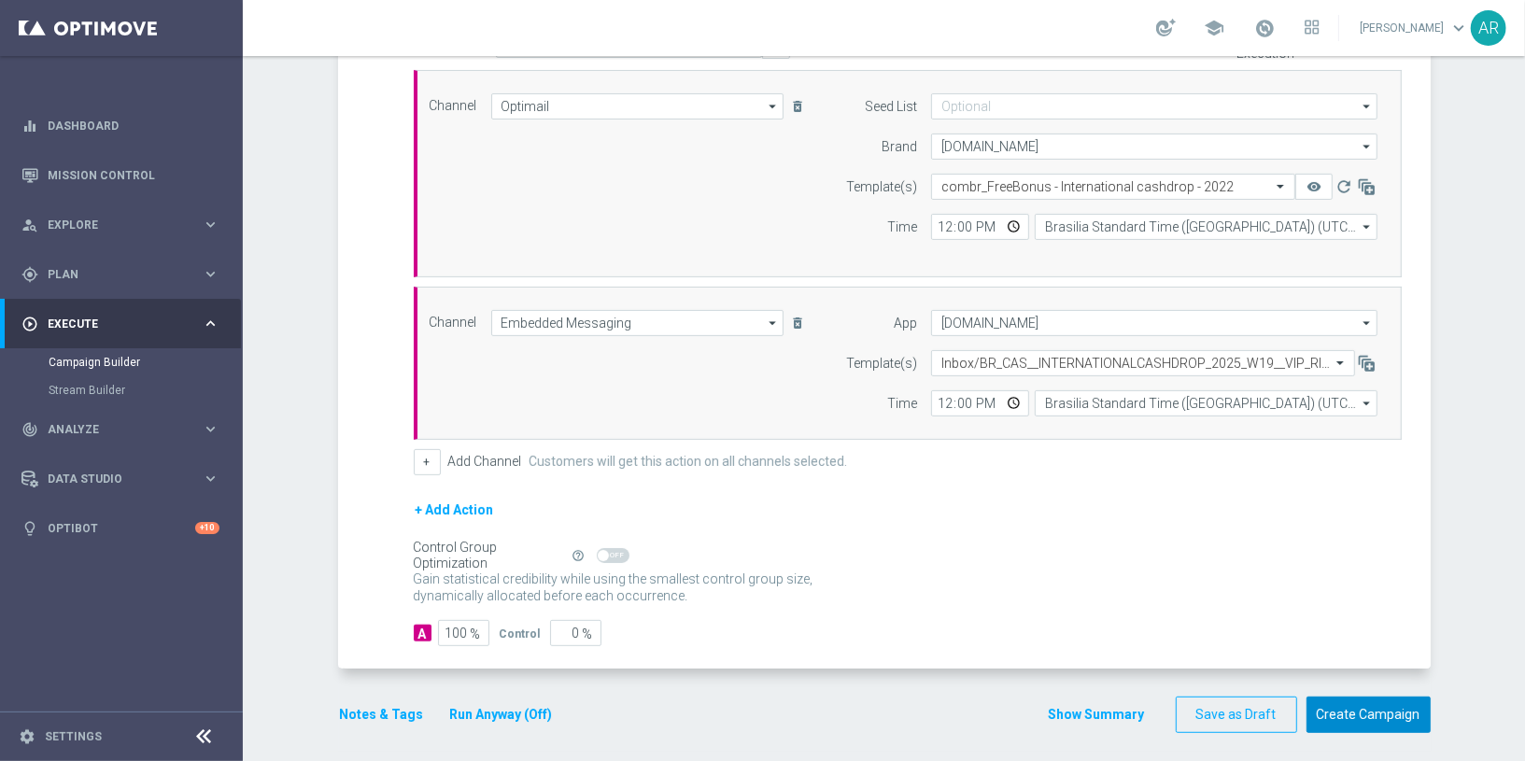
click at [1361, 684] on button "Create Campaign" at bounding box center [1368, 715] width 124 height 36
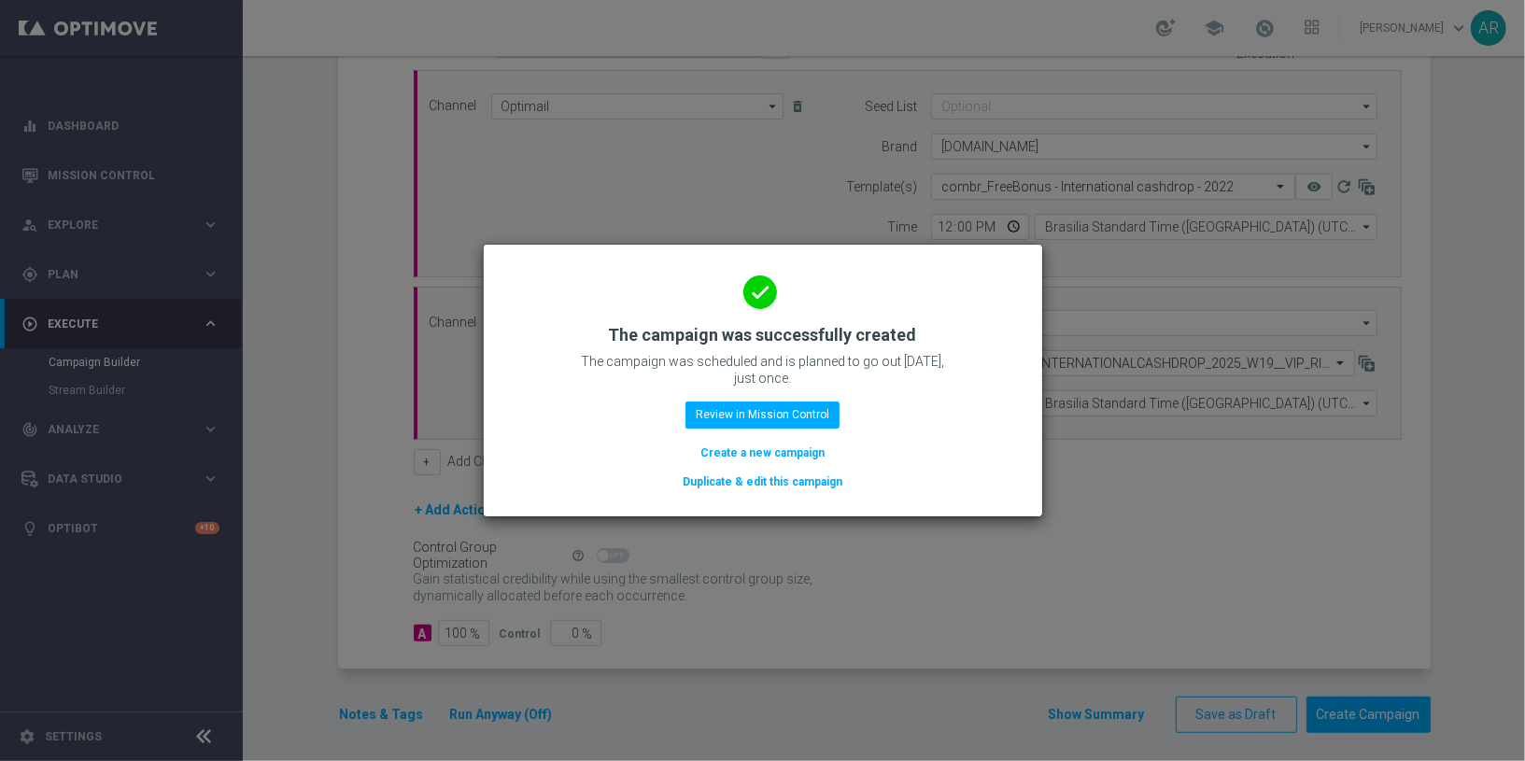
click at [751, 453] on button "Create a new campaign" at bounding box center [762, 453] width 128 height 21
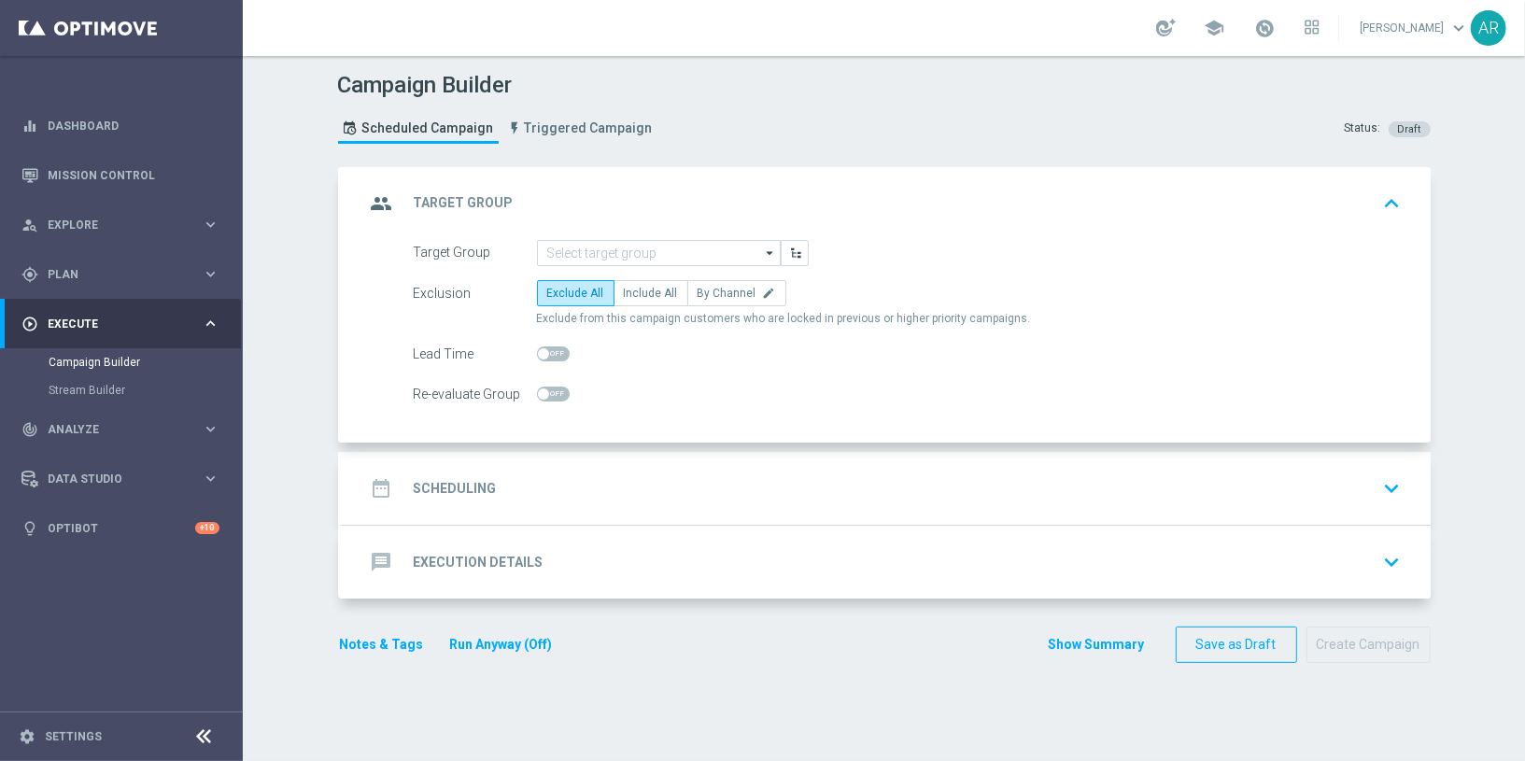
scroll to position [0, 0]
click at [592, 250] on input at bounding box center [659, 253] width 244 height 26
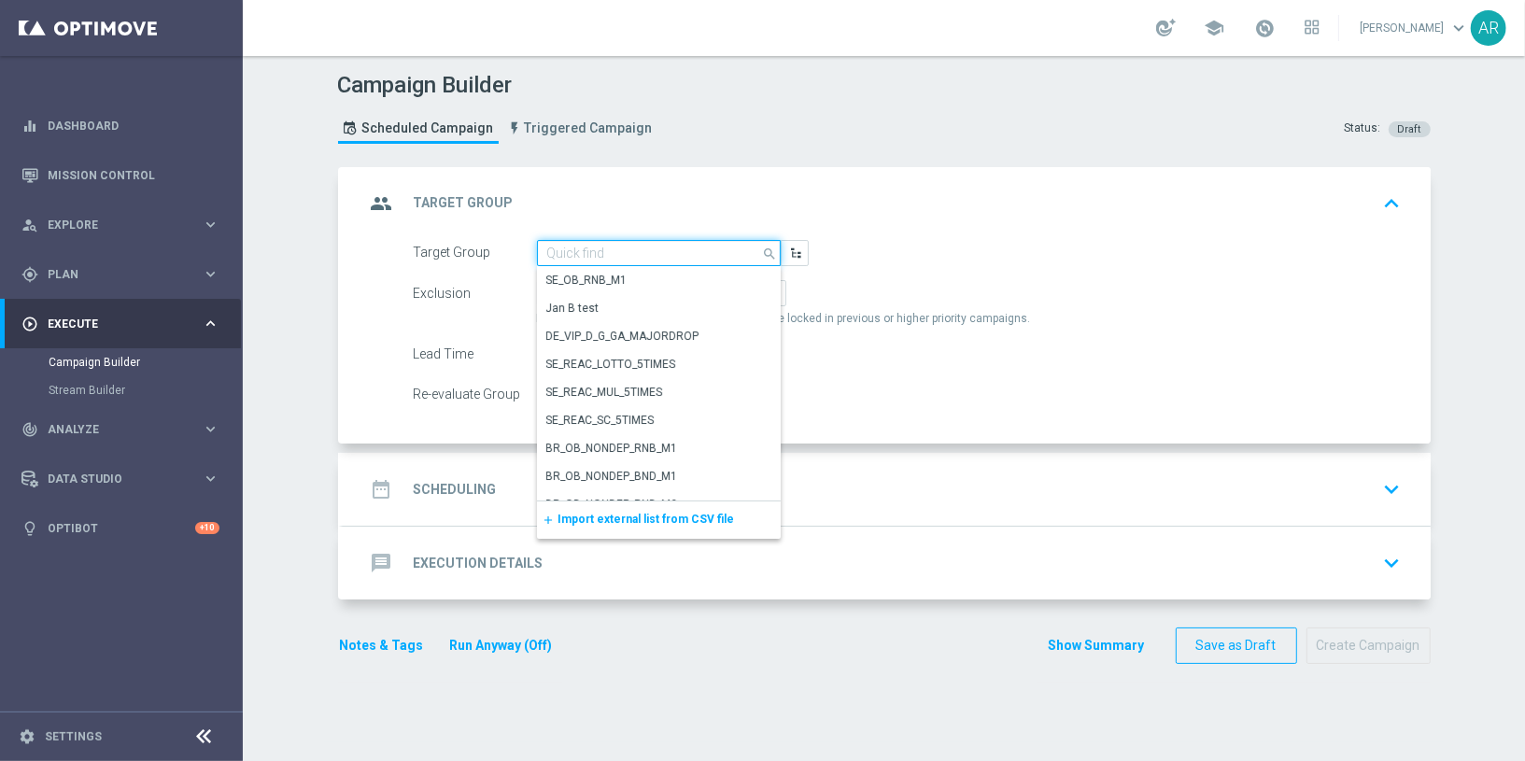
paste input "BR_SOL__INT_CASHDROP__ALL_EMA_TAC_MIX"
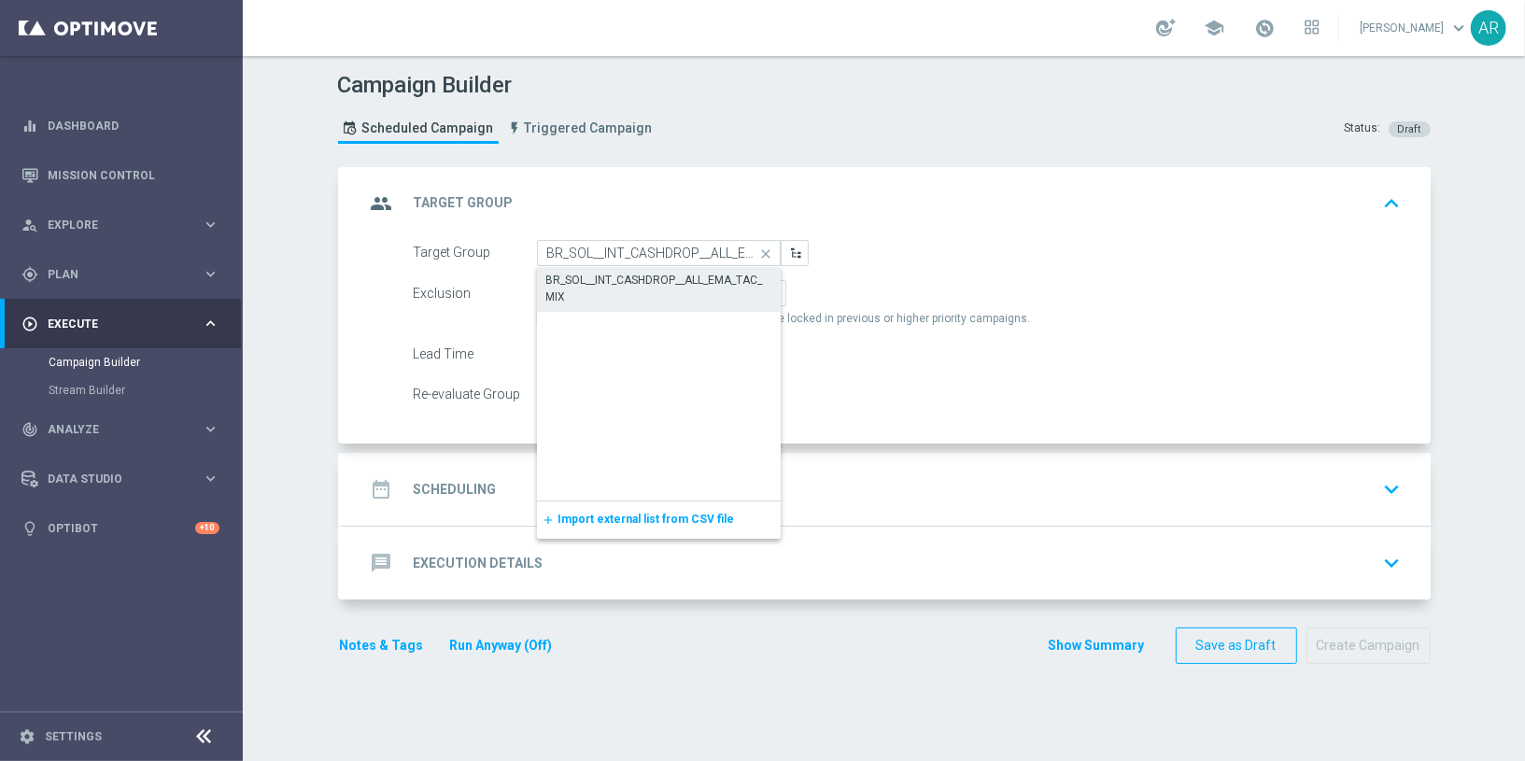
click at [594, 273] on div "BR_SOL__INT_CASHDROP__ALL_EMA_TAC_MIX" at bounding box center [658, 289] width 225 height 34
type input "BR_SOL__INT_CASHDROP__ALL_EMA_TAC_MIX"
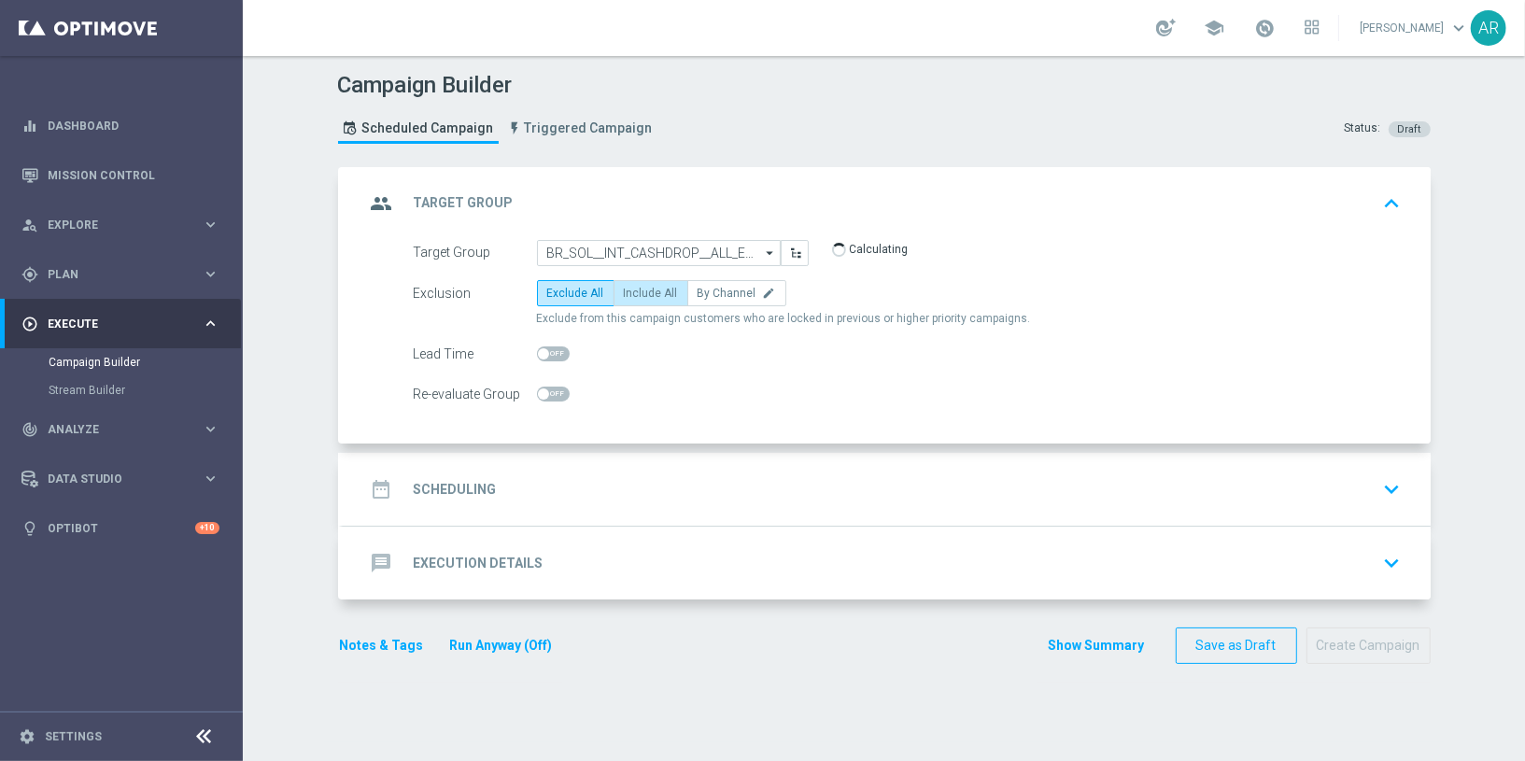
click at [633, 300] on label "Include All" at bounding box center [650, 293] width 75 height 26
click at [633, 300] on input "Include All" at bounding box center [630, 296] width 12 height 12
radio input "true"
click at [529, 484] on div "date_range Scheduling keyboard_arrow_down" at bounding box center [886, 489] width 1043 height 35
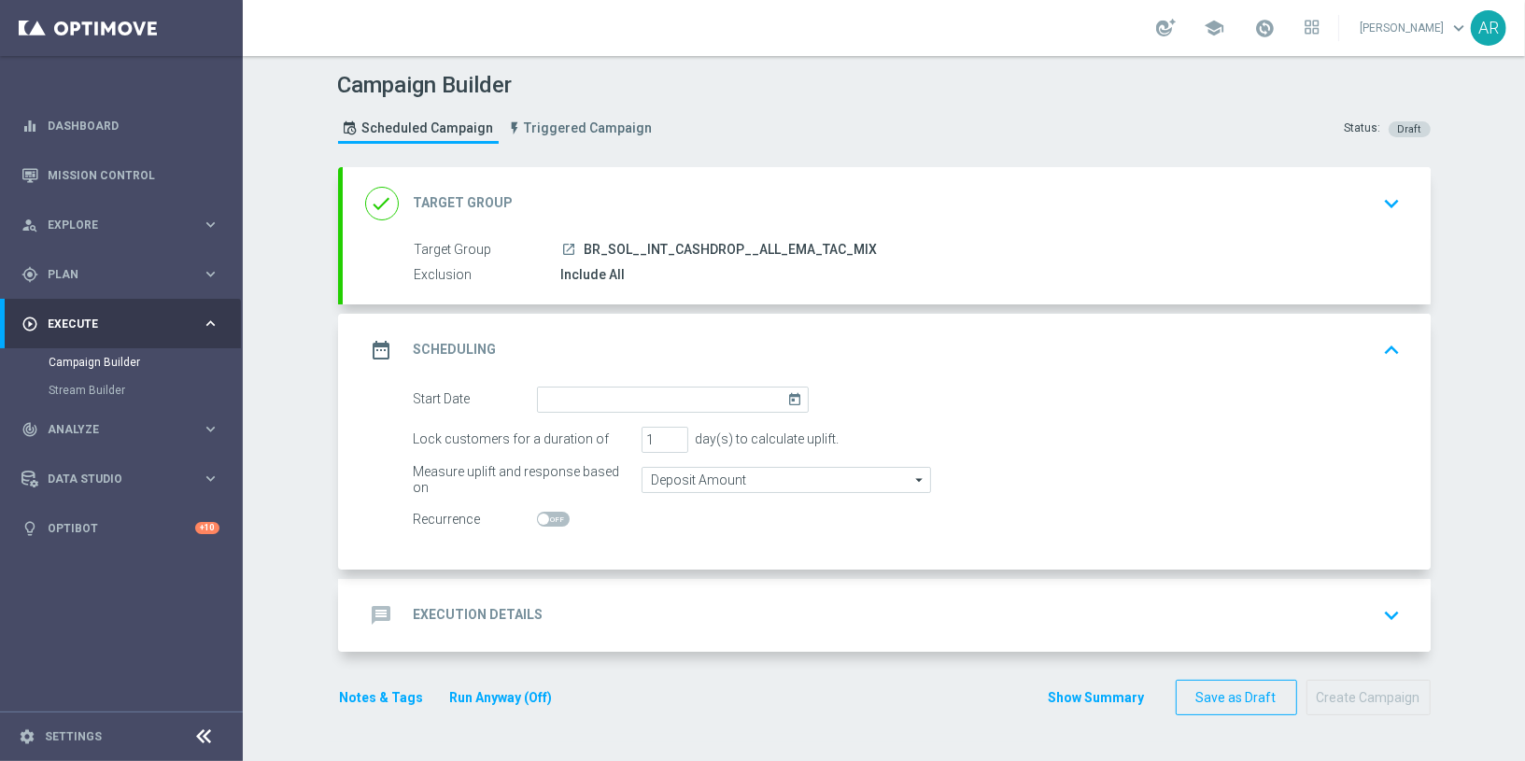
click at [787, 390] on icon "today" at bounding box center [797, 397] width 21 height 21
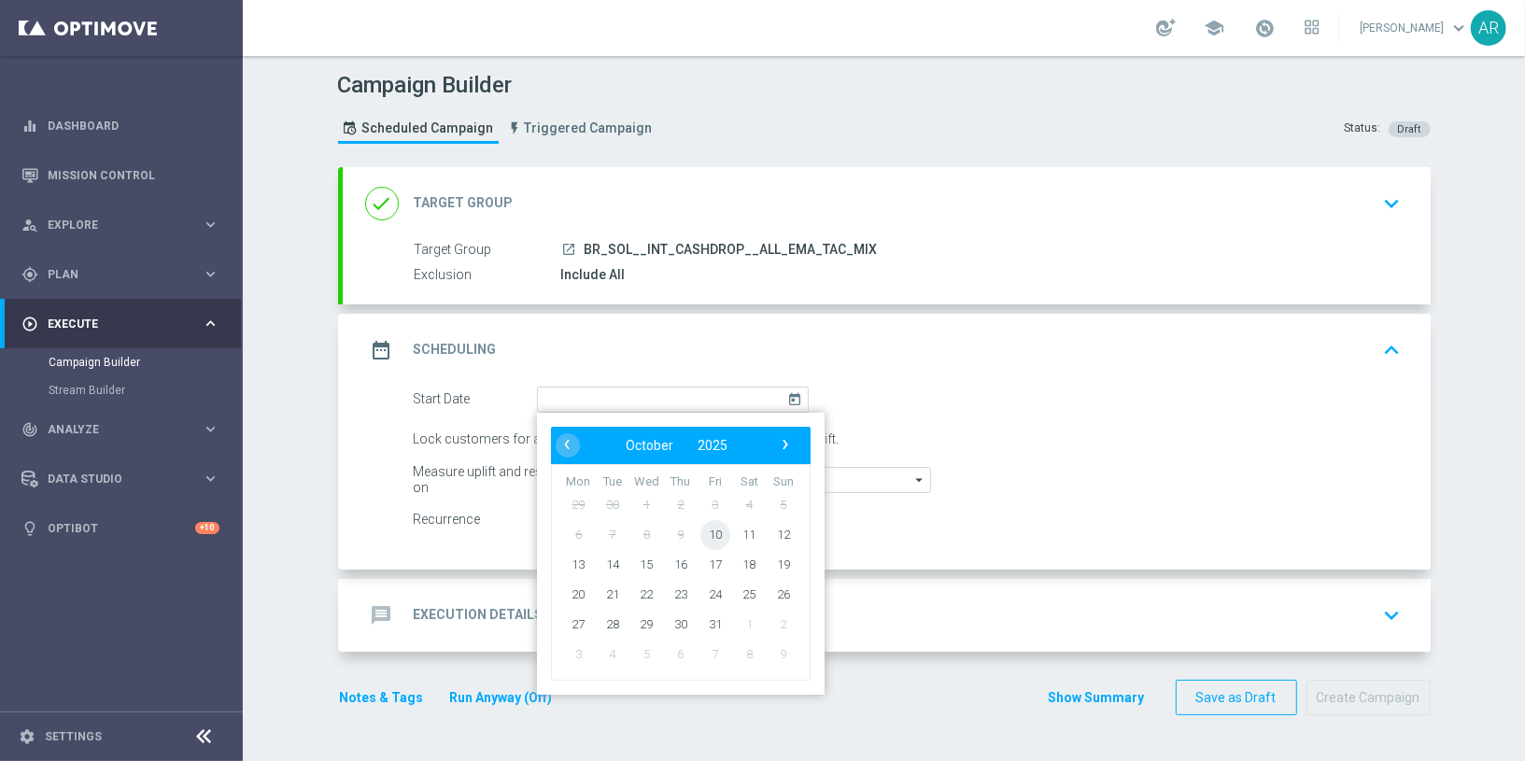
click at [705, 523] on span "10" at bounding box center [714, 534] width 30 height 30
type input "10 Oct 2025"
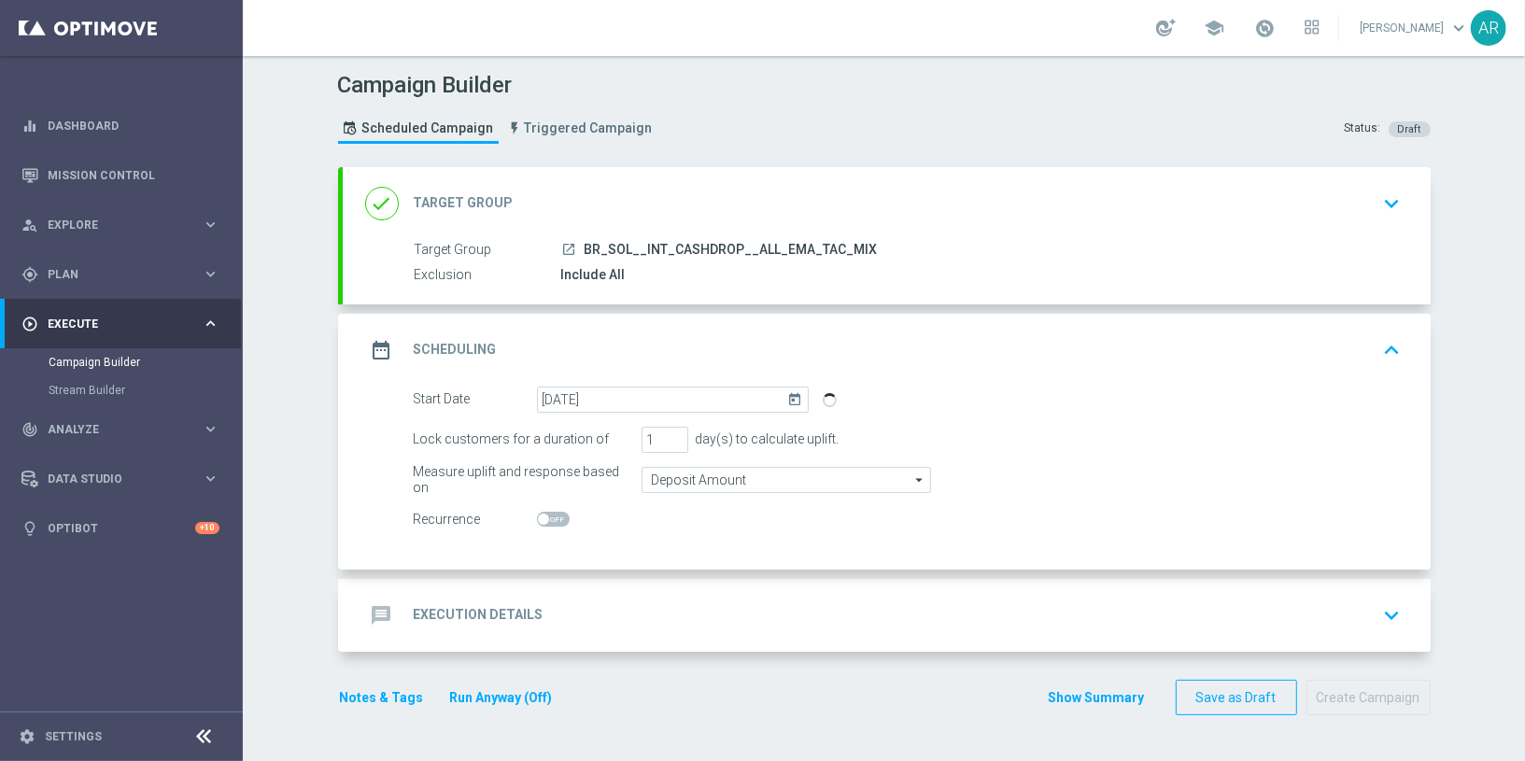
click at [514, 590] on div "message Execution Details keyboard_arrow_down" at bounding box center [887, 615] width 1088 height 73
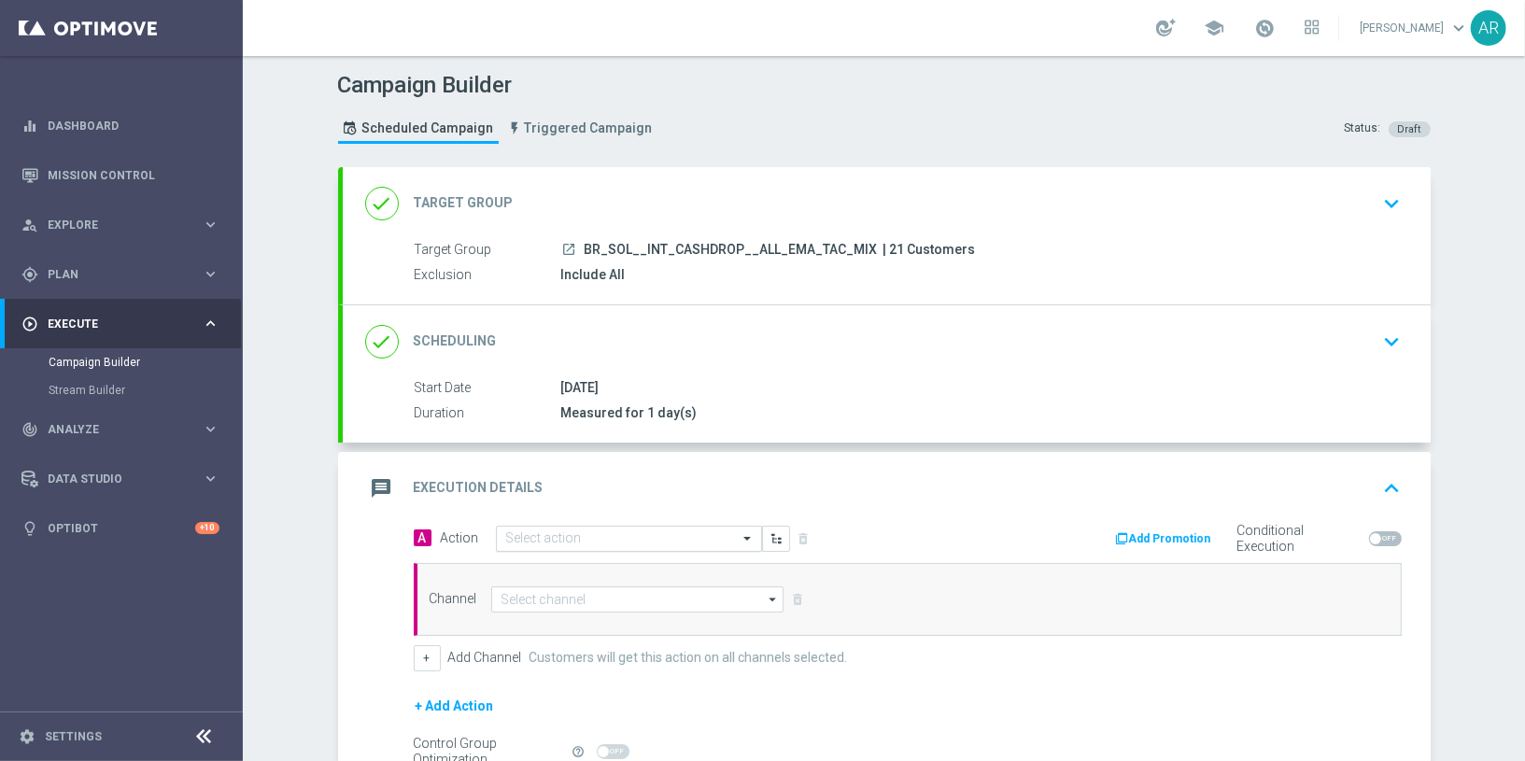
click at [558, 531] on input "text" at bounding box center [610, 539] width 208 height 16
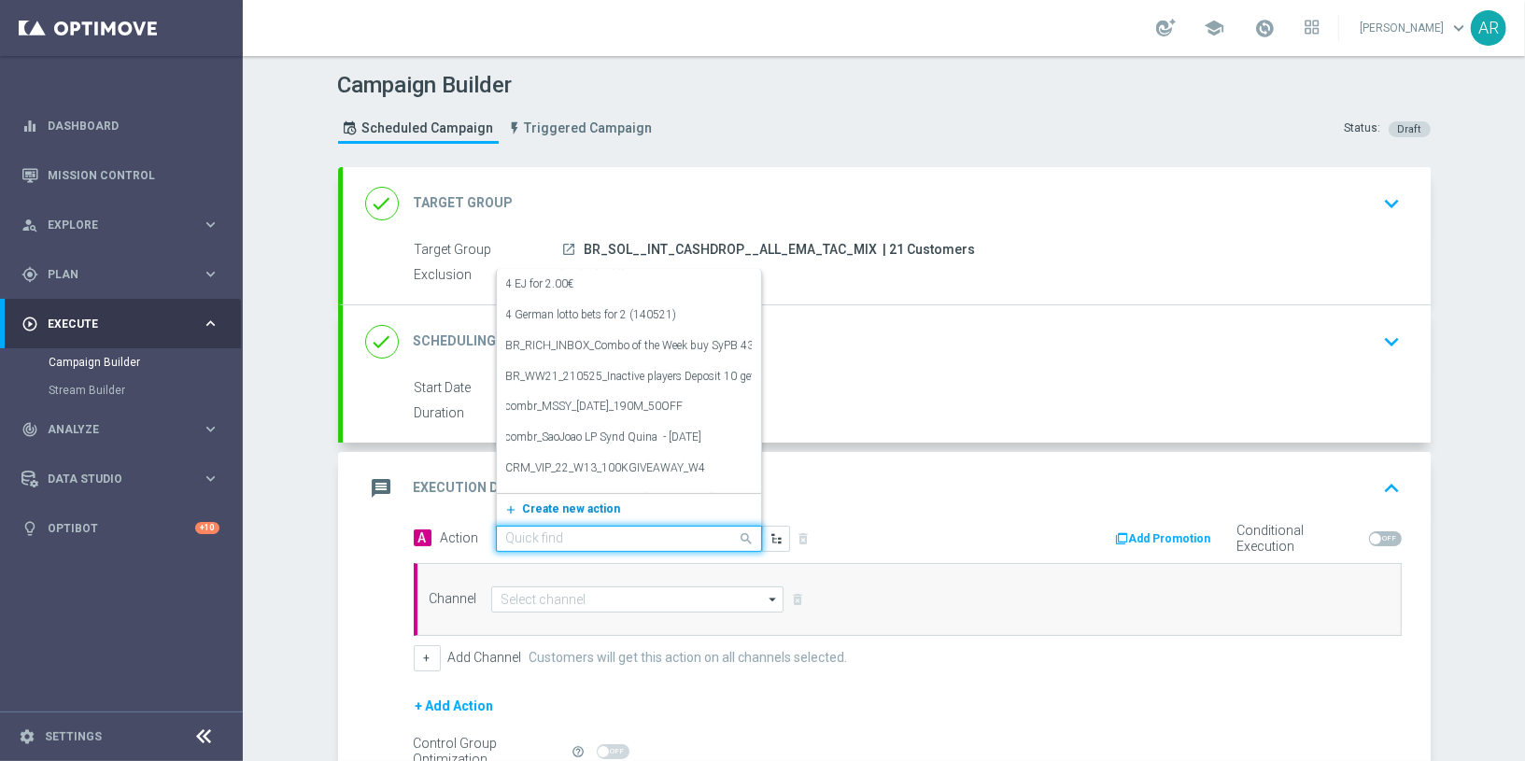
paste input "SOLBETBR_FreeBonus - International cashdrop - 2025"
type input "SOLBETBR_FreeBonus - International cashdrop - 2025"
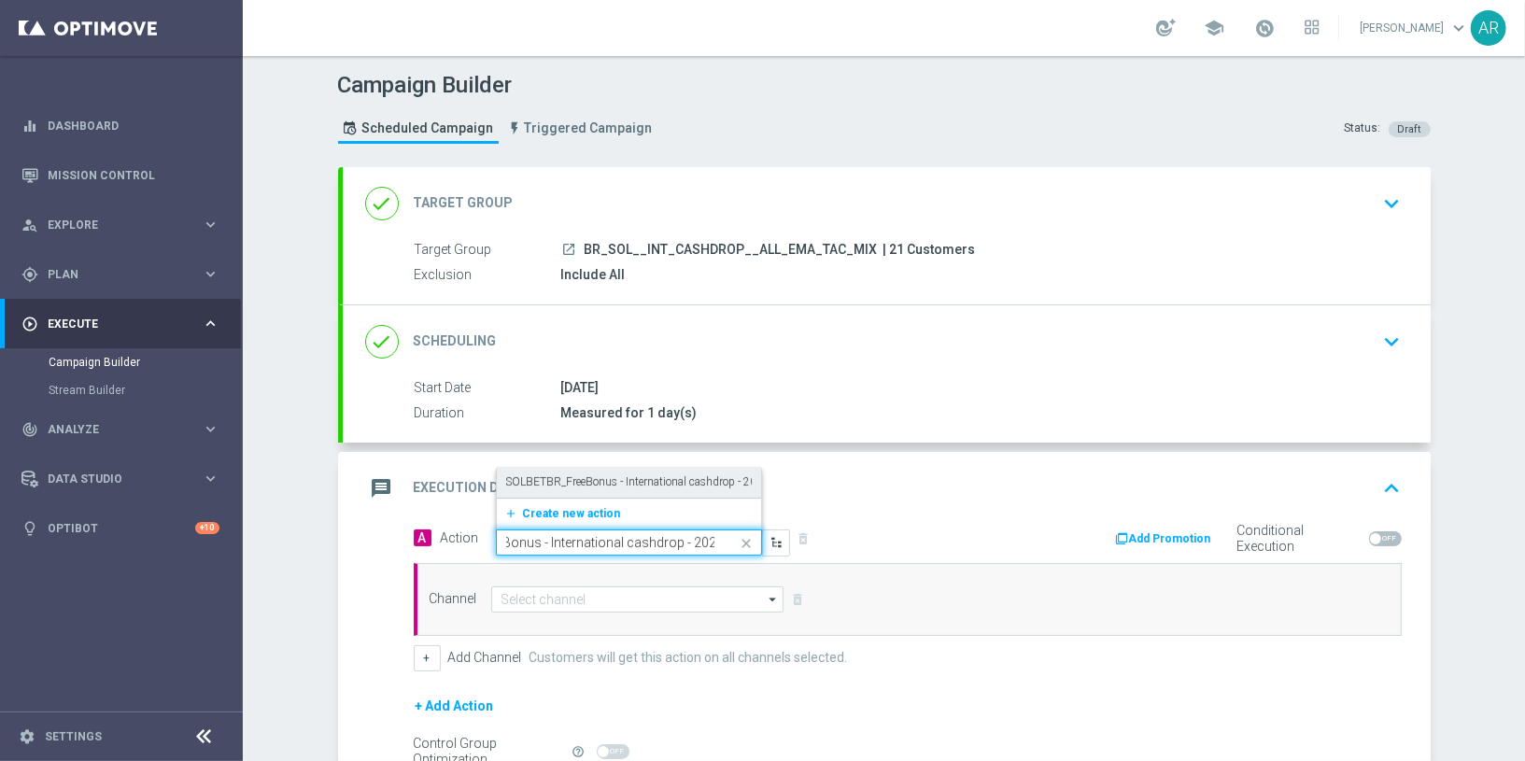
click at [571, 474] on label "SOLBETBR_FreeBonus - International cashdrop - 2025" at bounding box center [638, 482] width 264 height 16
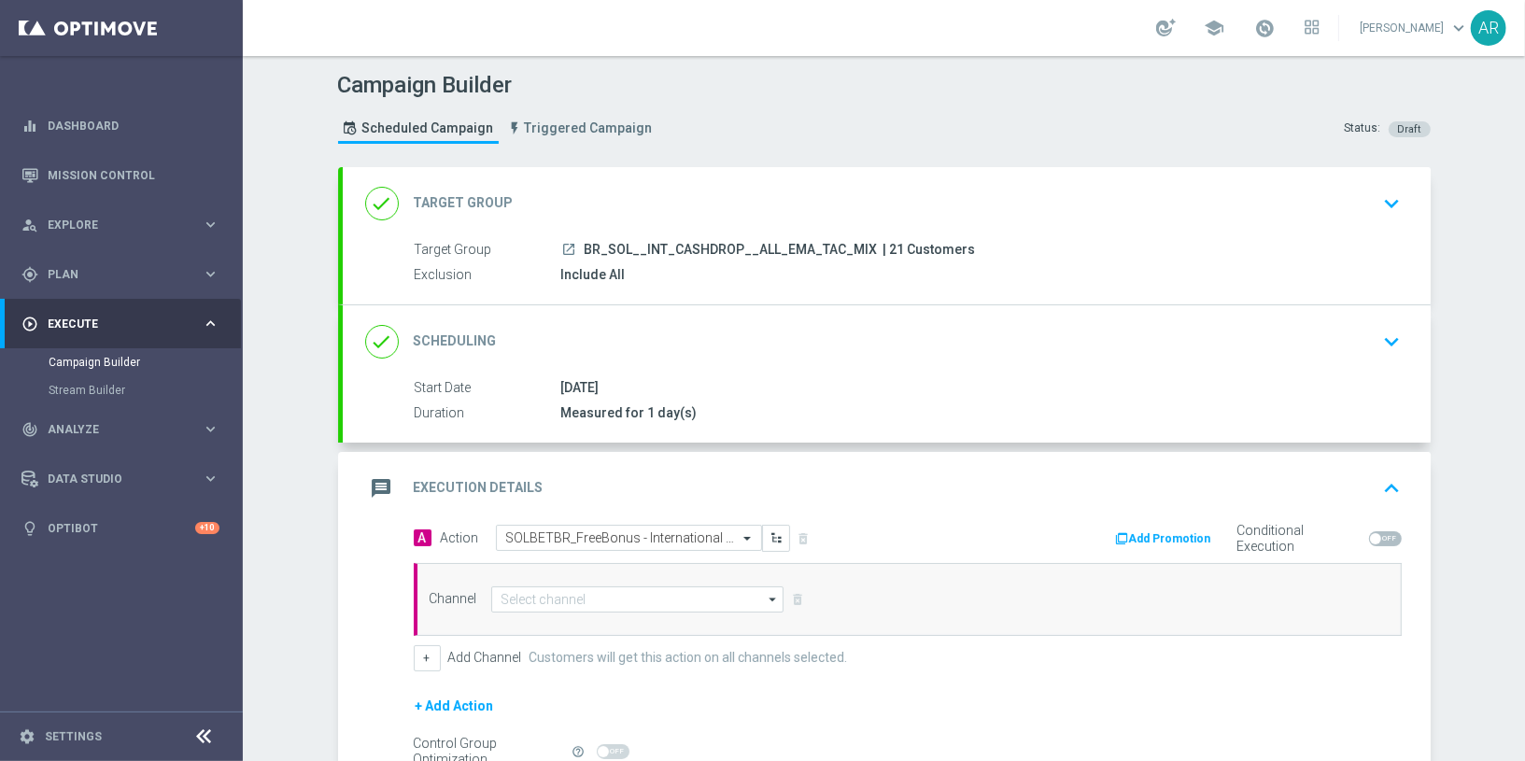
scroll to position [0, 0]
click at [551, 594] on input at bounding box center [637, 599] width 293 height 26
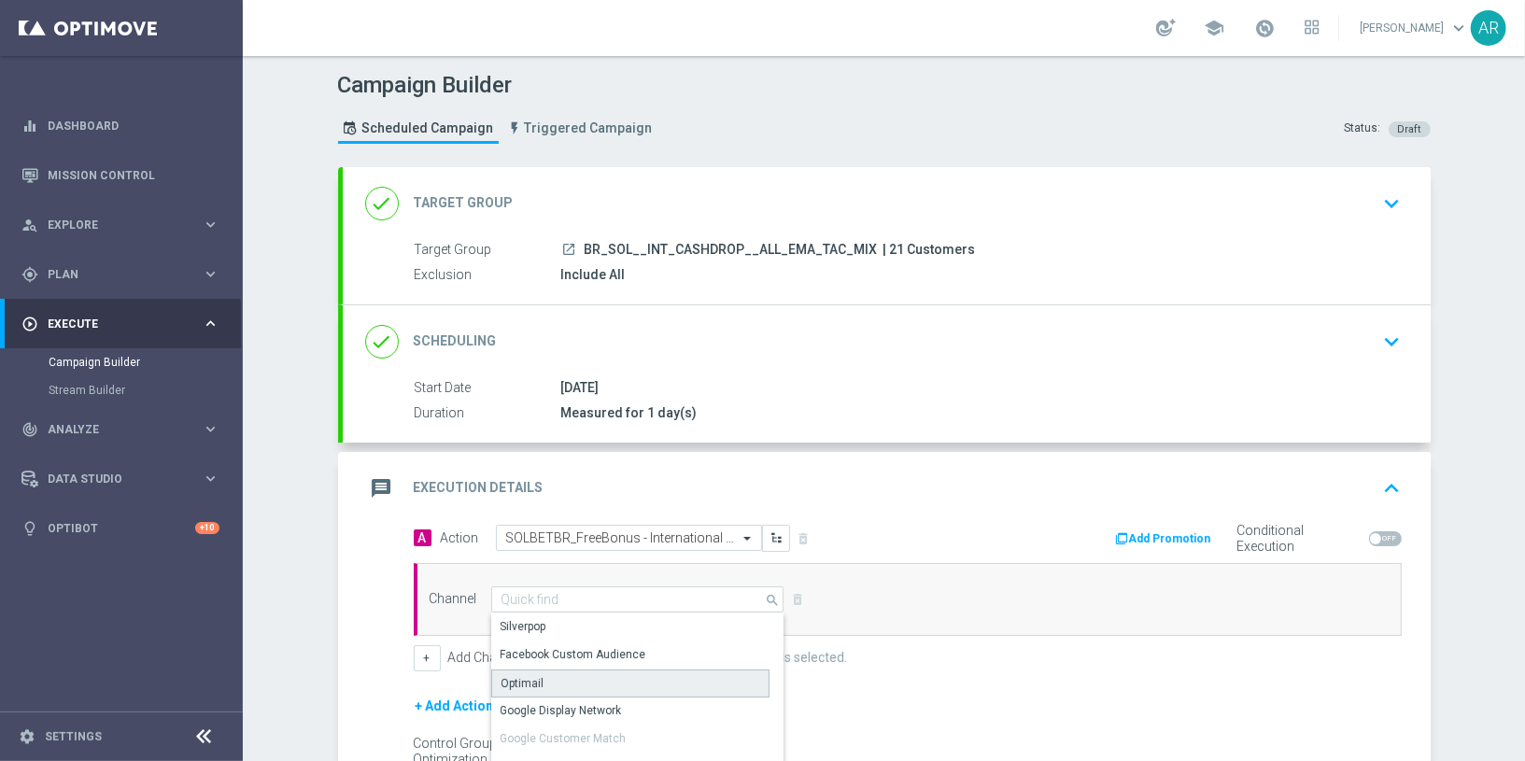
click at [577, 671] on div "Optimail" at bounding box center [630, 684] width 279 height 28
type input "Optimail"
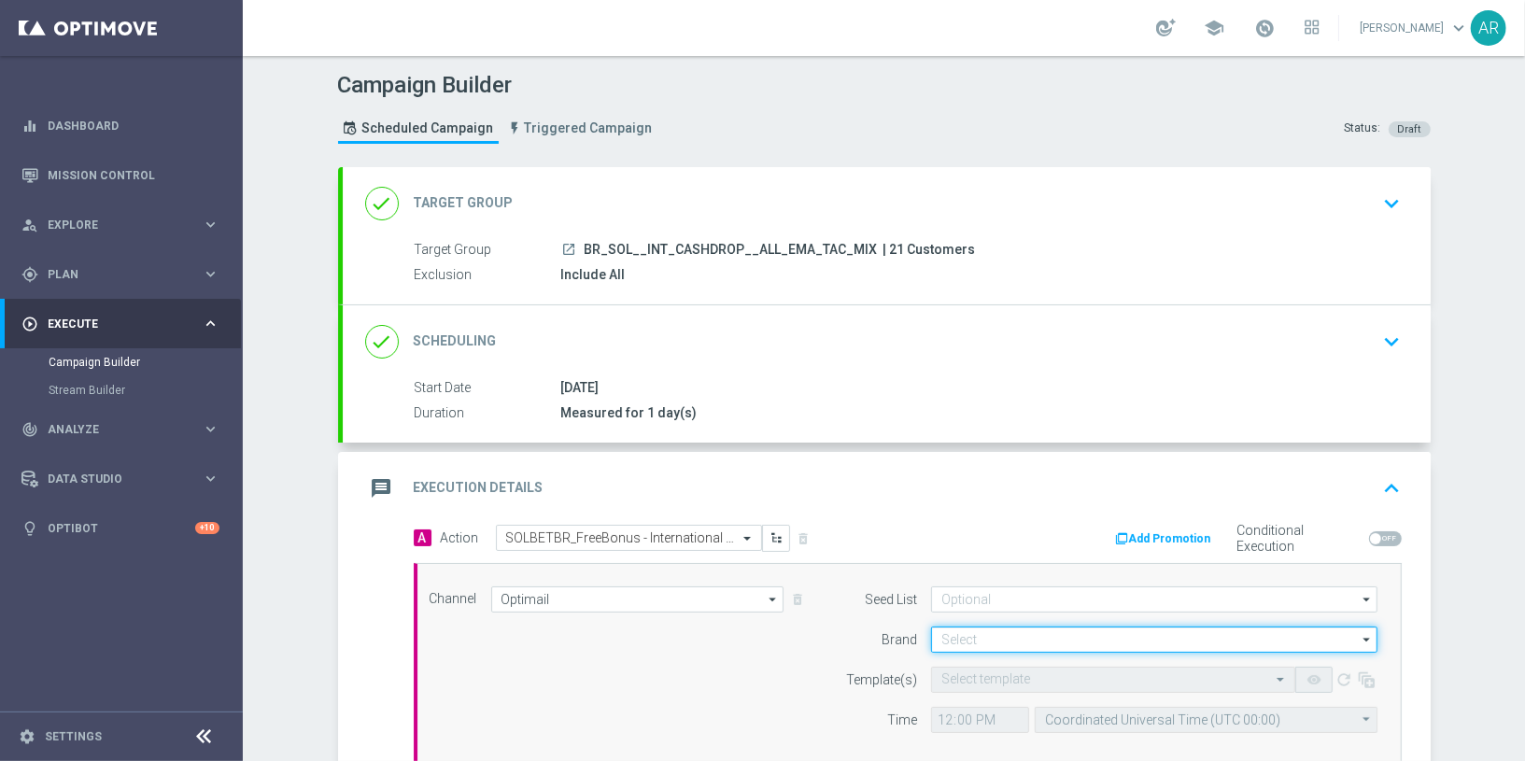
click at [1001, 629] on input at bounding box center [1154, 640] width 446 height 26
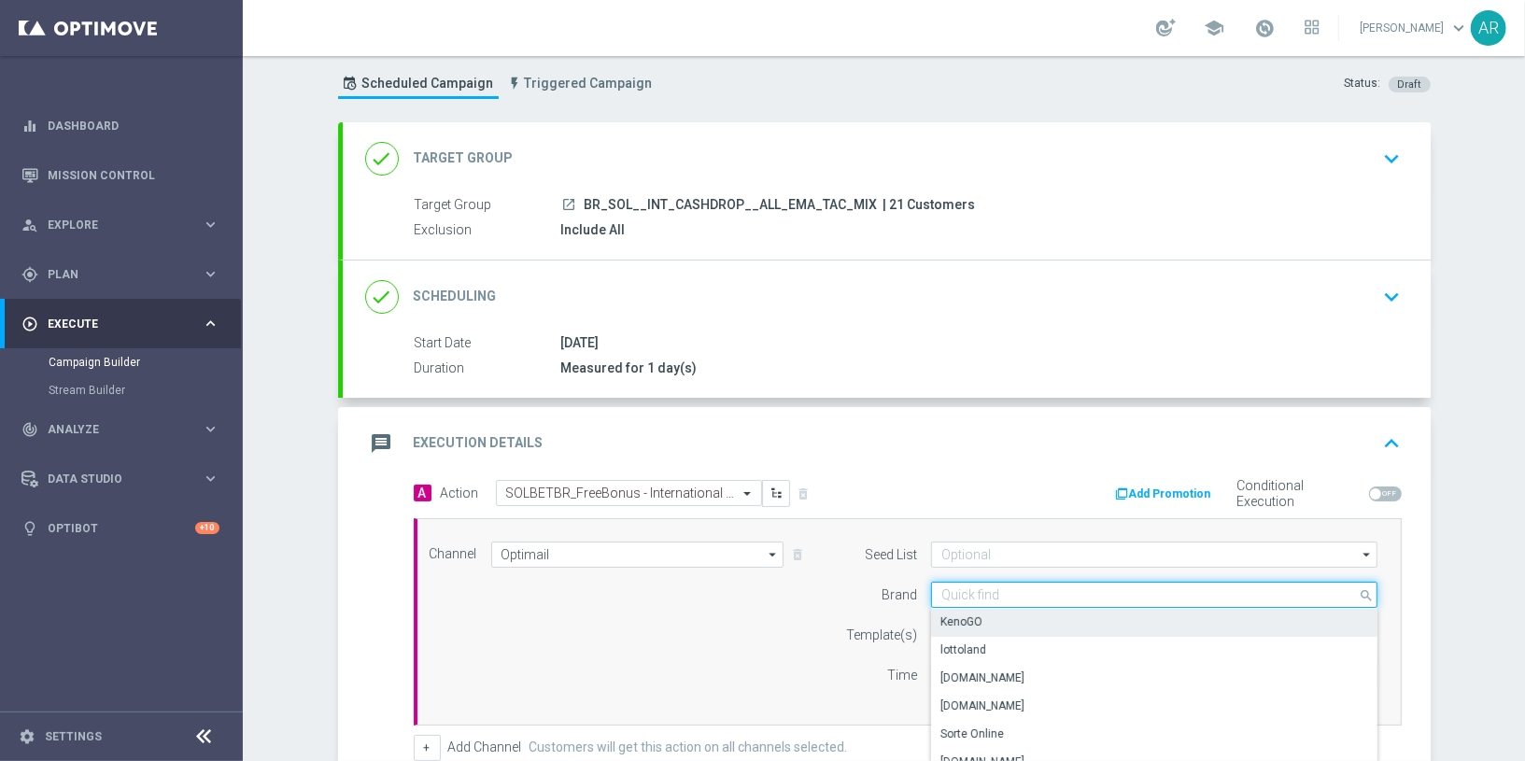
scroll to position [155, 0]
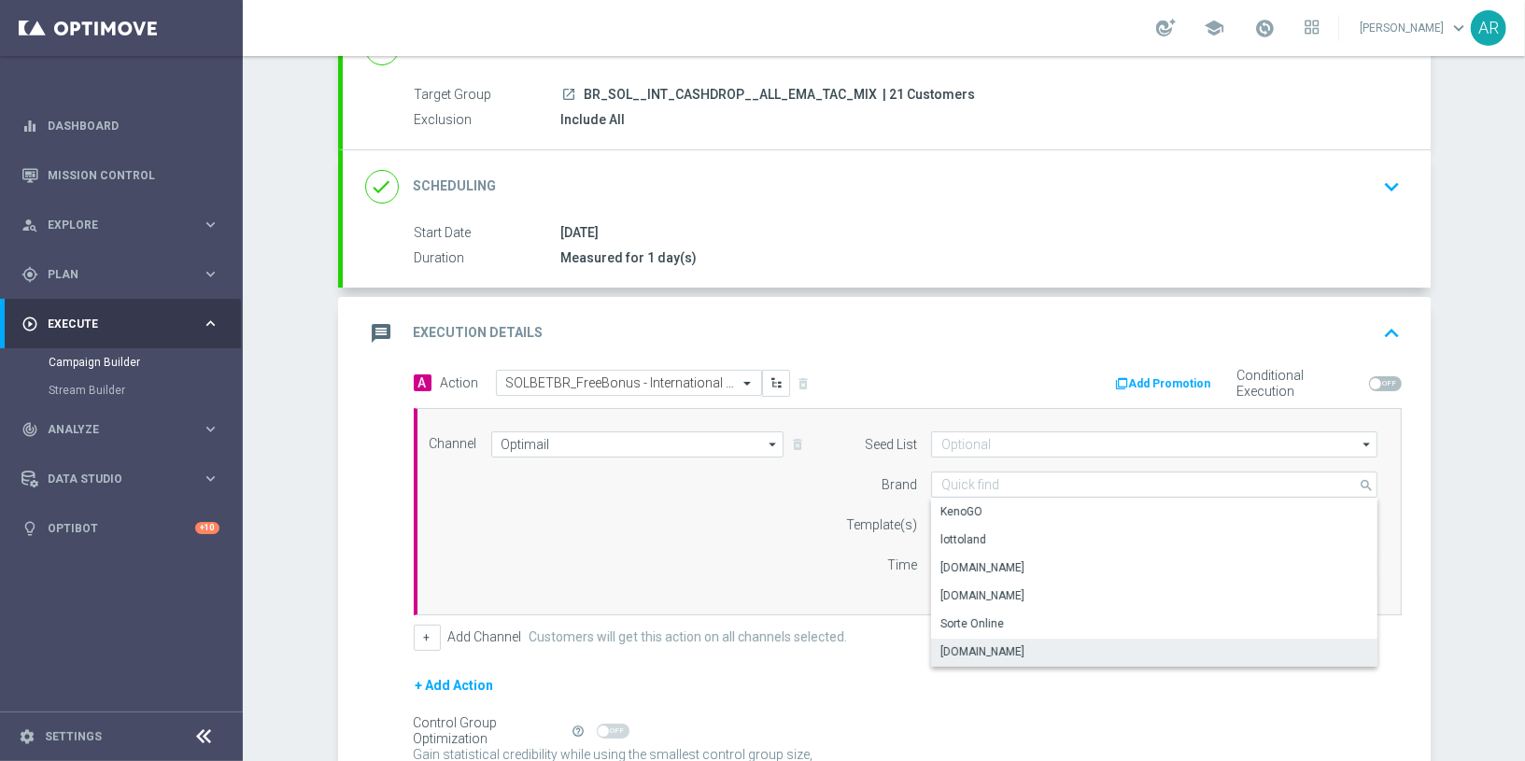
click at [1049, 645] on div "Sorteonline.bet.br" at bounding box center [1154, 652] width 447 height 26
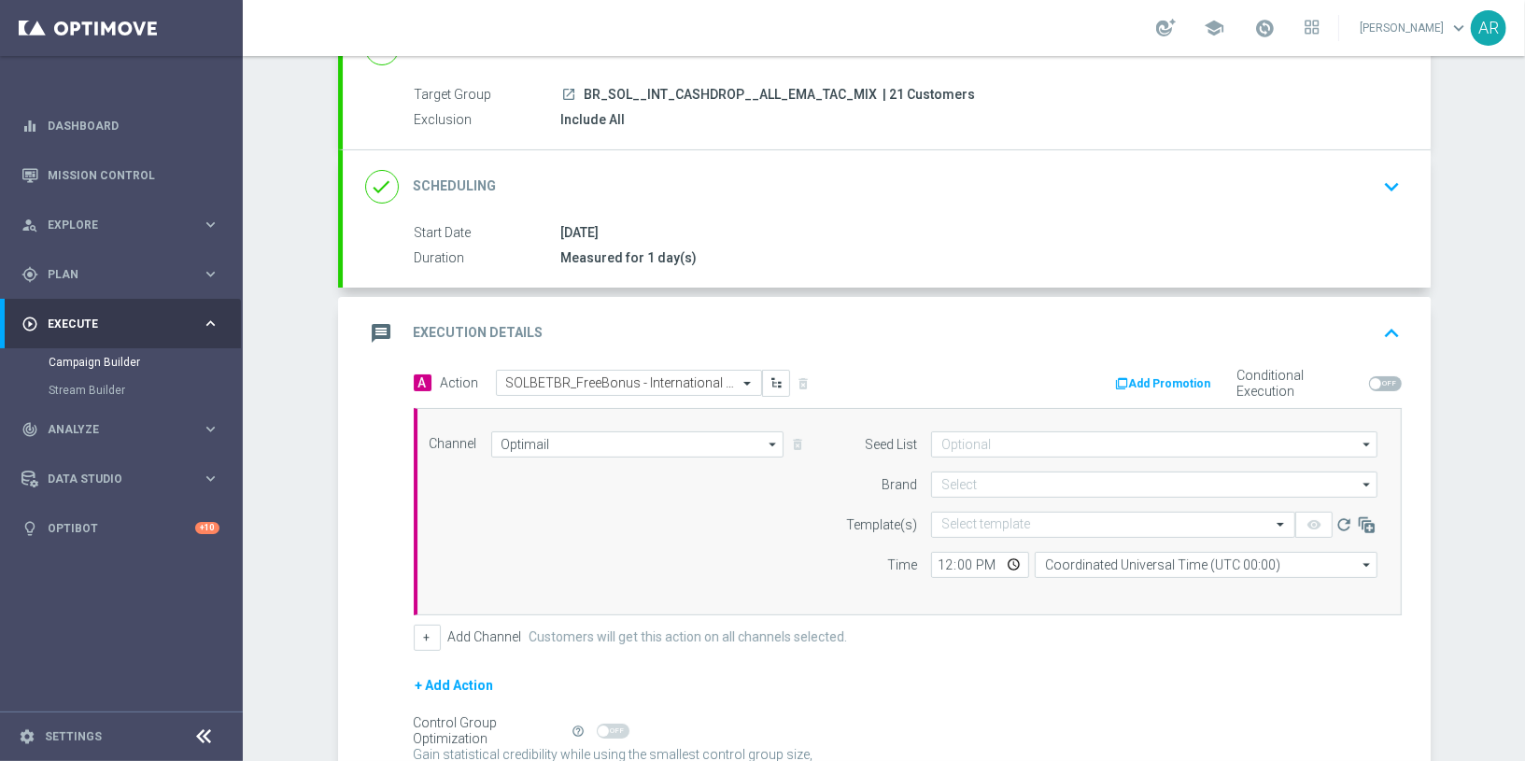
type input "Sorteonline.bet.br"
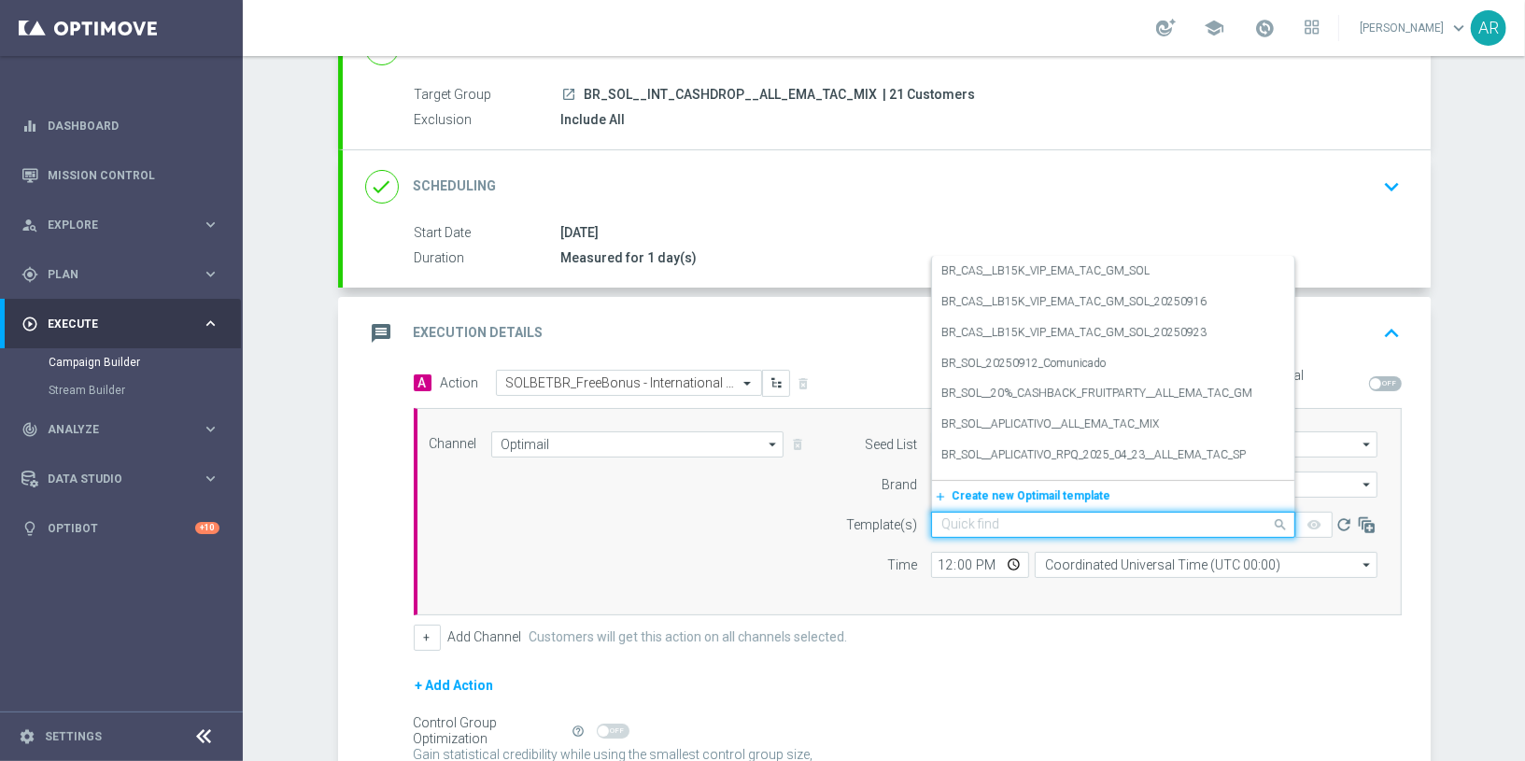
click at [991, 512] on div "Quick find" at bounding box center [1113, 525] width 364 height 26
paste input "SOLBETBR_FreeBonus - International cashdrop - 2025"
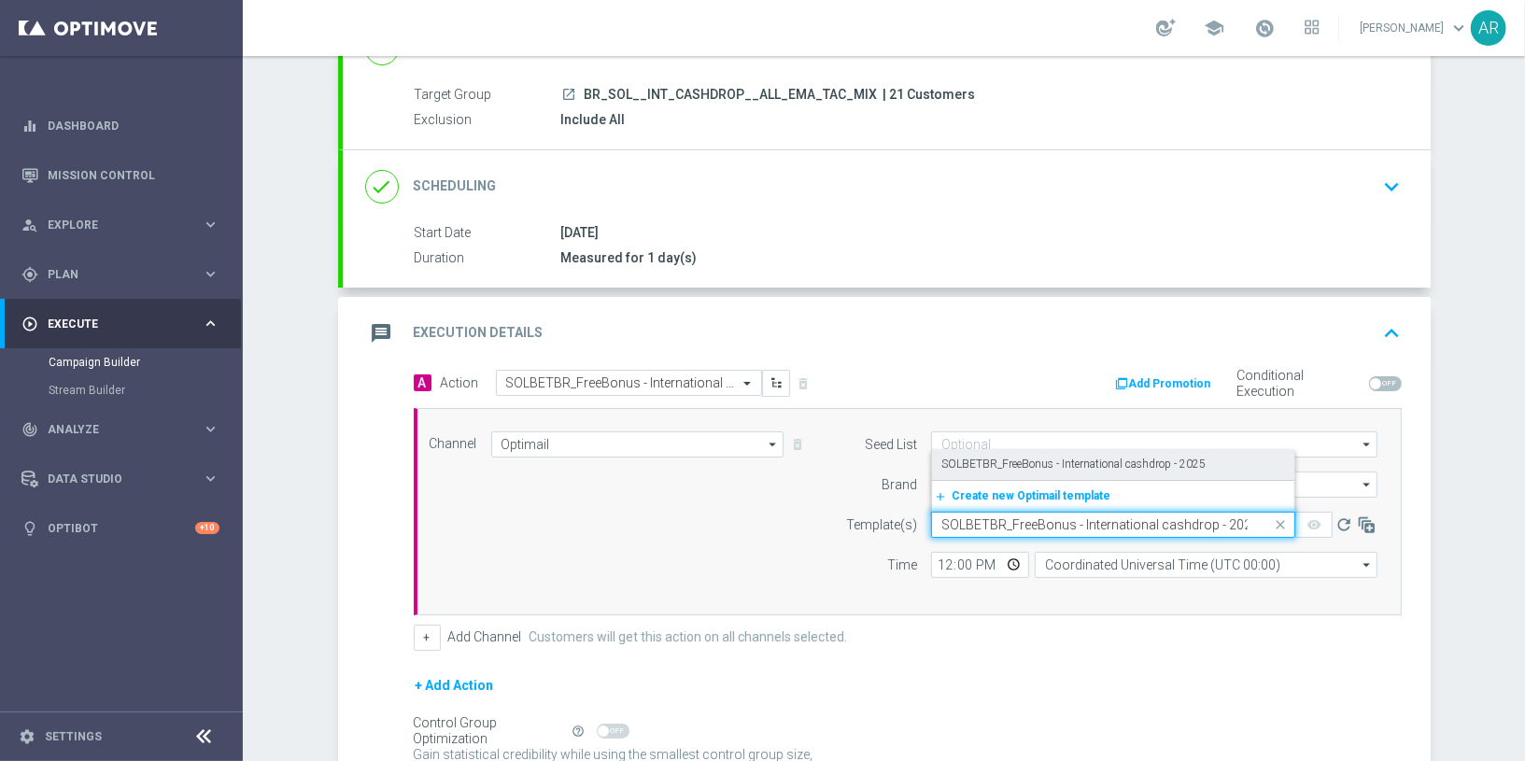
click at [1026, 458] on label "SOLBETBR_FreeBonus - International cashdrop - 2025" at bounding box center [1073, 465] width 264 height 16
type input "SOLBETBR_FreeBonus - International cashdrop - 2025"
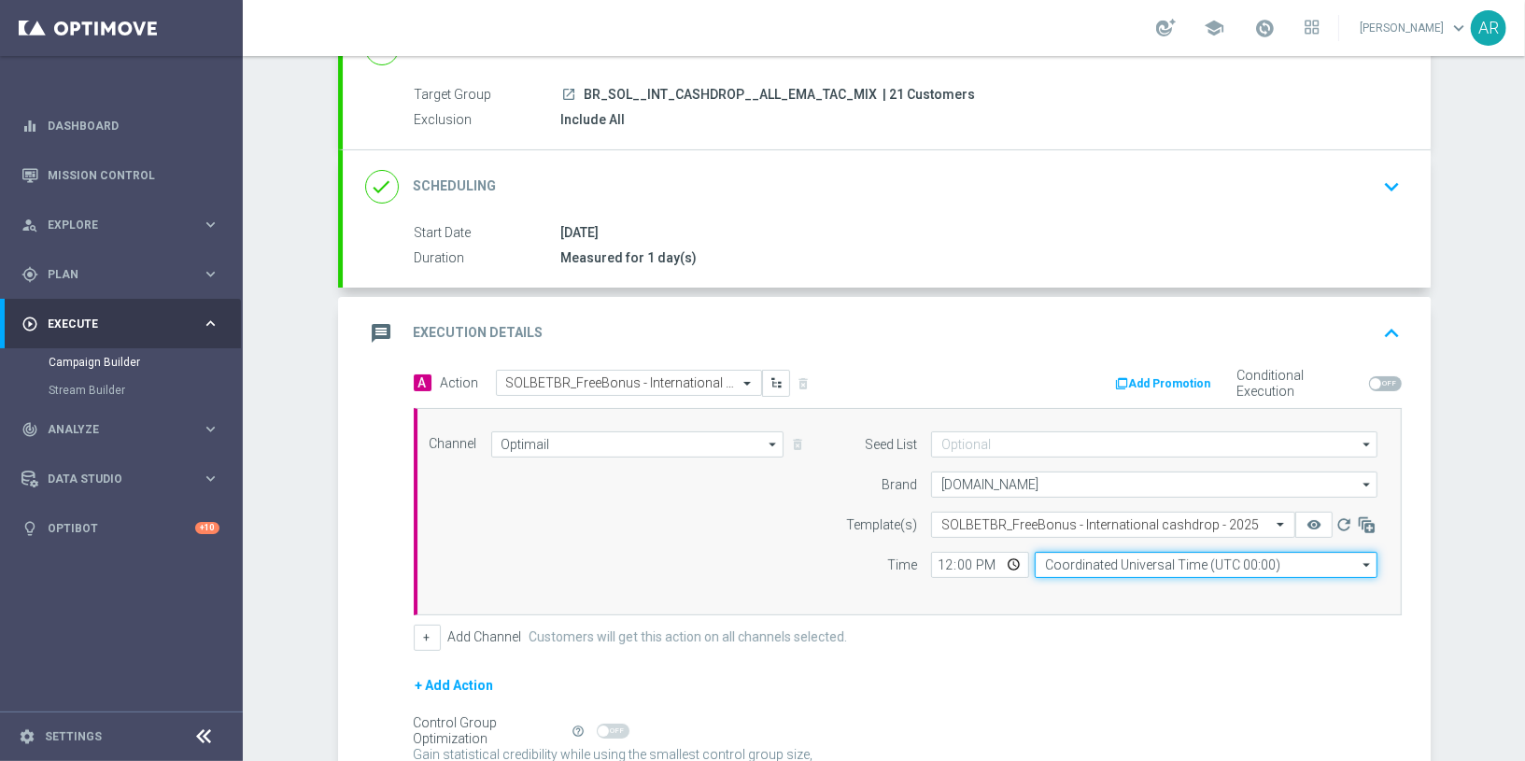
click at [1102, 564] on input "Coordinated Universal Time (UTC 00:00)" at bounding box center [1206, 565] width 343 height 26
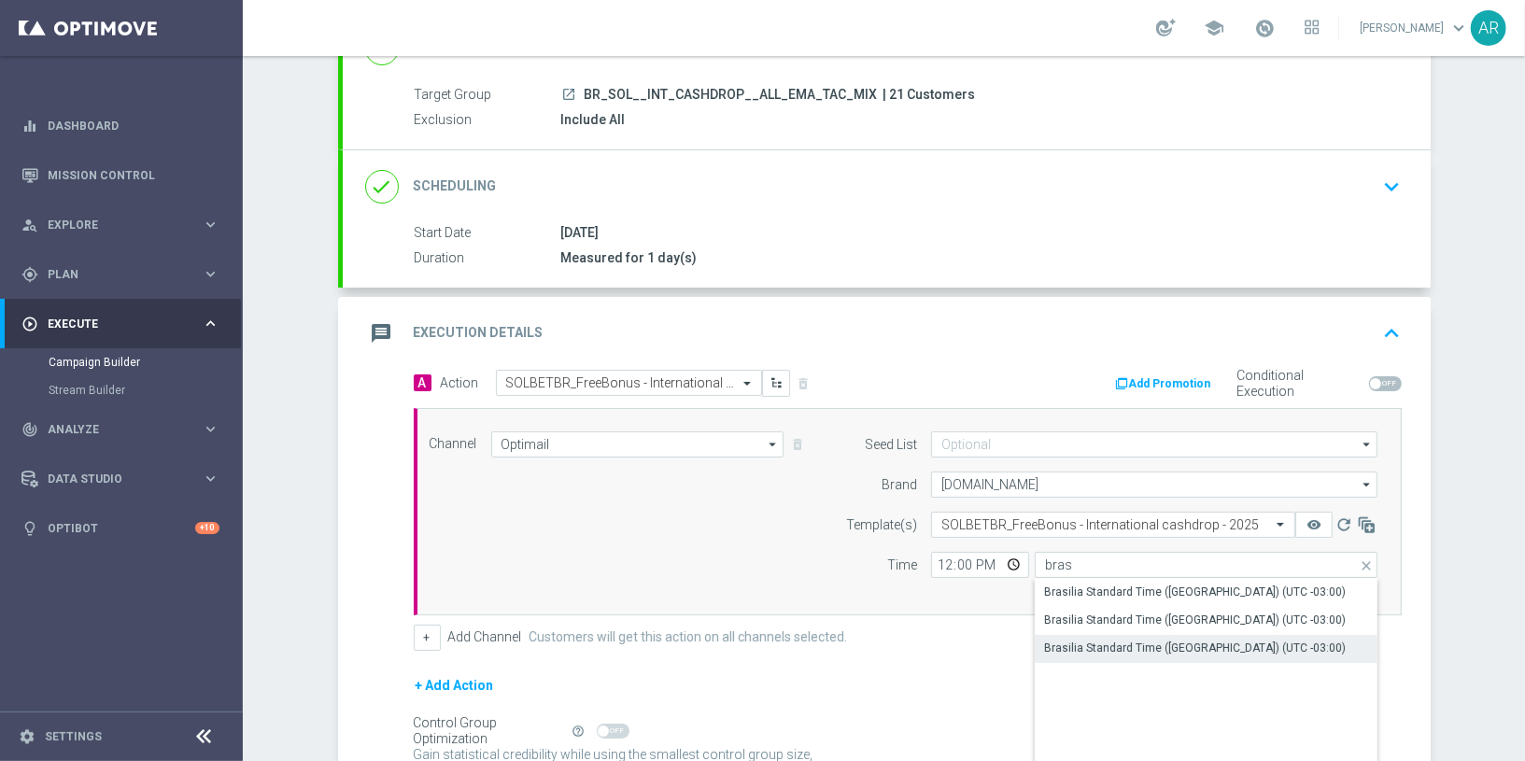
click at [1131, 642] on div "Brasilia Standard Time (Sao Paulo) (UTC -03:00)" at bounding box center [1195, 648] width 302 height 17
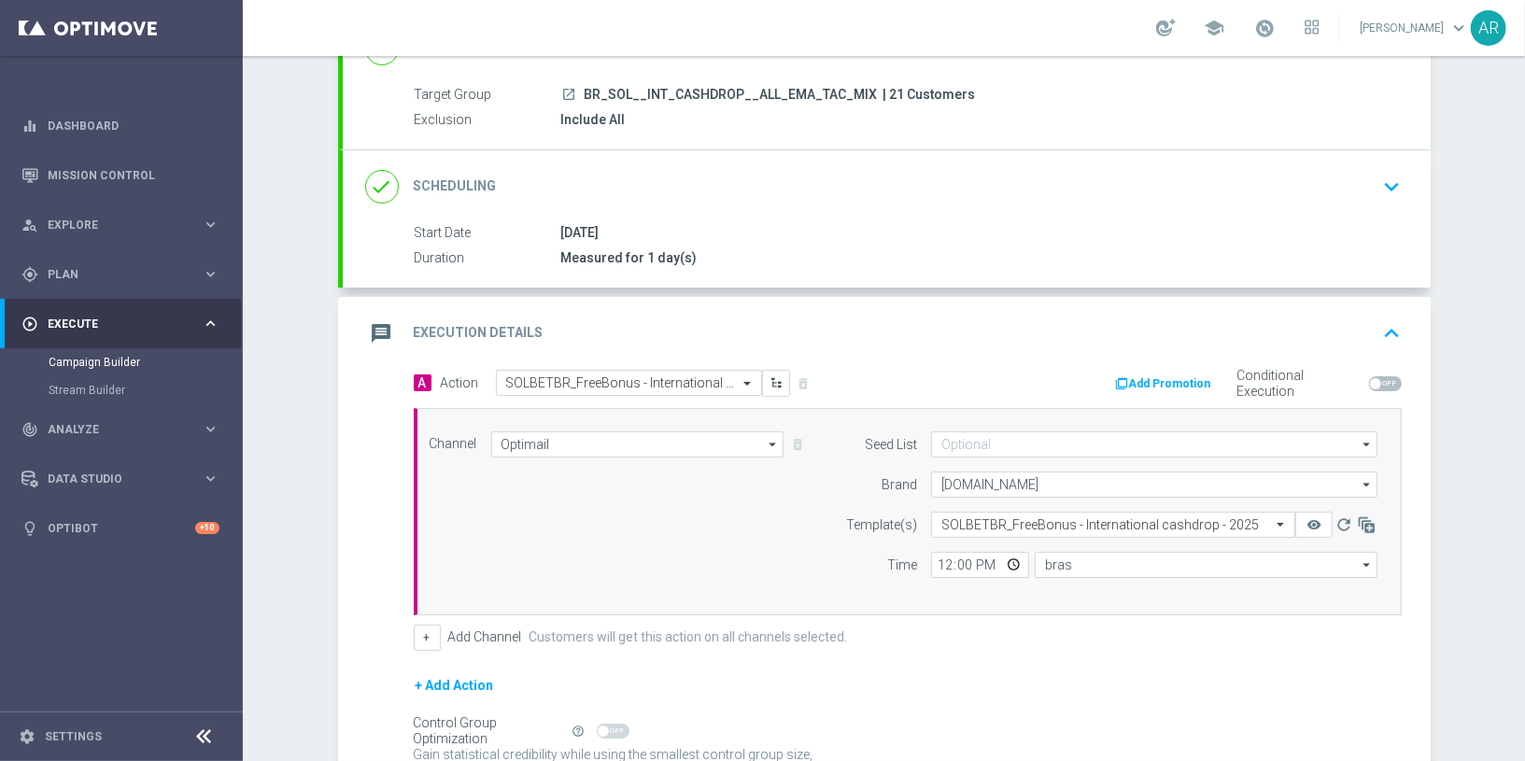
type input "Brasilia Standard Time (Sao Paulo) (UTC -03:00)"
click at [981, 654] on form "A Action Select action SOLBETBR_FreeBonus - International cashdrop - 2025 delet…" at bounding box center [908, 596] width 988 height 453
drag, startPoint x: 414, startPoint y: 631, endPoint x: 447, endPoint y: 638, distance: 34.2
click at [415, 630] on button "+" at bounding box center [427, 638] width 27 height 26
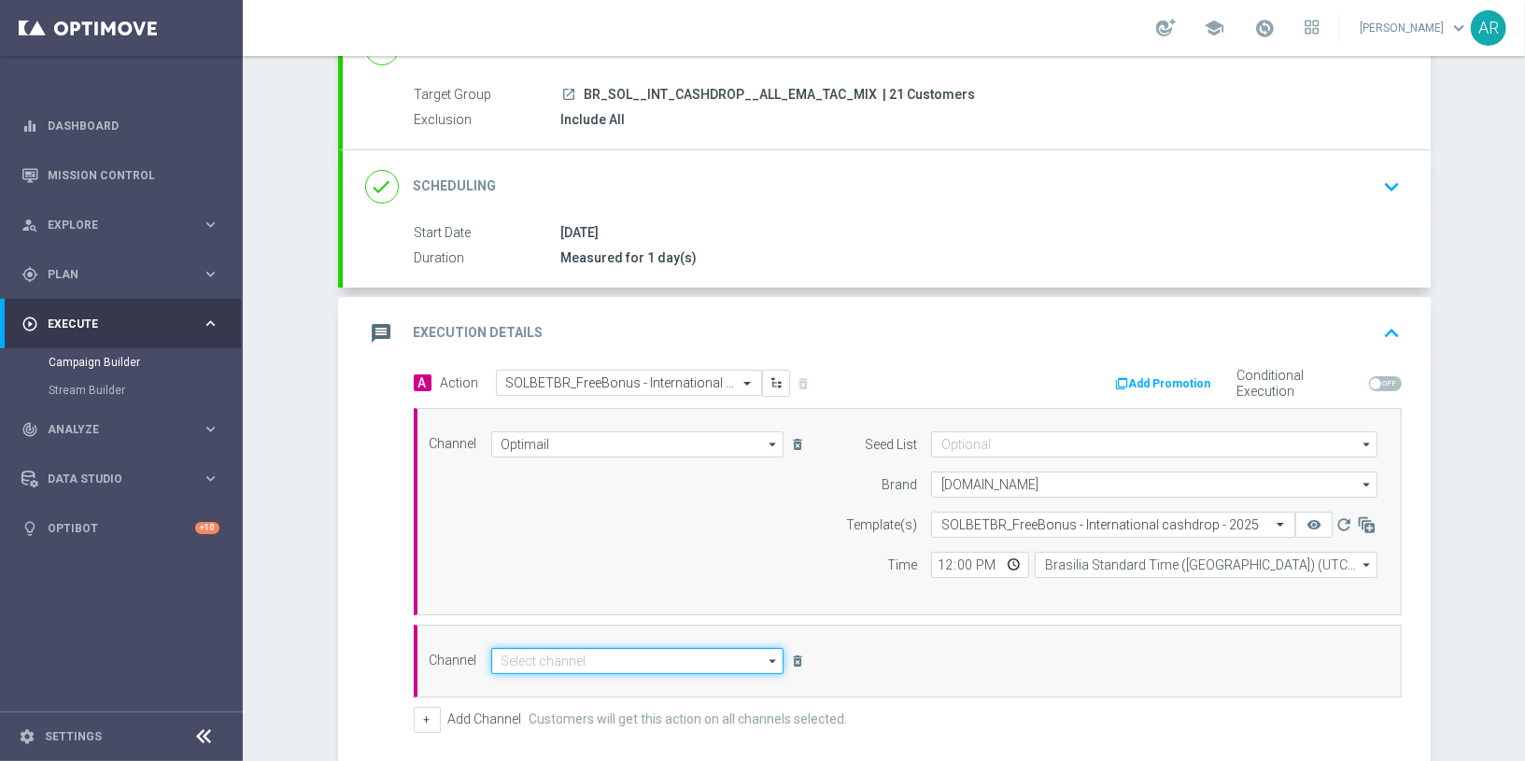
click at [656, 663] on input at bounding box center [637, 661] width 293 height 26
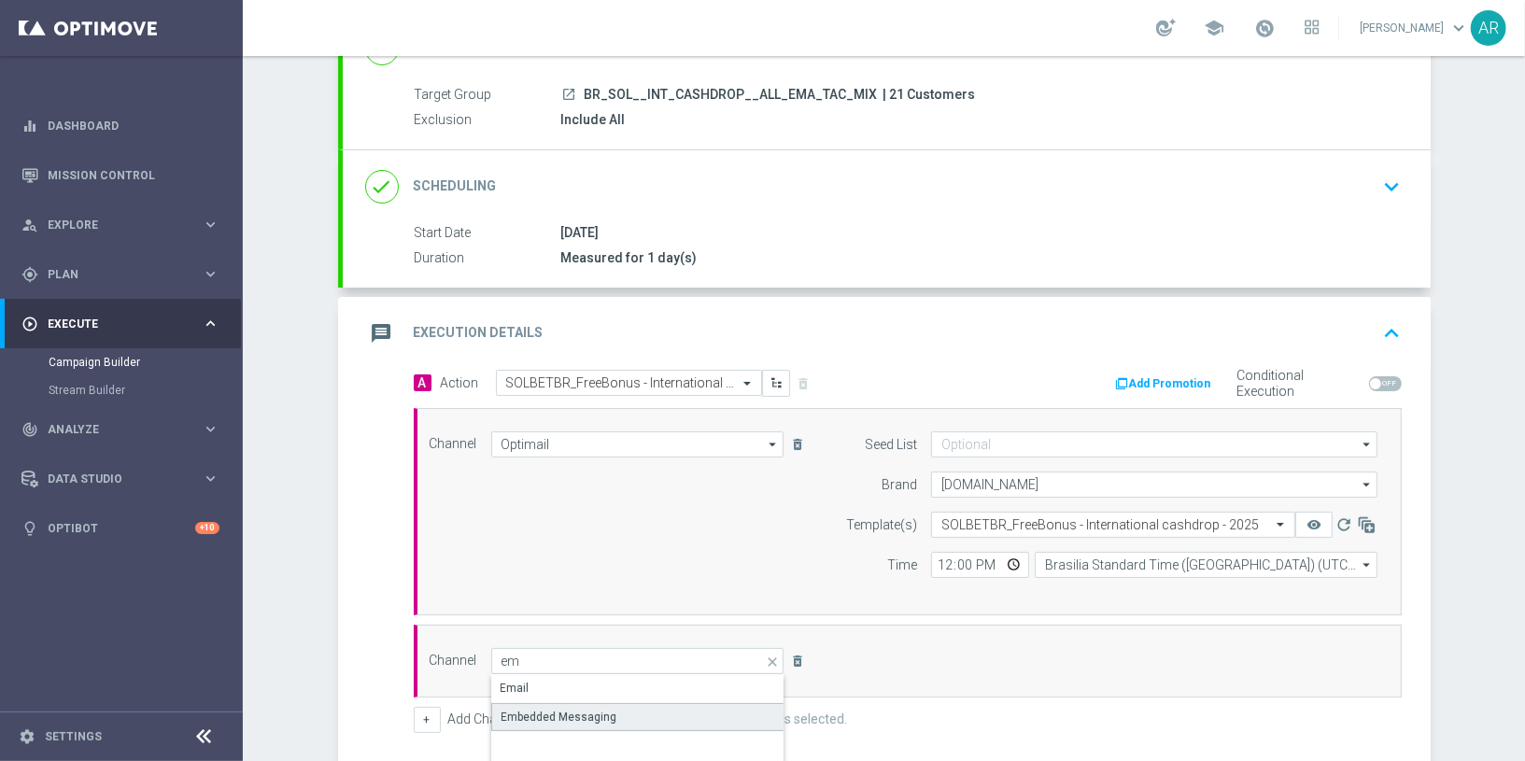
click at [614, 684] on div "Embedded Messaging" at bounding box center [638, 717] width 295 height 28
type input "Embedded Messaging"
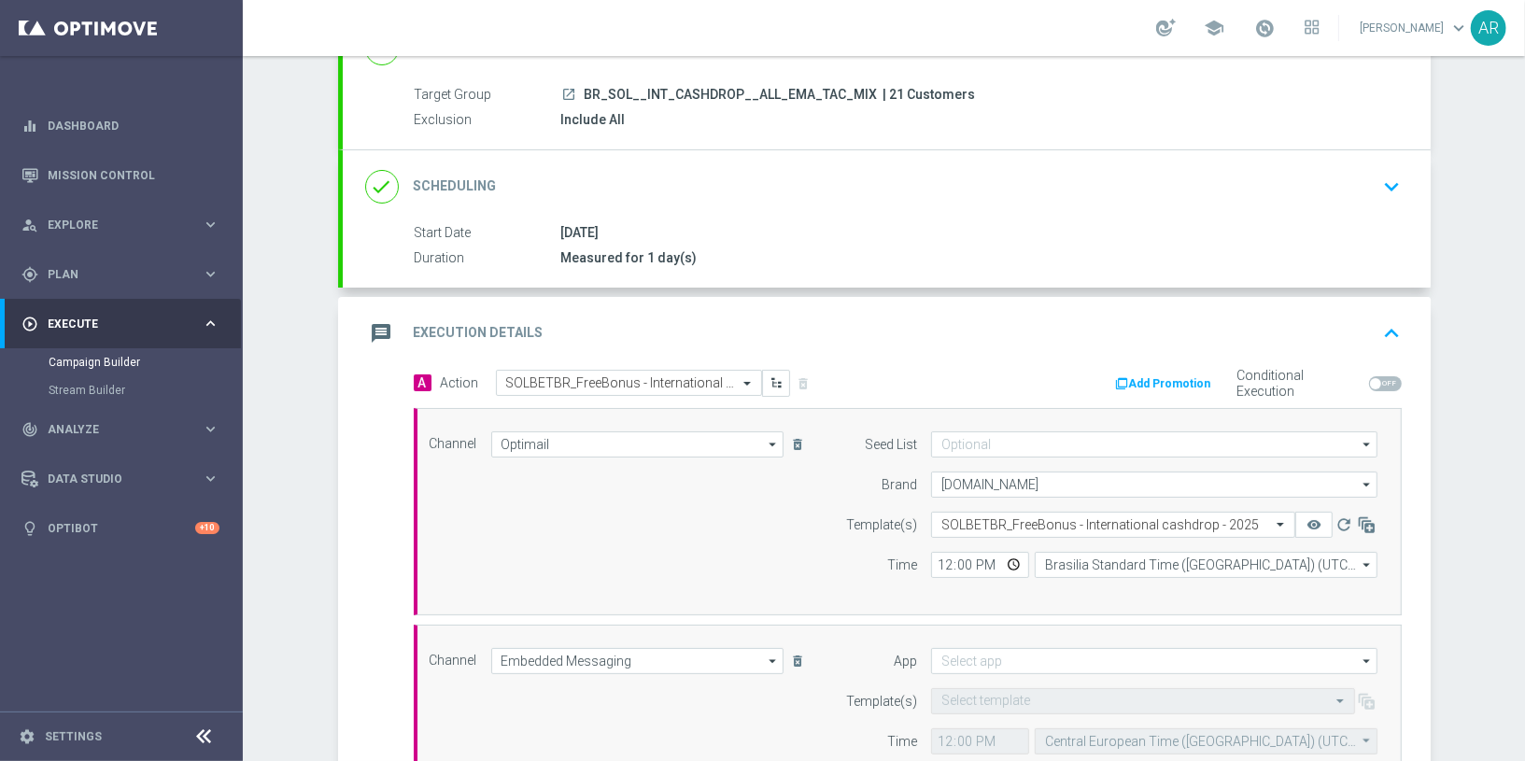
scroll to position [493, 0]
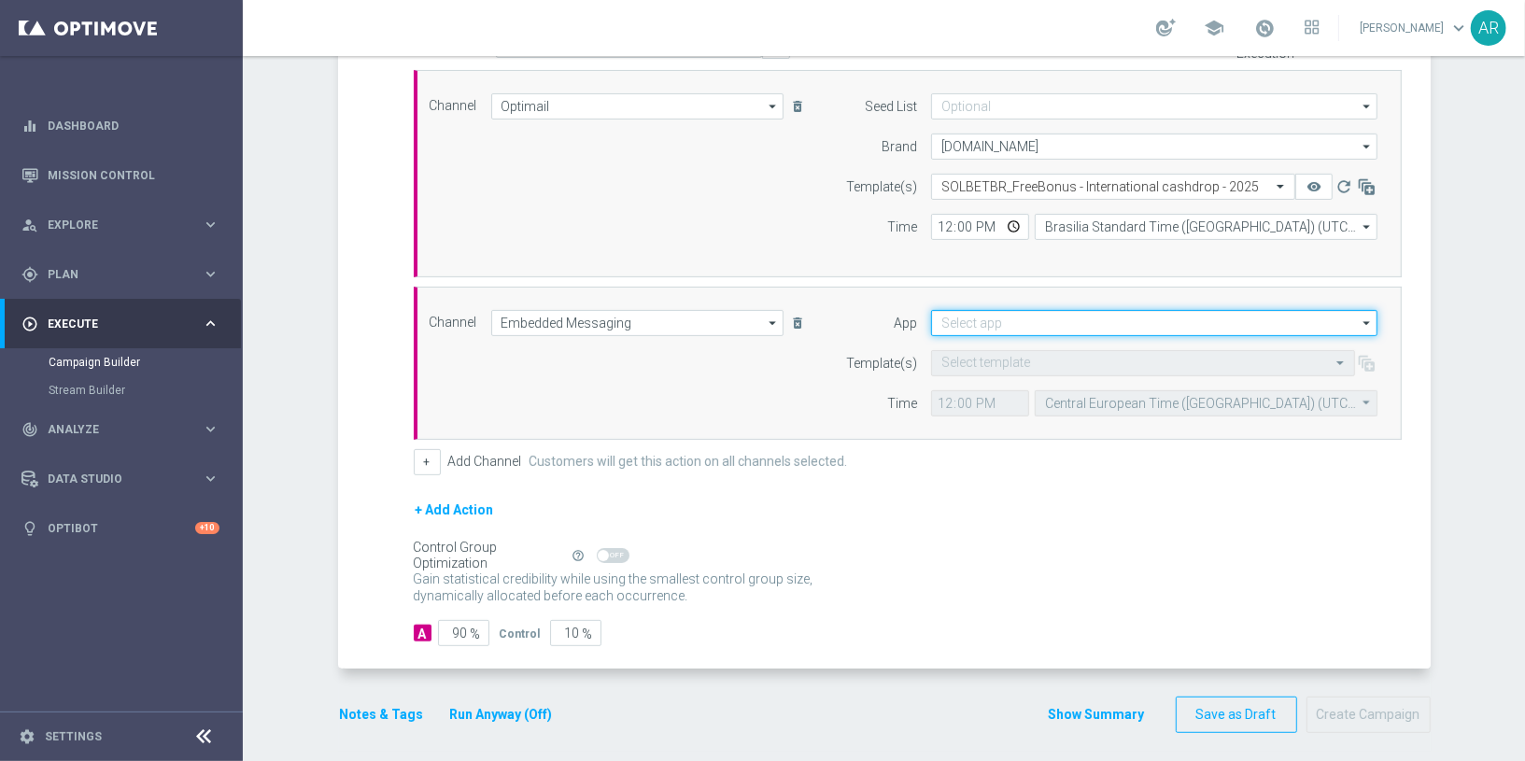
click at [990, 313] on input at bounding box center [1154, 323] width 446 height 26
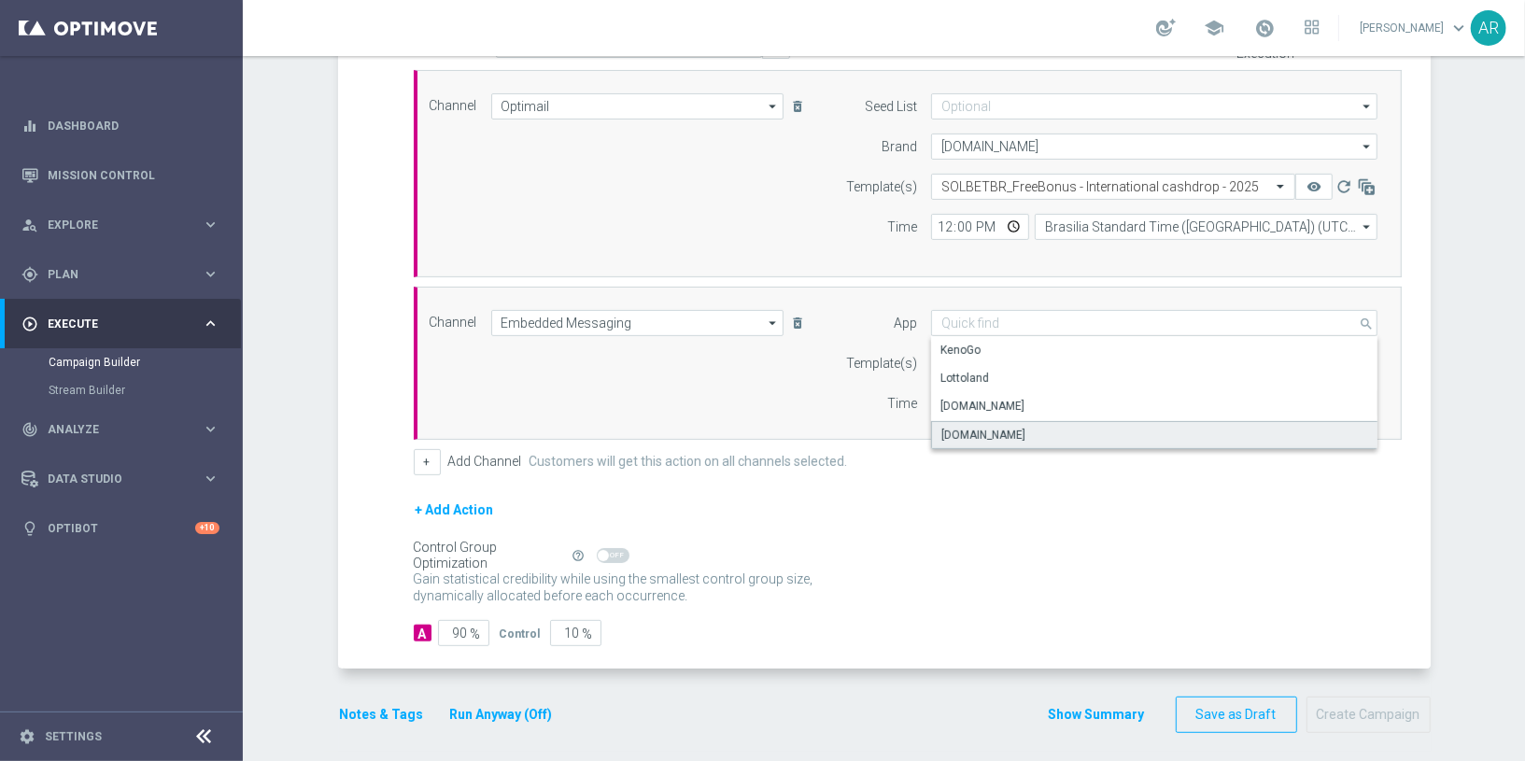
click at [1022, 423] on div "Sorteonline.bet.br" at bounding box center [1154, 435] width 447 height 28
type input "Sorteonline.bet.br"
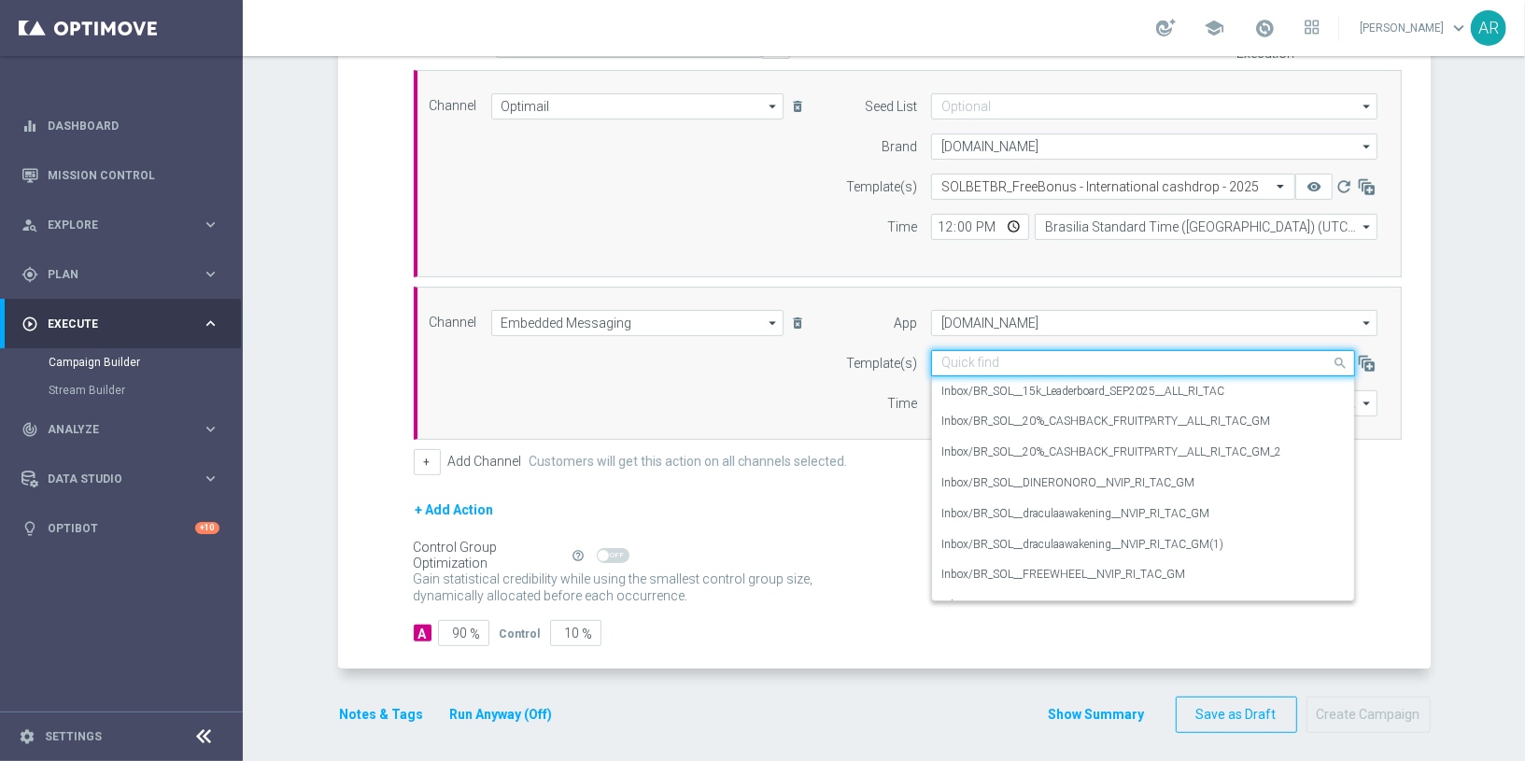
click at [976, 356] on input "text" at bounding box center [1124, 364] width 366 height 16
paste input "BR_SOL__INT_CASHDROP__ALL_RI_TAC_MIX"
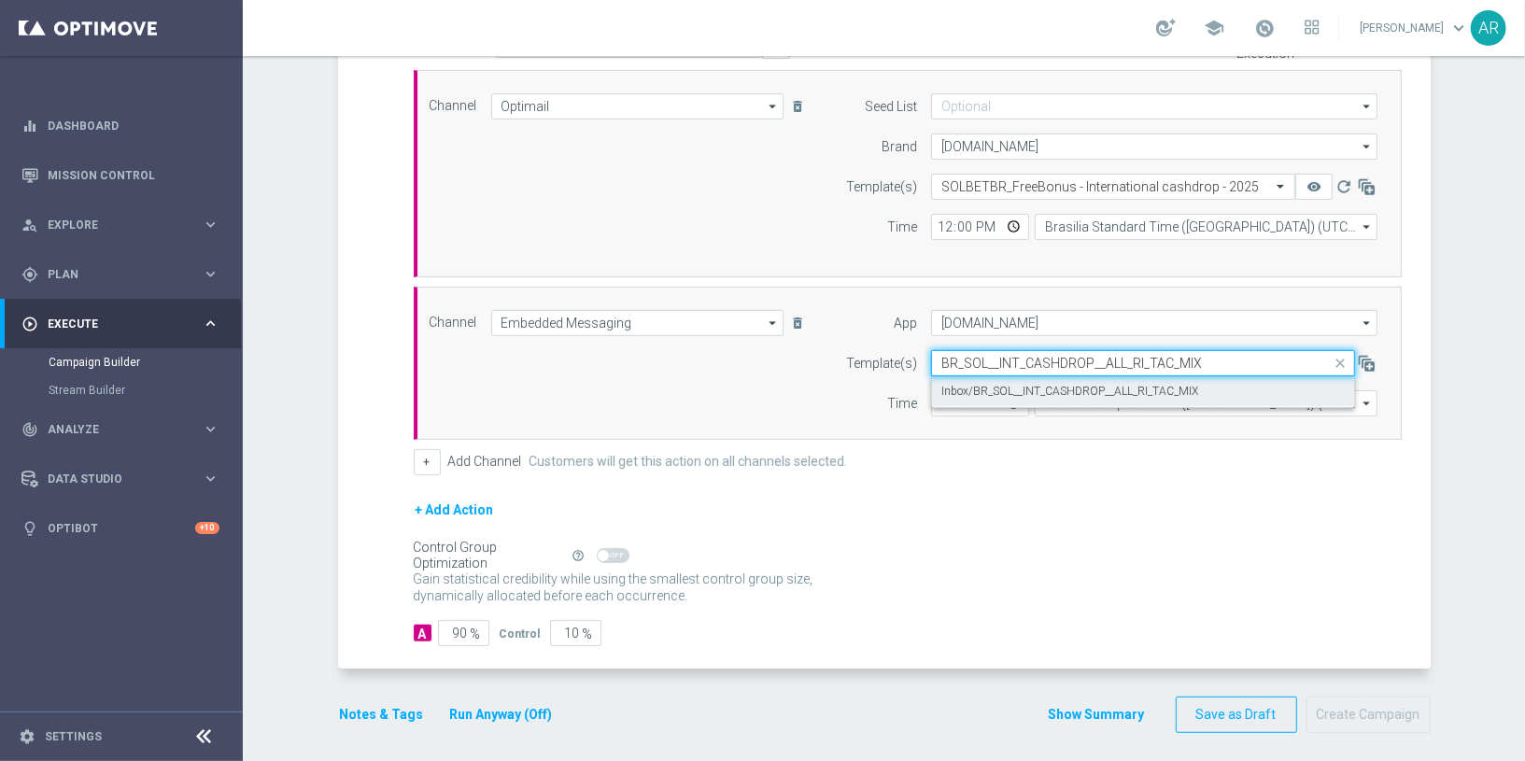
click at [1038, 384] on label "Inbox/BR_SOL__INT_CASHDROP__ALL_RI_TAC_MIX" at bounding box center [1069, 392] width 257 height 16
type input "BR_SOL__INT_CASHDROP__ALL_RI_TAC_MIX"
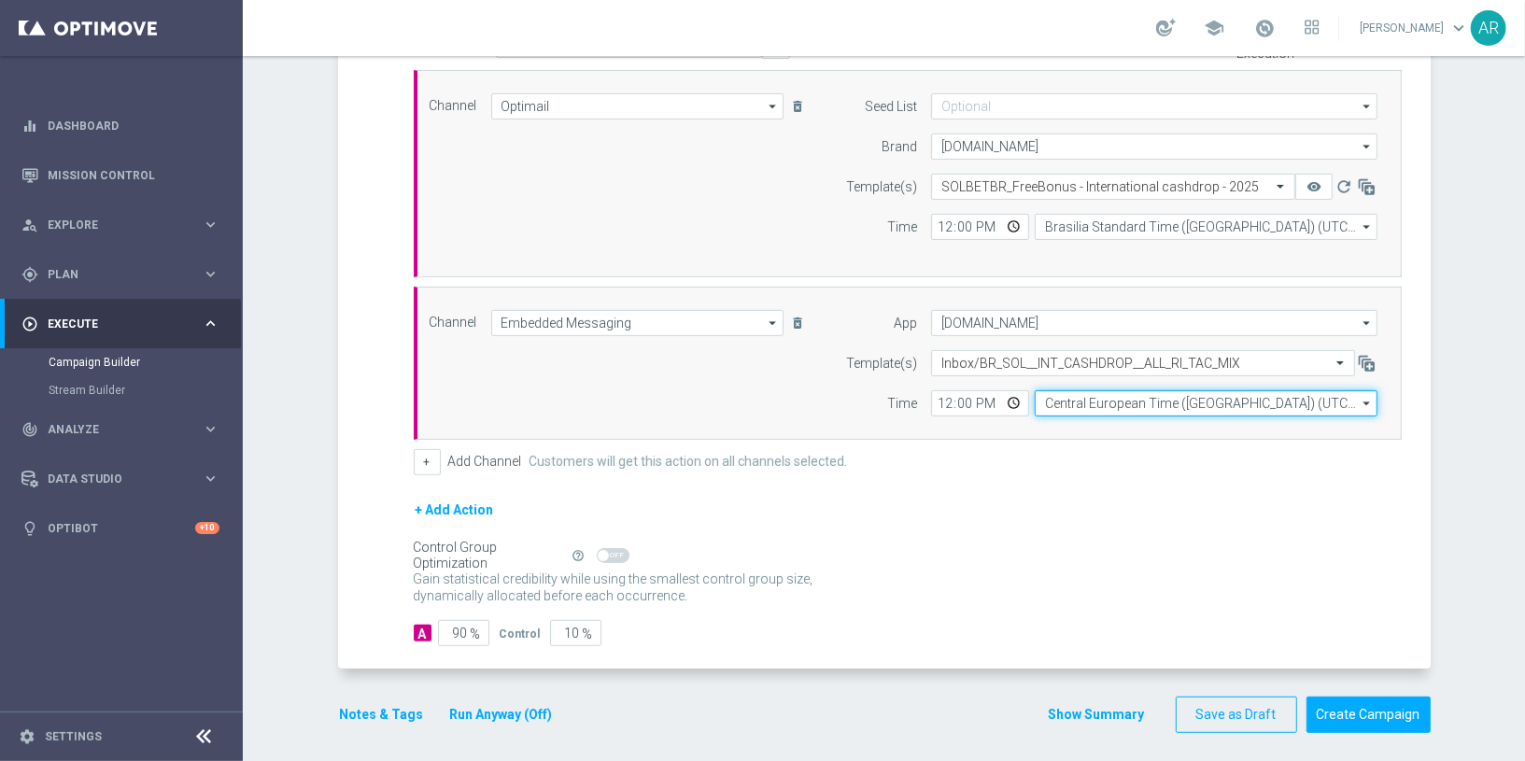
click at [1111, 399] on input "Central European Time (Budapest) (UTC +02:00)" at bounding box center [1206, 403] width 343 height 26
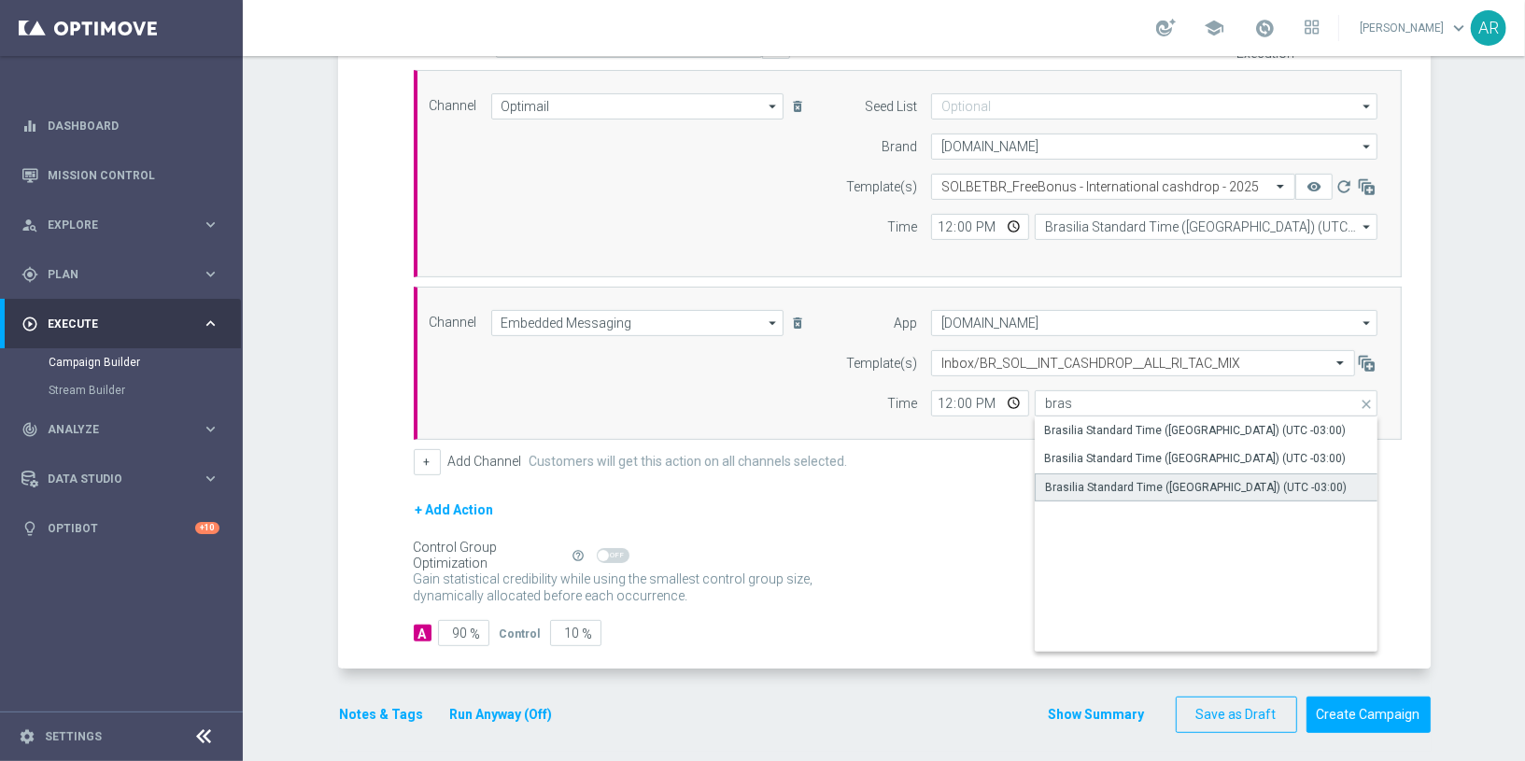
click at [1218, 479] on div "Brasilia Standard Time (Sao Paulo) (UTC -03:00)" at bounding box center [1196, 487] width 302 height 17
type input "Brasilia Standard Time (Sao Paulo) (UTC -03:00)"
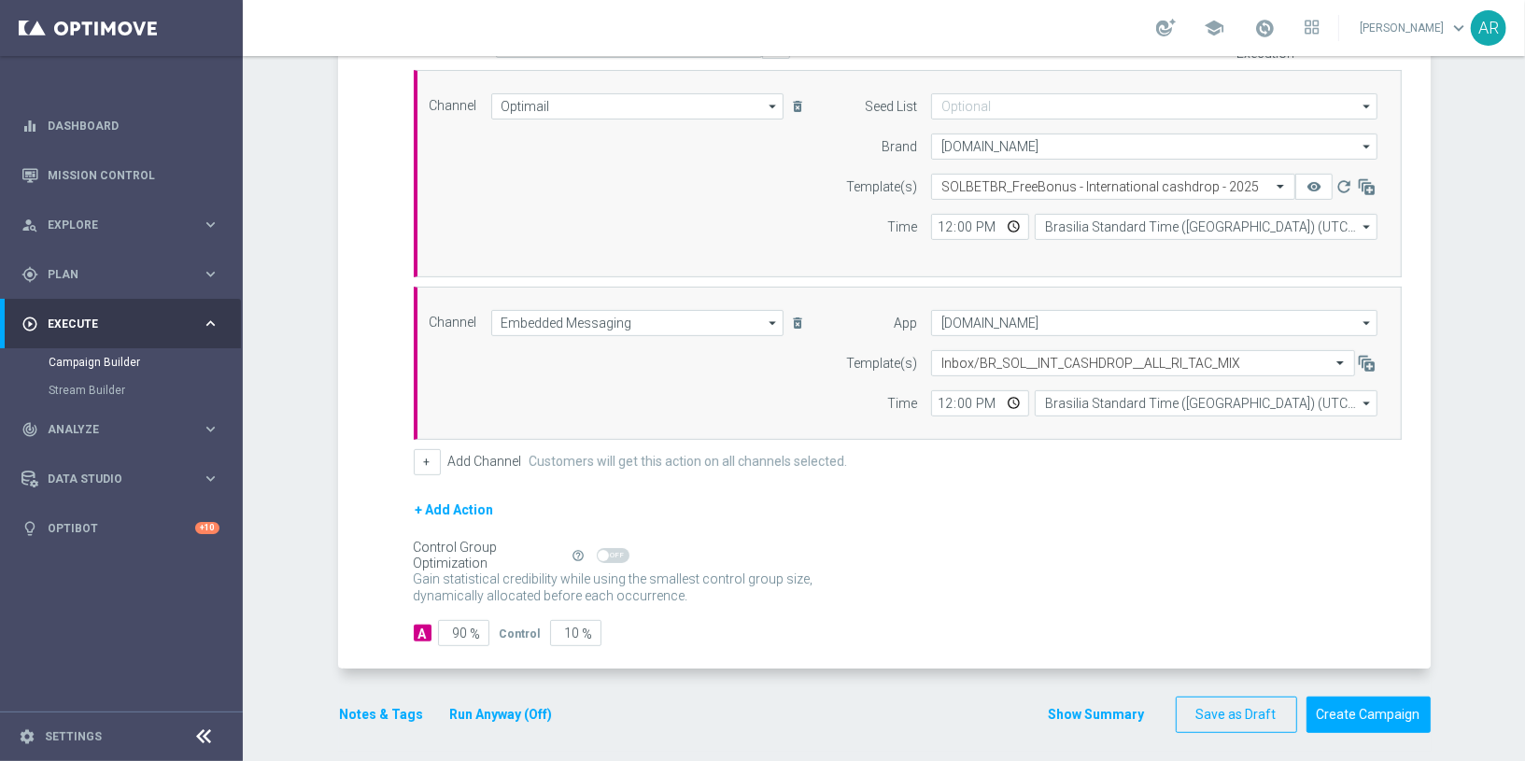
click at [949, 473] on form "A Action Select action SOLBETBR_FreeBonus - International cashdrop - 2025 delet…" at bounding box center [908, 339] width 988 height 615
click at [450, 620] on input "90" at bounding box center [463, 633] width 51 height 26
type input "1"
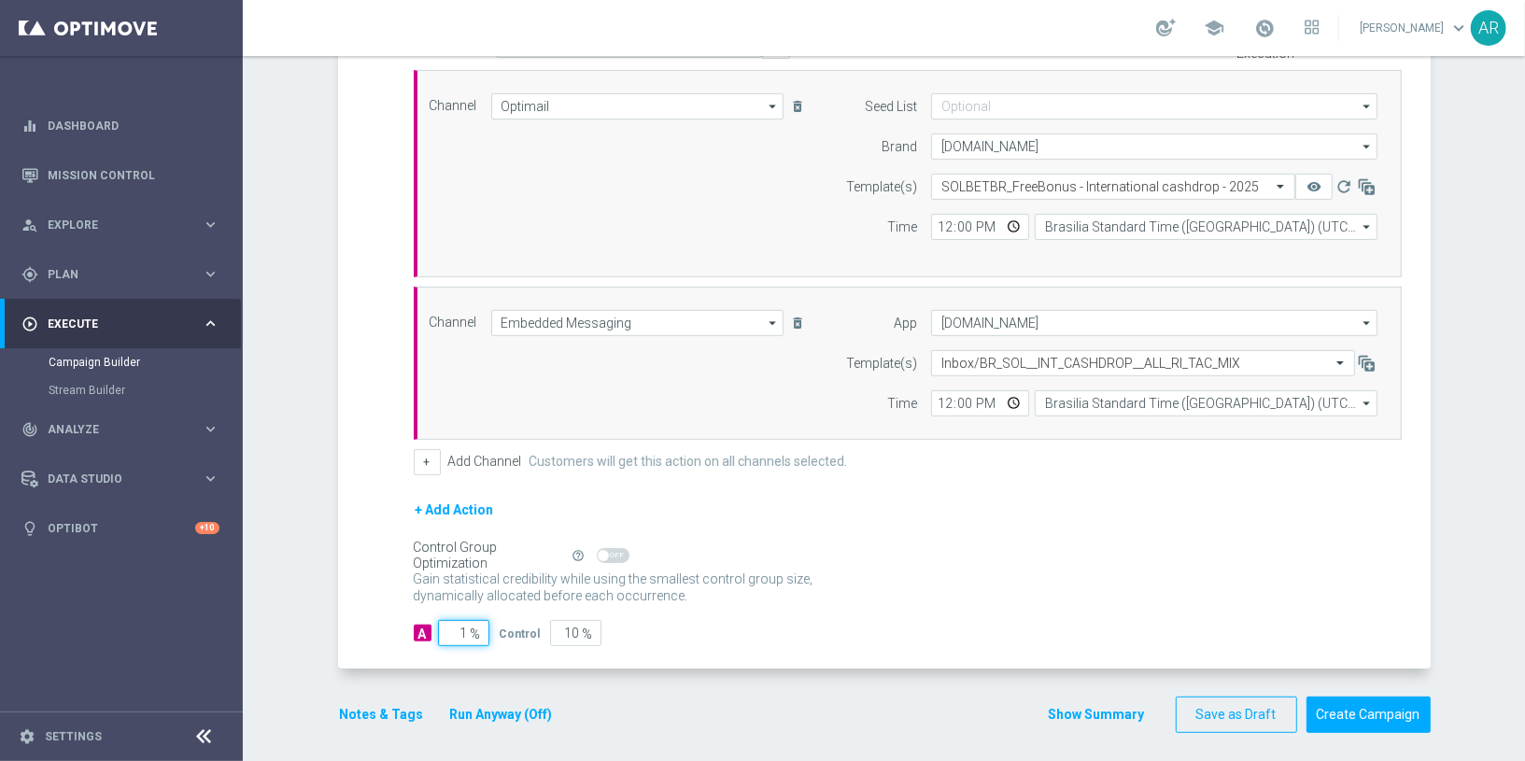
type input "99"
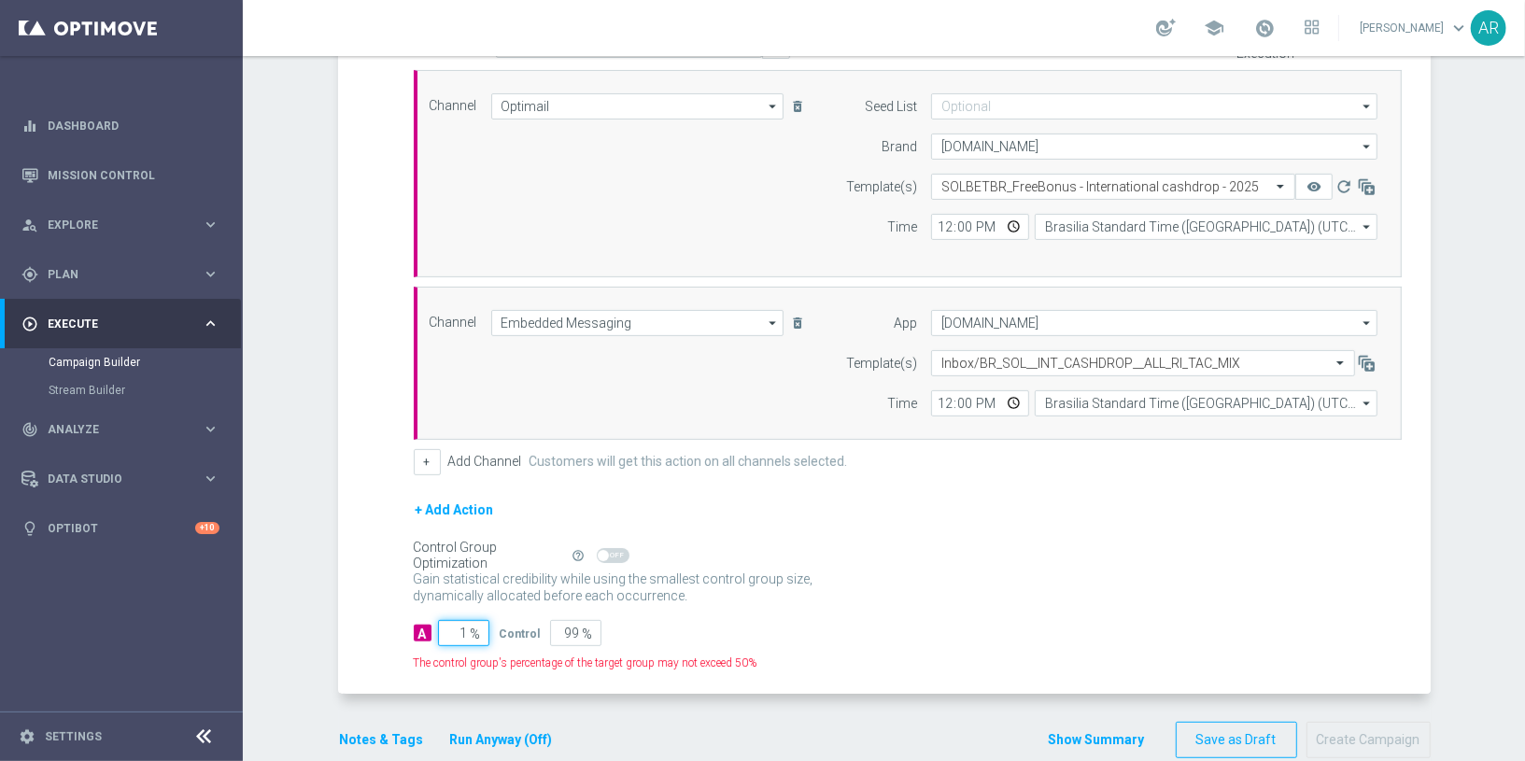
type input "10"
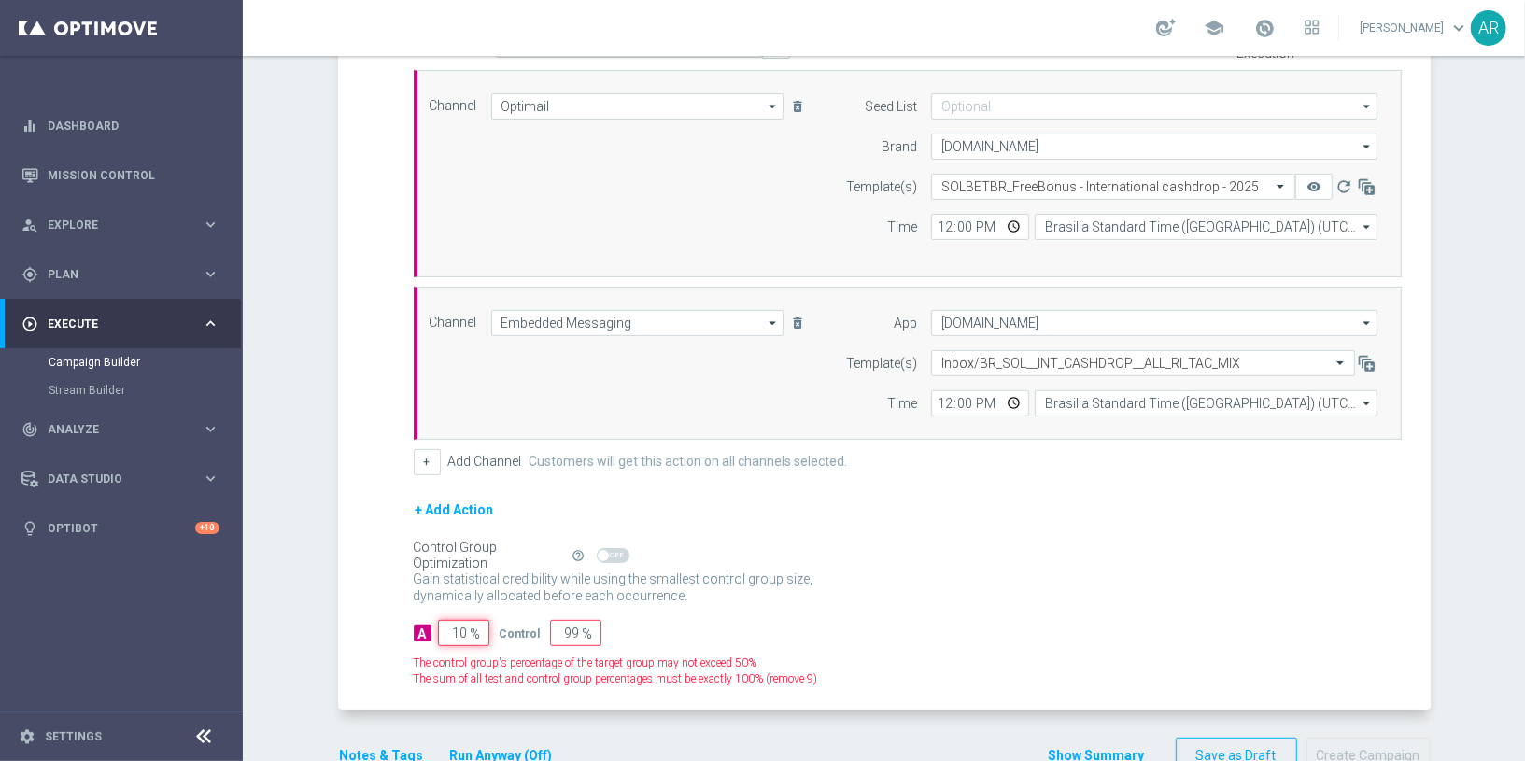
type input "90"
type input "100"
type input "0"
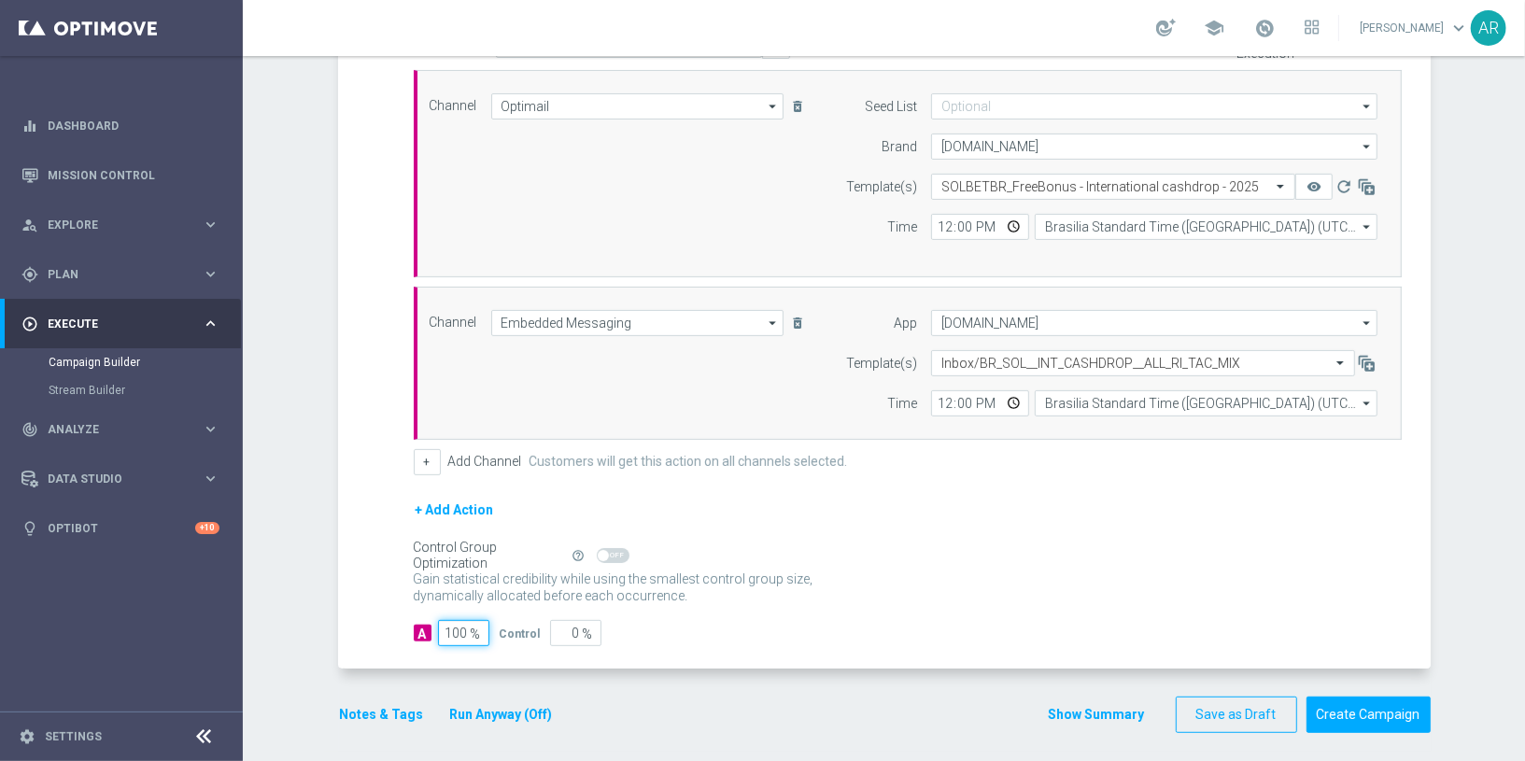
type input "100"
click at [1025, 590] on div "Gain statistical credibility while using the smallest control group size, dynam…" at bounding box center [908, 588] width 988 height 45
click at [1367, 684] on button "Create Campaign" at bounding box center [1368, 715] width 124 height 36
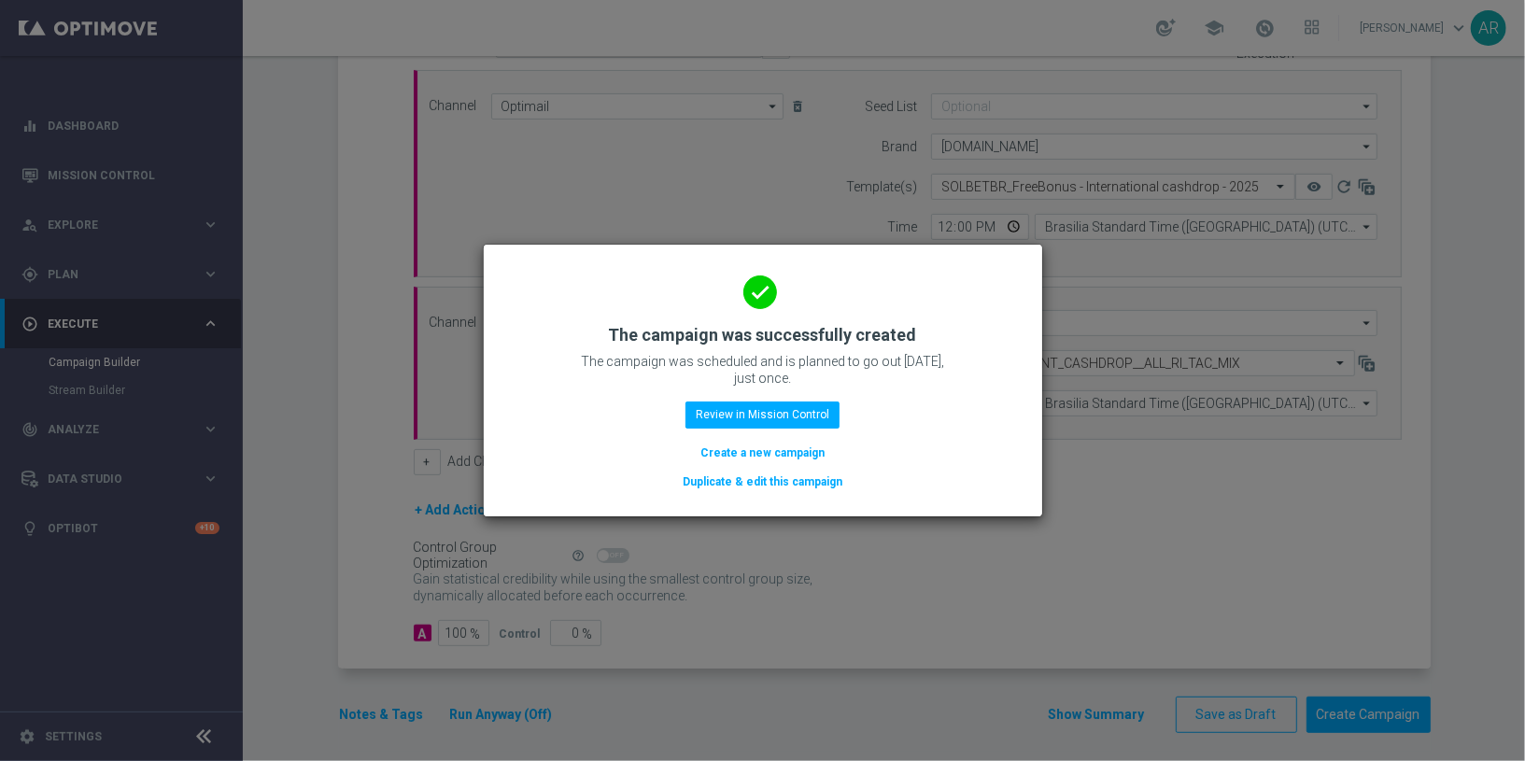
drag, startPoint x: 758, startPoint y: 455, endPoint x: 745, endPoint y: 444, distance: 16.6
click at [759, 454] on button "Create a new campaign" at bounding box center [762, 453] width 128 height 21
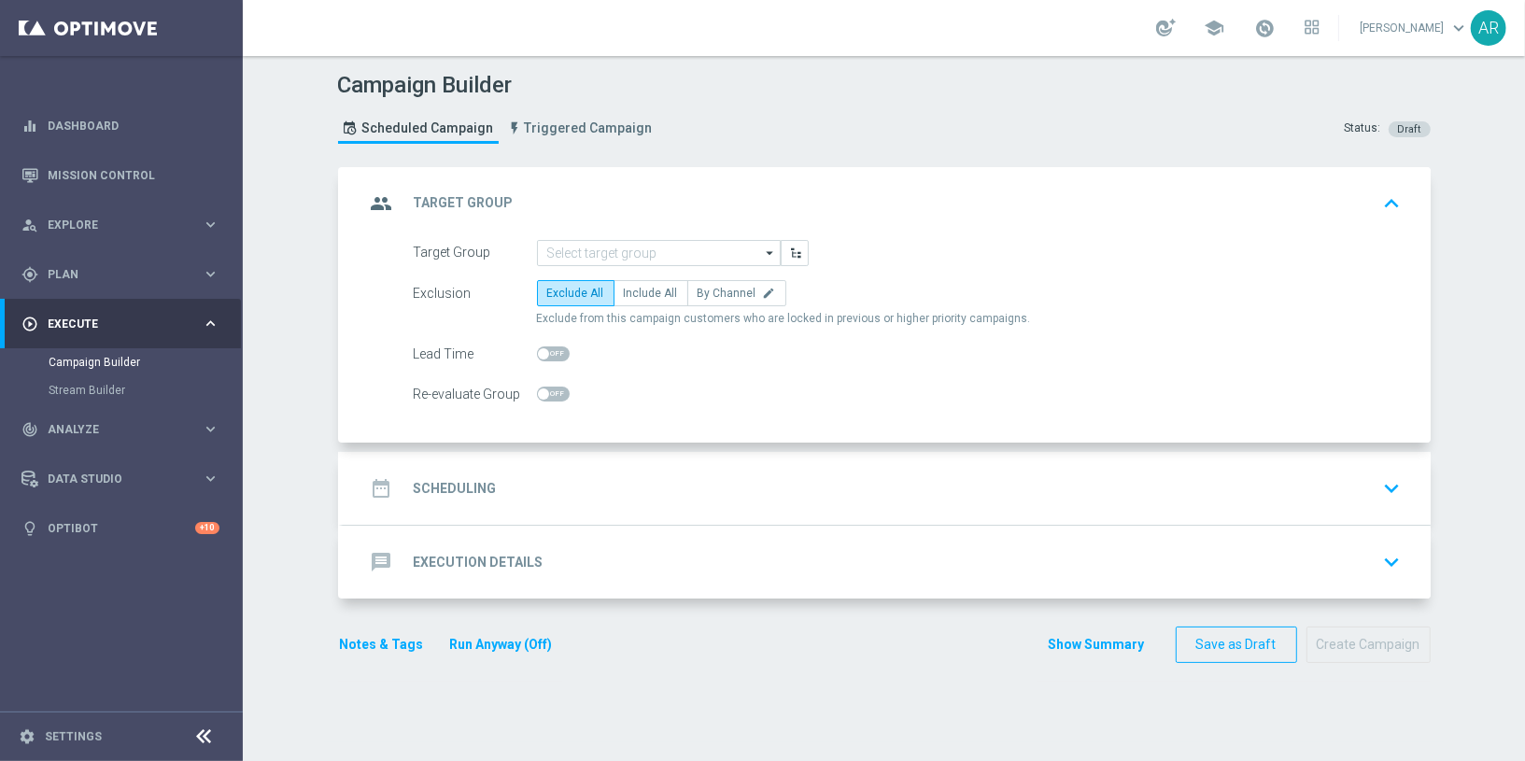
scroll to position [0, 0]
click at [292, 334] on div "Campaign Builder Scheduled Campaign Triggered Campaign Status: Draft group Targ…" at bounding box center [884, 408] width 1282 height 705
click at [278, 253] on div "Campaign Builder Scheduled Campaign Triggered Campaign Status: Draft group Targ…" at bounding box center [884, 408] width 1282 height 705
click at [293, 372] on div "Campaign Builder Scheduled Campaign Triggered Campaign Status: Draft group Targ…" at bounding box center [884, 408] width 1282 height 705
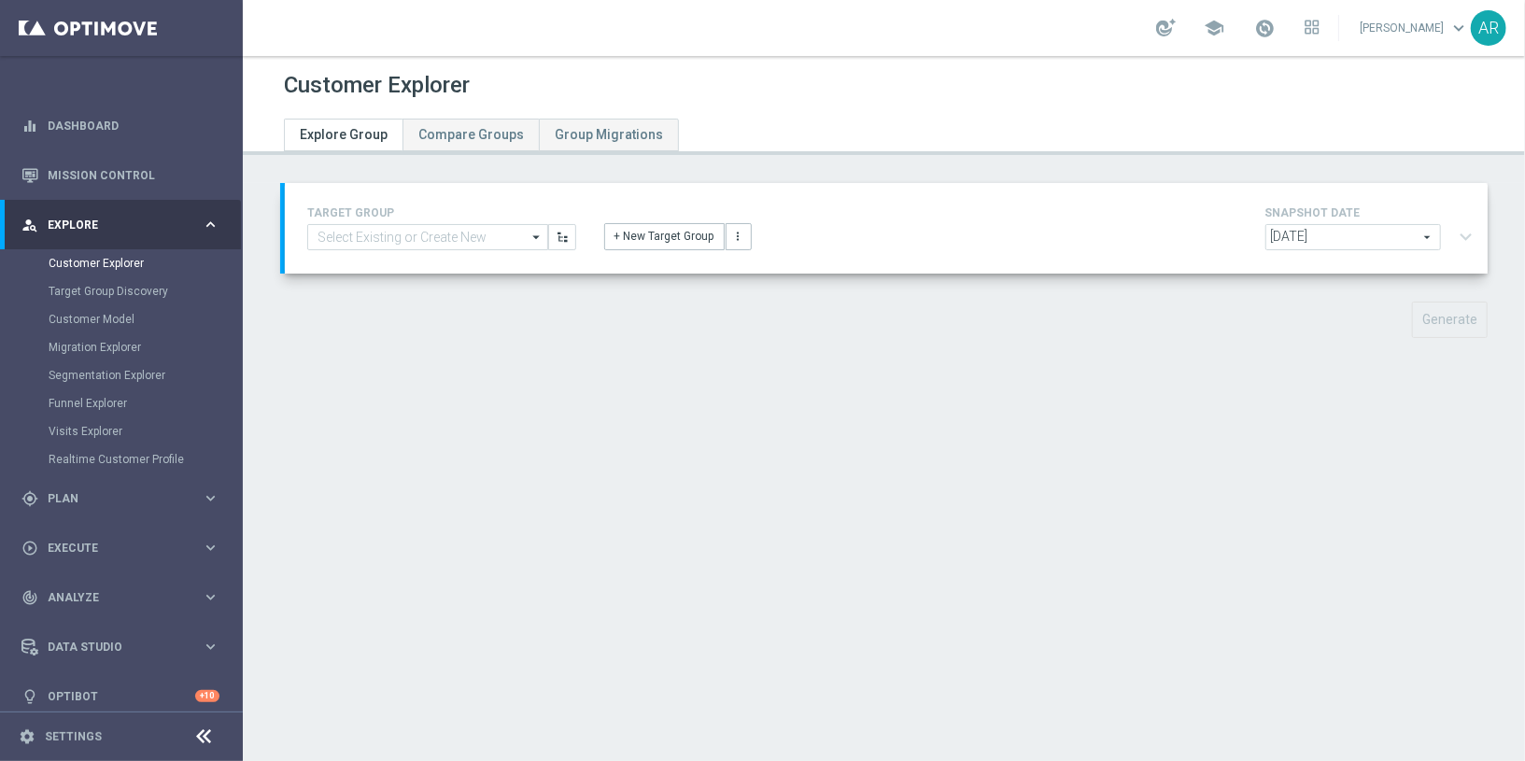
type input "BR_CAS_VIP_HVC_PlayerIdentification_BigWin_TARGET"
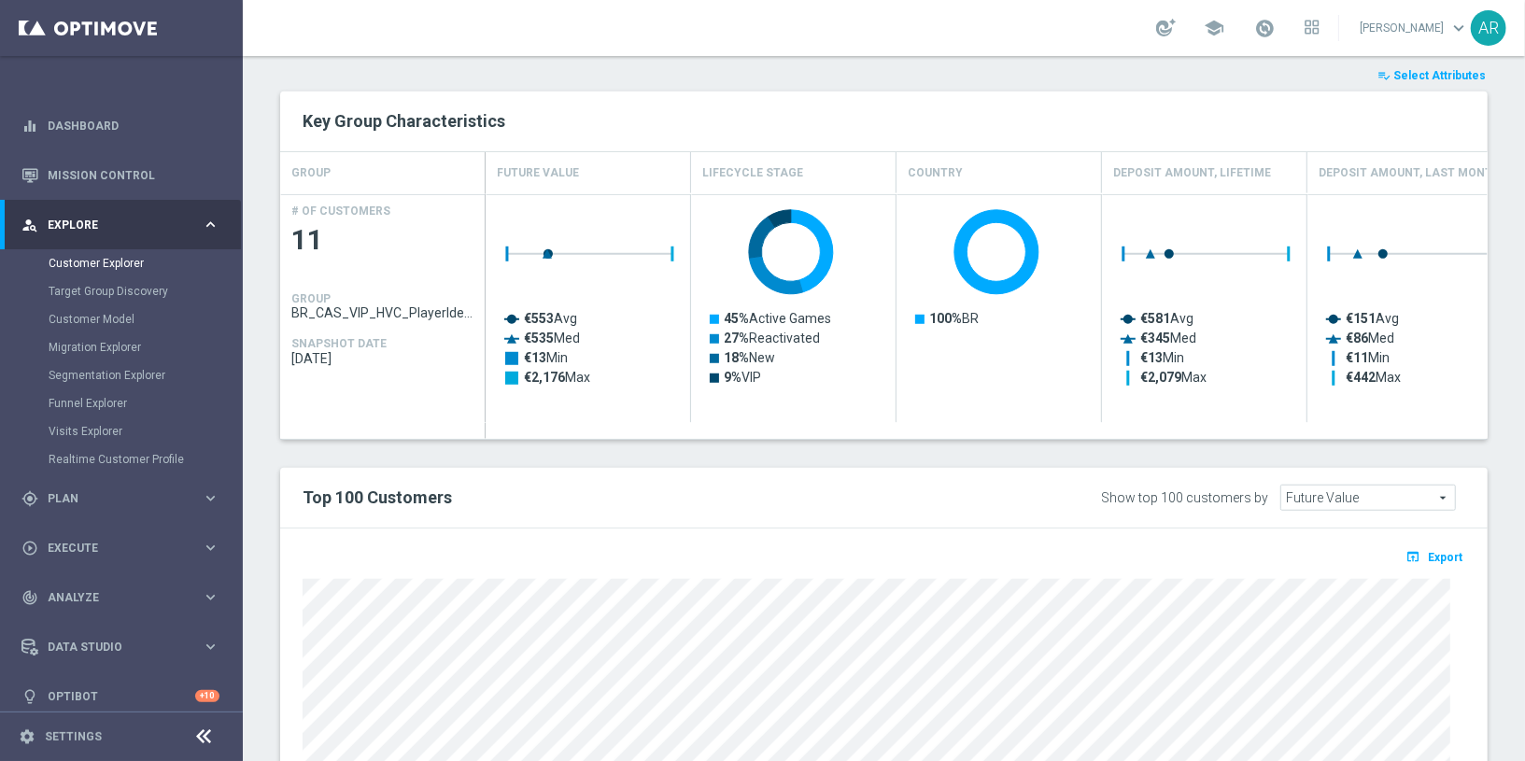
scroll to position [770, 0]
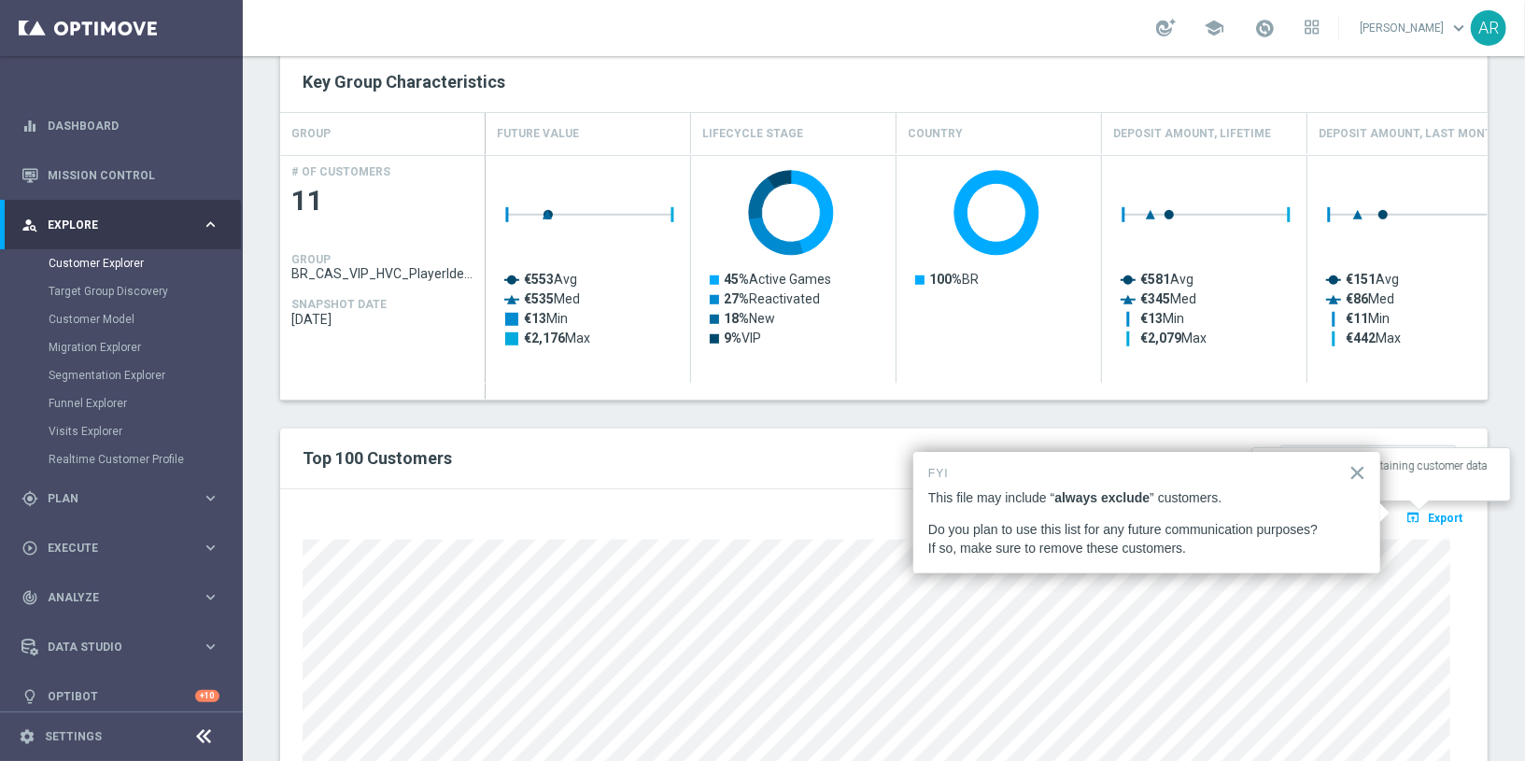
click at [1430, 512] on span "Export" at bounding box center [1445, 518] width 35 height 13
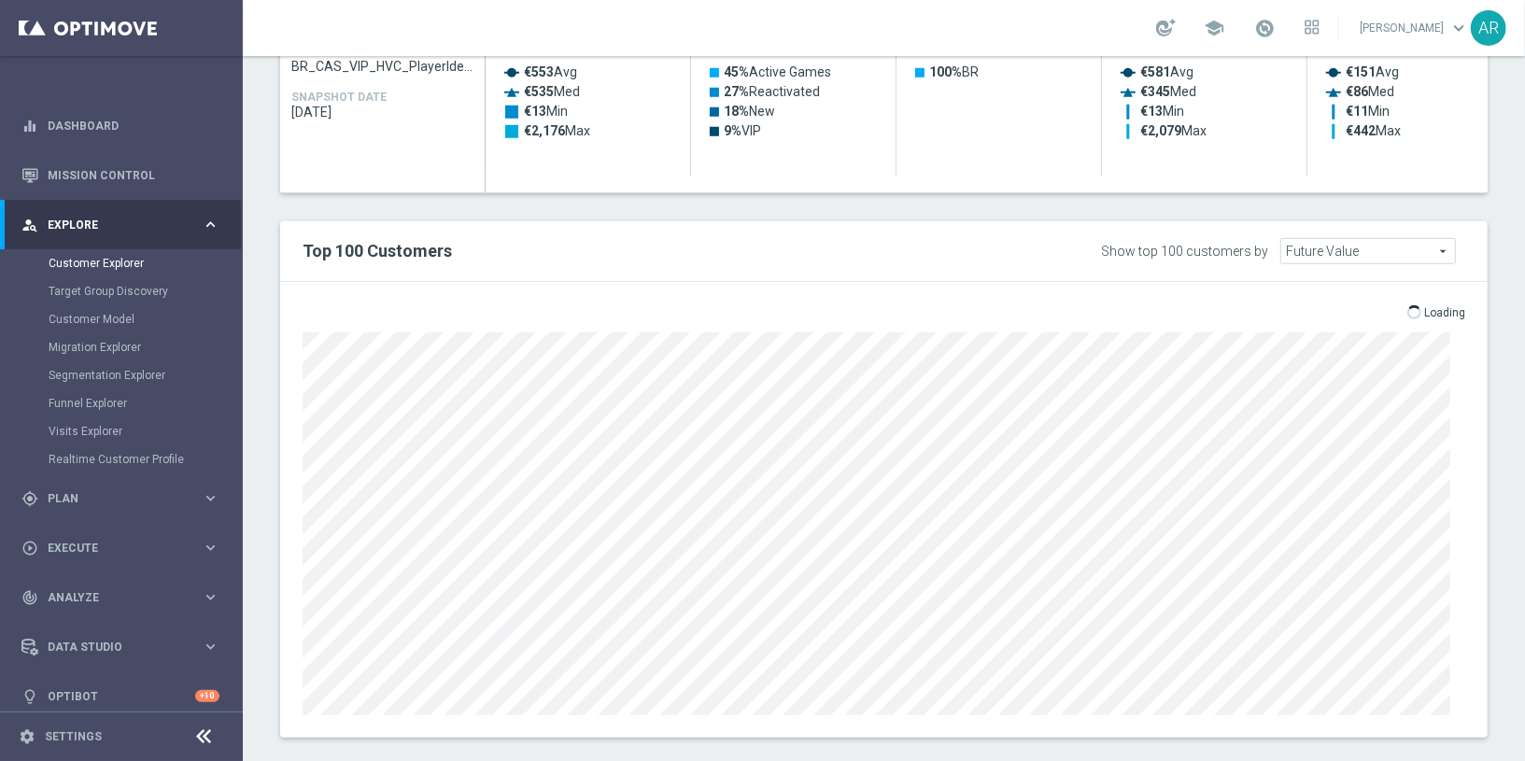
scroll to position [995, 0]
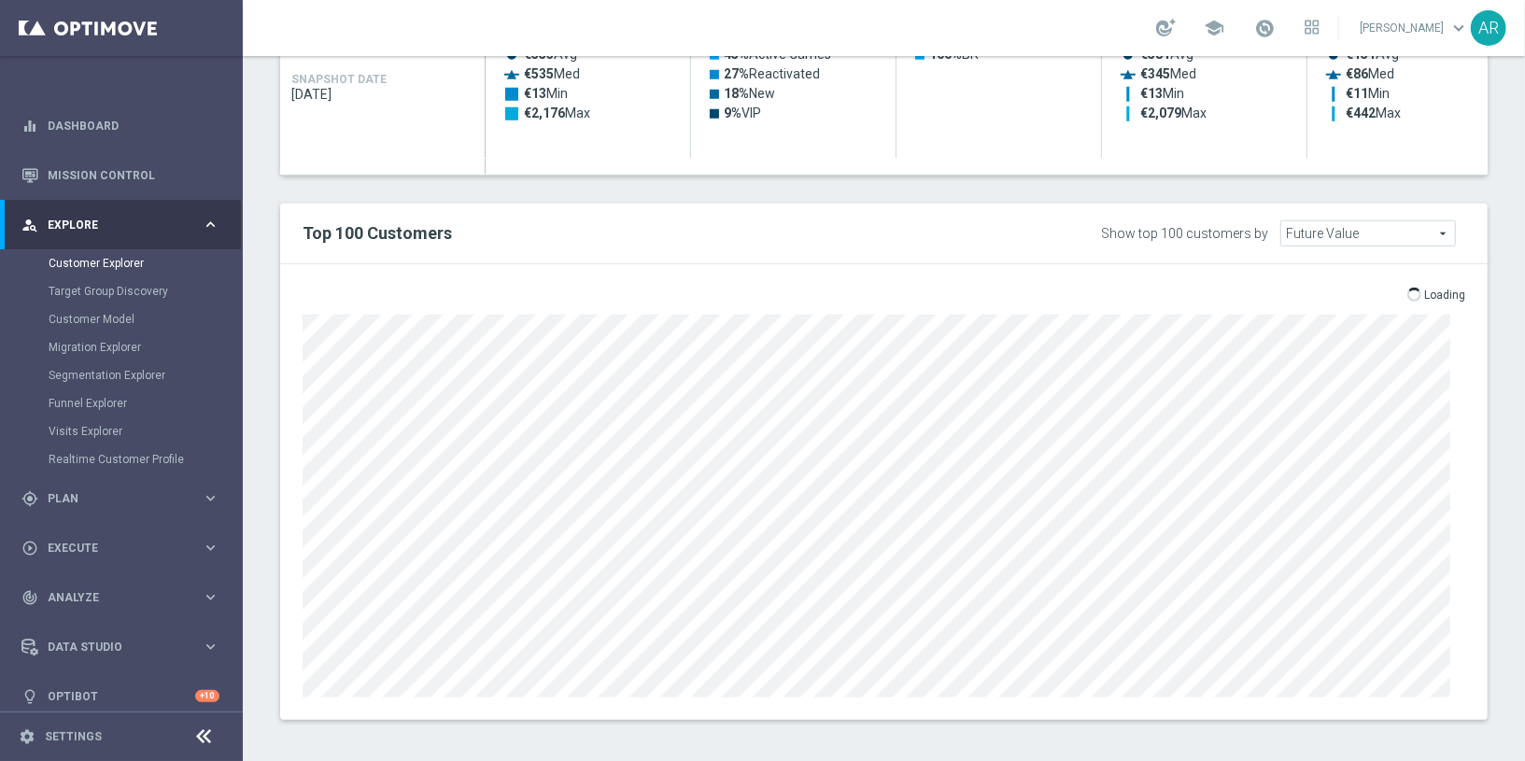
click at [742, 230] on h2 "Top 100 Customers" at bounding box center [636, 233] width 667 height 22
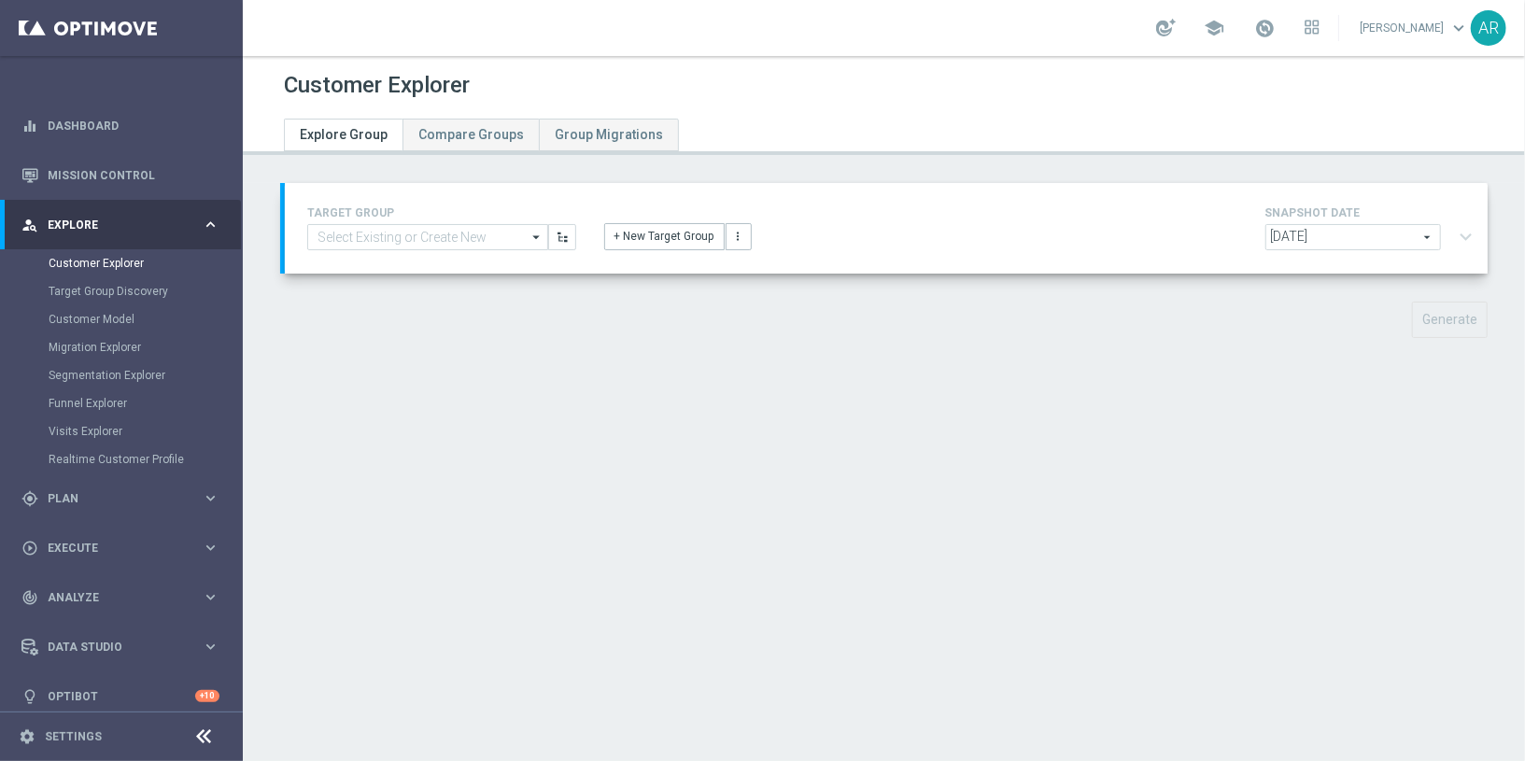
type input "BR_CAS_VIP_HVC_PlayerIdentification_Big Loss_BigDeps_TARGET"
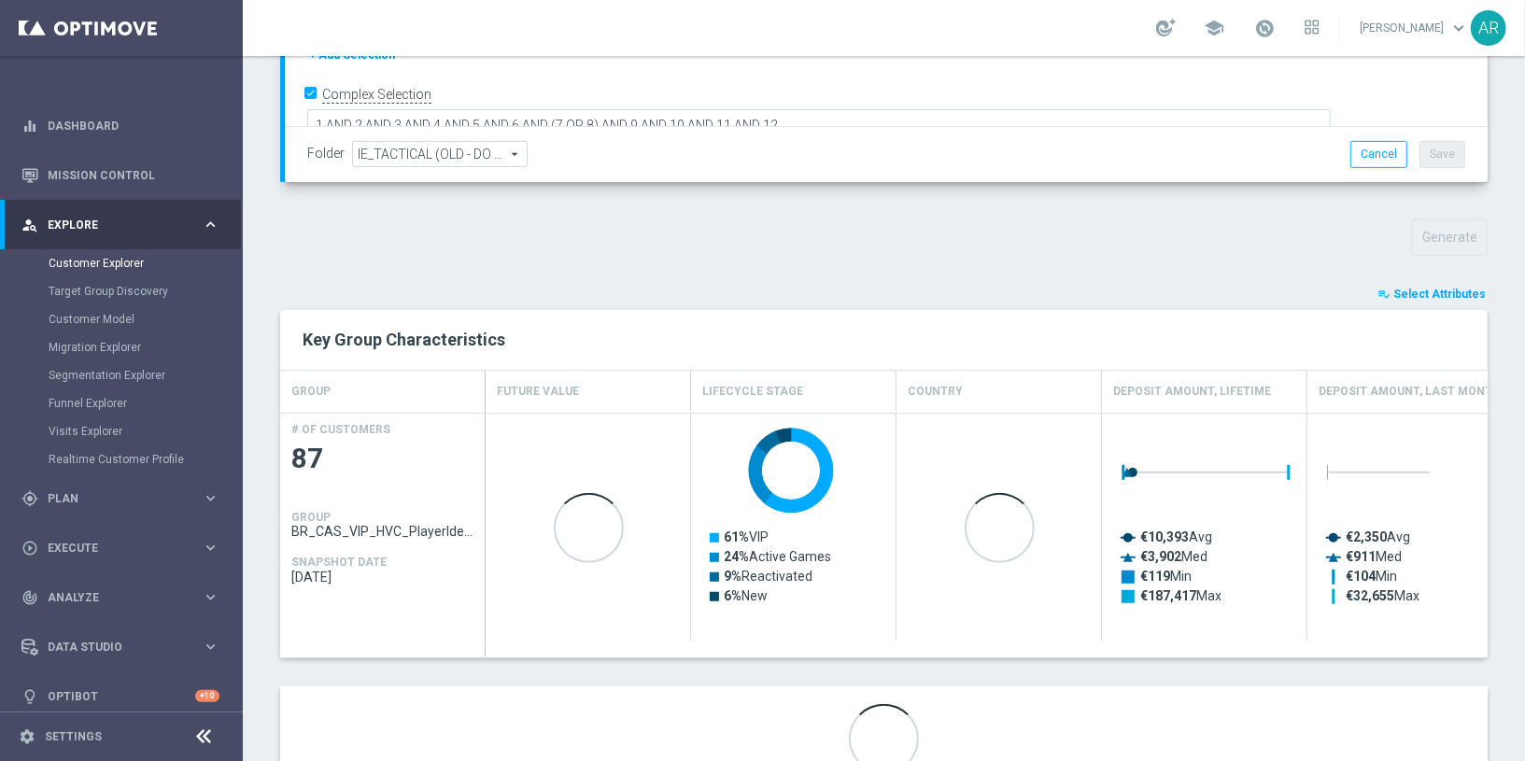
scroll to position [585, 0]
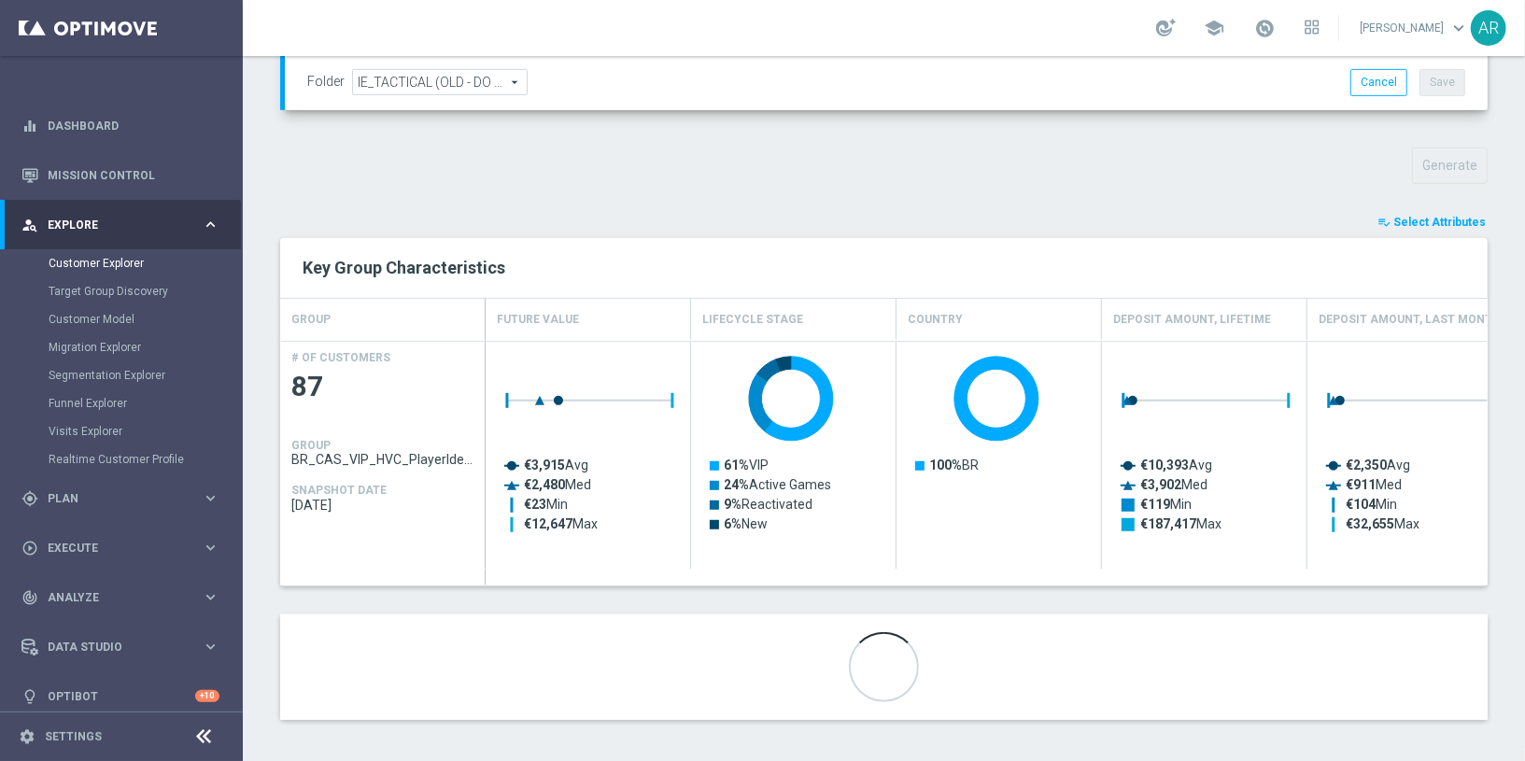
click at [1419, 216] on span "Select Attributes" at bounding box center [1439, 222] width 92 height 13
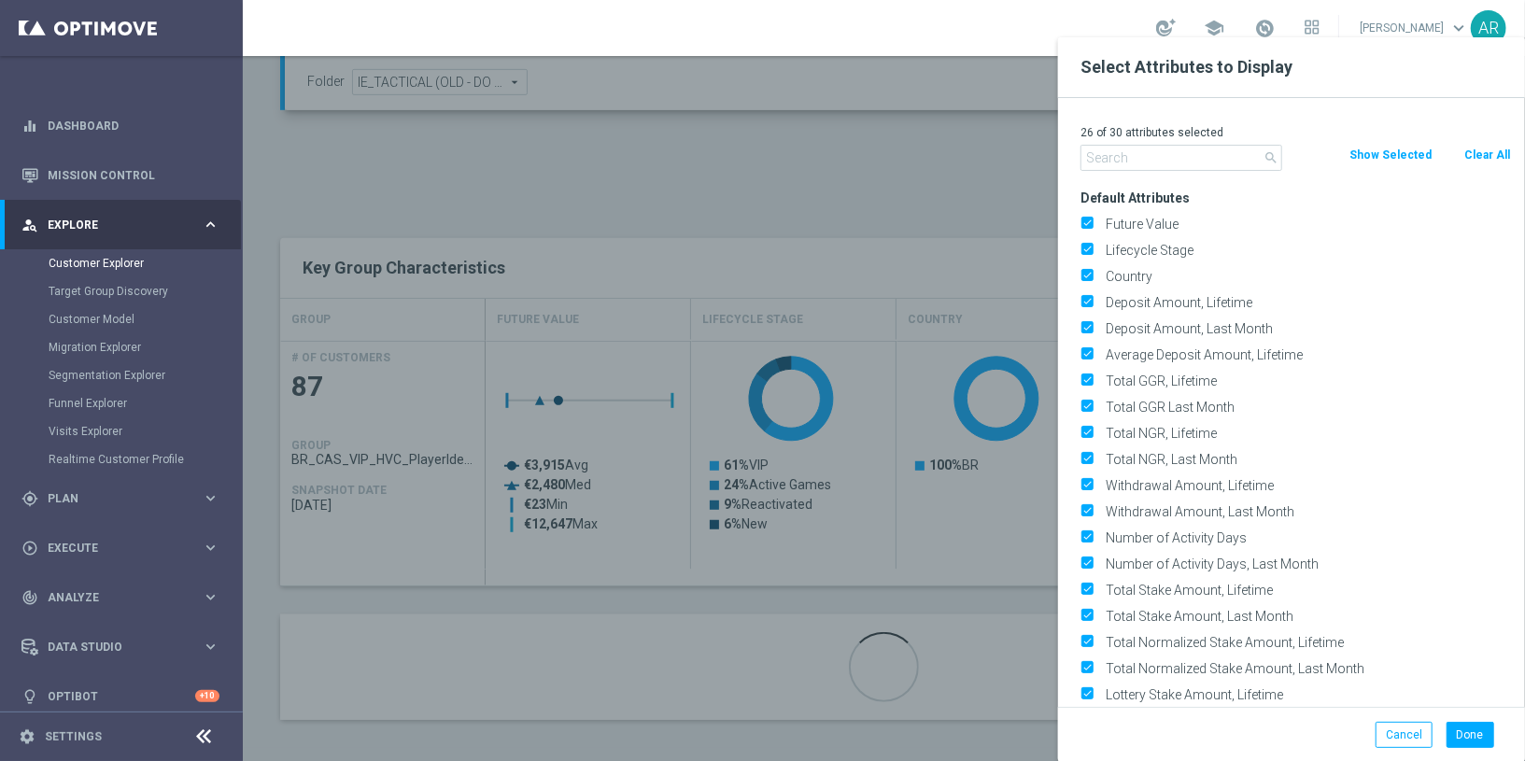
click at [1491, 153] on button "Clear All" at bounding box center [1486, 155] width 49 height 21
checkbox input "false"
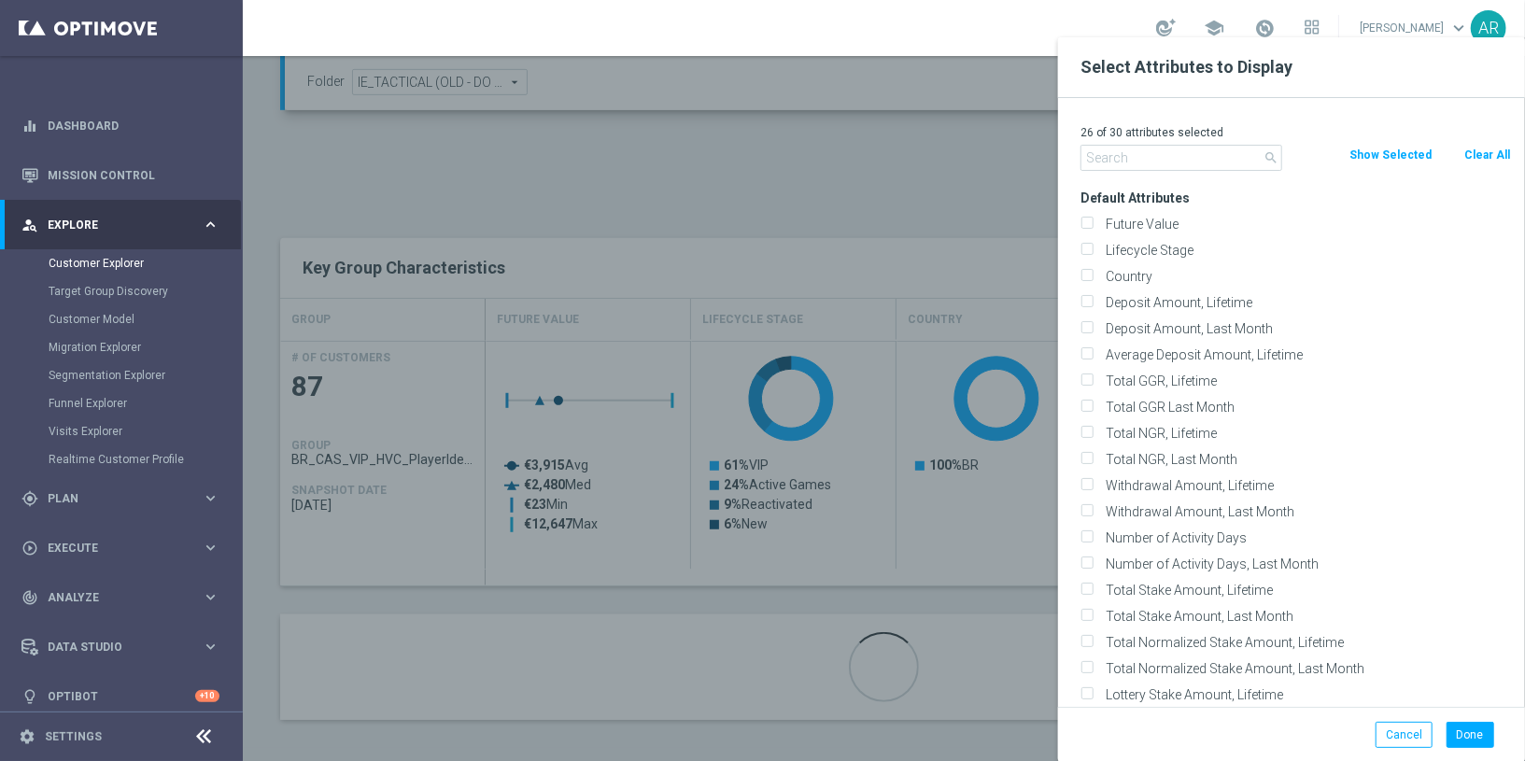
checkbox input "false"
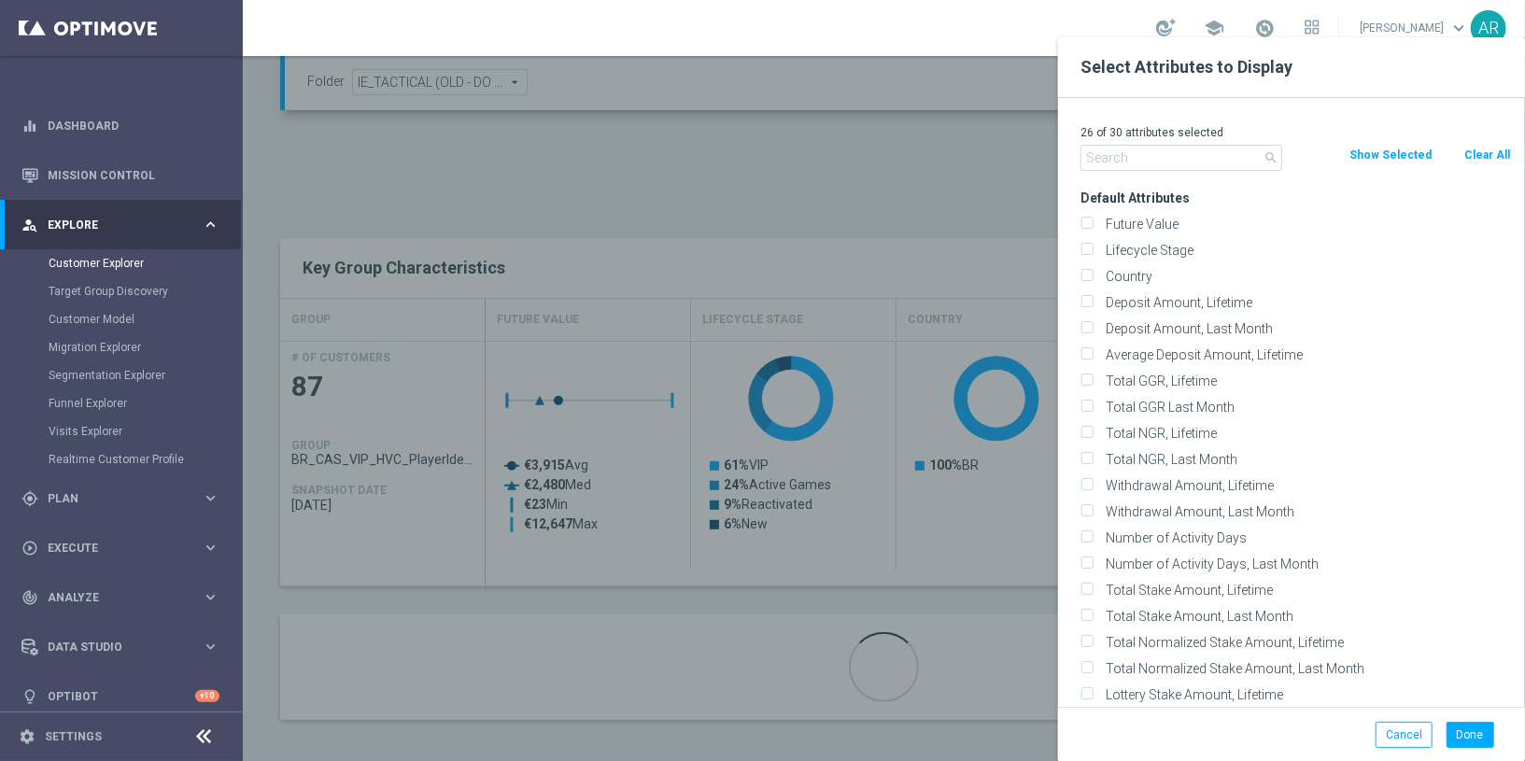
checkbox input "false"
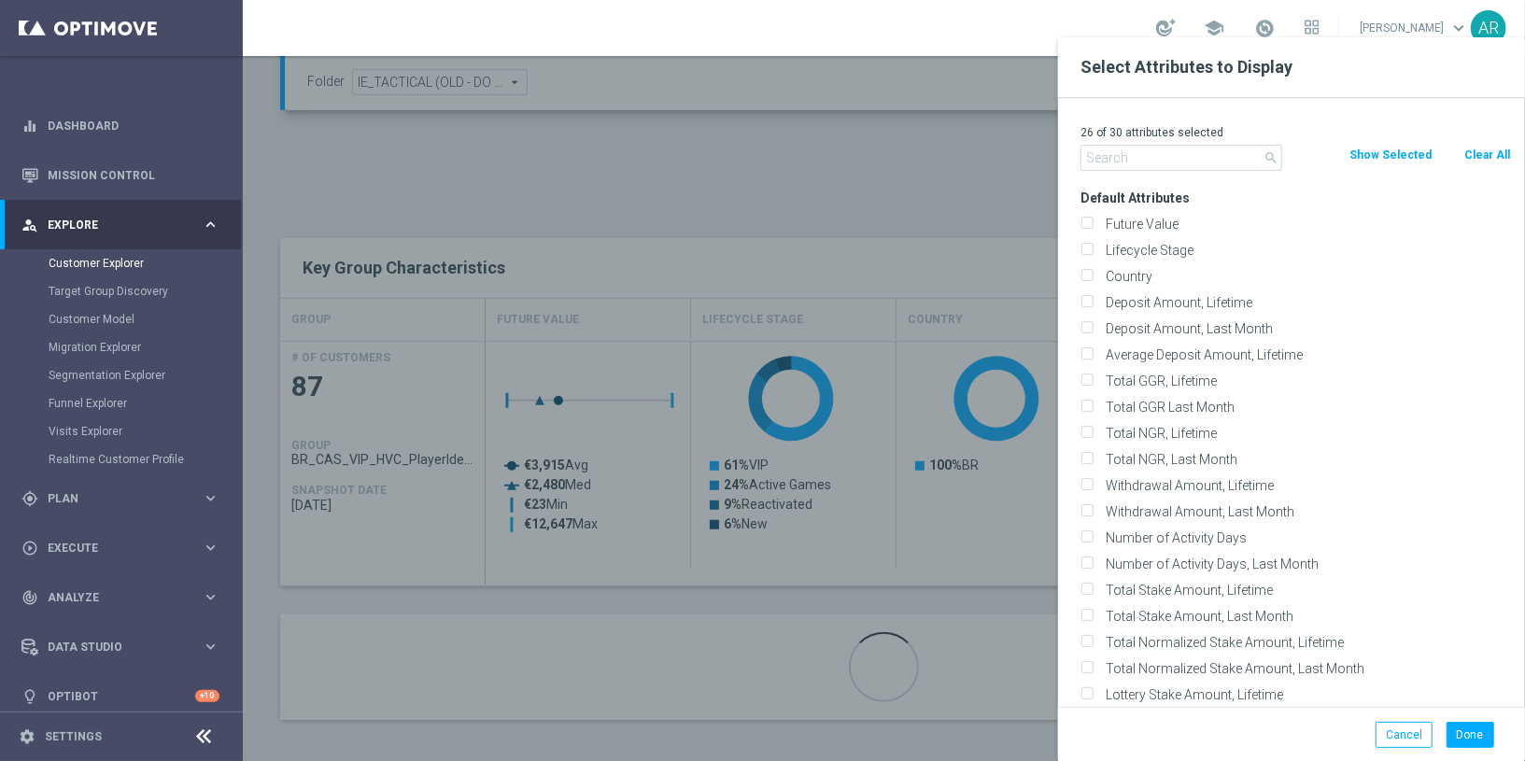
checkbox input "false"
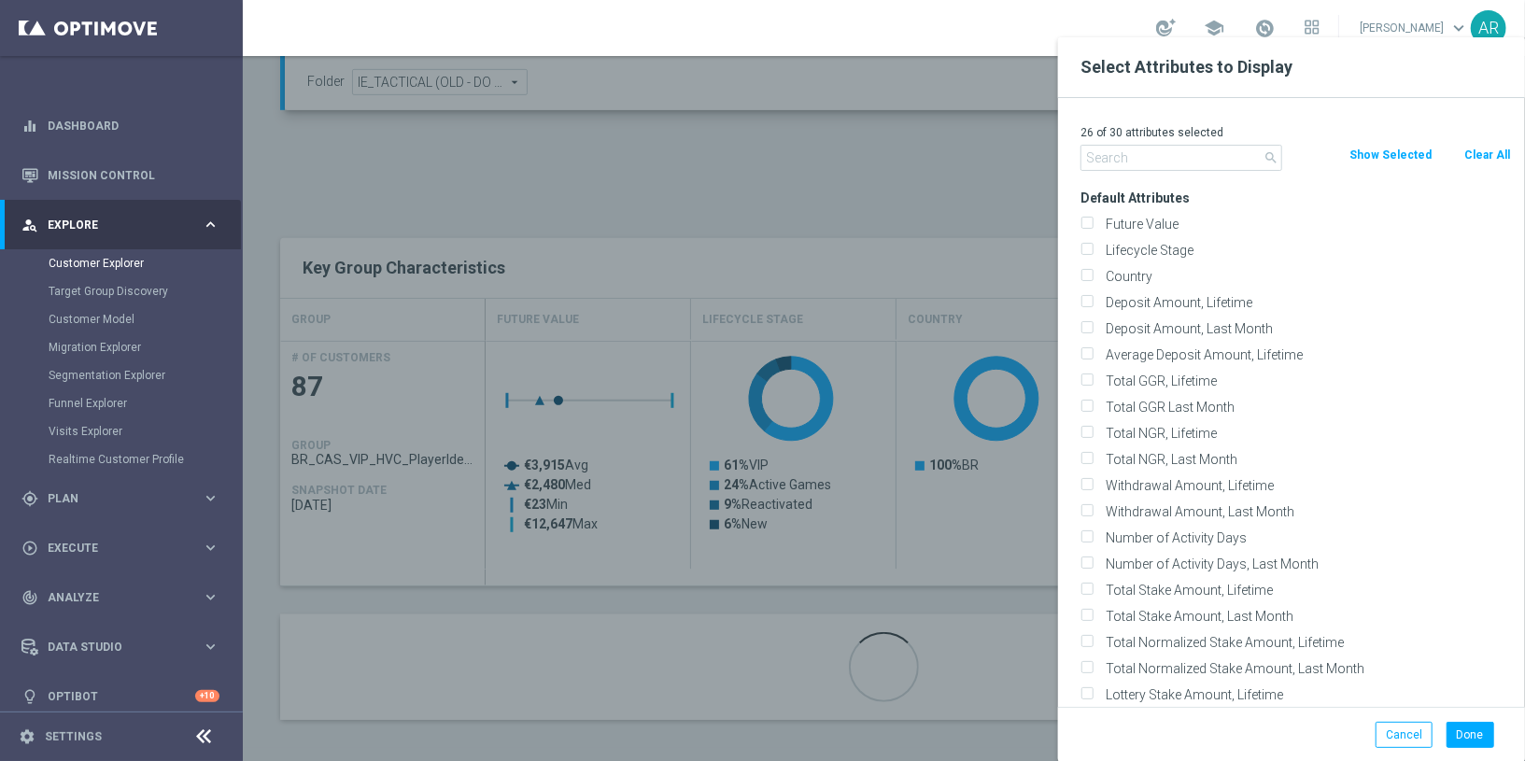
checkbox input "false"
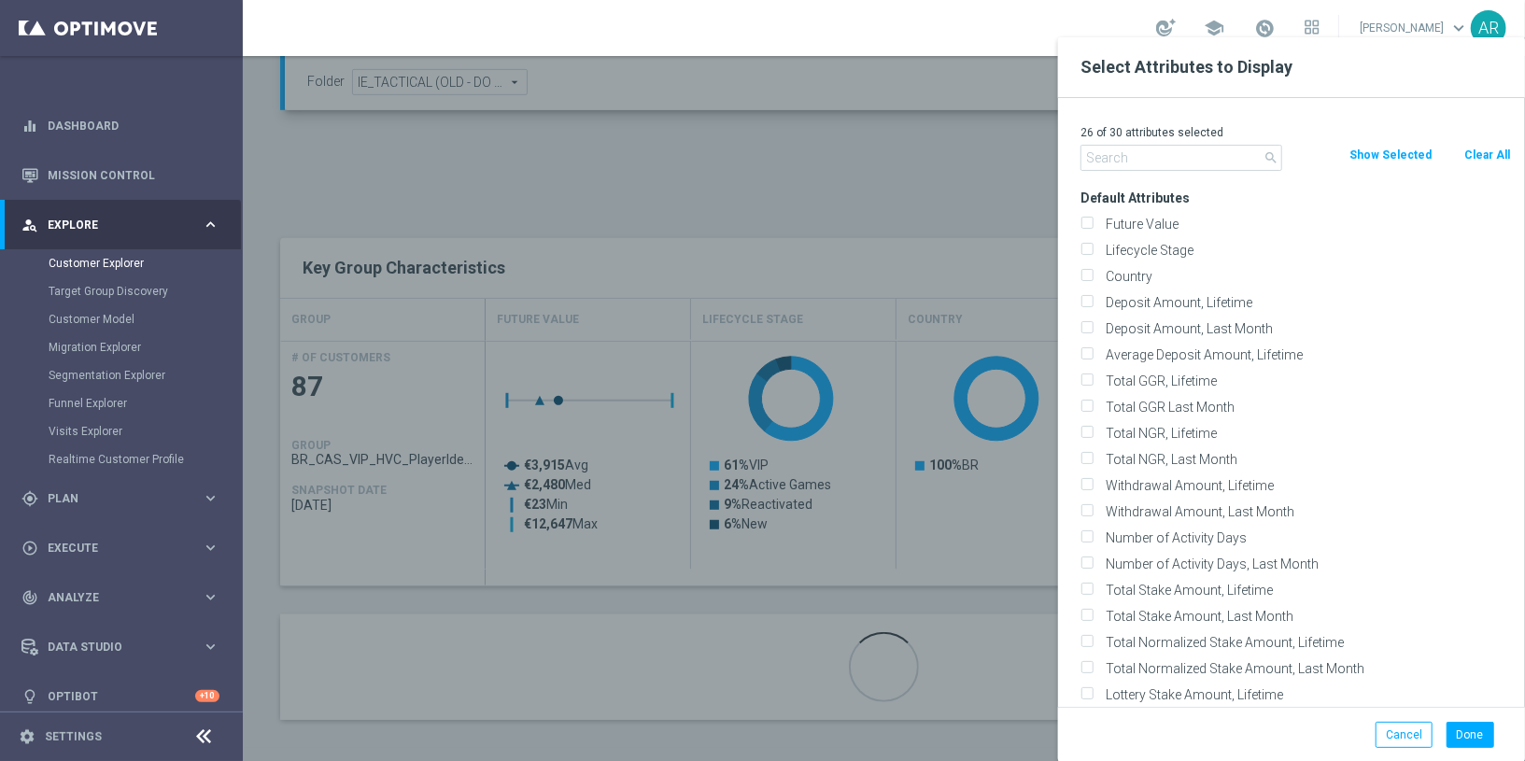
checkbox input "false"
drag, startPoint x: 1178, startPoint y: 244, endPoint x: 1191, endPoint y: 244, distance: 12.1
click at [1179, 244] on label "Lifecycle Stage" at bounding box center [1305, 250] width 412 height 17
click at [1093, 247] on input "Lifecycle Stage" at bounding box center [1086, 253] width 12 height 12
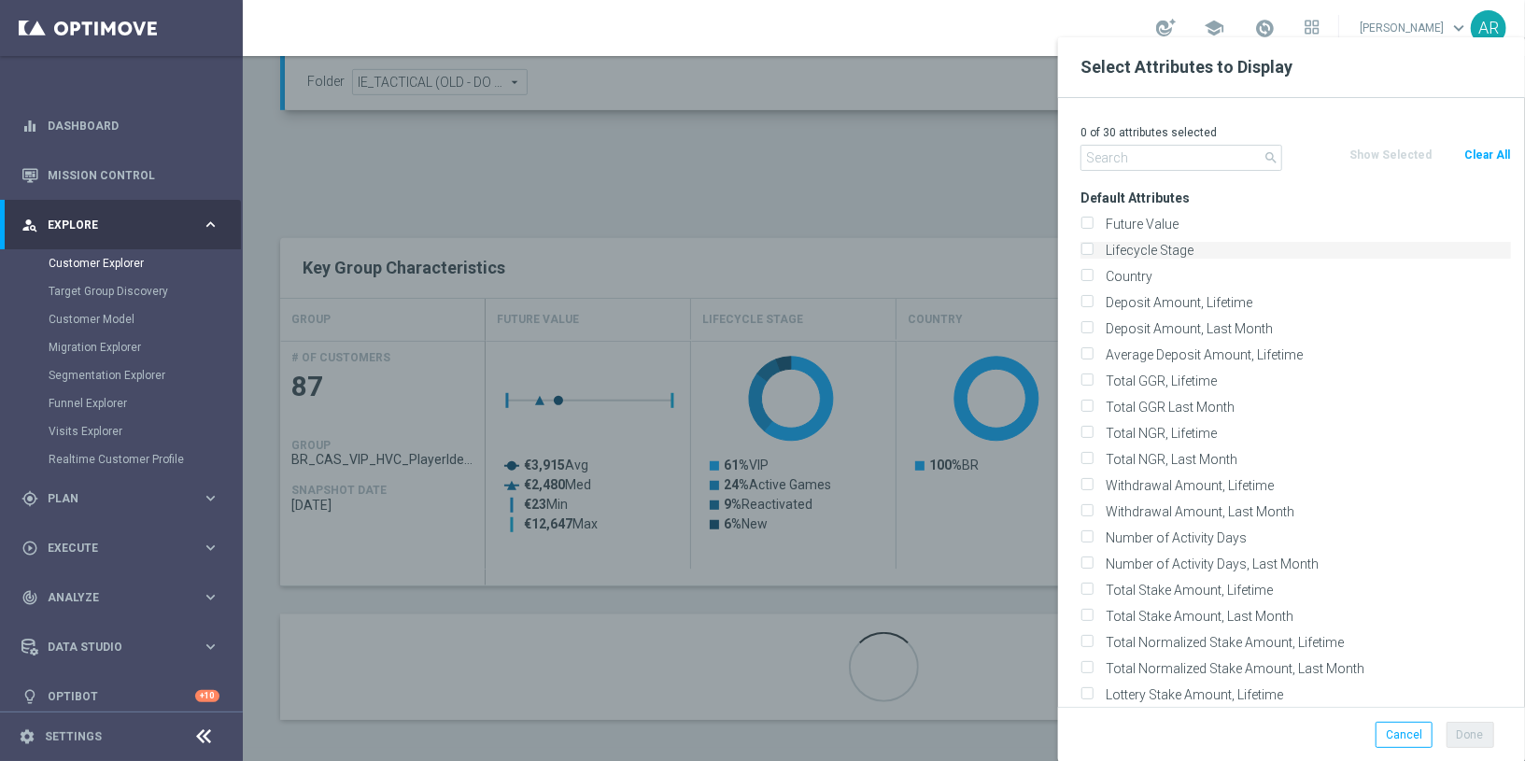
checkbox input "true"
click at [1471, 734] on button "Done" at bounding box center [1470, 735] width 48 height 26
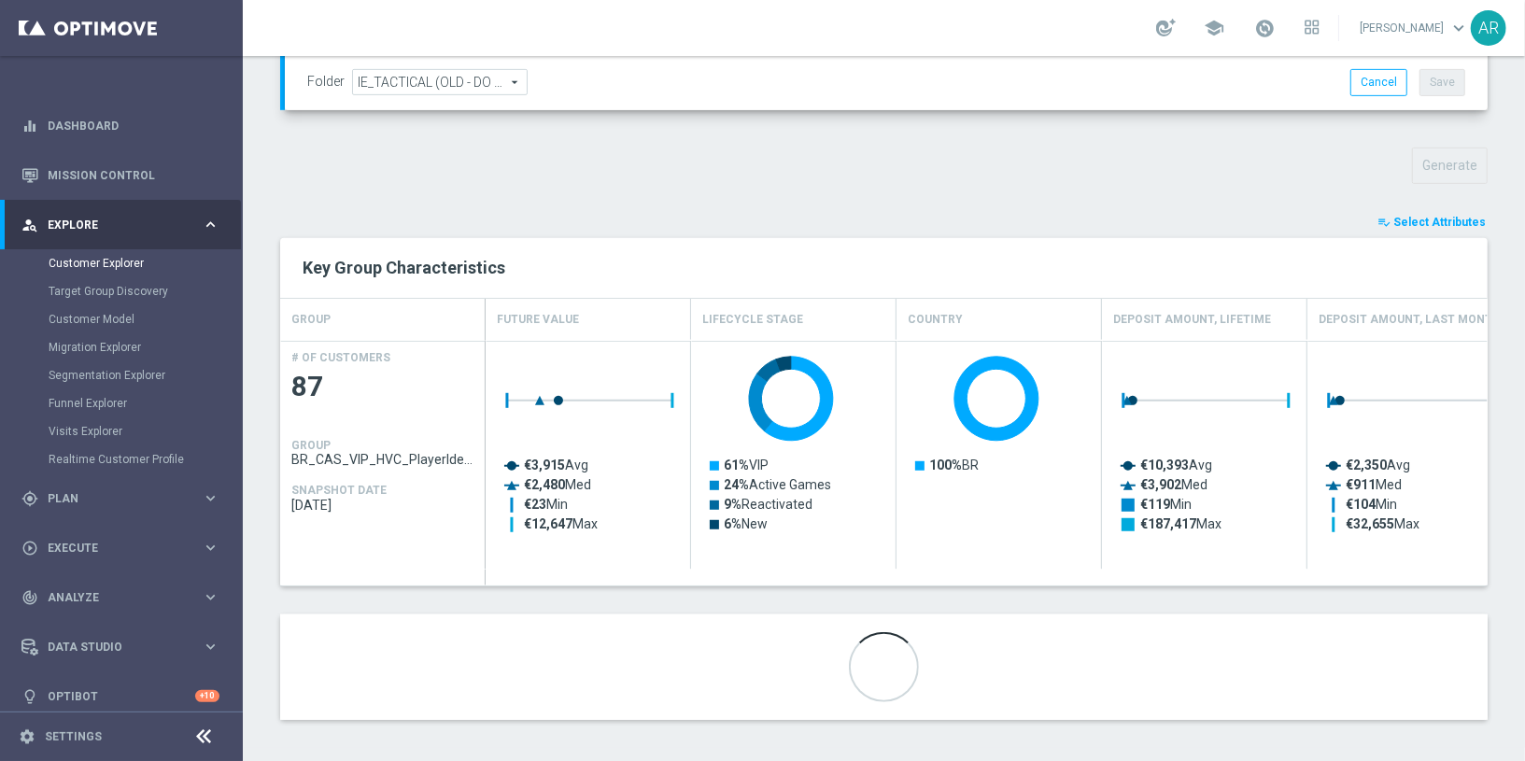
scroll to position [570, 0]
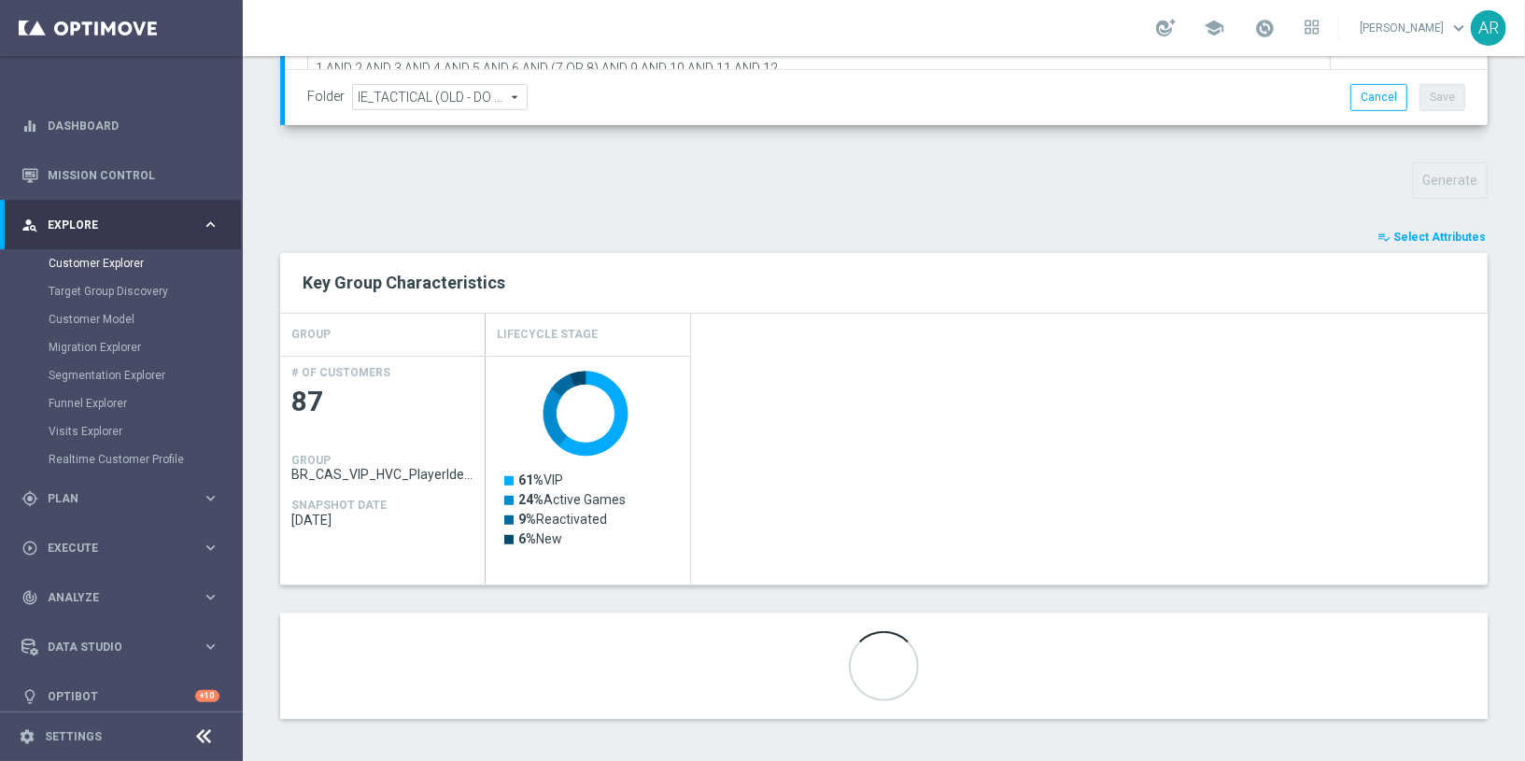
click at [693, 292] on div "Key Group Characteristics" at bounding box center [884, 283] width 1191 height 32
click at [603, 287] on h2 "Key Group Characteristics" at bounding box center [884, 283] width 1163 height 22
click at [774, 284] on h2 "Key Group Characteristics" at bounding box center [884, 283] width 1163 height 22
click at [765, 272] on h2 "Key Group Characteristics" at bounding box center [884, 283] width 1163 height 22
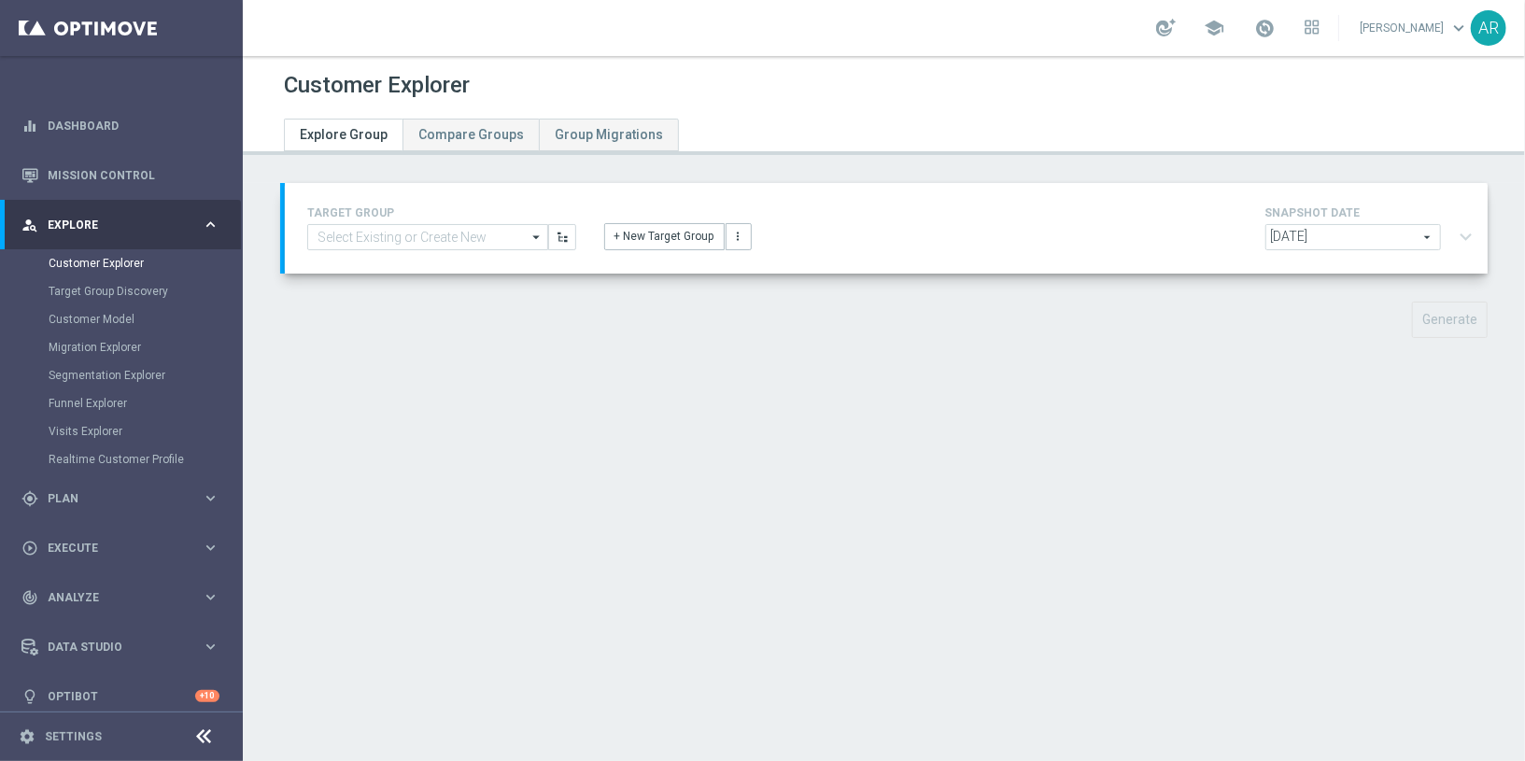
type input "BR_CAS_VIP_HVC_PlayerIdentification_Big Loss_BigDeps_TARGET"
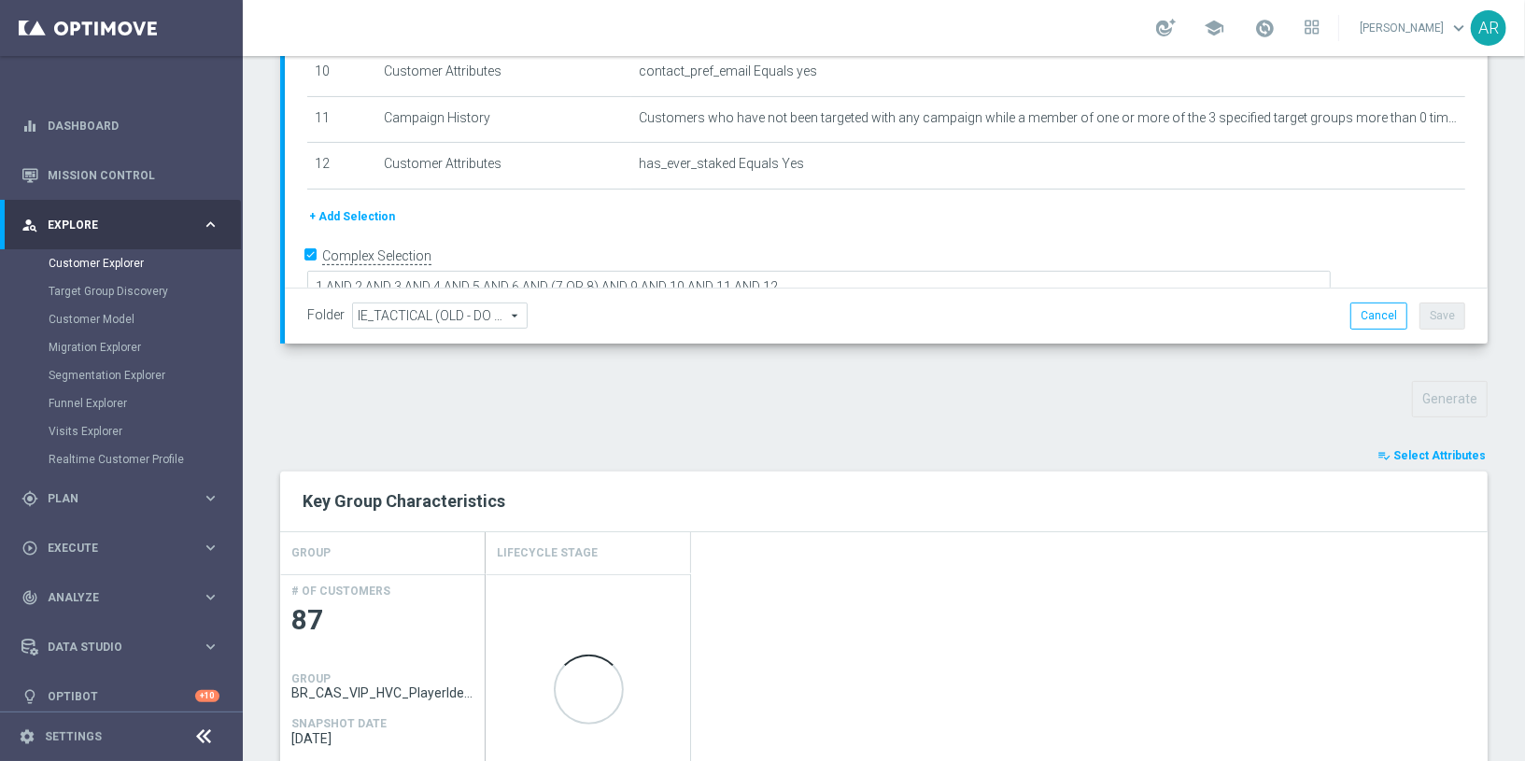
scroll to position [570, 0]
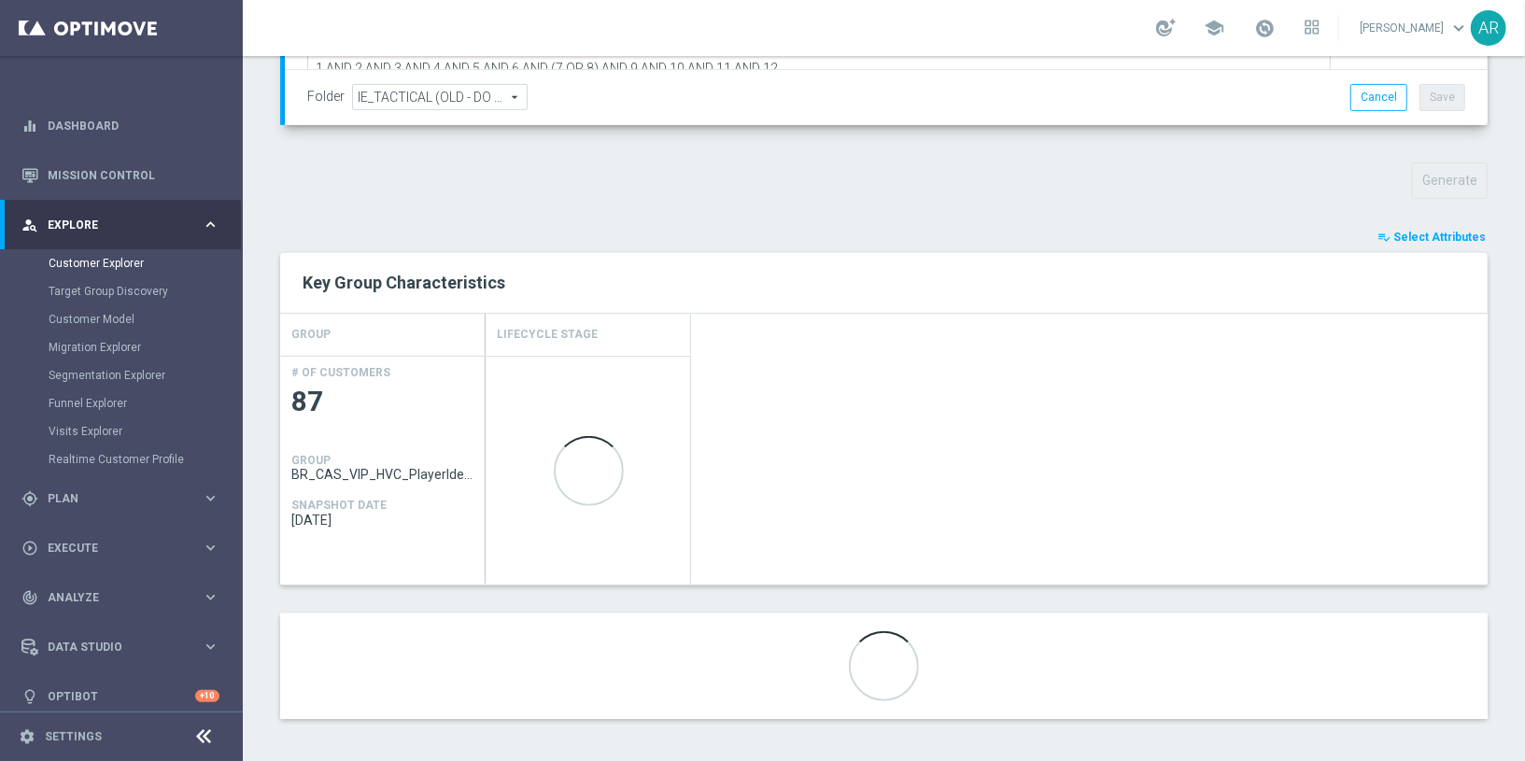
click at [910, 281] on h2 "Key Group Characteristics" at bounding box center [884, 283] width 1163 height 22
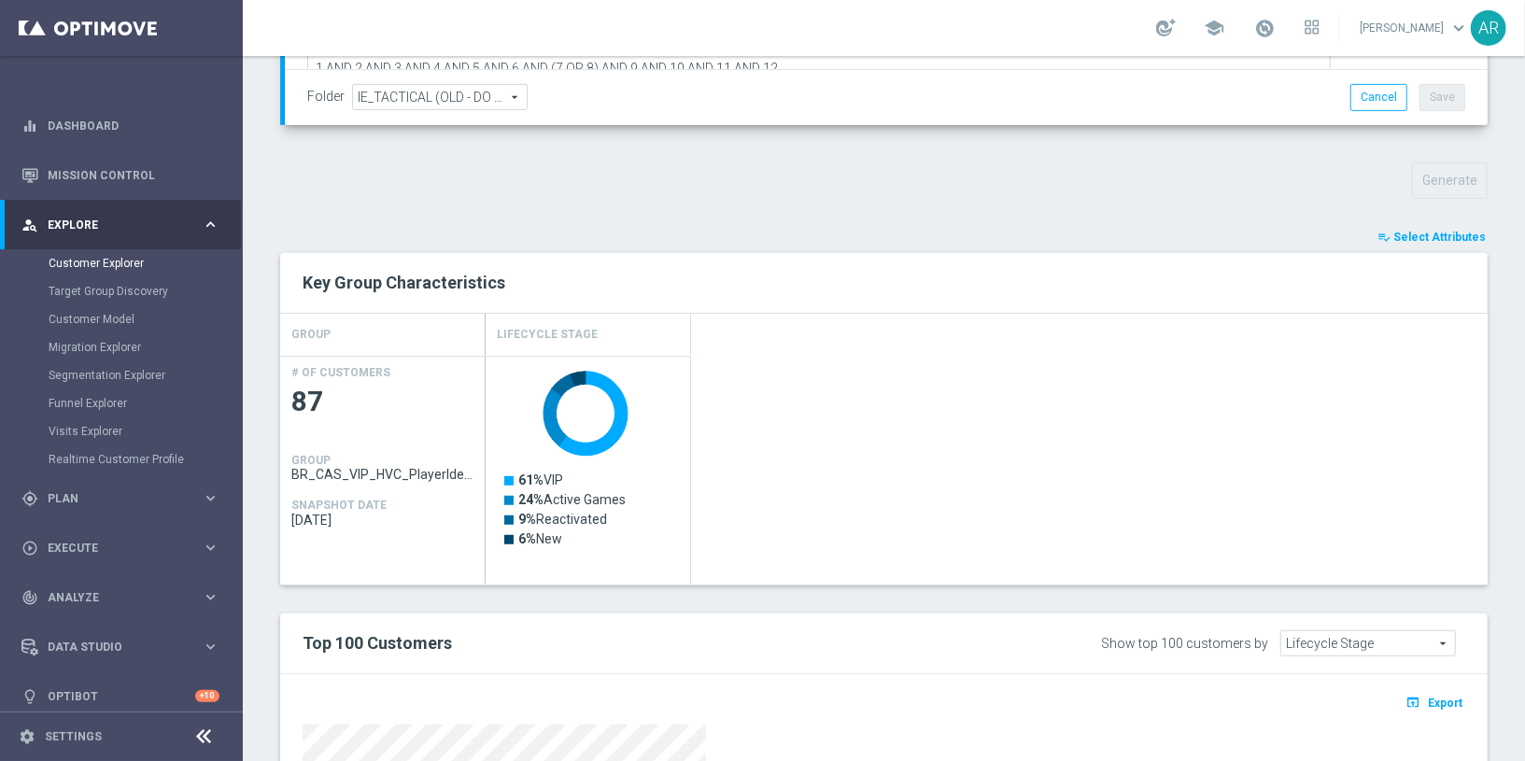
click at [881, 278] on h2 "Key Group Characteristics" at bounding box center [884, 283] width 1163 height 22
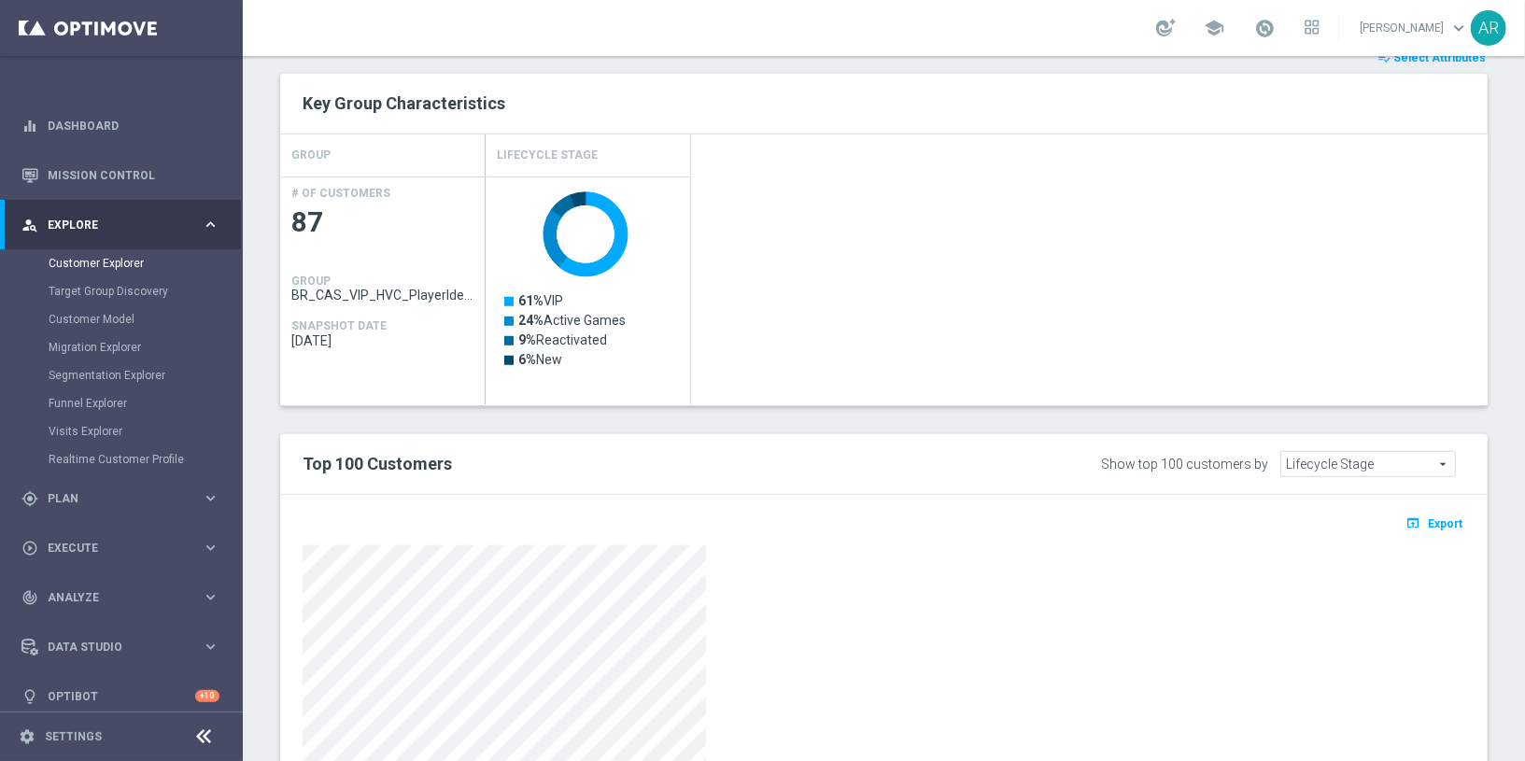
scroll to position [944, 0]
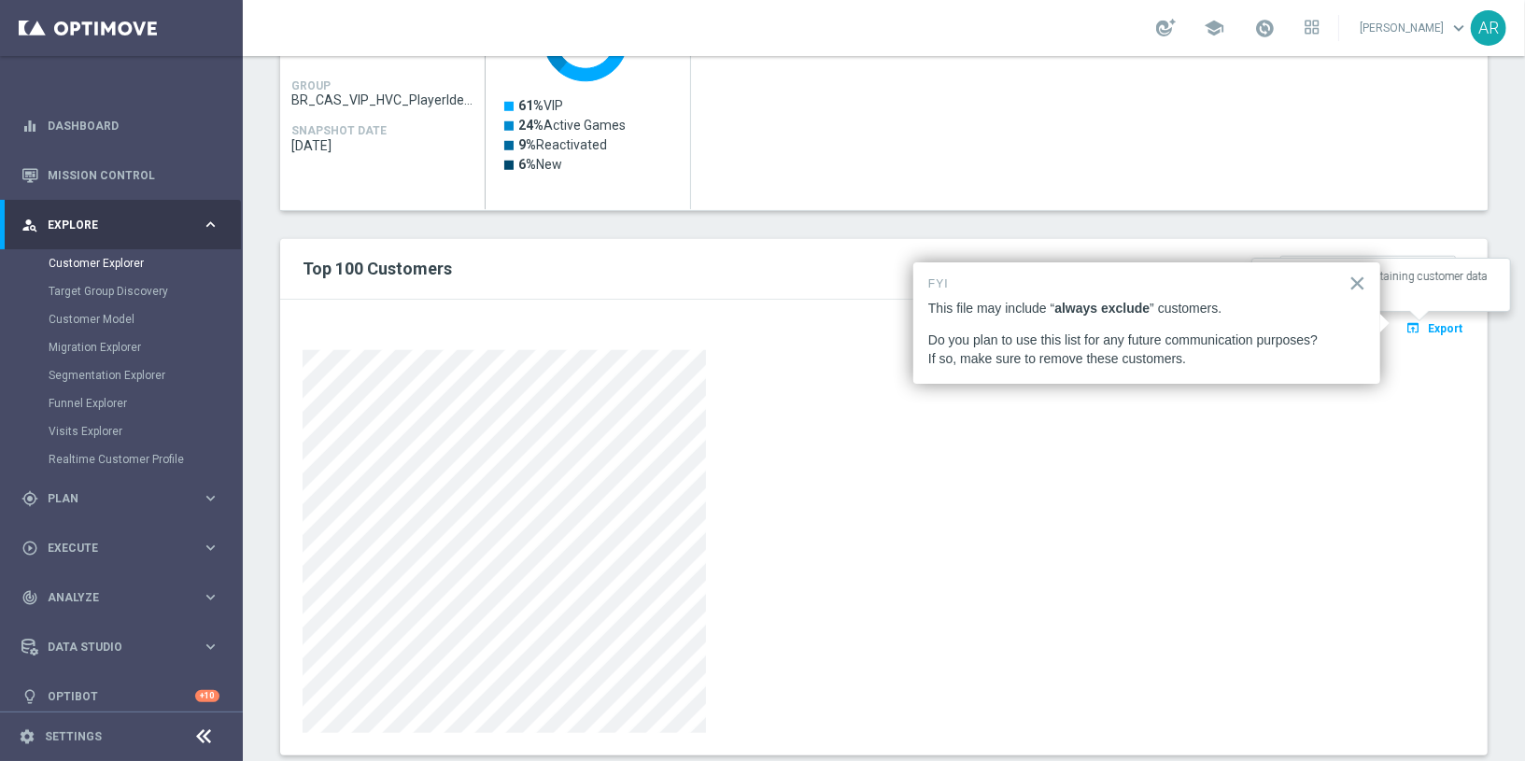
click at [1428, 322] on span "Export" at bounding box center [1445, 328] width 35 height 13
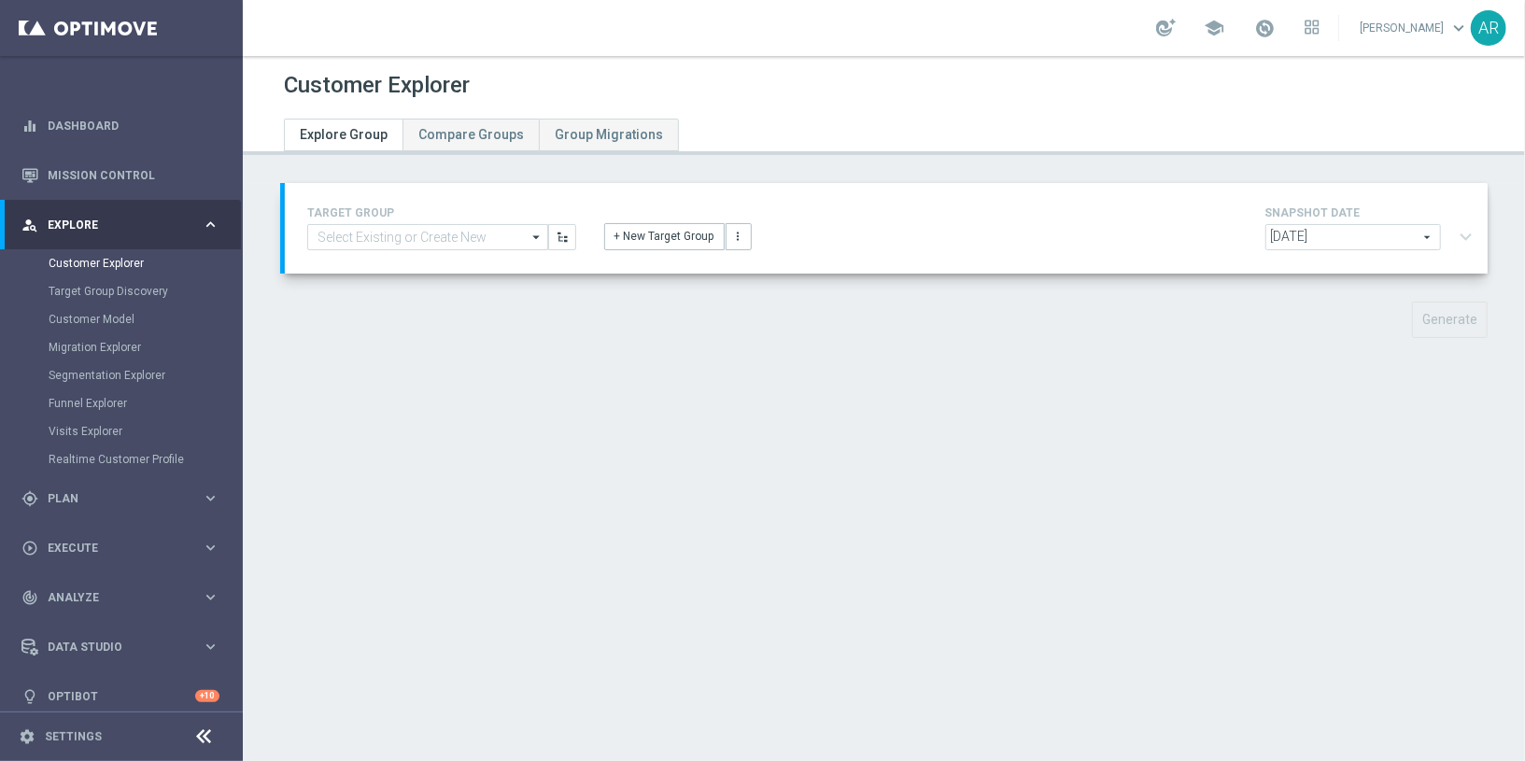
type input "BR_CAS_VIP_HVC_PlayerIdentification_BigDrop_TARGET"
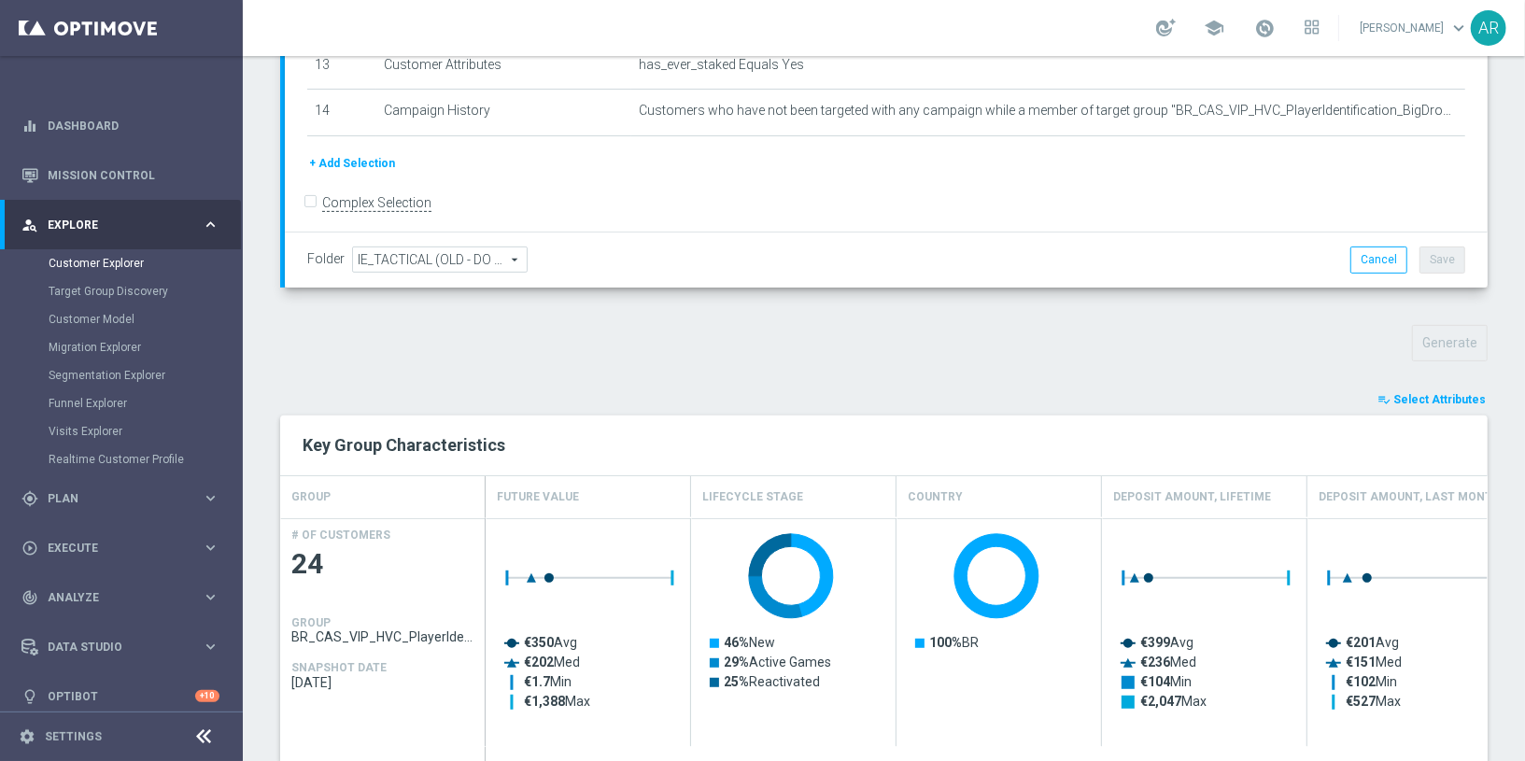
scroll to position [585, 0]
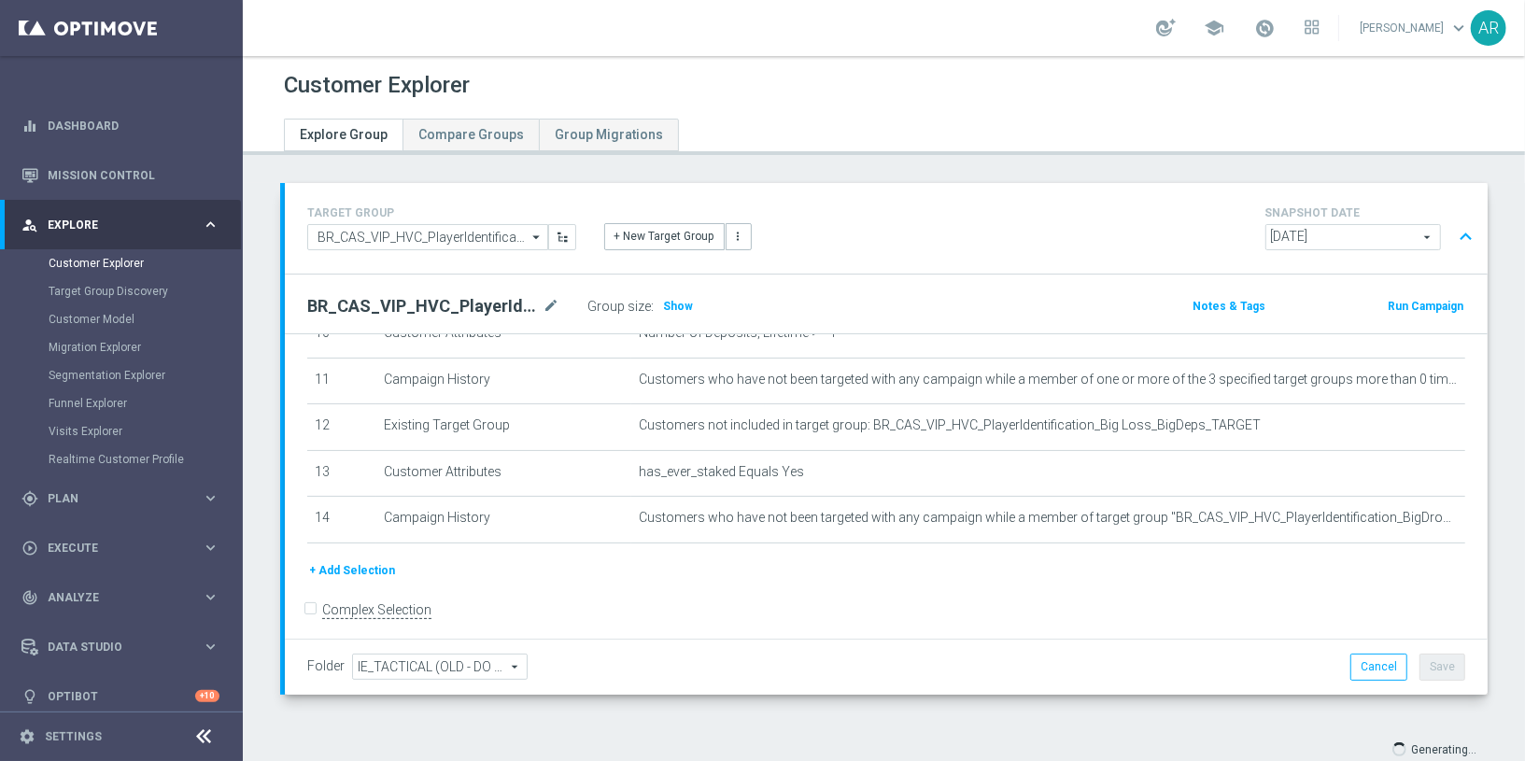
scroll to position [49, 0]
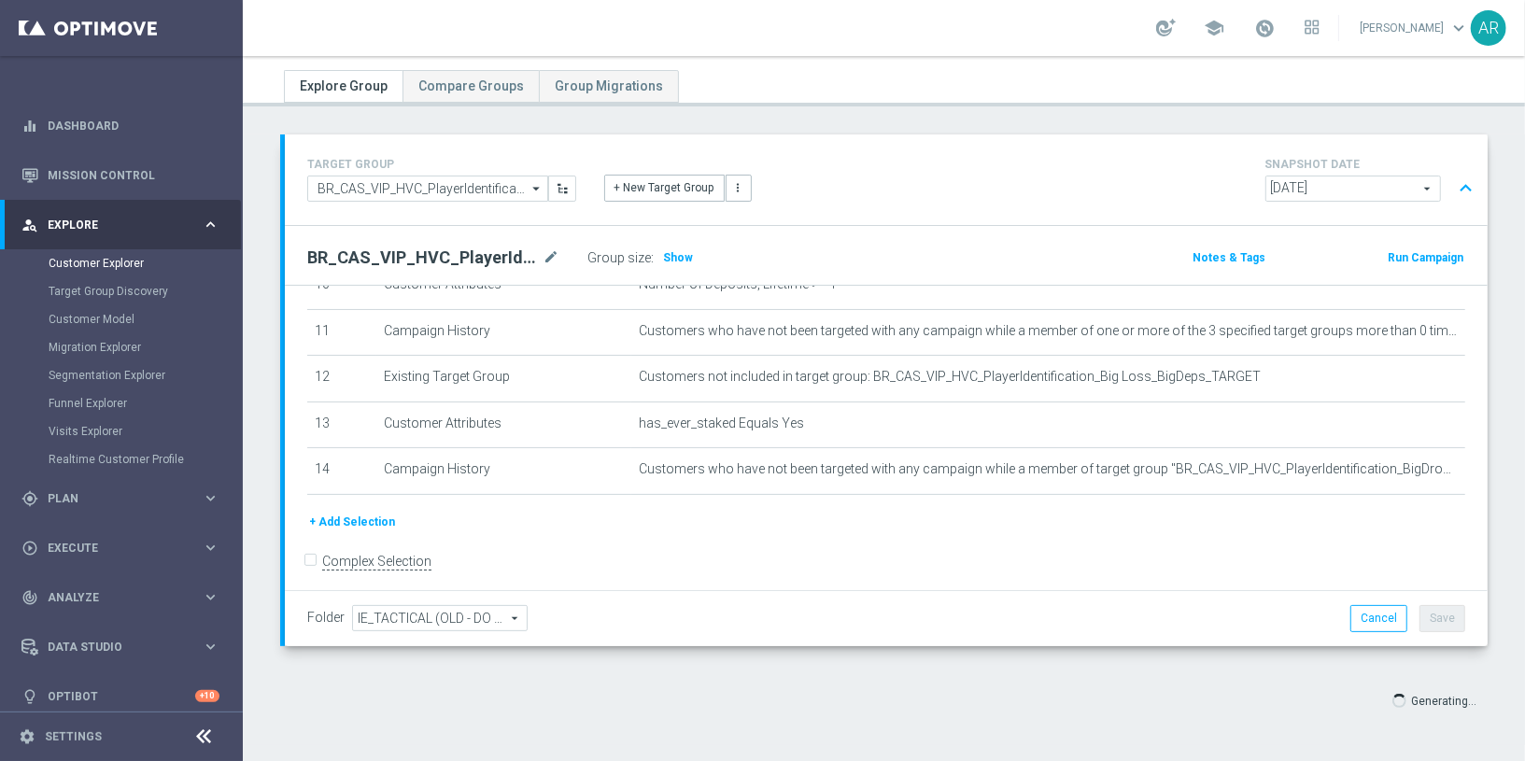
click at [762, 606] on div "Folder IE_TACTICAL (OLD - DO NOT USE) IE_TACTICAL (OLD - DO NOT USE) arrow_drop…" at bounding box center [886, 618] width 1158 height 26
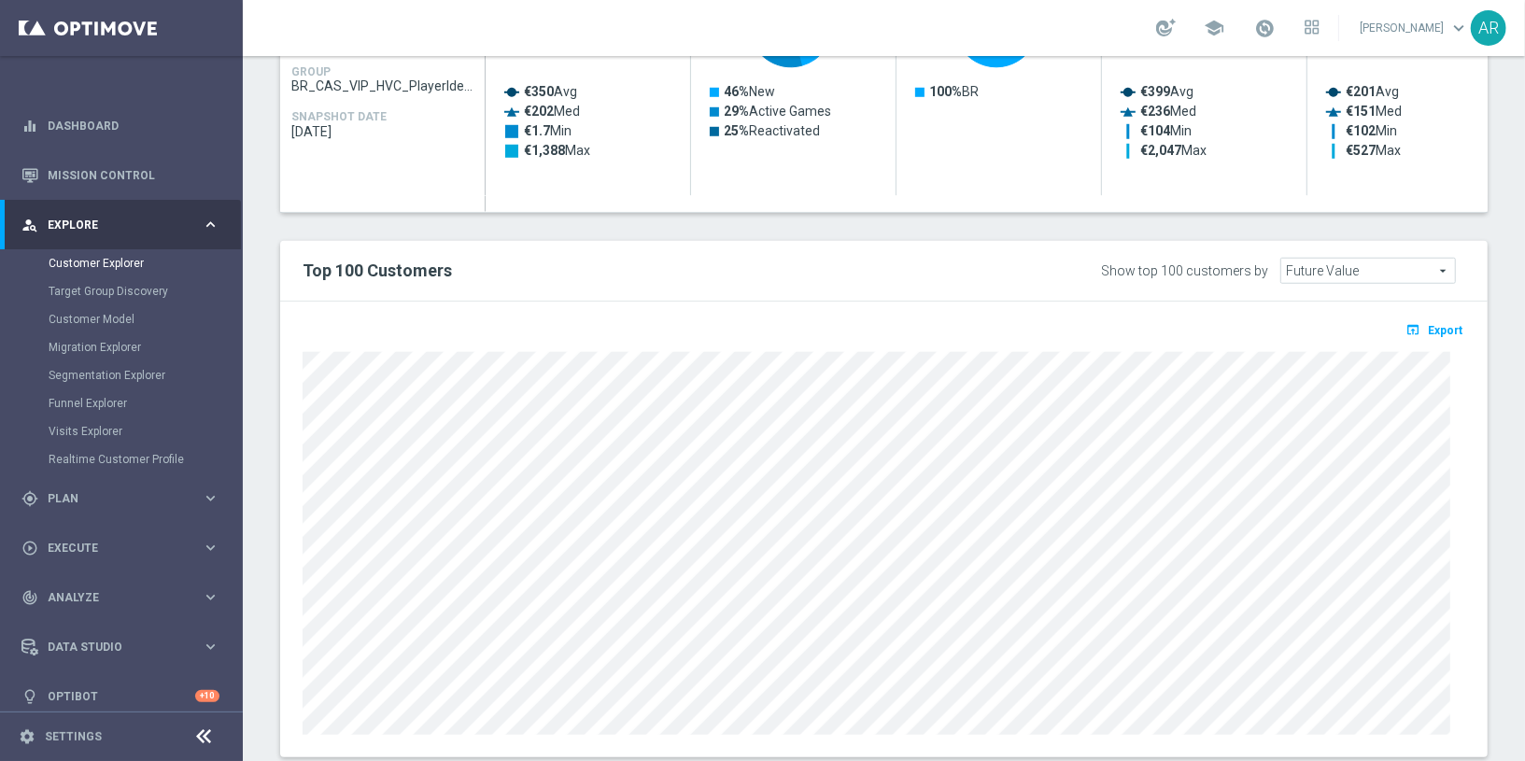
scroll to position [995, 0]
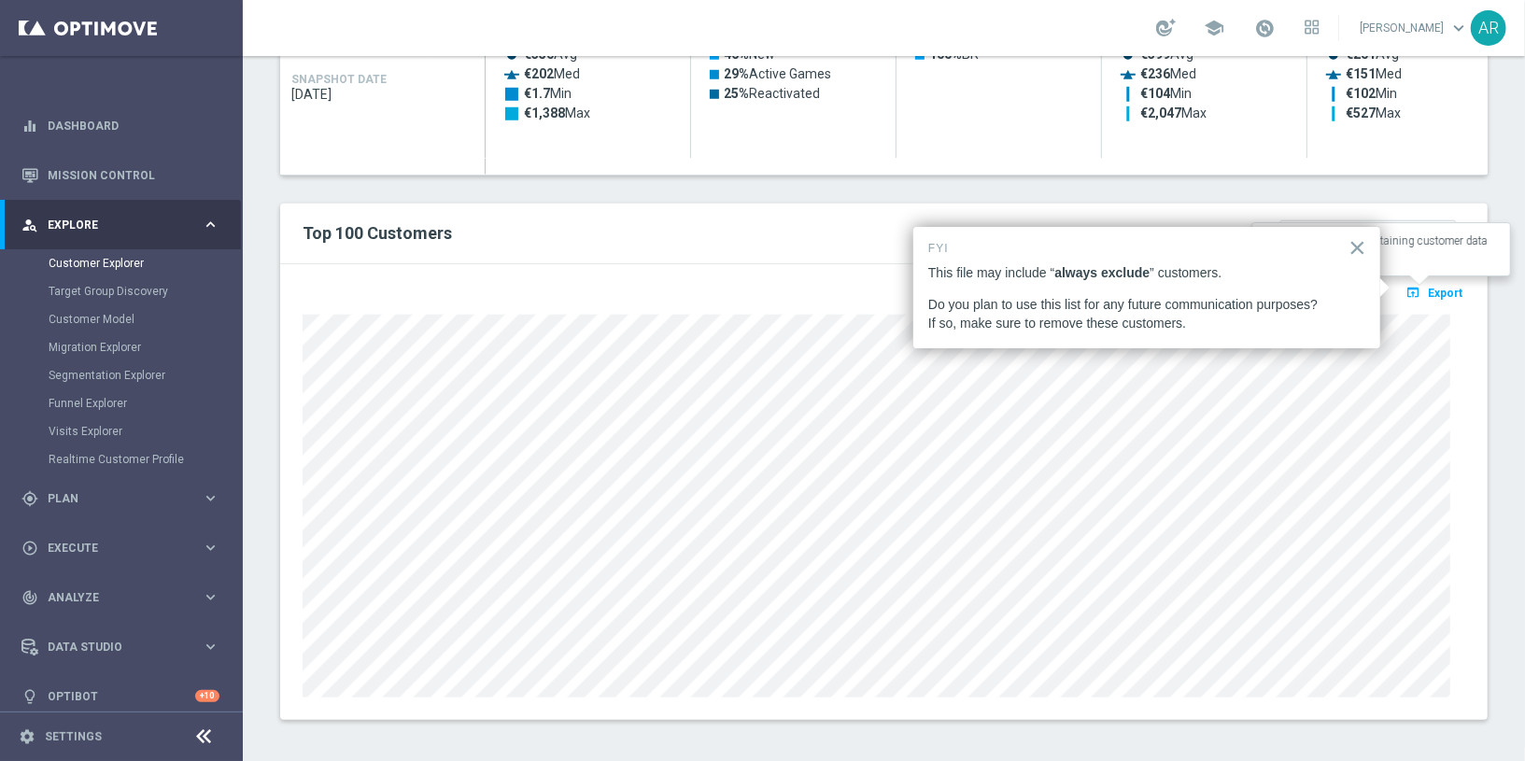
click at [1434, 287] on span "Export" at bounding box center [1445, 293] width 35 height 13
